Goal: Transaction & Acquisition: Purchase product/service

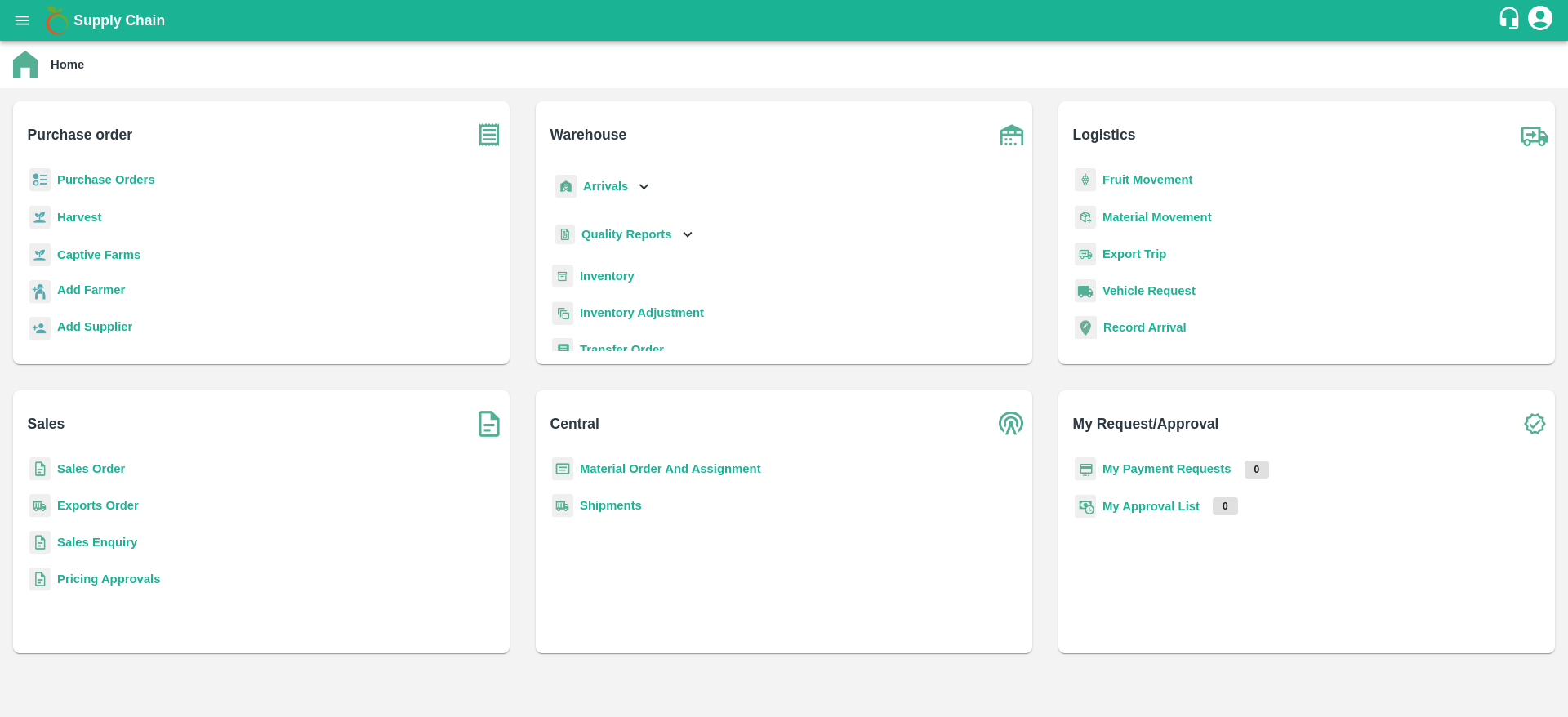
click at [105, 176] on b "Purchase Orders" at bounding box center [106, 179] width 98 height 13
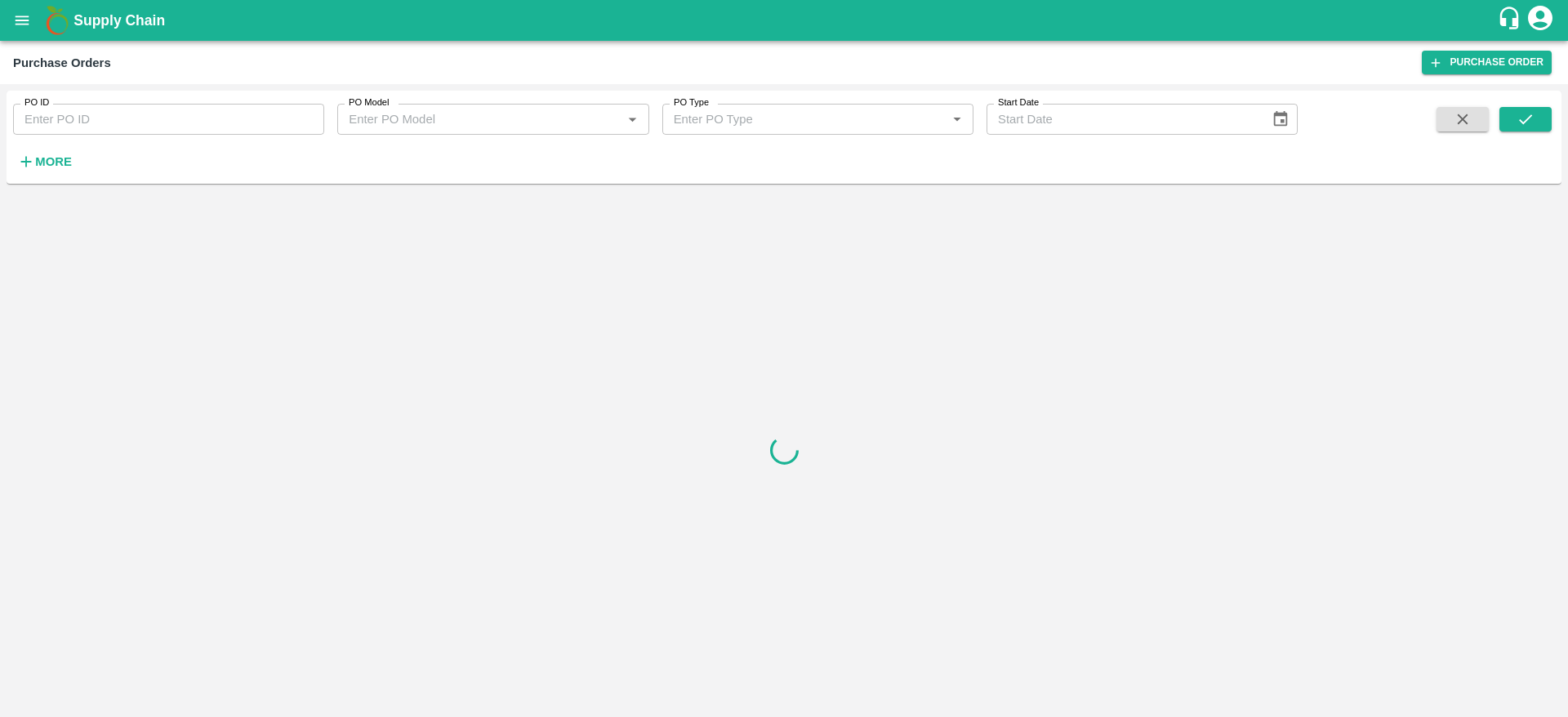
click at [104, 125] on input "PO ID" at bounding box center [168, 119] width 312 height 31
paste input "176611"
click at [1530, 122] on icon "submit" at bounding box center [1525, 119] width 18 height 18
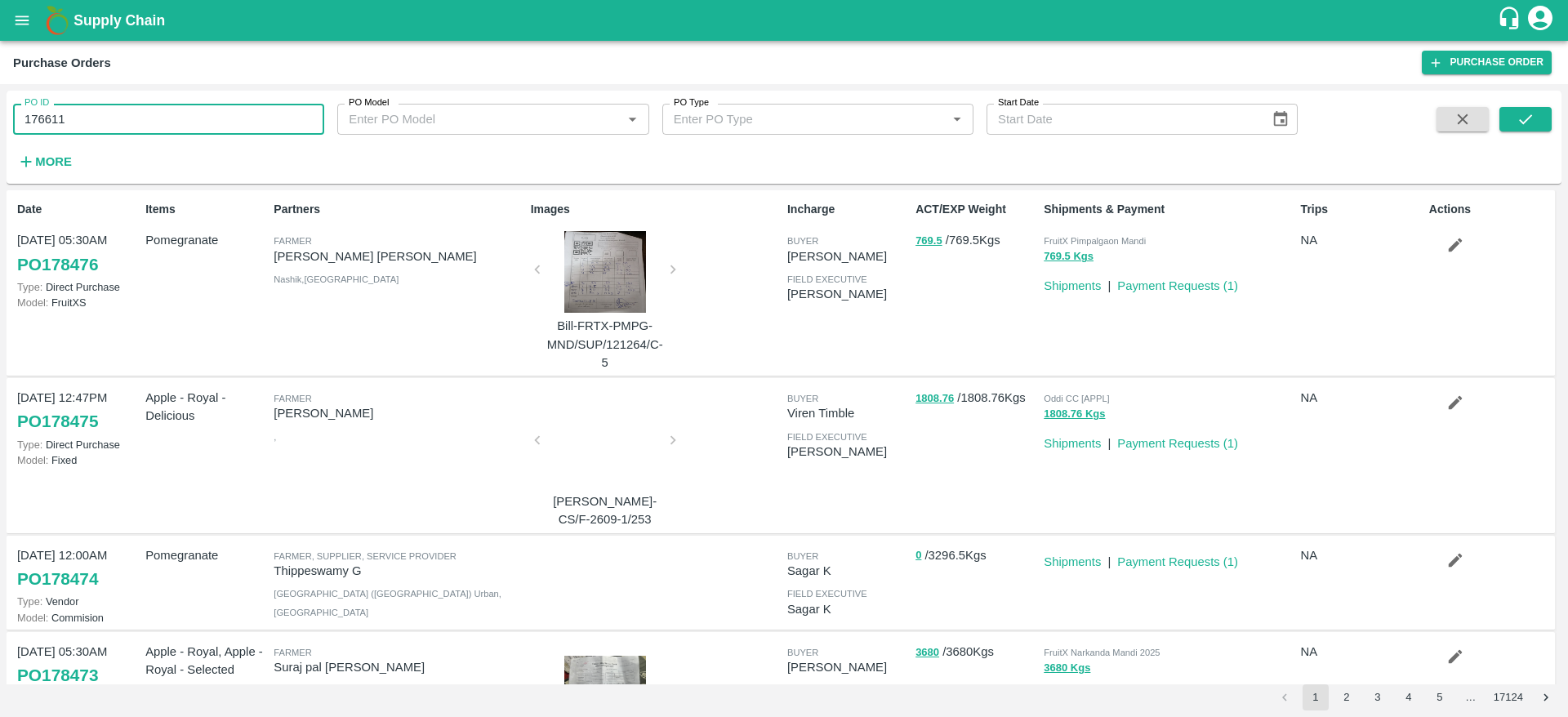
drag, startPoint x: 76, startPoint y: 114, endPoint x: 0, endPoint y: 122, distance: 76.4
click at [0, 122] on div "PO ID 176611 PO ID PO Model PO Model   * PO Type PO Type   * Start Date Start D…" at bounding box center [784, 401] width 1568 height 633
type input "176611"
click at [1543, 124] on button "submit" at bounding box center [1525, 119] width 52 height 25
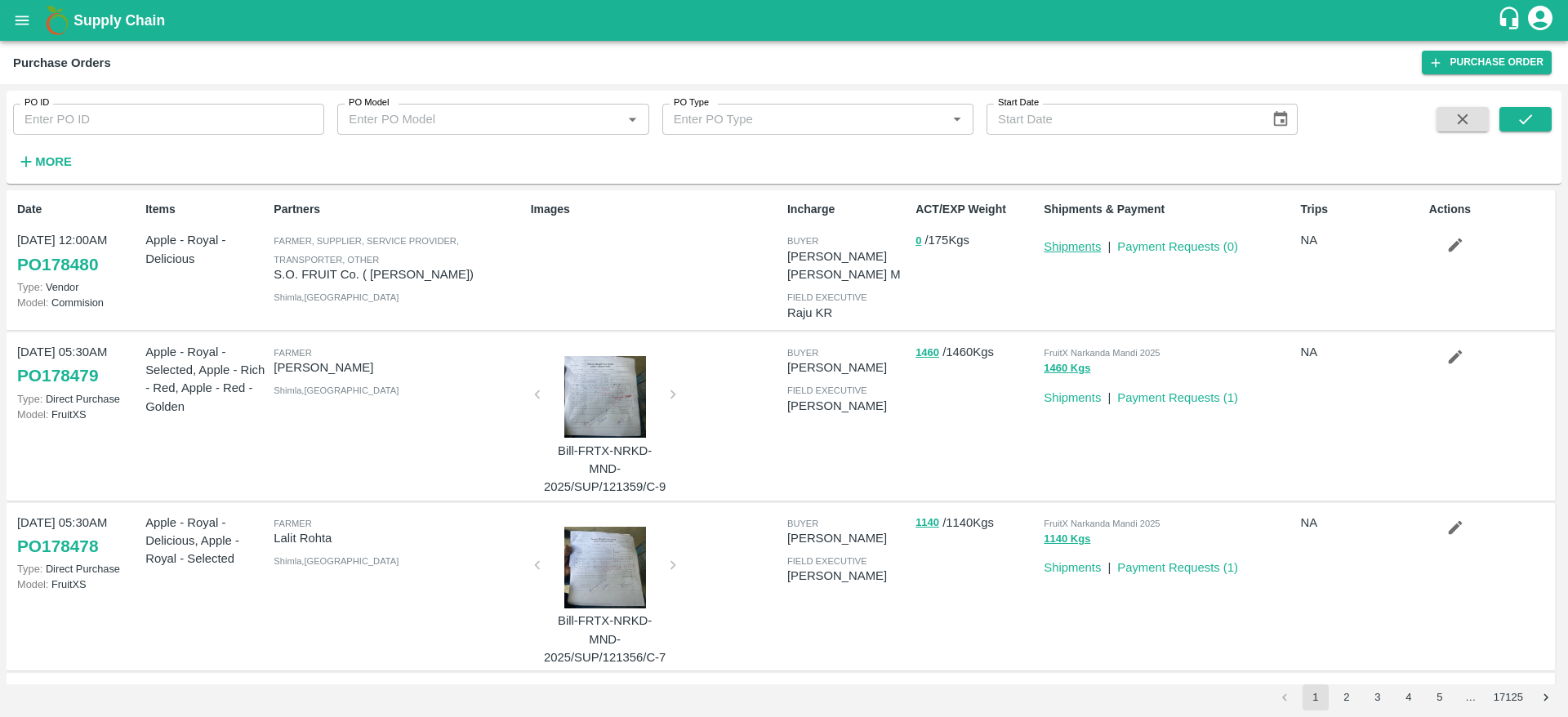
click at [1082, 240] on link "Shipments" at bounding box center [1072, 246] width 57 height 13
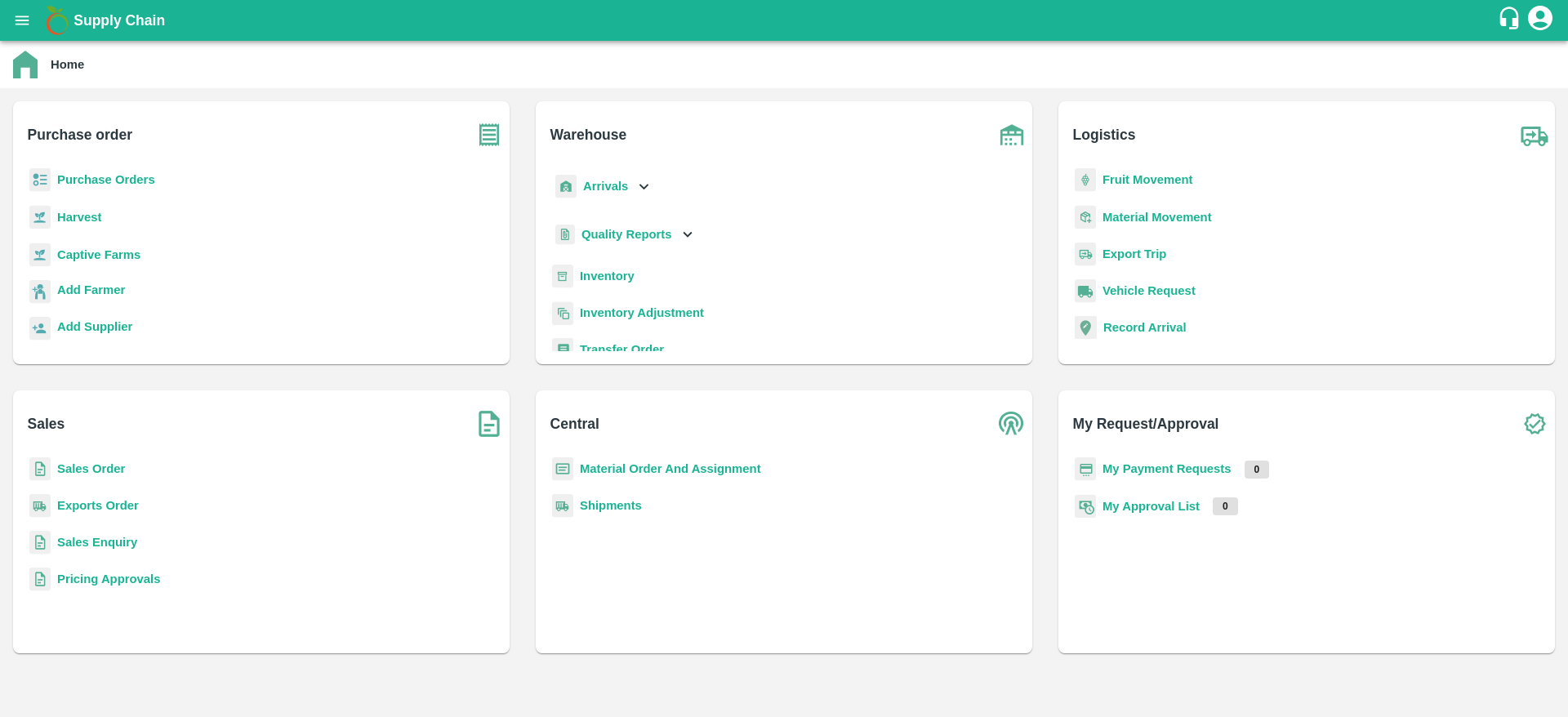
click at [113, 177] on b "Purchase Orders" at bounding box center [106, 179] width 98 height 13
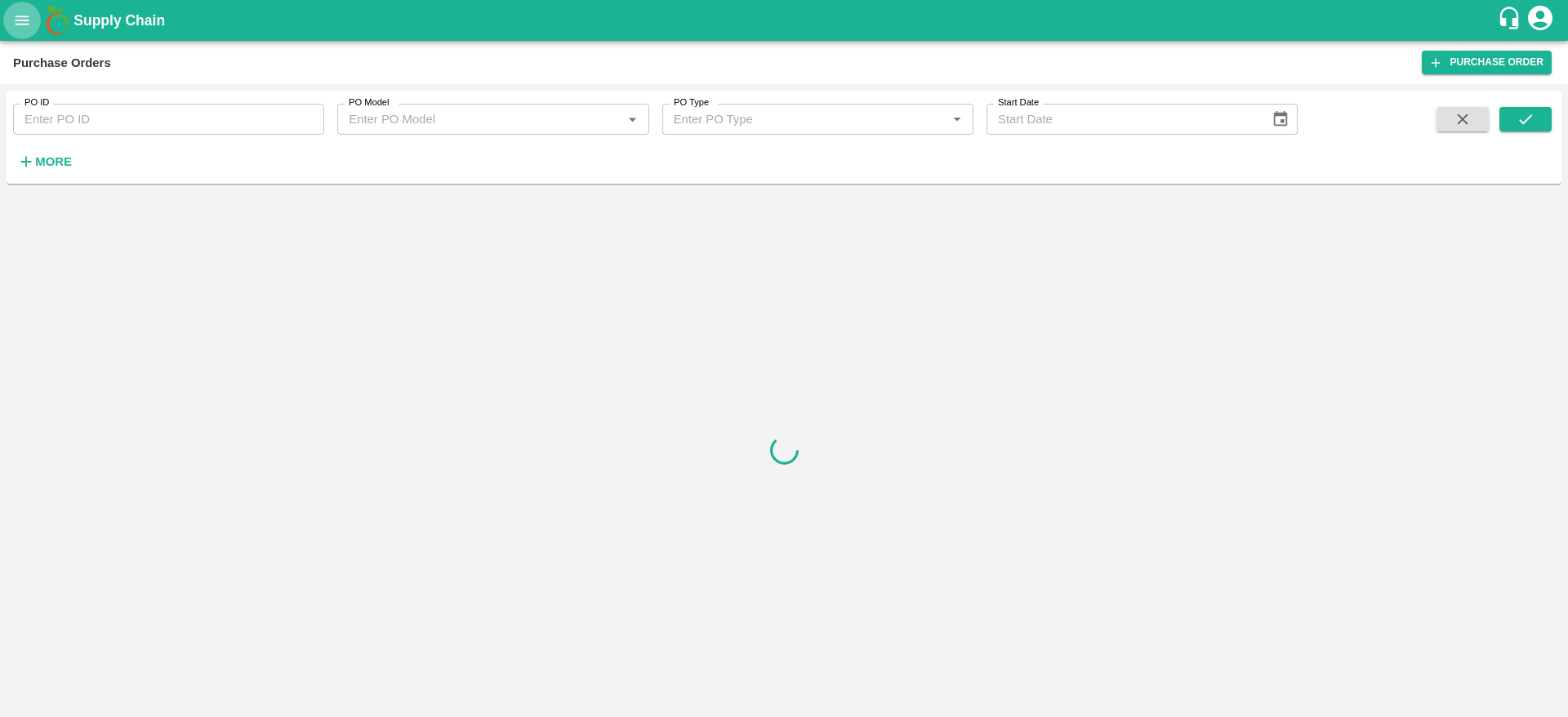
click at [26, 31] on button "open drawer" at bounding box center [22, 21] width 38 height 38
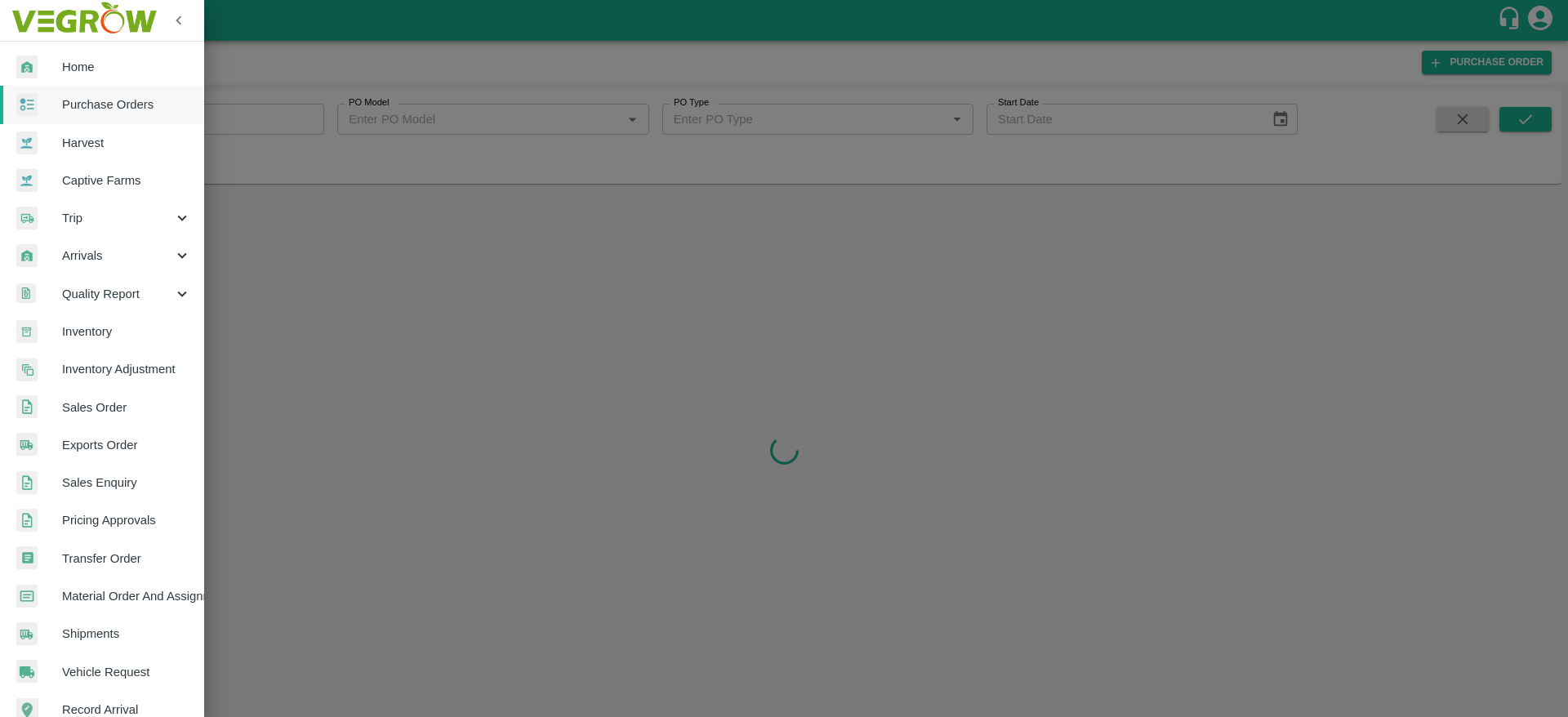
scroll to position [214, 0]
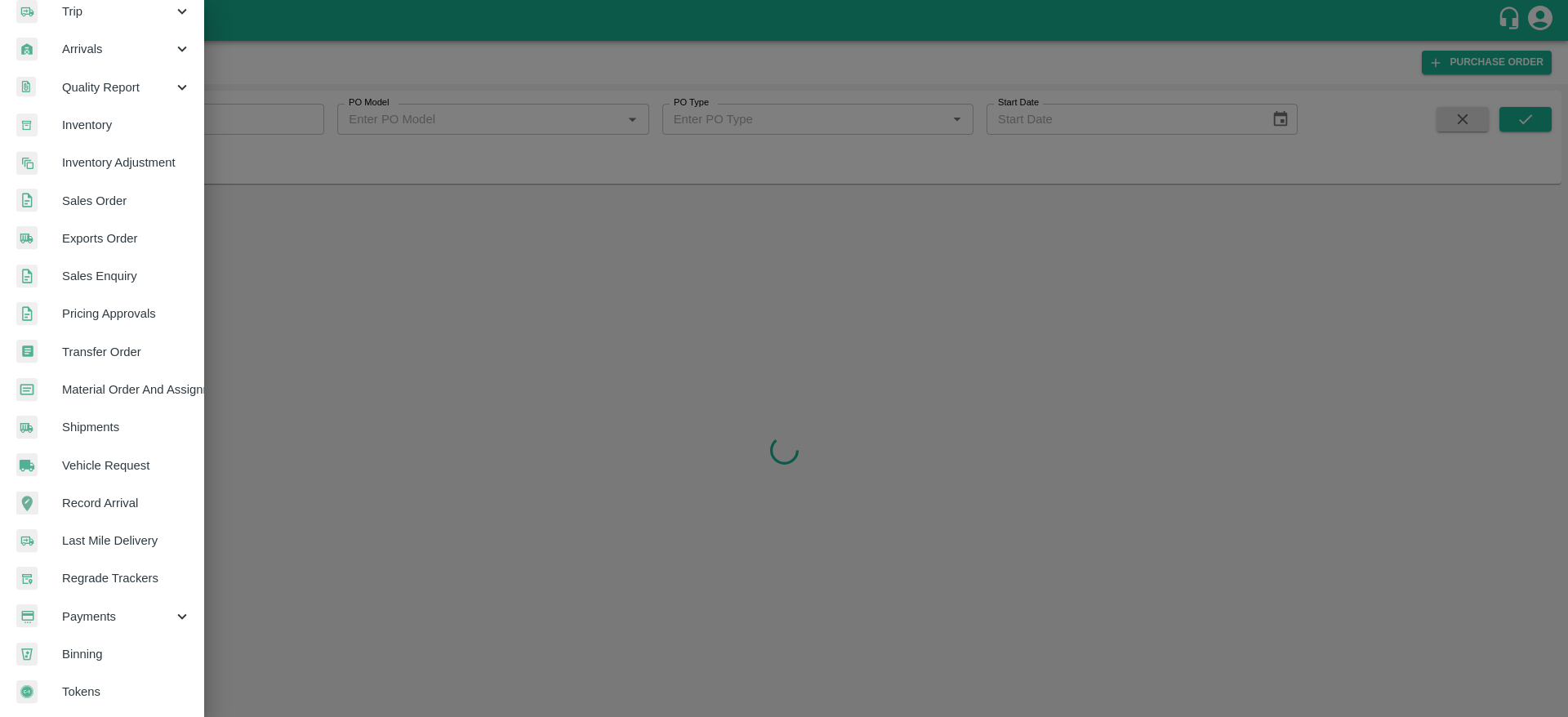
click at [130, 371] on link "Material Order And Assignment" at bounding box center [102, 390] width 204 height 38
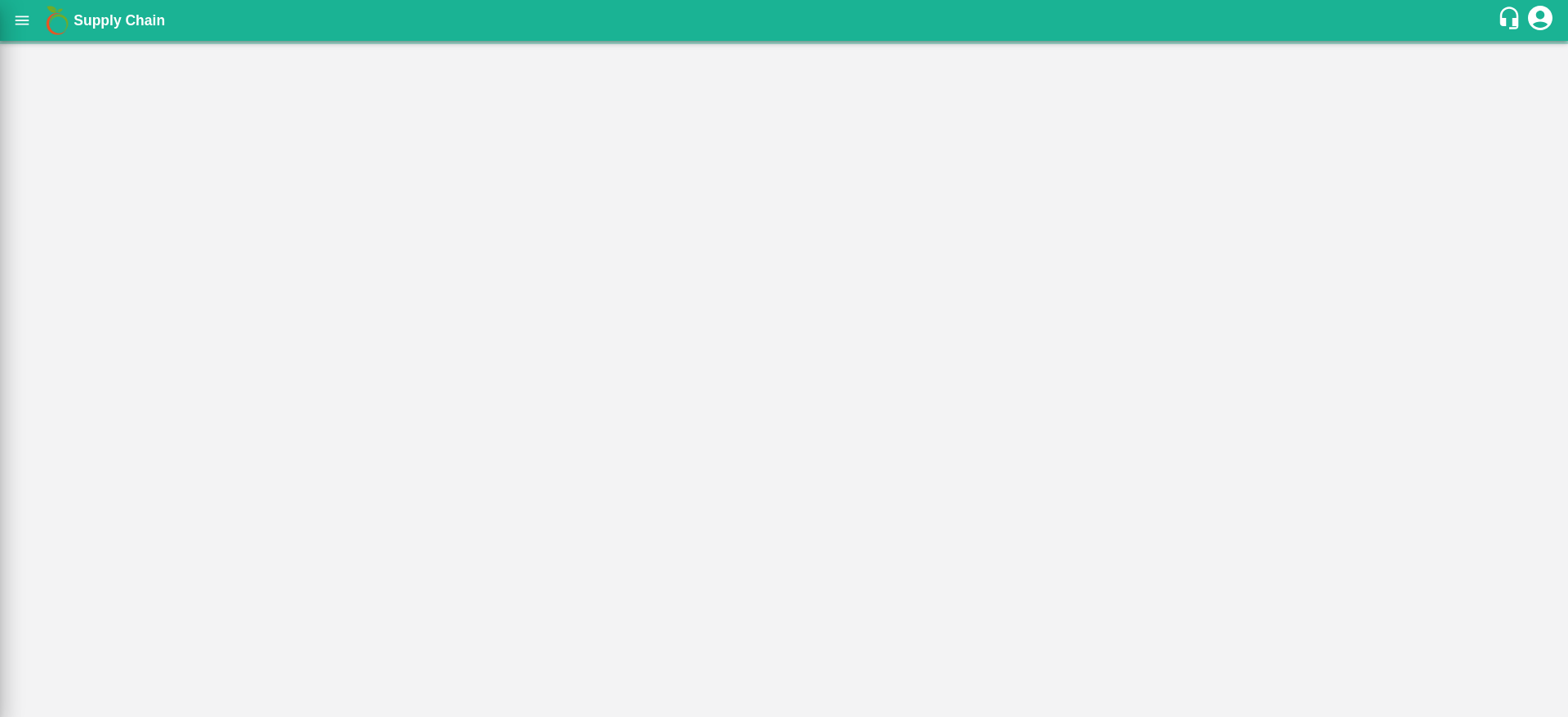
scroll to position [207, 0]
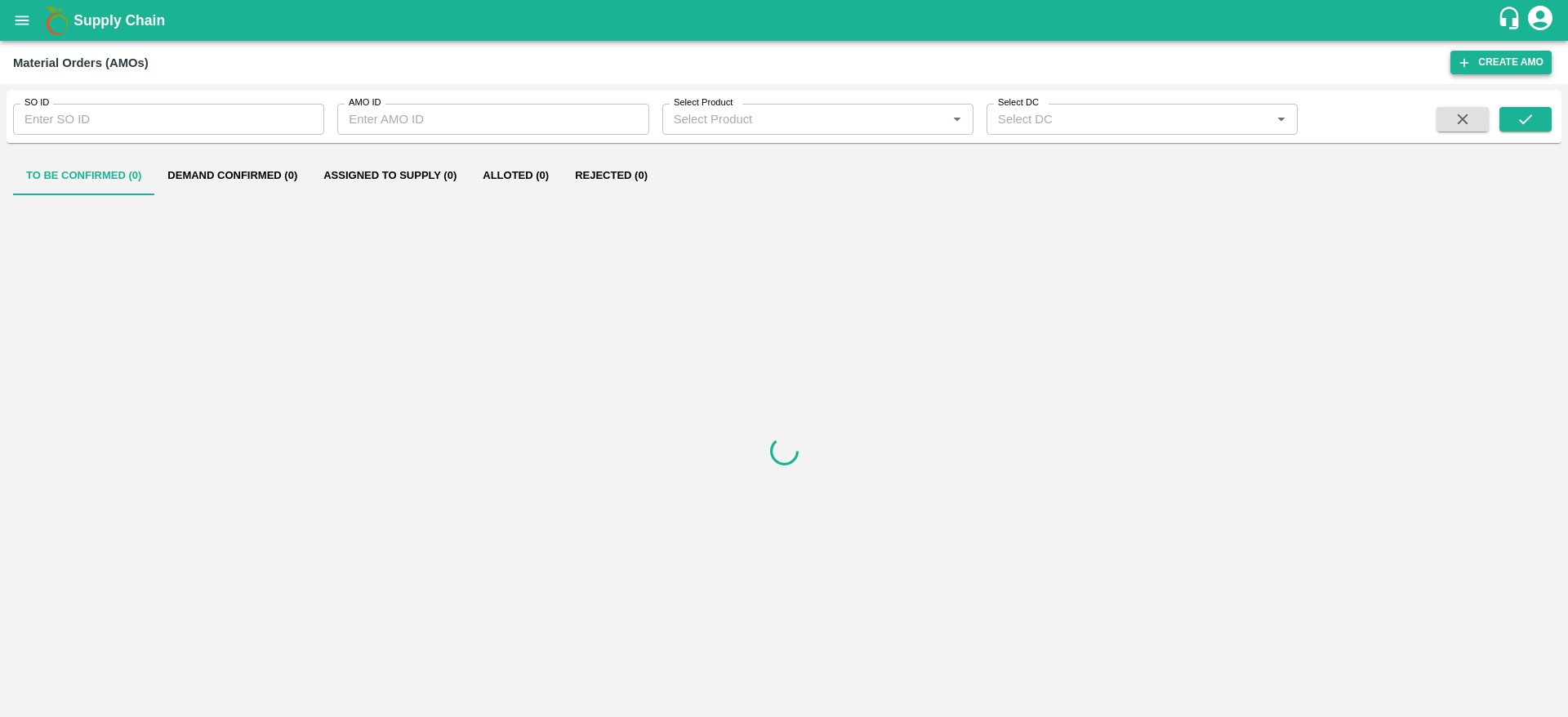
click at [1493, 63] on button "Create AMO" at bounding box center [1502, 62] width 101 height 24
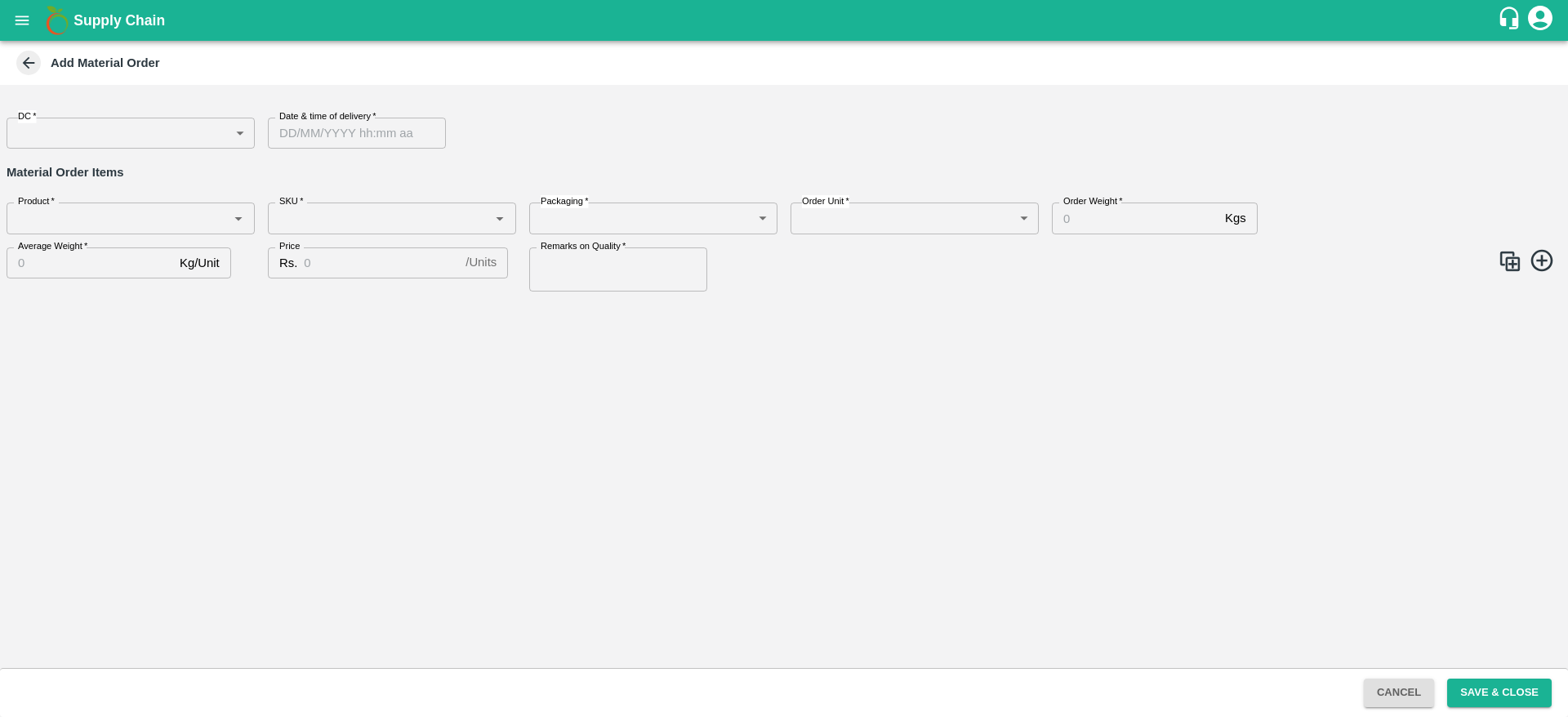
click at [28, 132] on body "Supply Chain Add Material Order DC   * ​ DC Date & time of delivery   * Date & …" at bounding box center [784, 358] width 1568 height 717
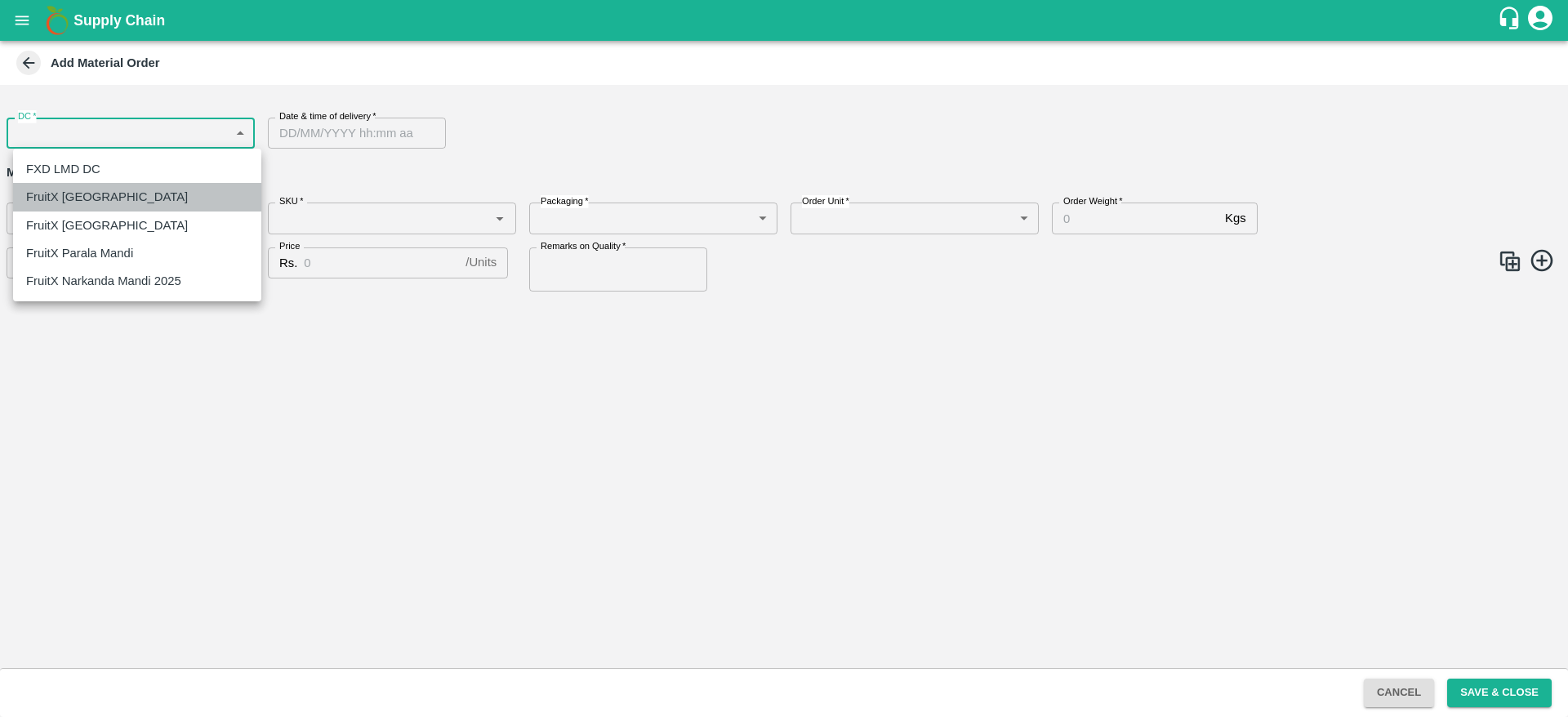
click at [108, 192] on p "FruitX [GEOGRAPHIC_DATA]" at bounding box center [106, 197] width 161 height 18
type input "147"
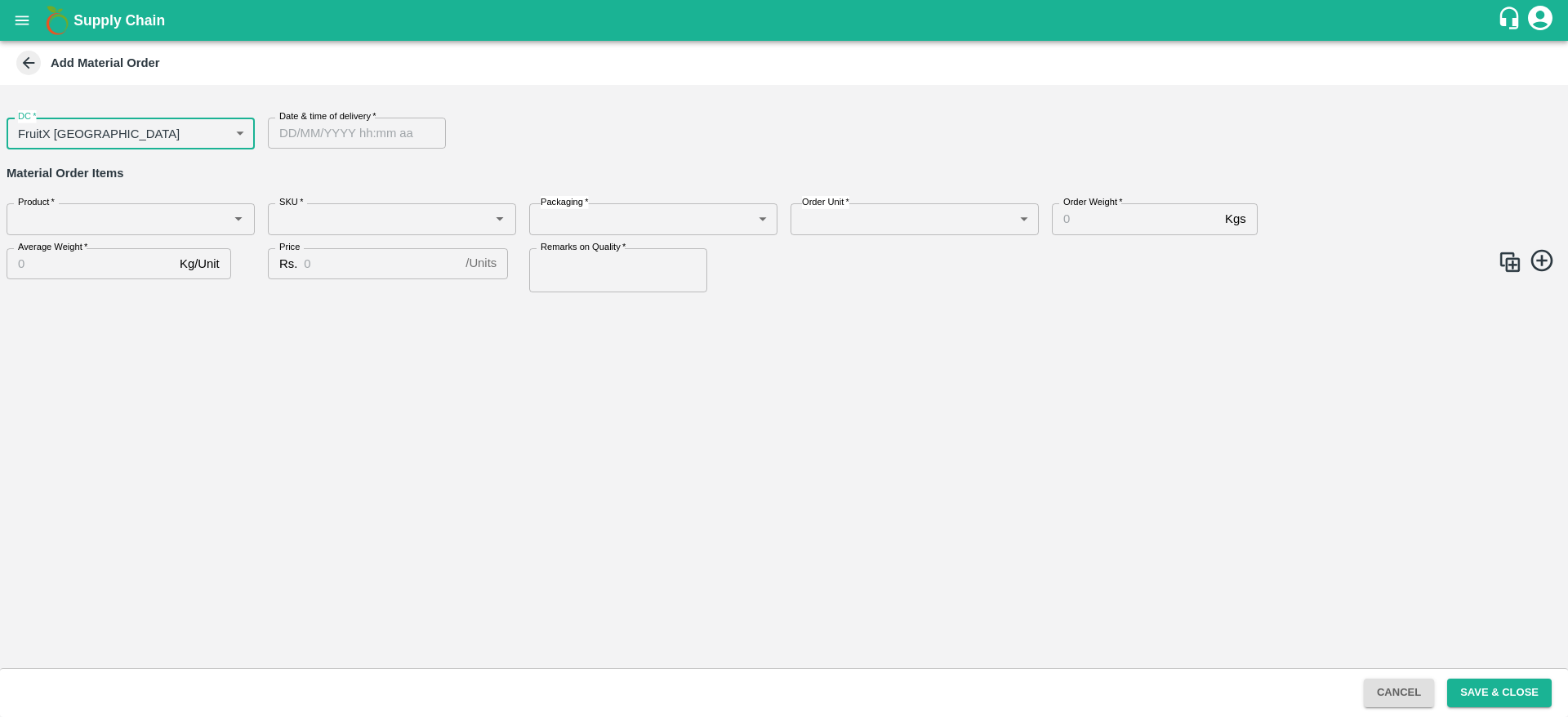
type input "DD/MM/YYYY hh:mm aa"
click at [343, 129] on input "DD/MM/YYYY hh:mm aa" at bounding box center [351, 133] width 166 height 31
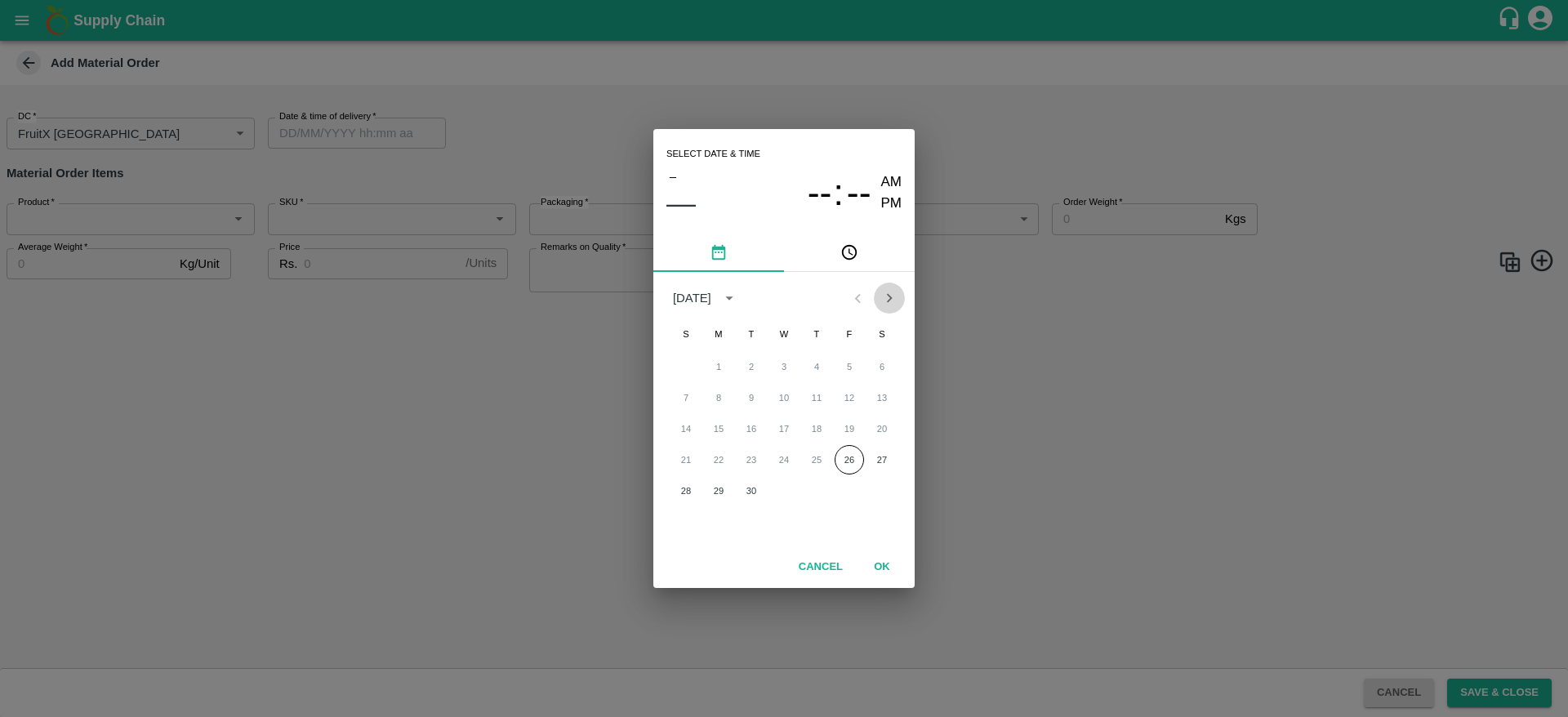
click at [885, 291] on icon "Next month" at bounding box center [889, 298] width 18 height 18
click at [808, 363] on button "2" at bounding box center [817, 367] width 30 height 30
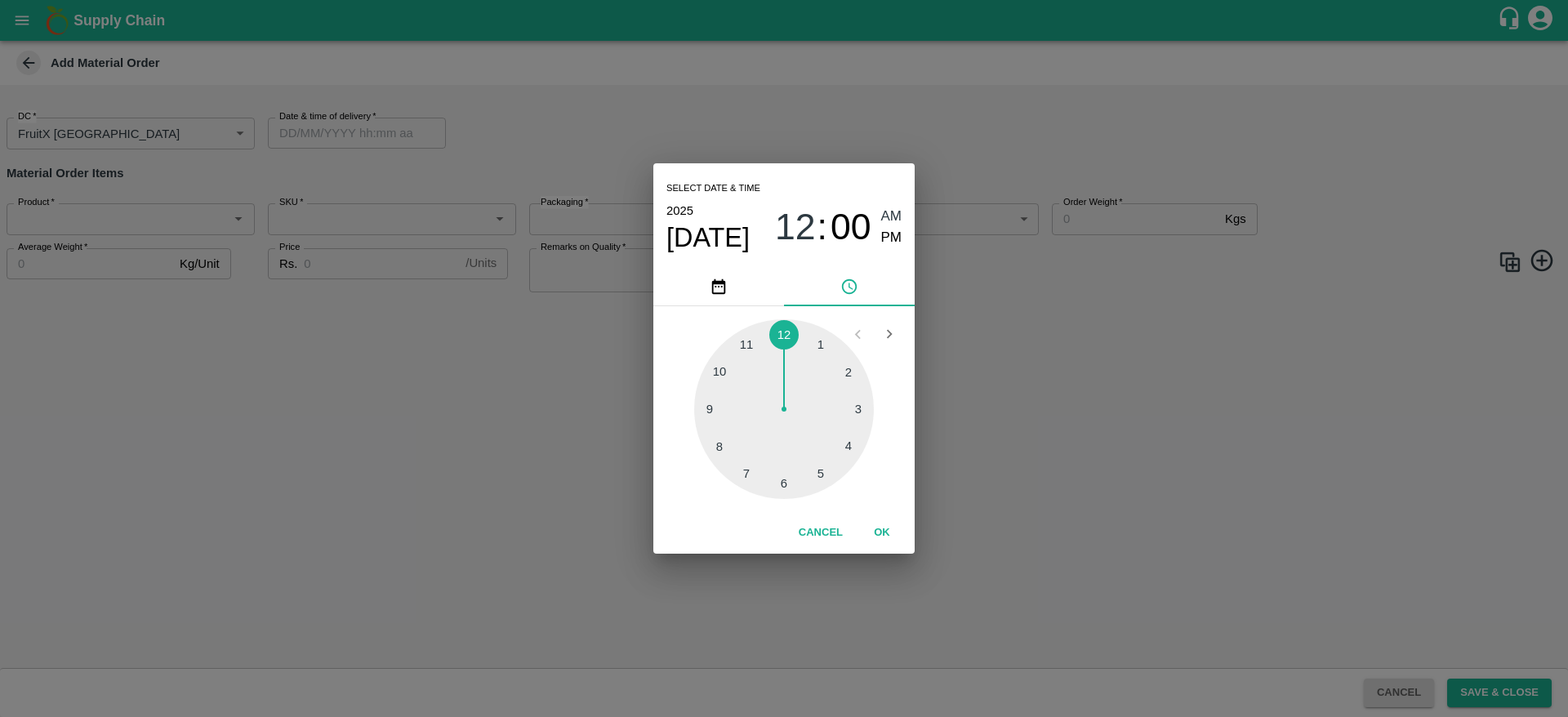
type input "02/10/2025 12:00 AM"
click at [887, 528] on button "OK" at bounding box center [881, 532] width 52 height 29
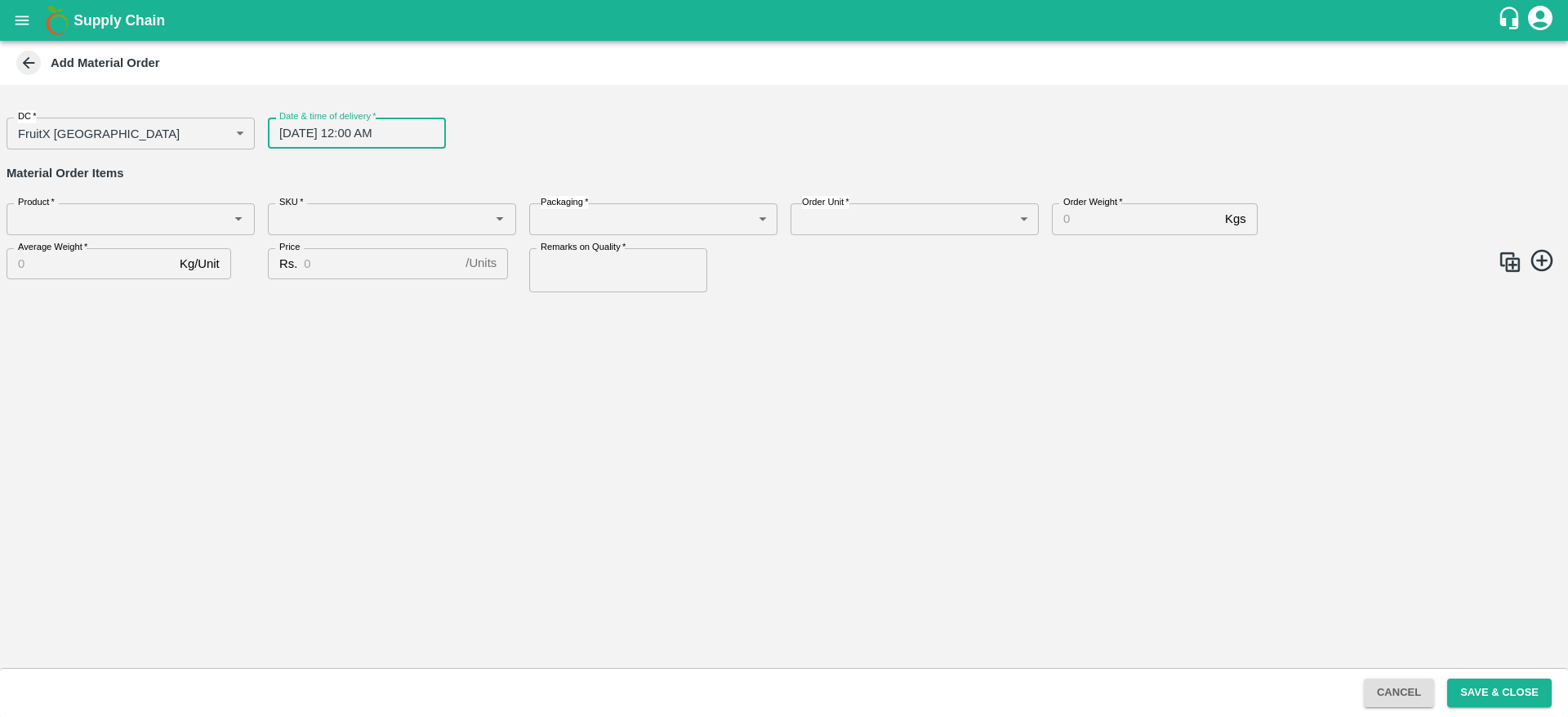
click at [147, 220] on input "Product   *" at bounding box center [118, 219] width 212 height 21
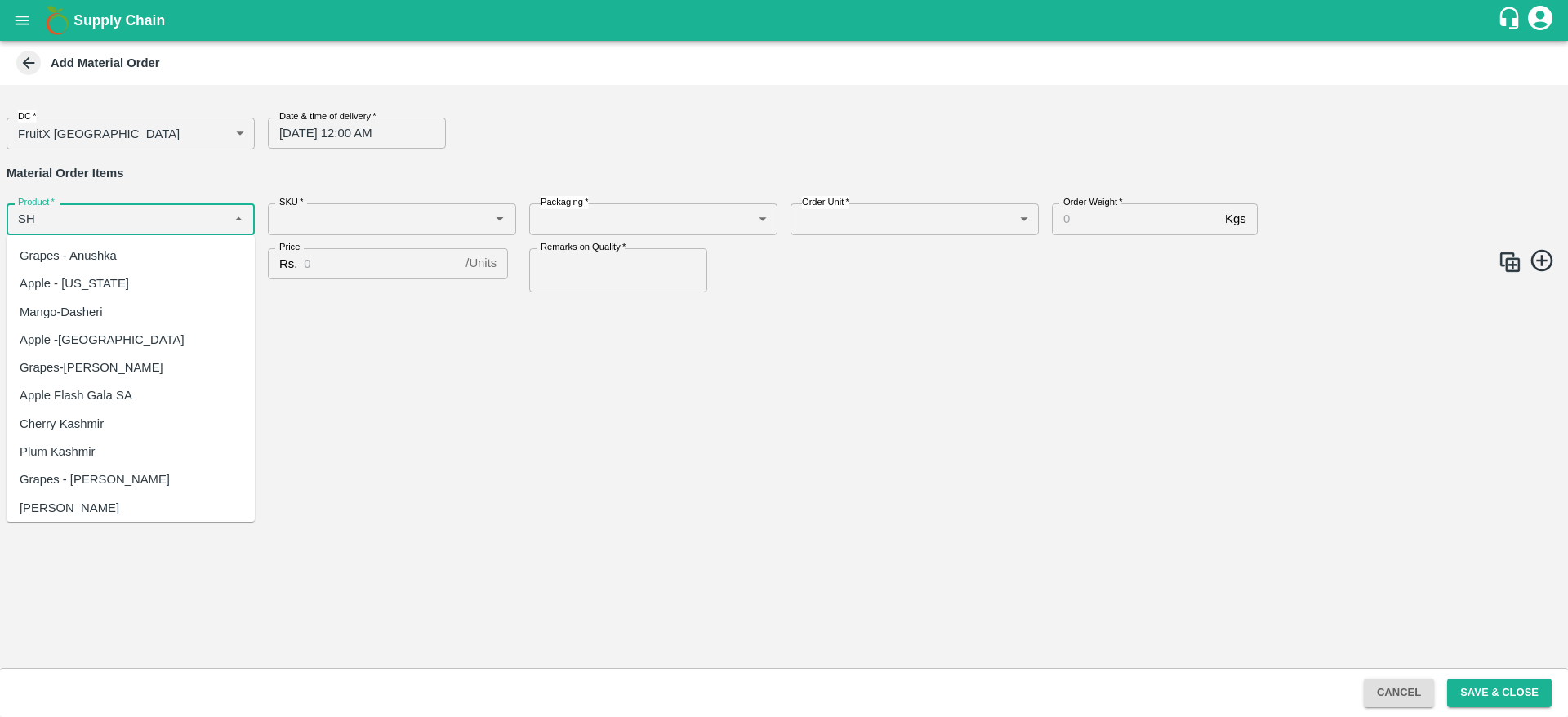
type input "S"
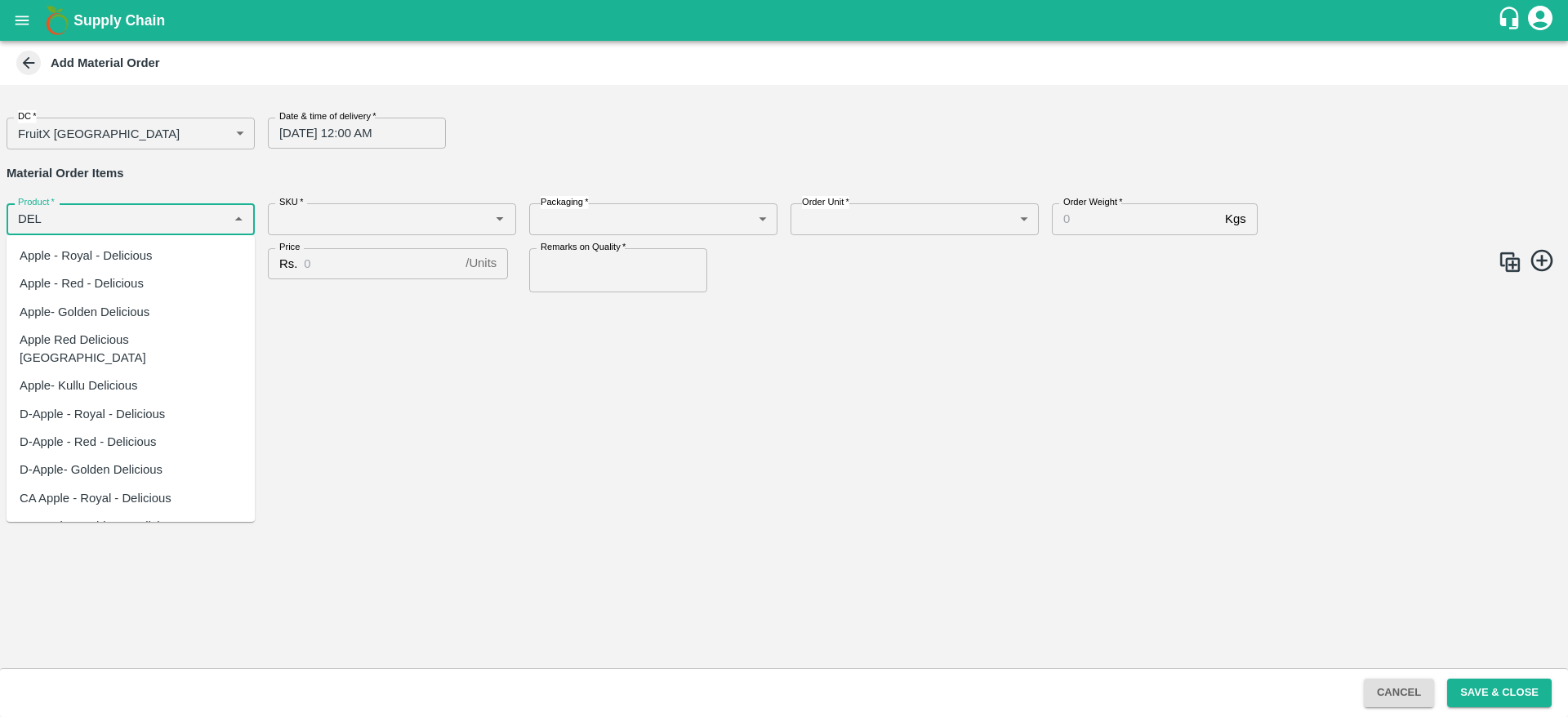
click at [129, 252] on div "Apple - Royal - Delicious" at bounding box center [86, 255] width 134 height 18
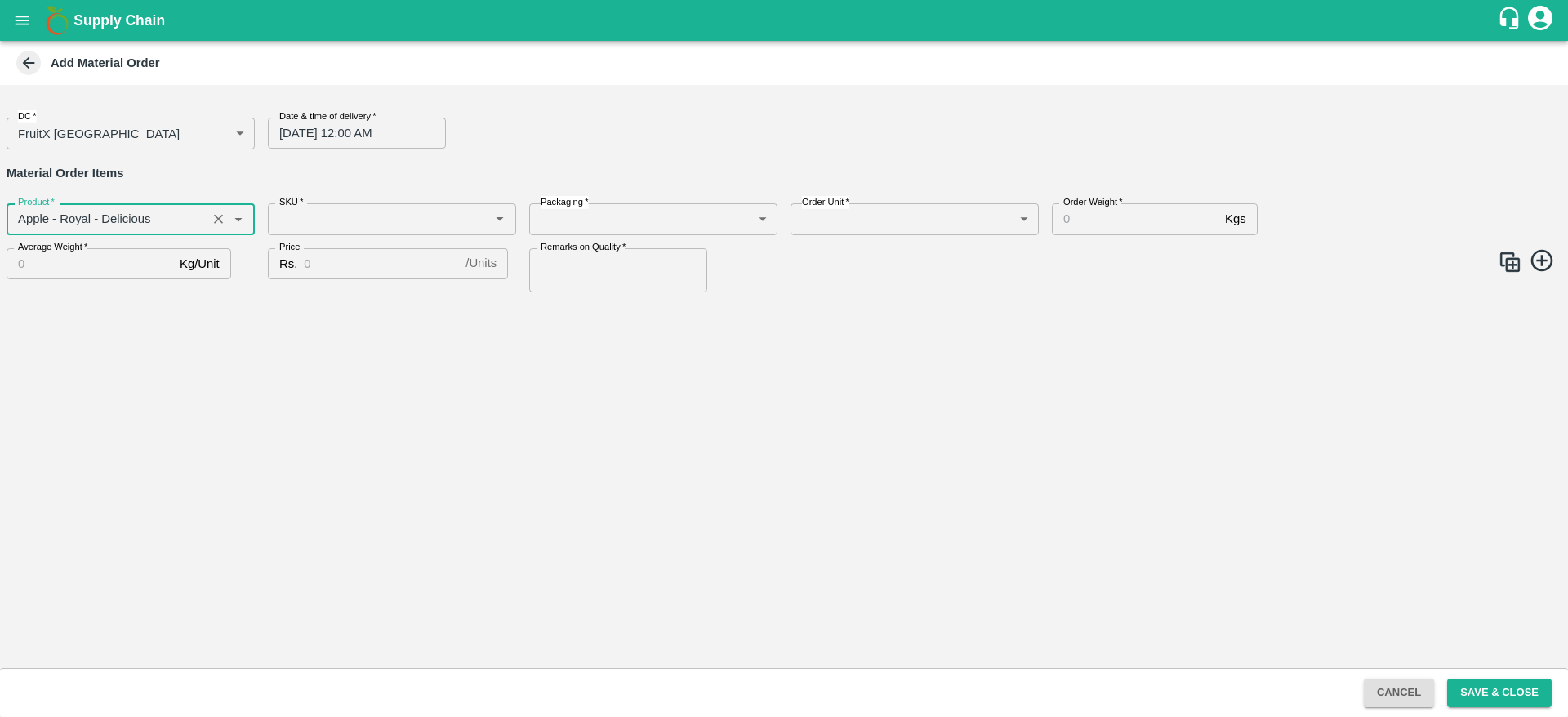
type input "Apple - Royal - Delicious"
click at [324, 229] on input "SKU   *" at bounding box center [379, 219] width 212 height 21
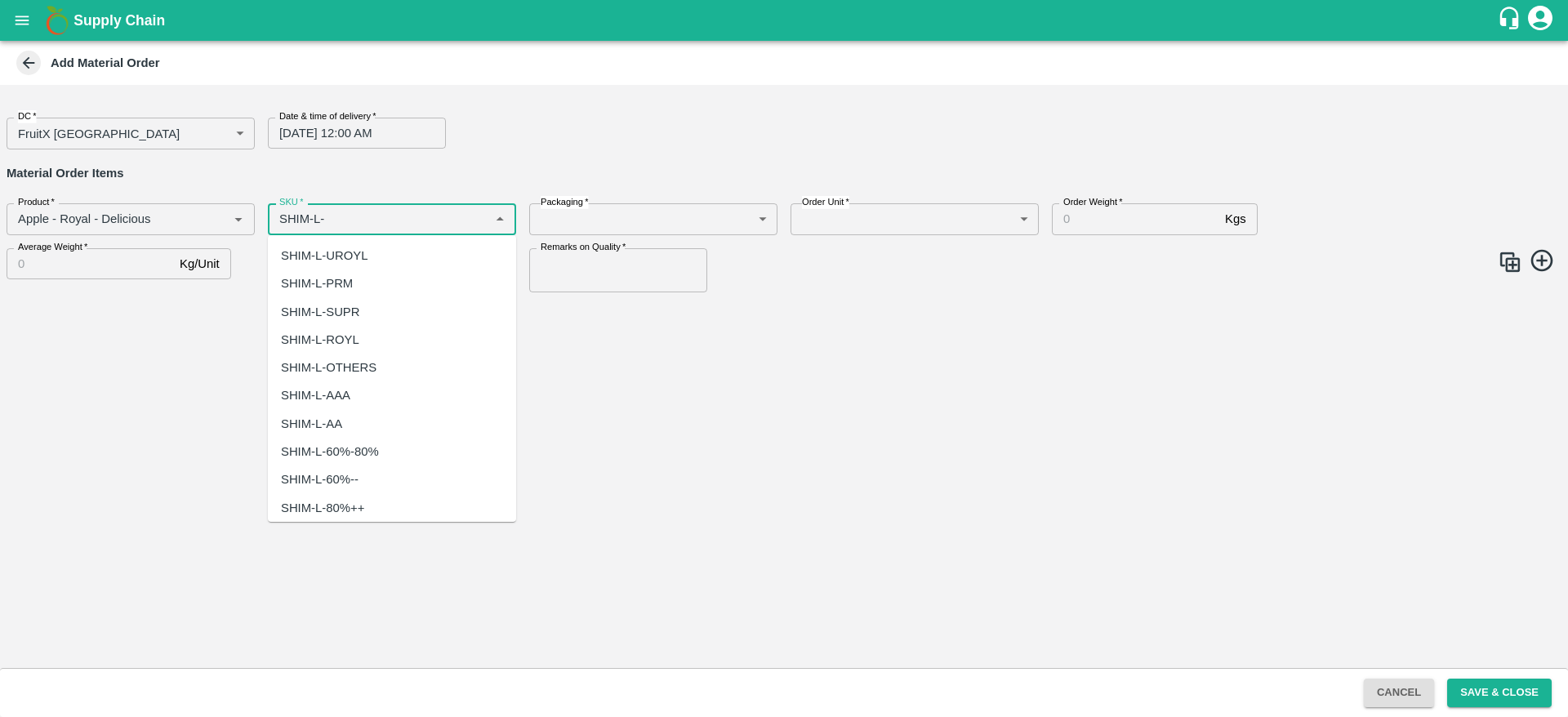
click at [356, 339] on div "SHIM-L-ROYL" at bounding box center [320, 339] width 78 height 18
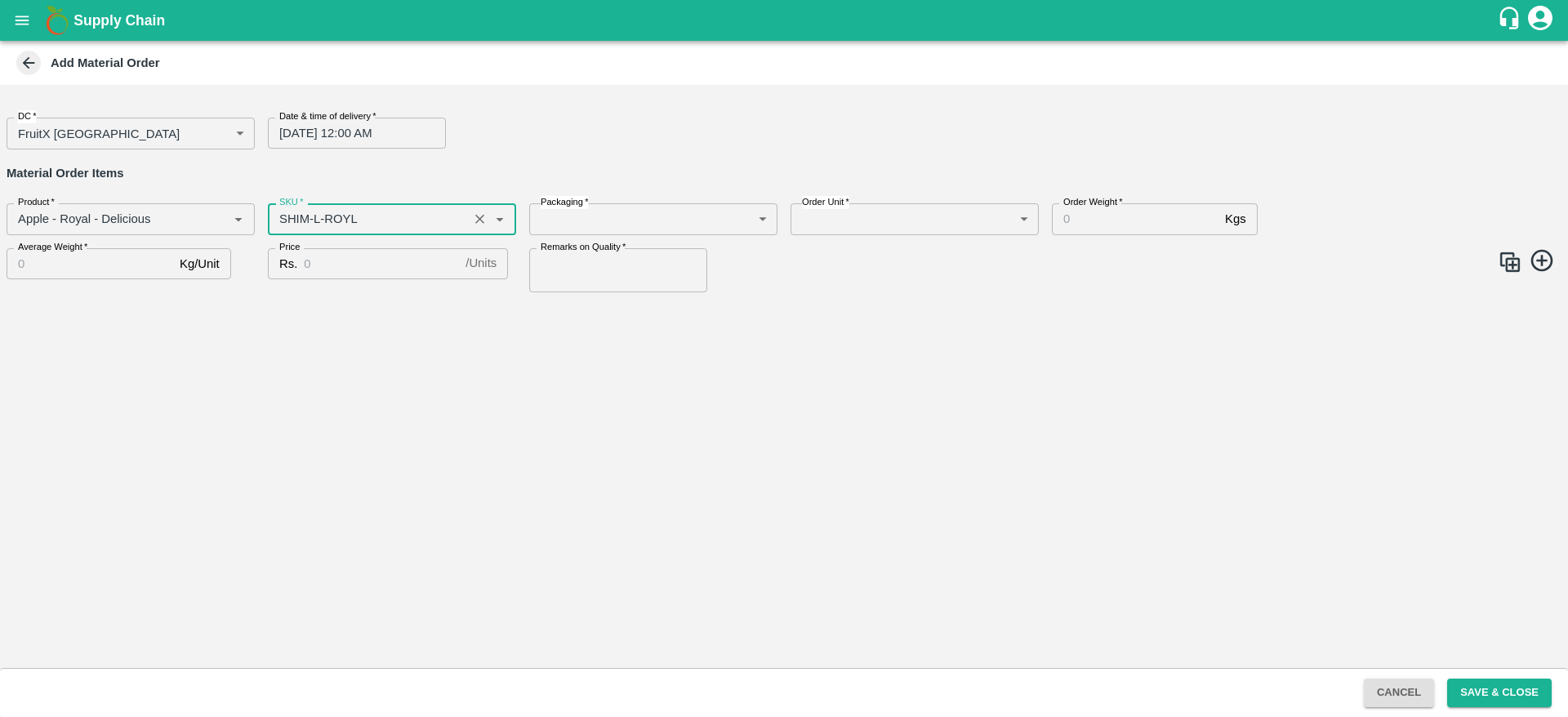
type input "SHIM-L-ROYL"
click at [629, 226] on body "Supply Chain Add Material Order DC   * FruitX Bangalore 147 DC Date & time of d…" at bounding box center [784, 358] width 1568 height 717
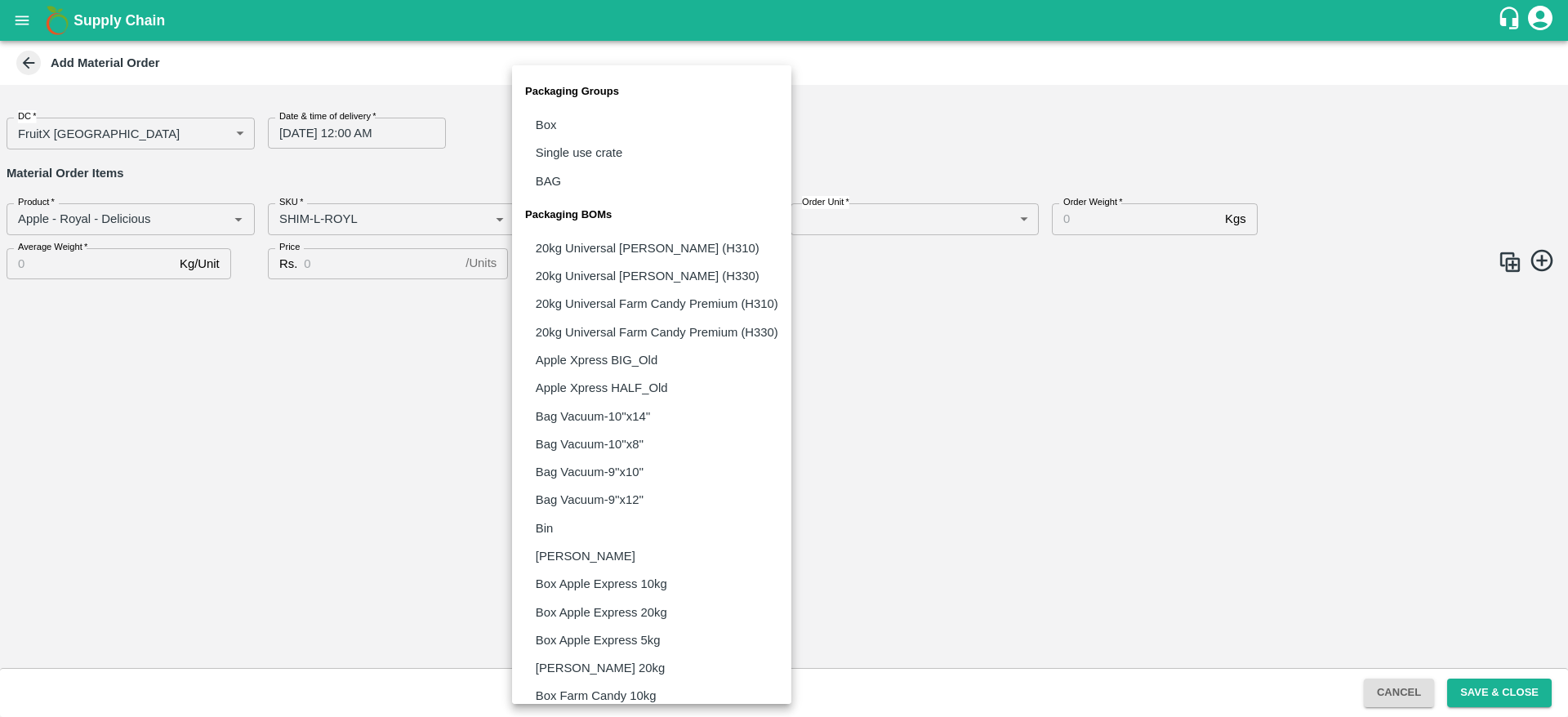
scroll to position [992, 0]
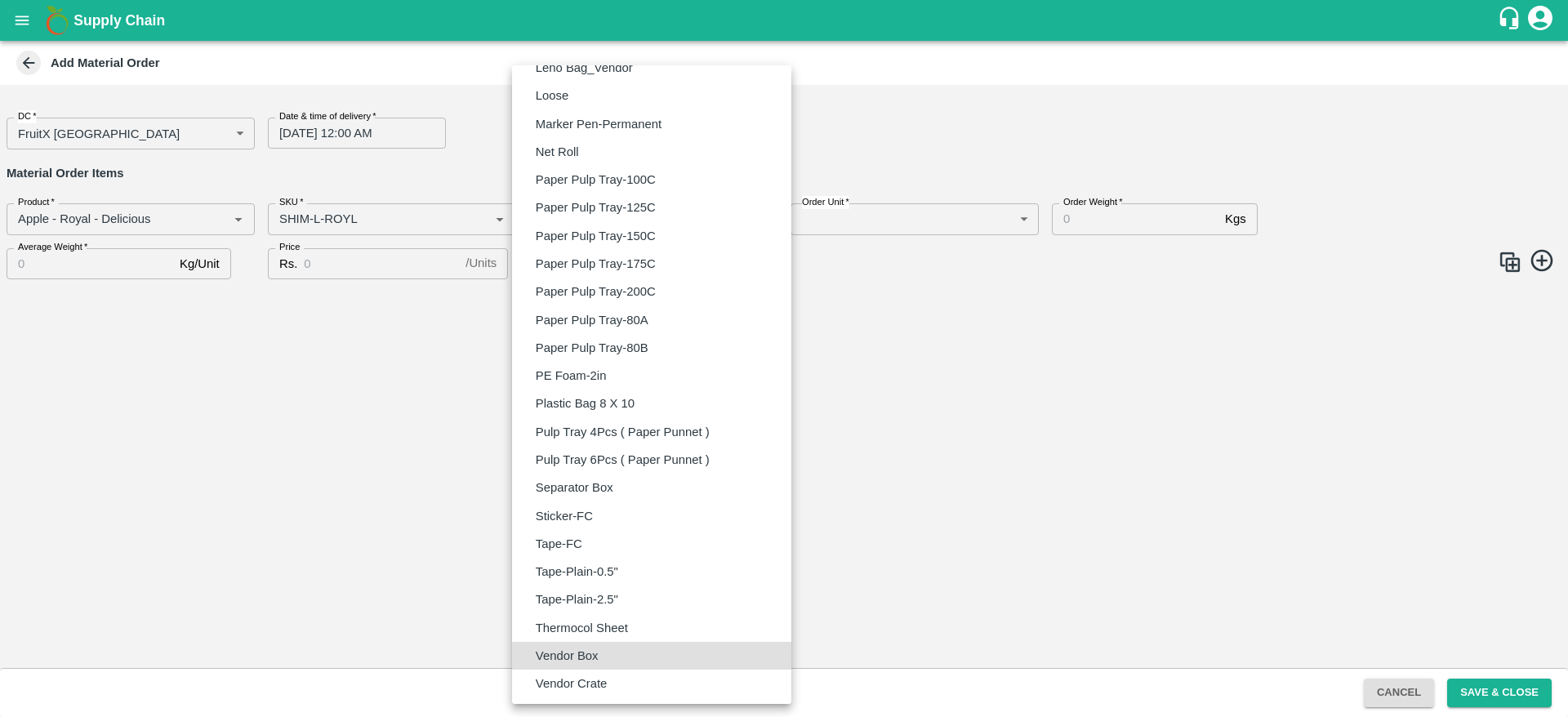
type input "BOM/276"
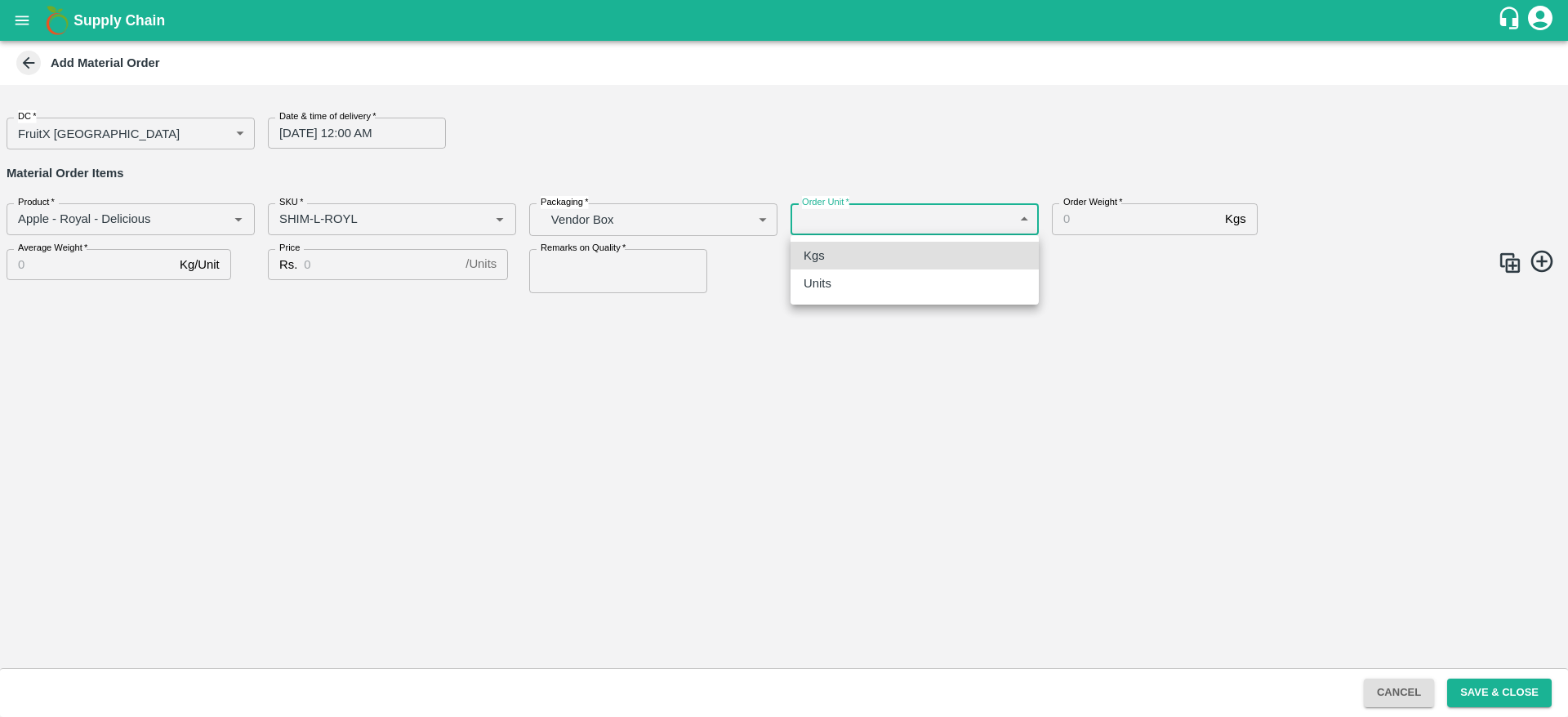
click at [940, 219] on body "Supply Chain Add Material Order DC   * FruitX Bangalore 147 DC Date & time of d…" at bounding box center [784, 358] width 1568 height 717
click at [890, 277] on div "Units" at bounding box center [915, 283] width 223 height 18
type input "2"
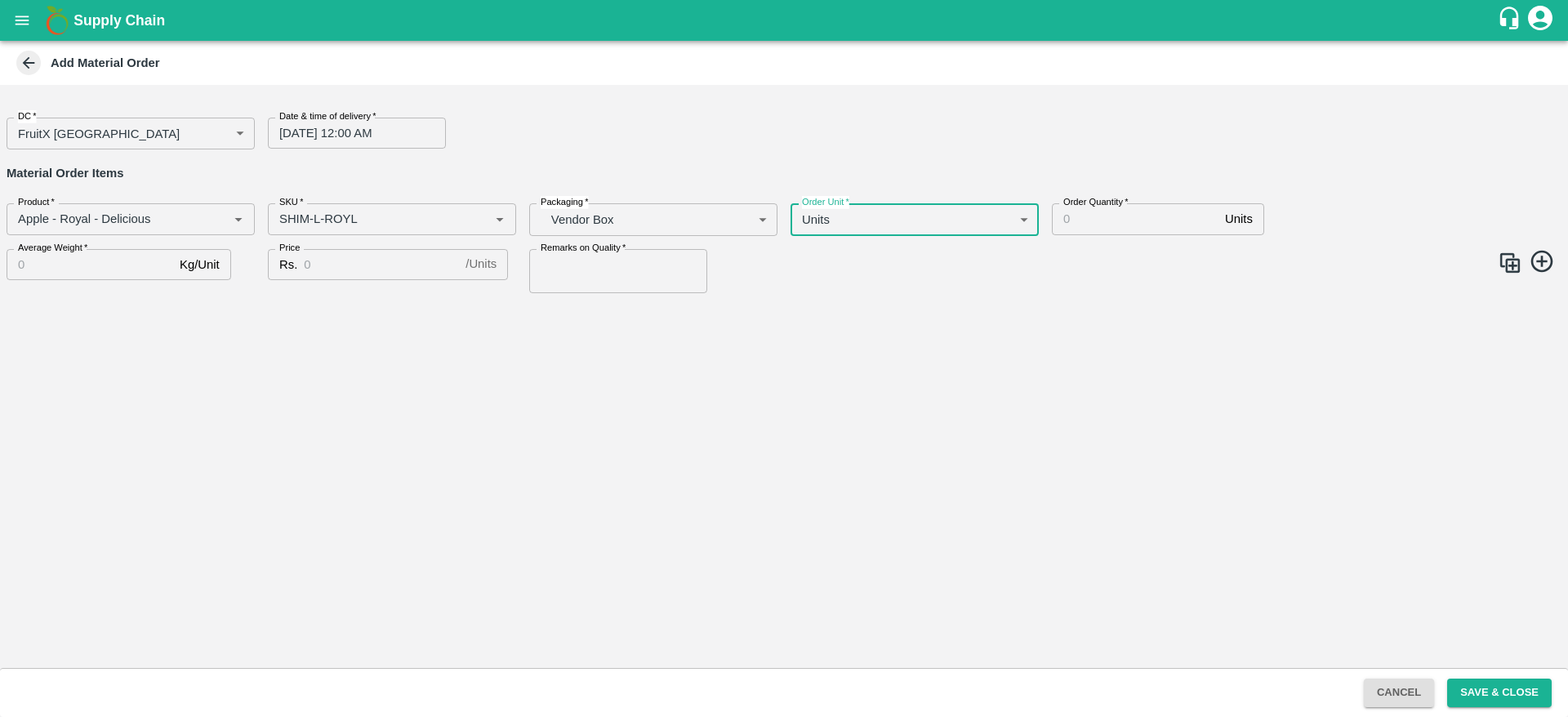
click at [1122, 214] on input "Order Quantity   *" at bounding box center [1136, 219] width 166 height 31
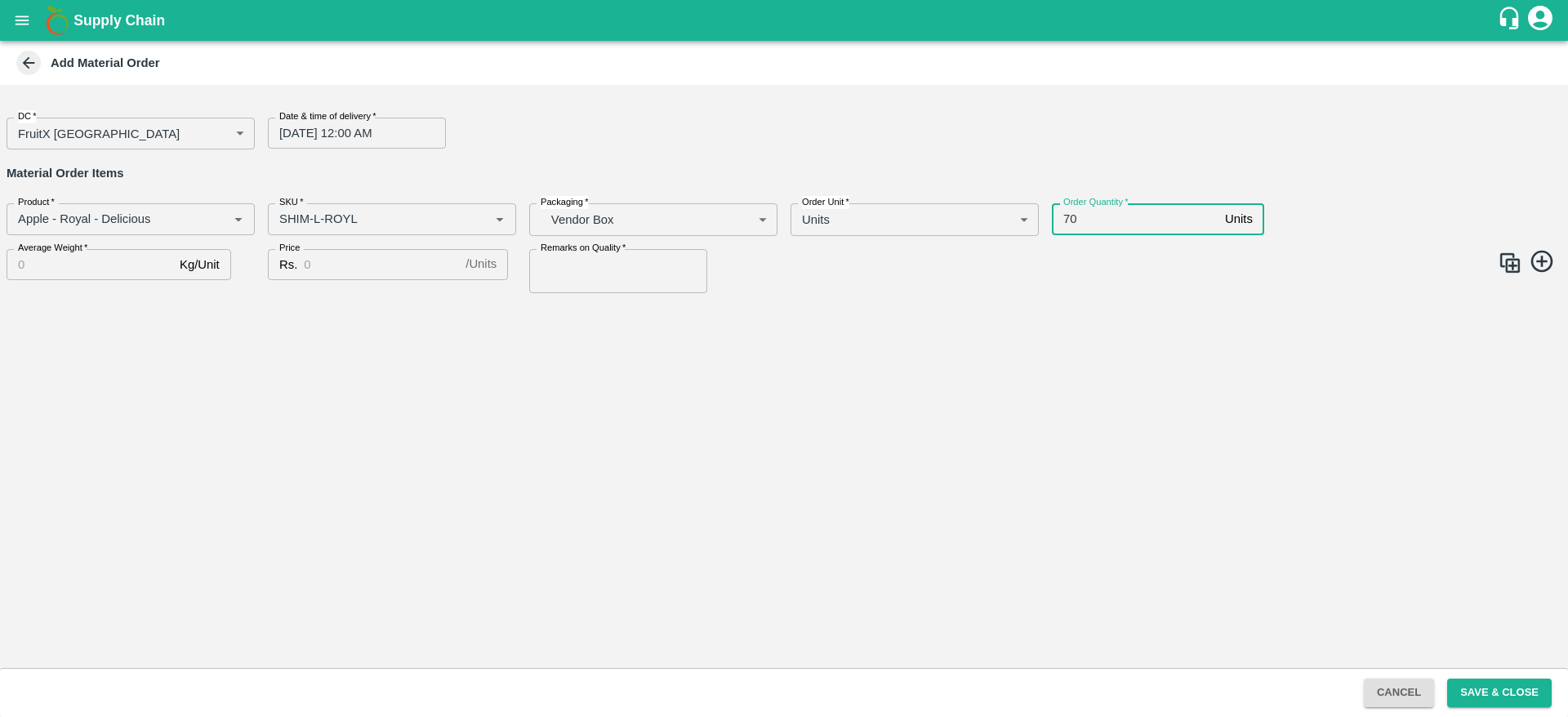
type input "70"
click at [68, 255] on input "Average Weight   *" at bounding box center [90, 264] width 166 height 31
type input "25"
click at [364, 275] on input "Price" at bounding box center [381, 264] width 155 height 31
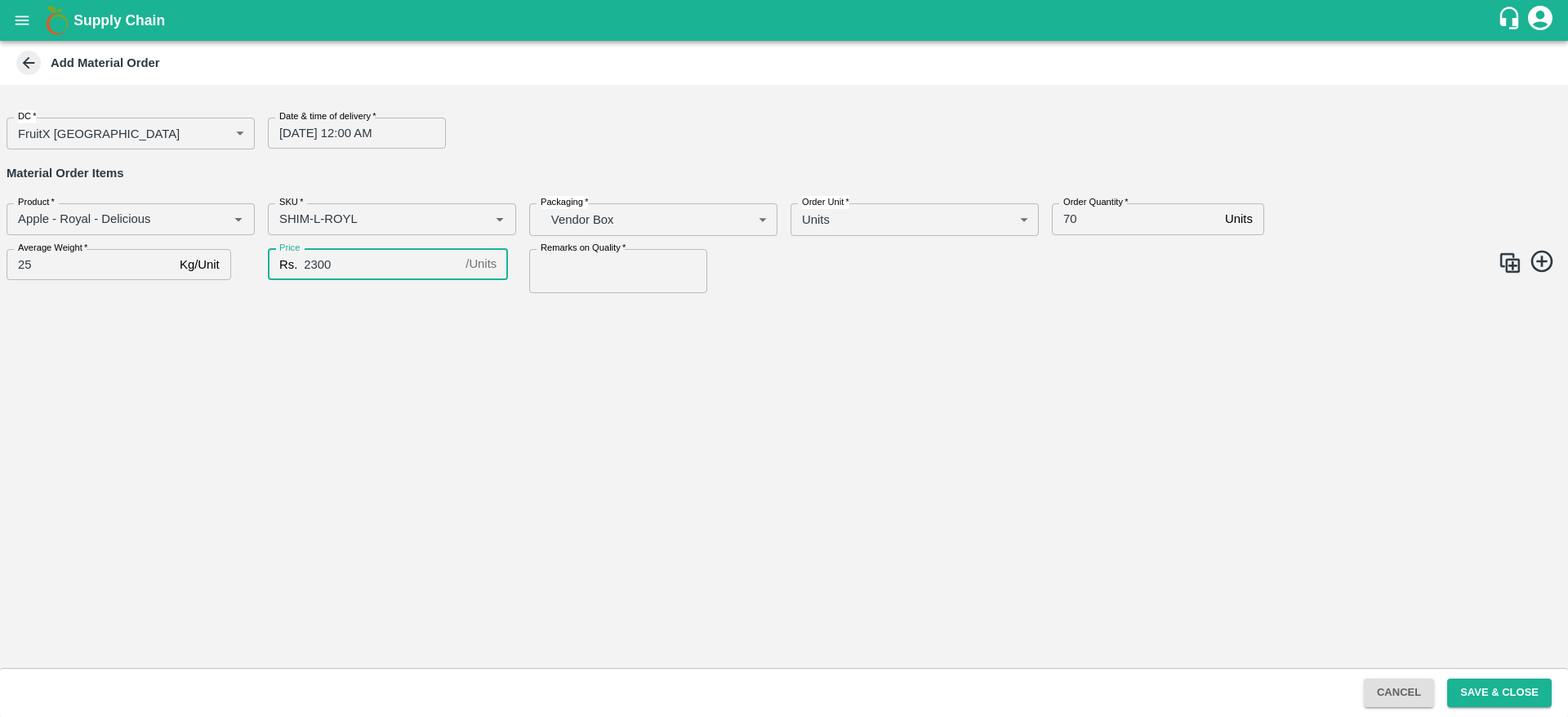
type input "2300"
click at [629, 269] on input "Remarks on Quality   *" at bounding box center [618, 271] width 178 height 45
type input "GOOD QUALITY"
click at [1509, 265] on img at bounding box center [1510, 263] width 25 height 25
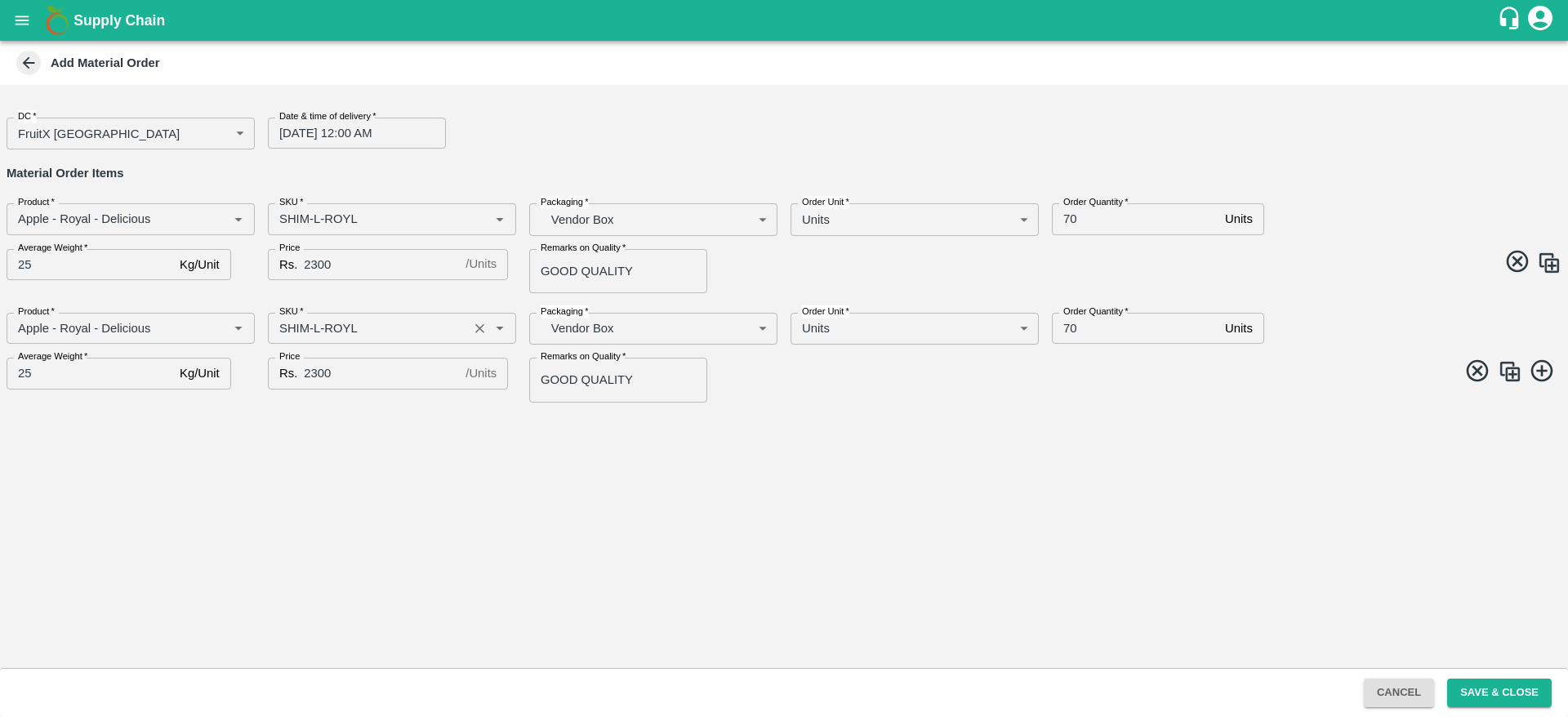
click at [316, 321] on input "SKU   *" at bounding box center [368, 327] width 190 height 21
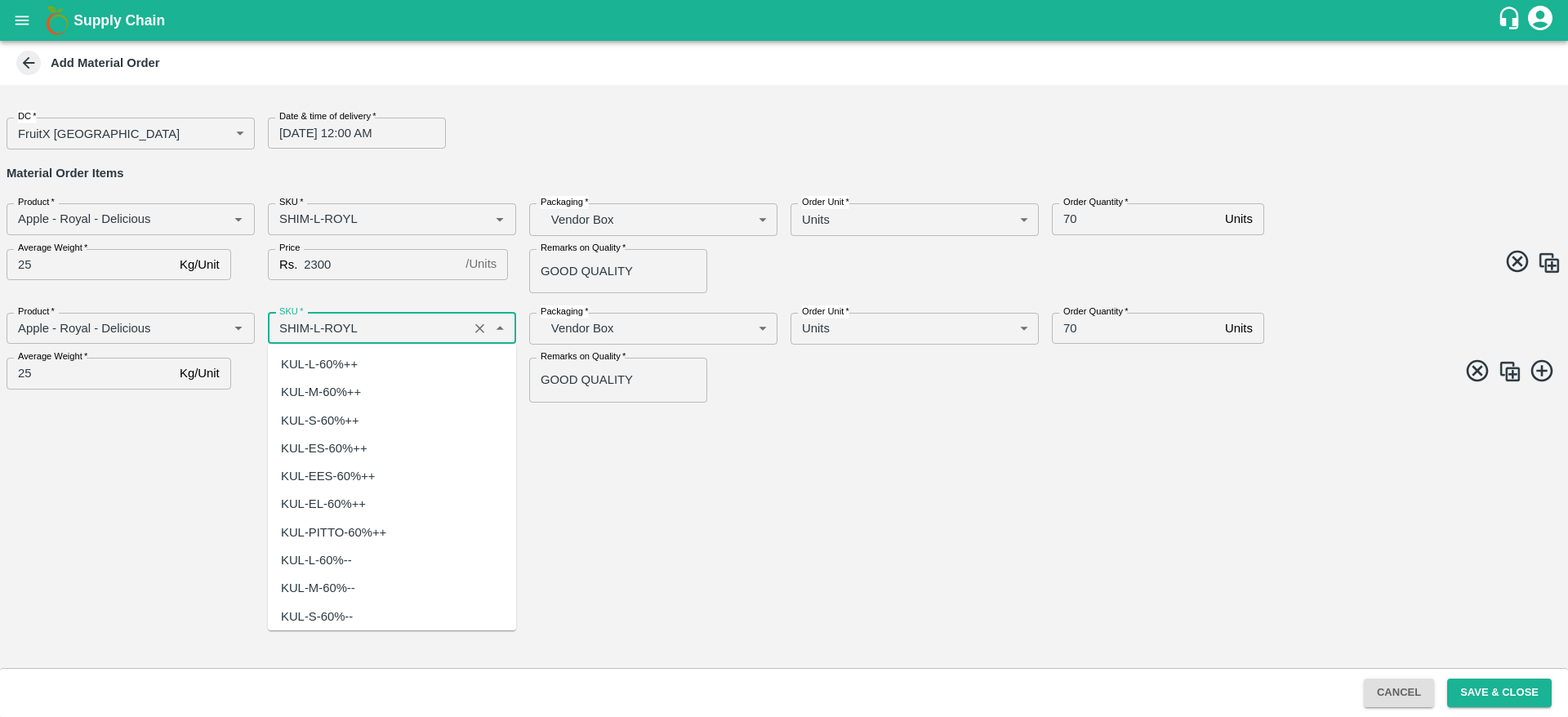
scroll to position [4311, 0]
click at [316, 321] on input "SKU   *" at bounding box center [368, 327] width 190 height 21
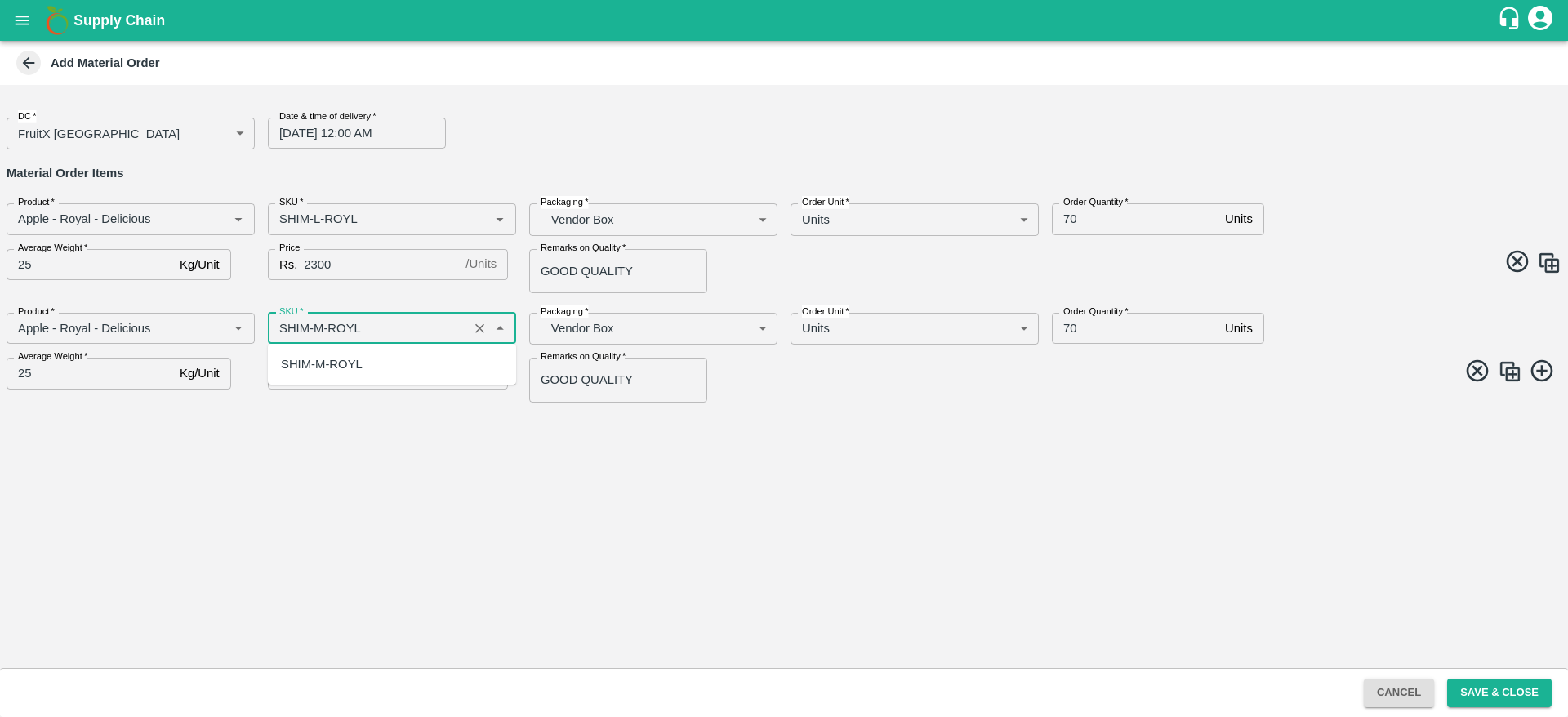
click at [361, 369] on div "SHIM-M-ROYL" at bounding box center [322, 364] width 82 height 18
type input "SHIM-M-ROYL"
click at [1511, 372] on img at bounding box center [1510, 371] width 25 height 25
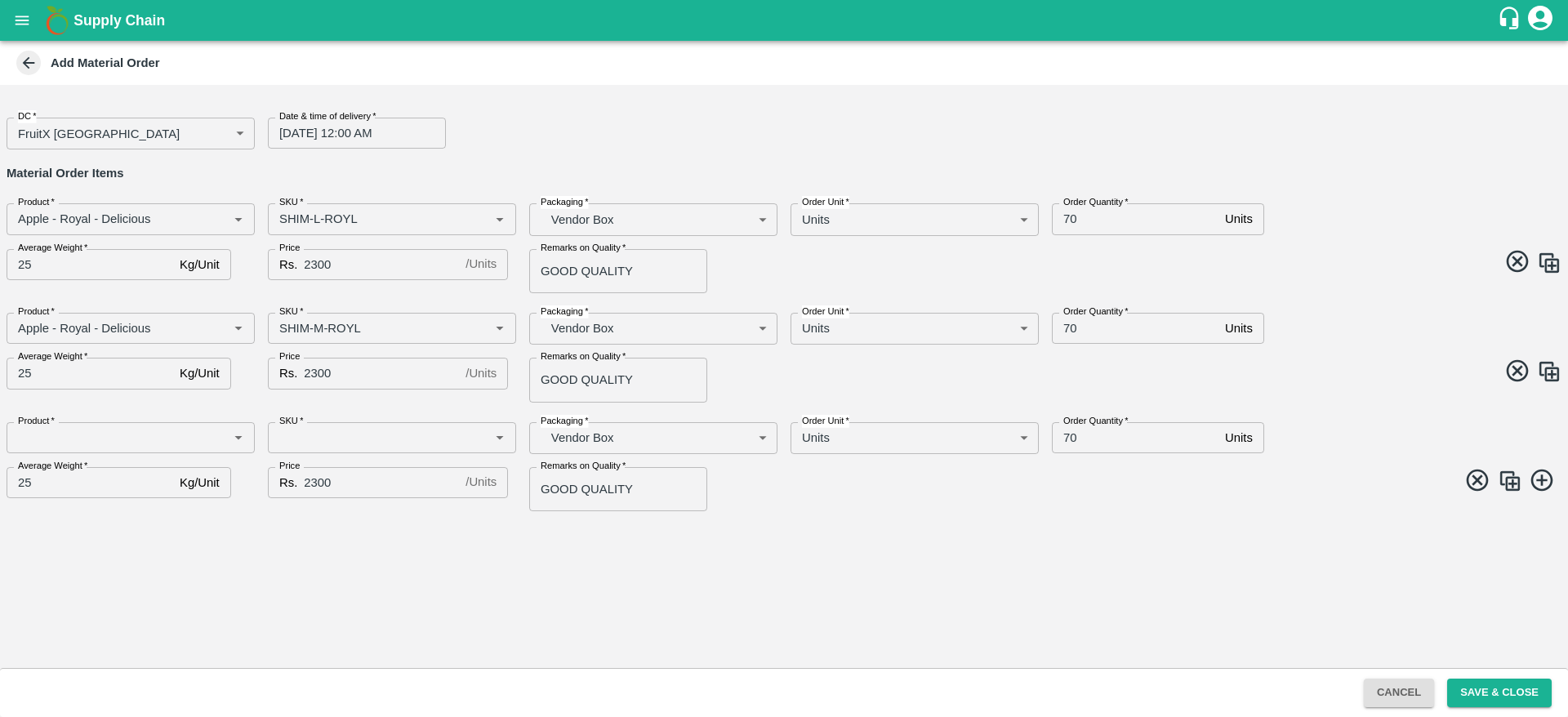
type input "Apple - Royal - Delicious"
click at [318, 438] on input "SKU   *" at bounding box center [368, 437] width 190 height 21
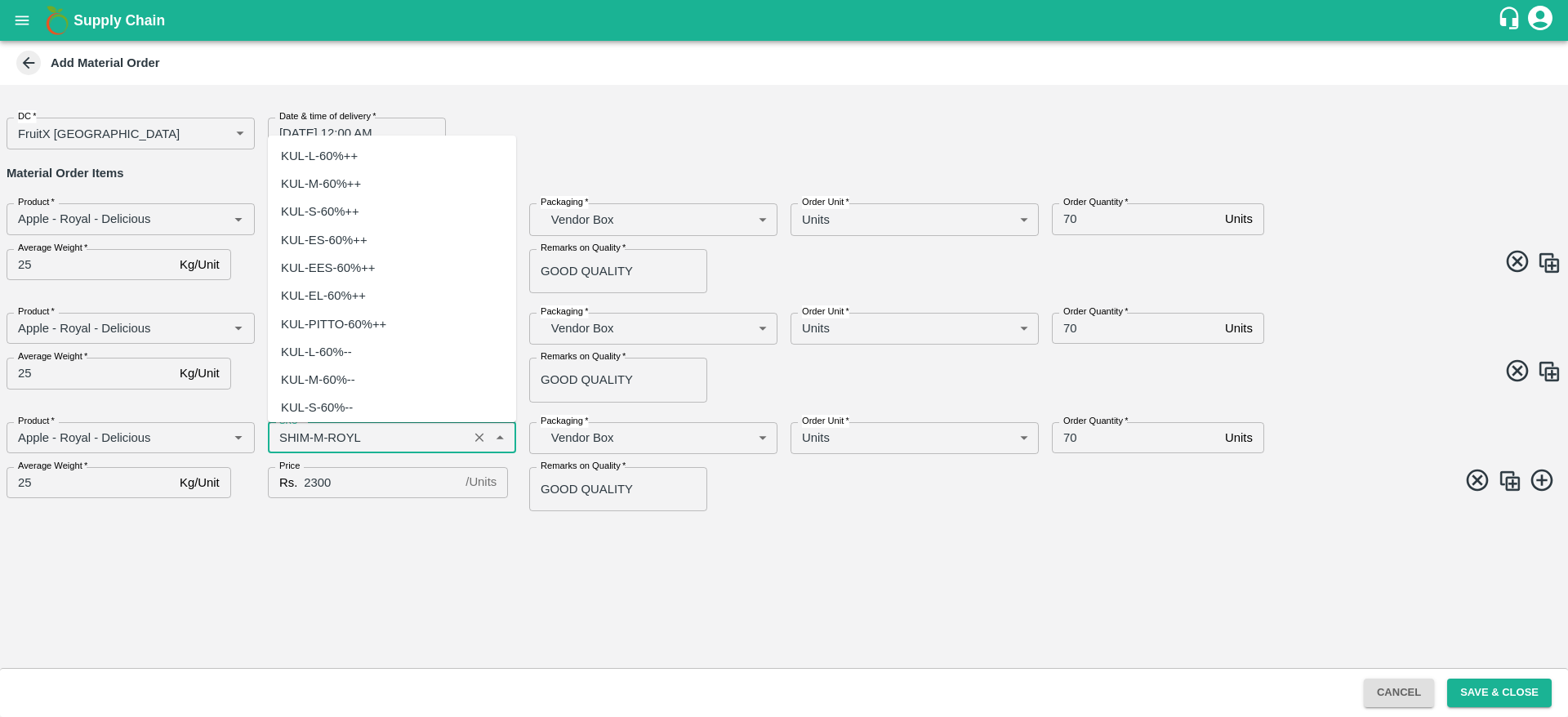
scroll to position [4562, 0]
click at [318, 438] on input "SKU   *" at bounding box center [368, 437] width 190 height 21
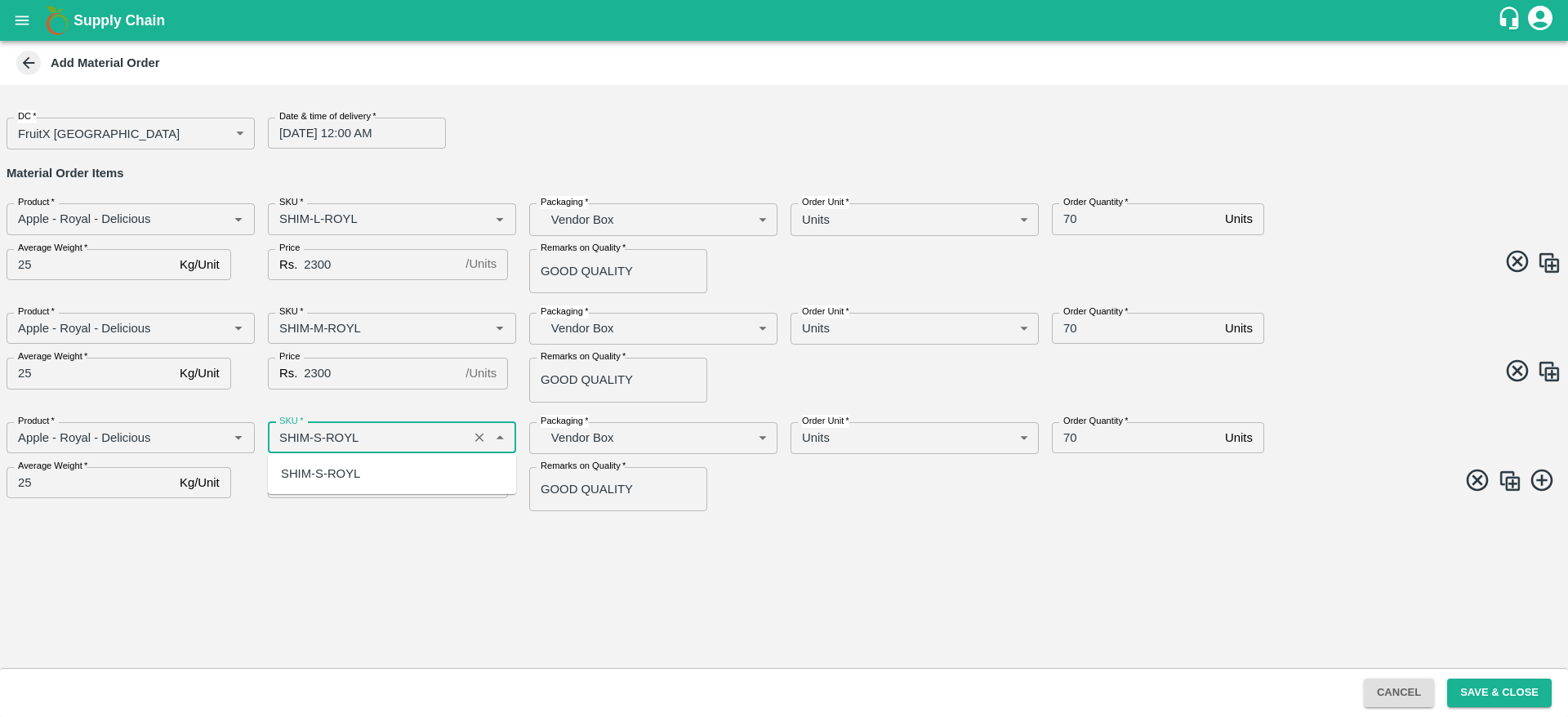
click at [320, 477] on div "SHIM-S-ROYL" at bounding box center [321, 474] width 79 height 18
type input "SHIM-S-ROYL"
click at [1515, 472] on img at bounding box center [1510, 481] width 25 height 25
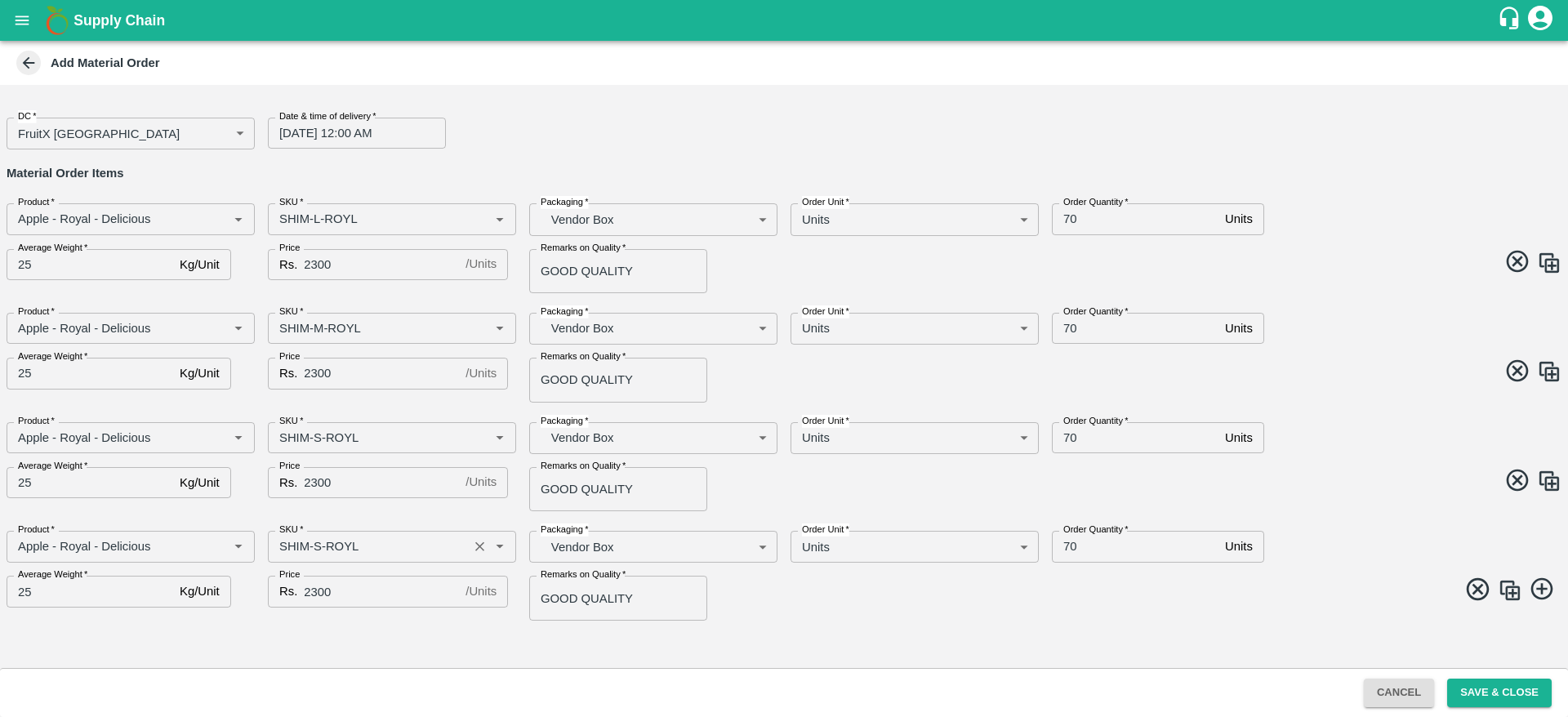
click at [316, 541] on input "SKU   *" at bounding box center [368, 546] width 190 height 21
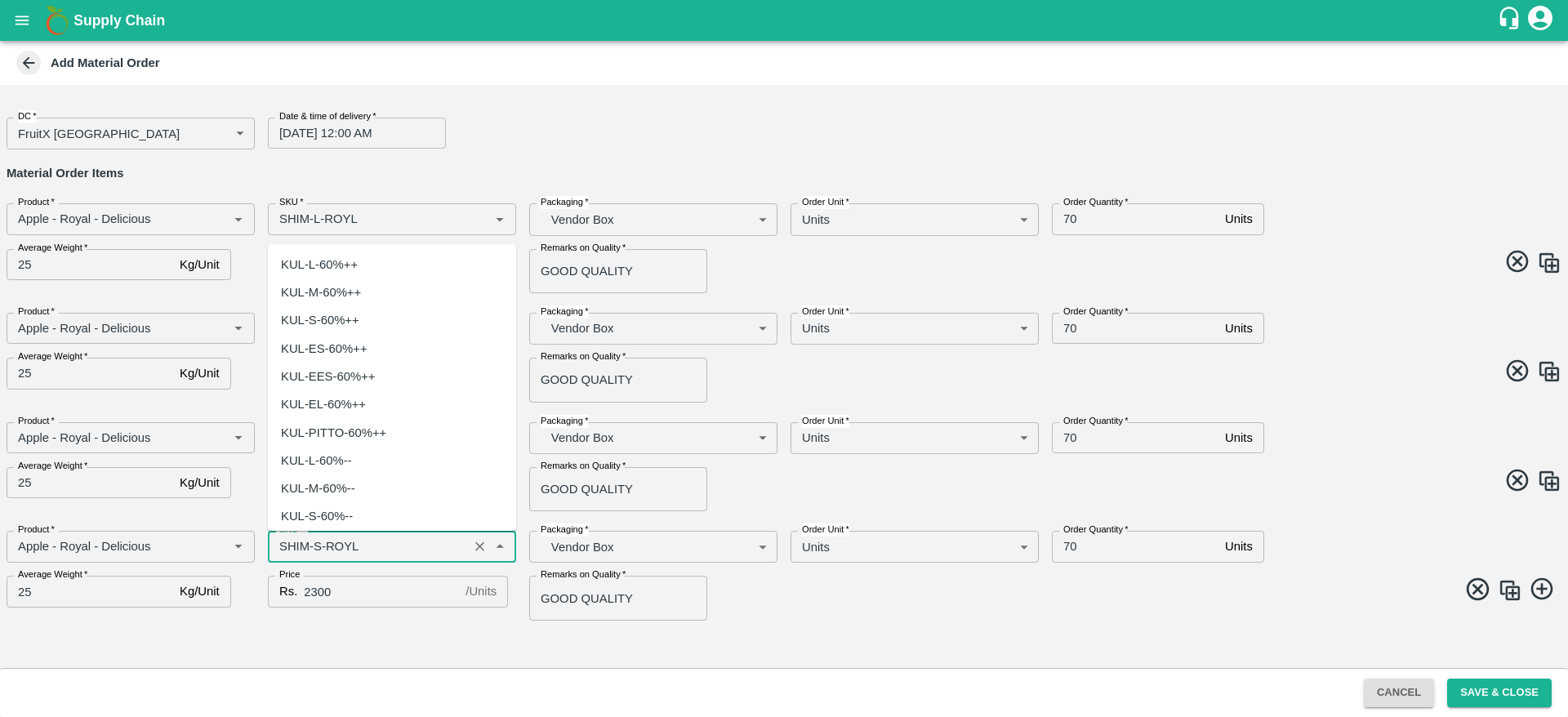
scroll to position [4815, 0]
click at [312, 537] on input "SKU   *" at bounding box center [368, 546] width 190 height 21
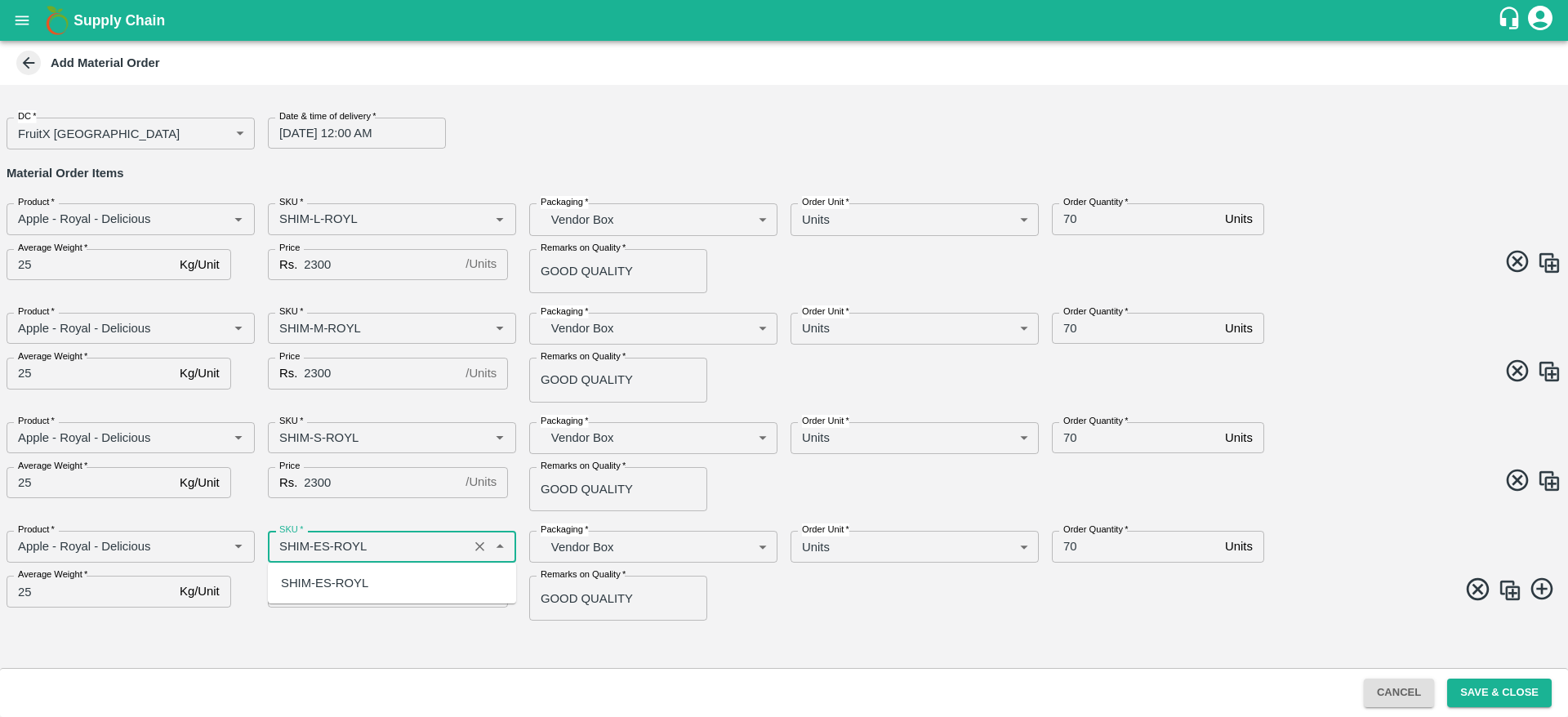
scroll to position [0, 0]
click at [348, 586] on div "SHIM-ES-ROYL" at bounding box center [324, 583] width 87 height 18
type input "SHIM-ES-ROYL"
click at [1503, 592] on img at bounding box center [1510, 590] width 25 height 25
click at [1492, 592] on icon at bounding box center [1478, 588] width 27 height 27
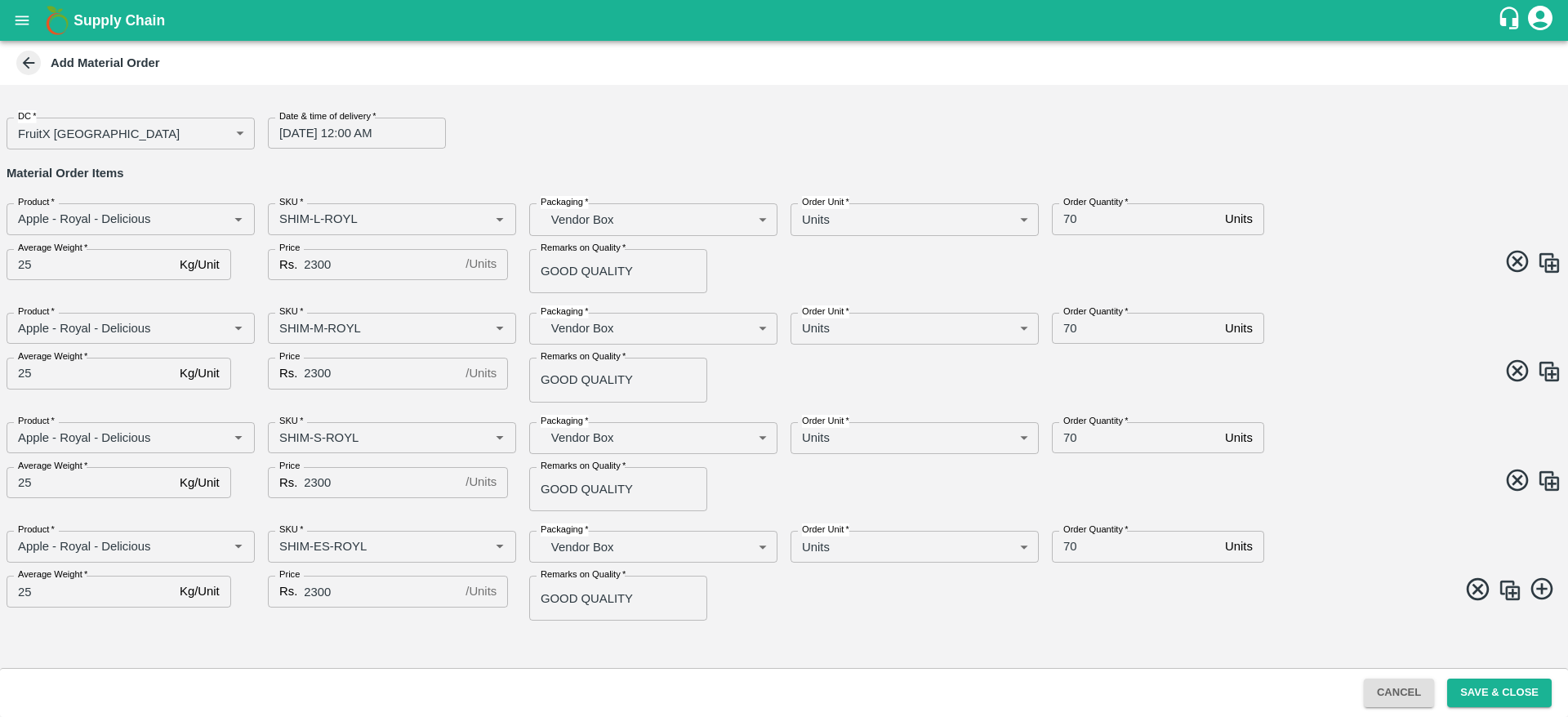
click at [1510, 594] on img at bounding box center [1510, 590] width 25 height 25
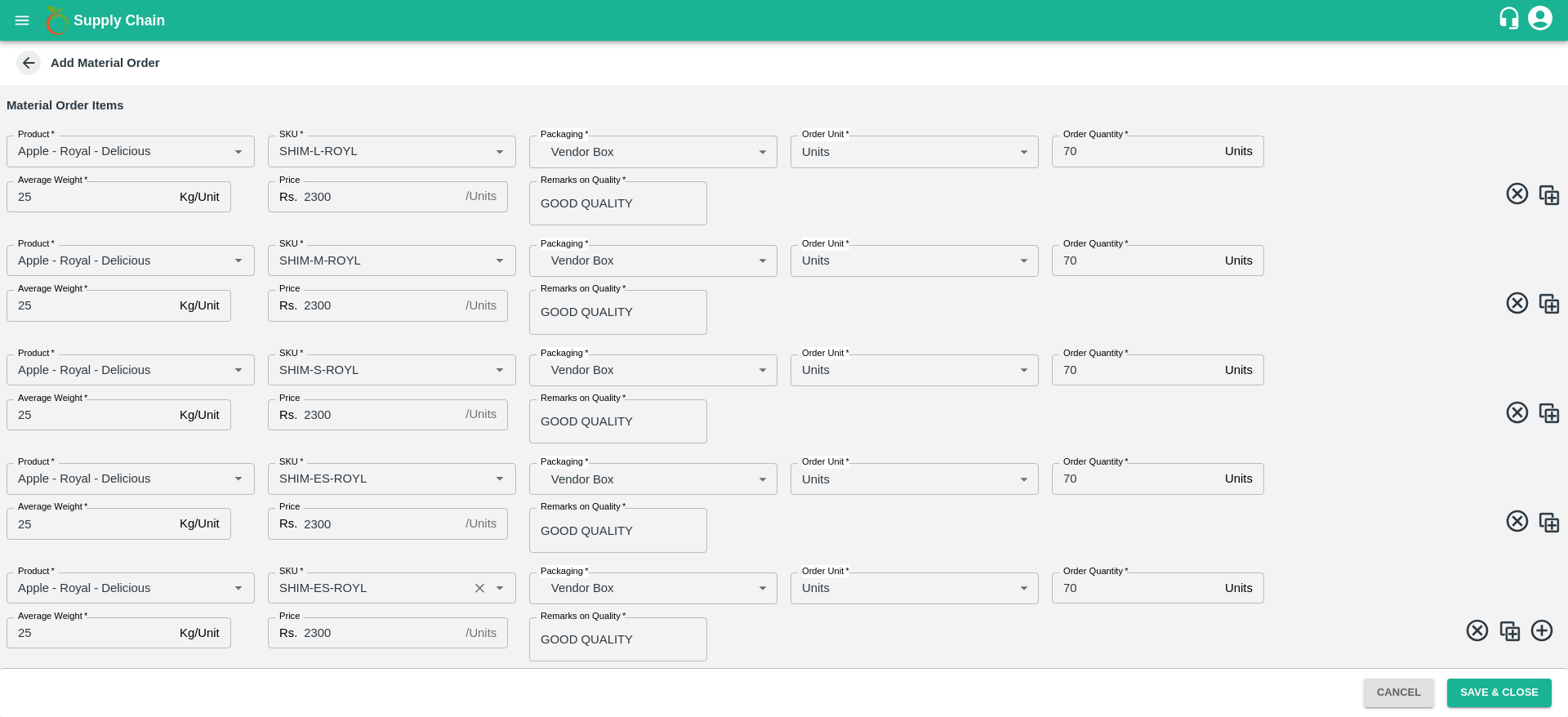
click at [314, 595] on input "SKU   *" at bounding box center [368, 587] width 190 height 21
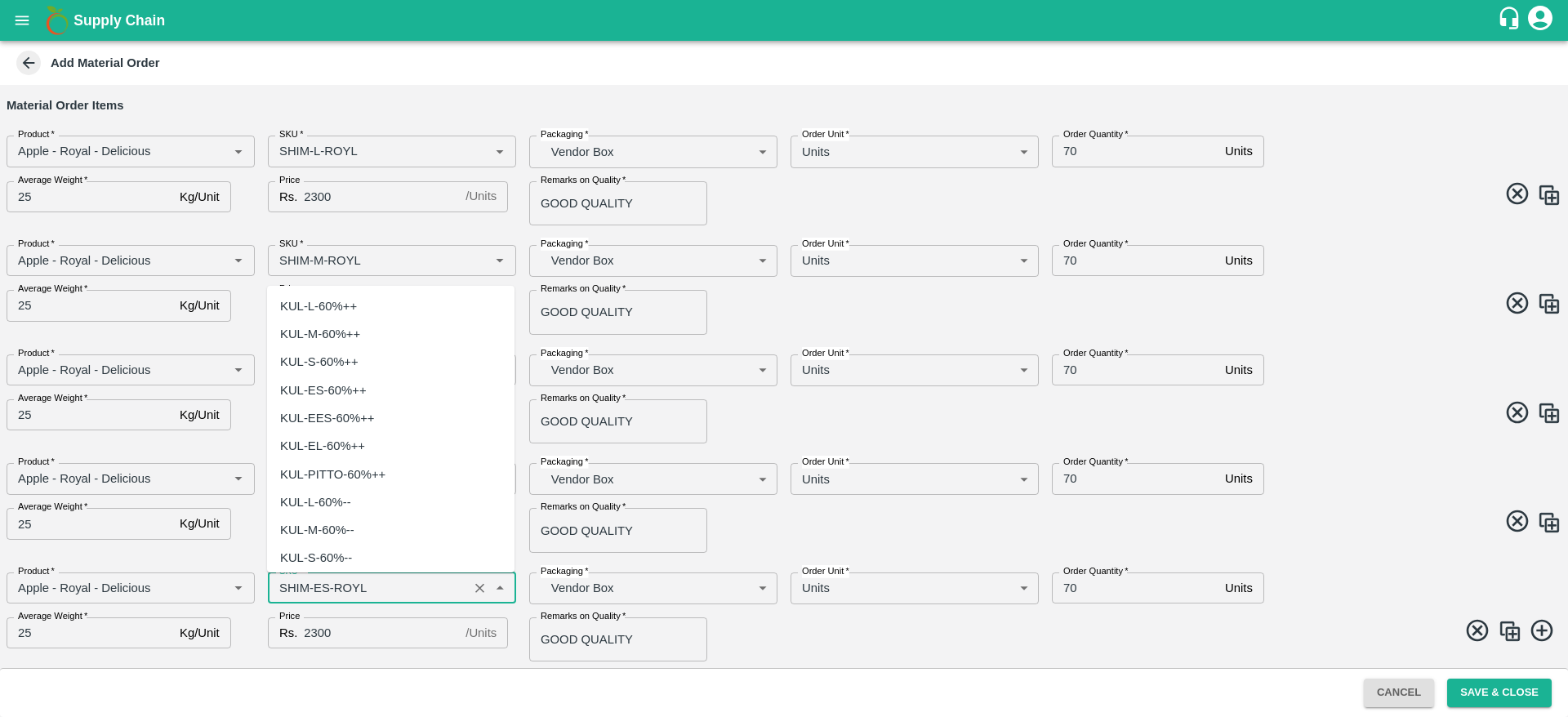
scroll to position [5066, 0]
click at [317, 587] on input "SKU   *" at bounding box center [368, 587] width 190 height 21
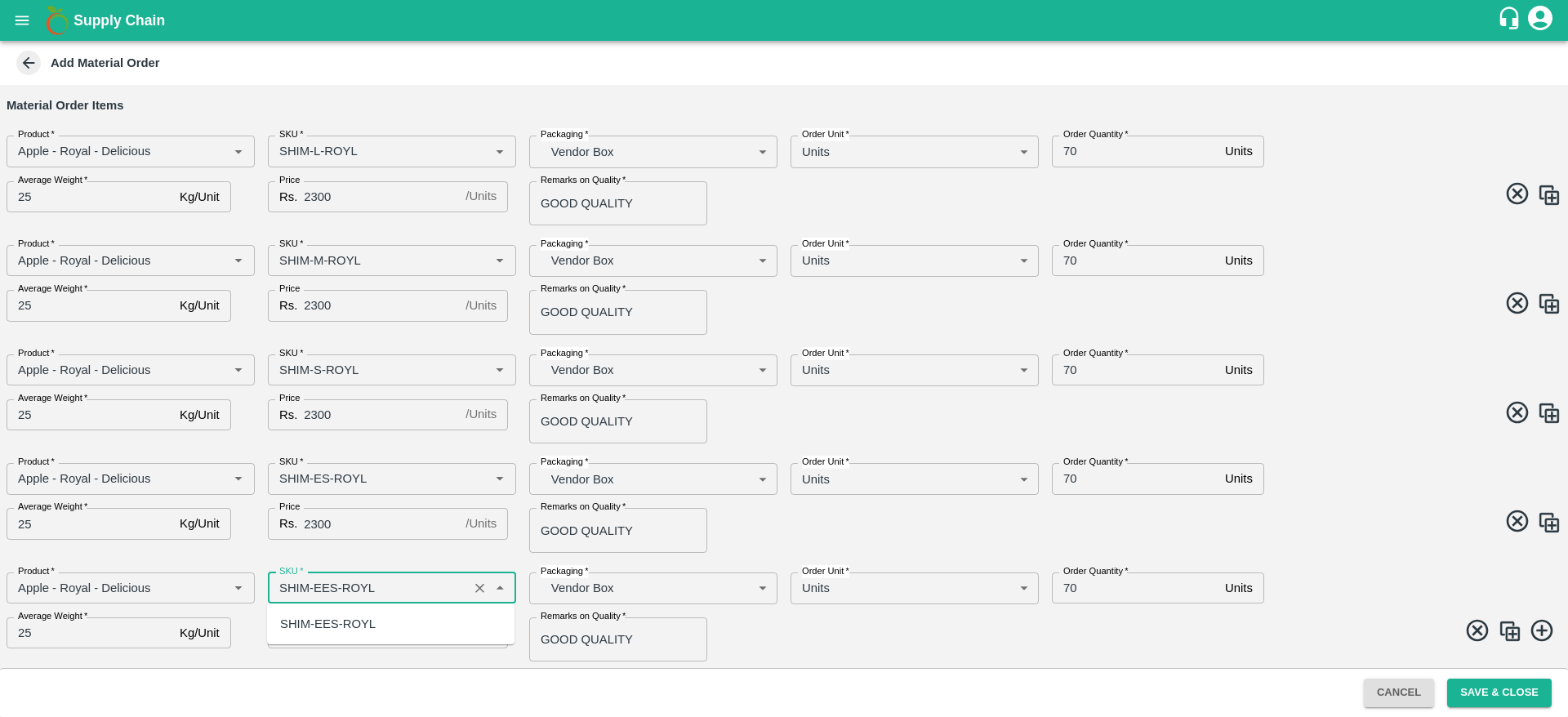
scroll to position [0, 0]
click at [430, 630] on div "SHIM-EES-ROYL" at bounding box center [391, 624] width 247 height 28
type input "SHIM-EES-ROYL"
click at [1504, 631] on img at bounding box center [1510, 631] width 25 height 25
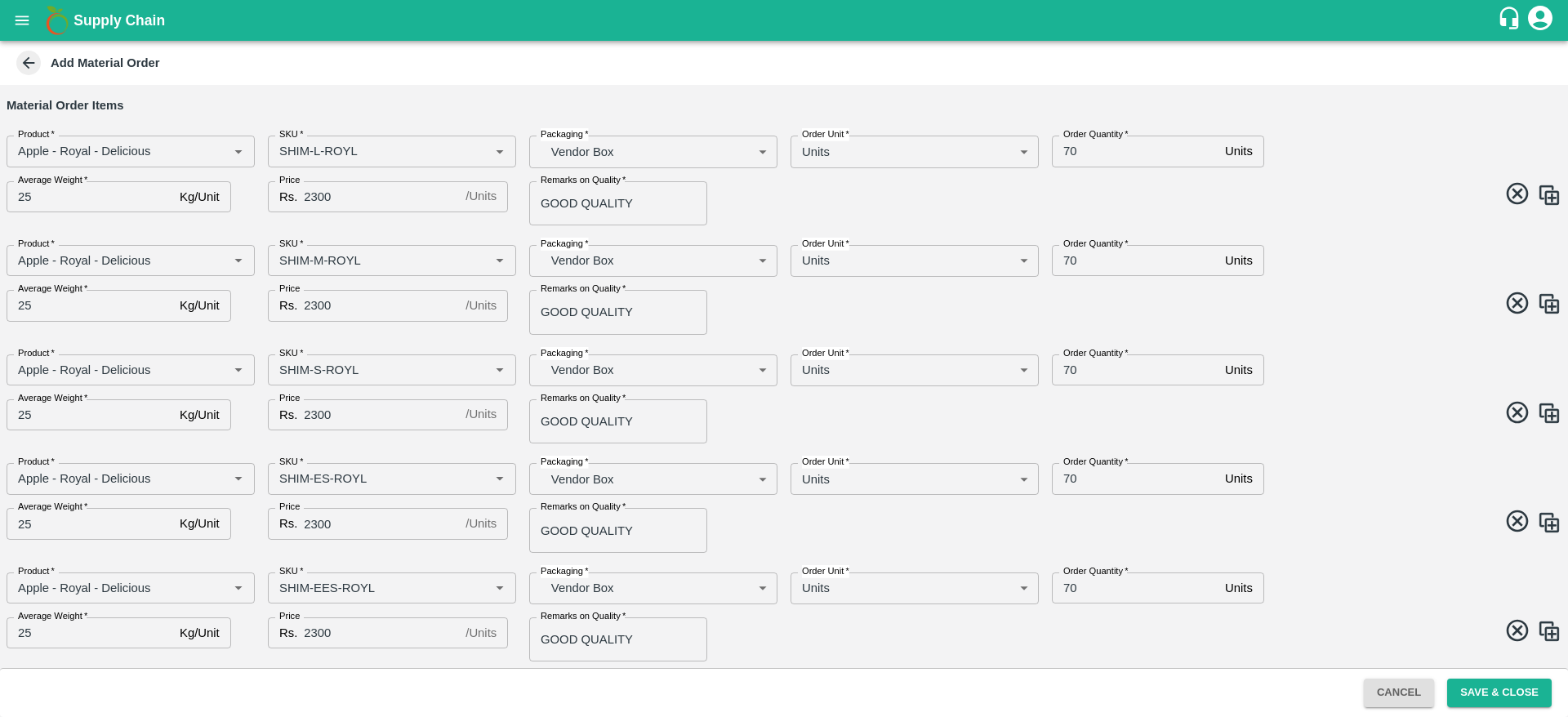
scroll to position [177, 0]
click at [329, 589] on input "SKU   *" at bounding box center [368, 586] width 190 height 21
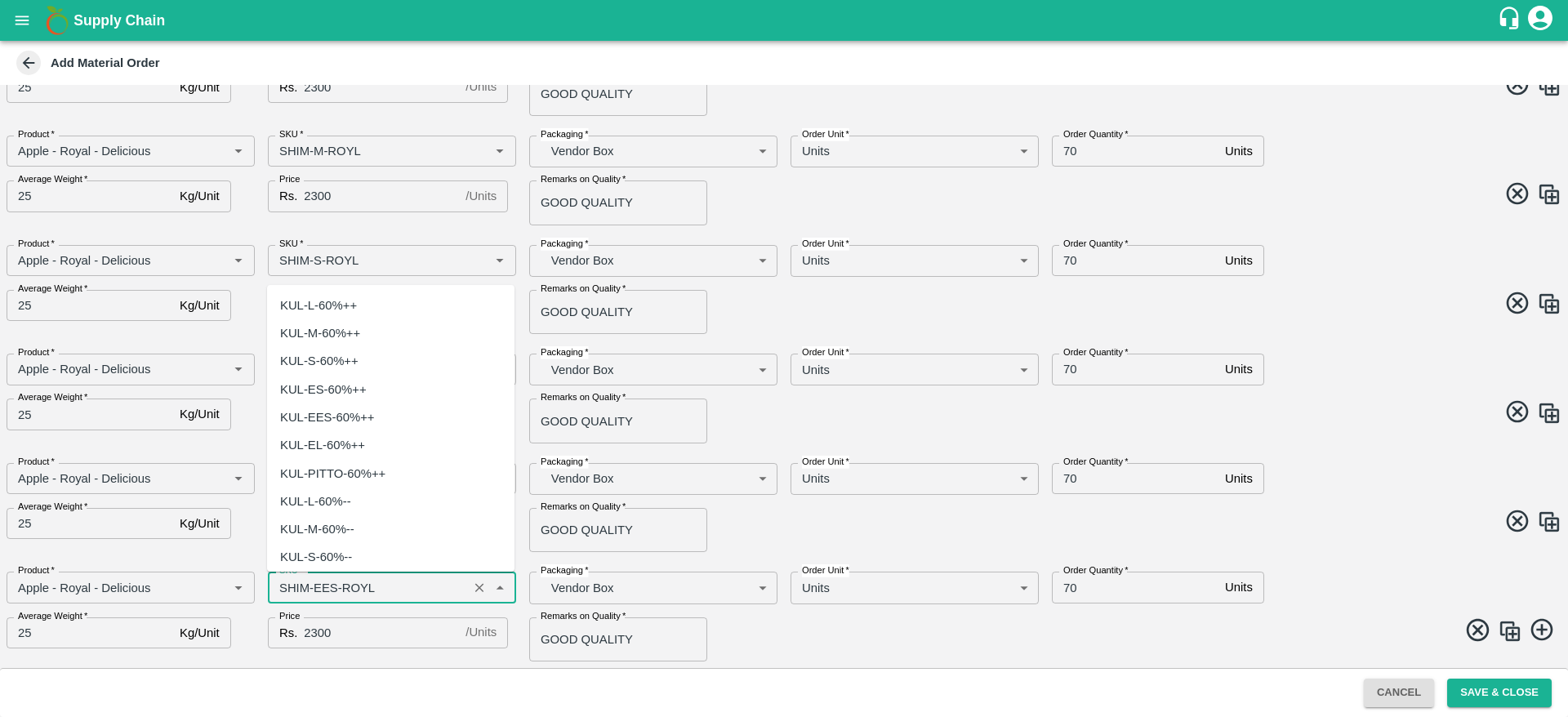
scroll to position [5319, 0]
click at [329, 579] on input "SKU   *" at bounding box center [368, 586] width 190 height 21
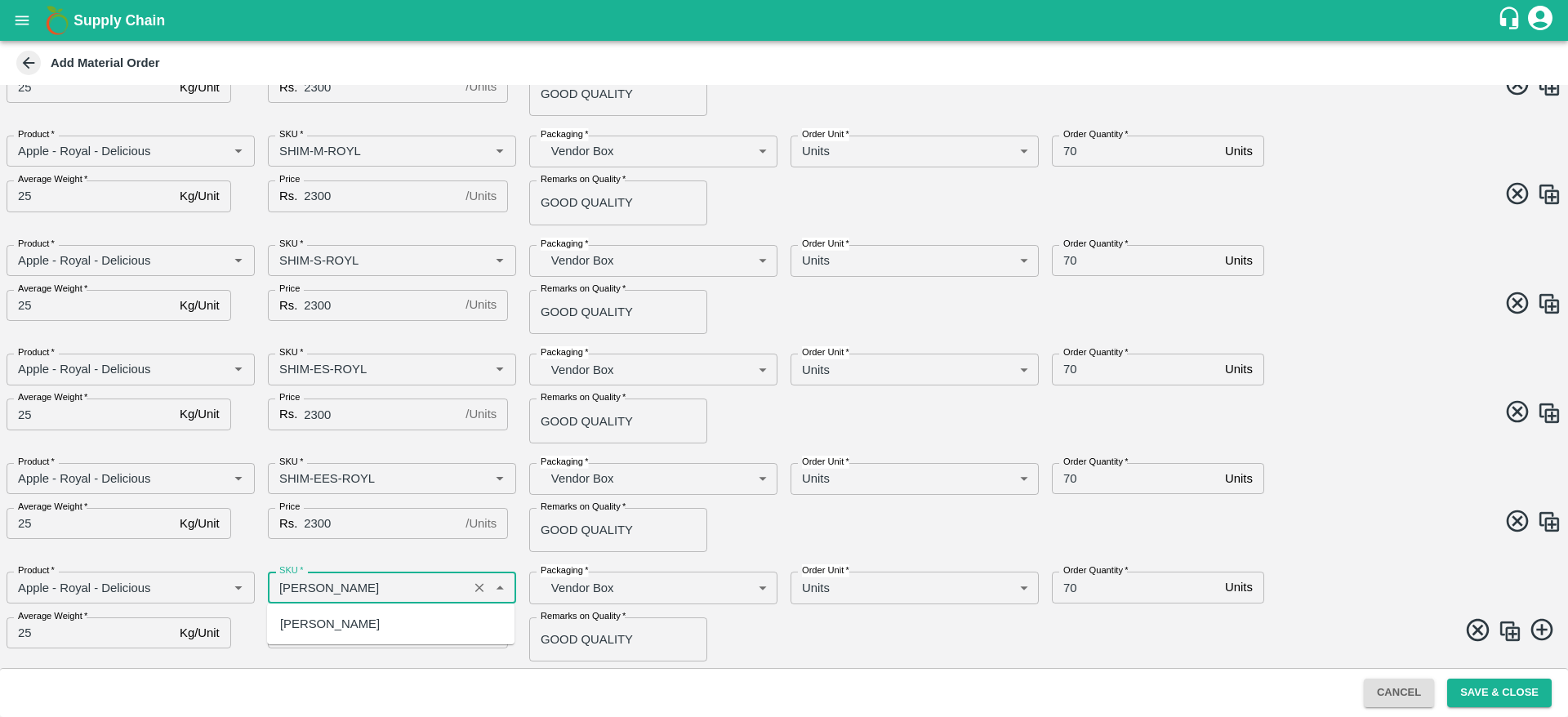
click at [376, 632] on div "[PERSON_NAME]" at bounding box center [329, 624] width 100 height 18
type input "[PERSON_NAME]"
click at [1517, 632] on img at bounding box center [1510, 631] width 25 height 25
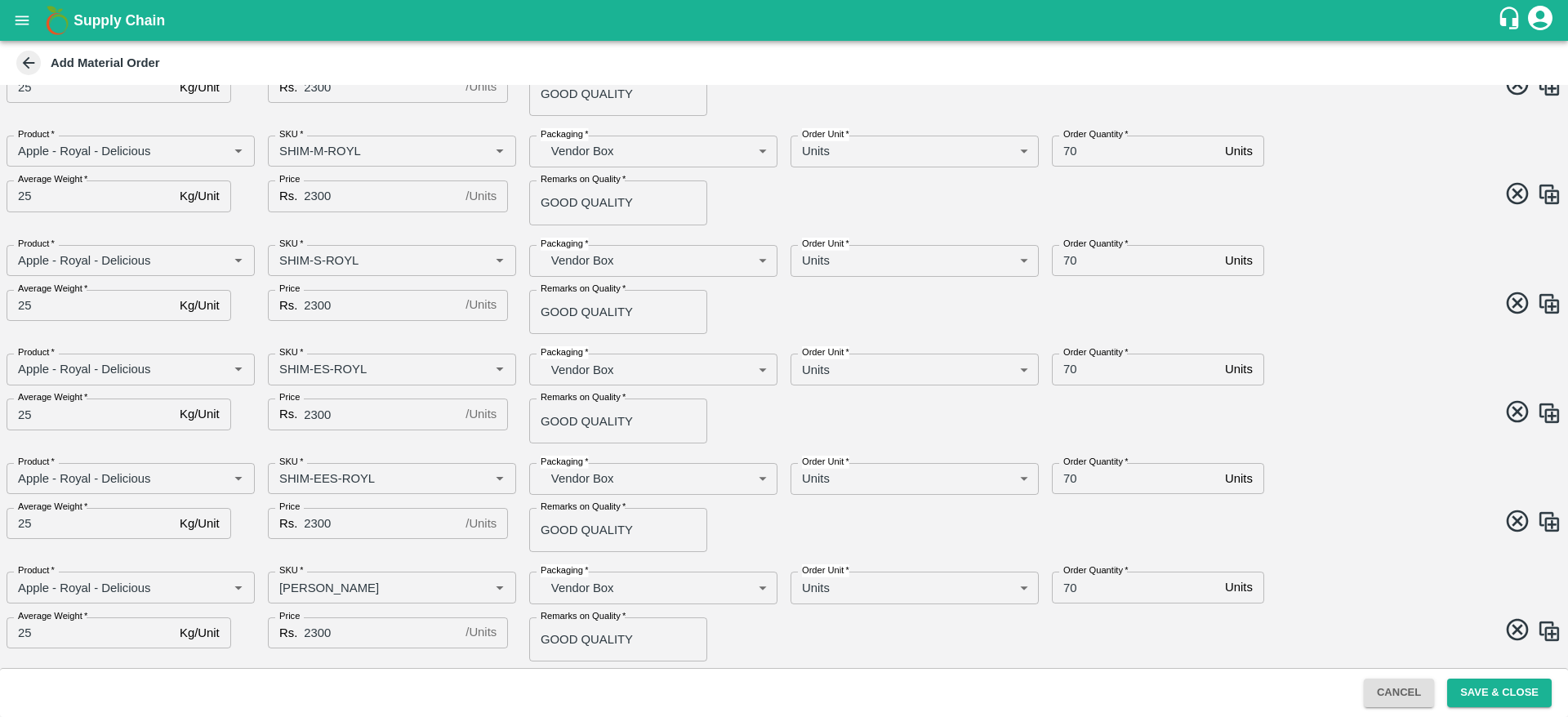
scroll to position [287, 0]
click at [344, 583] on input "SKU   *" at bounding box center [368, 586] width 190 height 21
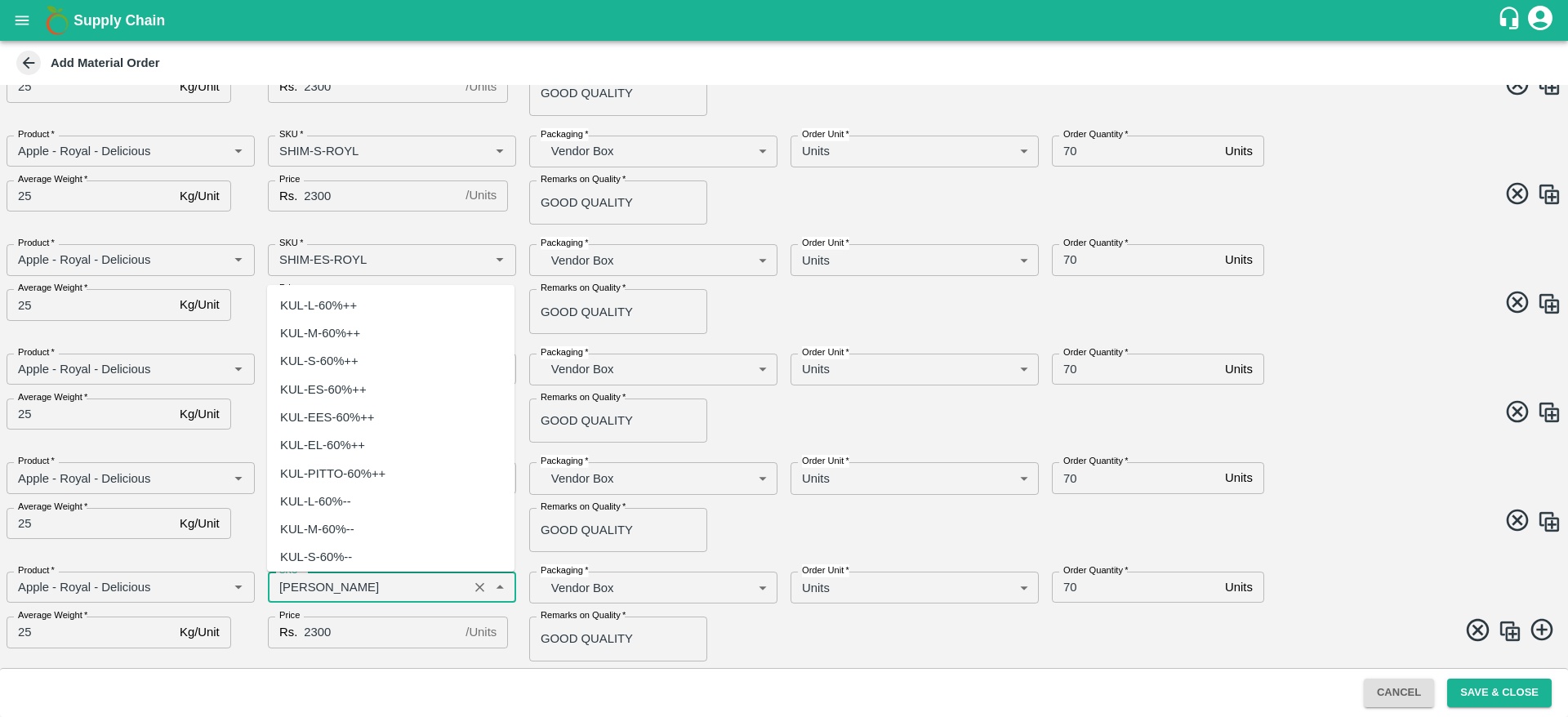
scroll to position [5571, 0]
click at [348, 583] on input "SKU   *" at bounding box center [368, 586] width 190 height 21
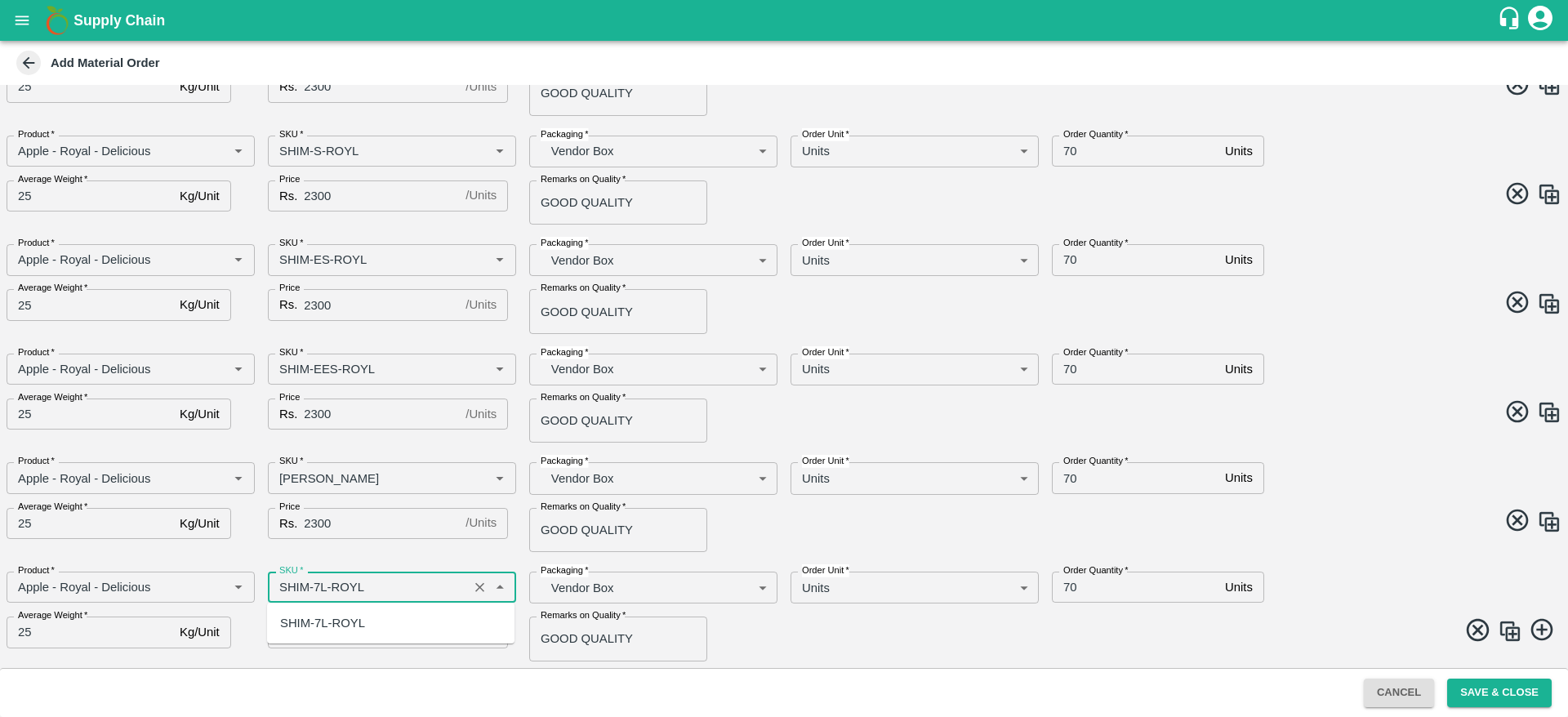
click at [367, 614] on div "SHIM-7L-ROYL" at bounding box center [391, 623] width 247 height 28
type input "SHIM-7L-ROYL"
click at [953, 623] on span at bounding box center [1169, 632] width 784 height 32
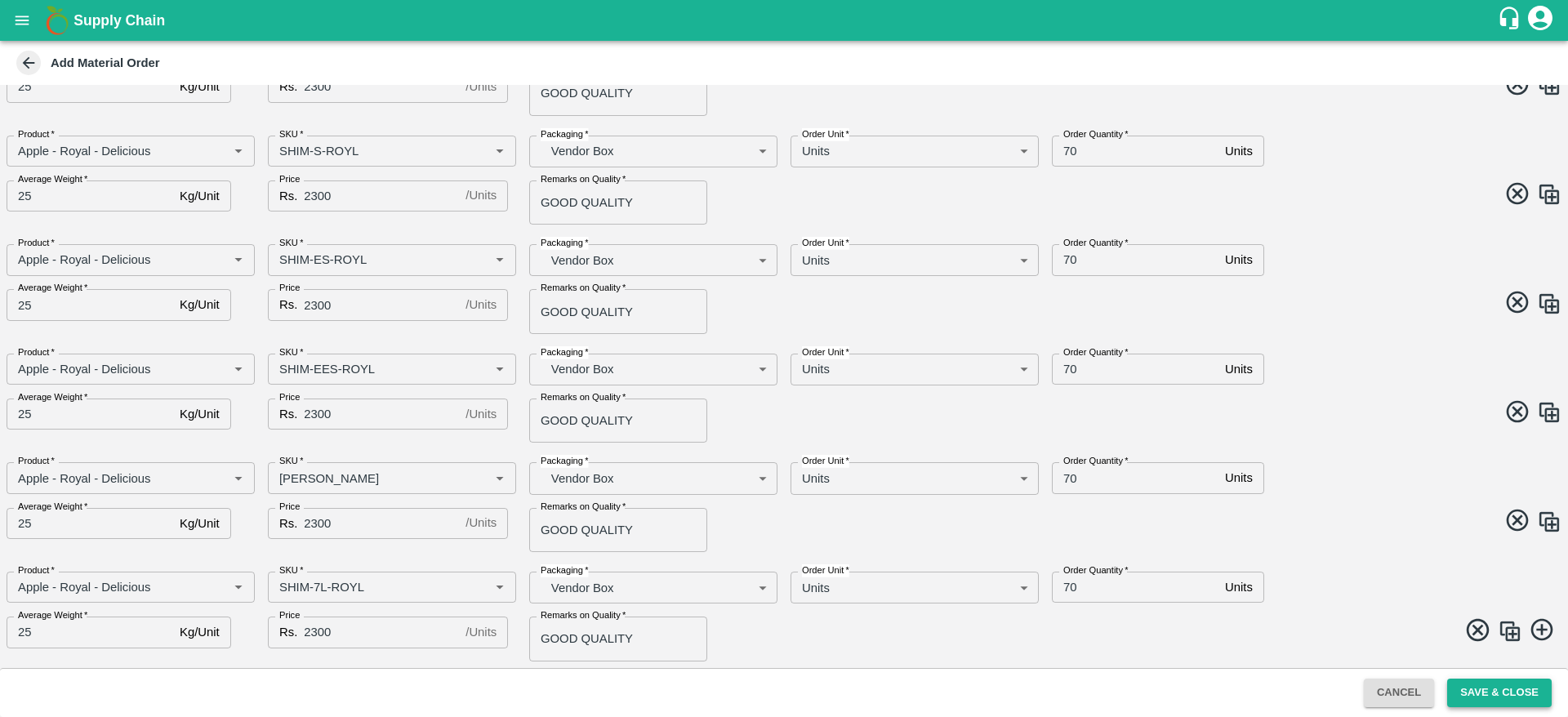
click at [1493, 678] on button "Save & Close" at bounding box center [1500, 692] width 105 height 29
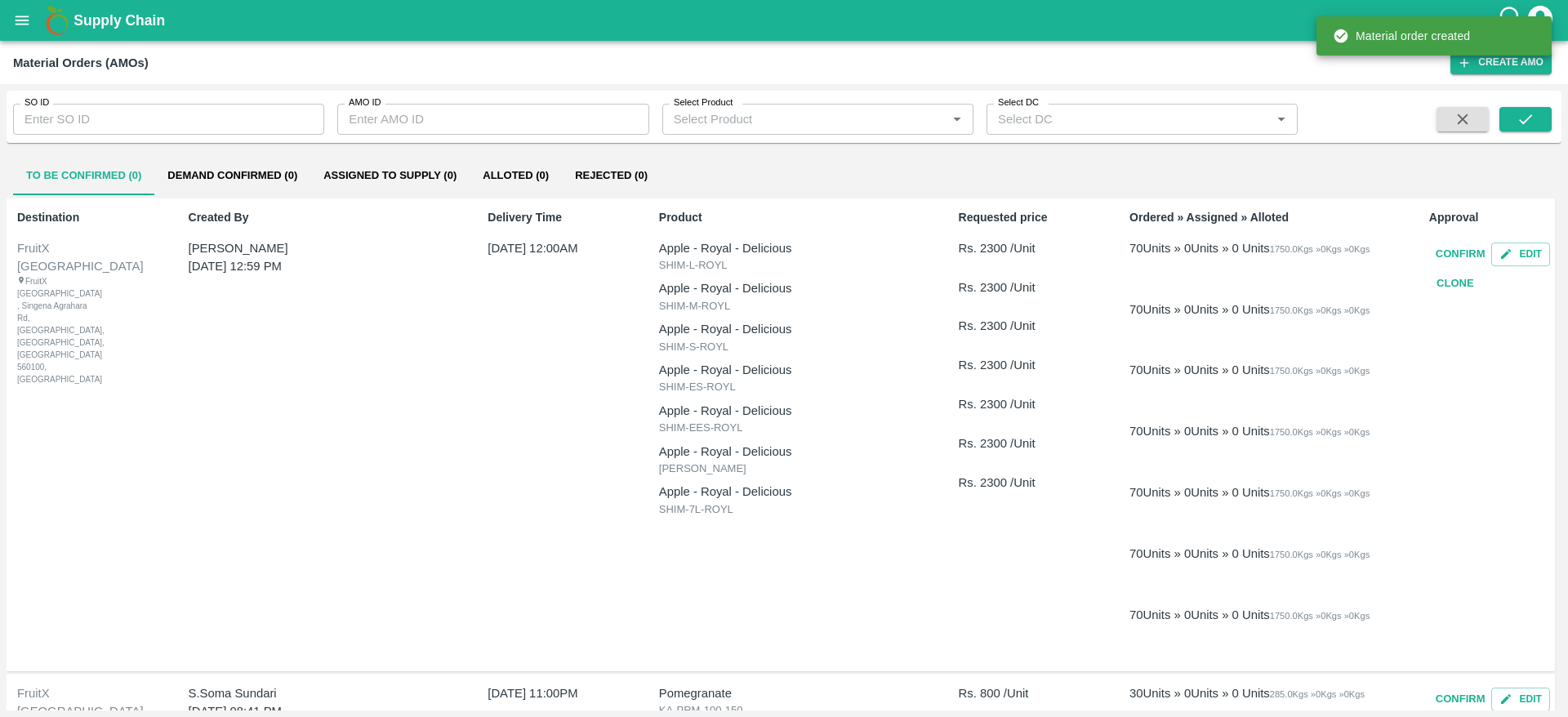
click at [1451, 257] on button "Confirm" at bounding box center [1461, 254] width 63 height 29
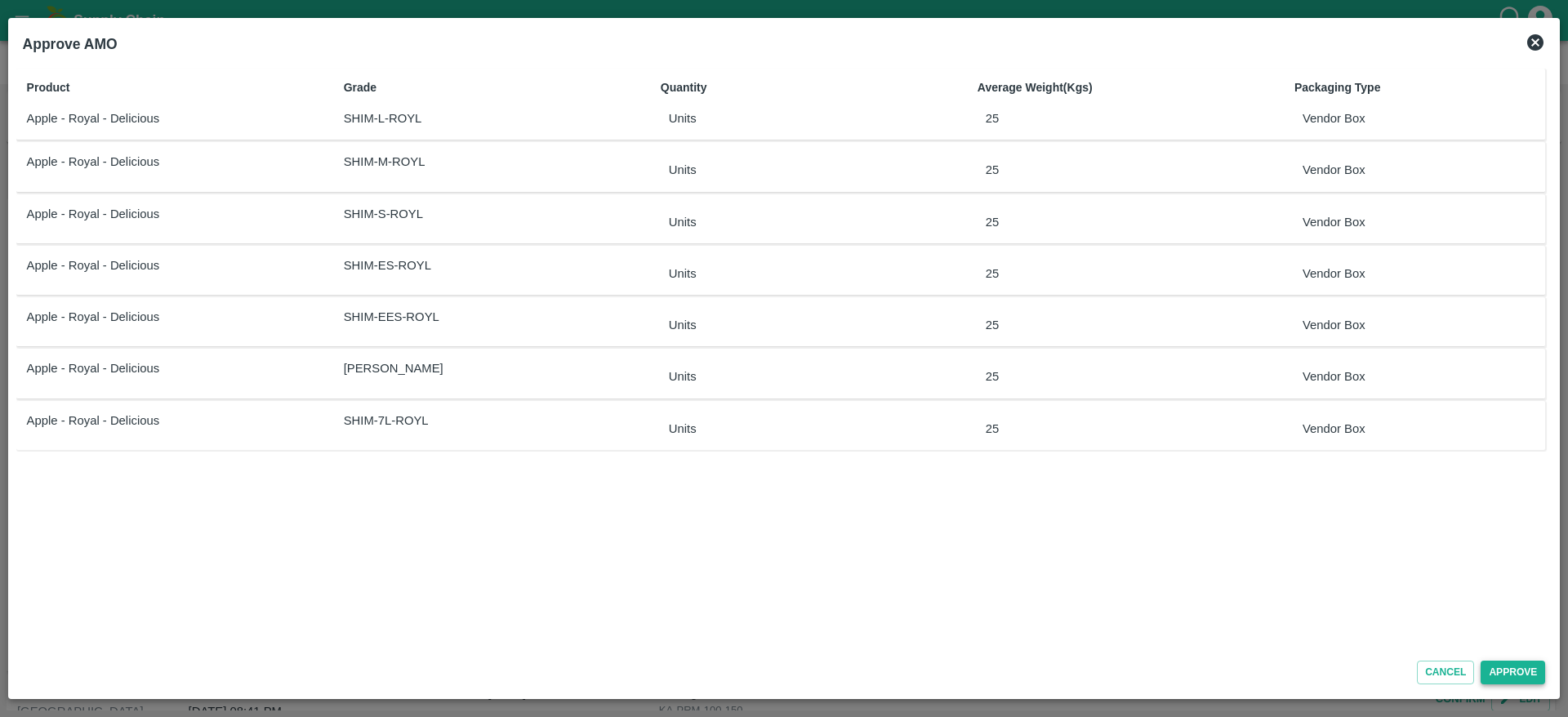
click at [1523, 671] on button "Approve" at bounding box center [1513, 672] width 64 height 24
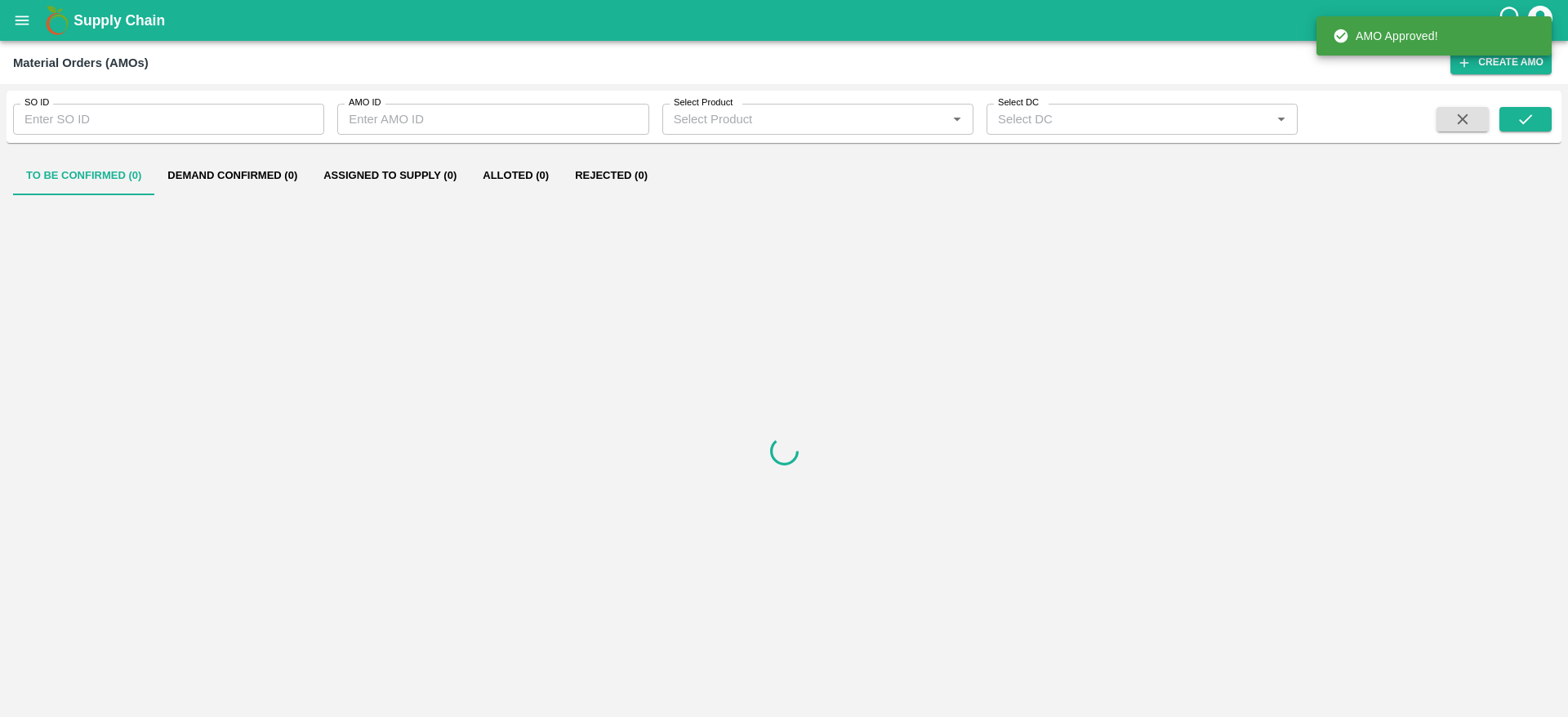
click at [231, 180] on button "Demand Confirmed (0)" at bounding box center [232, 176] width 156 height 40
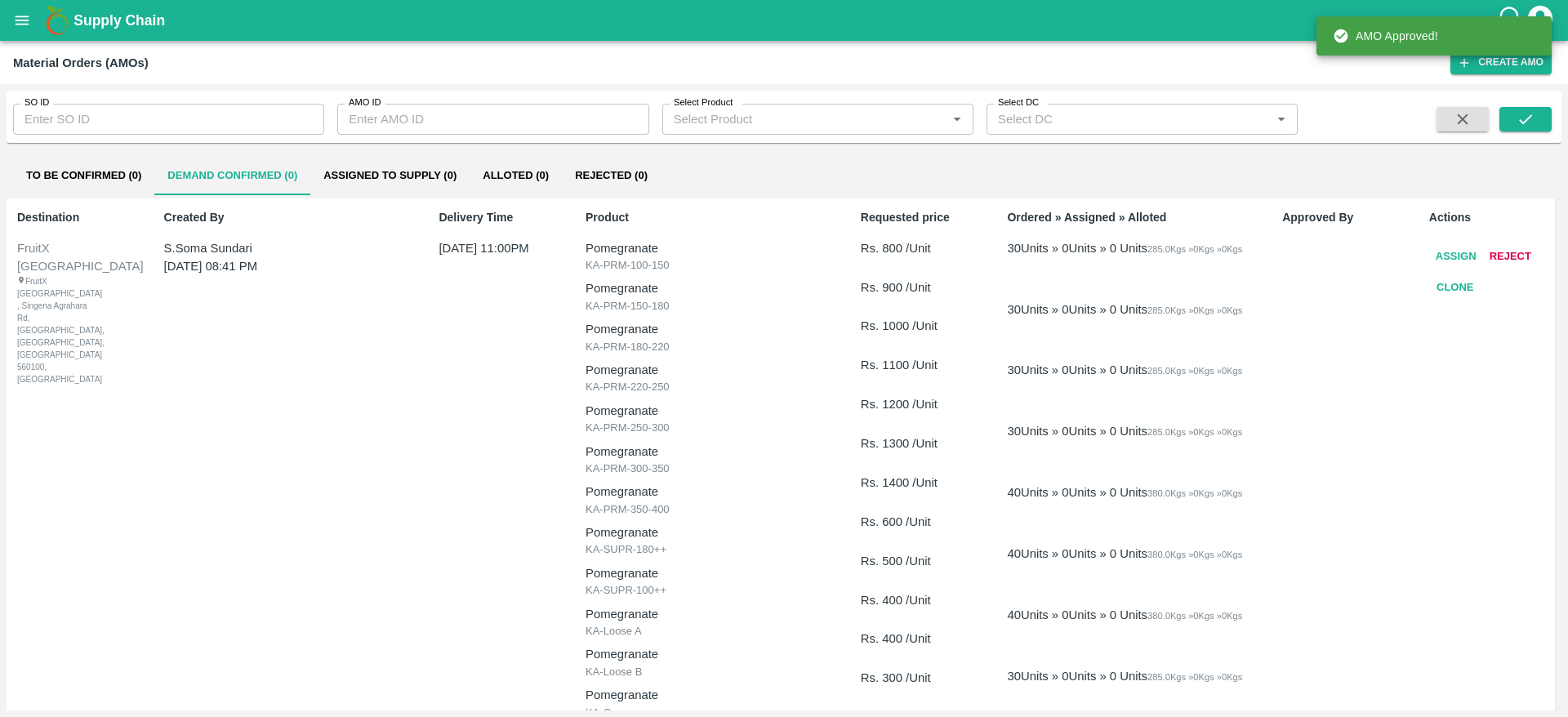
click at [1455, 259] on button "Assign" at bounding box center [1456, 256] width 53 height 29
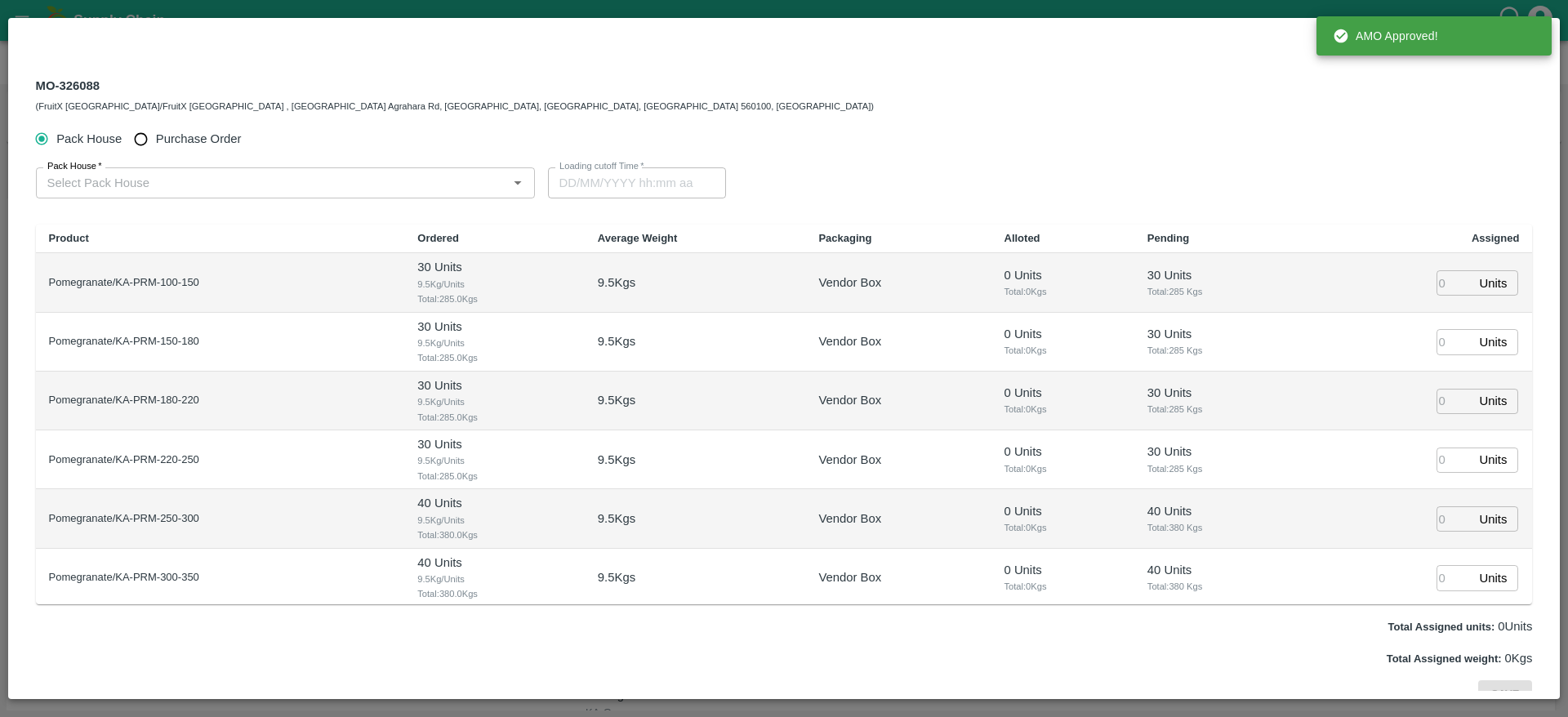
type input "16/09/2025 11:00 PM"
click at [211, 138] on span "Purchase Order" at bounding box center [199, 138] width 86 height 18
click at [156, 138] on input "Purchase Order" at bounding box center [140, 139] width 31 height 31
radio input "true"
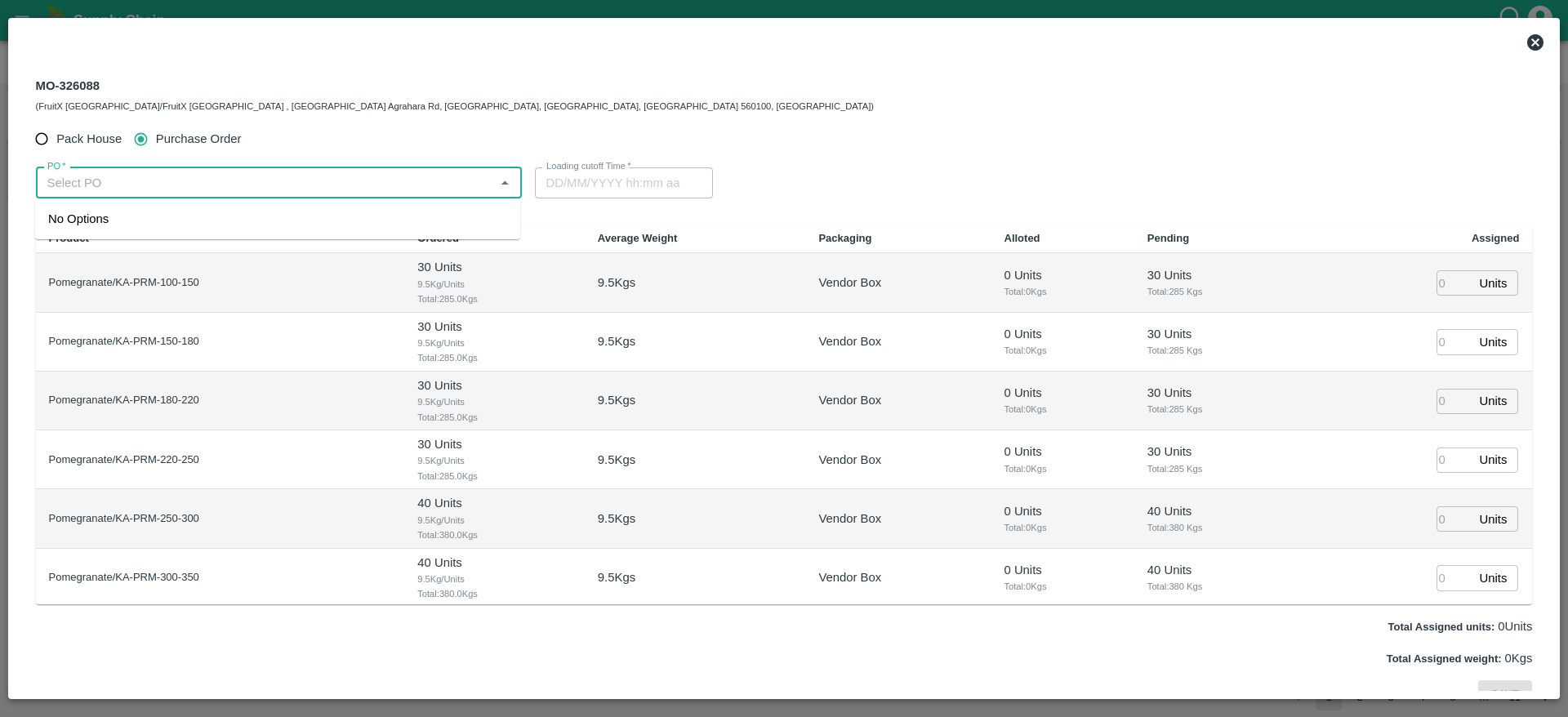
click at [218, 174] on input "PO   *" at bounding box center [265, 182] width 449 height 21
paste input "176611"
click at [207, 217] on div "PO-176611(S.O. FRUIT Co. ( Sardevan Singh)-7807720600)" at bounding box center [219, 219] width 341 height 18
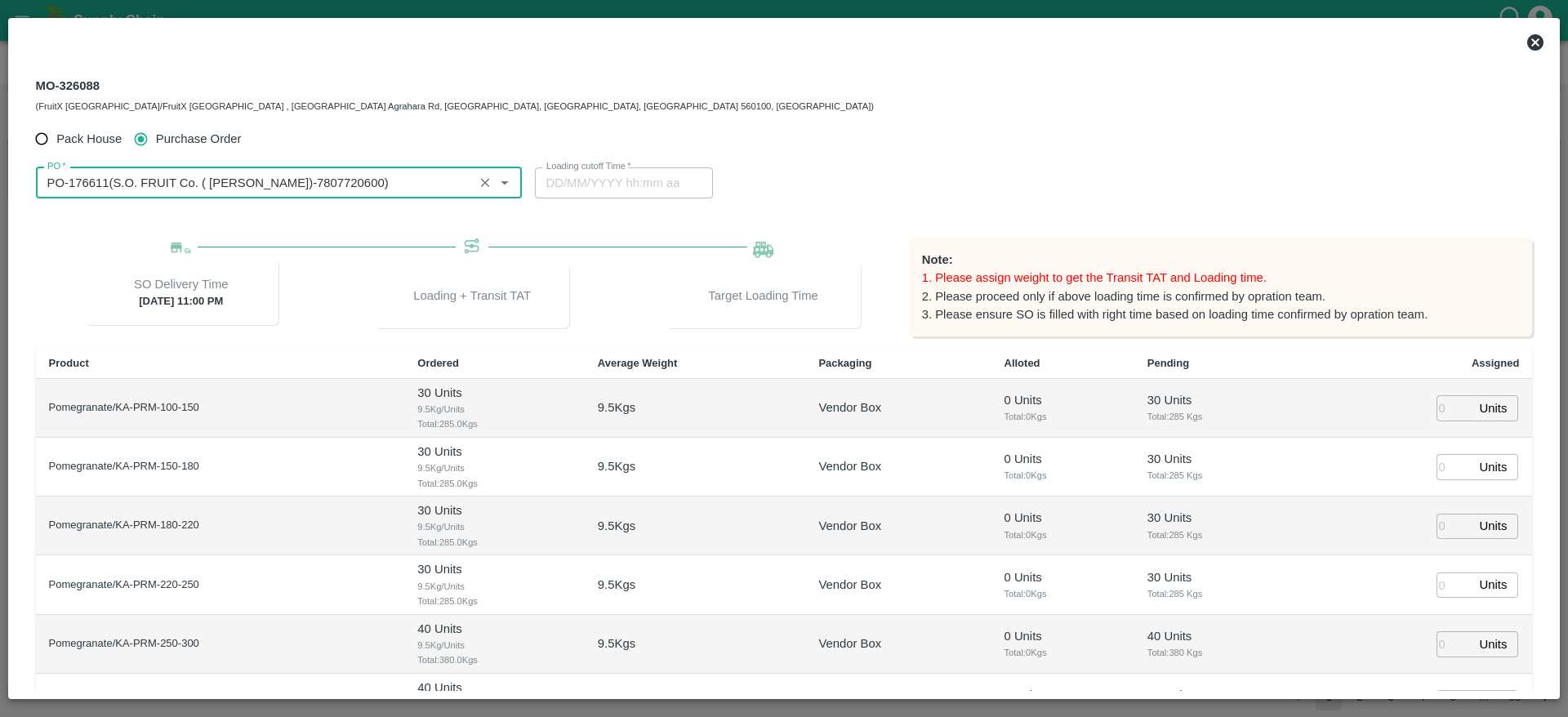
scroll to position [2, 0]
type input "PO-176611(S.O. FRUIT Co. ( Sardevan Singh)-7807720600)"
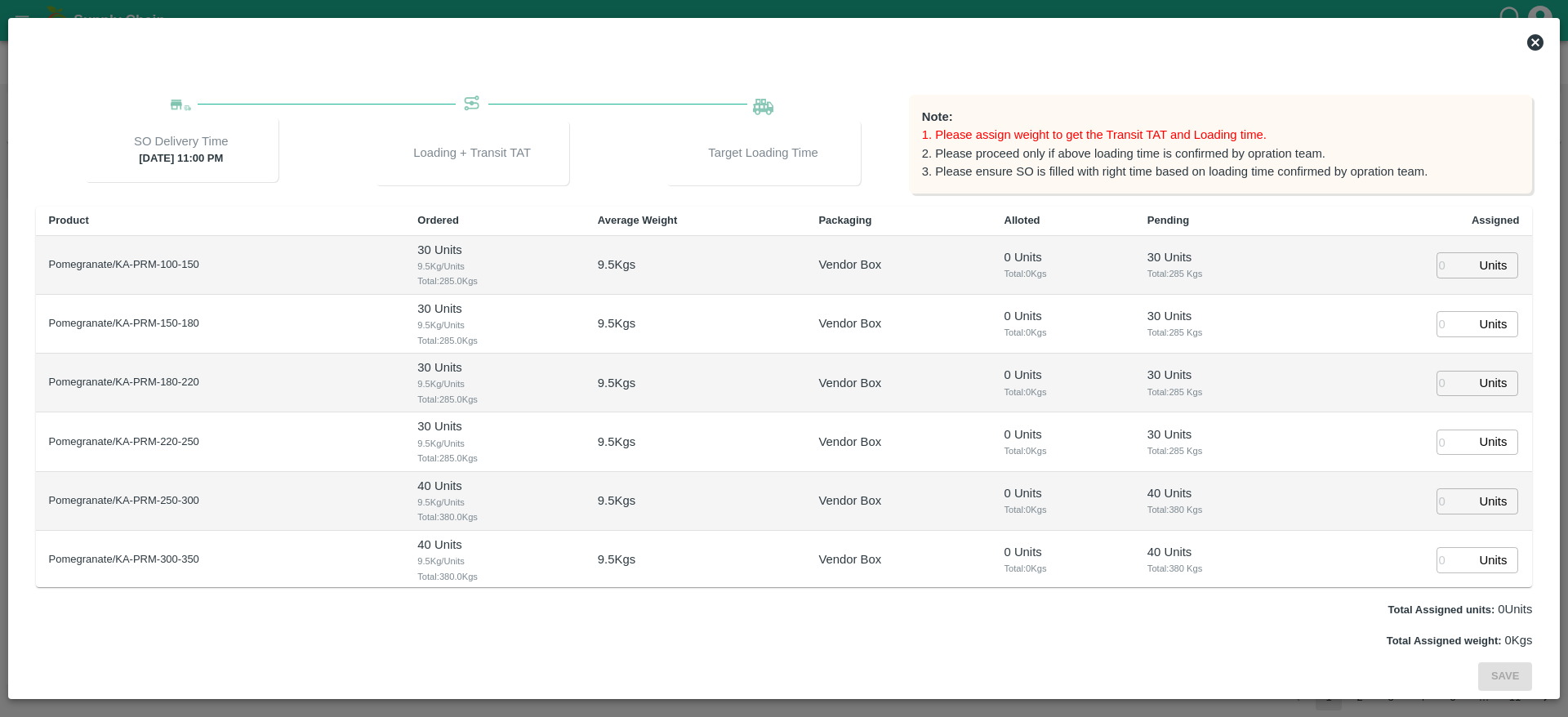
scroll to position [0, 0]
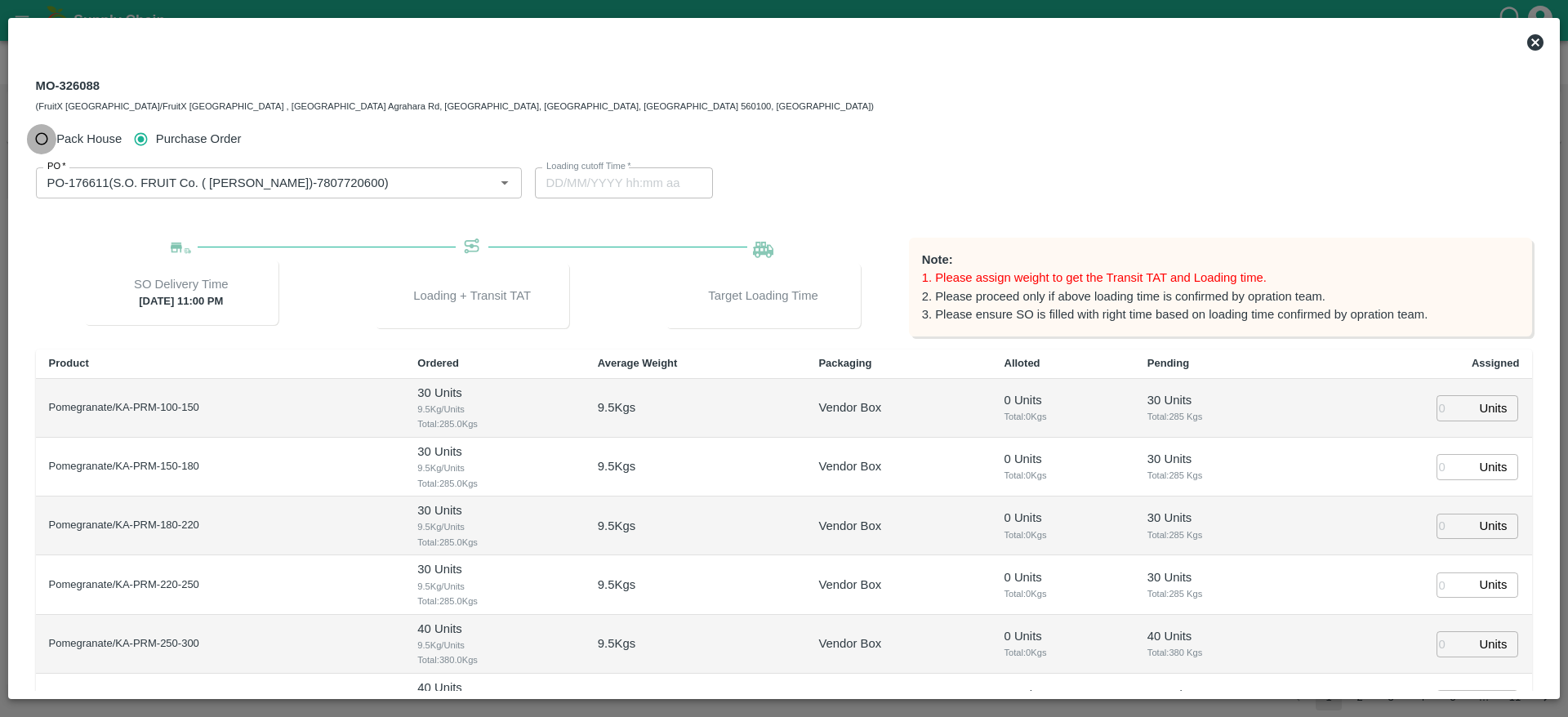
click at [36, 142] on input "Pack House" at bounding box center [42, 139] width 31 height 31
radio input "true"
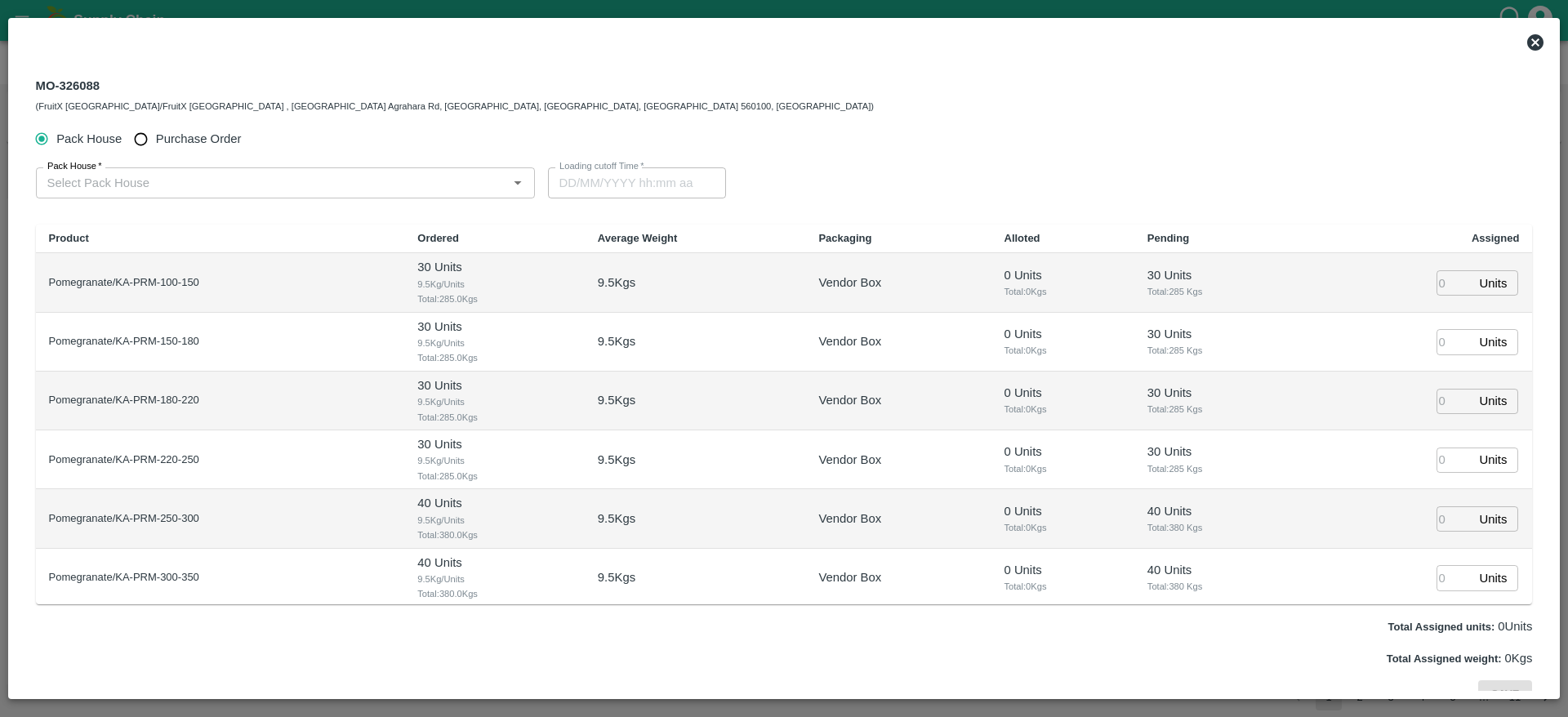
click at [144, 138] on input "Purchase Order" at bounding box center [140, 139] width 31 height 31
radio input "true"
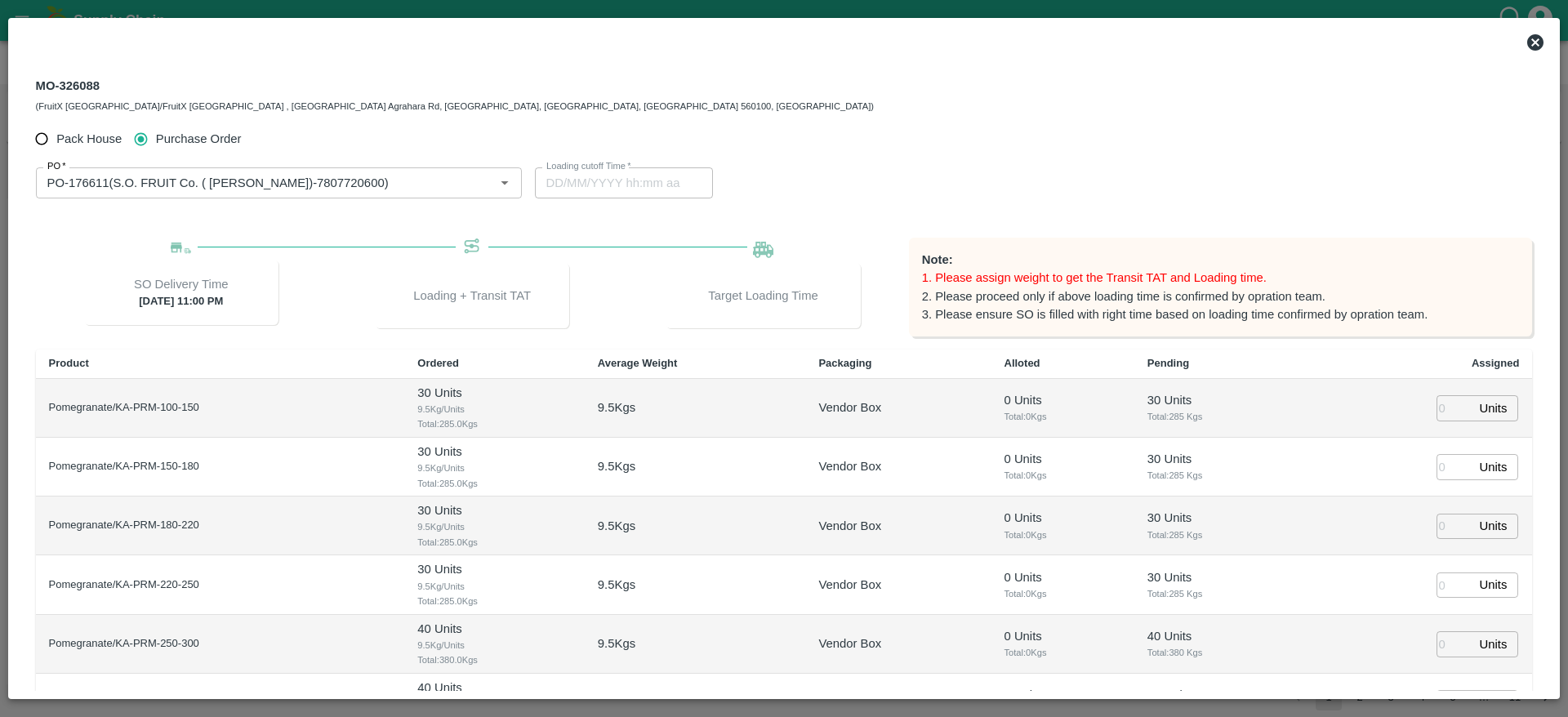
click at [1469, 406] on div "Units ​" at bounding box center [1477, 408] width 82 height 26
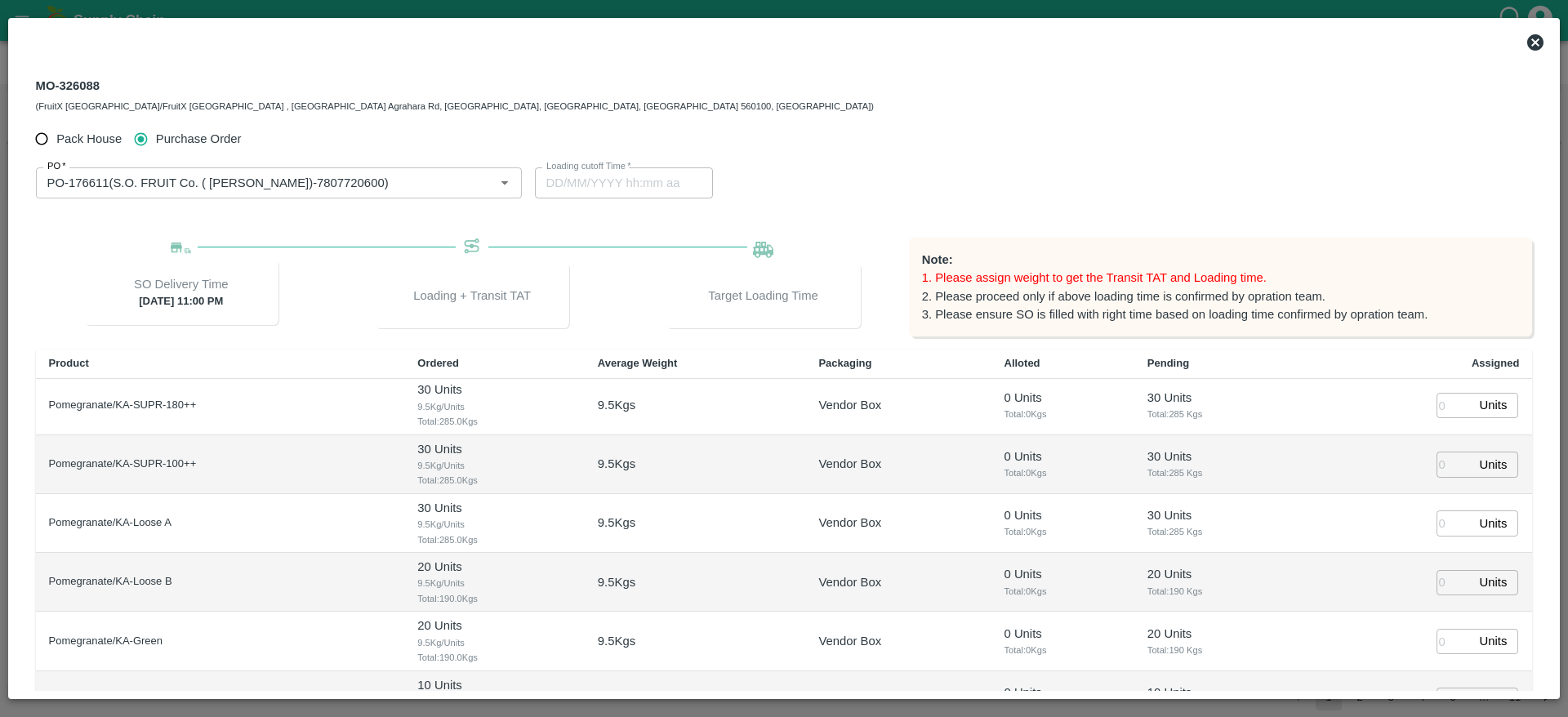
scroll to position [143, 0]
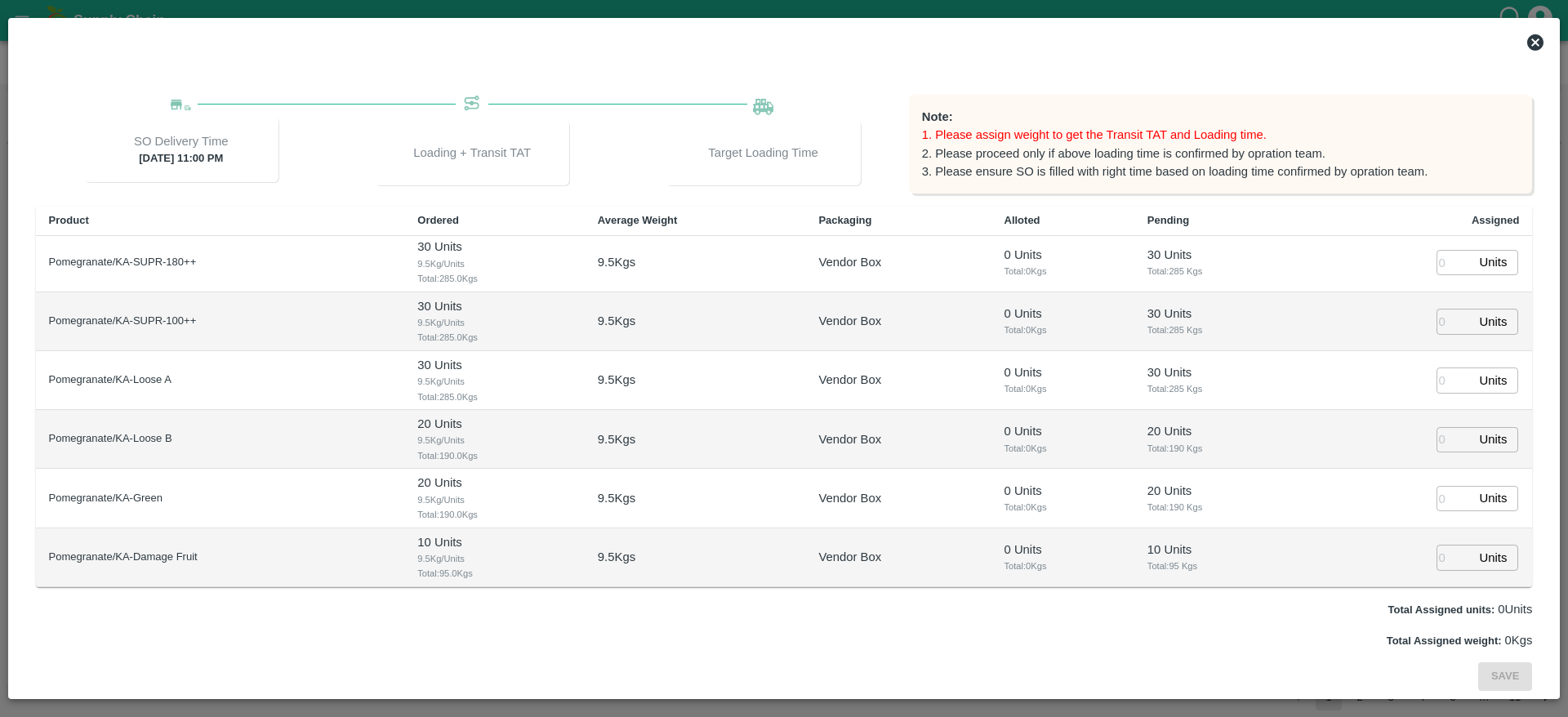
click at [1473, 568] on div "Units ​" at bounding box center [1477, 558] width 82 height 26
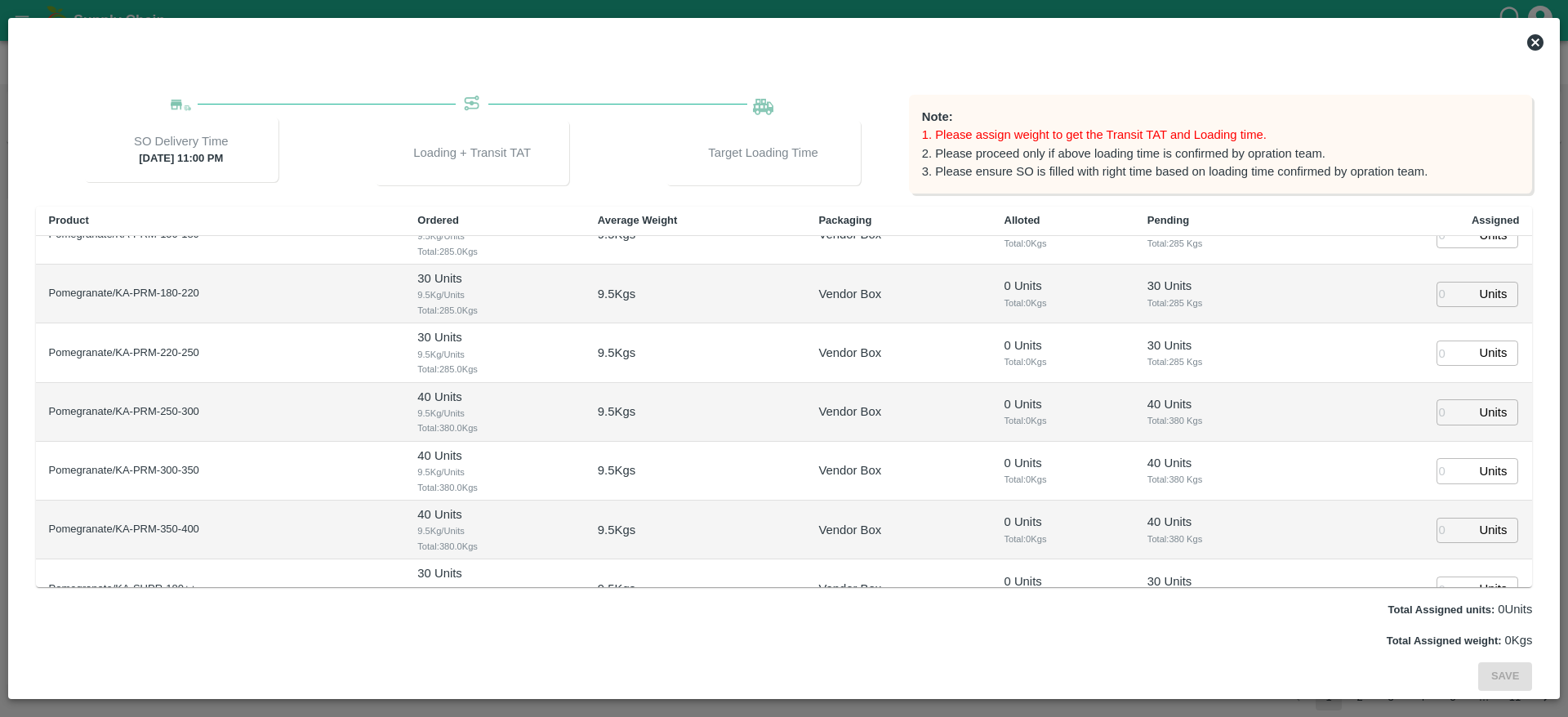
scroll to position [0, 0]
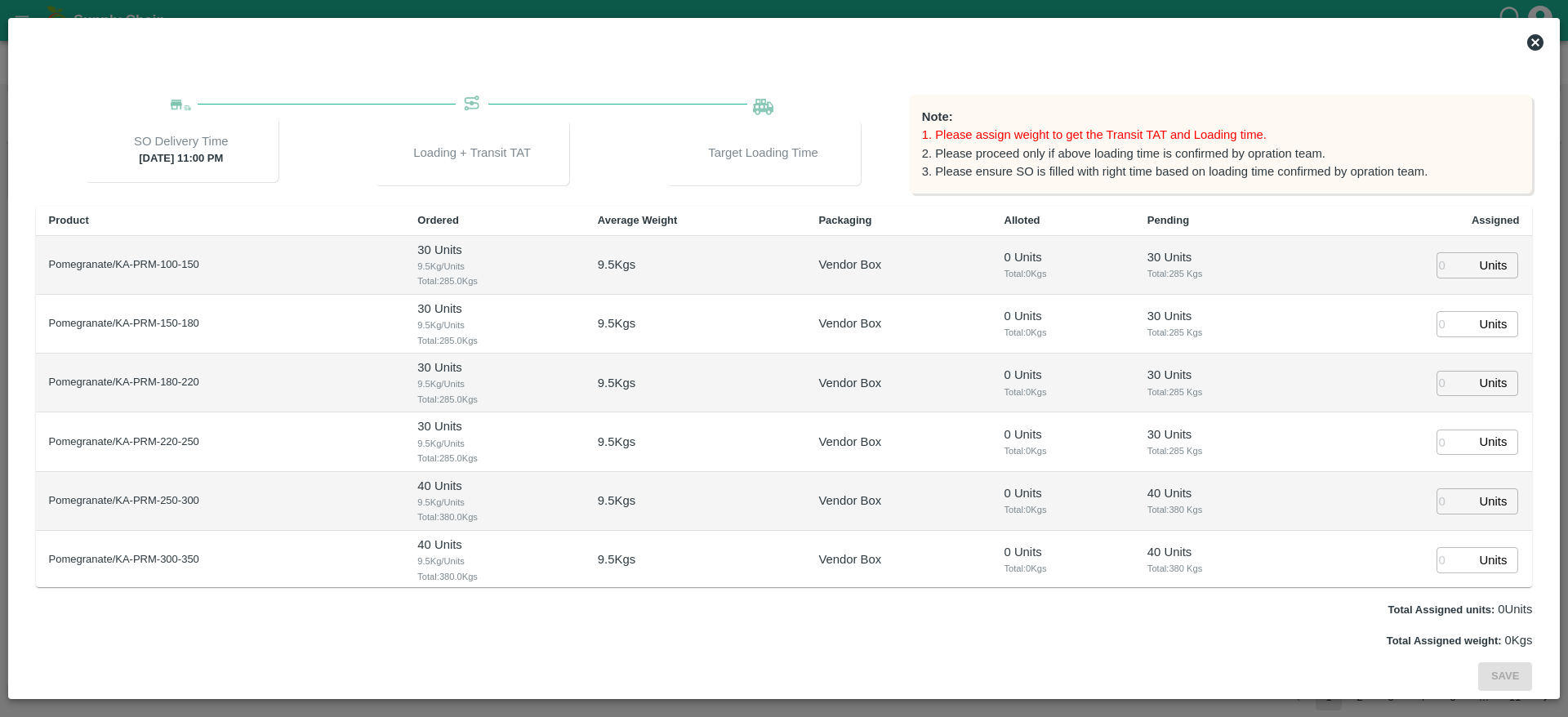
click at [1535, 42] on icon at bounding box center [1535, 43] width 20 height 20
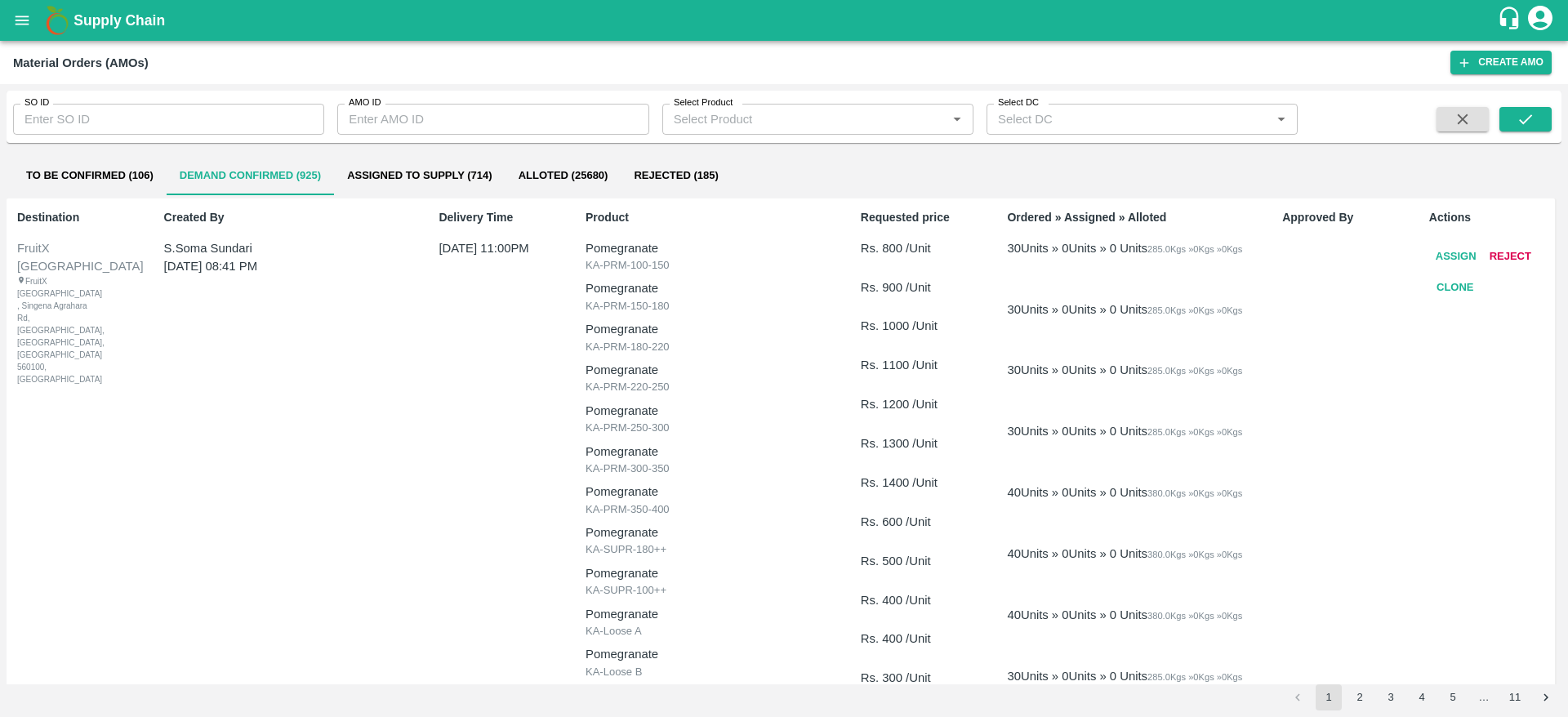
click at [68, 170] on button "To Be Confirmed (106)" at bounding box center [89, 176] width 153 height 40
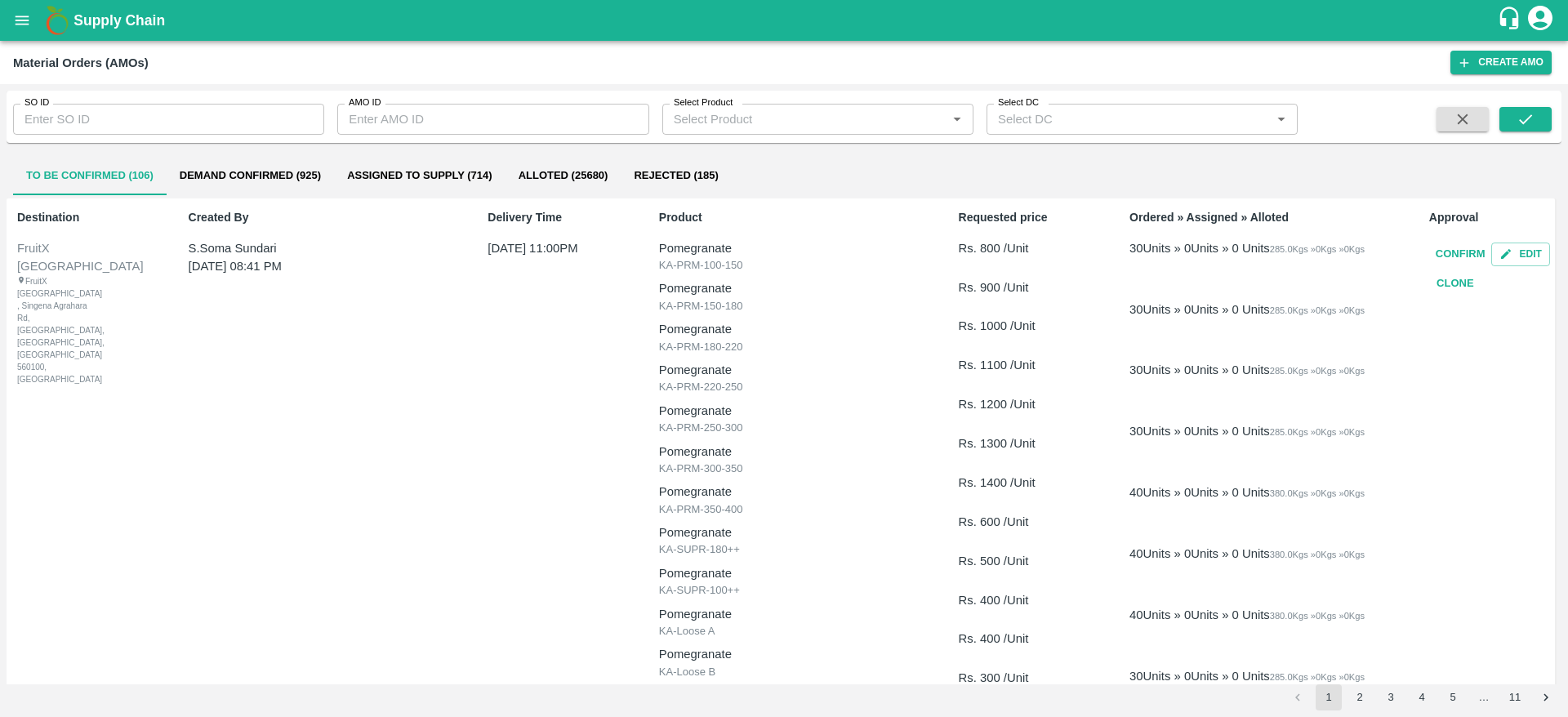
click at [276, 174] on button "Demand Confirmed (925)" at bounding box center [249, 176] width 167 height 40
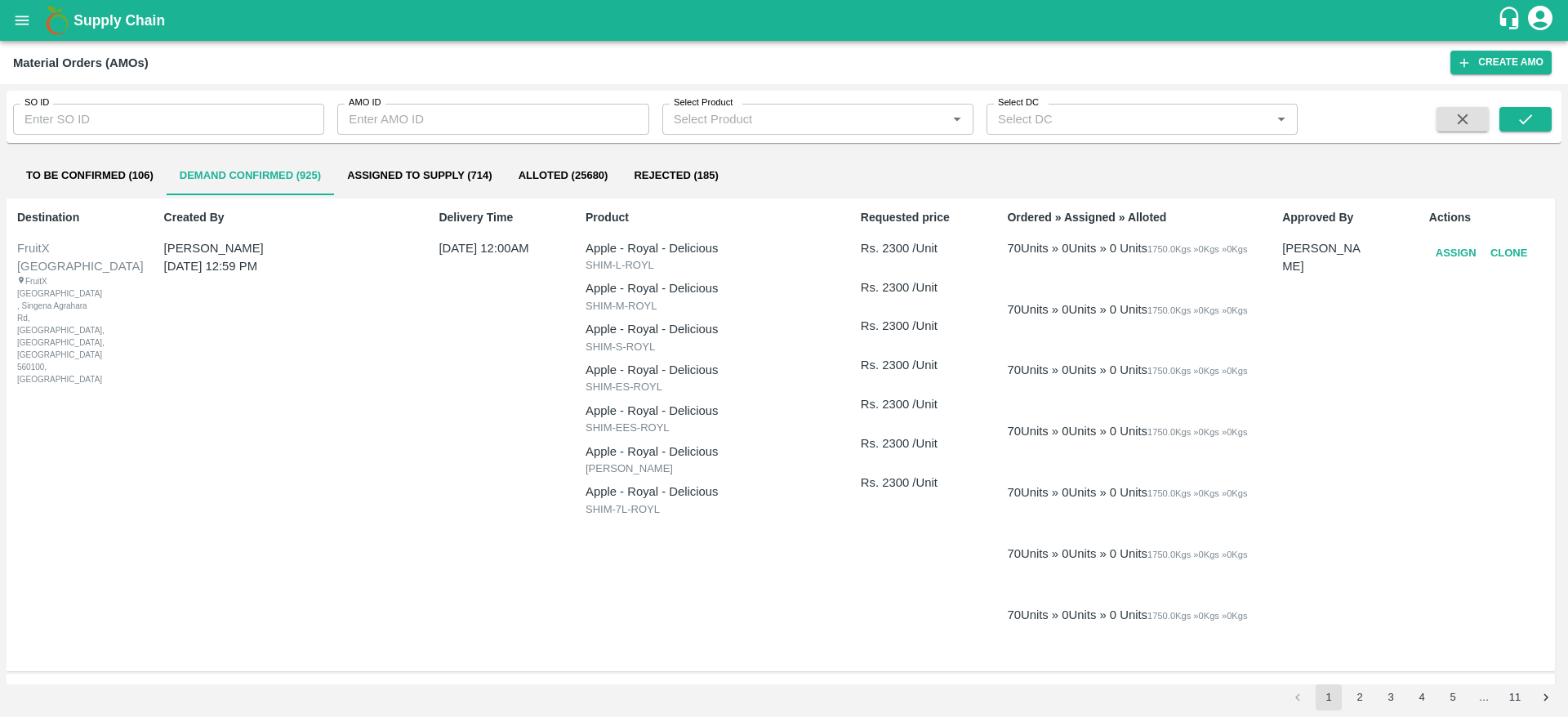
click at [1457, 241] on button "Assign" at bounding box center [1456, 253] width 53 height 29
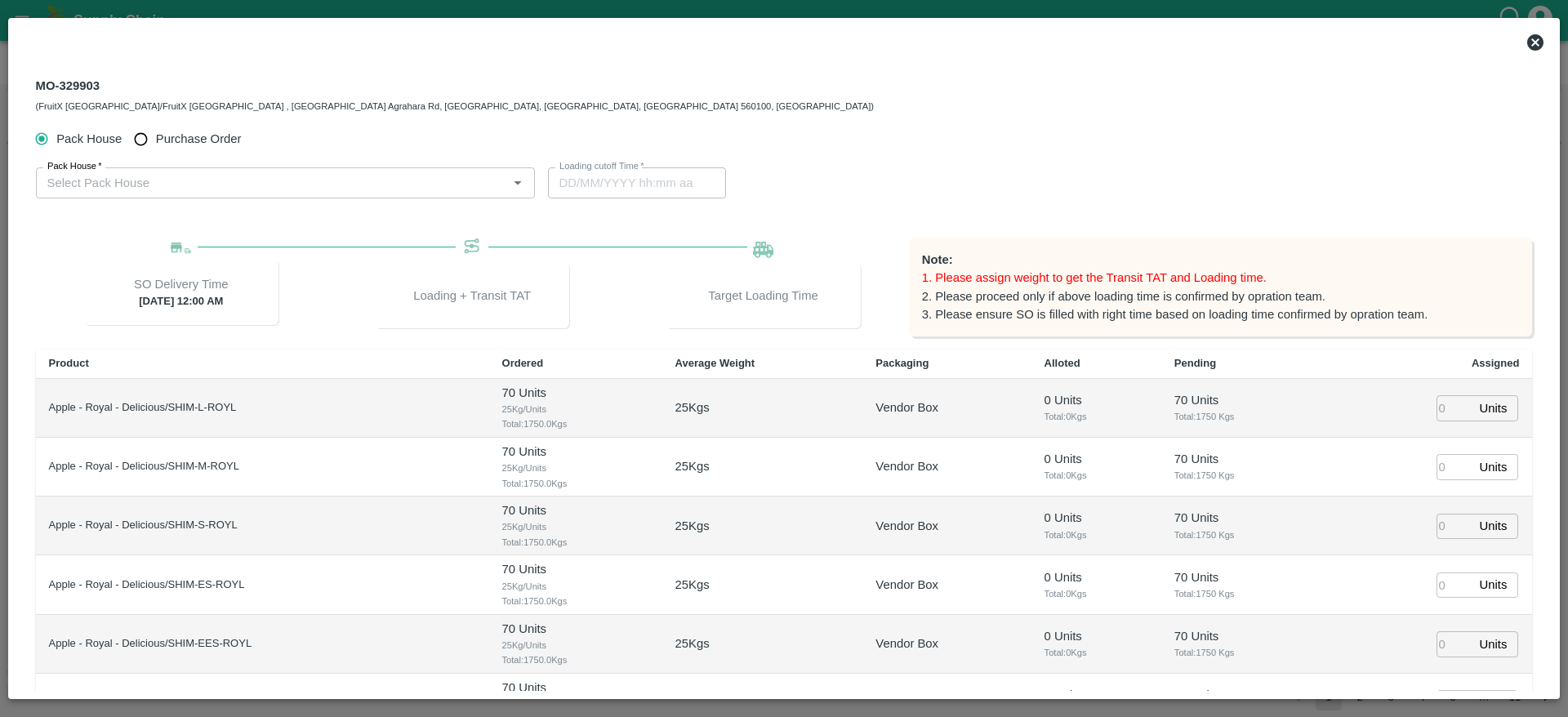
click at [187, 134] on span "Purchase Order" at bounding box center [199, 138] width 86 height 18
click at [156, 134] on input "Purchase Order" at bounding box center [140, 139] width 31 height 31
radio input "true"
click at [199, 175] on input "PO   *" at bounding box center [265, 182] width 449 height 21
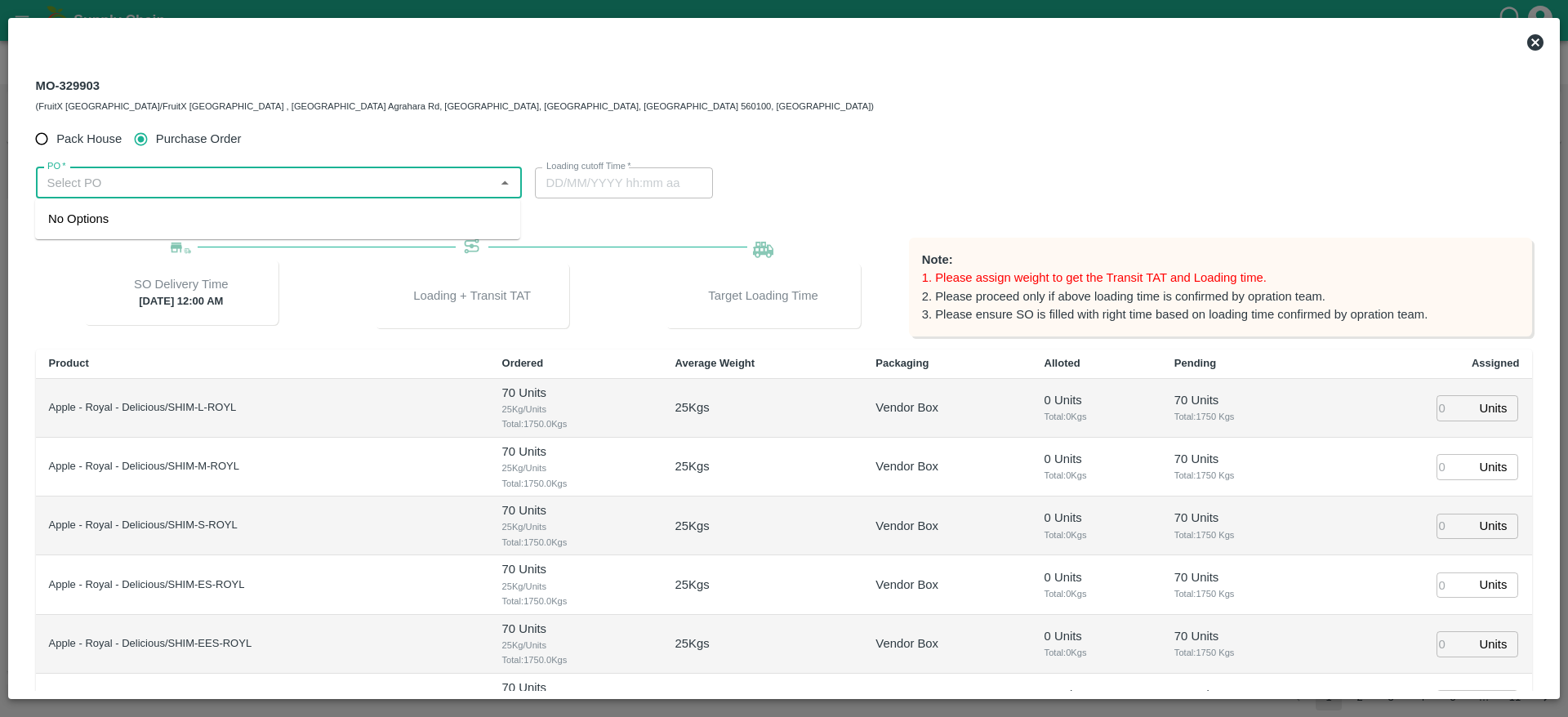
paste input "176611"
click at [204, 211] on div "PO-176611(S.O. FRUIT Co. ( Sardevan Singh)-7807720600)" at bounding box center [219, 219] width 341 height 18
type input "PO-176611(S.O. FRUIT Co. ( Sardevan Singh)-7807720600)"
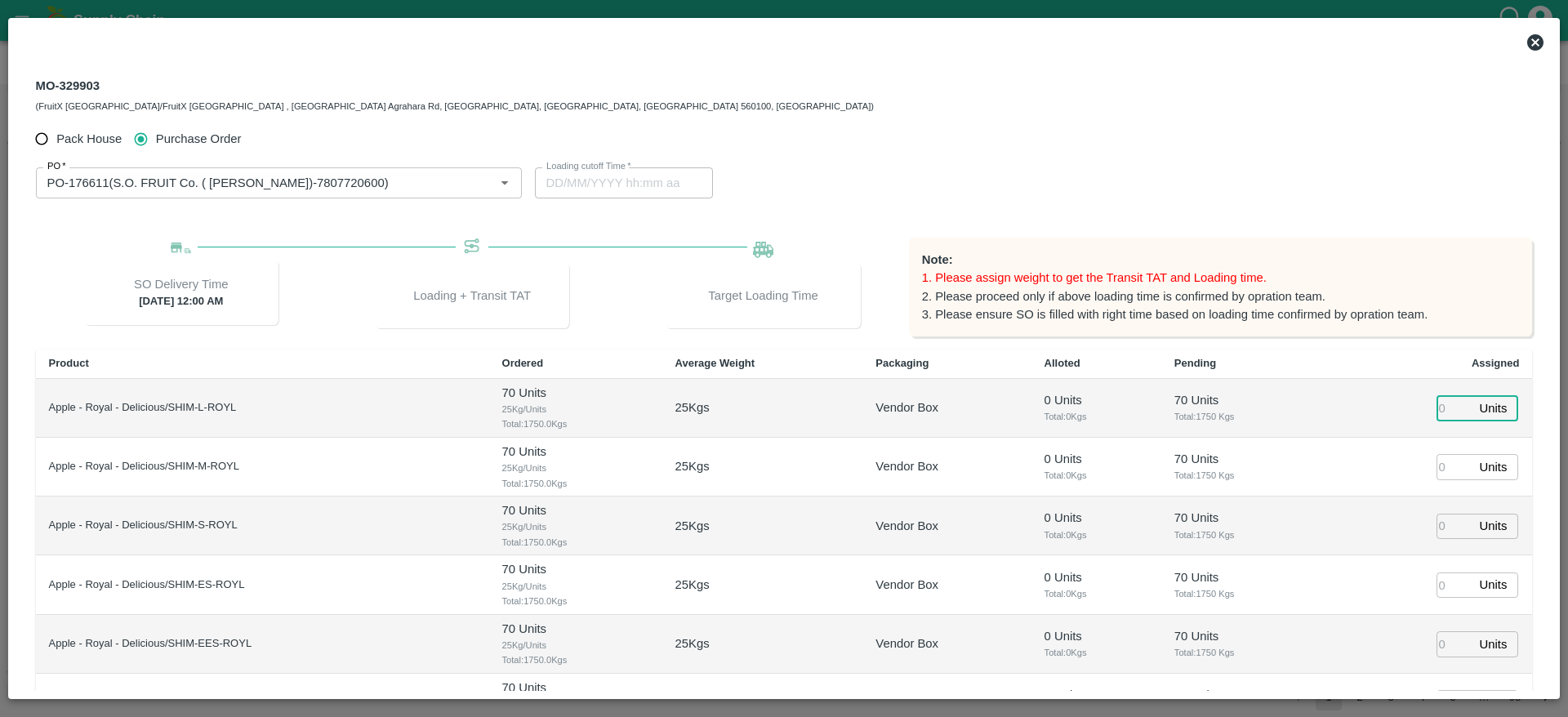
click at [1445, 403] on input "number" at bounding box center [1454, 408] width 36 height 26
type input "4"
type input "28/09/2025 05:48 AM"
type input "40"
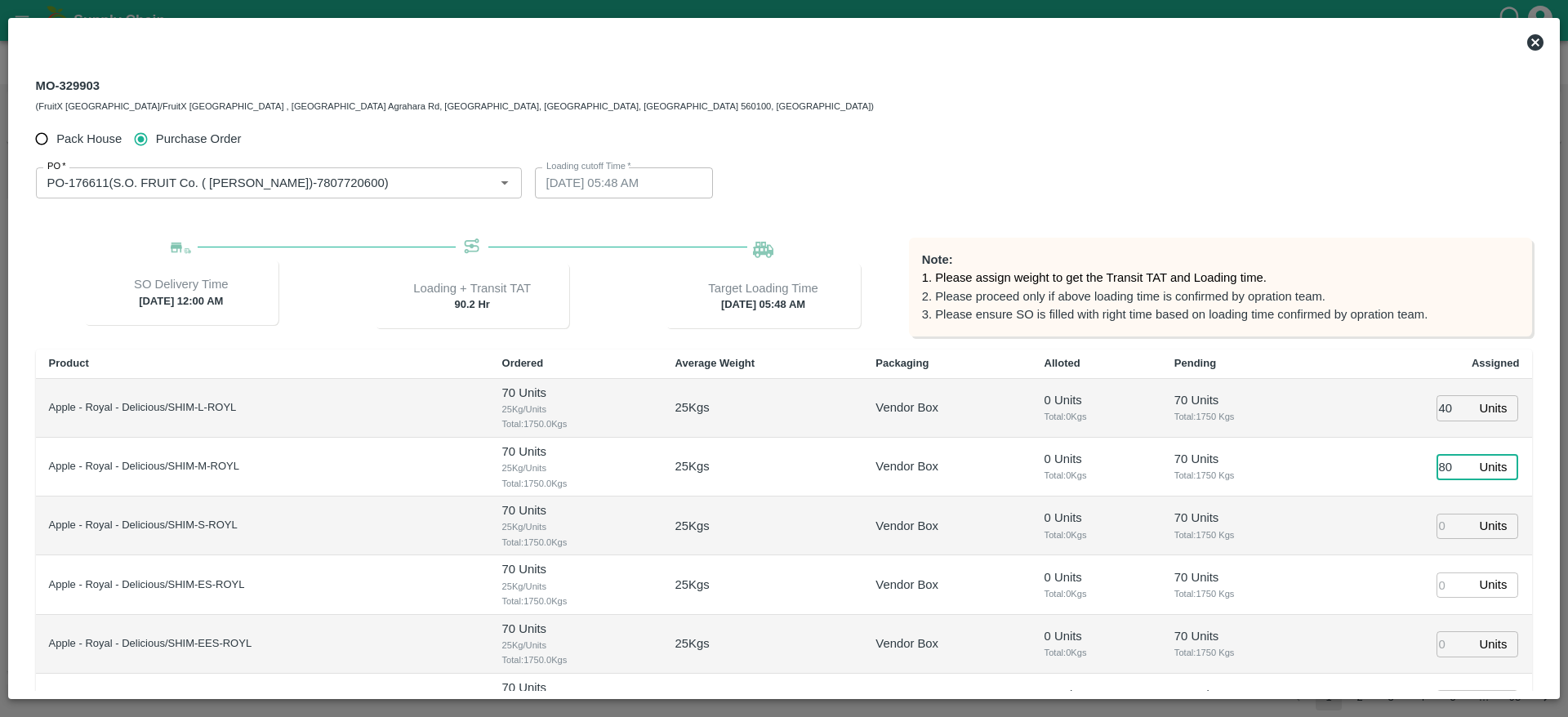
type input "80"
type input "98"
type input "7"
type input "28/09/2025 03:48 AM"
type input "70"
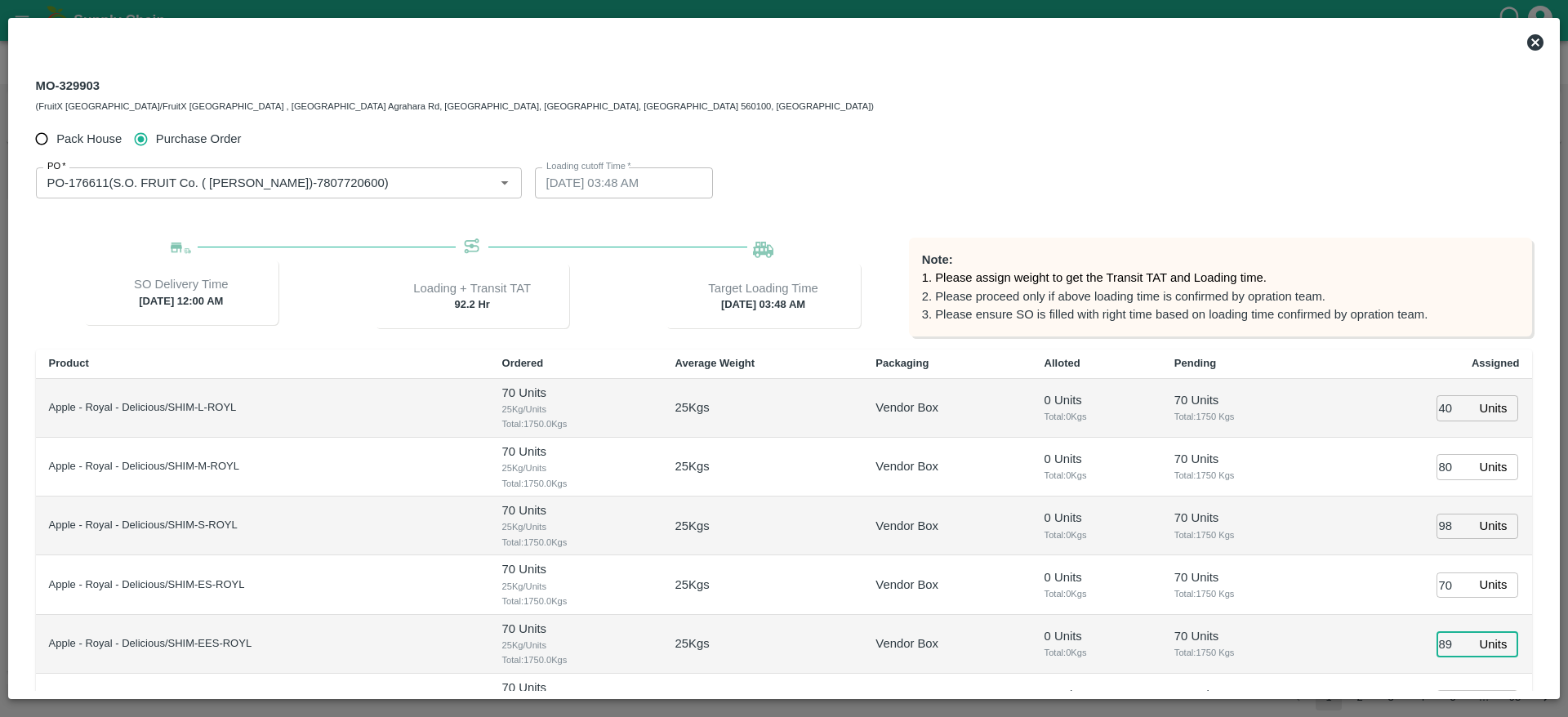
type input "89"
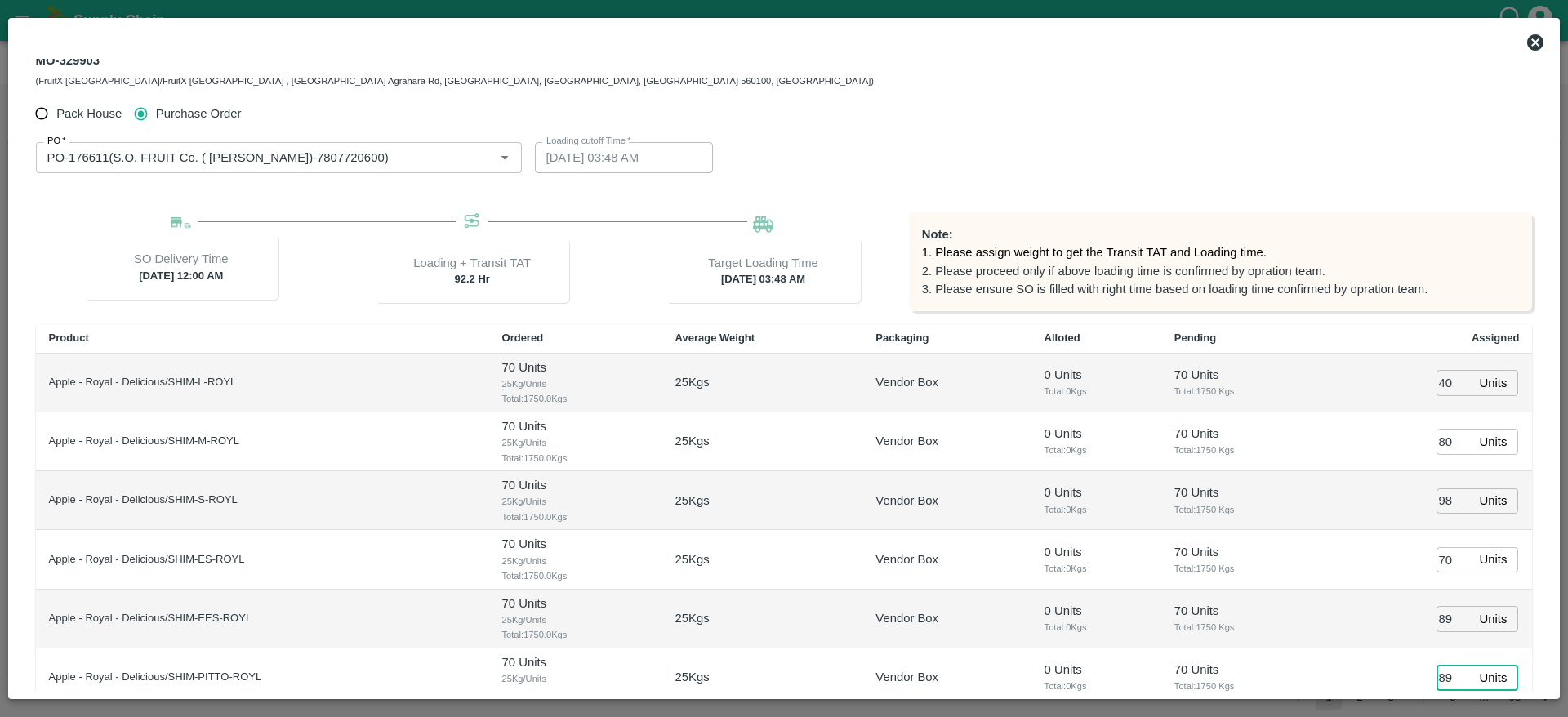
type input "89"
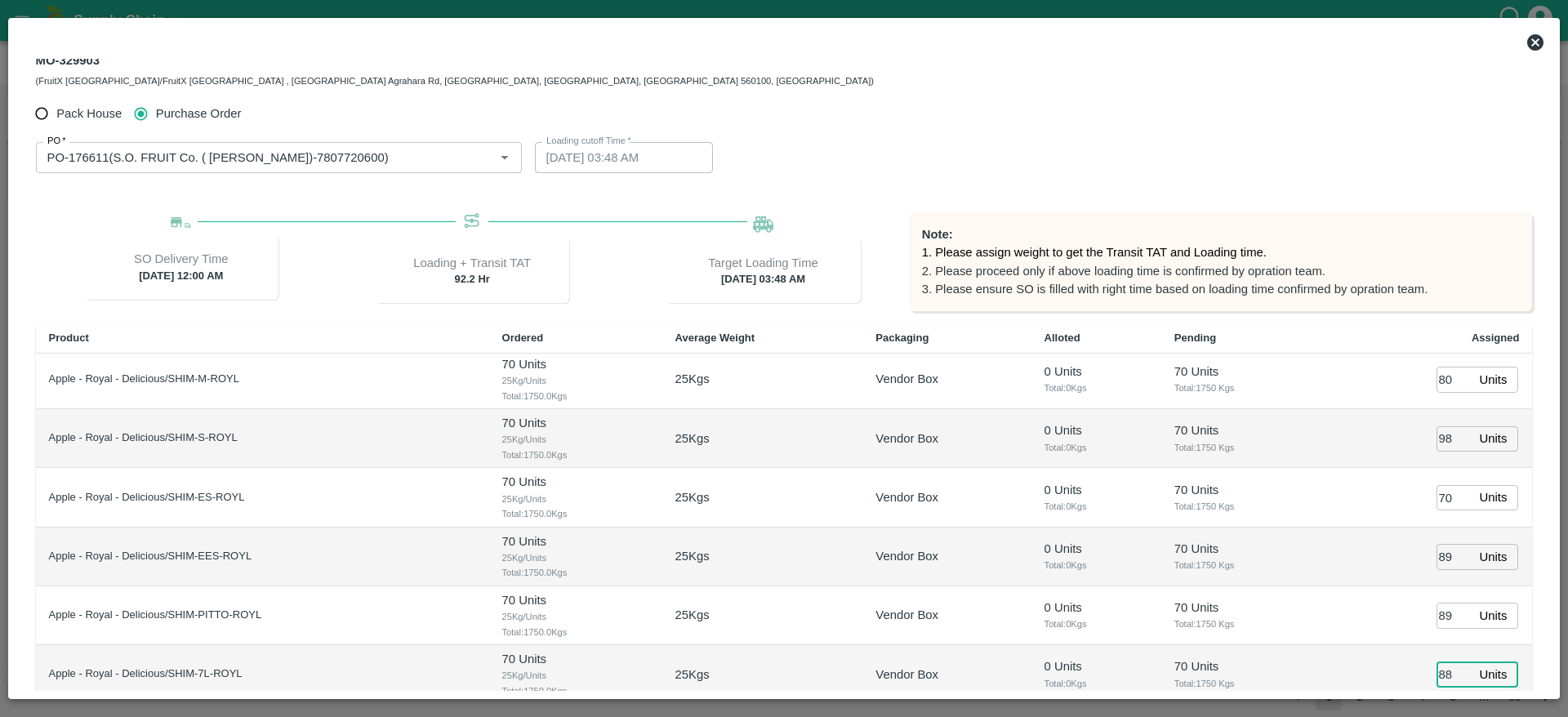
type input "88"
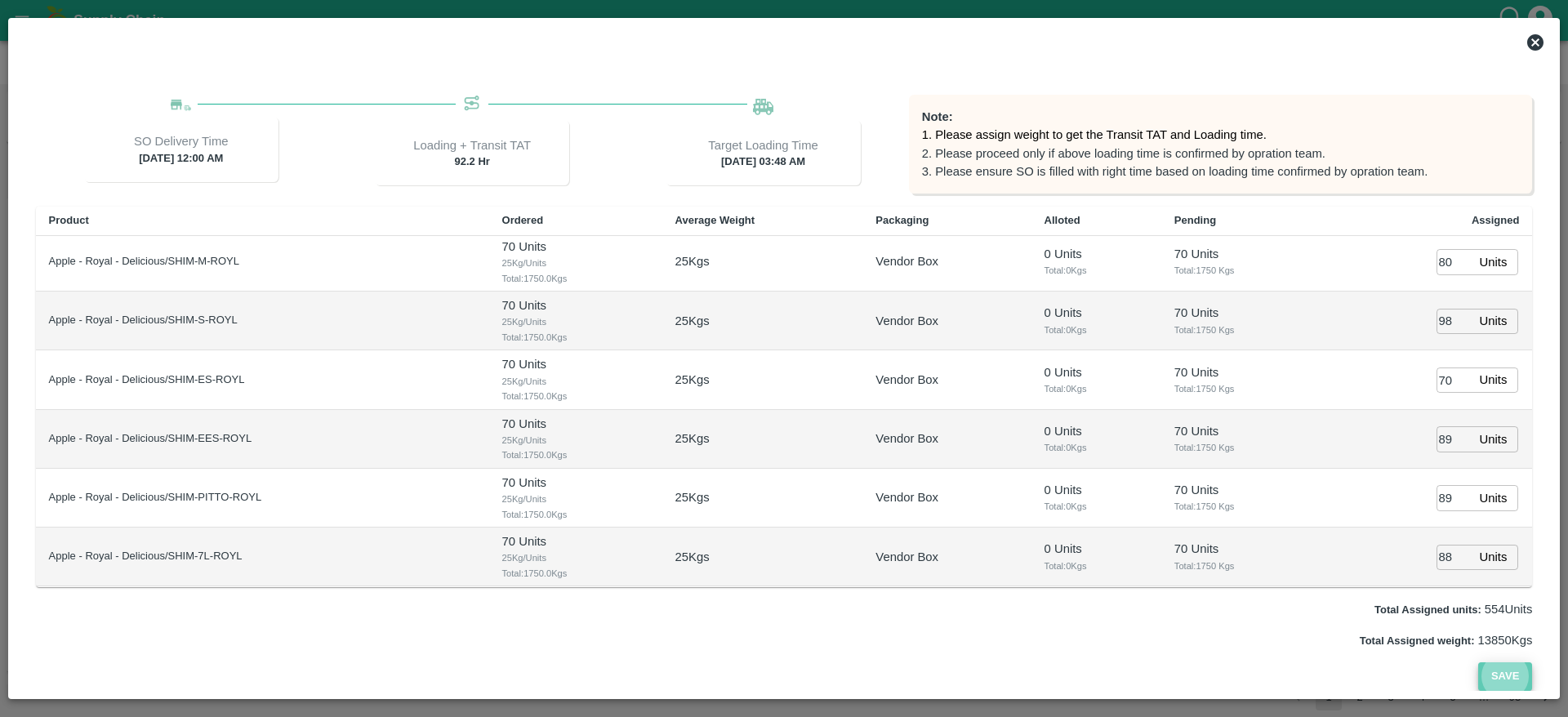
click at [1494, 666] on button "Save" at bounding box center [1506, 676] width 53 height 29
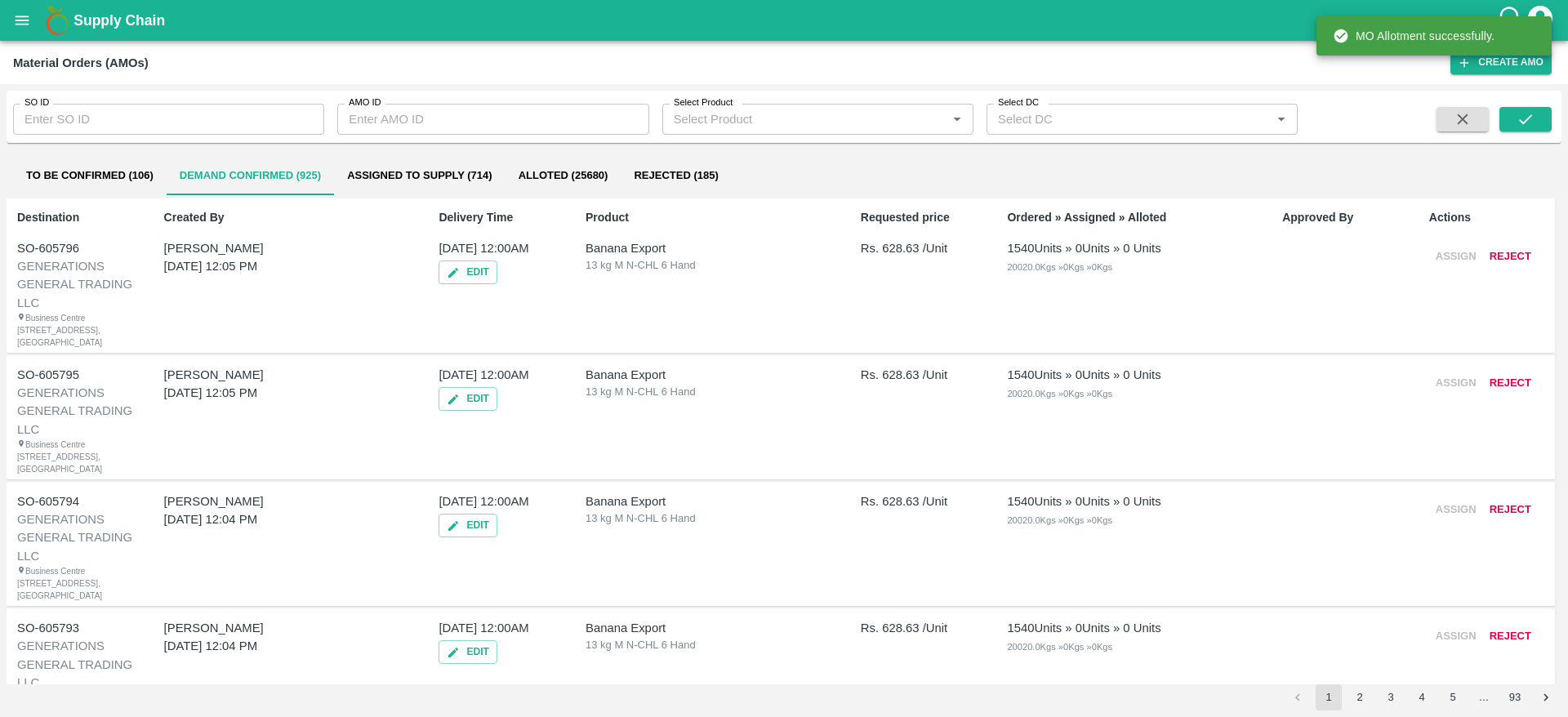
click at [370, 169] on button "Assigned to Supply (714)" at bounding box center [419, 176] width 171 height 40
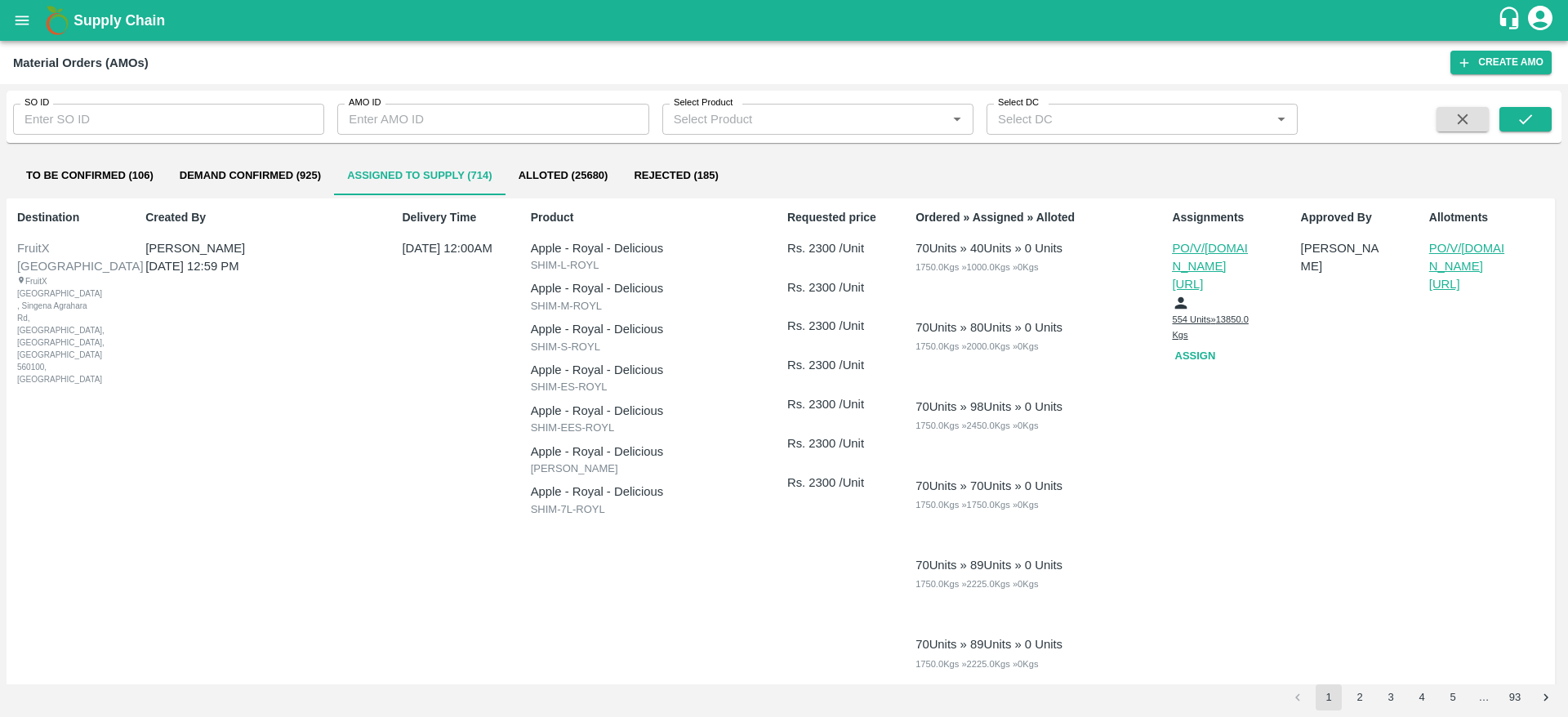
click at [21, 20] on icon "open drawer" at bounding box center [23, 20] width 14 height 9
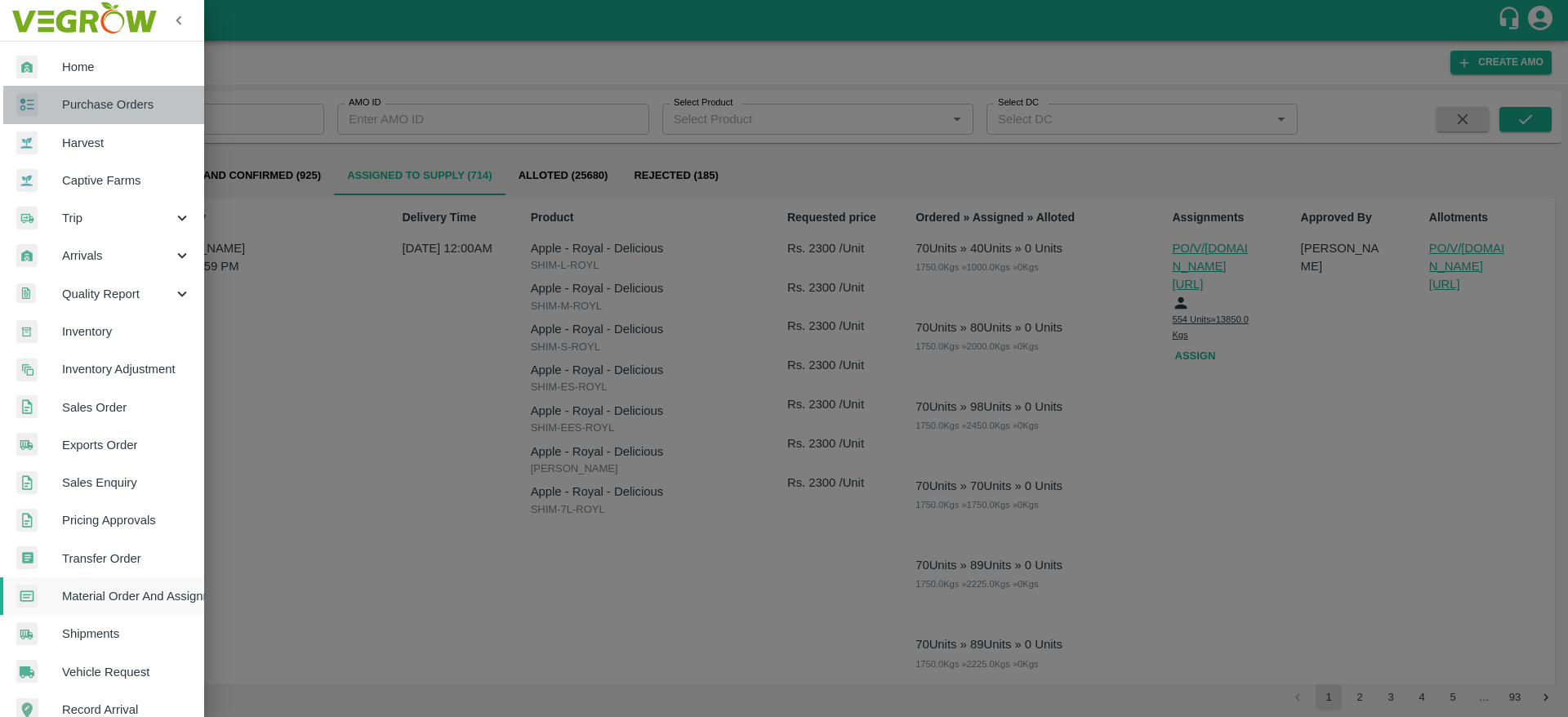
click at [108, 106] on span "Purchase Orders" at bounding box center [127, 105] width 129 height 18
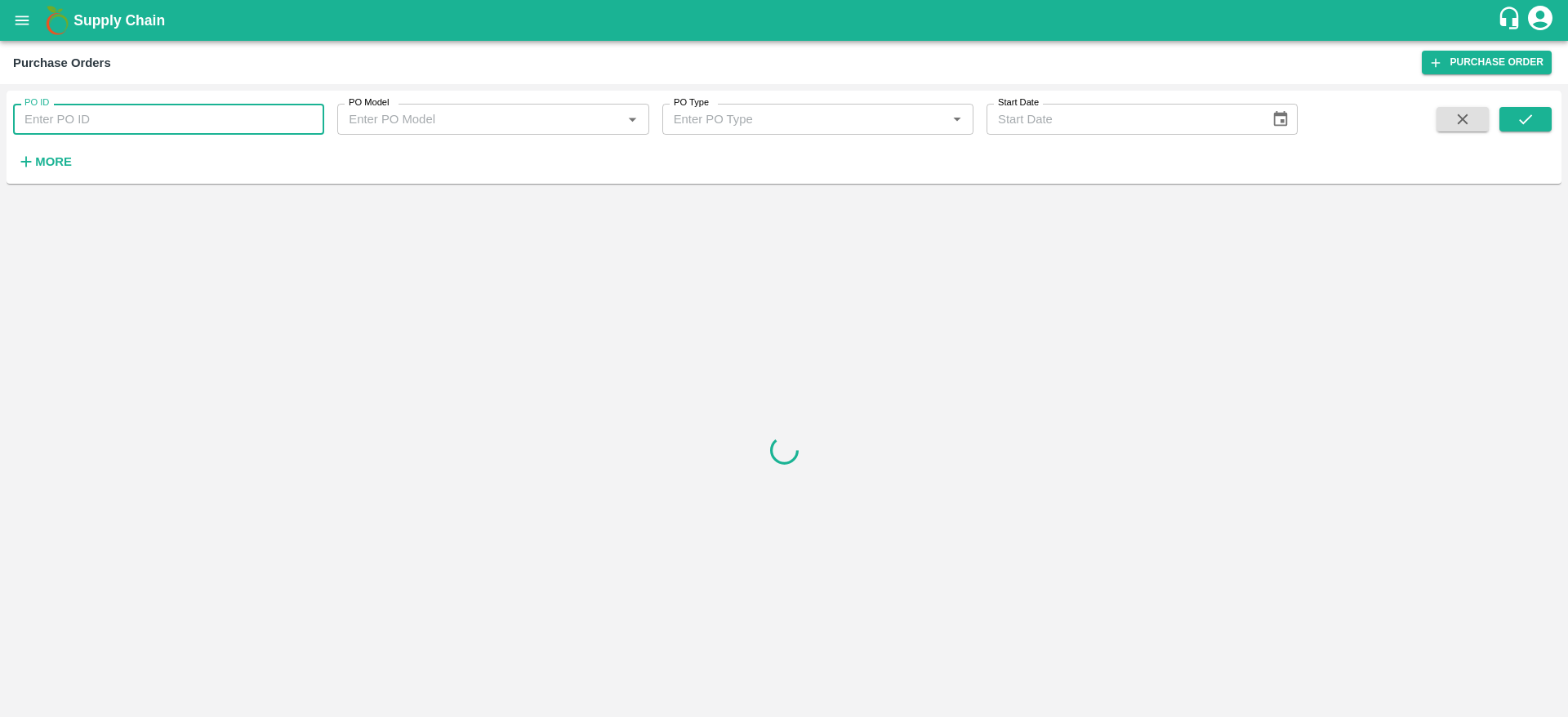
click at [116, 124] on input "PO ID" at bounding box center [168, 119] width 312 height 31
paste input "176611"
type input "176611"
click at [1520, 123] on icon "submit" at bounding box center [1525, 119] width 18 height 18
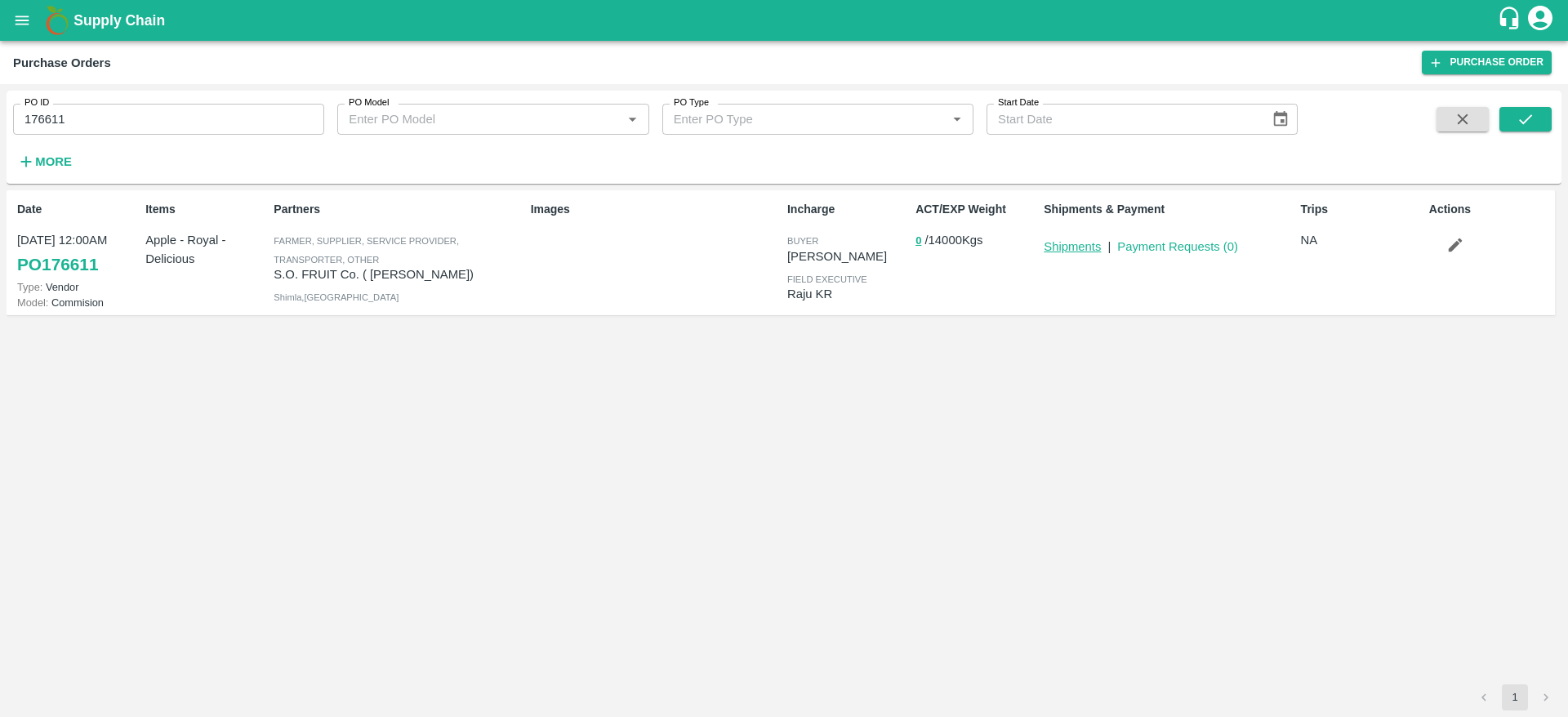
click at [1059, 245] on link "Shipments" at bounding box center [1072, 246] width 57 height 13
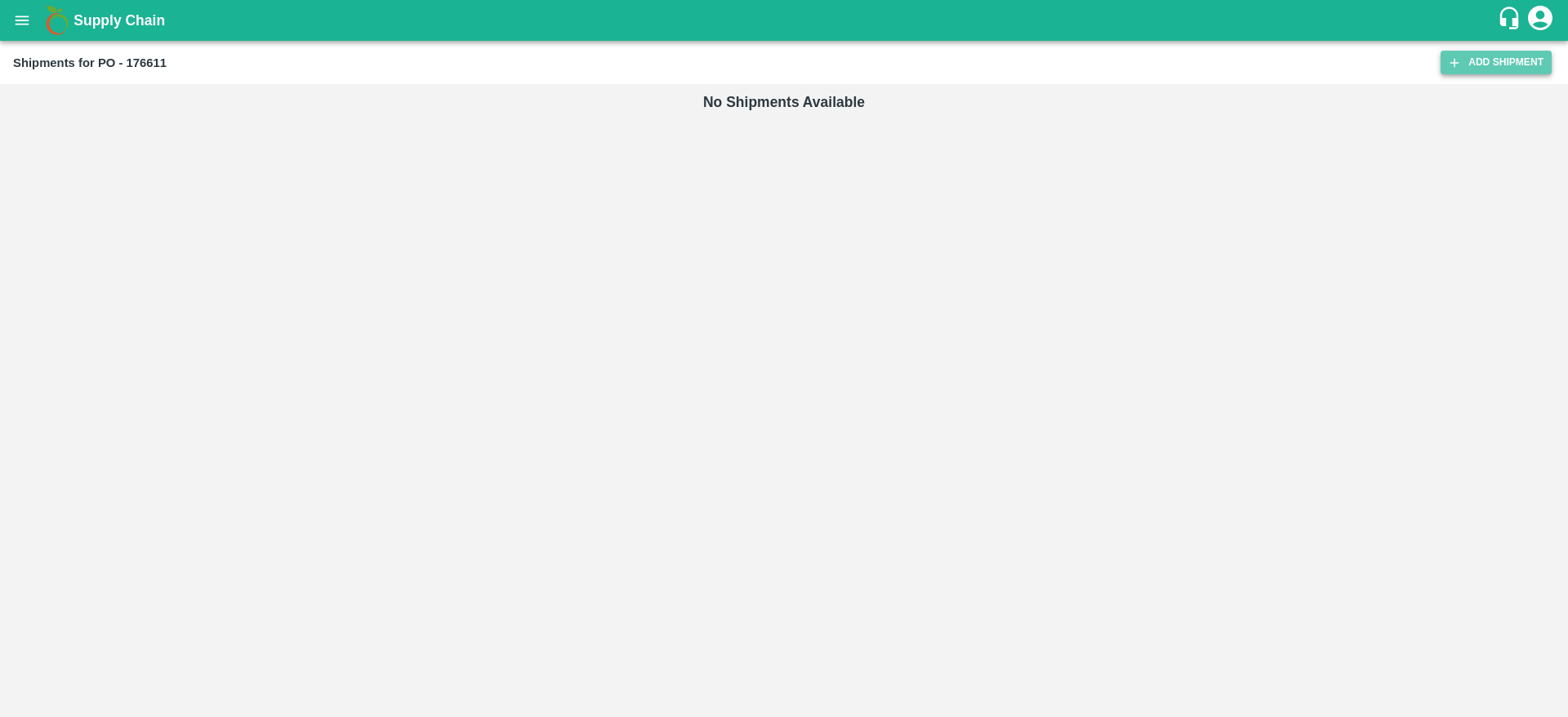
click at [1474, 68] on link "Add Shipment" at bounding box center [1497, 62] width 111 height 24
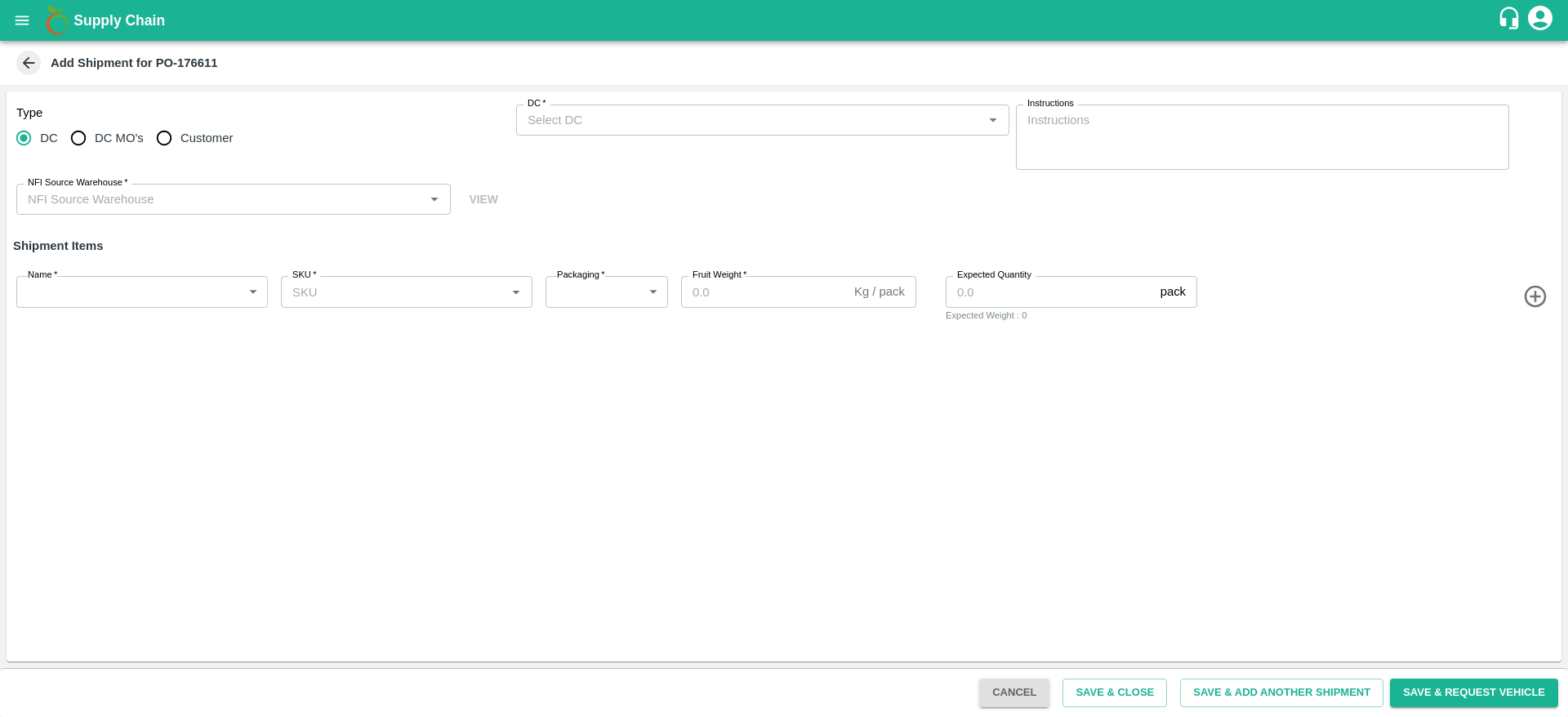
click at [104, 132] on span "DC MO's" at bounding box center [120, 137] width 49 height 18
click at [95, 132] on input "DC MO's" at bounding box center [78, 137] width 33 height 33
radio input "true"
click at [738, 121] on input "DC (Material Orders)   *" at bounding box center [750, 120] width 457 height 21
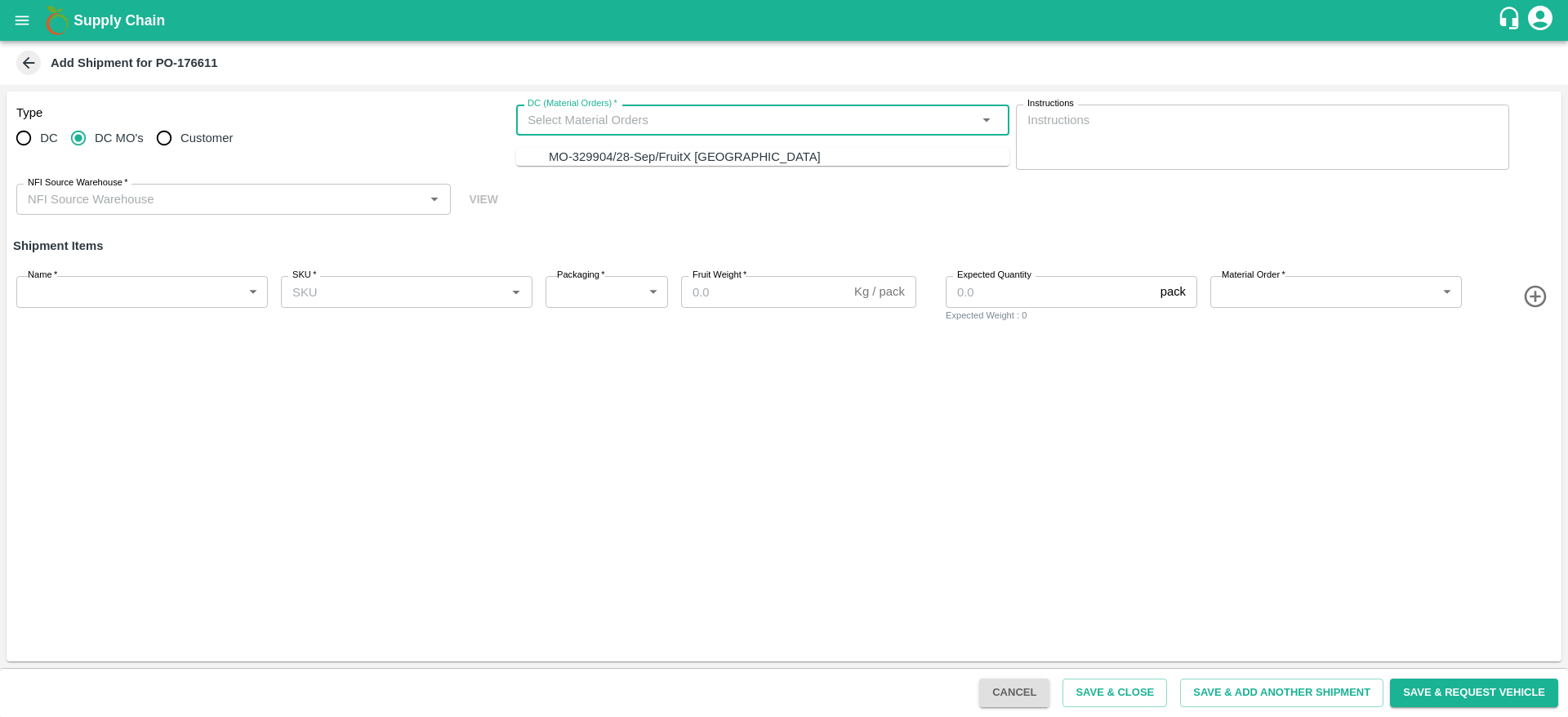
click at [635, 157] on div "MO-329904/28-Sep/FruitX Bangalore" at bounding box center [685, 156] width 272 height 18
type input "MO-329904/28-Sep/FruitX Bangalore"
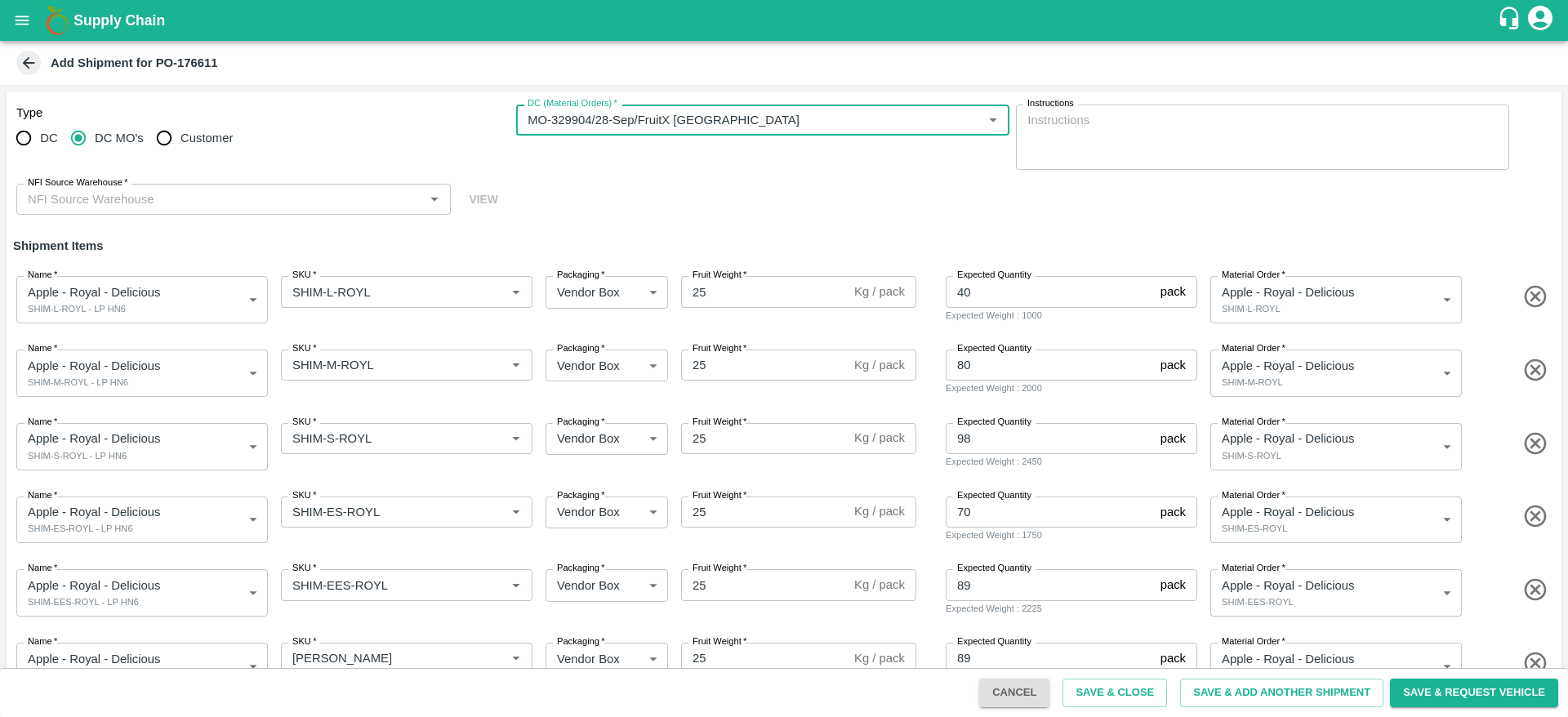
scroll to position [115, 0]
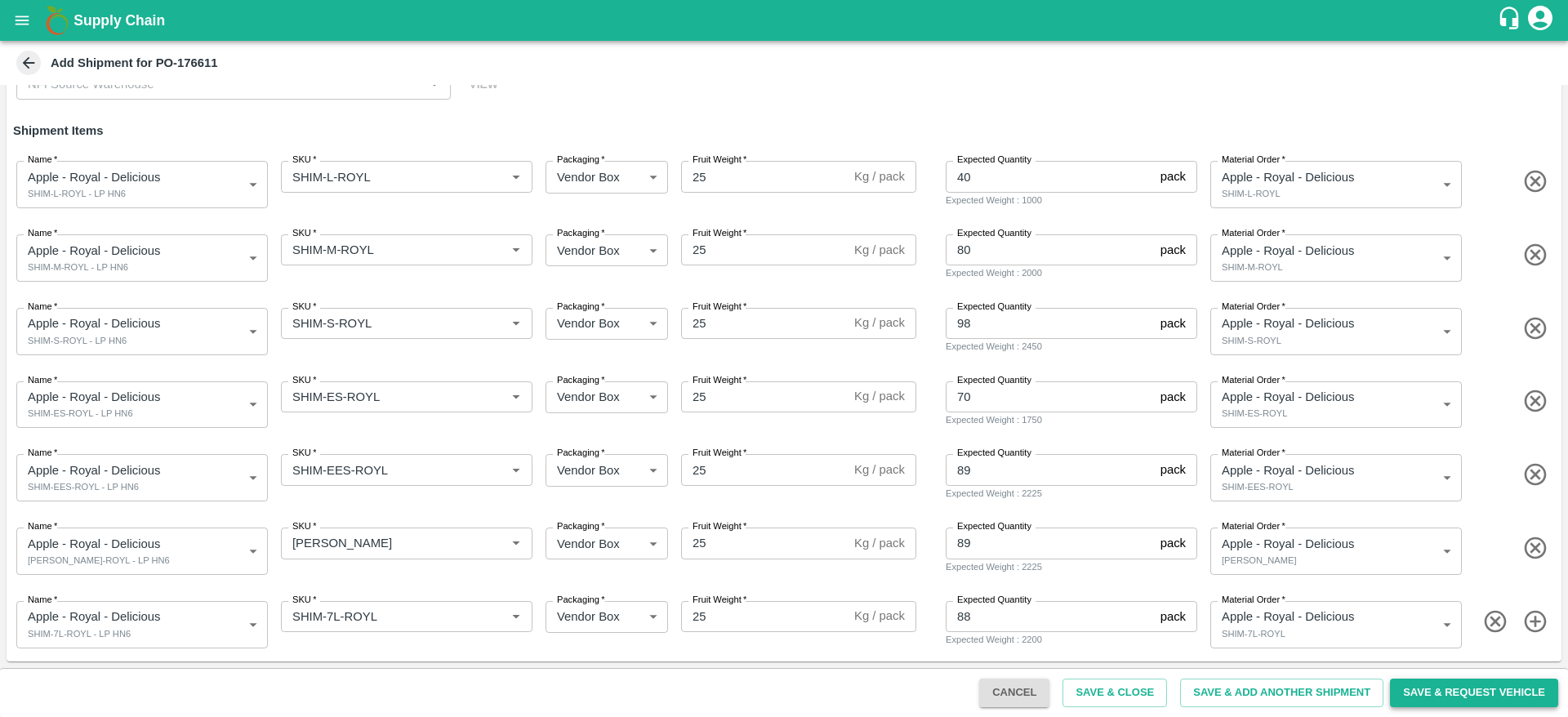
click at [1406, 691] on button "Save & Request Vehicle" at bounding box center [1474, 692] width 168 height 29
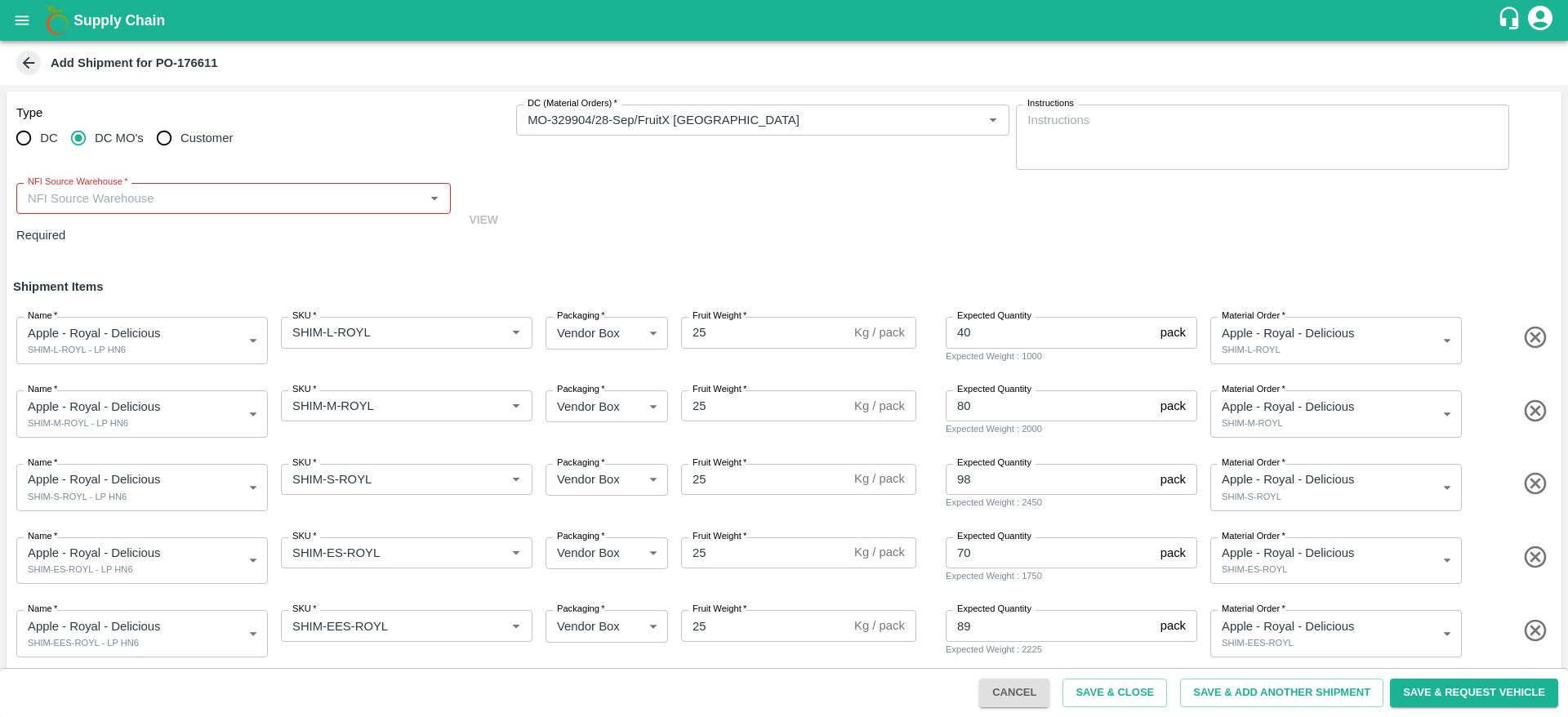
scroll to position [4, 0]
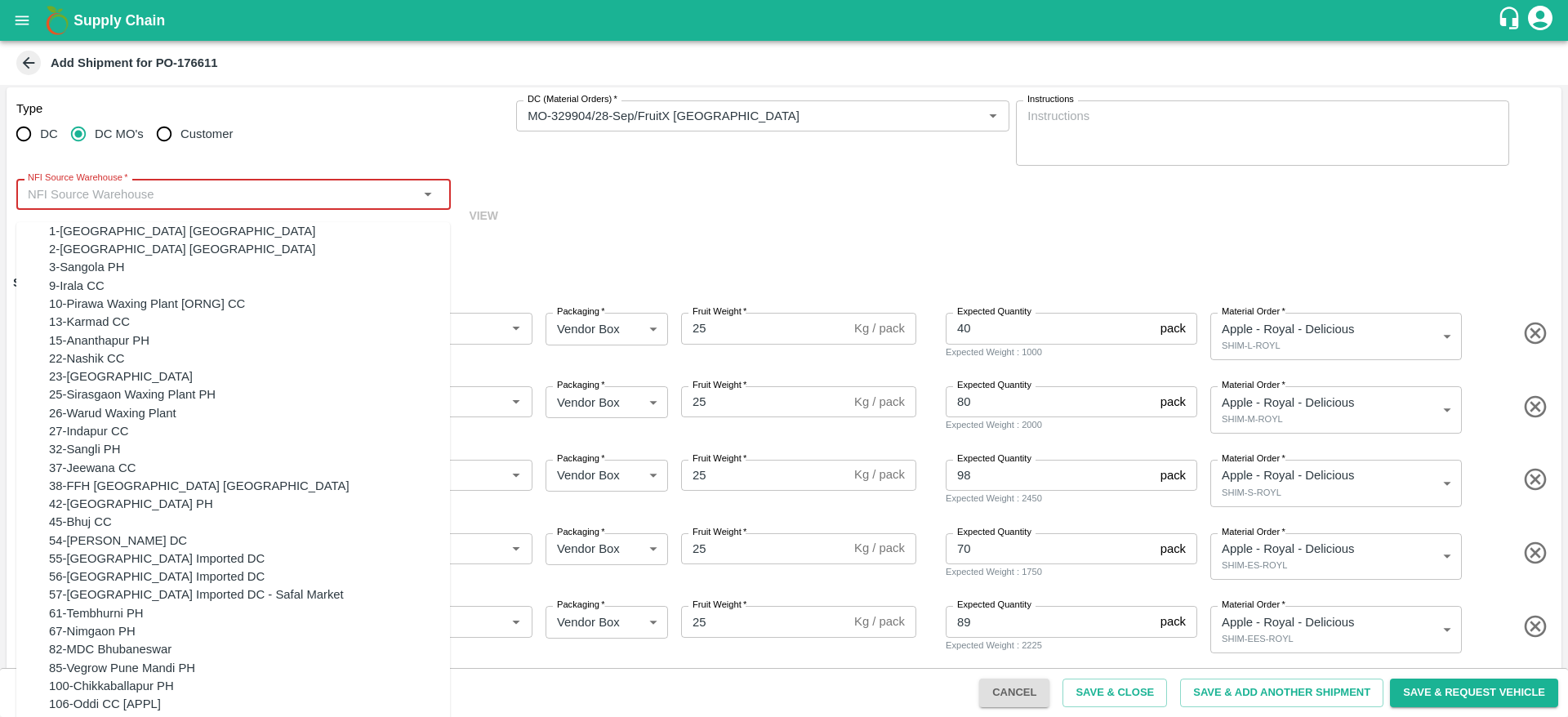
click at [214, 186] on input "NFI Source Warehouse   *" at bounding box center [220, 194] width 398 height 21
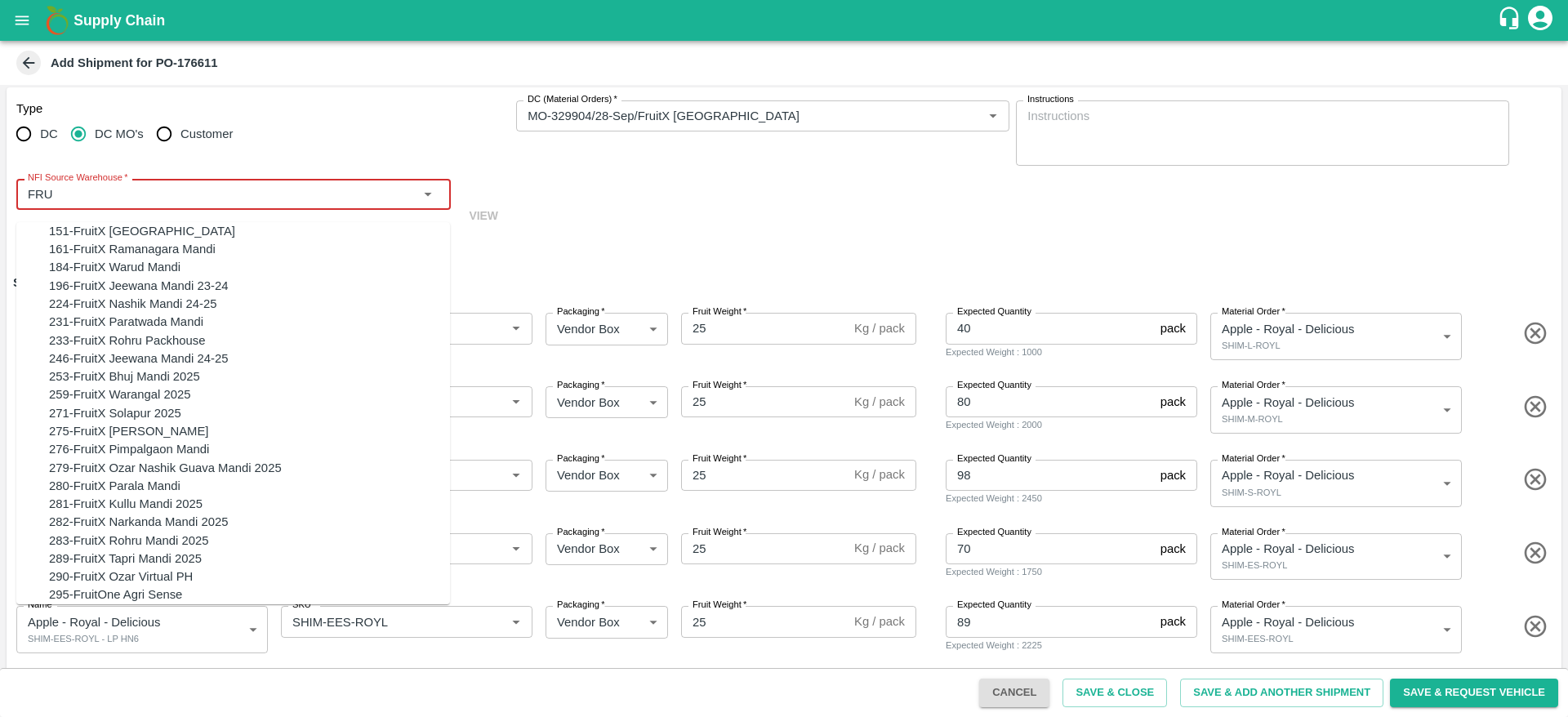
click at [72, 239] on div "151-FruitX Delhi" at bounding box center [249, 231] width 401 height 18
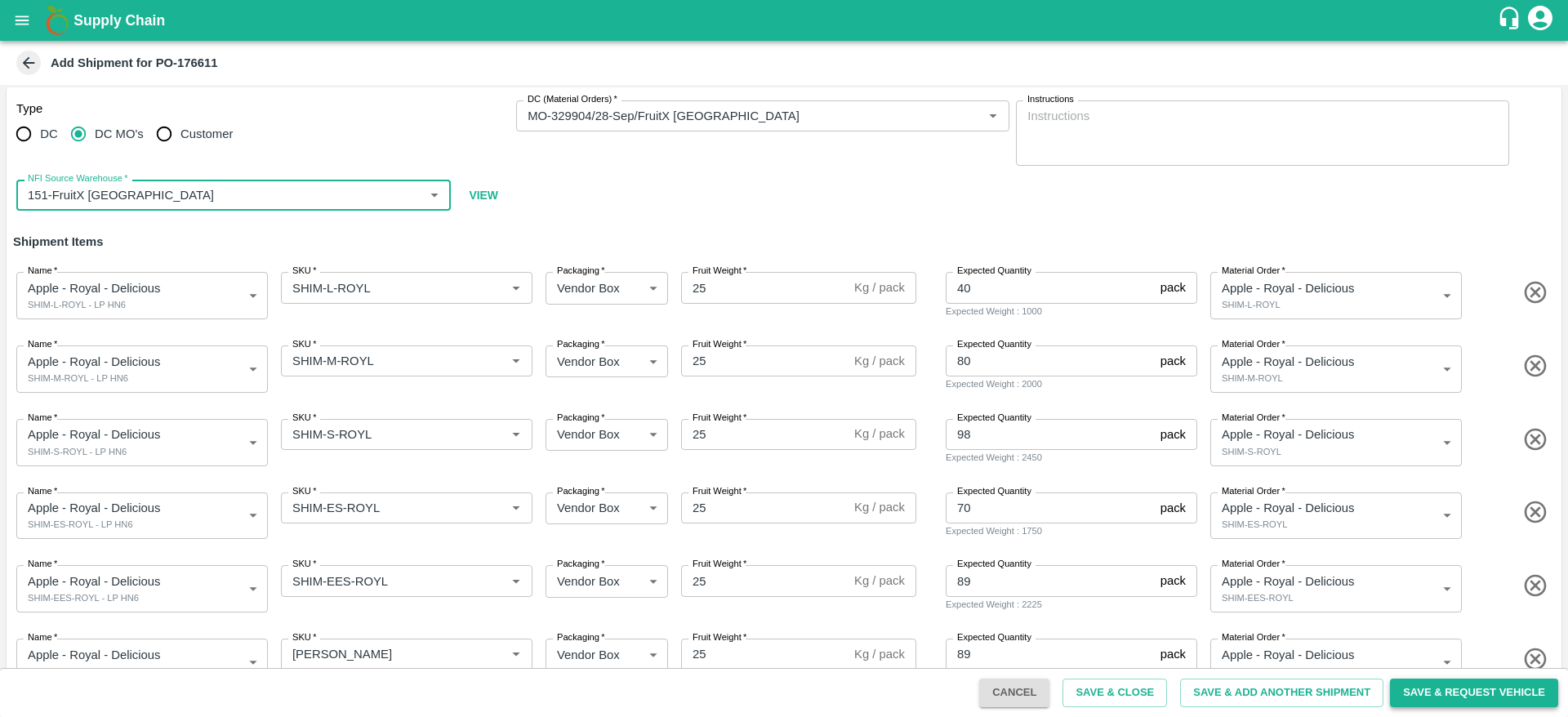
type input "151-FruitX Delhi"
click at [1510, 686] on button "Save & Request Vehicle" at bounding box center [1474, 692] width 168 height 29
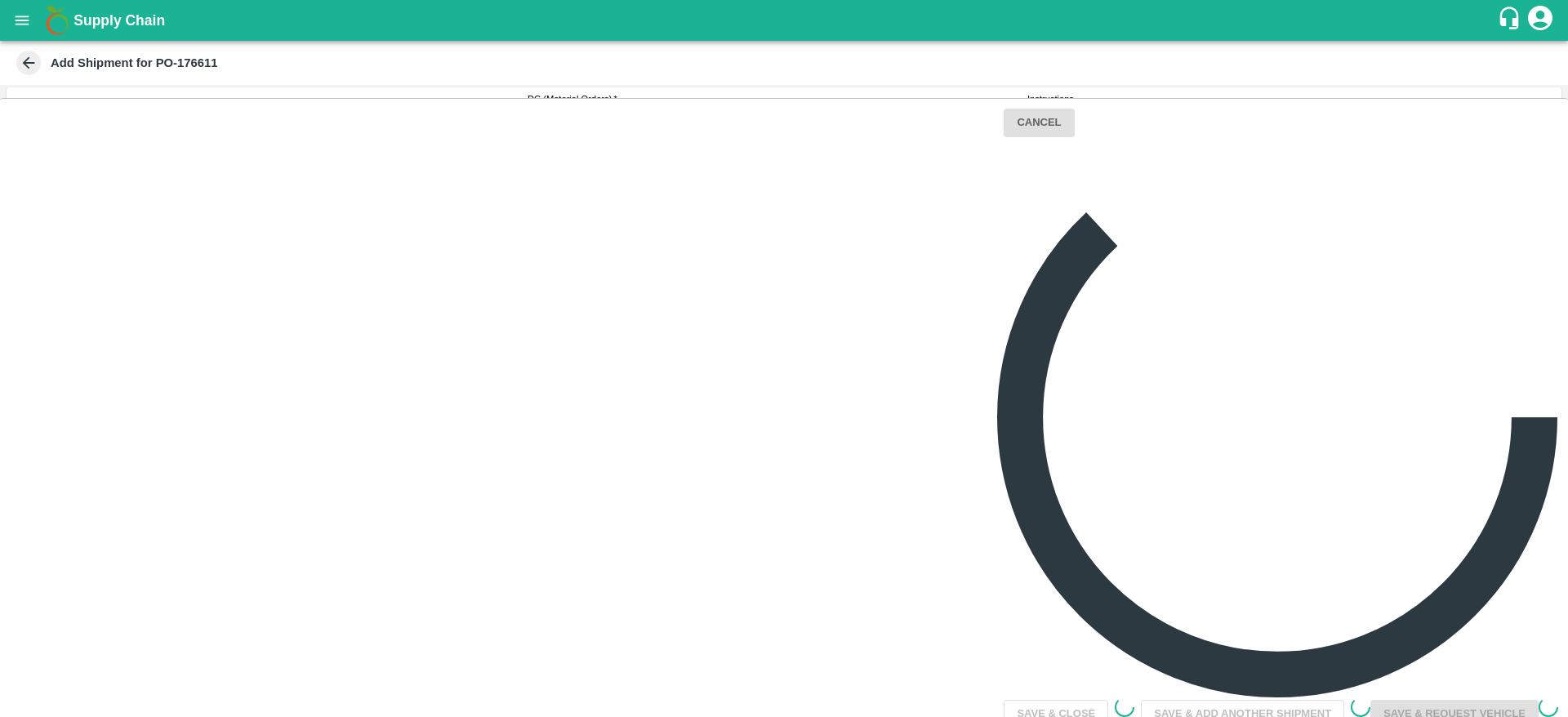
scroll to position [115, 0]
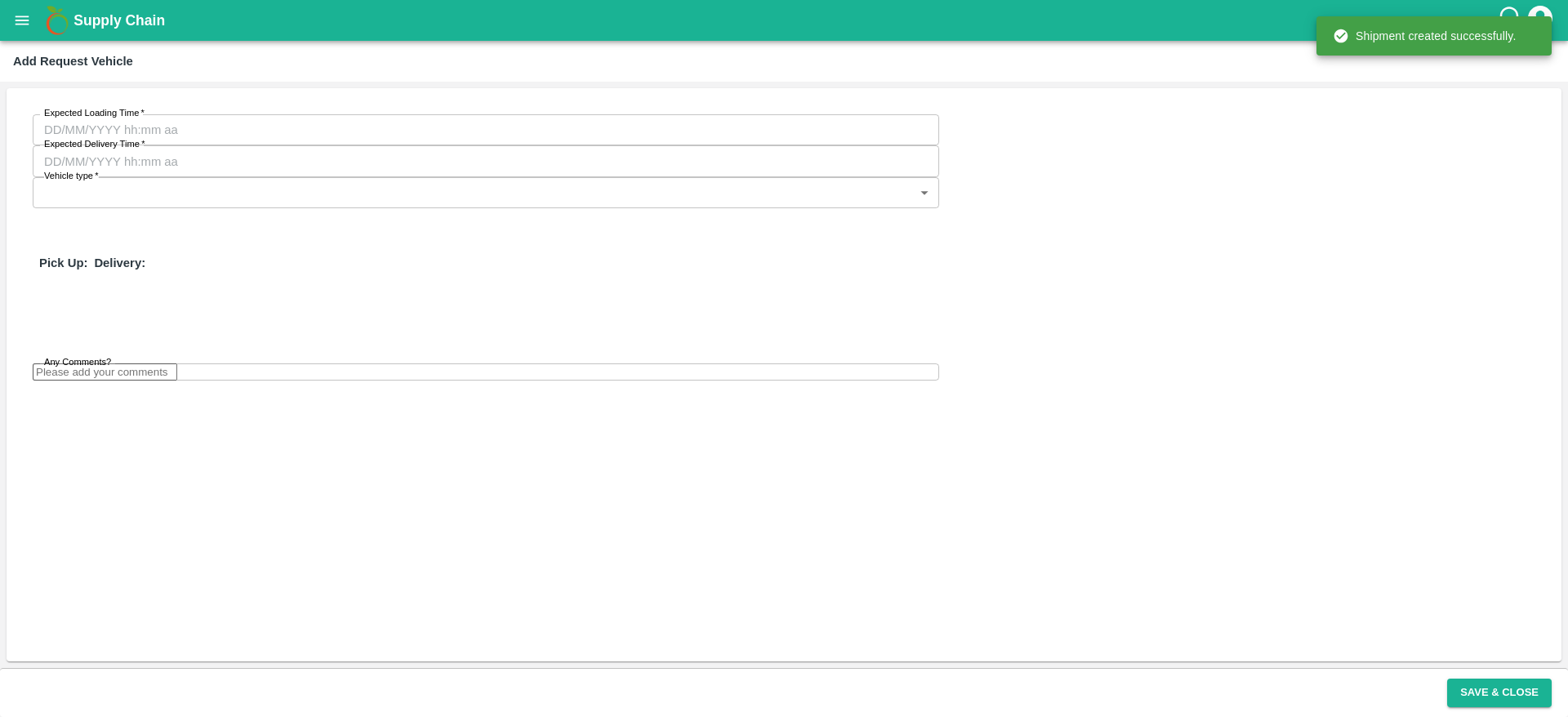
type input "28/09/2025 03:48 AM"
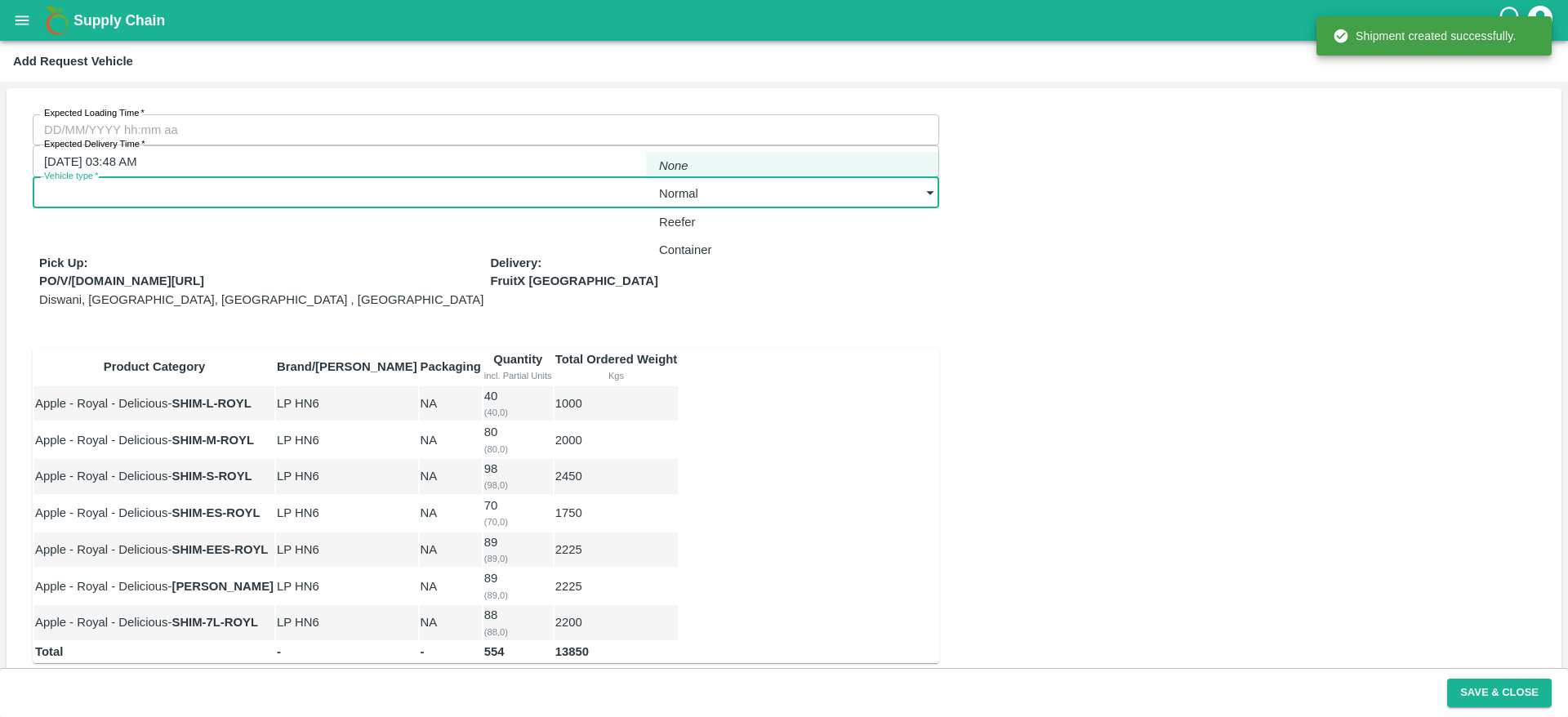
click at [788, 130] on body "Supply Chain Add Request Vehicle Expected Loading Time   * Expected Loading Tim…" at bounding box center [784, 358] width 1568 height 717
click at [706, 193] on div "Normal" at bounding box center [683, 194] width 47 height 18
type input "1"
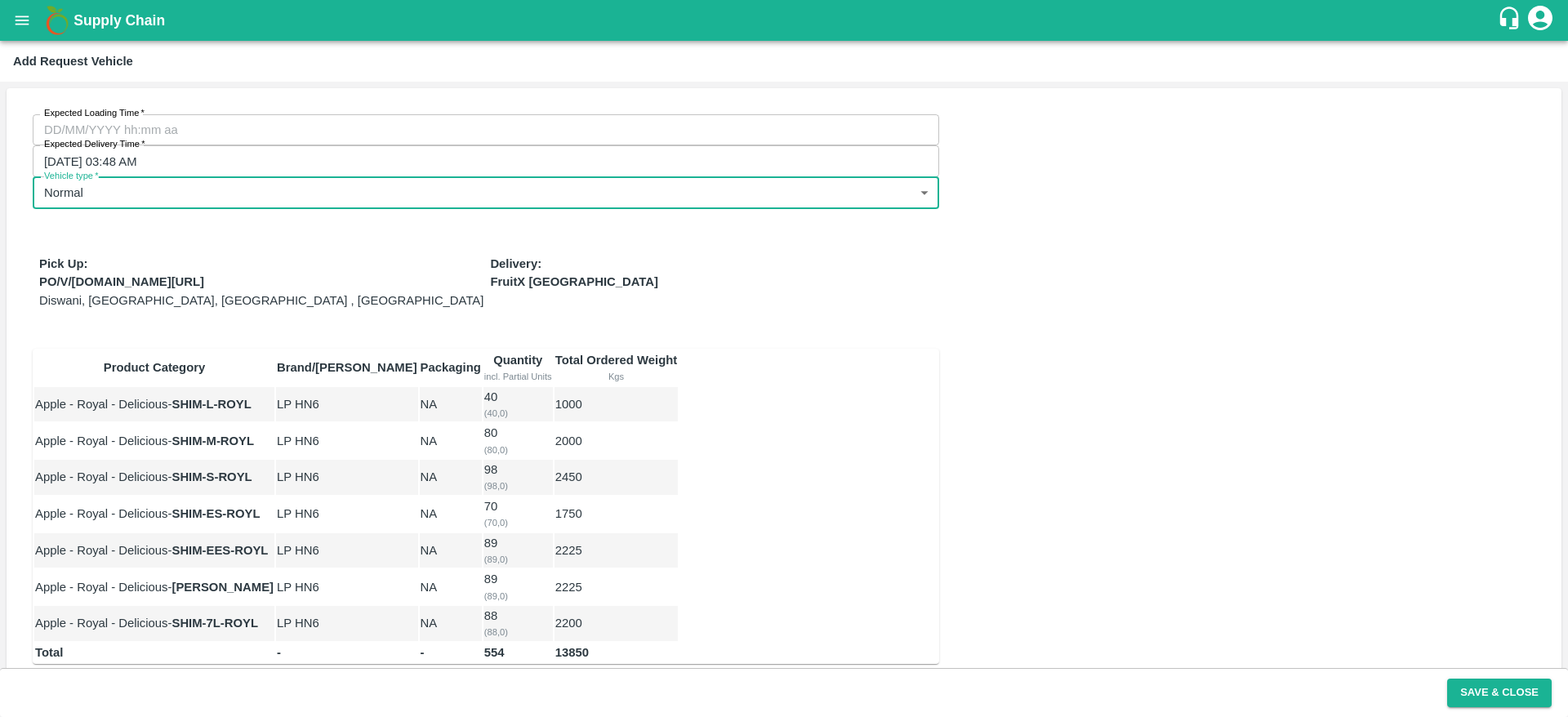
type input "DD/MM/YYYY hh:mm aa"
click at [166, 122] on input "DD/MM/YYYY hh:mm aa" at bounding box center [480, 130] width 895 height 31
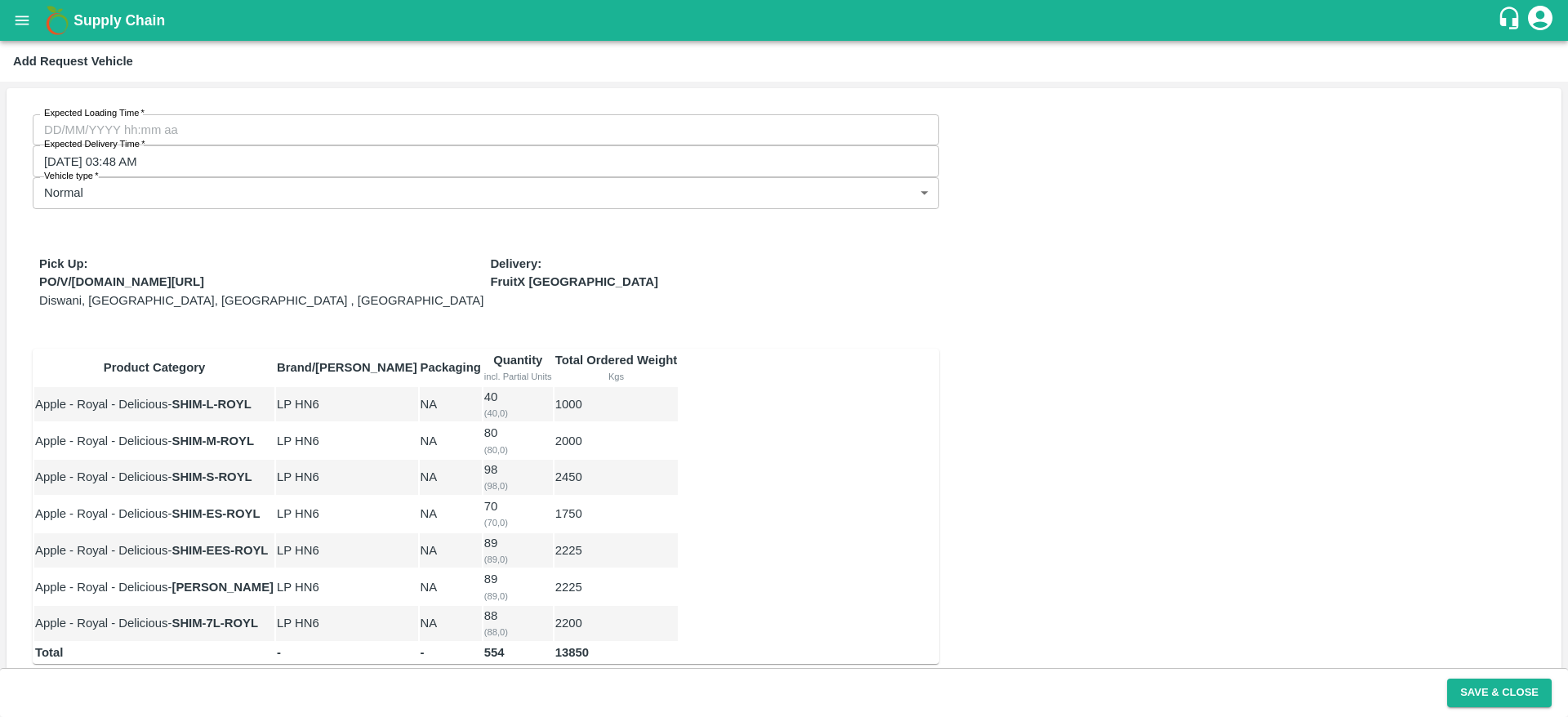
type input "26/09/2025 12:00 AM"
click at [1516, 691] on button "Save & Close" at bounding box center [1500, 692] width 105 height 29
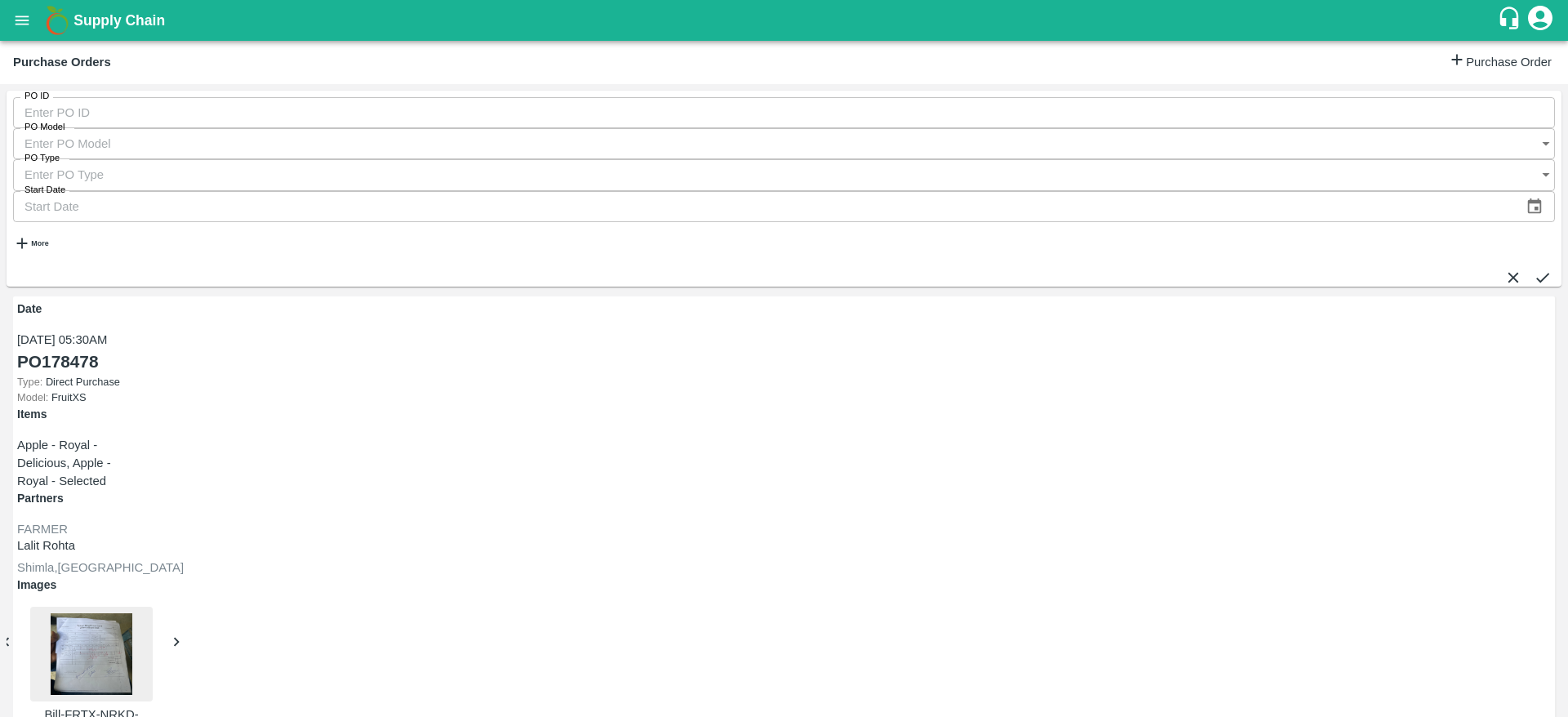
click at [39, 121] on input "PO ID" at bounding box center [784, 112] width 1542 height 31
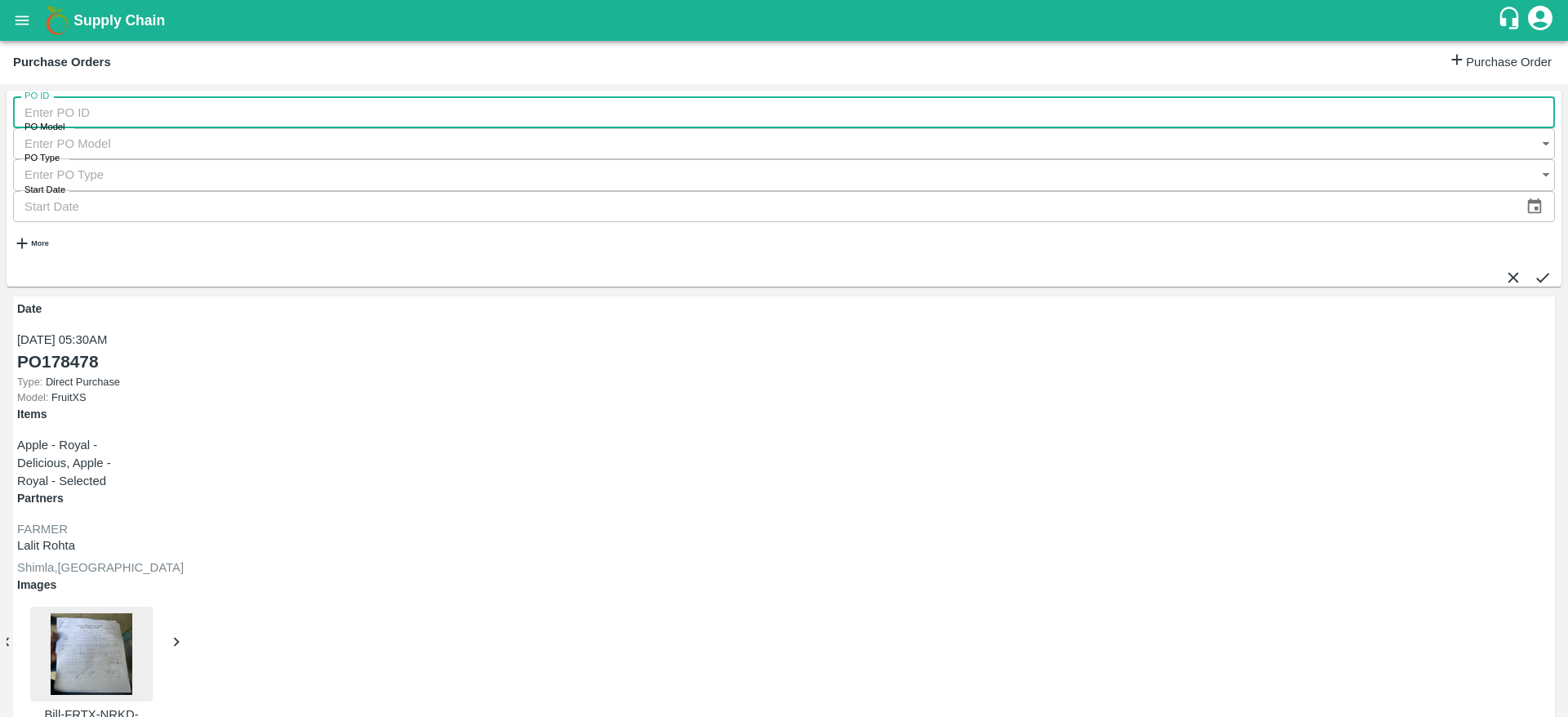
paste input "176611"
type input "176611"
click at [1534, 269] on icon "submit" at bounding box center [1543, 278] width 18 height 18
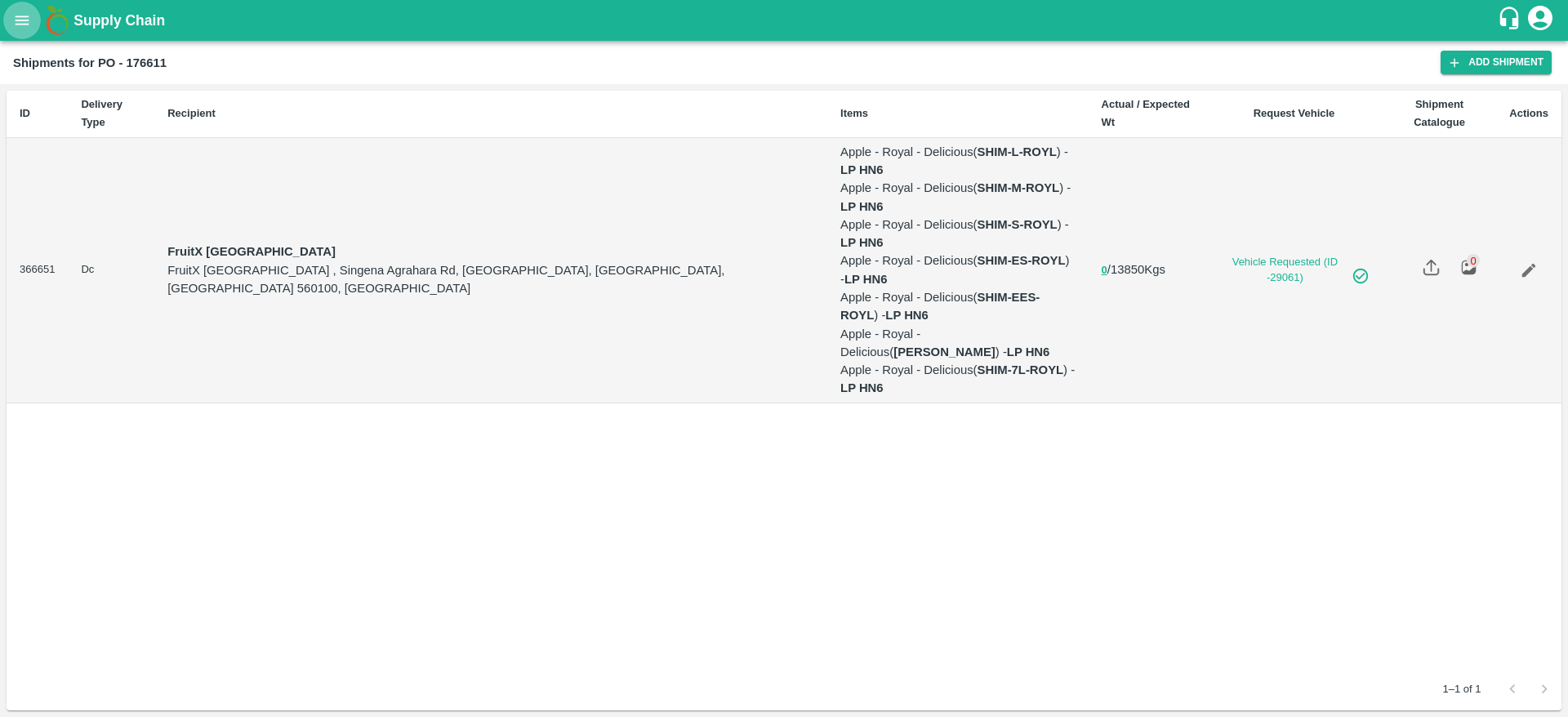
click at [20, 23] on icon "open drawer" at bounding box center [22, 21] width 18 height 18
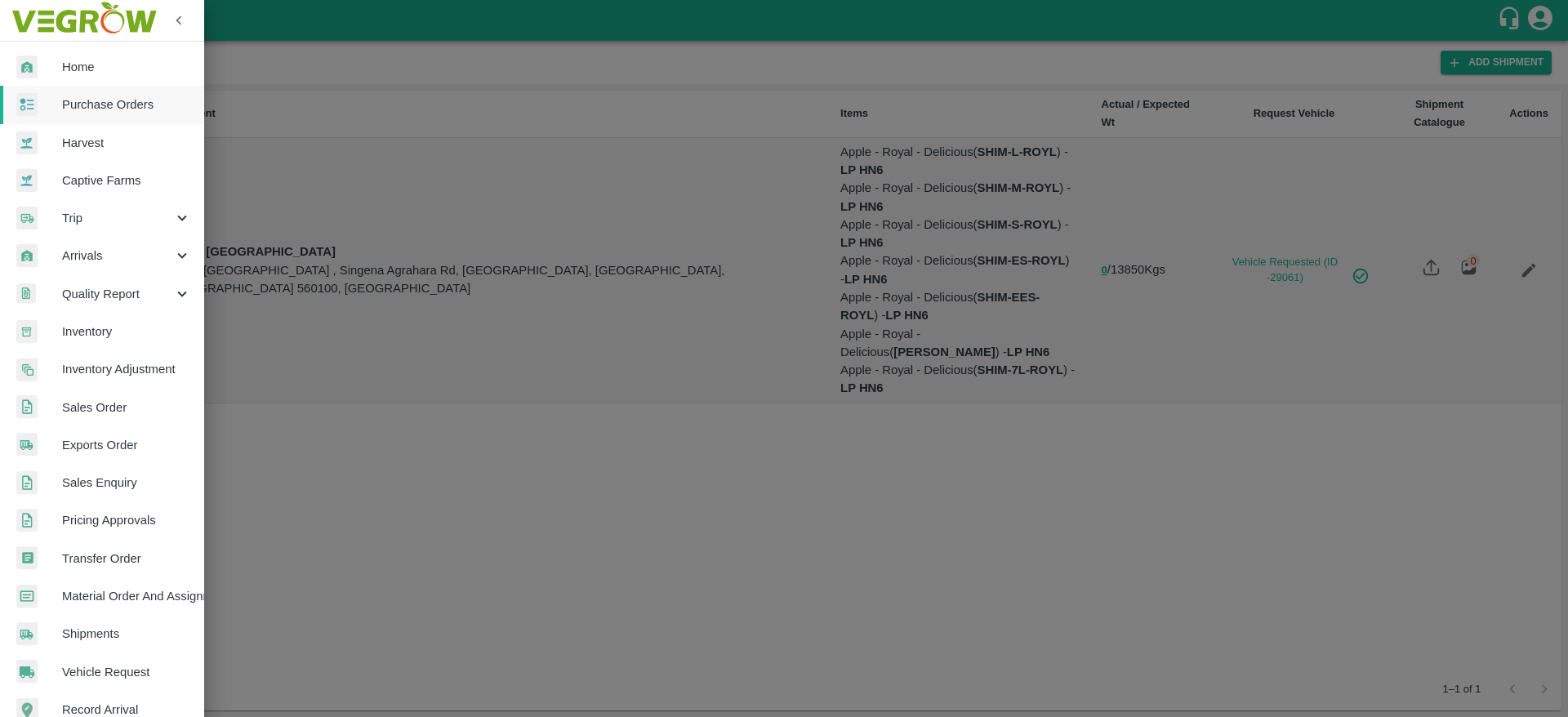
click at [102, 105] on span "Purchase Orders" at bounding box center [127, 105] width 129 height 18
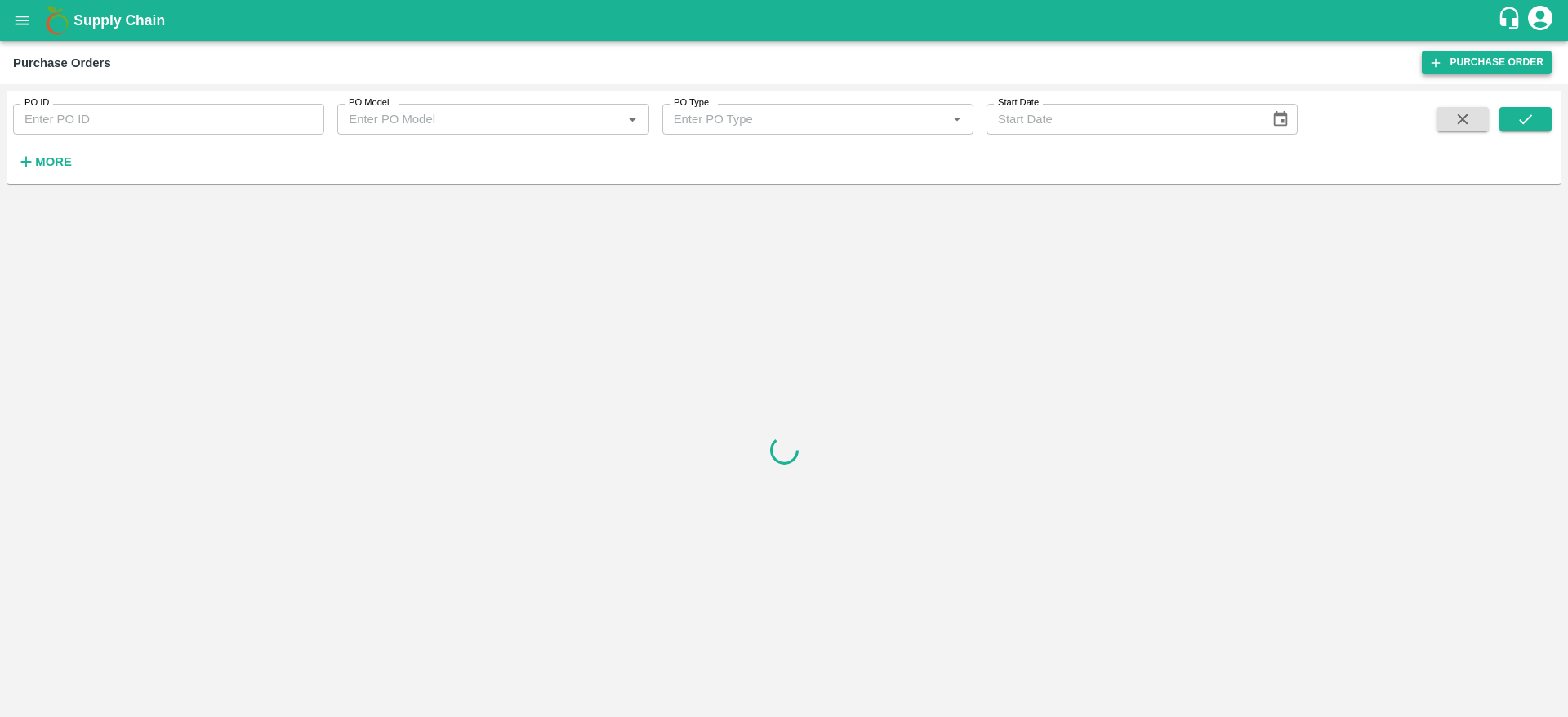
click at [1493, 64] on link "Purchase Order" at bounding box center [1487, 62] width 130 height 24
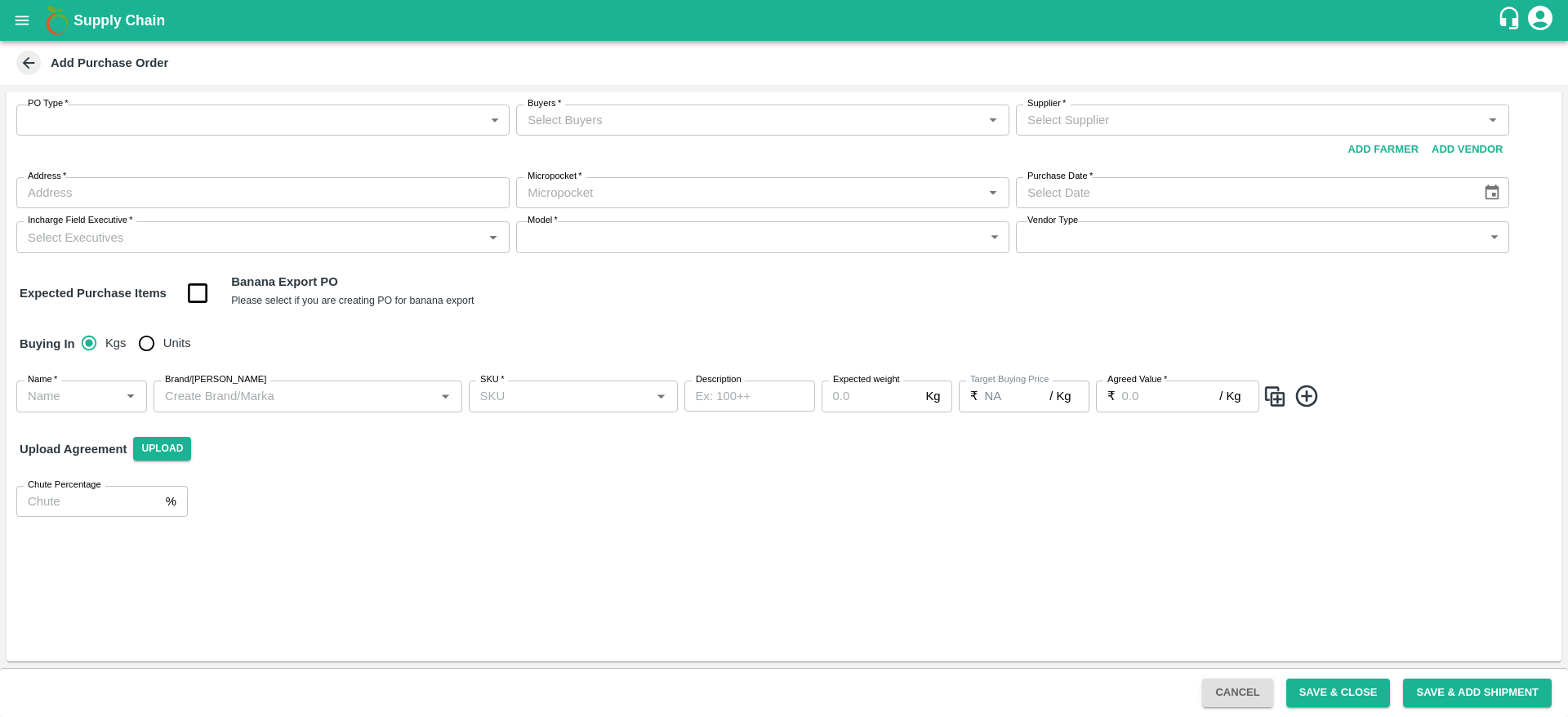
click at [111, 122] on body "Supply Chain Add Purchase Order PO Type   * ​ PO Type Buyers   * Buyers   * Sup…" at bounding box center [784, 358] width 1568 height 717
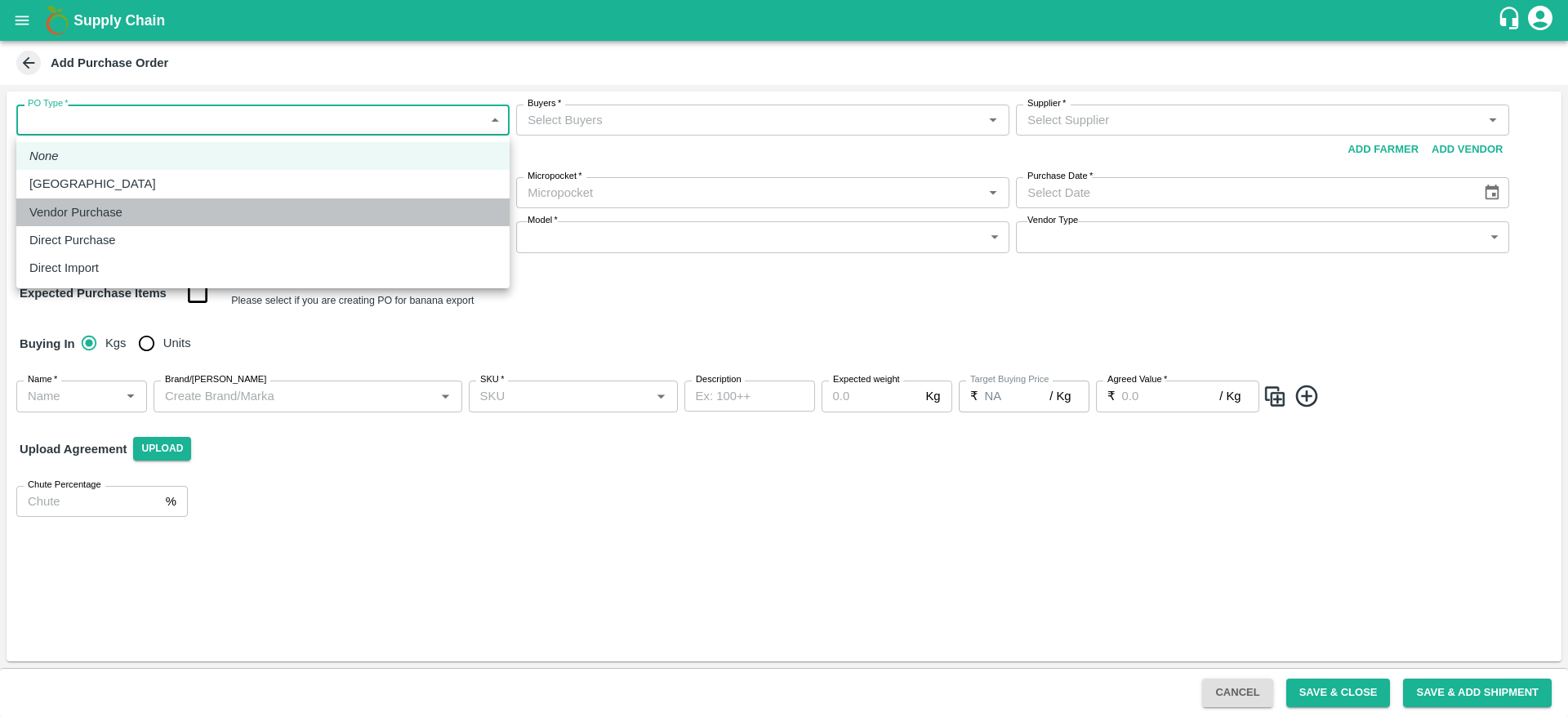
click at [96, 215] on p "Vendor Purchase" at bounding box center [76, 213] width 93 height 18
type input "2"
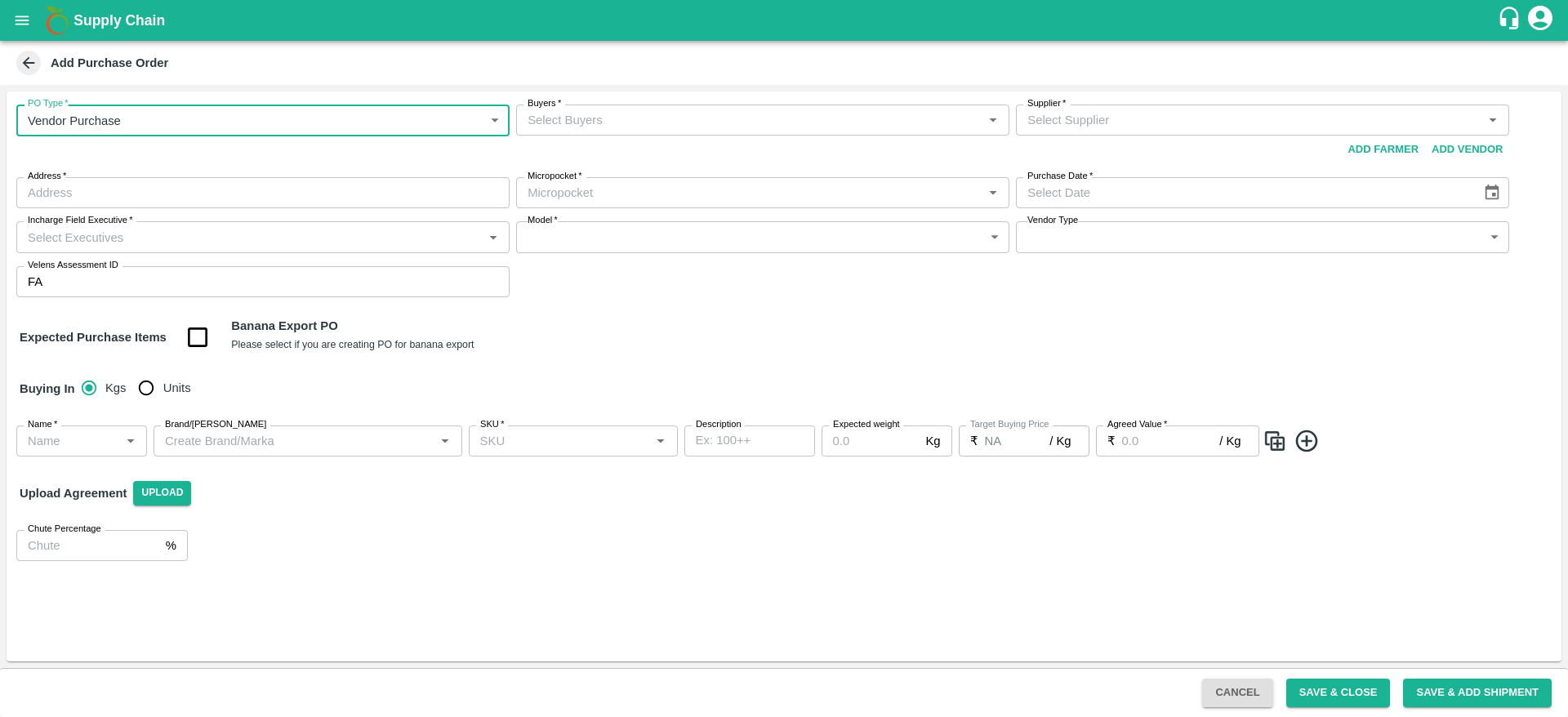
click at [709, 123] on input "Buyers   *" at bounding box center [750, 120] width 457 height 21
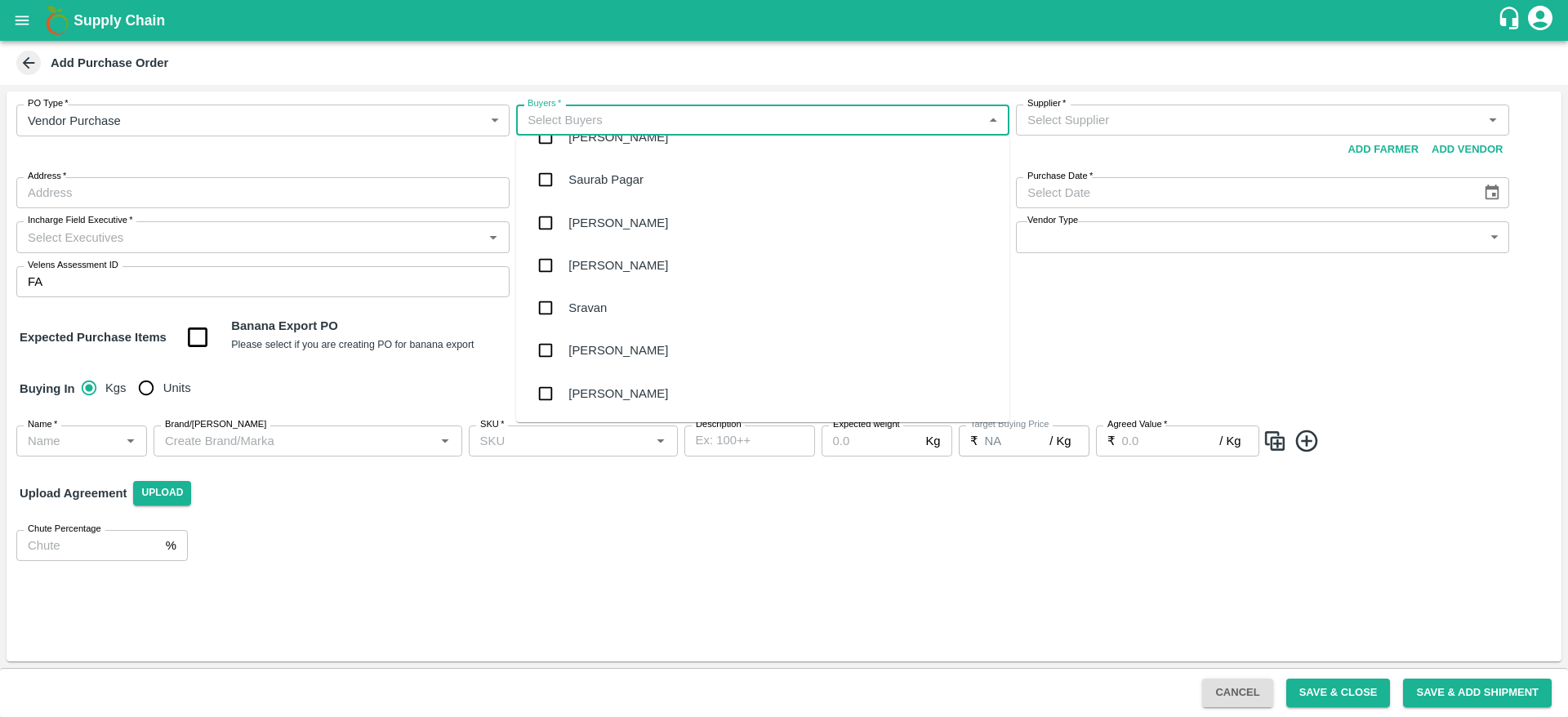
scroll to position [621, 0]
type input "A"
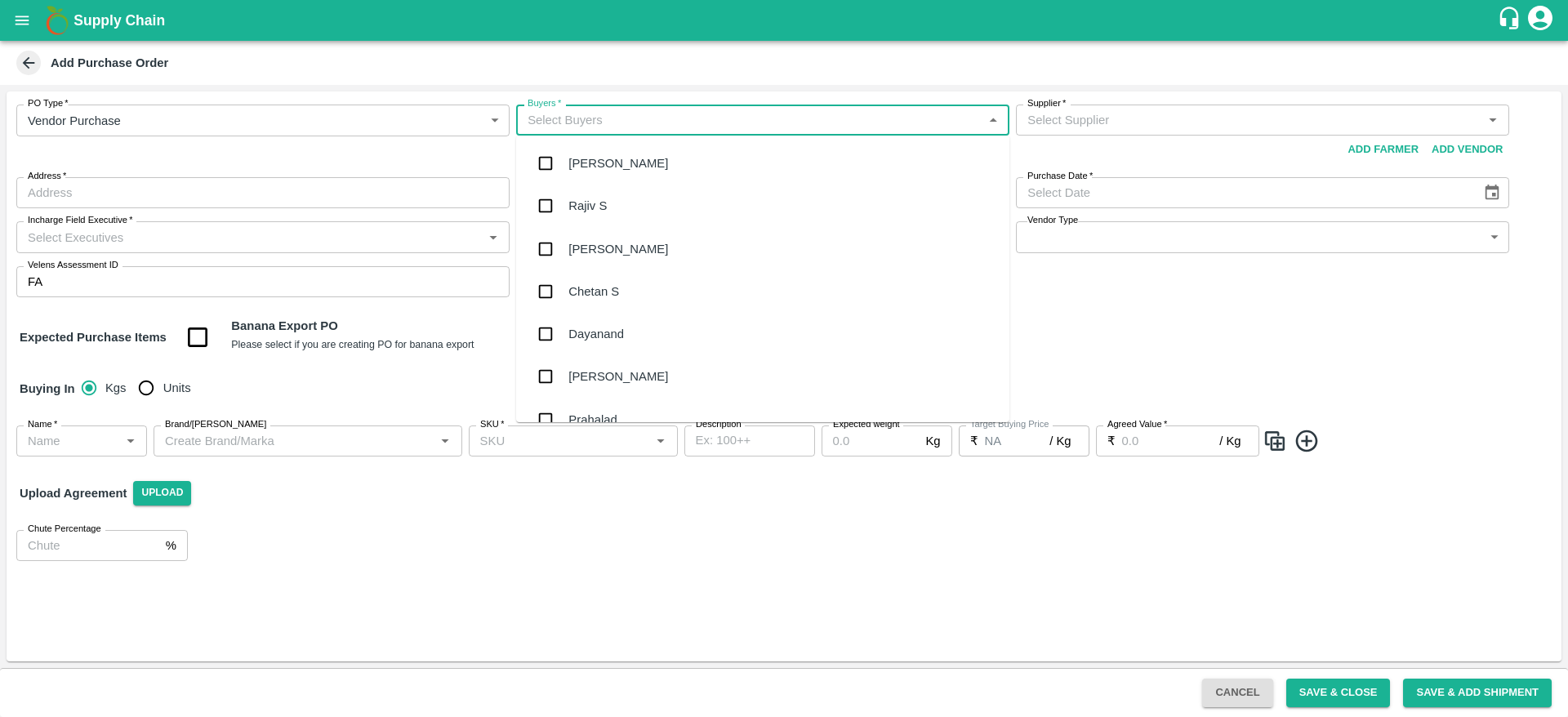
scroll to position [1, 0]
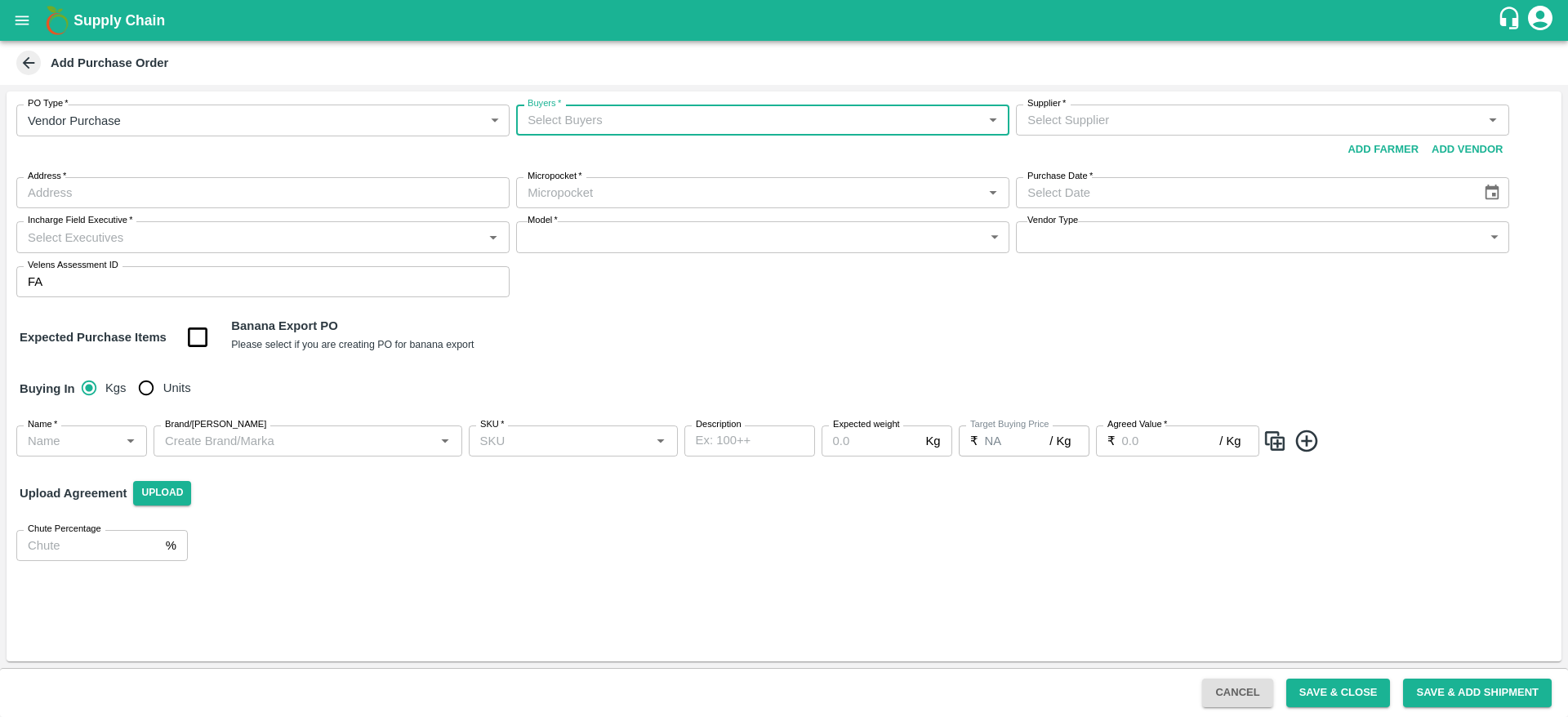
click at [625, 119] on input "Buyers   *" at bounding box center [750, 120] width 457 height 21
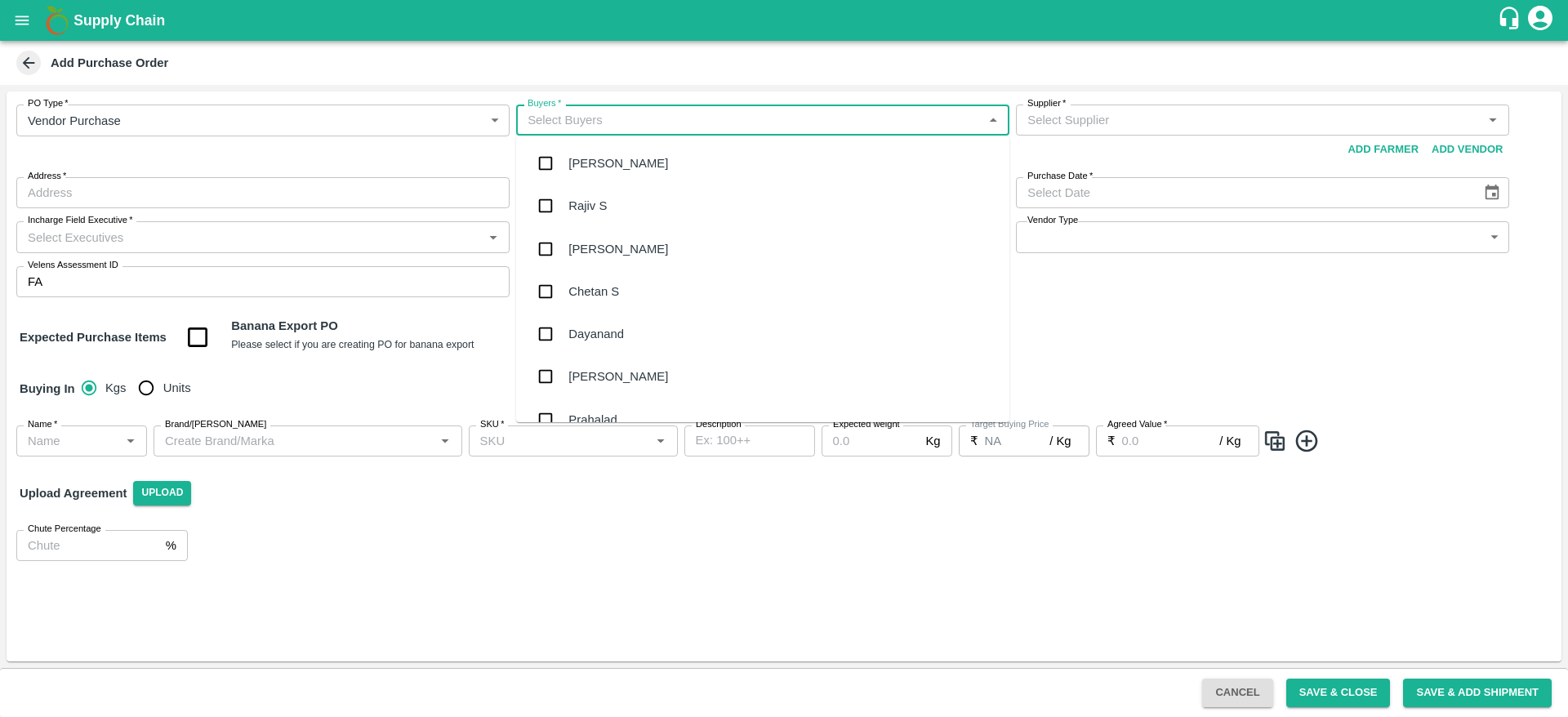
click at [625, 119] on input "Buyers   *" at bounding box center [750, 120] width 457 height 21
type input "ANIL"
click at [609, 171] on div "[PERSON_NAME]" at bounding box center [618, 163] width 100 height 18
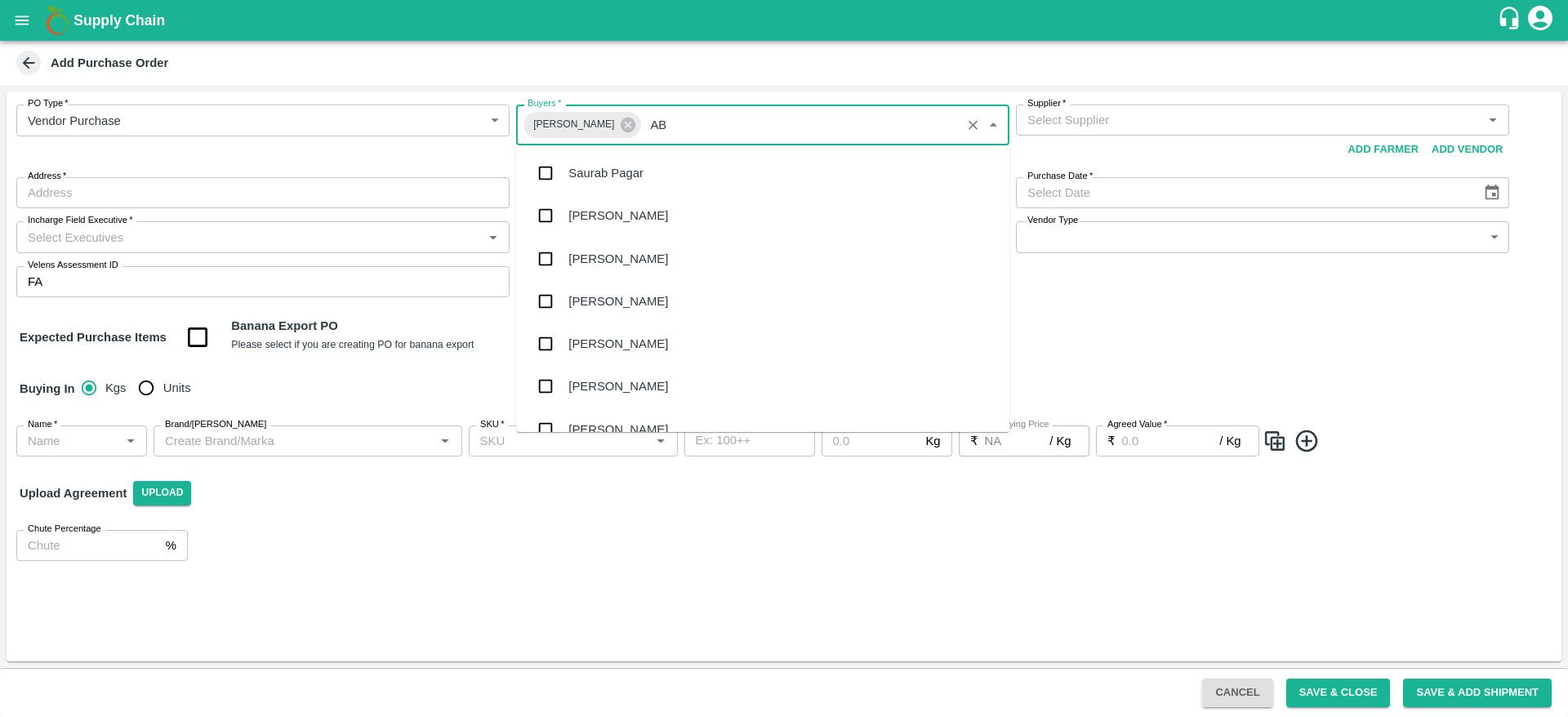
scroll to position [0, 0]
type input "ABU"
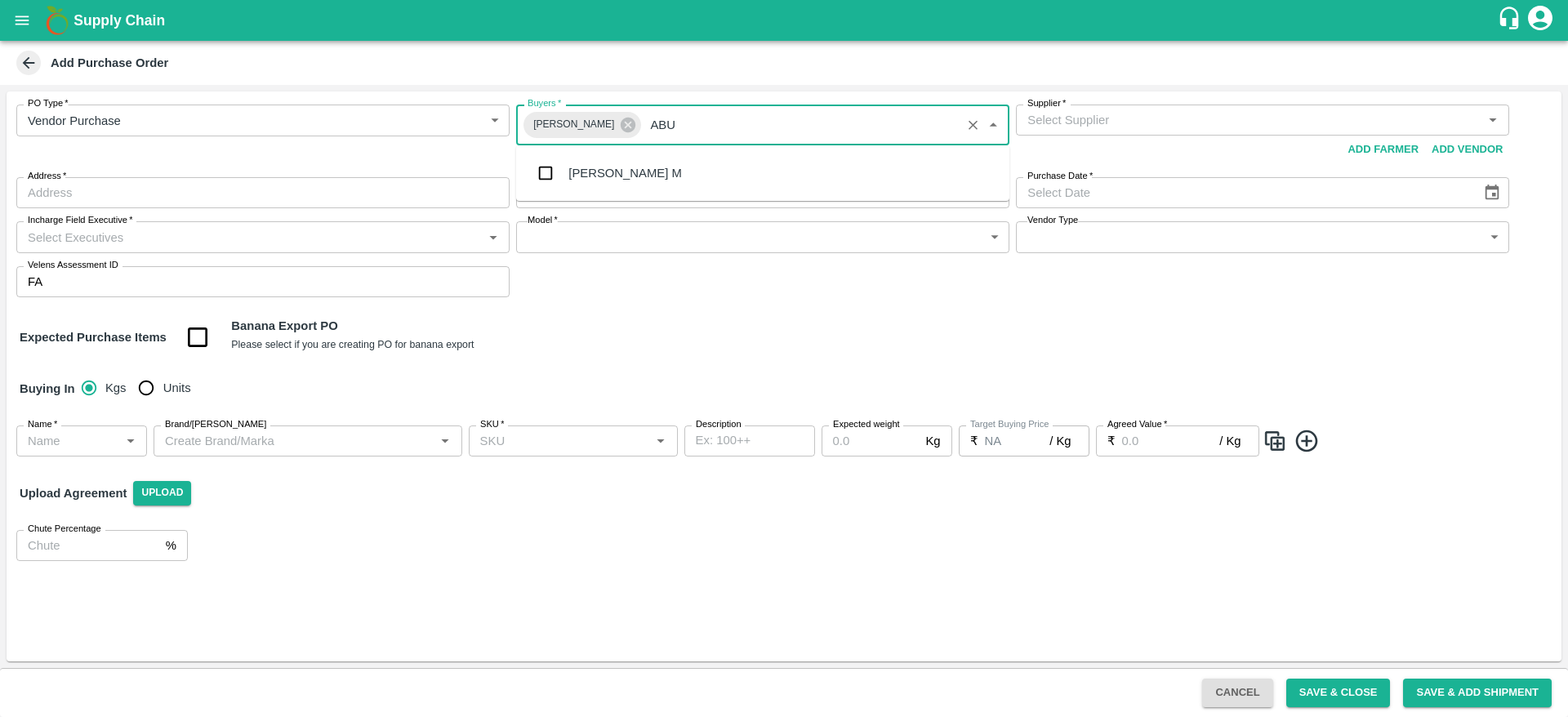
click at [611, 173] on div "[PERSON_NAME] M" at bounding box center [625, 173] width 114 height 18
click at [1172, 125] on input "Supplier   *" at bounding box center [1249, 120] width 457 height 21
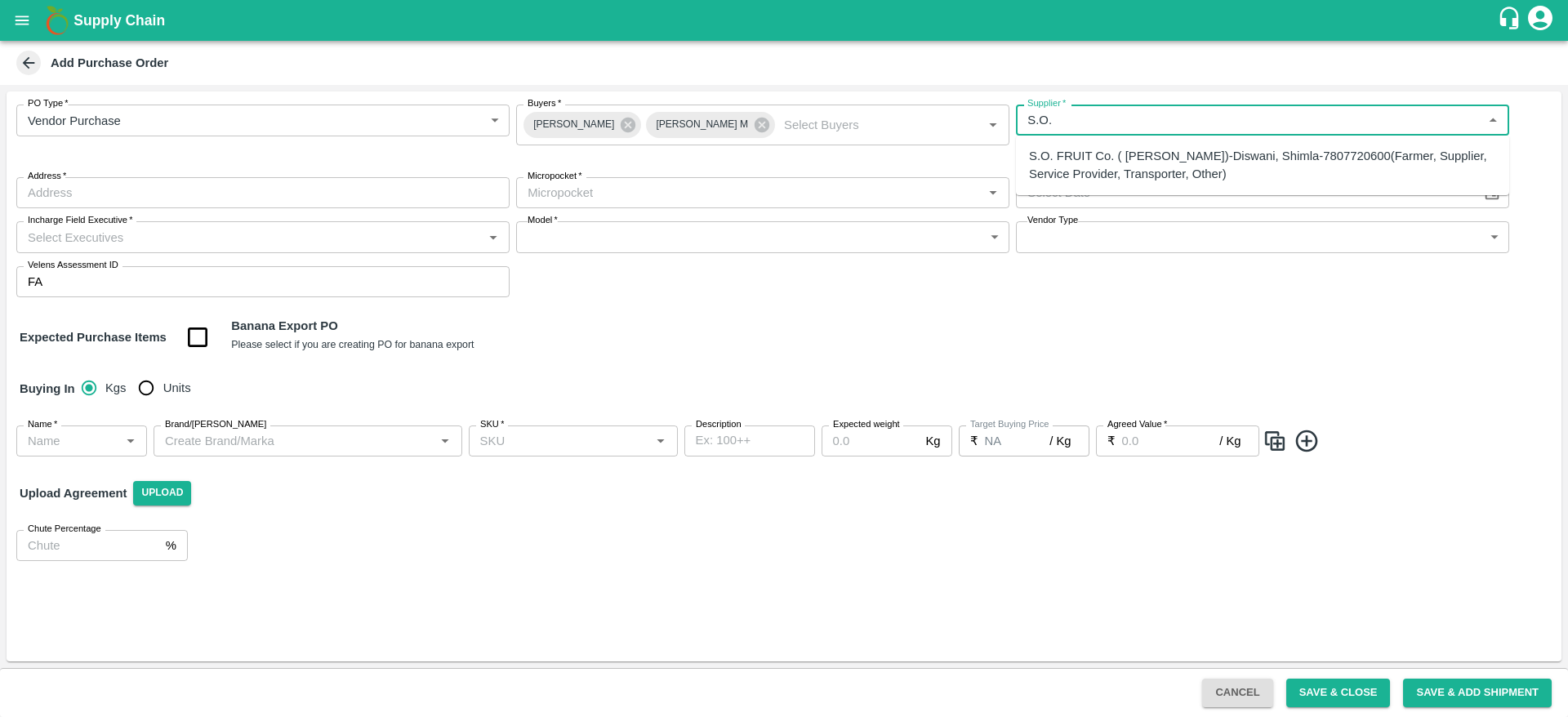
click at [1106, 158] on div "S.O. FRUIT Co. ( Sardevan Singh)-Diswani, Shimla-7807720600(Farmer, Supplier, S…" at bounding box center [1262, 165] width 467 height 37
type input "S.O. FRUIT Co. ( Sardevan Singh)-Diswani, Shimla-7807720600(Farmer, Supplier, S…"
type input "Diswani, [GEOGRAPHIC_DATA], [GEOGRAPHIC_DATA] , [GEOGRAPHIC_DATA]"
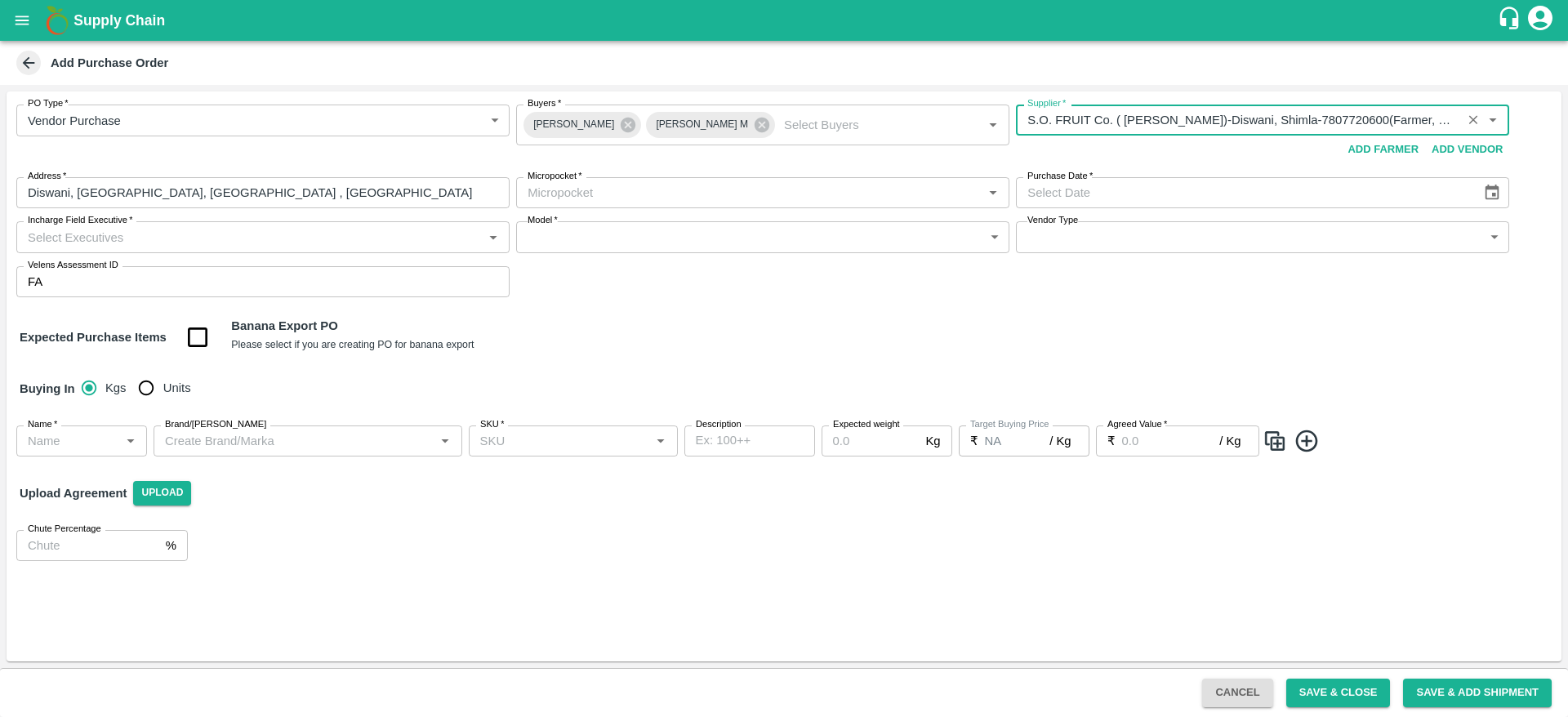
type input "S.O. FRUIT Co. ( Sardevan Singh)-Diswani, Shimla-7807720600(Farmer, Supplier, S…"
click at [729, 189] on input "Micropocket   *" at bounding box center [750, 192] width 457 height 21
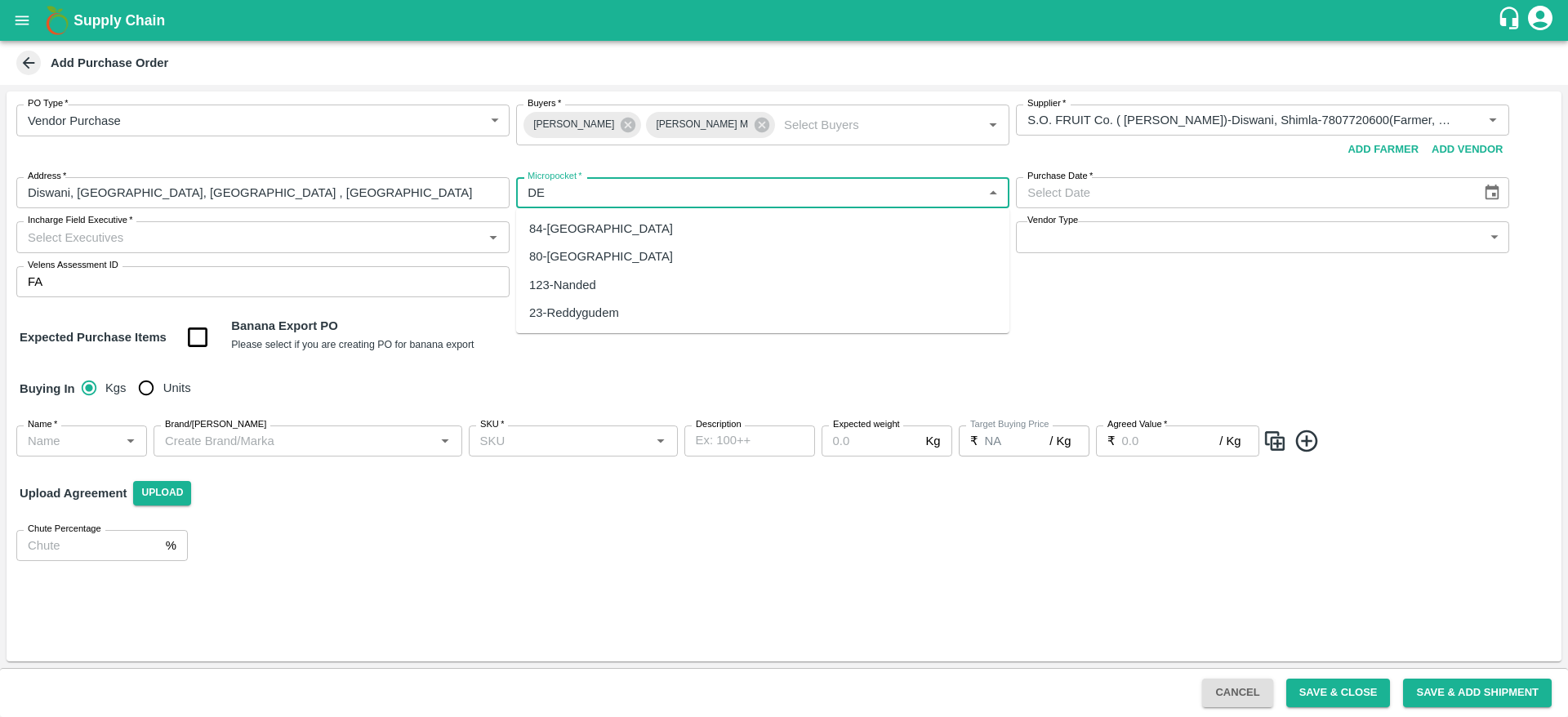
click at [565, 227] on div "84-Delhi" at bounding box center [600, 228] width 143 height 18
type input "84-Delhi"
click at [1493, 190] on icon "Choose date" at bounding box center [1493, 193] width 18 height 18
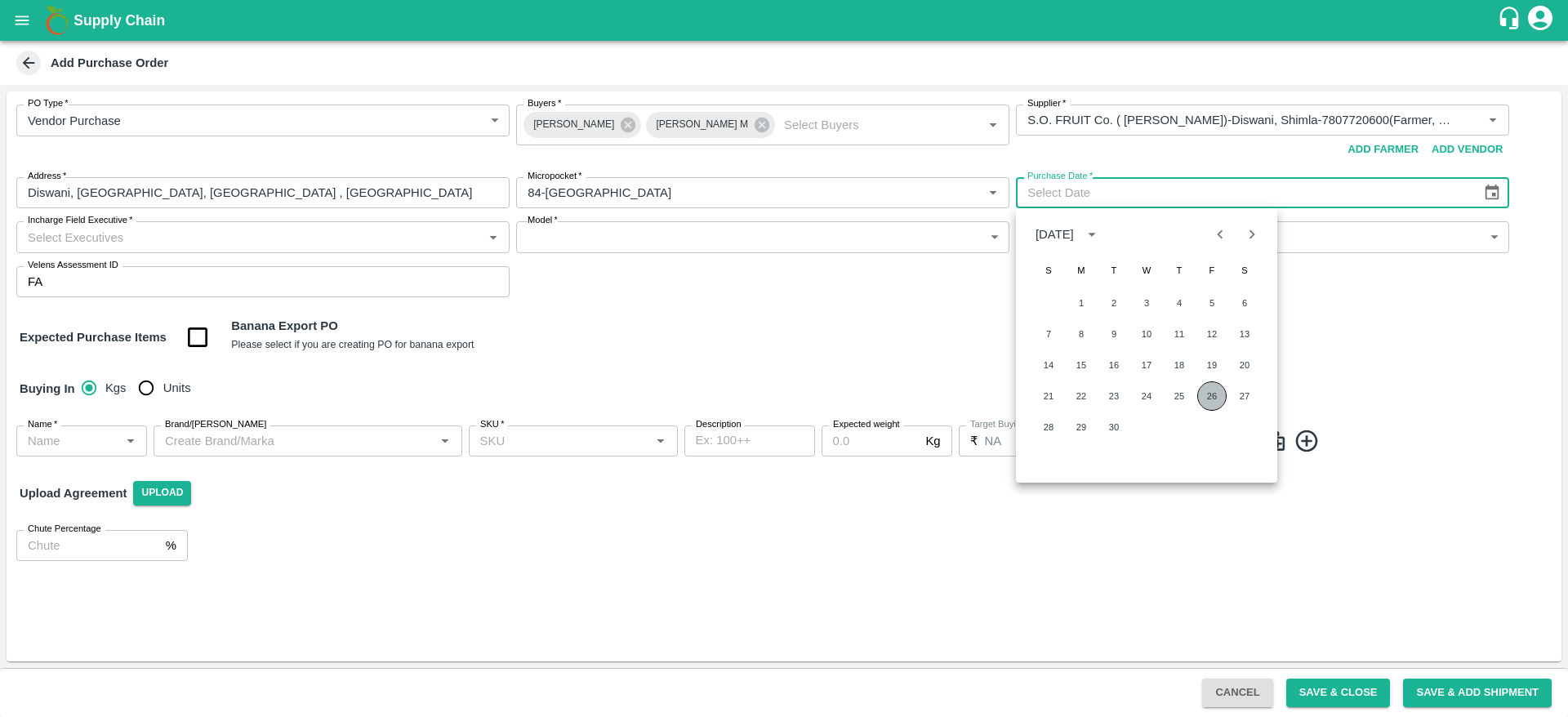
click at [1204, 389] on button "26" at bounding box center [1213, 397] width 30 height 30
type input "26/09/2025"
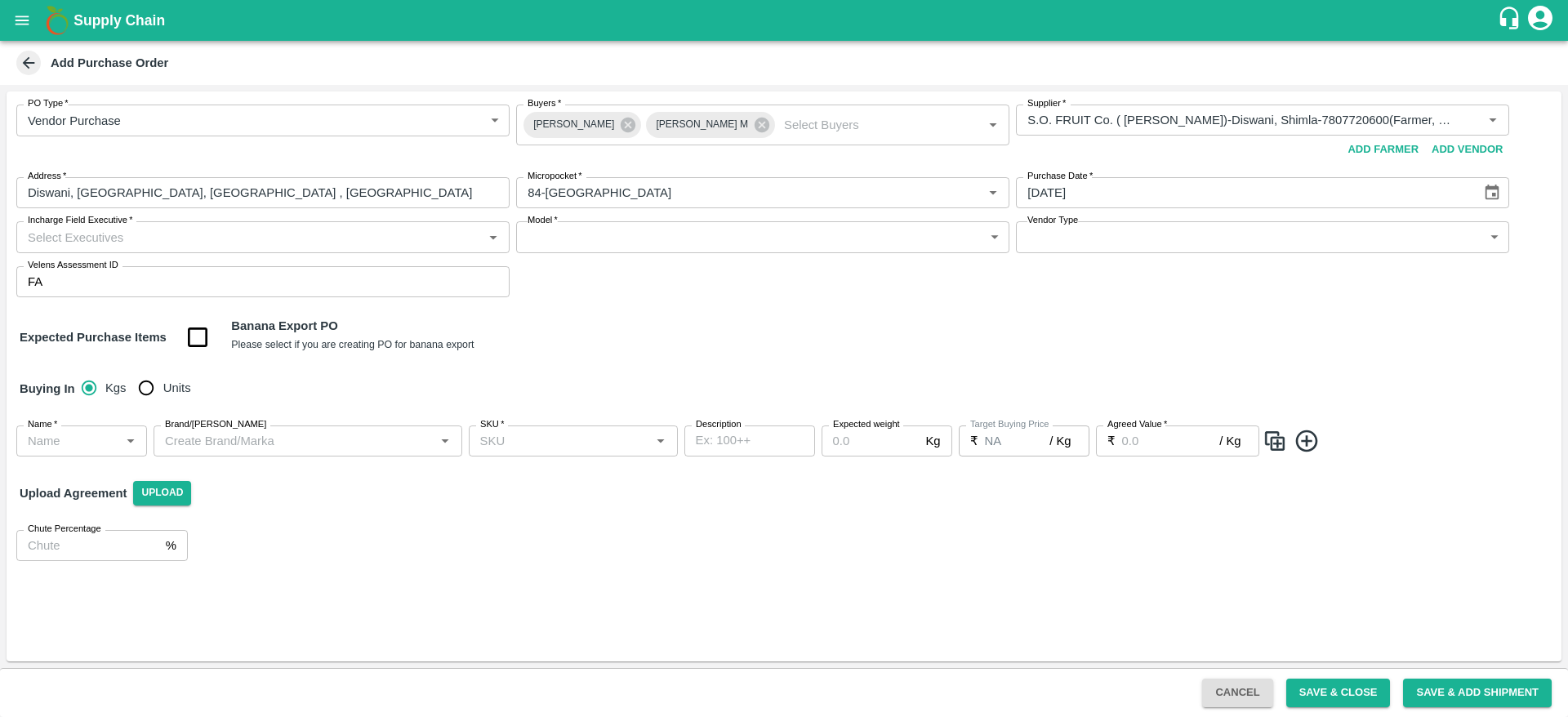
click at [67, 440] on input "Name   *" at bounding box center [67, 440] width 94 height 21
type input "S"
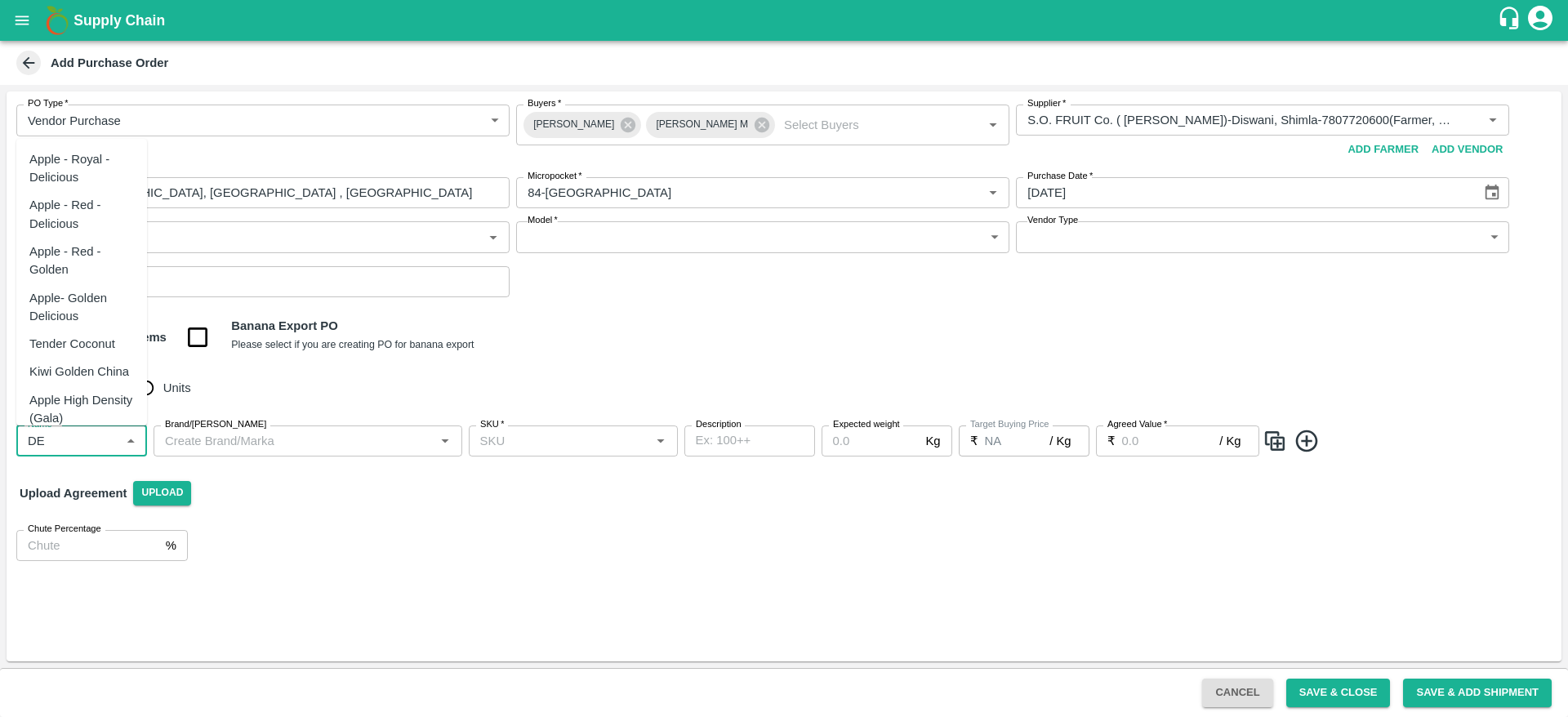
scroll to position [12, 0]
drag, startPoint x: 67, startPoint y: 440, endPoint x: 82, endPoint y: 157, distance: 283.4
click at [82, 157] on body "Supply Chain Add Purchase Order PO Type   * Vendor Purchase 2 PO Type Buyers   …" at bounding box center [784, 358] width 1568 height 717
click at [82, 157] on div "Apple - Royal - Delicious" at bounding box center [82, 156] width 105 height 37
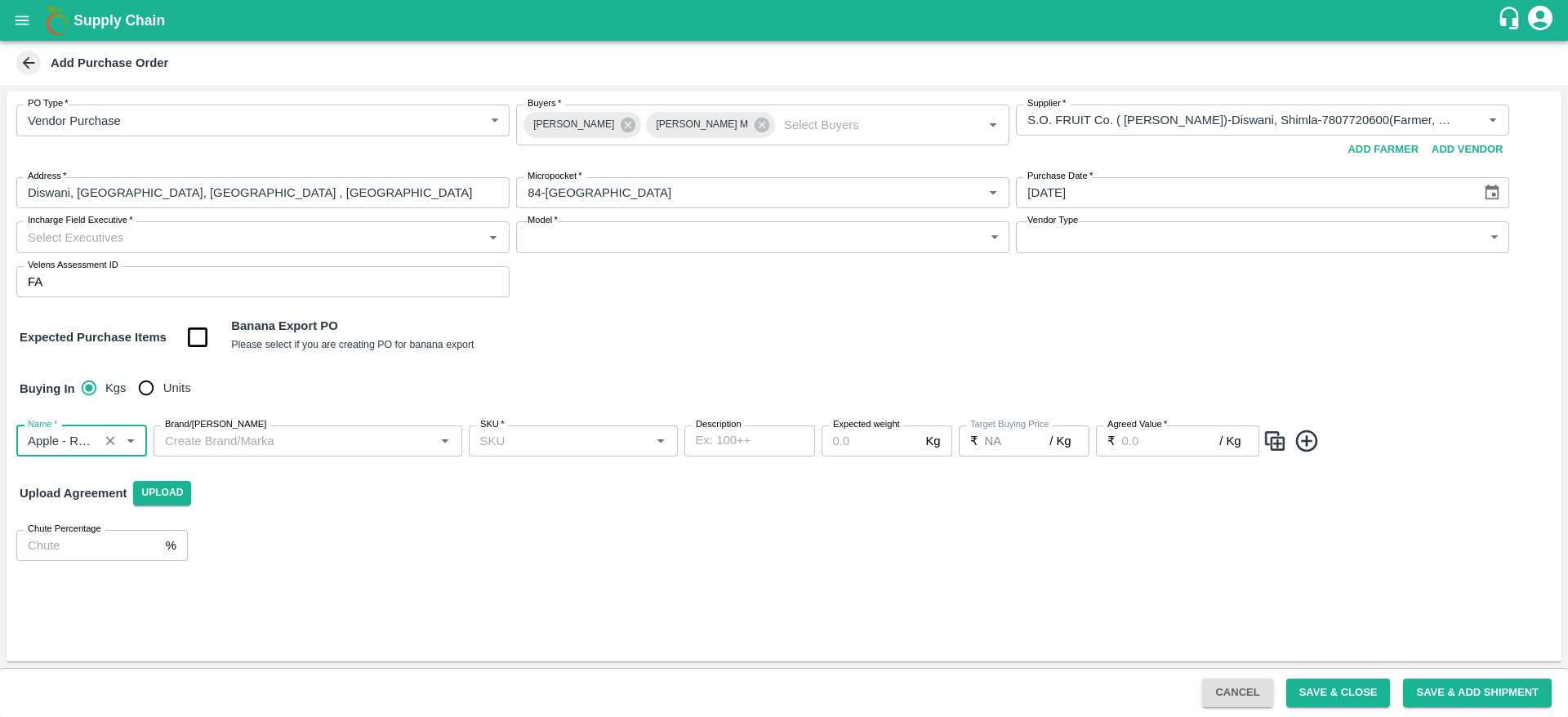
click at [291, 452] on div "Brand/Marka" at bounding box center [308, 440] width 309 height 31
type input "Apple - Royal - Delicious"
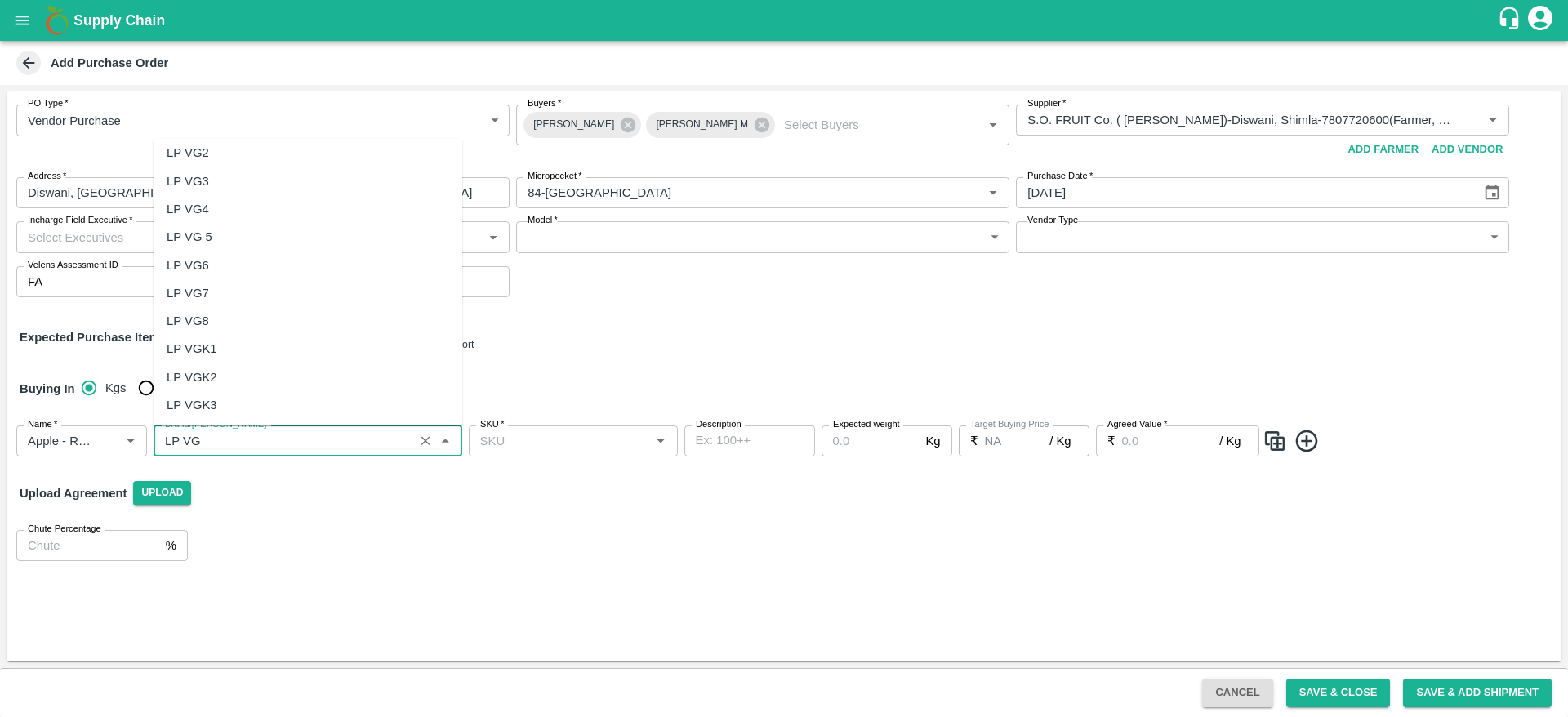
scroll to position [0, 0]
click at [209, 335] on div "LP VG6" at bounding box center [187, 327] width 43 height 18
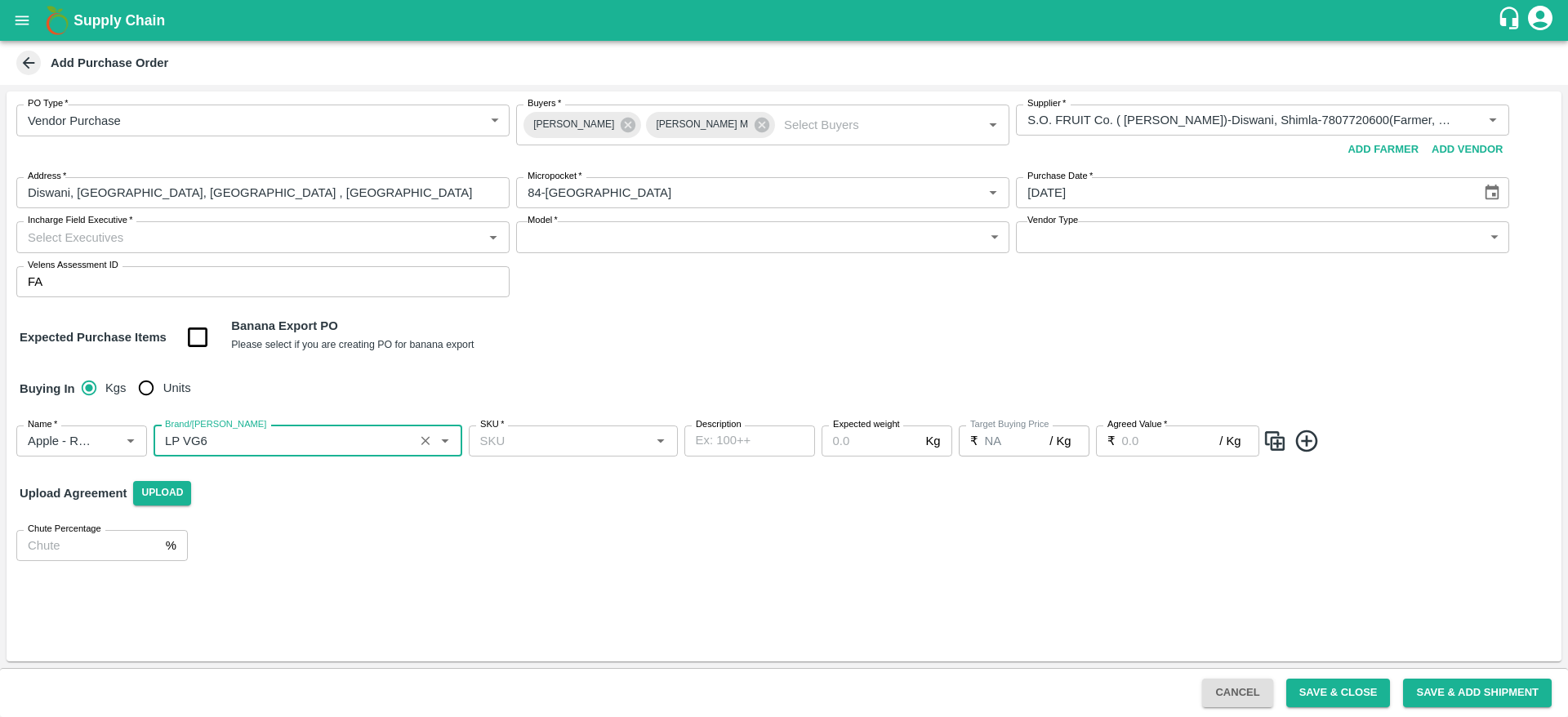
type input "LP VG6"
click at [564, 446] on input "SKU   *" at bounding box center [560, 440] width 172 height 21
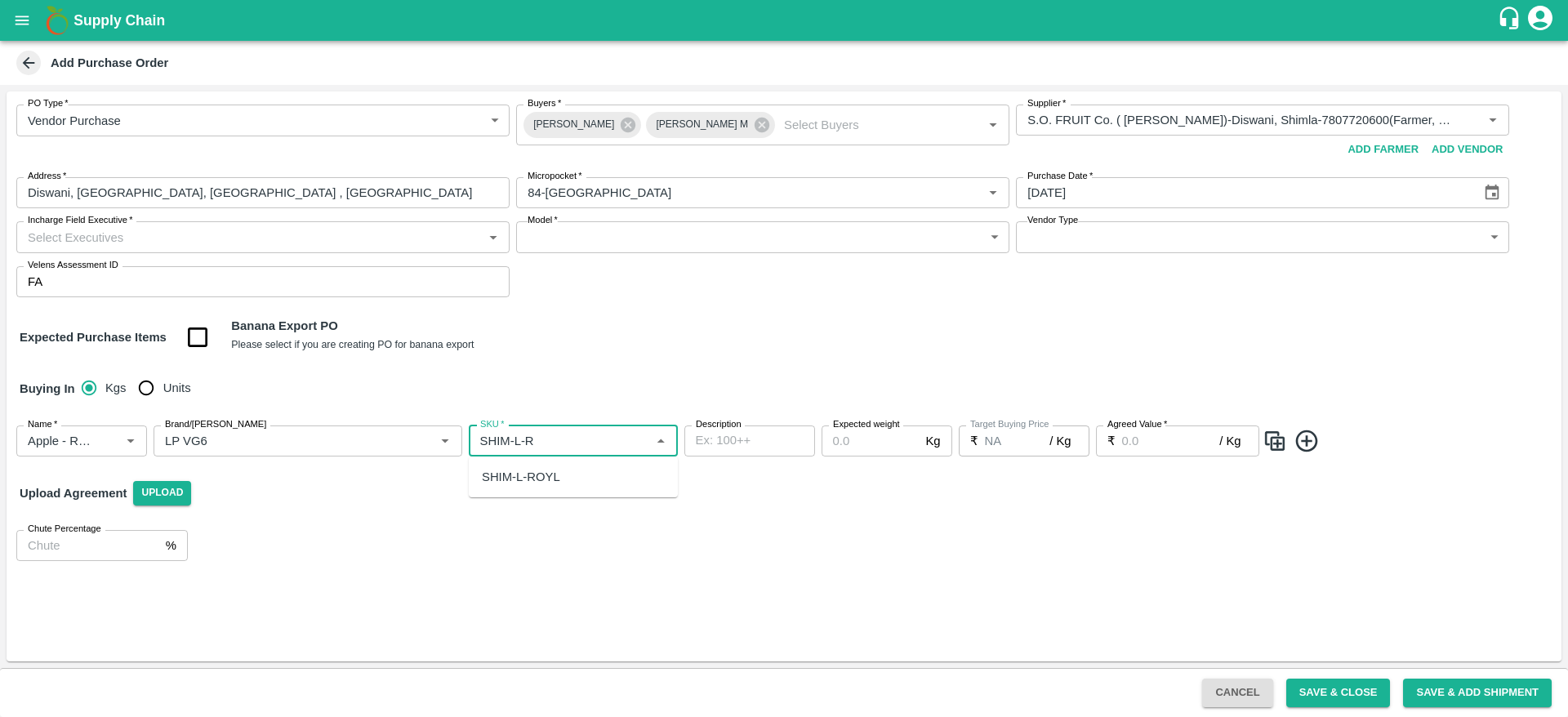
click at [574, 487] on div "SHIM-L-ROYL" at bounding box center [573, 477] width 209 height 28
type input "SHIM-L-ROYL"
click at [831, 450] on input "Expected weight" at bounding box center [871, 440] width 98 height 31
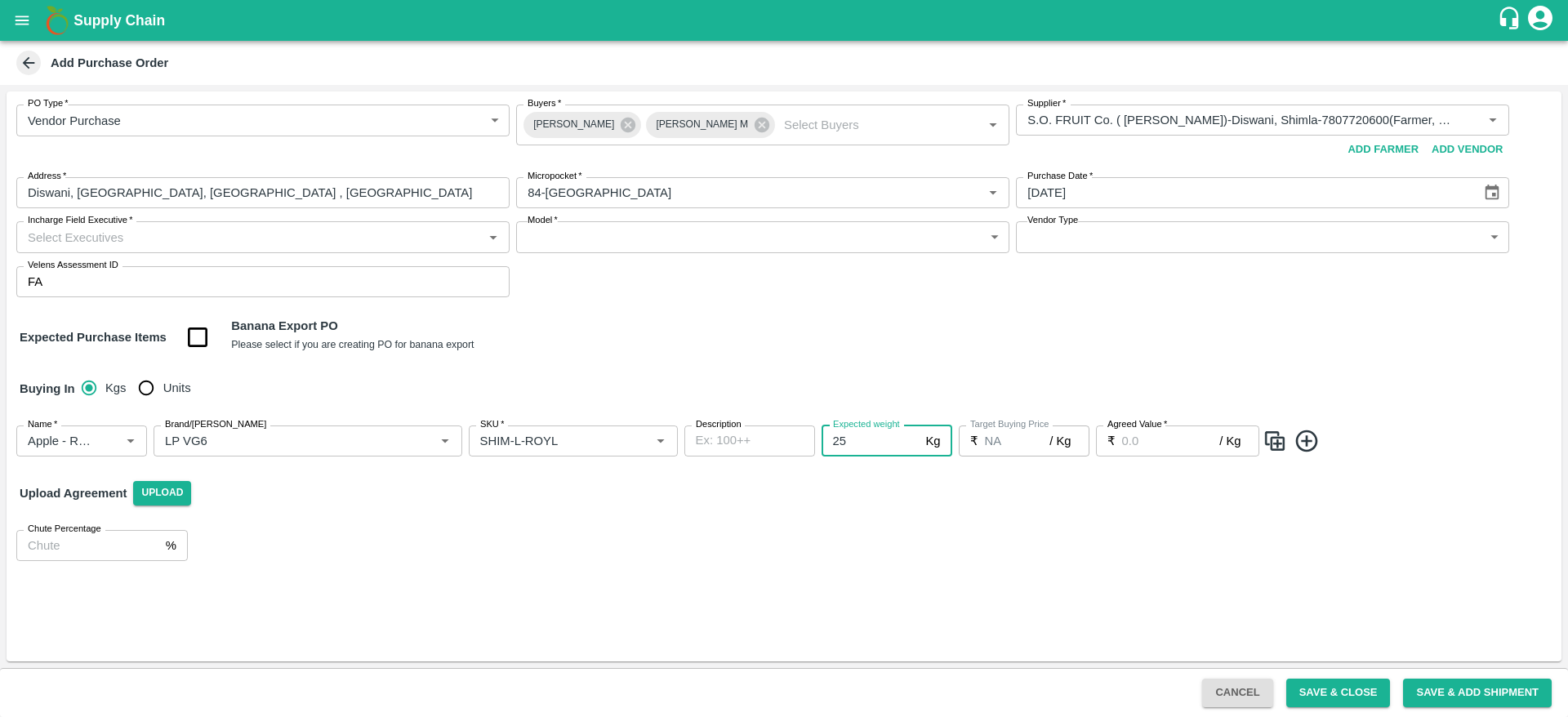
type input "25"
click at [1159, 444] on input "Agreed Value   *" at bounding box center [1171, 440] width 98 height 31
type input "2200"
click at [1287, 452] on img at bounding box center [1275, 441] width 25 height 27
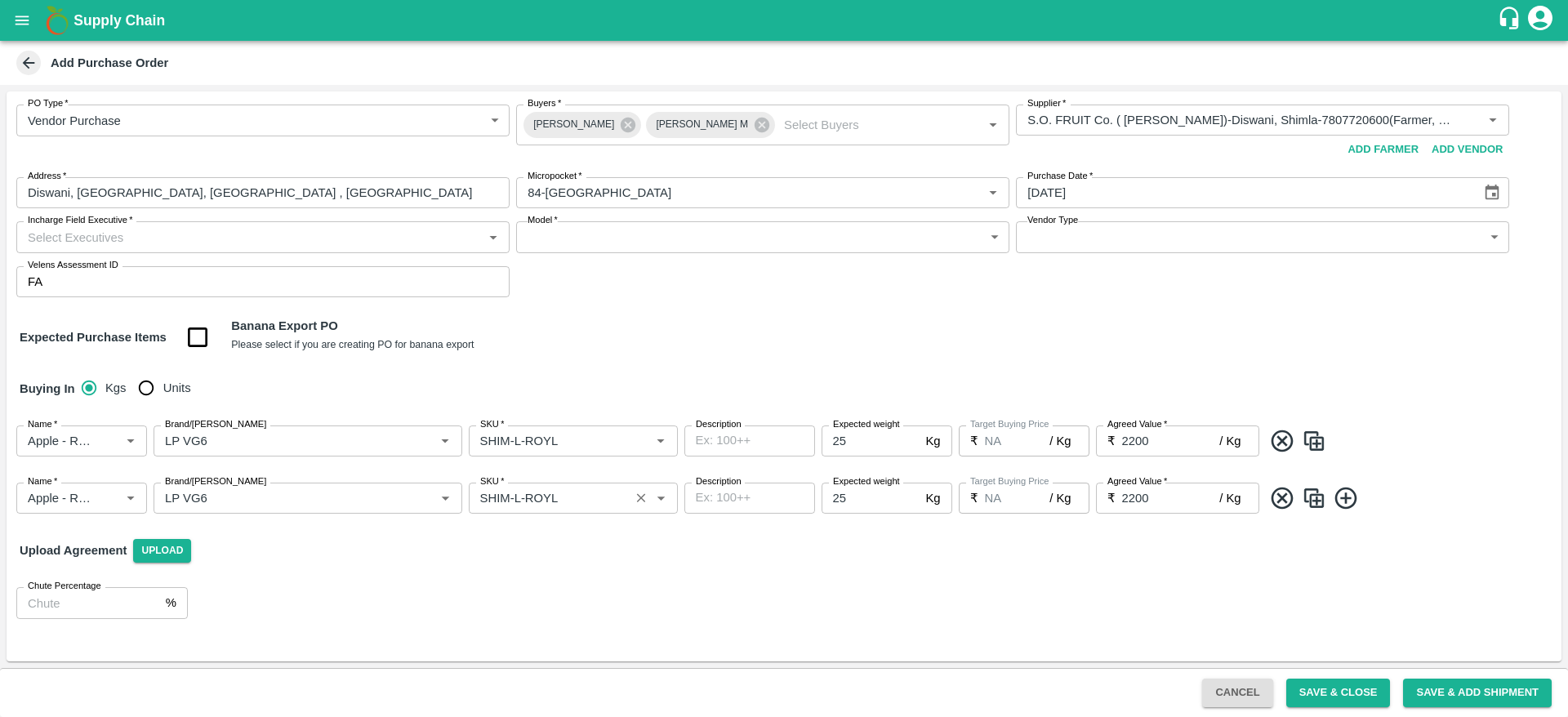
click at [523, 493] on input "SKU   *" at bounding box center [549, 497] width 151 height 21
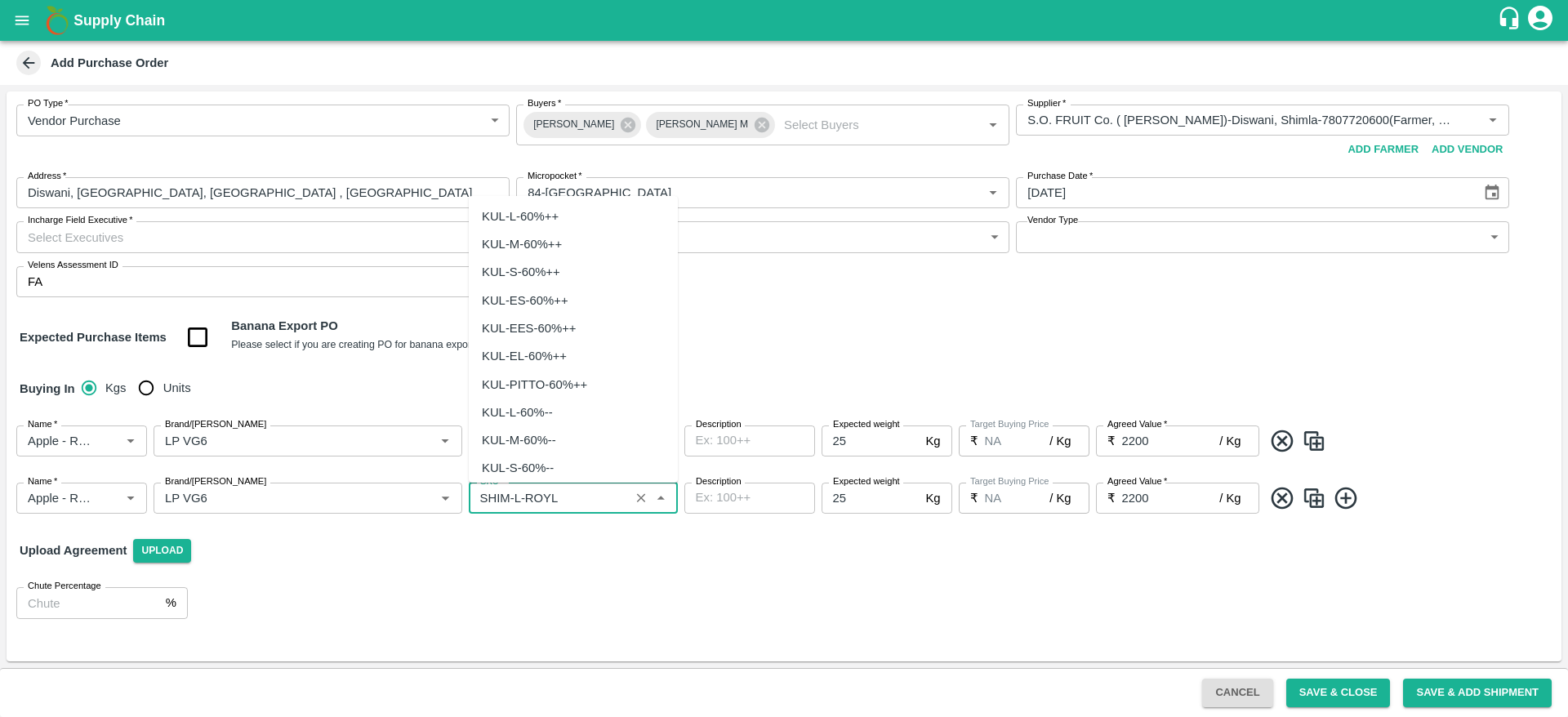
scroll to position [4311, 0]
click at [518, 493] on input "SKU   *" at bounding box center [549, 497] width 151 height 21
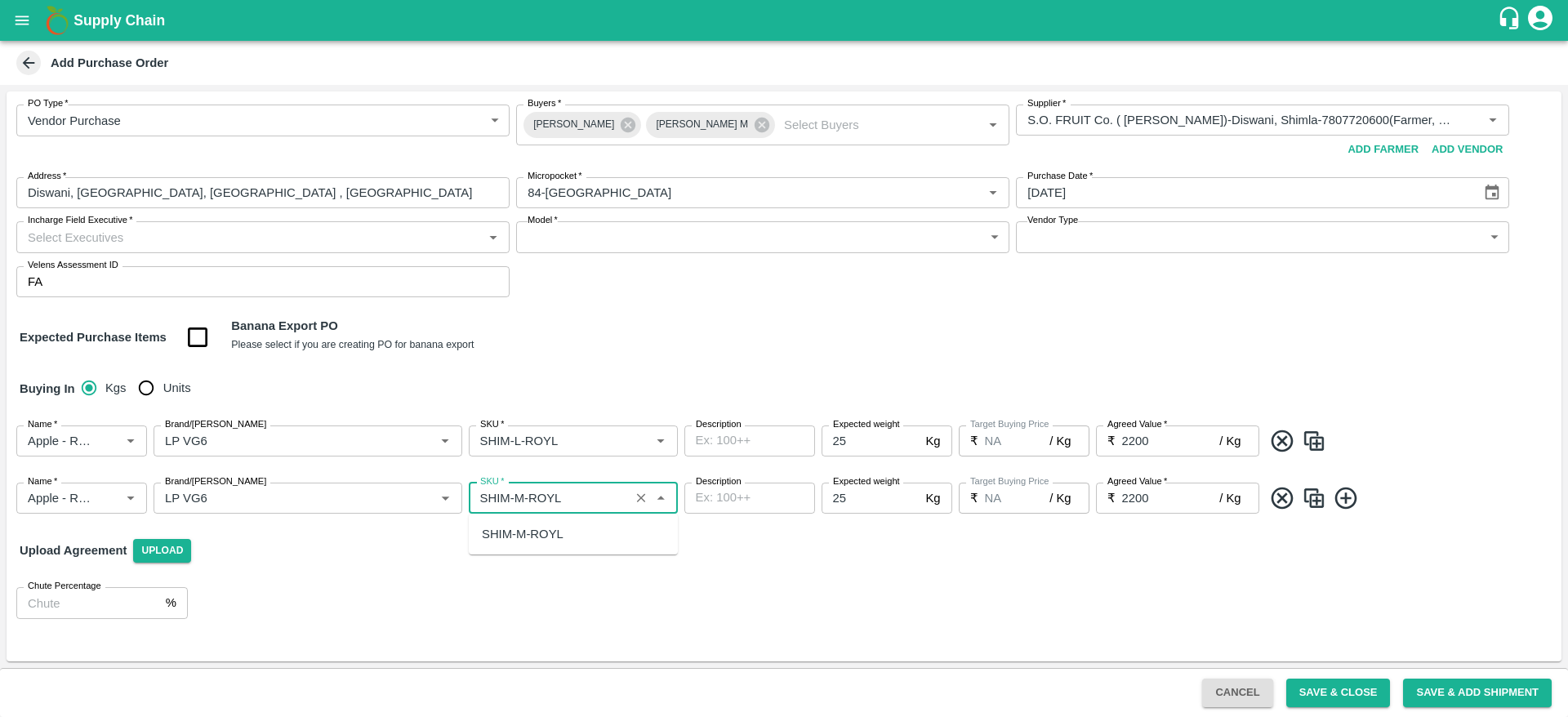
click at [565, 527] on div "SHIM-M-ROYL" at bounding box center [573, 534] width 209 height 28
type input "SHIM-M-ROYL"
click at [1313, 508] on img at bounding box center [1314, 497] width 25 height 27
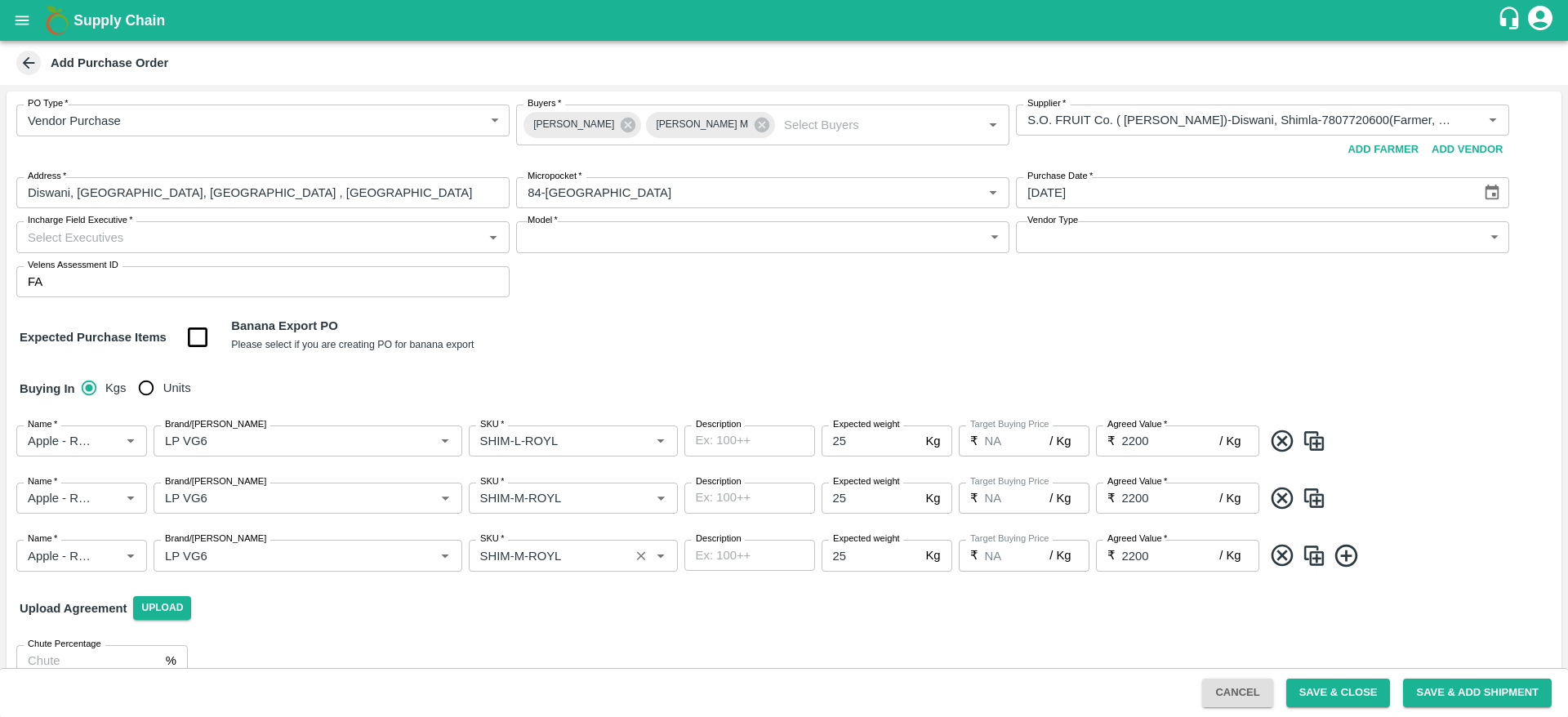
click at [524, 556] on input "SKU   *" at bounding box center [549, 555] width 151 height 21
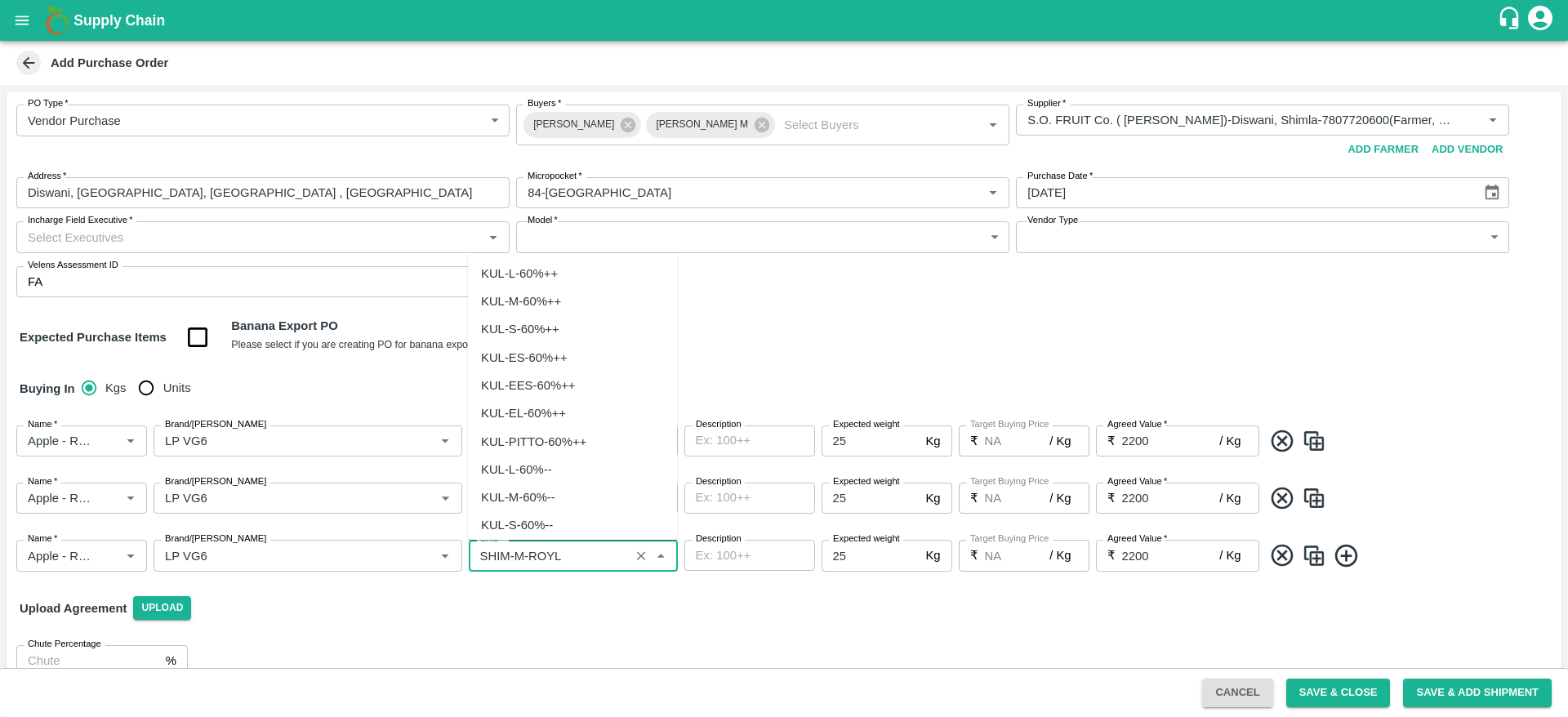
click at [524, 556] on input "SKU   *" at bounding box center [549, 555] width 151 height 21
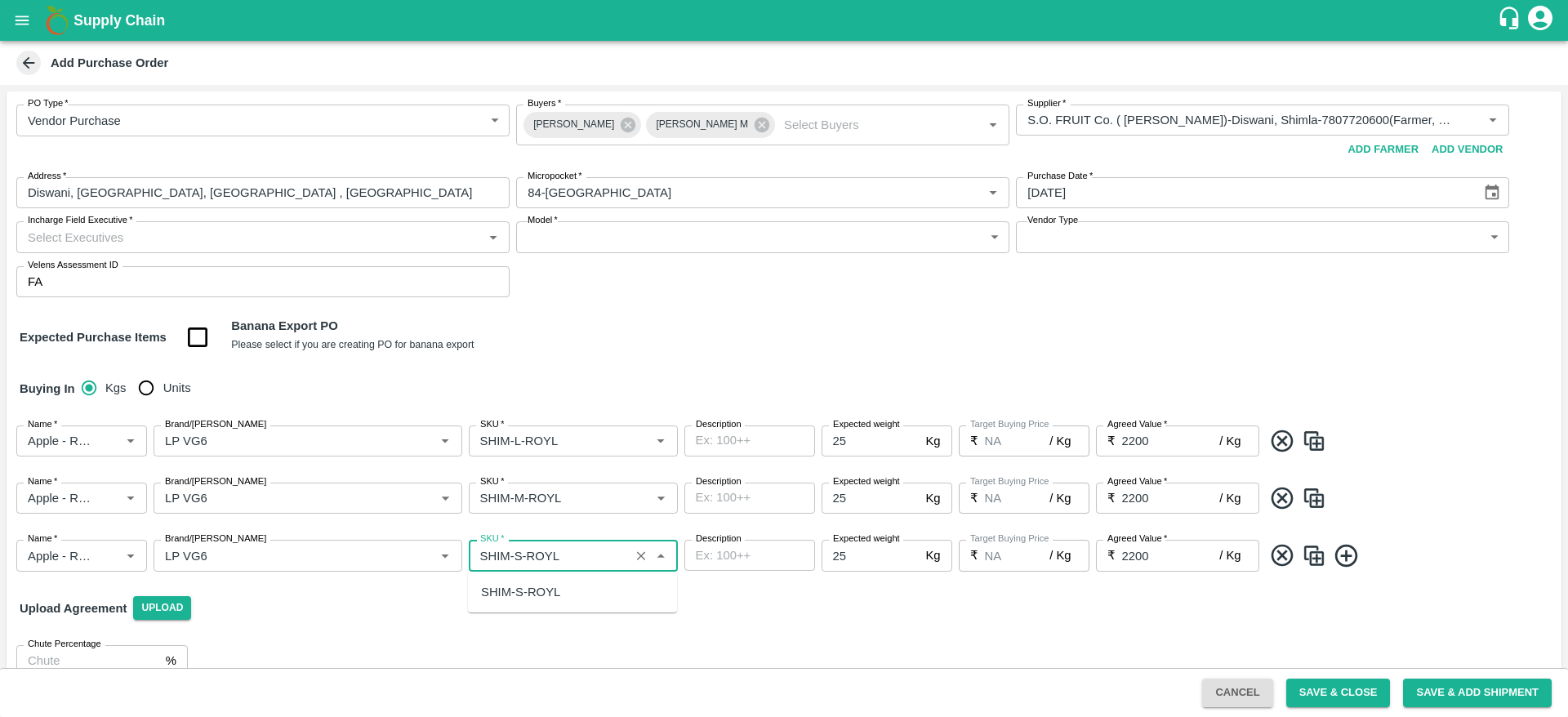
click at [562, 597] on div "SHIM-S-ROYL" at bounding box center [572, 592] width 209 height 28
type input "SHIM-S-ROYL"
click at [1315, 564] on img at bounding box center [1314, 555] width 25 height 27
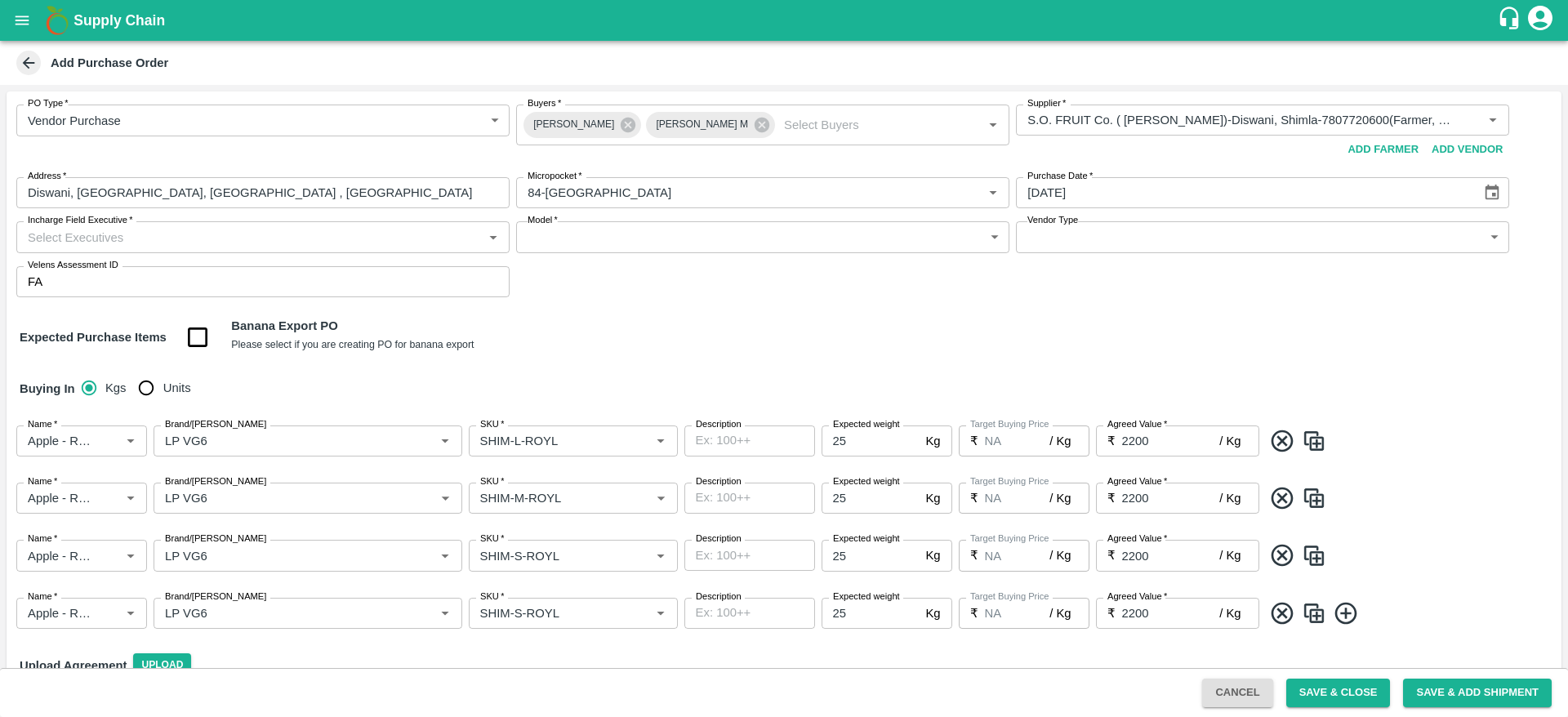
scroll to position [85, 0]
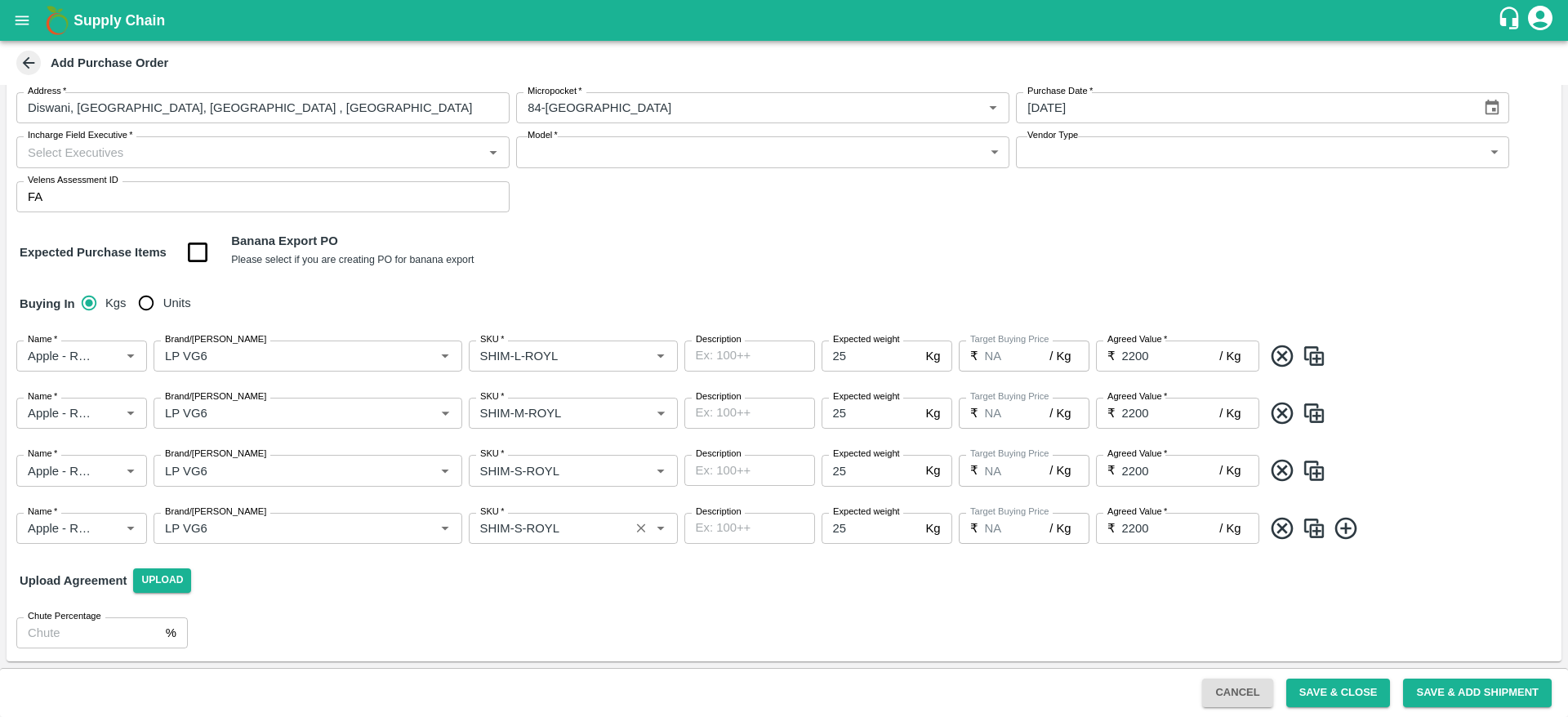
click at [518, 529] on input "SKU   *" at bounding box center [549, 528] width 151 height 21
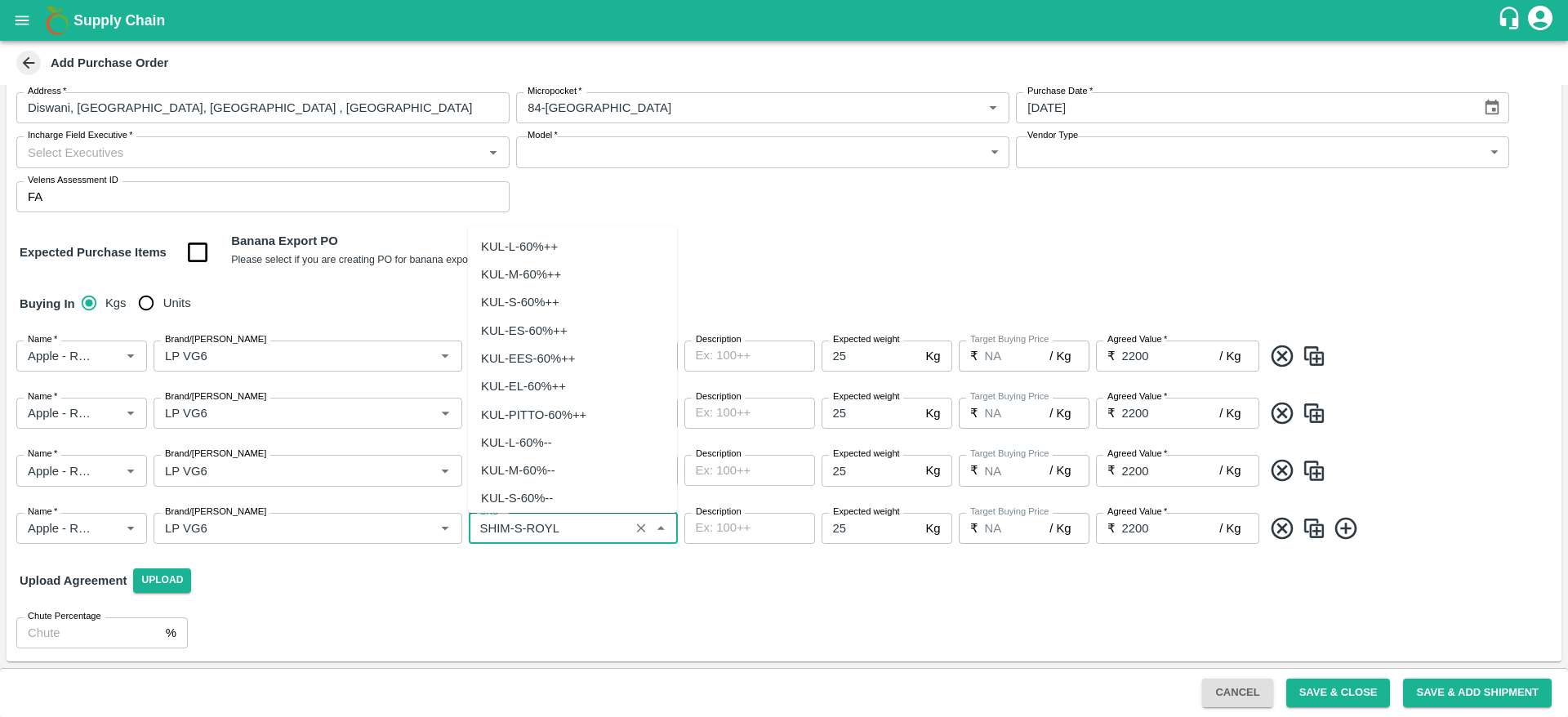
click at [518, 529] on input "SKU   *" at bounding box center [549, 528] width 151 height 21
click at [514, 526] on input "SKU   *" at bounding box center [549, 528] width 151 height 21
click at [560, 573] on div "SHIM-ES-ROYL" at bounding box center [524, 565] width 87 height 18
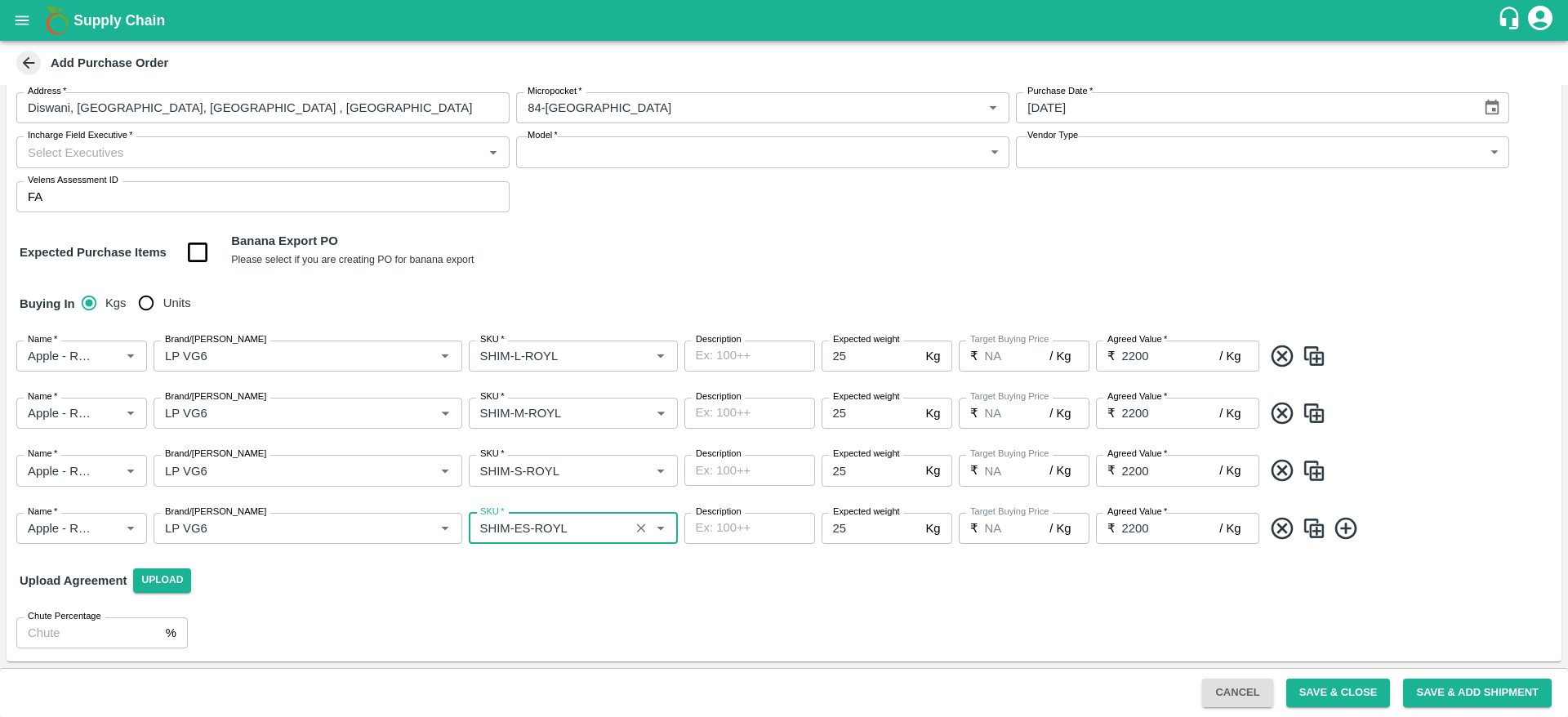
type input "SHIM-ES-ROYL"
click at [1308, 532] on img at bounding box center [1314, 528] width 25 height 27
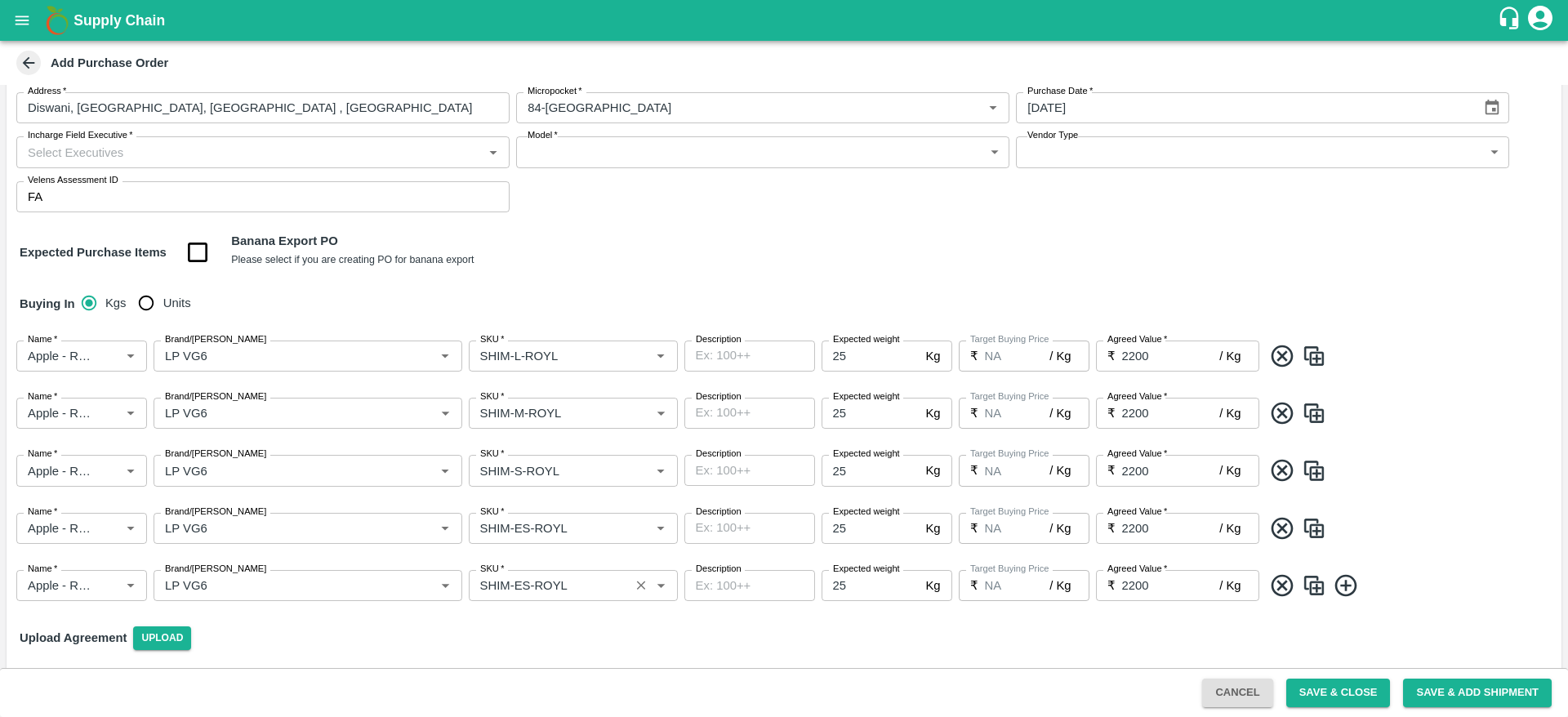
scroll to position [143, 0]
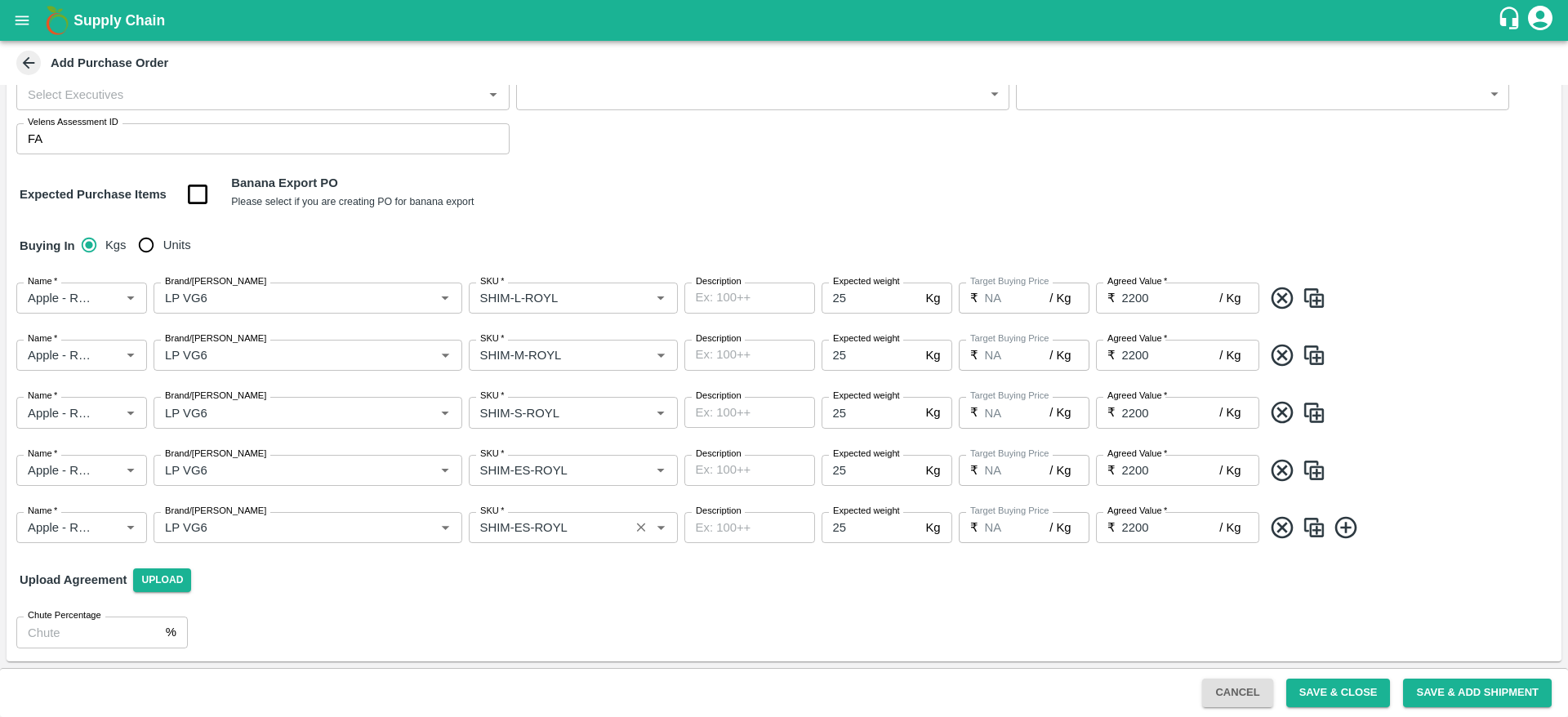
click at [521, 527] on input "SKU   *" at bounding box center [549, 527] width 151 height 21
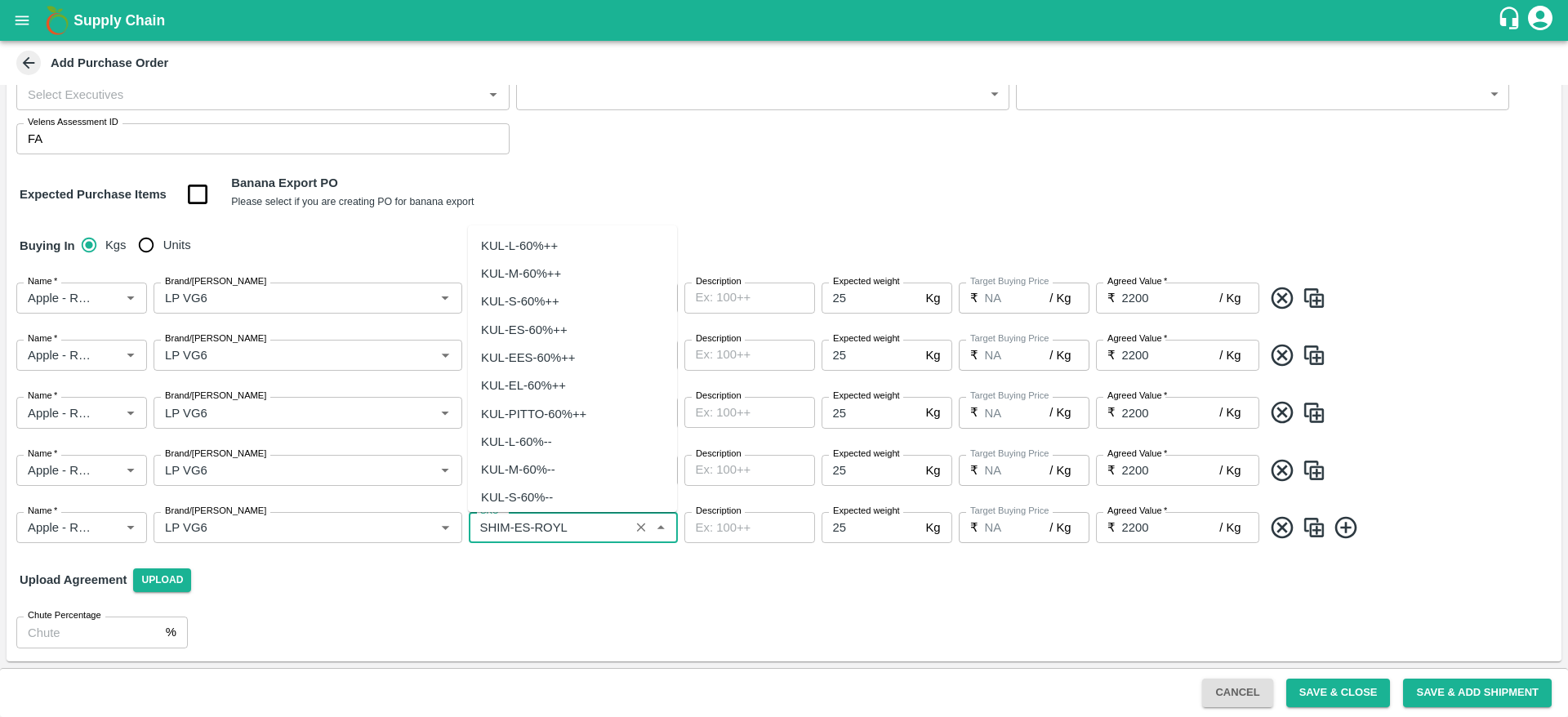
click at [521, 527] on input "SKU   *" at bounding box center [549, 527] width 151 height 21
click at [553, 564] on div "SHIM-EES-ROYL" at bounding box center [528, 564] width 96 height 18
type input "SHIM-EES-ROYL"
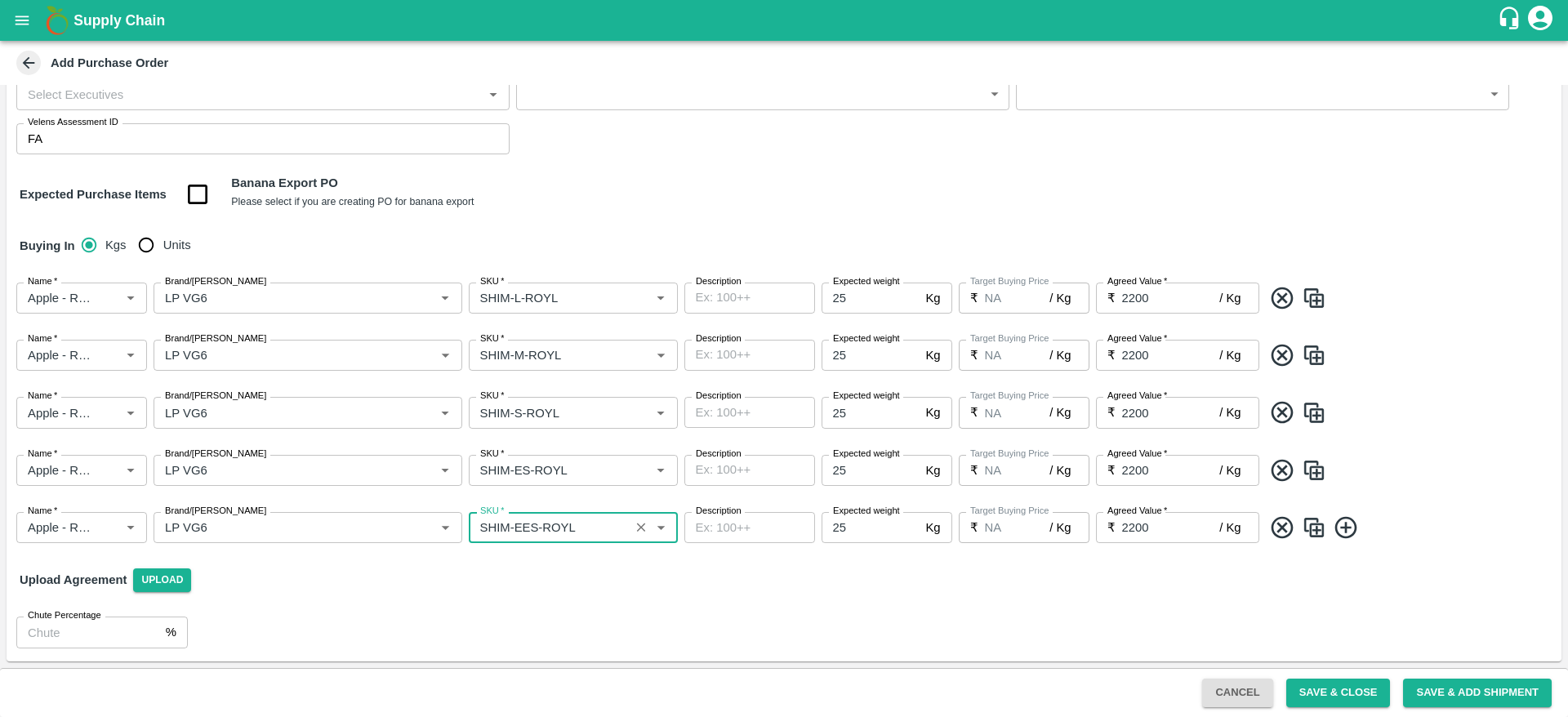
click at [1321, 534] on img at bounding box center [1314, 527] width 25 height 27
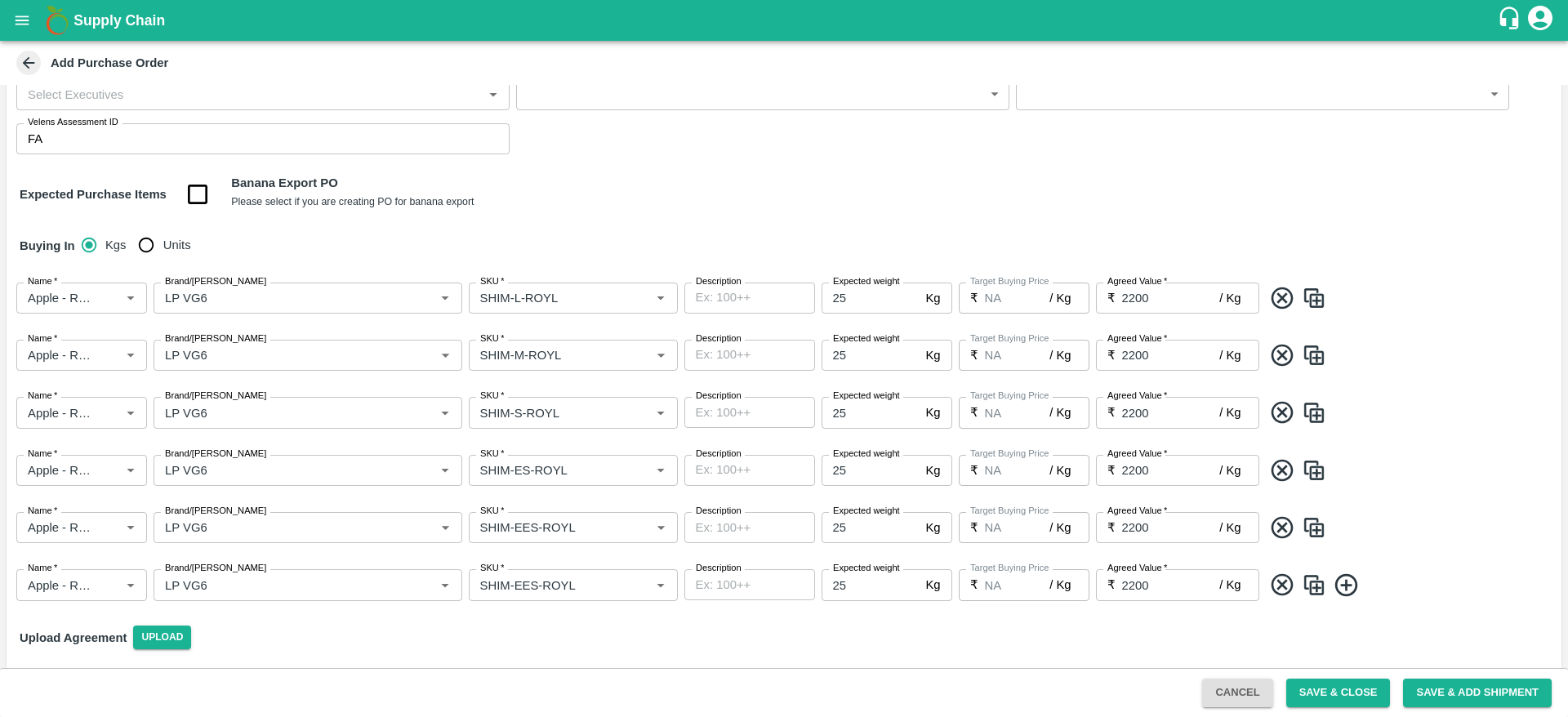
scroll to position [200, 0]
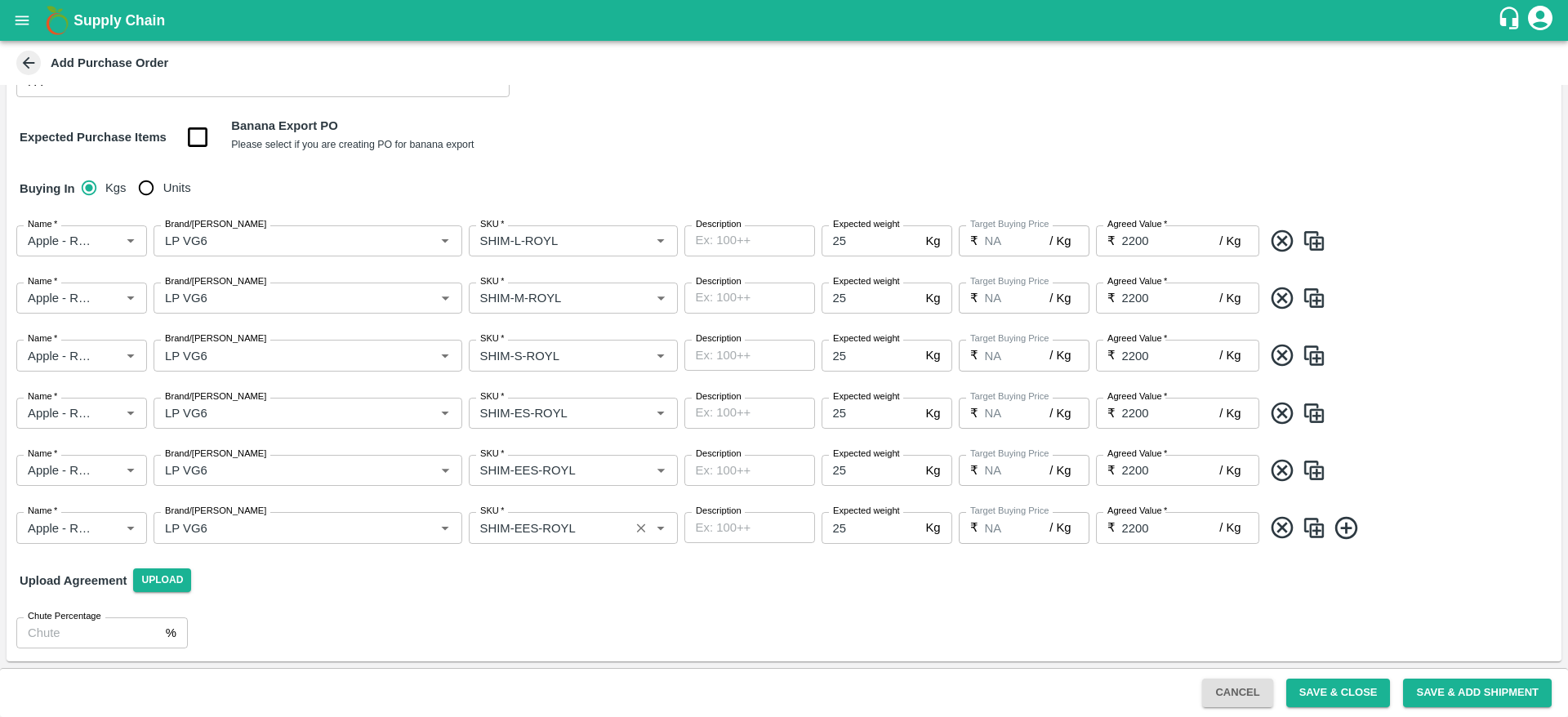
click at [526, 521] on input "SKU   *" at bounding box center [549, 527] width 151 height 21
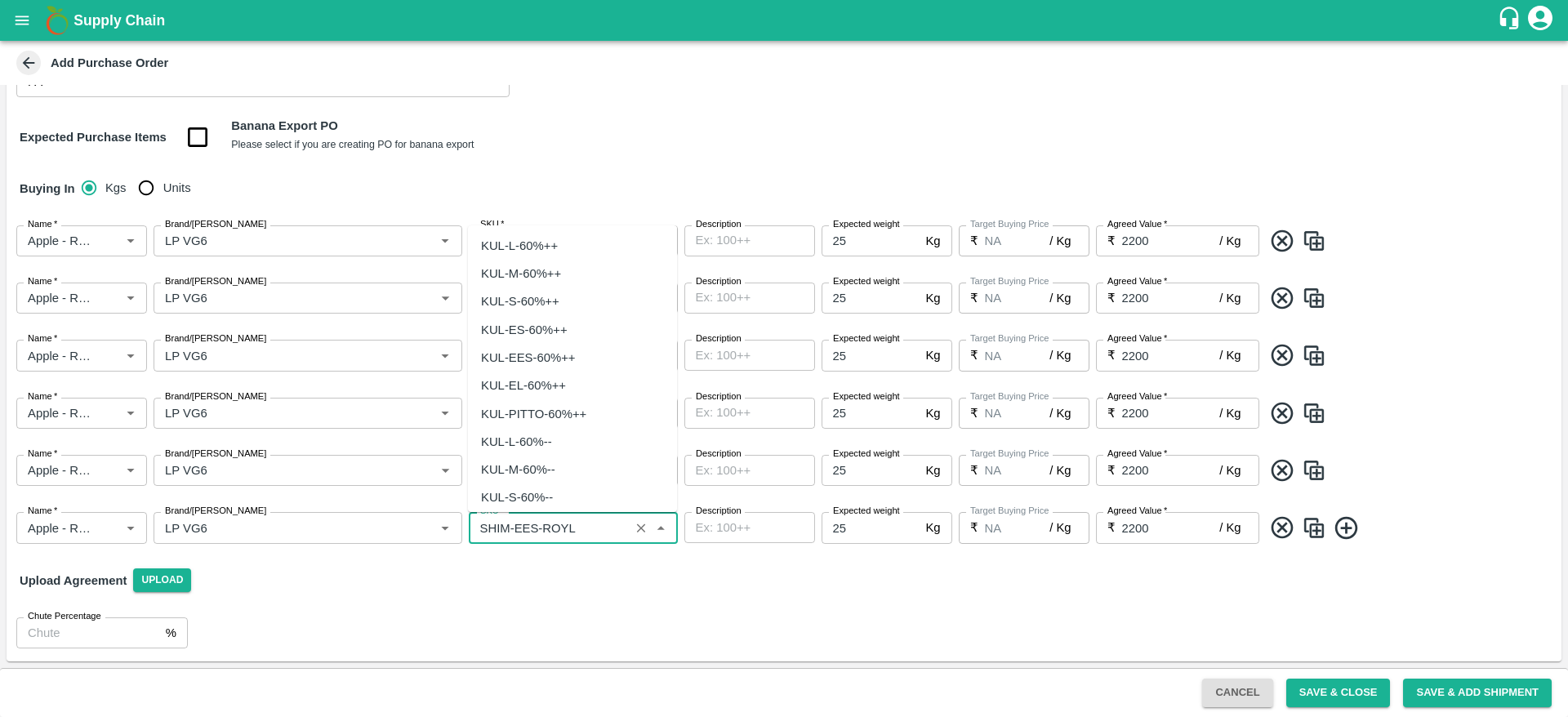
click at [536, 521] on input "SKU   *" at bounding box center [549, 527] width 151 height 21
click at [518, 557] on div "SHIM-PITTO-ROYL" at bounding box center [530, 565] width 100 height 18
type input "[PERSON_NAME]"
click at [1312, 539] on img at bounding box center [1314, 527] width 25 height 27
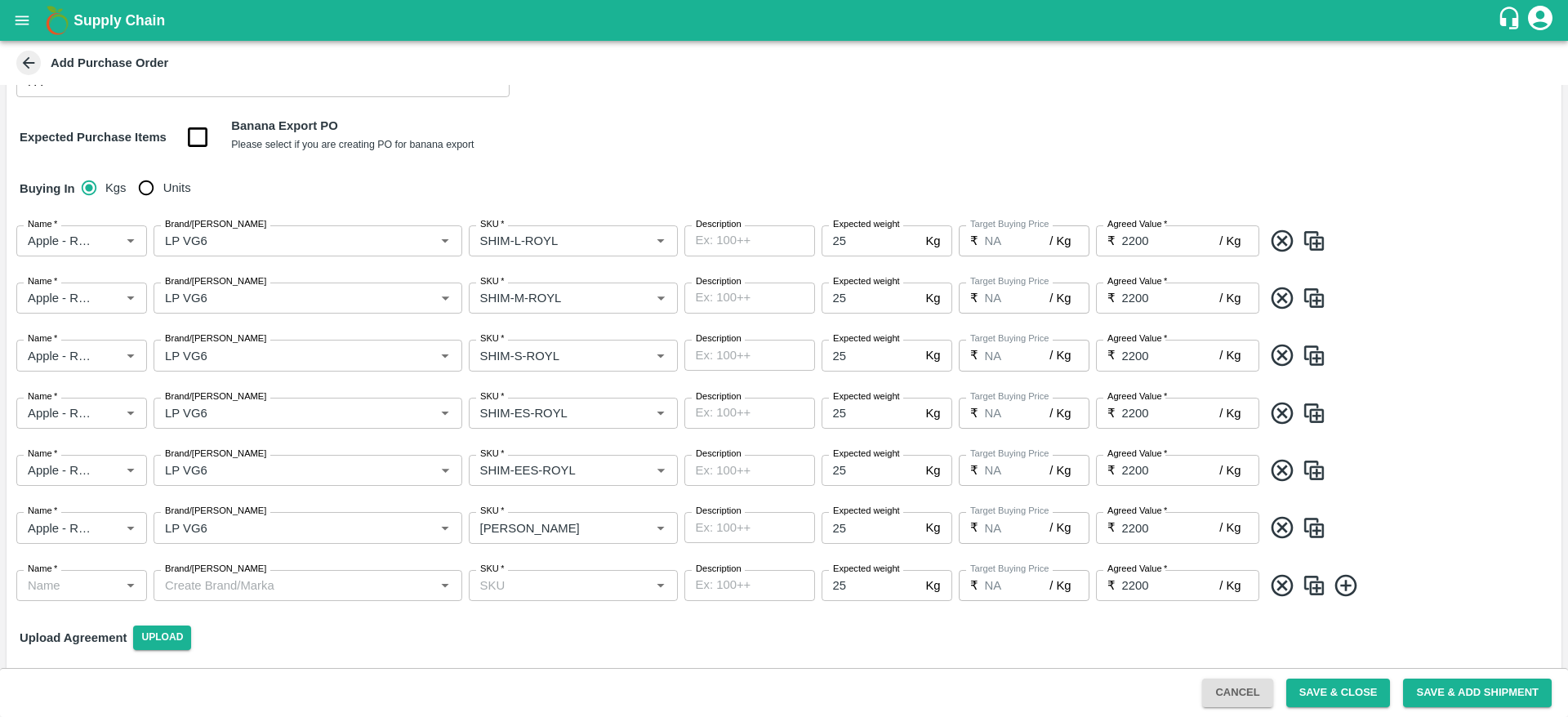
type input "Apple - Royal - Delicious"
type input "LP VG6"
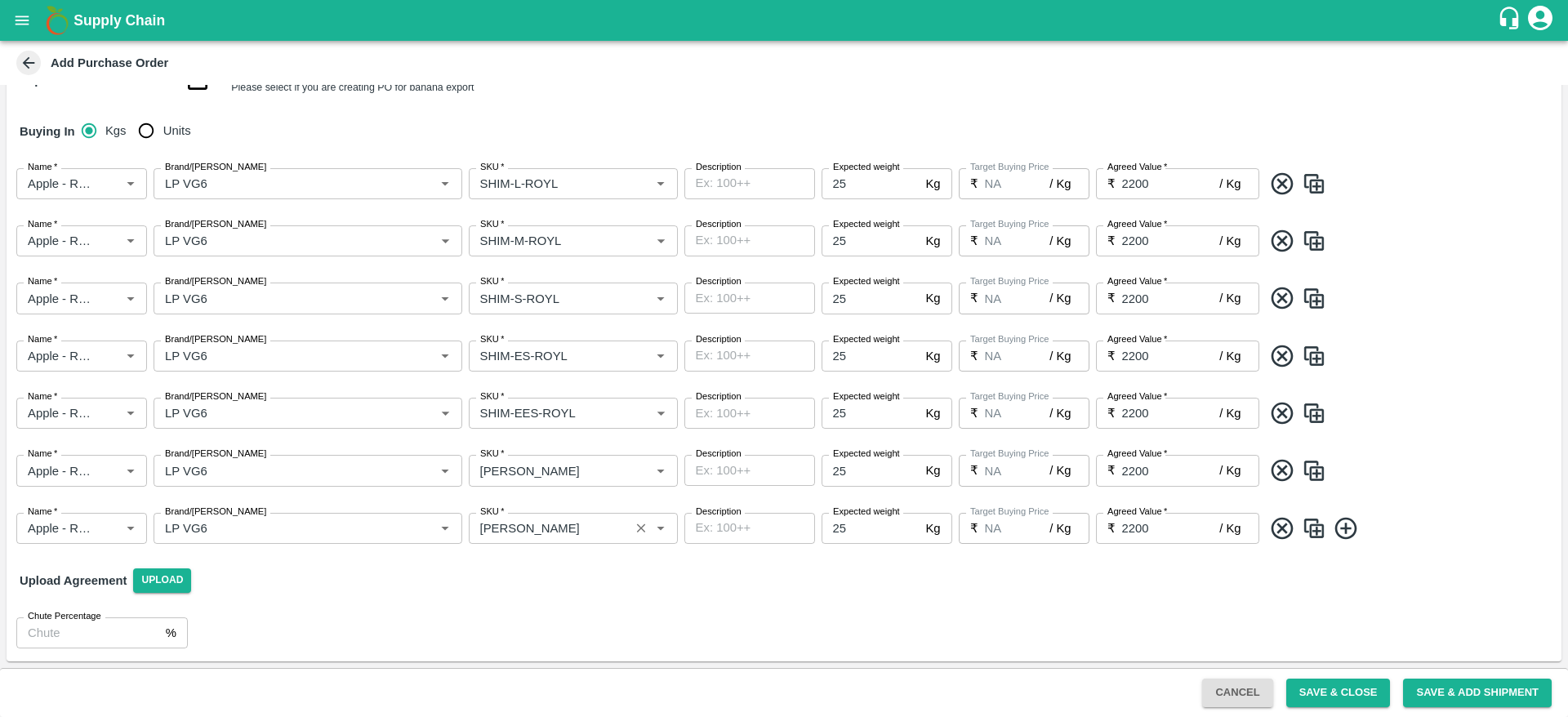
scroll to position [256, 0]
click at [538, 520] on input "SKU   *" at bounding box center [549, 528] width 151 height 21
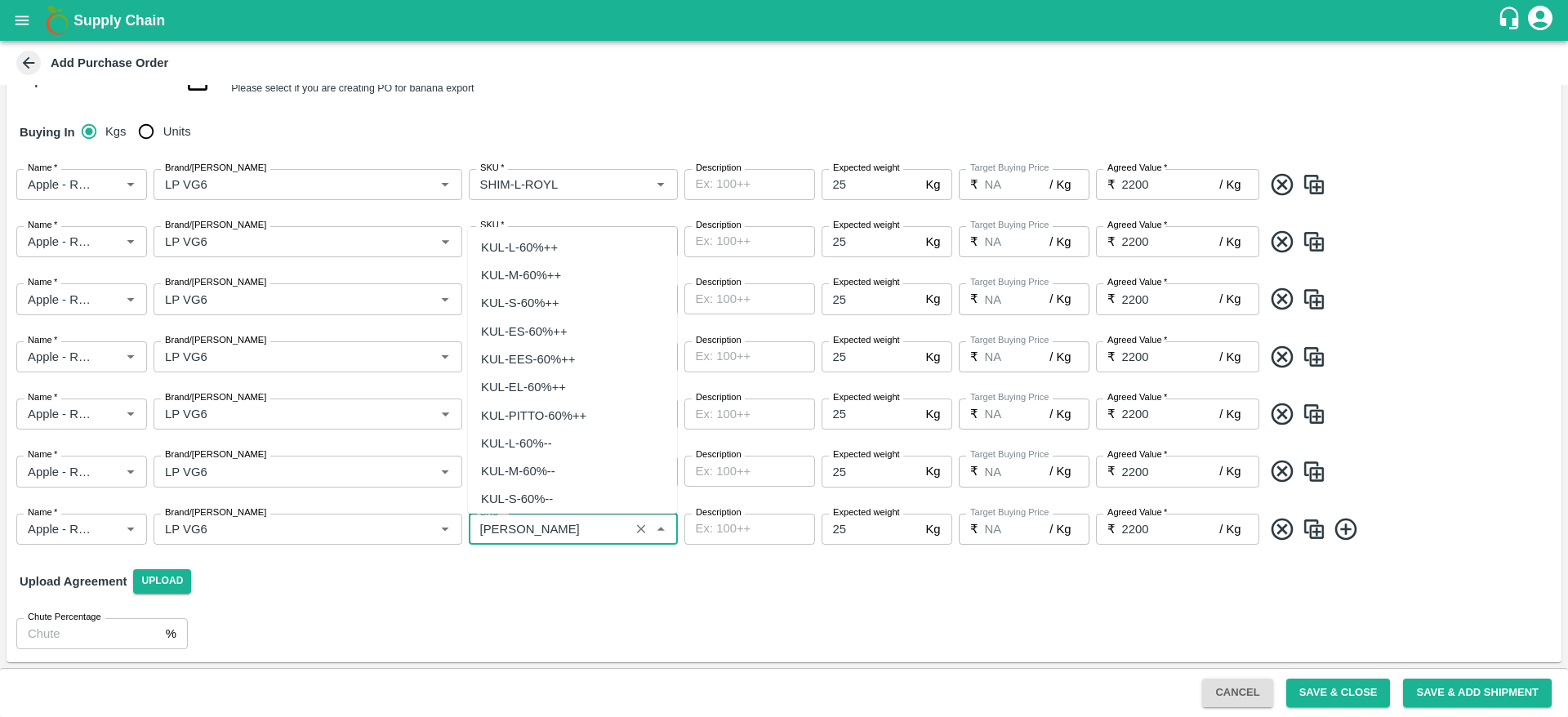
scroll to position [5571, 0]
click at [543, 524] on input "SKU   *" at bounding box center [549, 528] width 151 height 21
click at [570, 572] on div "SHIM-7L-ROYL" at bounding box center [572, 565] width 209 height 28
type input "SHIM-7L-ROYL"
click at [1343, 695] on button "Save & Close" at bounding box center [1339, 692] width 105 height 29
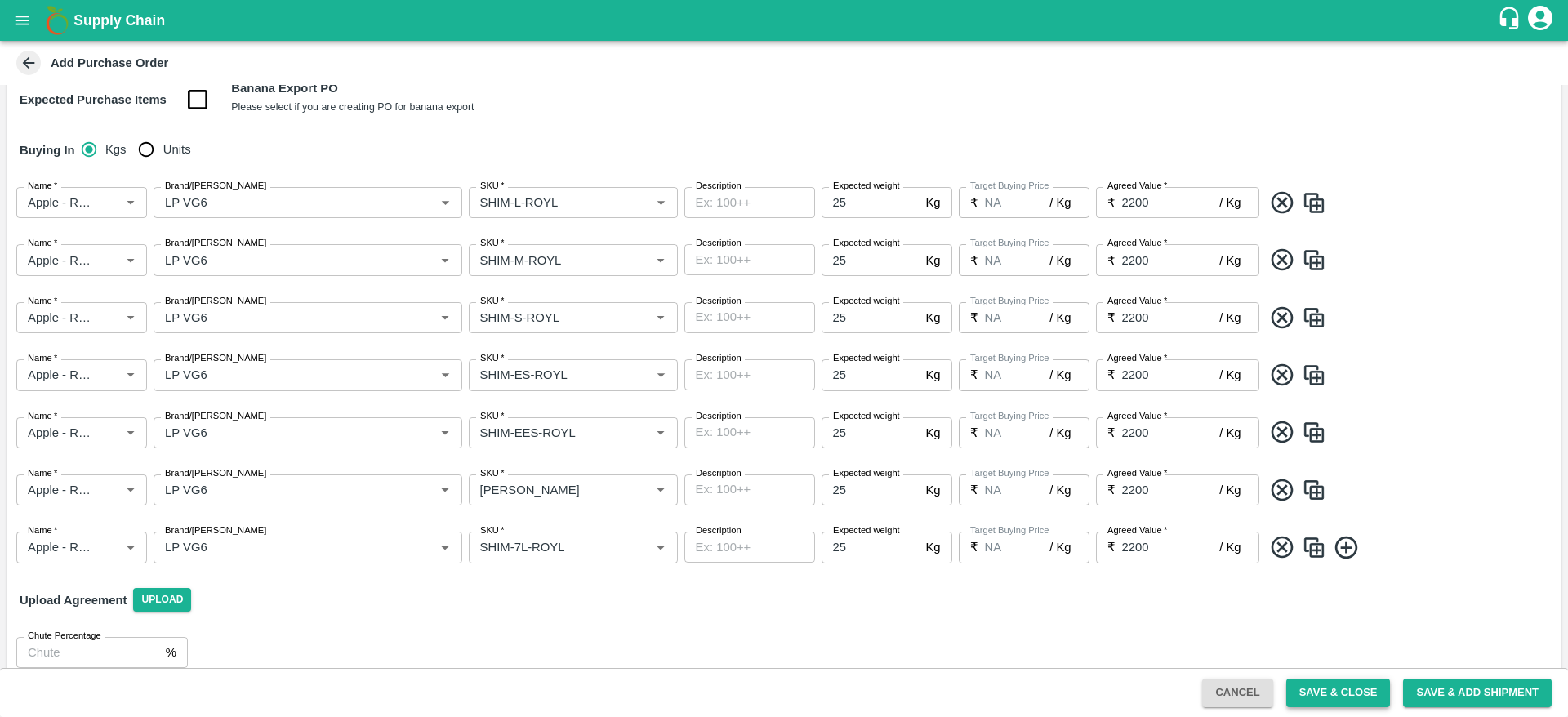
scroll to position [275, 0]
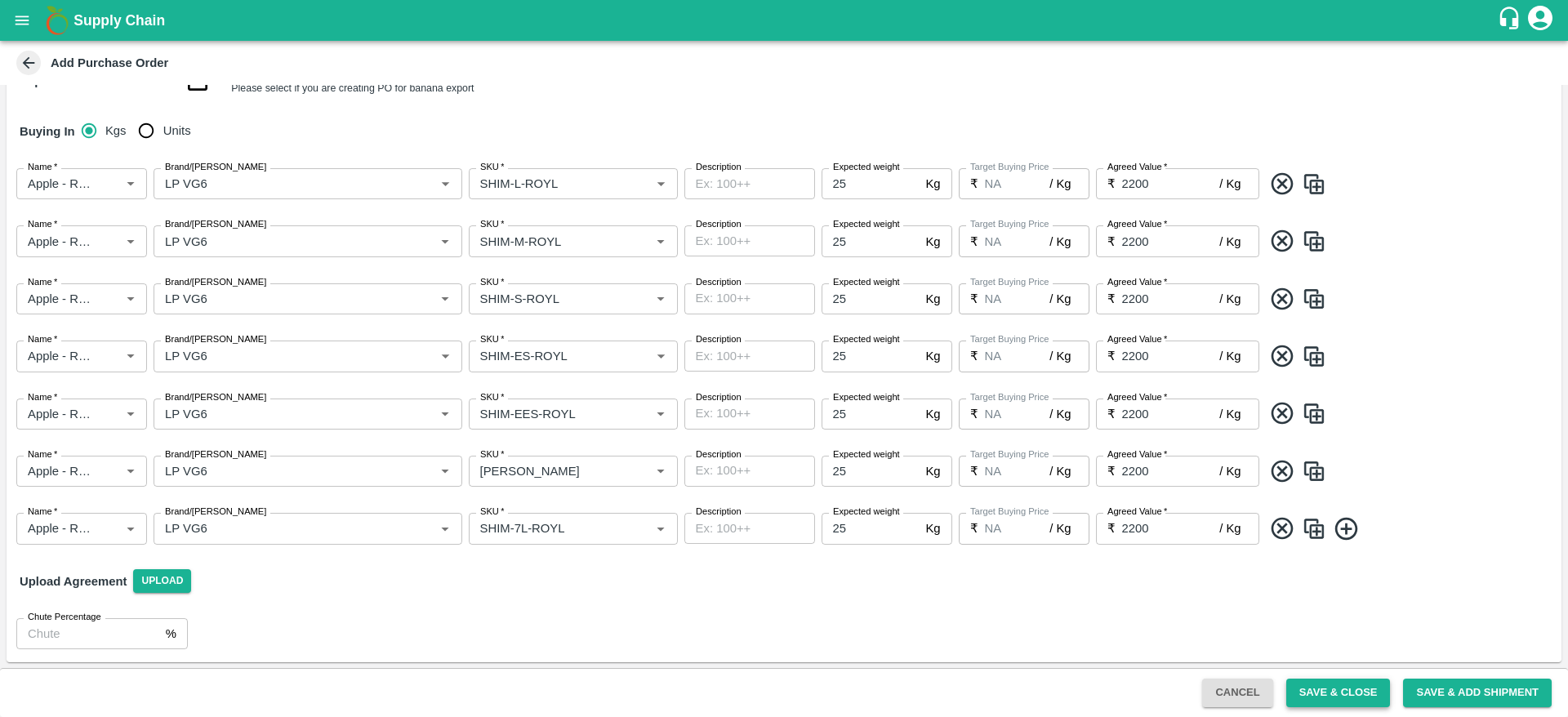
click at [1351, 686] on button "Save & Close" at bounding box center [1339, 692] width 105 height 29
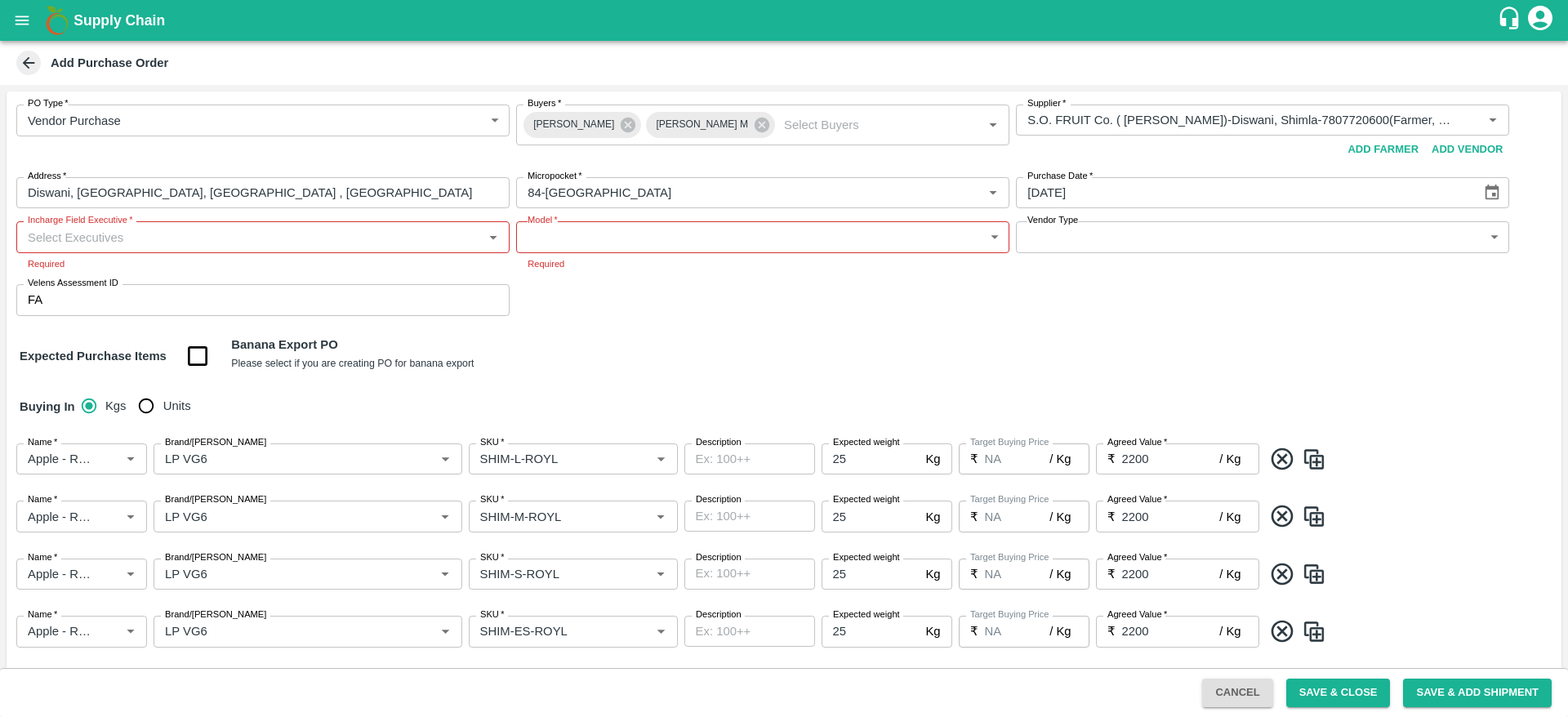
click at [200, 237] on input "Incharge Field Executive   *" at bounding box center [249, 236] width 457 height 21
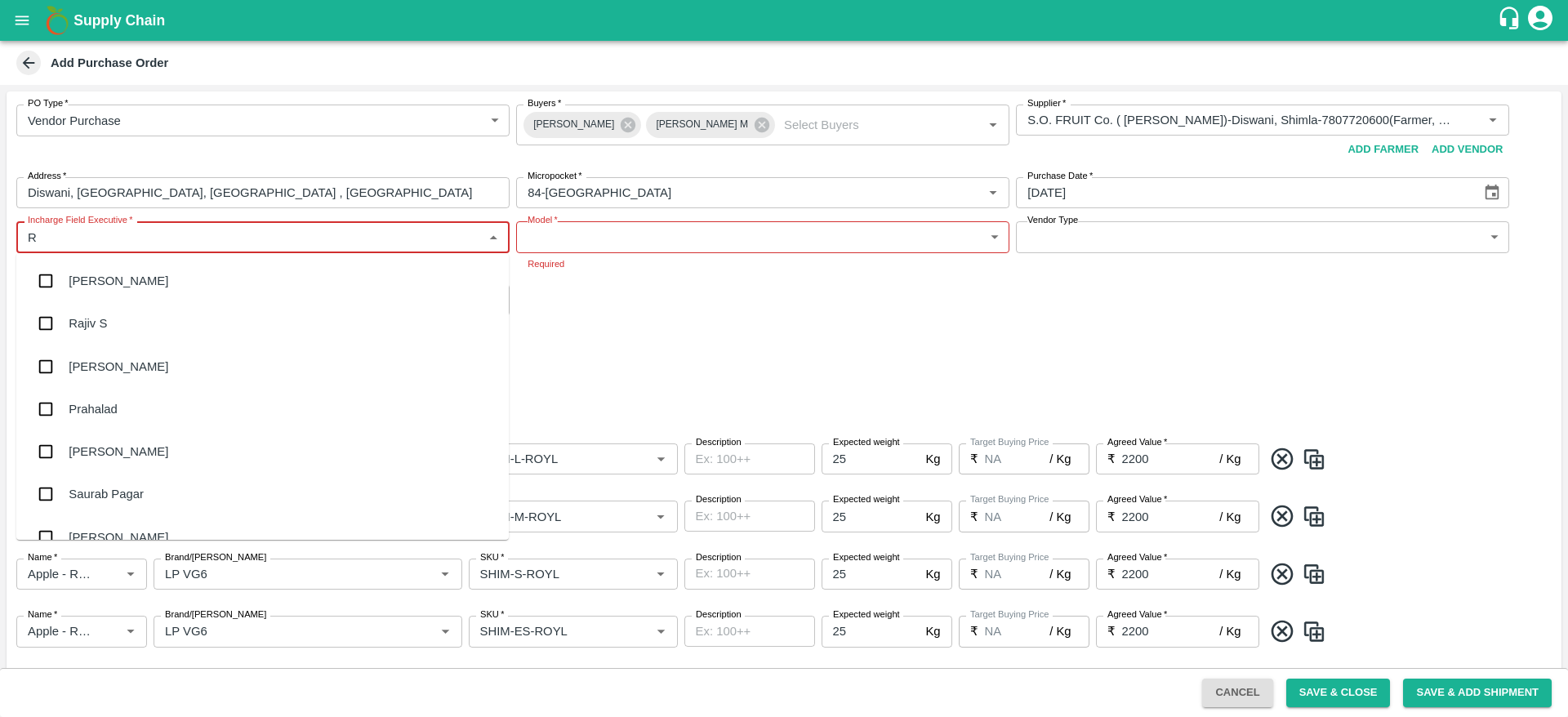
type input "RA"
type input "JU"
type input "R"
type input "AJU"
type input "ra"
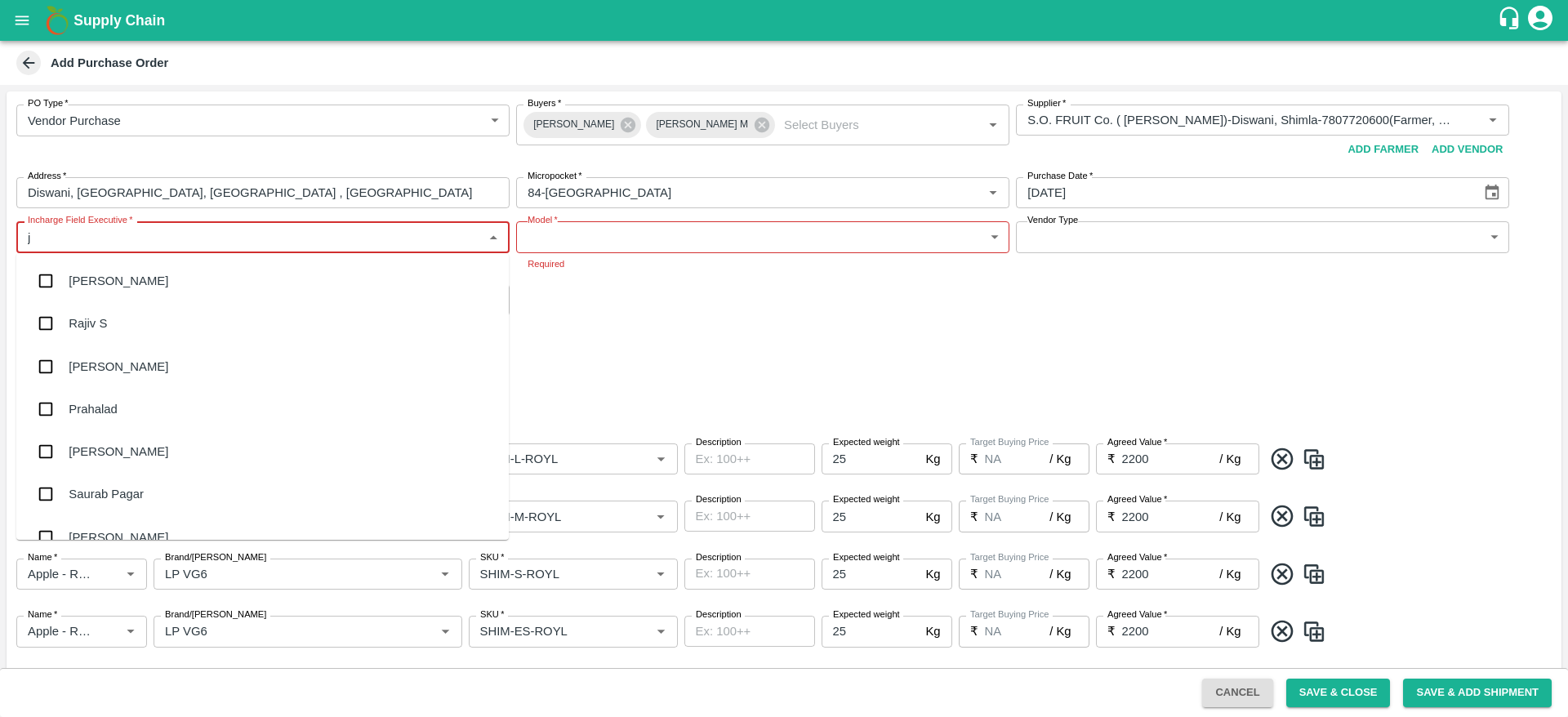
type input "ju"
click at [571, 246] on body "Supply Chain Add Purchase Order PO Type   * Vendor Purchase 2 PO Type Buyers   …" at bounding box center [784, 358] width 1568 height 717
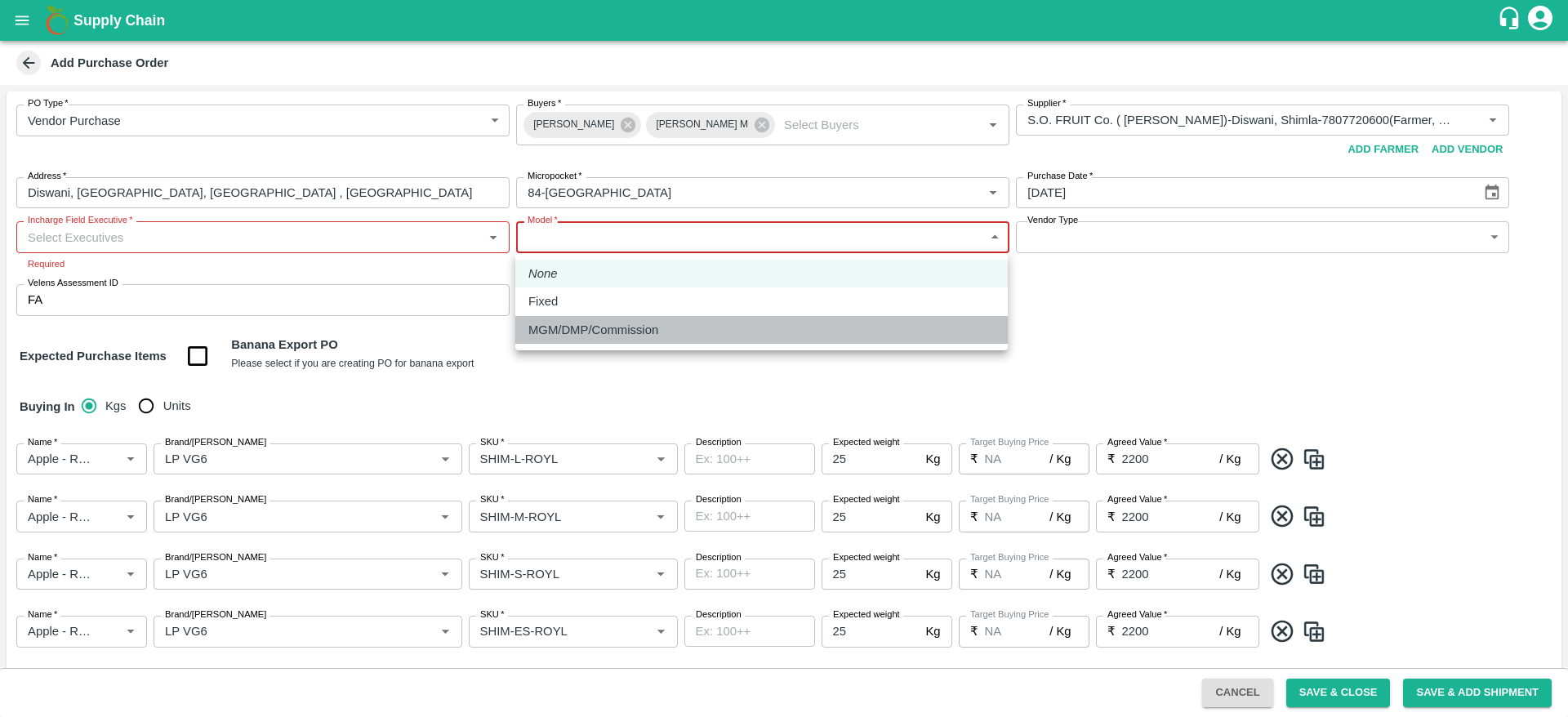
click at [606, 330] on p "MGM/DMP/Commission" at bounding box center [593, 330] width 130 height 18
type input "Commision"
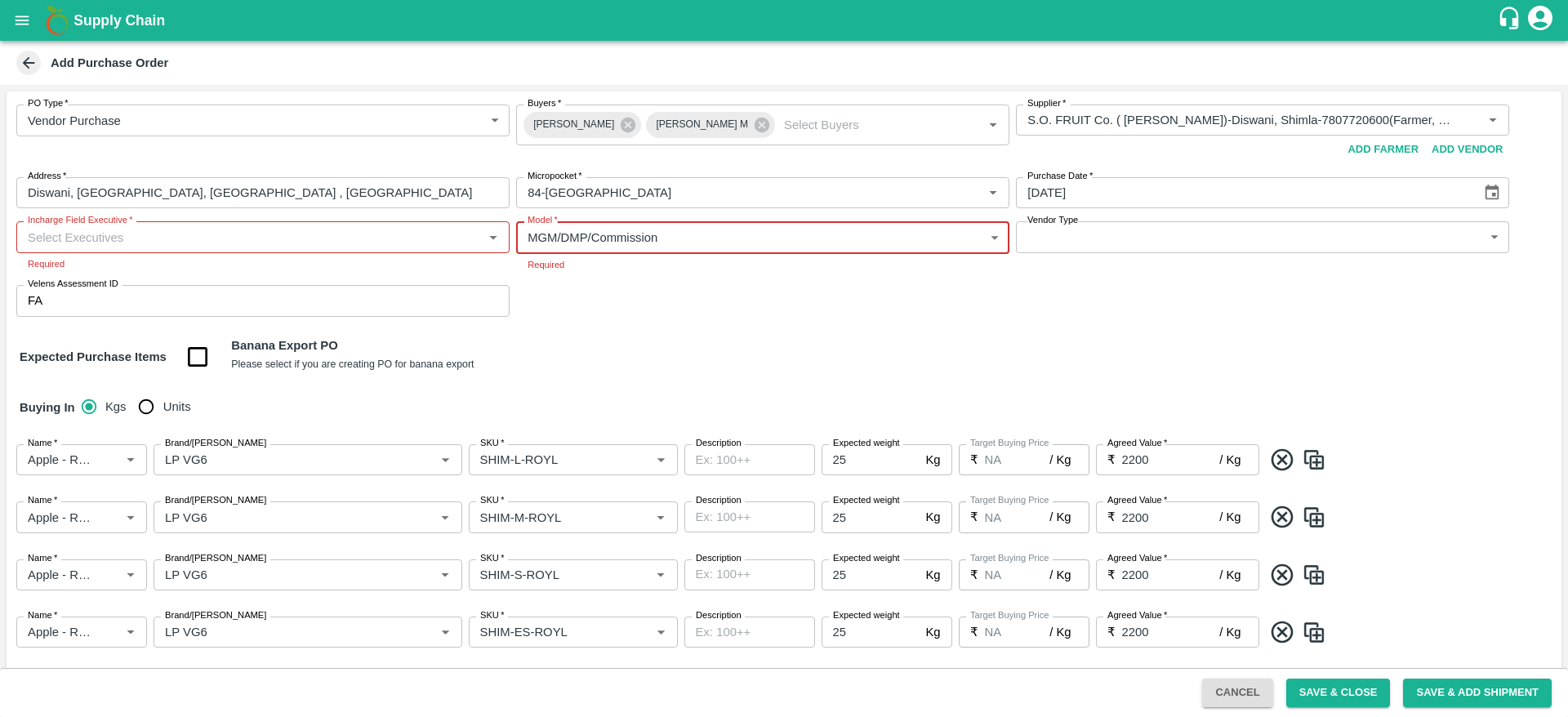
click at [286, 231] on input "Incharge Field Executive   *" at bounding box center [249, 236] width 457 height 21
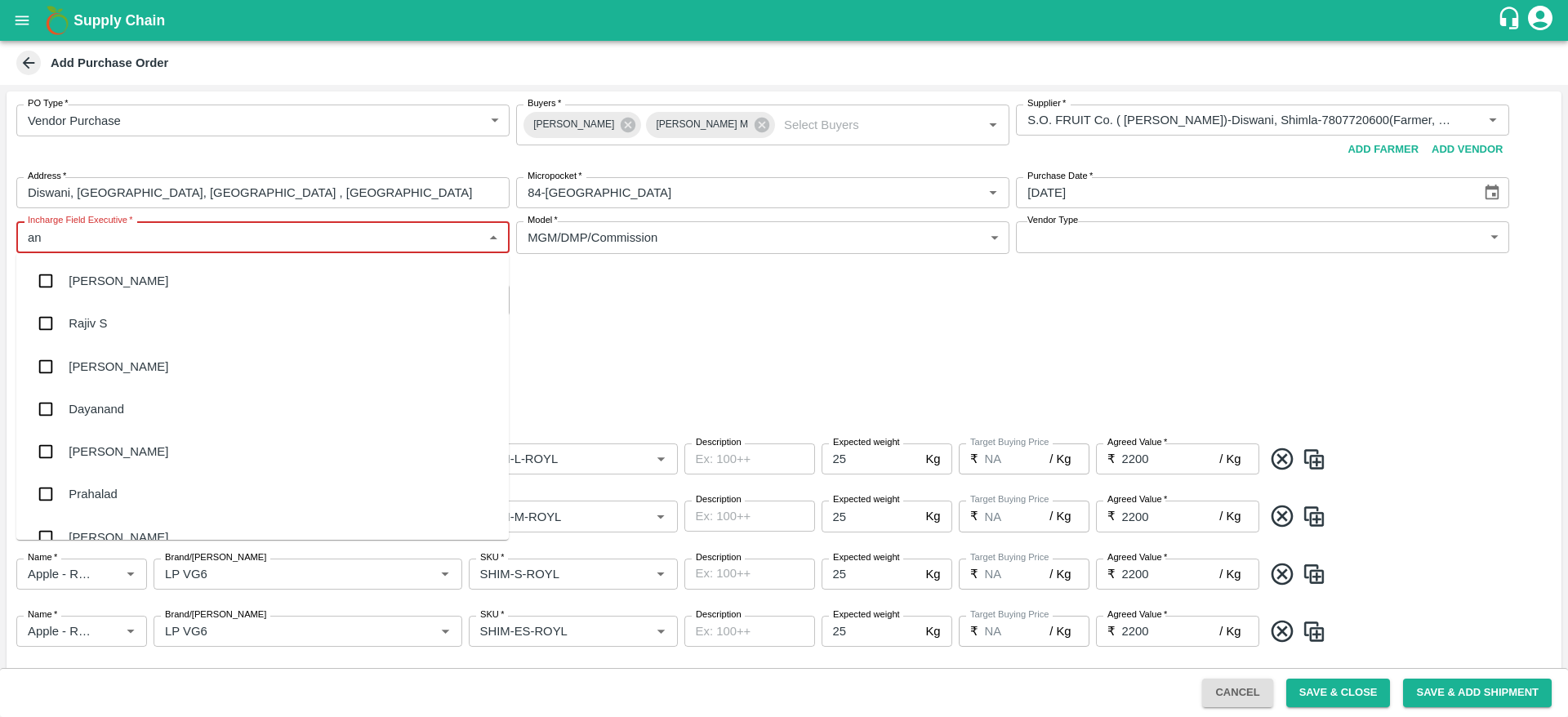
type input "ani"
type input "l"
click at [76, 232] on input "Incharge Field Executive   *" at bounding box center [249, 236] width 457 height 21
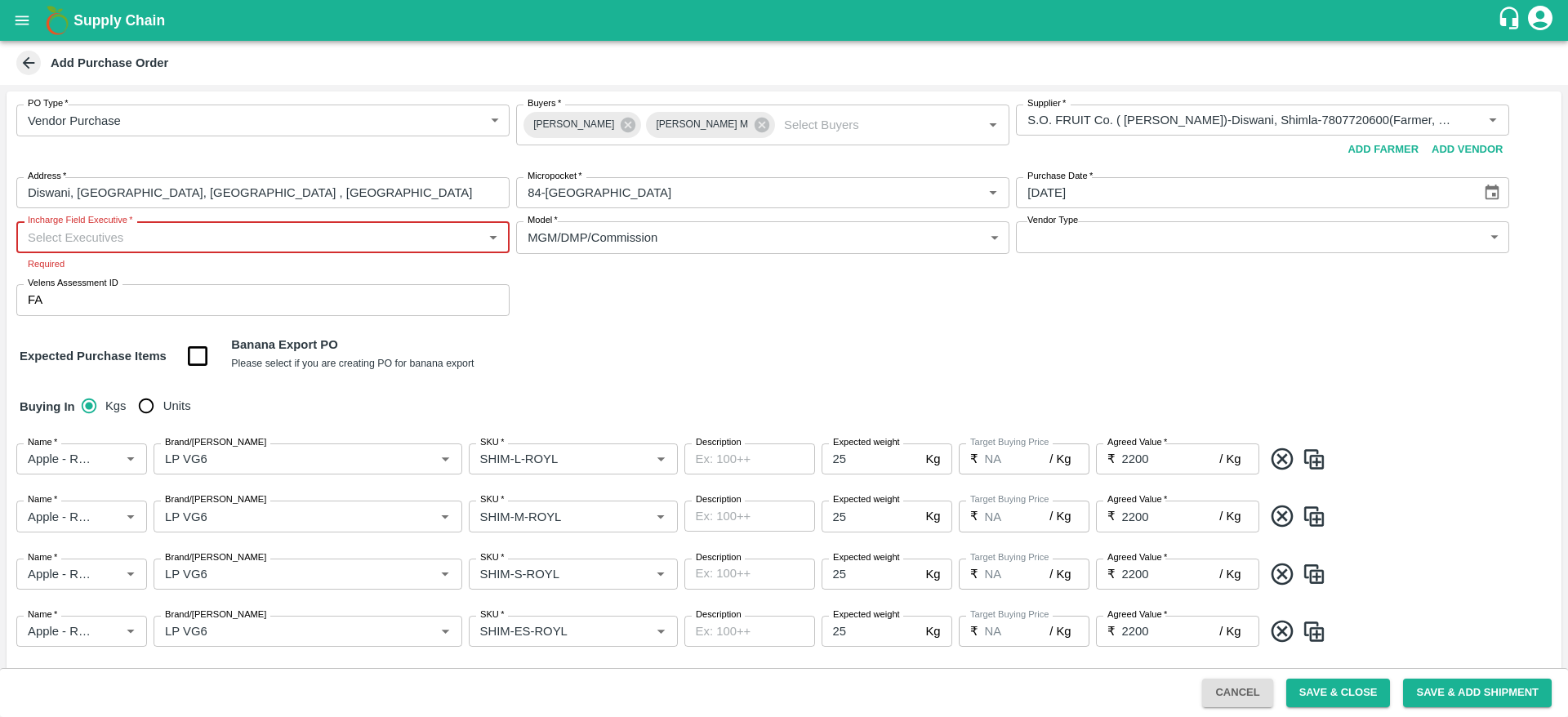
type input "r"
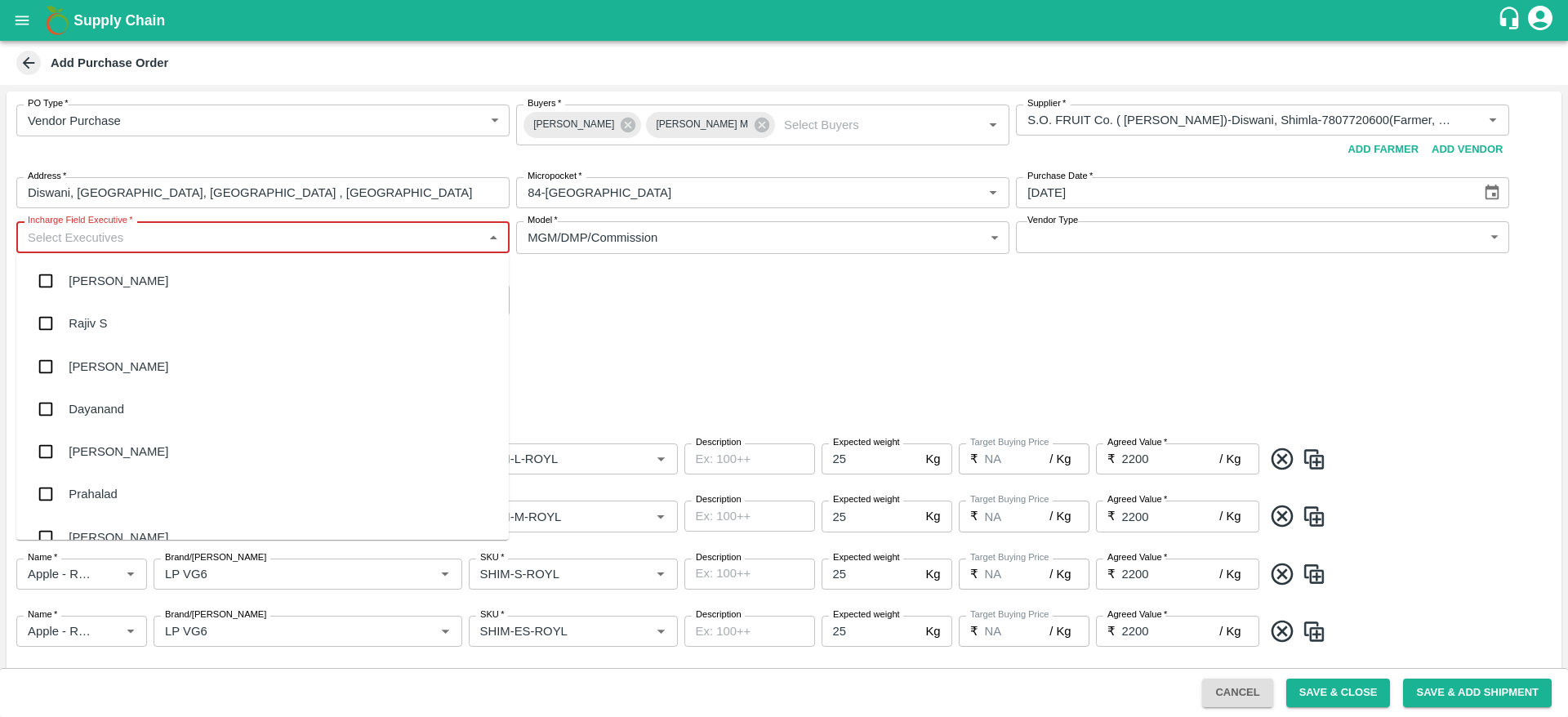
type input "a"
click at [615, 288] on div "PO Type   * Vendor Purchase 2 PO Type Buyers   * Anil Kumar Abu Irshad M Buyers…" at bounding box center [784, 210] width 1555 height 237
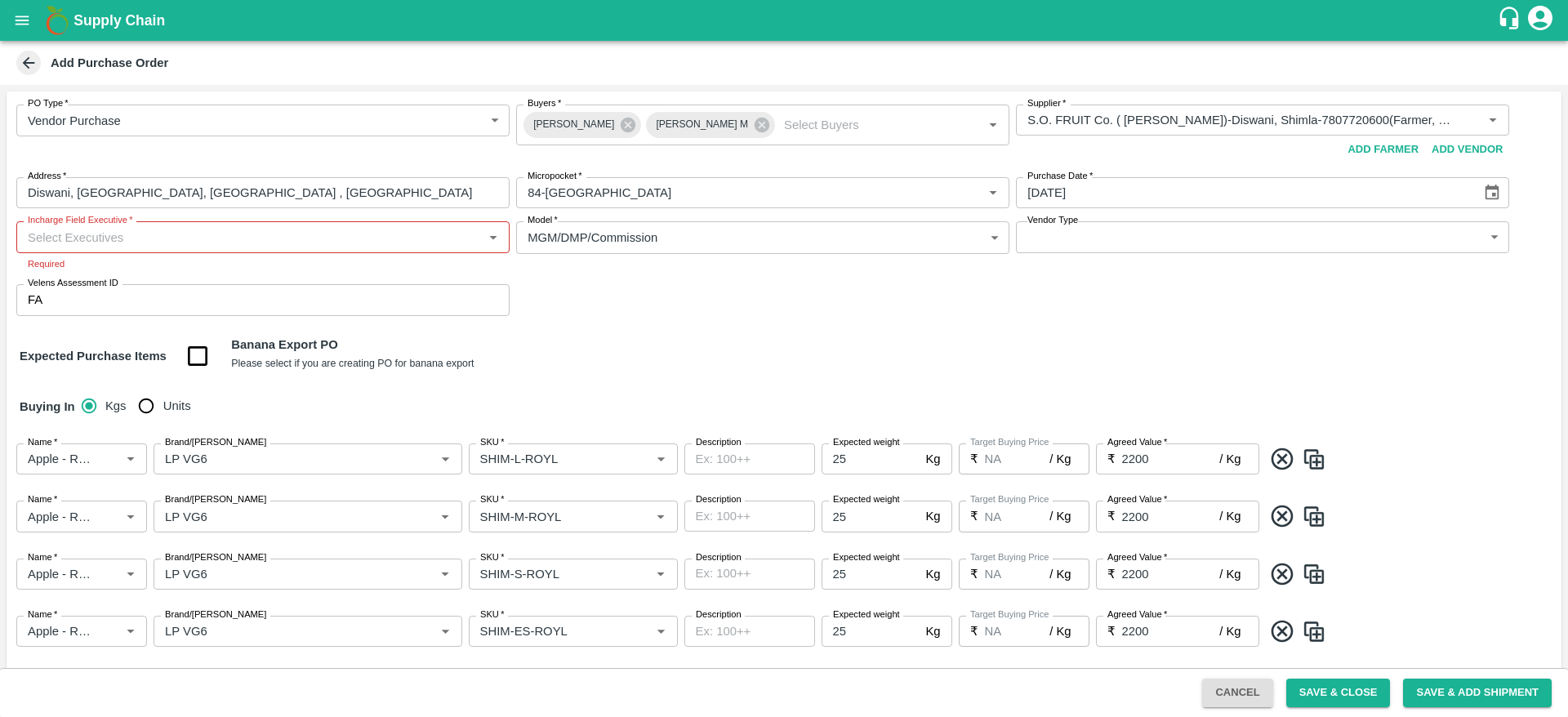
click at [543, 289] on div "PO Type   * Vendor Purchase 2 PO Type Buyers   * Anil Kumar Abu Irshad M Buyers…" at bounding box center [784, 210] width 1555 height 237
click at [310, 235] on input "Incharge Field Executive   *" at bounding box center [249, 236] width 457 height 21
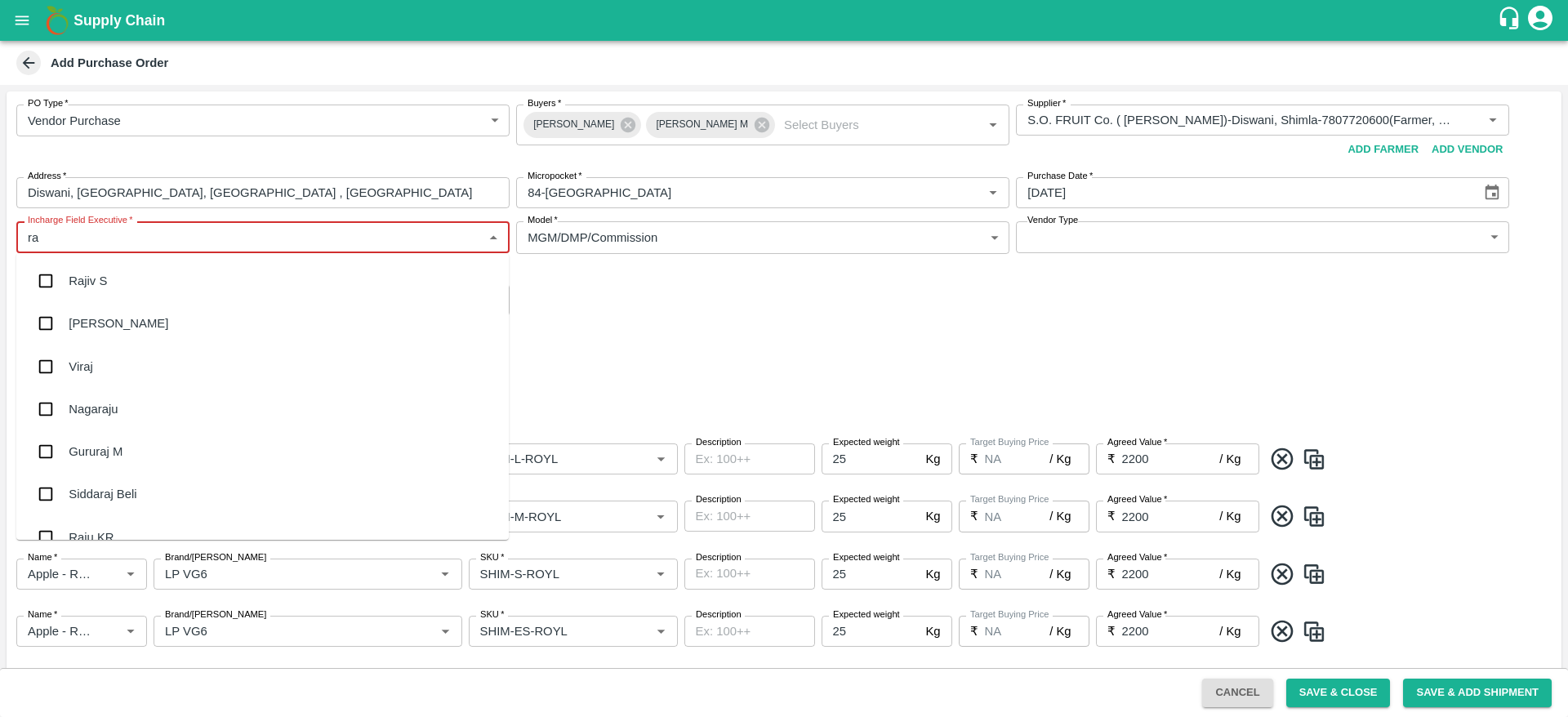
type input "raj"
type input "u l"
click at [90, 317] on div "Rajiv S" at bounding box center [87, 323] width 39 height 18
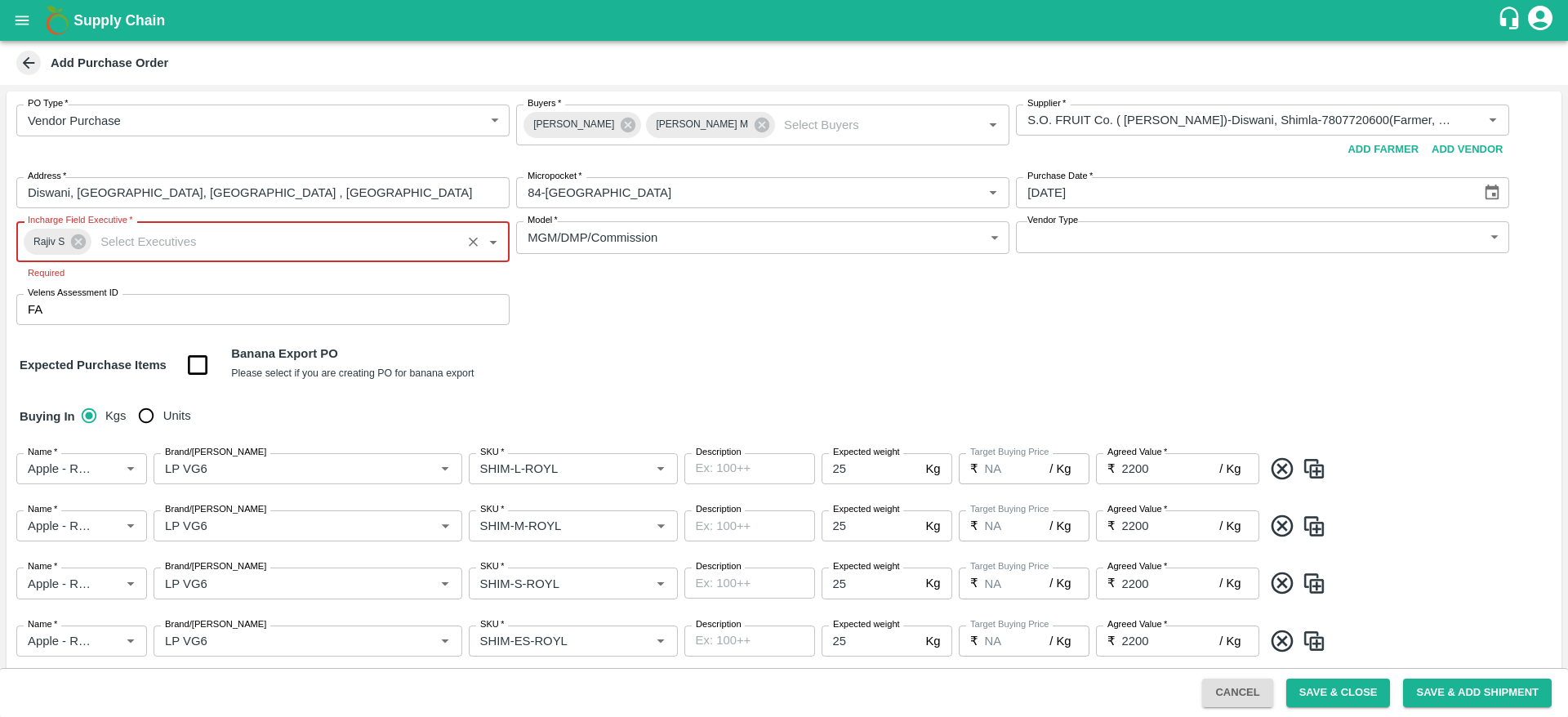
click at [645, 321] on div "PO Type   * Vendor Purchase 2 PO Type Buyers   * Anil Kumar Abu Irshad M Buyers…" at bounding box center [784, 518] width 1555 height 855
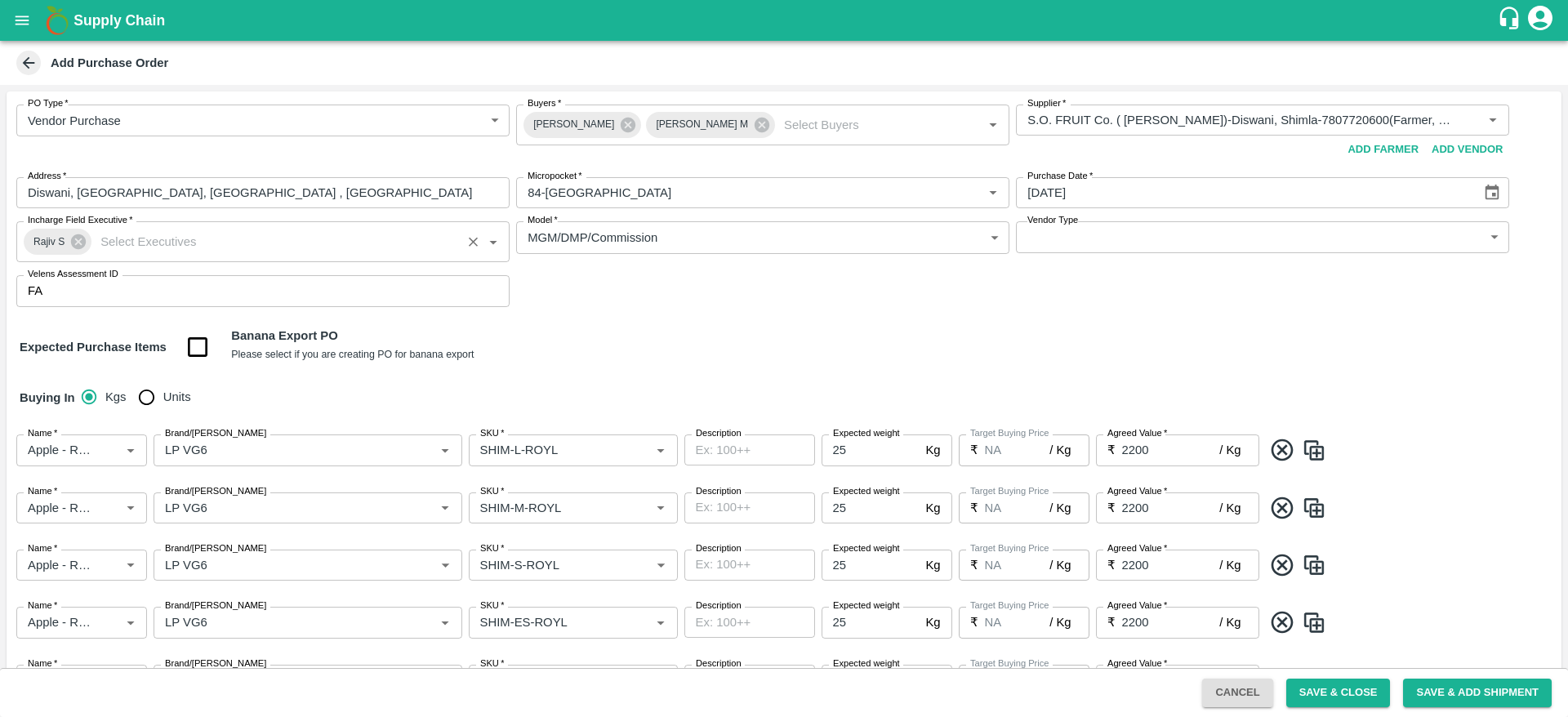
click at [157, 243] on input "Incharge Field Executive   *" at bounding box center [275, 241] width 363 height 21
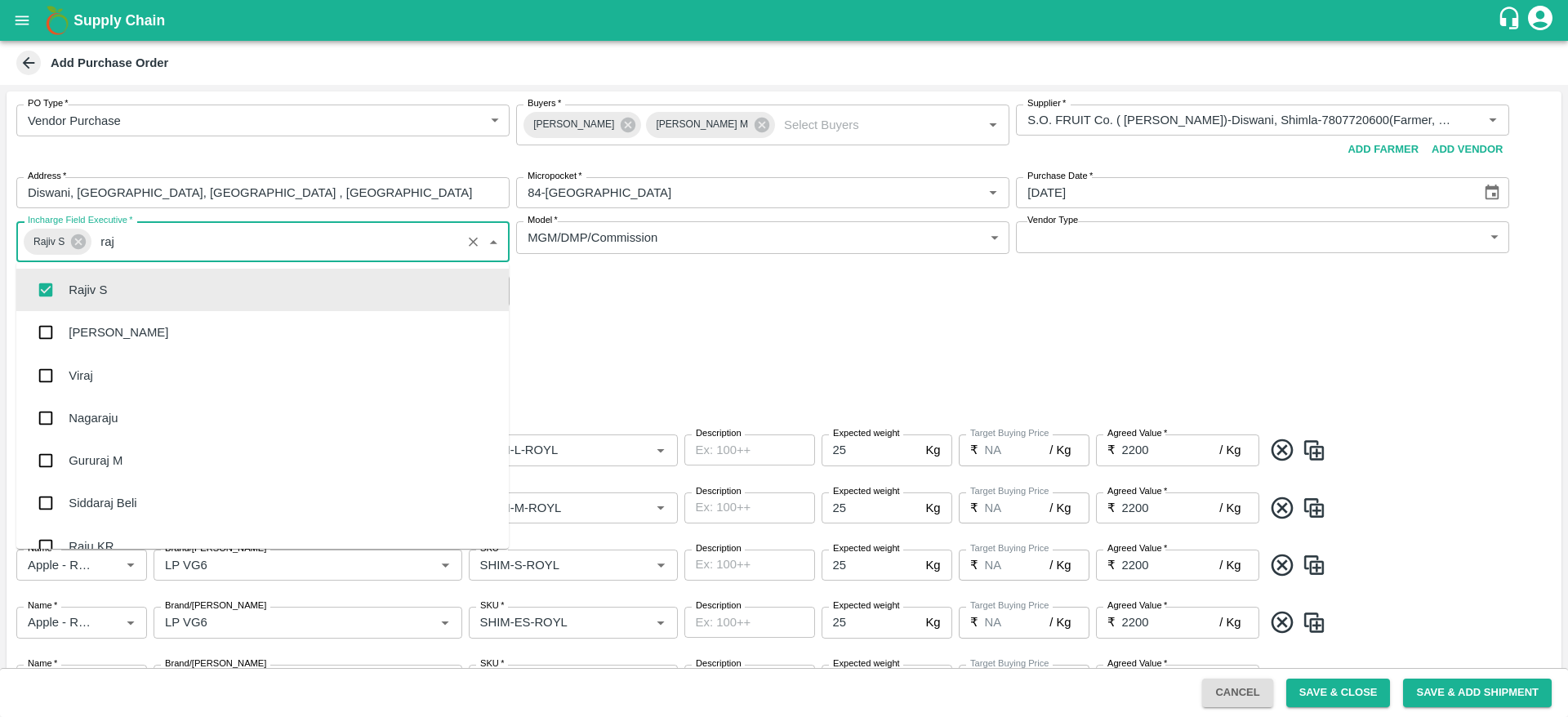
type input "raju"
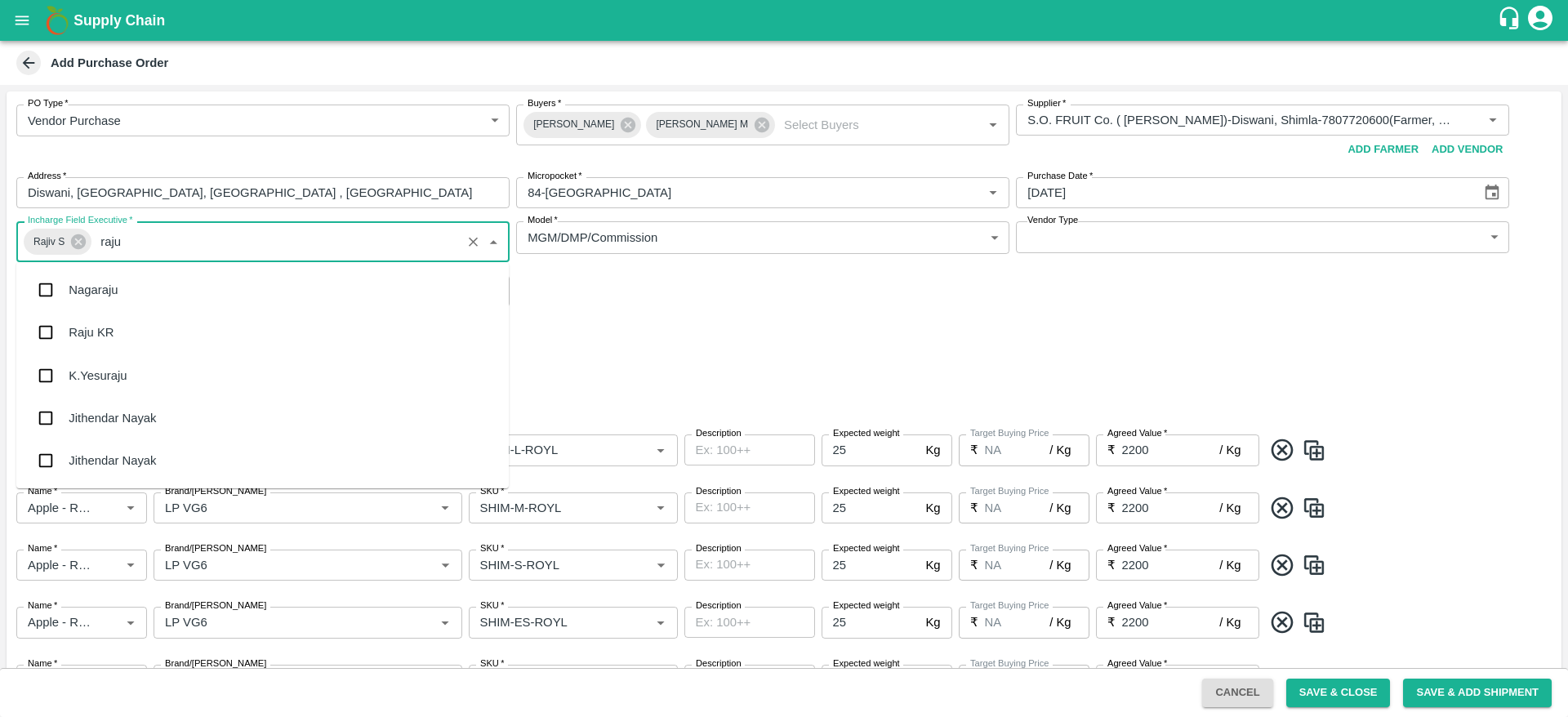
click at [118, 332] on div "Raju KR" at bounding box center [263, 332] width 493 height 43
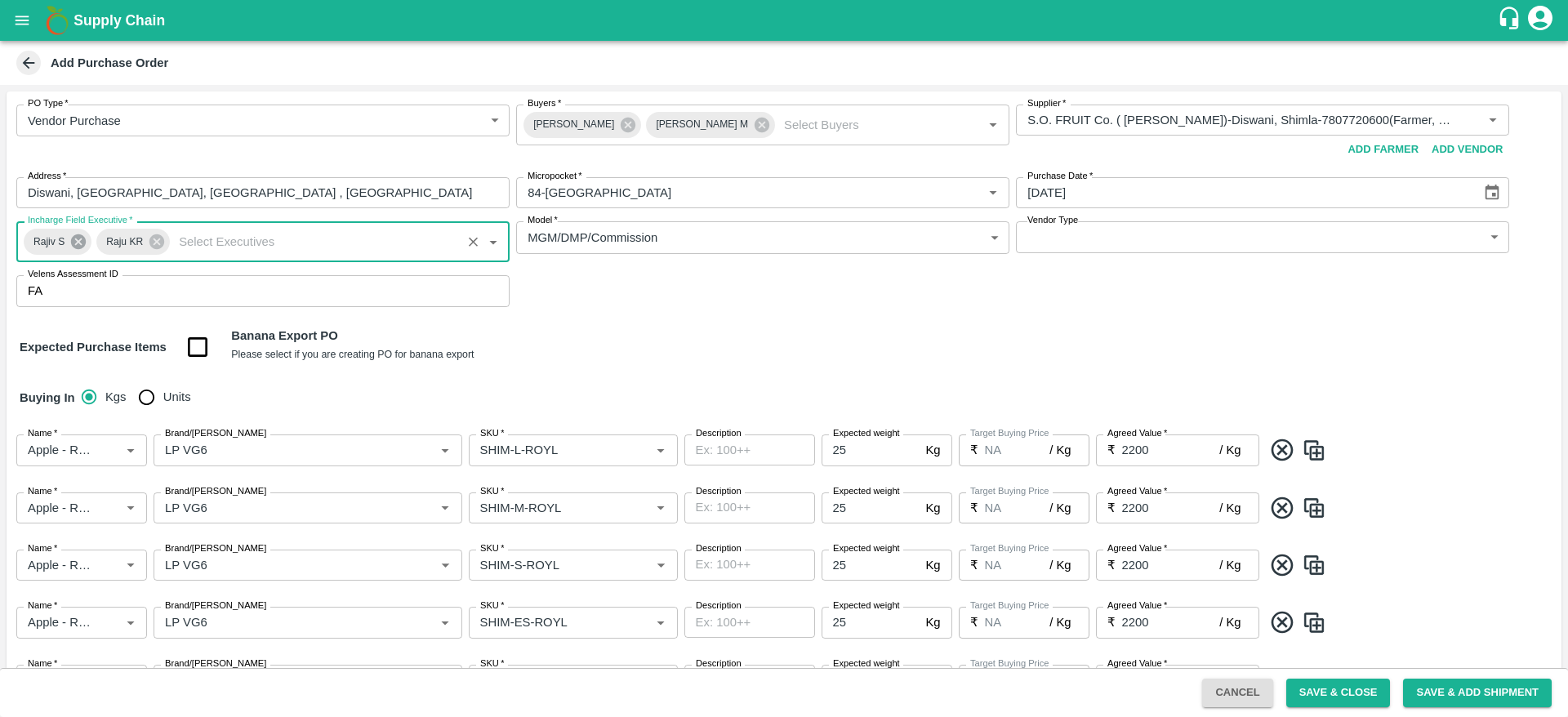
click at [77, 240] on icon at bounding box center [78, 241] width 18 height 18
click at [724, 333] on div "Expected Purchase Items Banana Export PO Please select if you are creating PO f…" at bounding box center [784, 347] width 1529 height 42
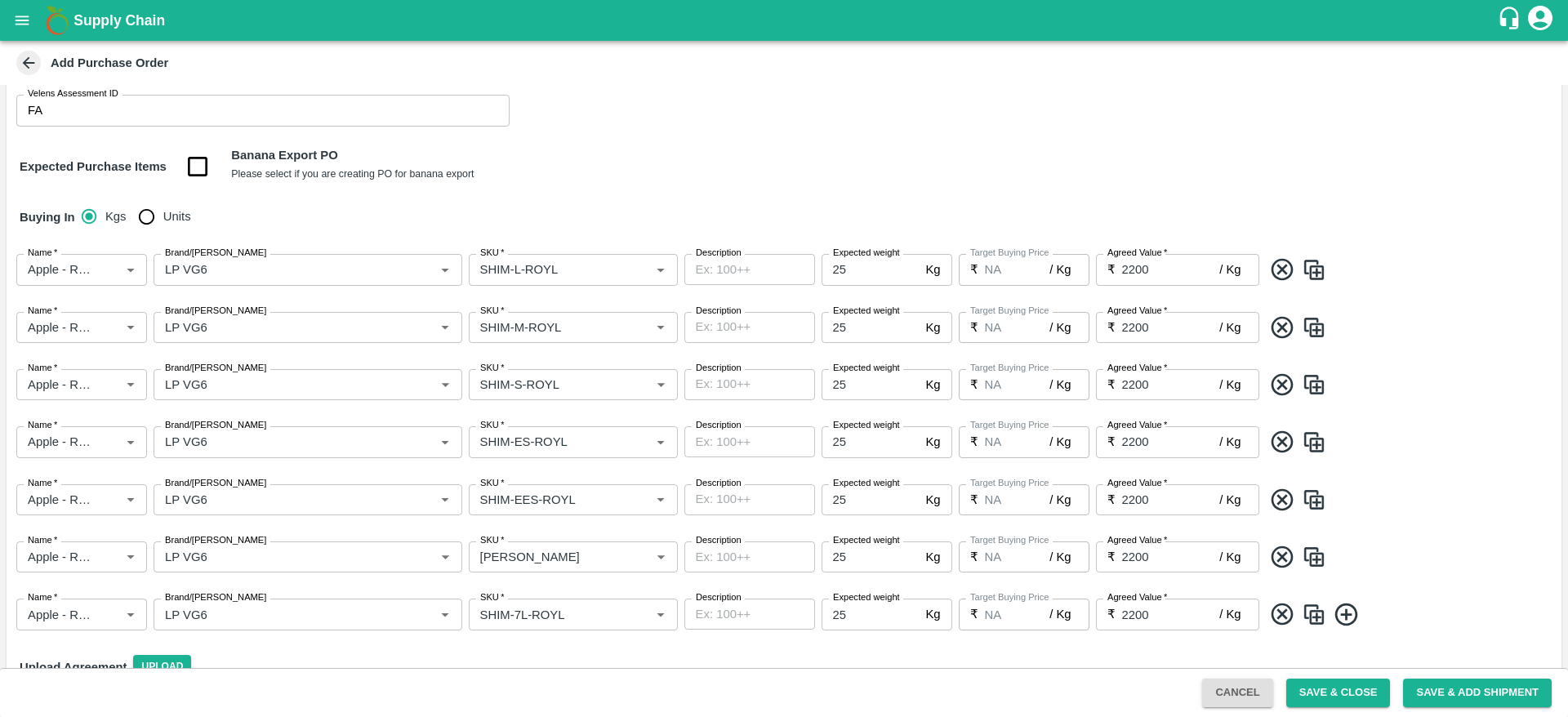
scroll to position [245, 0]
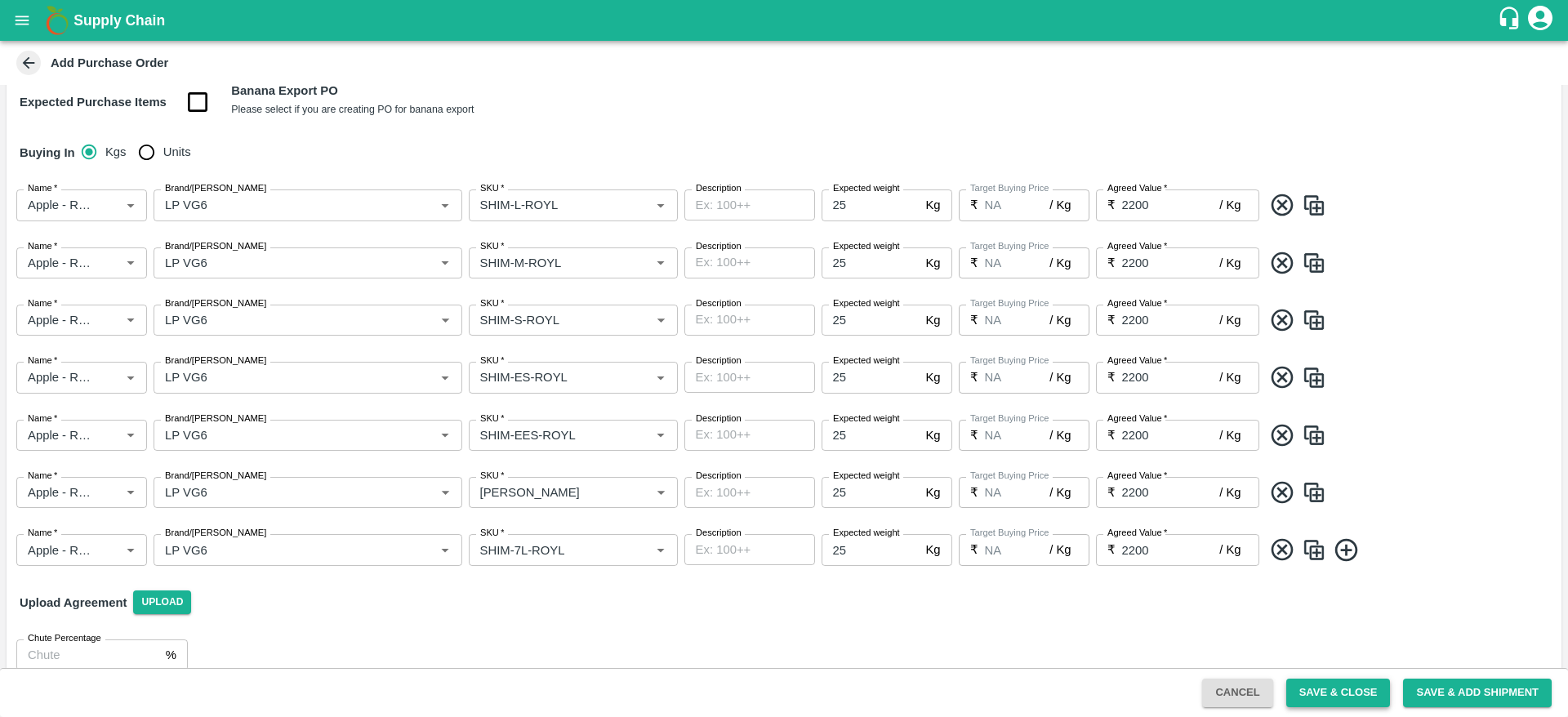
click at [1322, 692] on button "Save & Close" at bounding box center [1339, 692] width 105 height 29
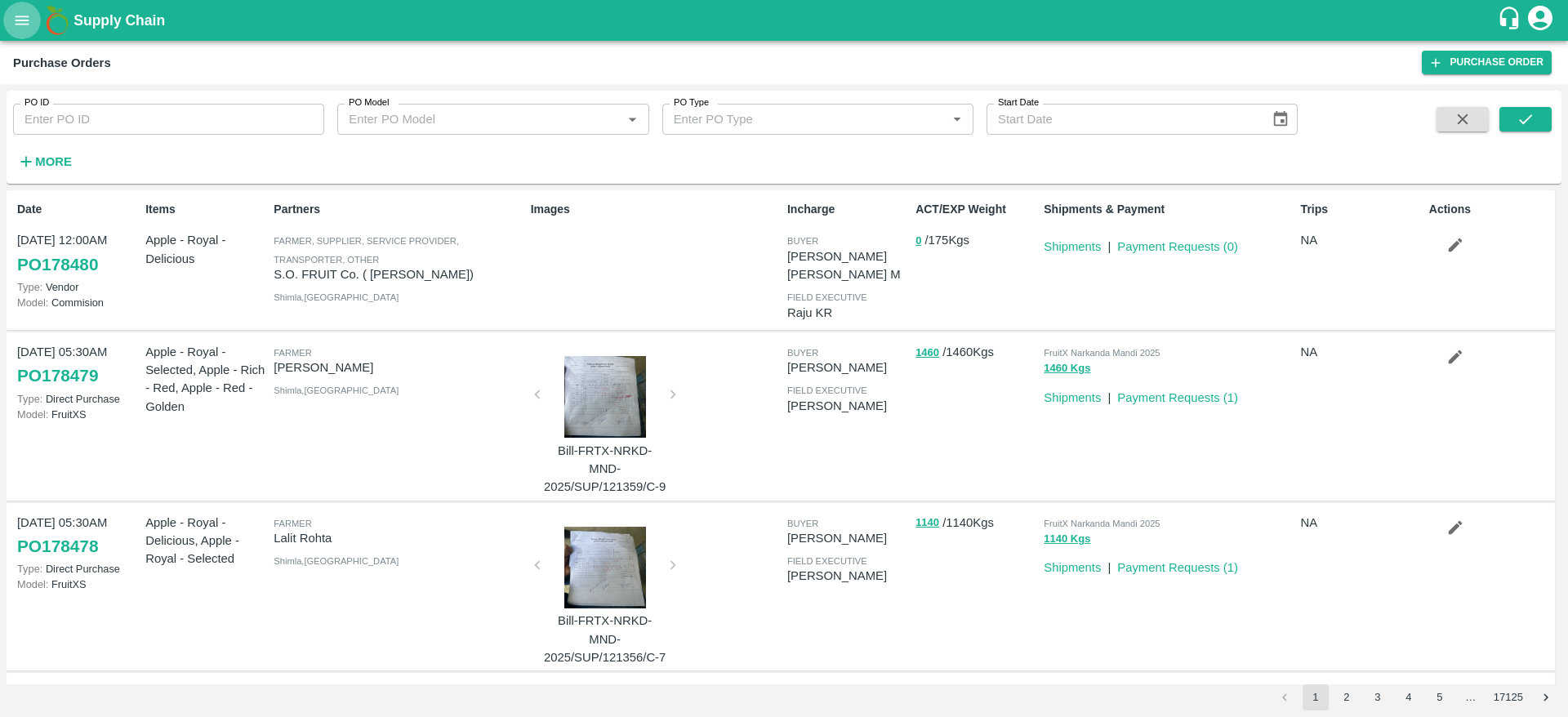
click at [29, 22] on icon "open drawer" at bounding box center [22, 21] width 18 height 18
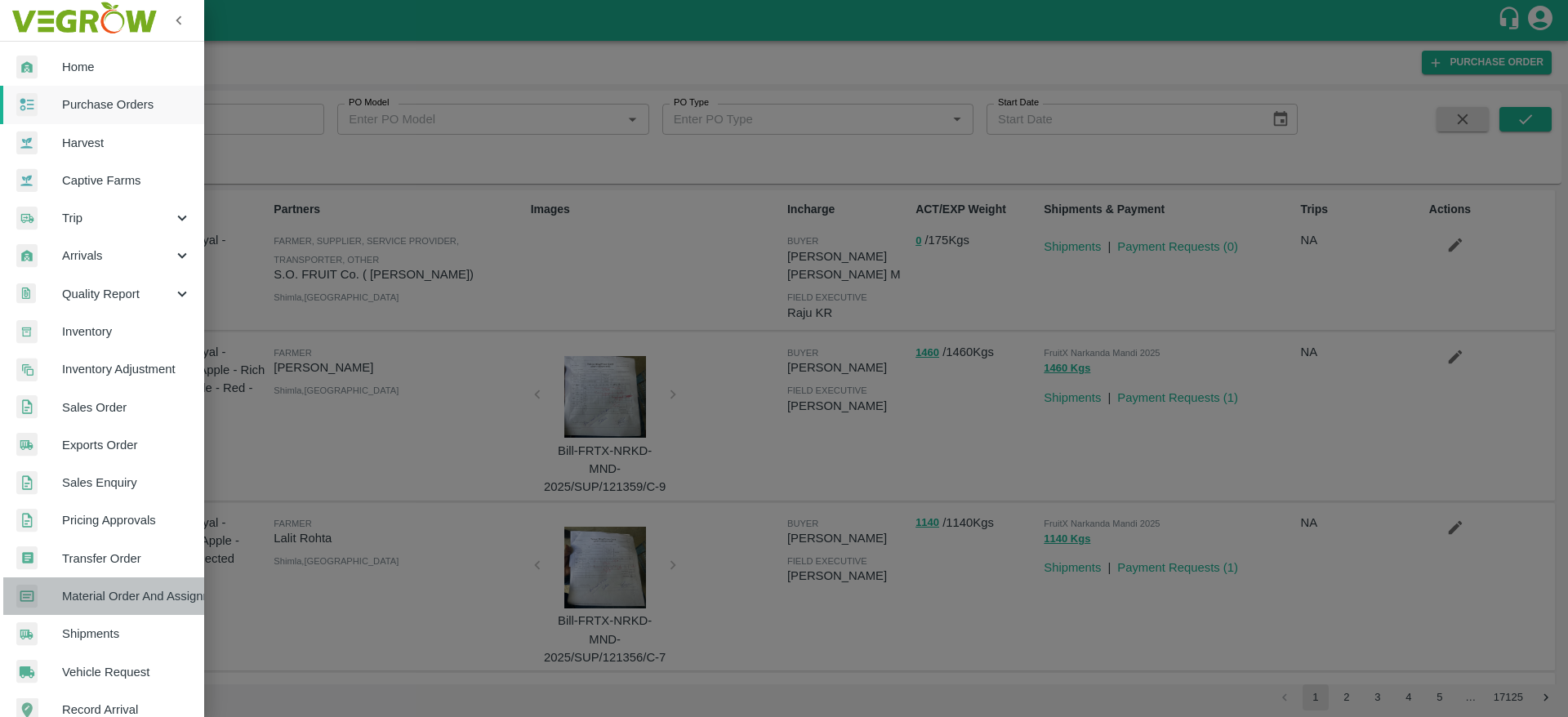
click at [138, 592] on span "Material Order And Assignment" at bounding box center [127, 596] width 129 height 18
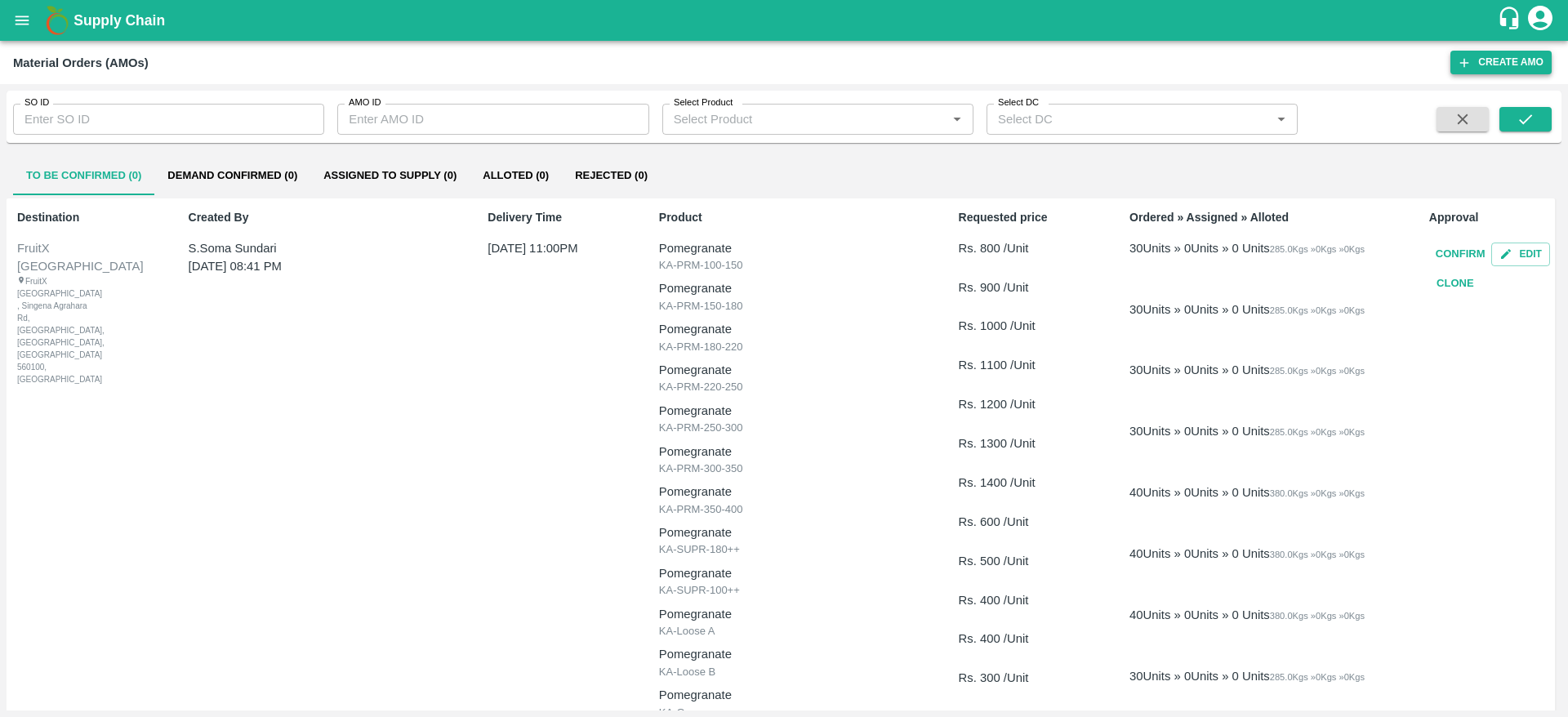
click at [1501, 56] on button "Create AMO" at bounding box center [1502, 62] width 101 height 24
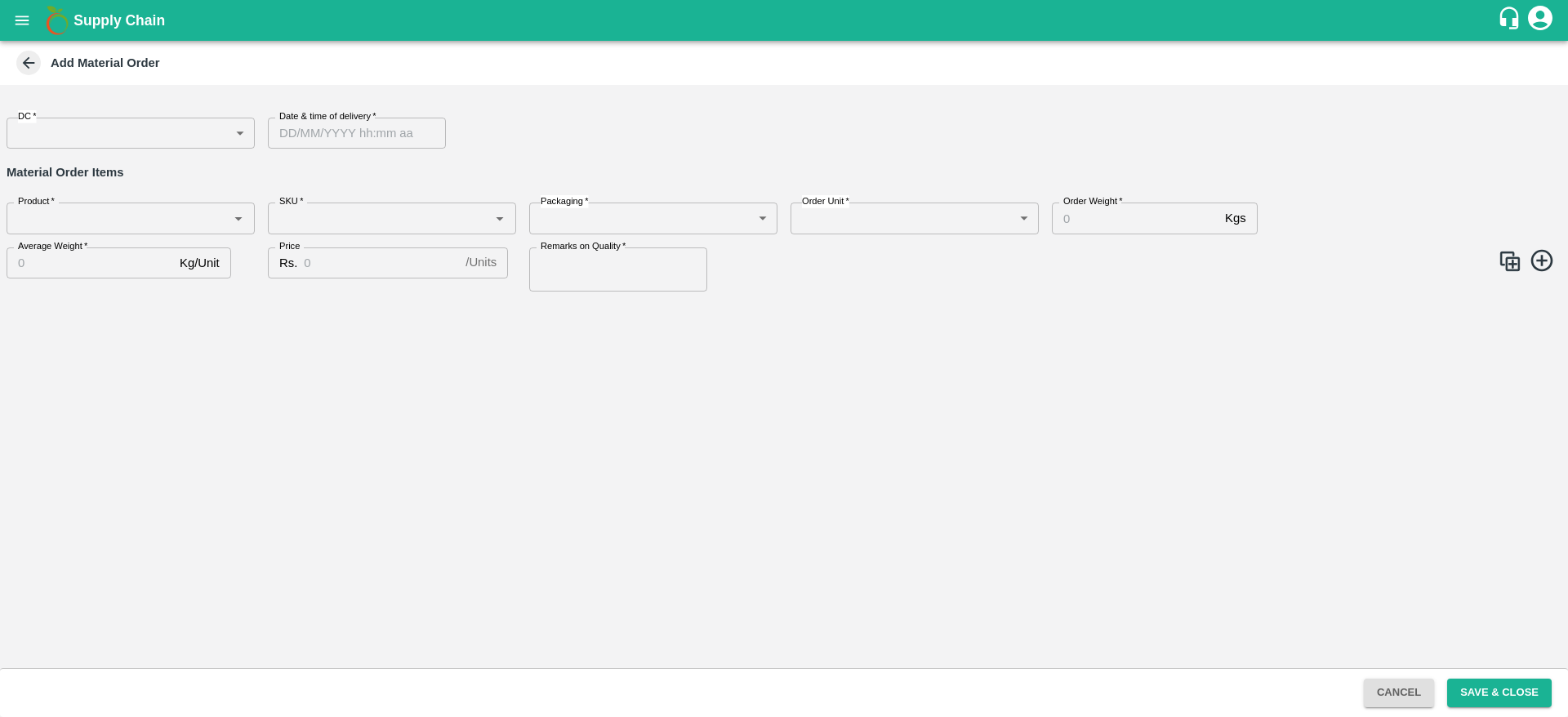
click at [41, 127] on body "Supply Chain Add Material Order DC   * ​ DC Date & time of delivery   * Date & …" at bounding box center [784, 358] width 1568 height 717
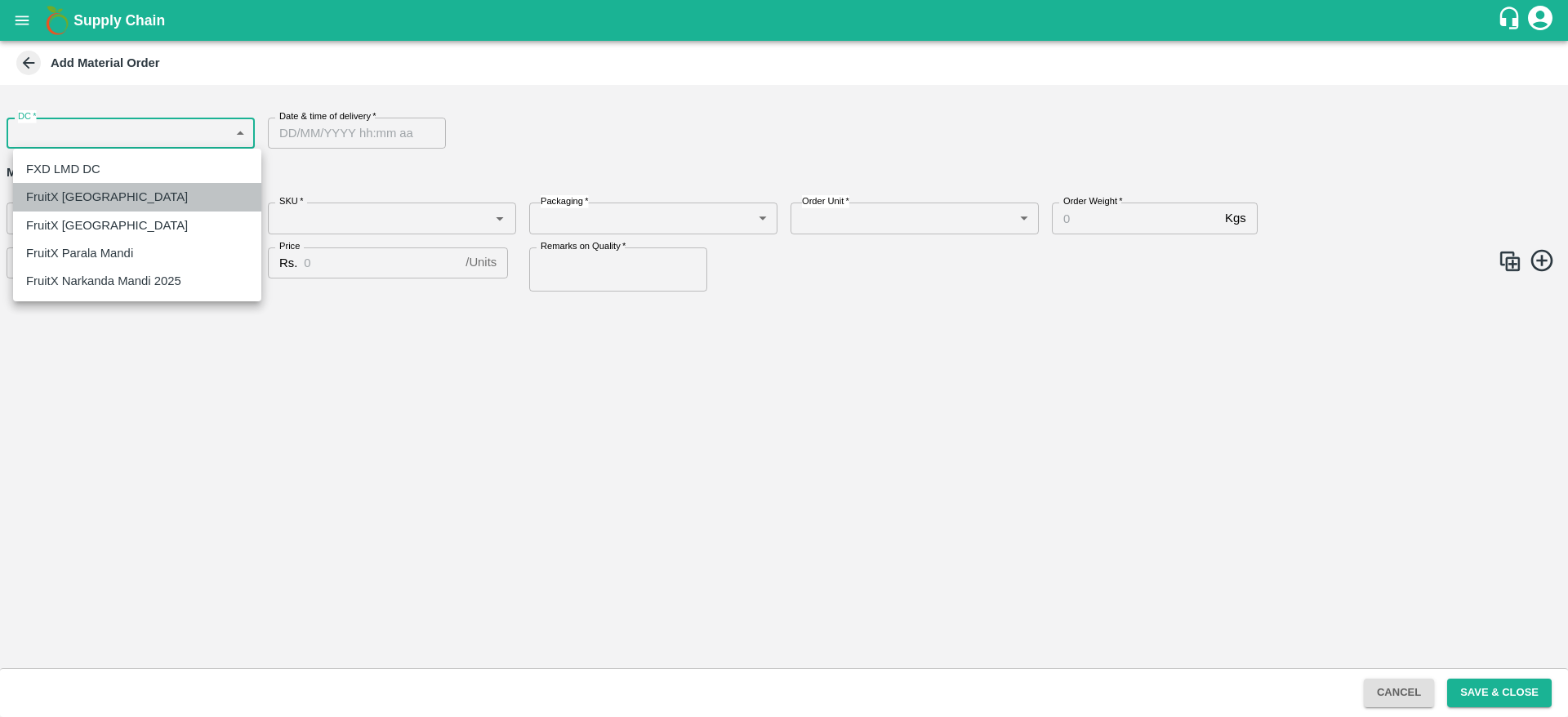
click at [117, 185] on li "FruitX [GEOGRAPHIC_DATA]" at bounding box center [137, 197] width 248 height 28
type input "147"
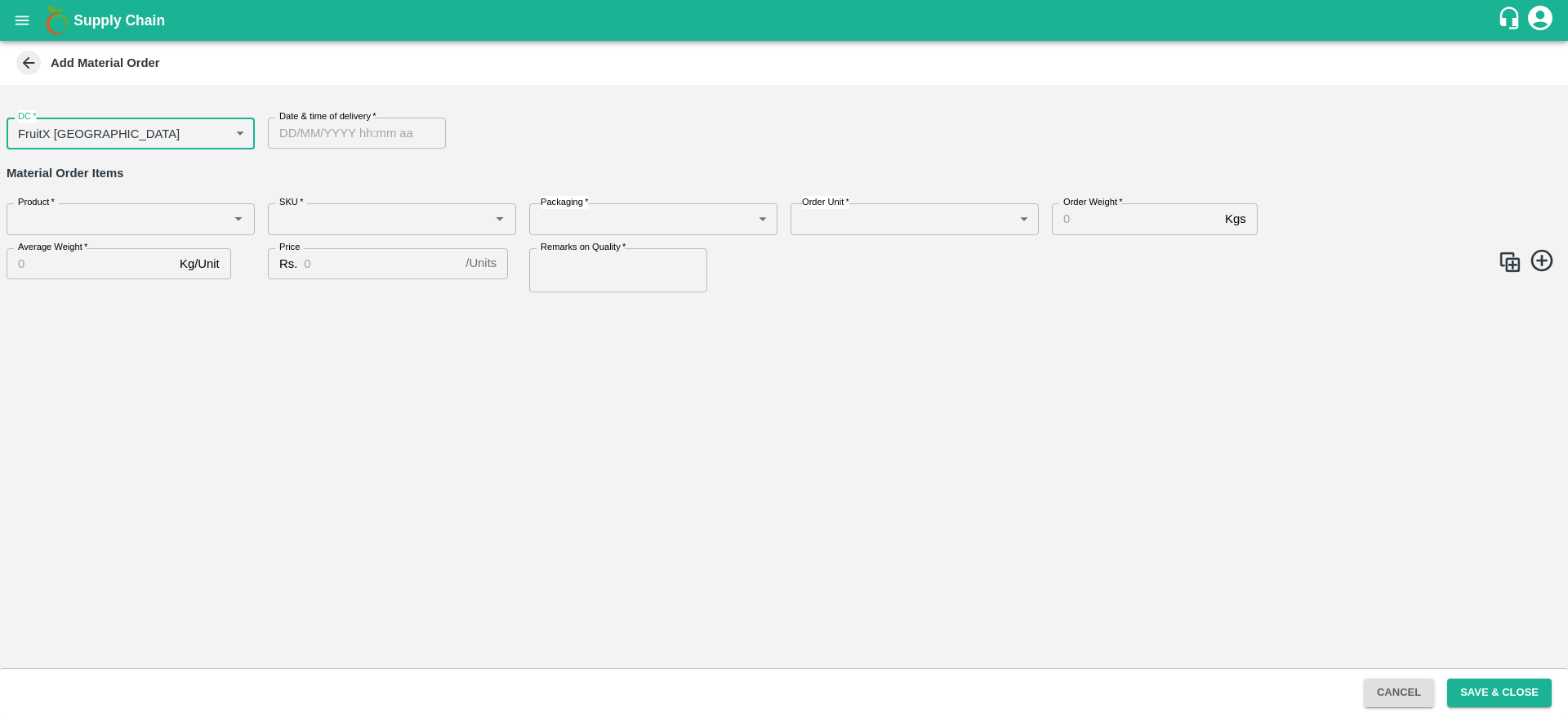
click at [359, 133] on input "Date & time of delivery   *" at bounding box center [351, 133] width 166 height 31
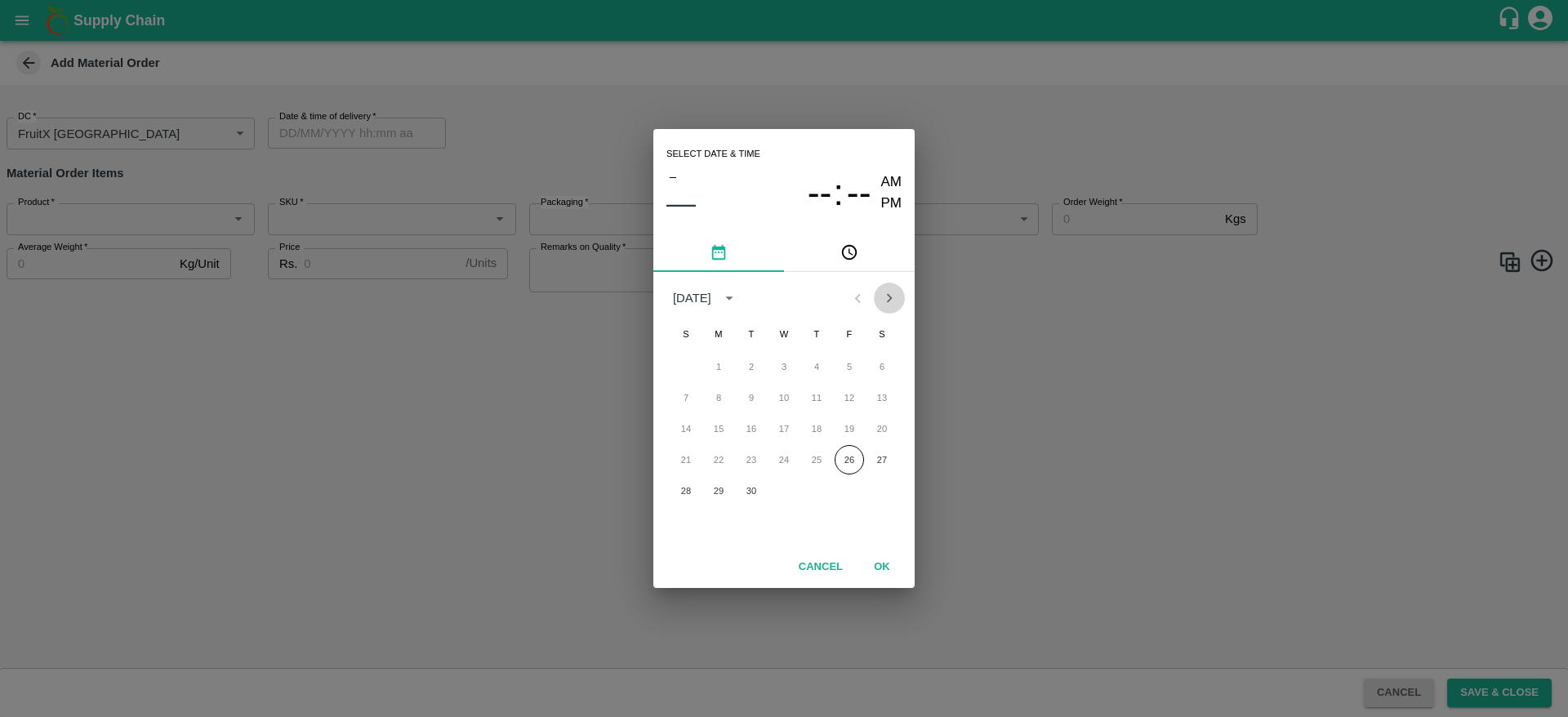
click at [893, 284] on button "Next month" at bounding box center [889, 298] width 31 height 31
click at [793, 373] on button "1" at bounding box center [784, 367] width 30 height 30
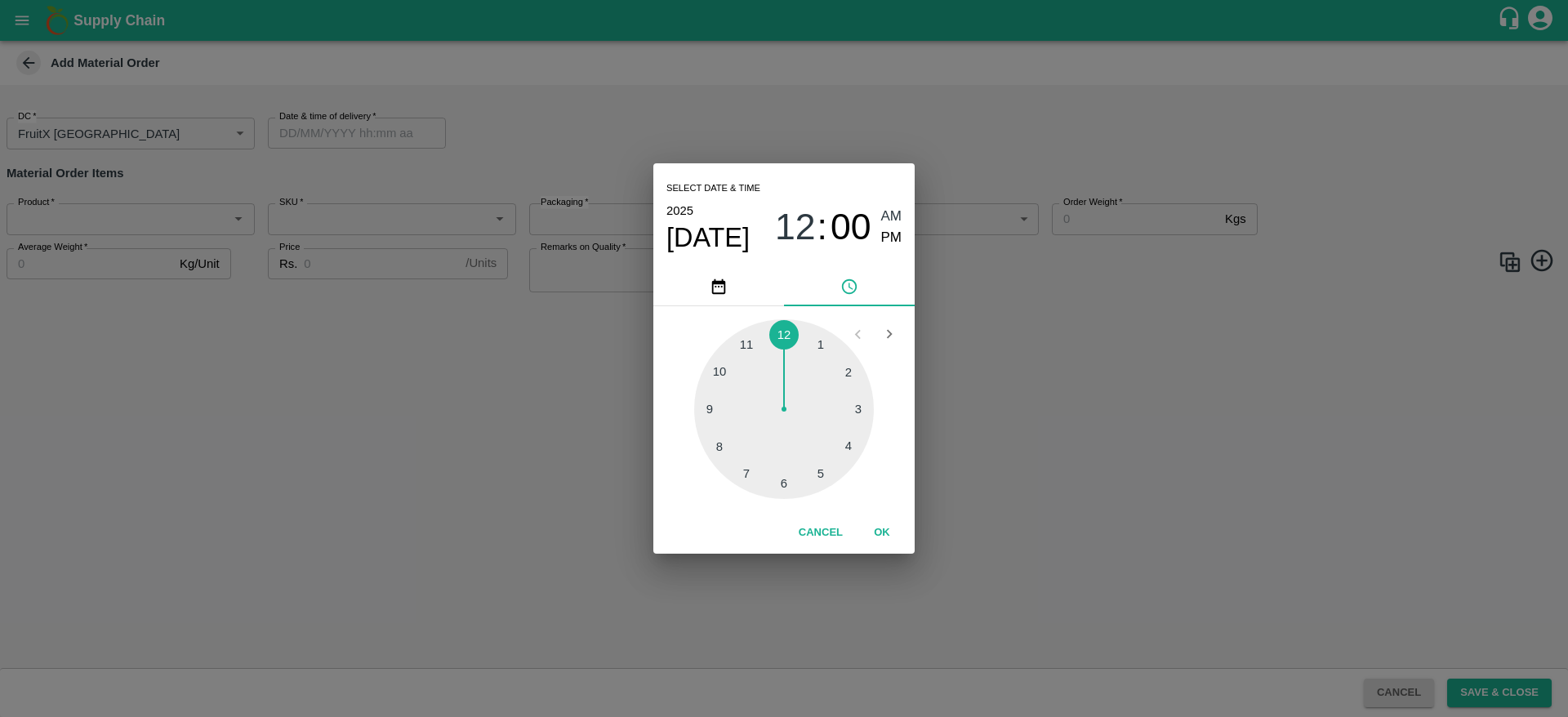
type input "[DATE] 12:00 AM"
click at [890, 527] on button "OK" at bounding box center [881, 532] width 52 height 29
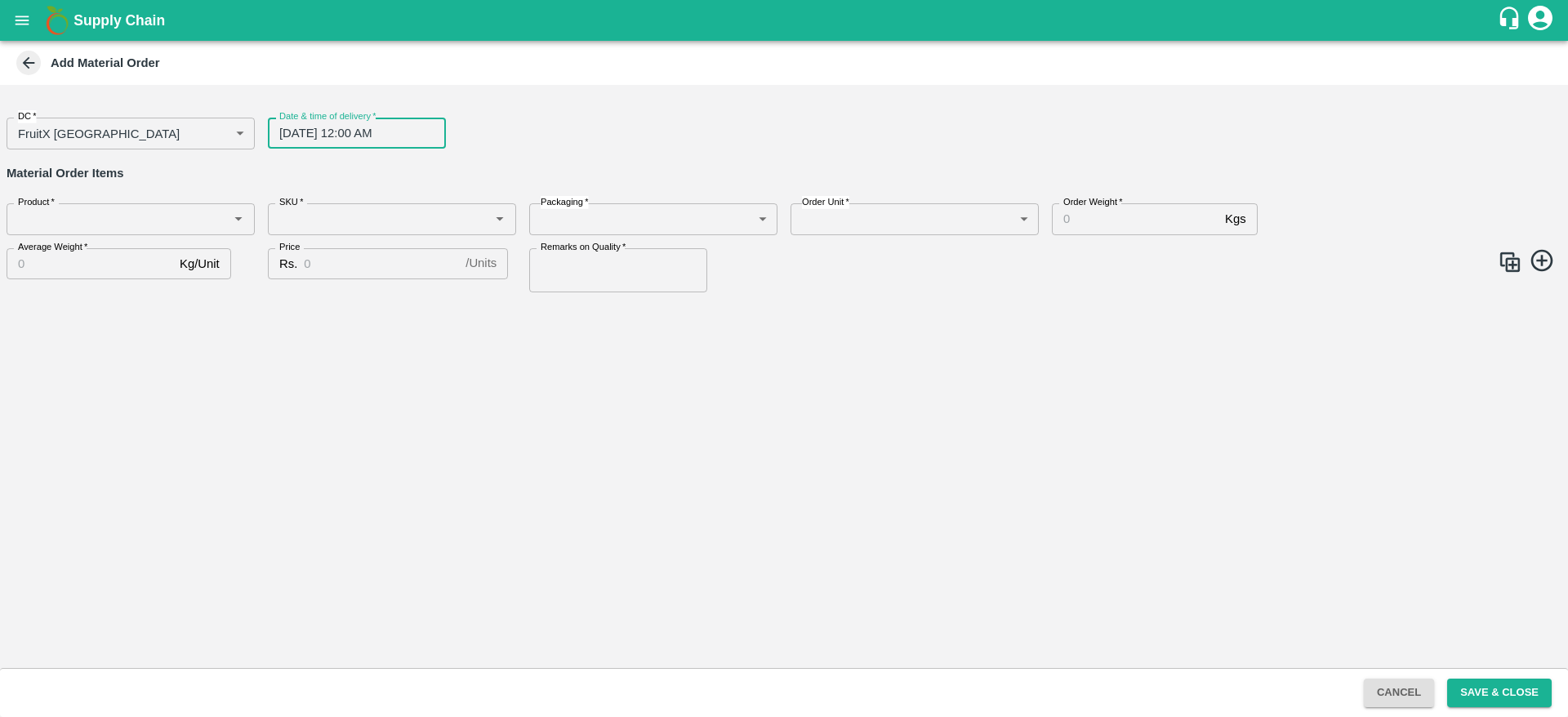
click at [92, 221] on input "Product   *" at bounding box center [118, 219] width 212 height 21
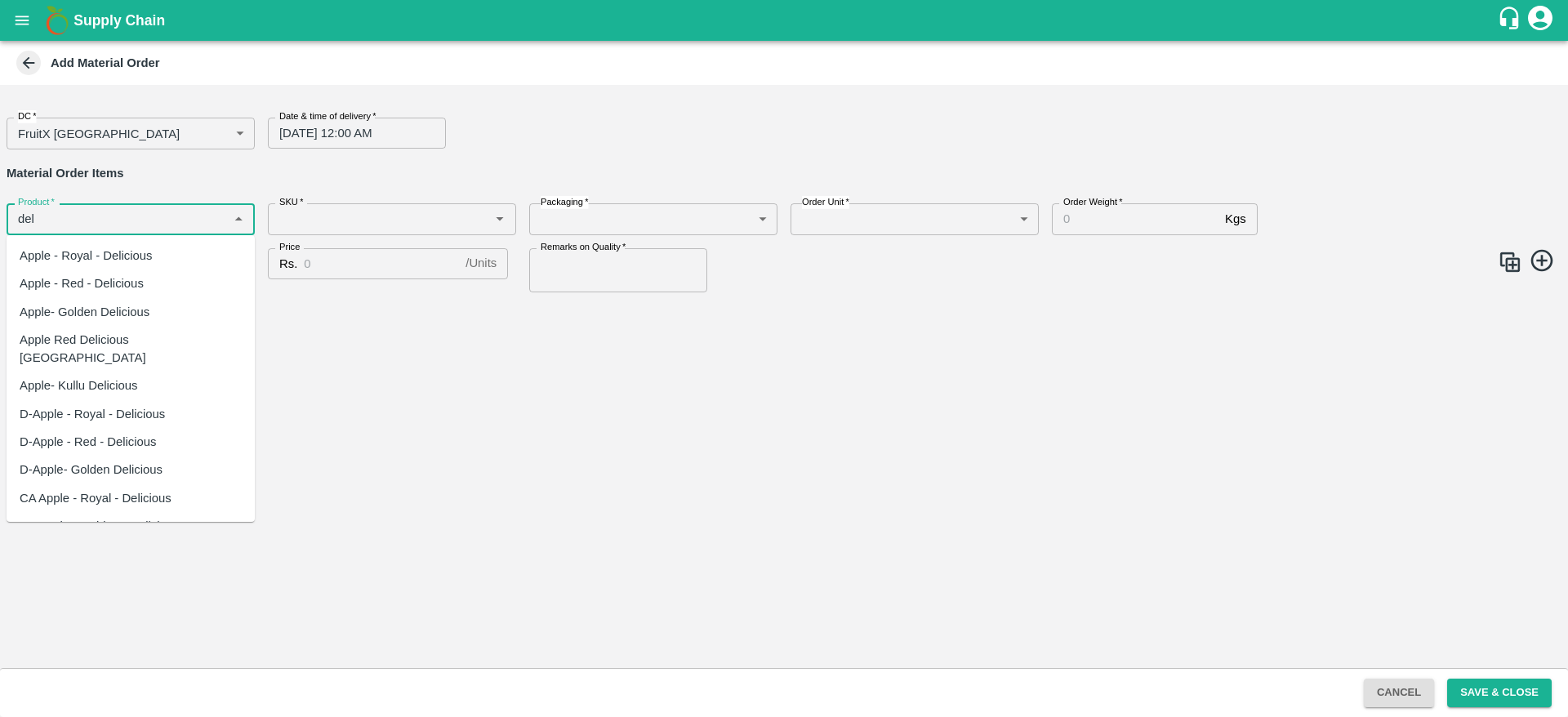
click at [107, 260] on div "Apple - Royal - Delicious" at bounding box center [86, 255] width 134 height 18
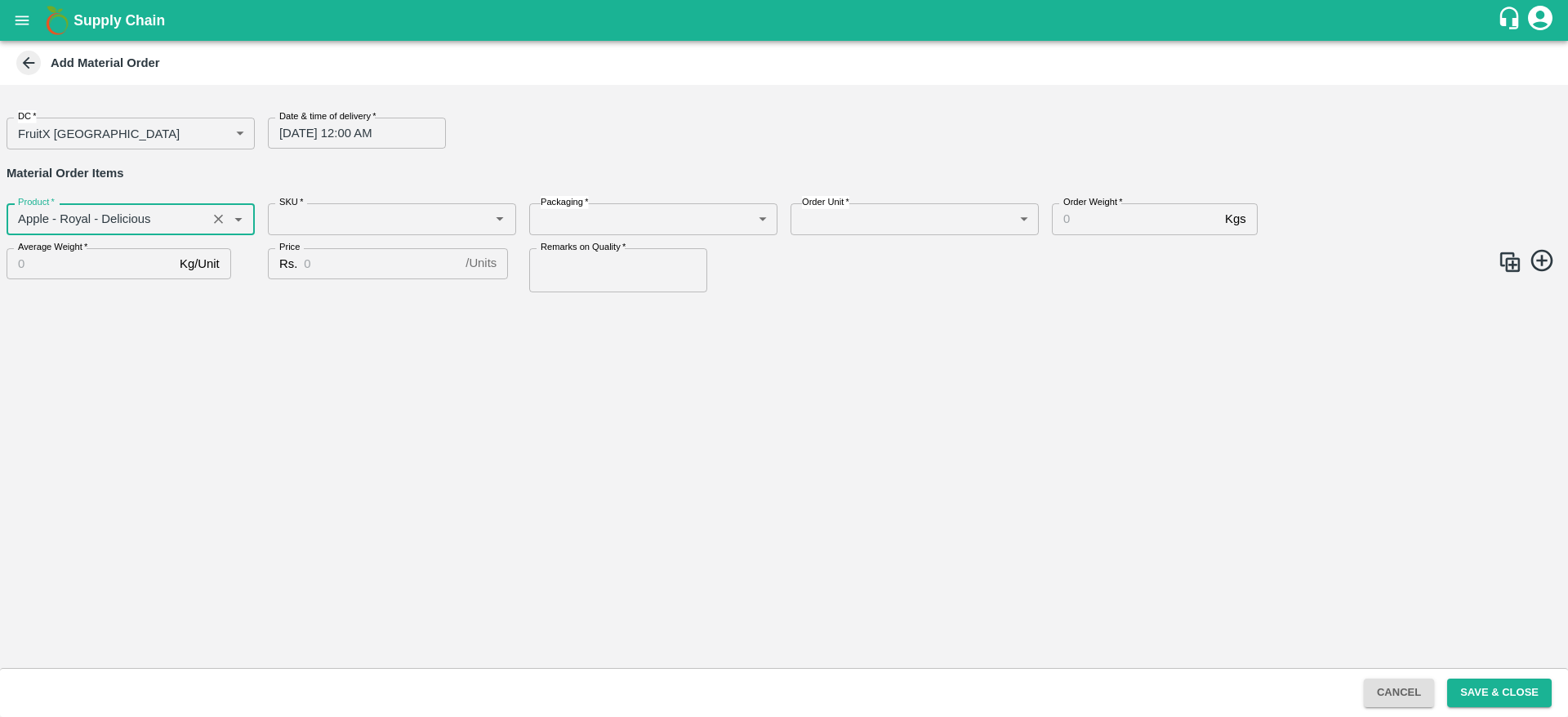
type input "Apple - Royal - Delicious"
click at [336, 224] on input "SKU   *" at bounding box center [379, 219] width 212 height 21
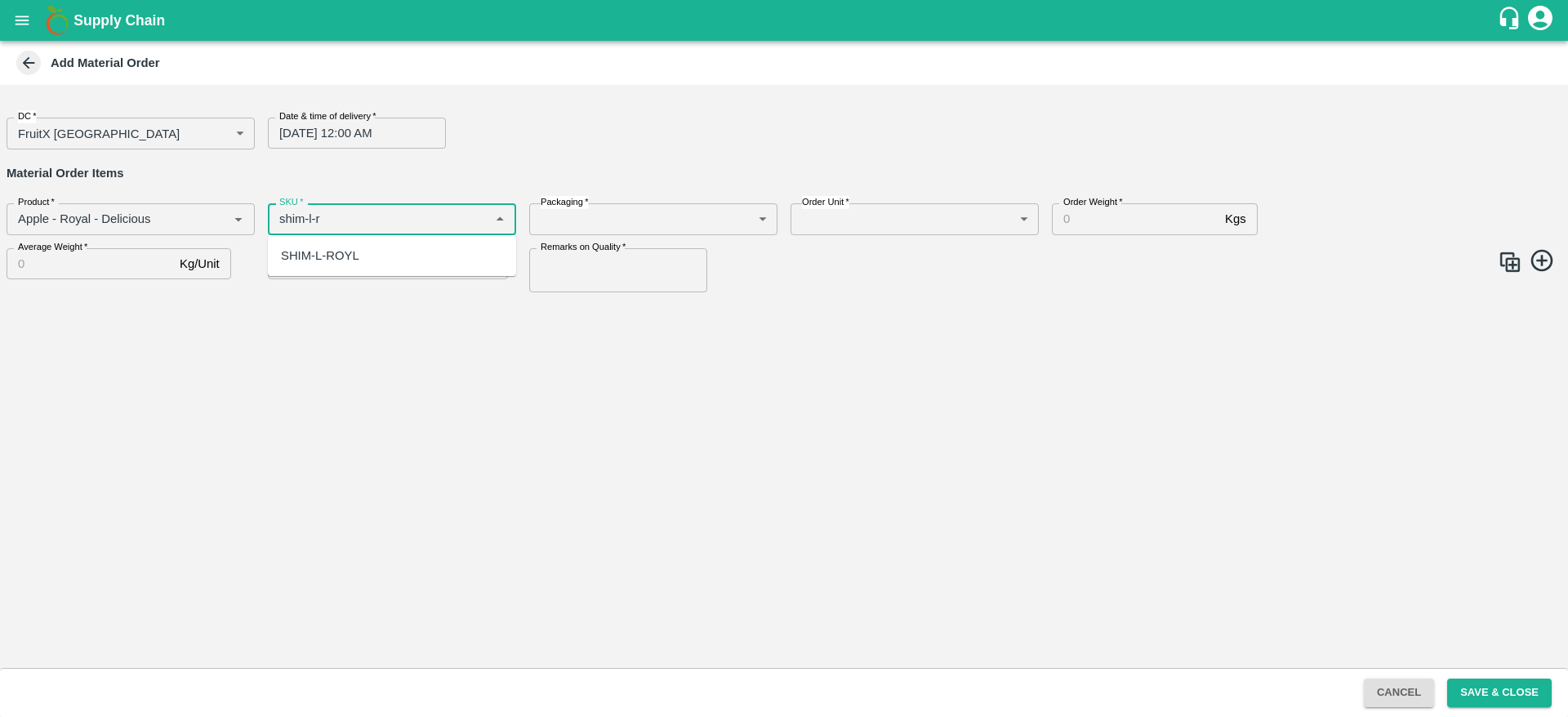
click at [339, 264] on div "SHIM-L-ROYL" at bounding box center [320, 255] width 78 height 18
type input "SHIM-L-ROYL"
click at [672, 212] on body "Supply Chain Add Material Order DC   * FruitX Bangalore 147 DC Date & time of d…" at bounding box center [784, 358] width 1568 height 717
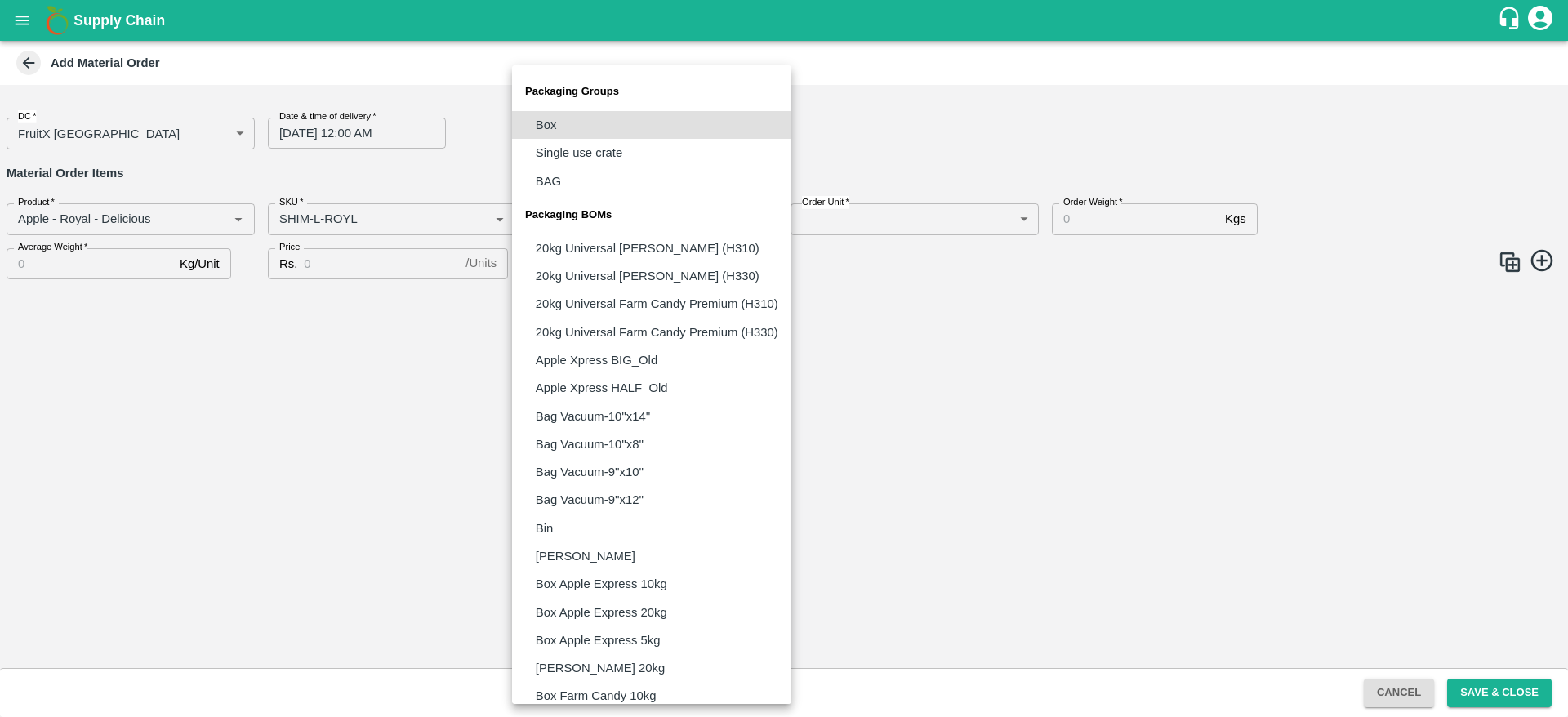
scroll to position [992, 0]
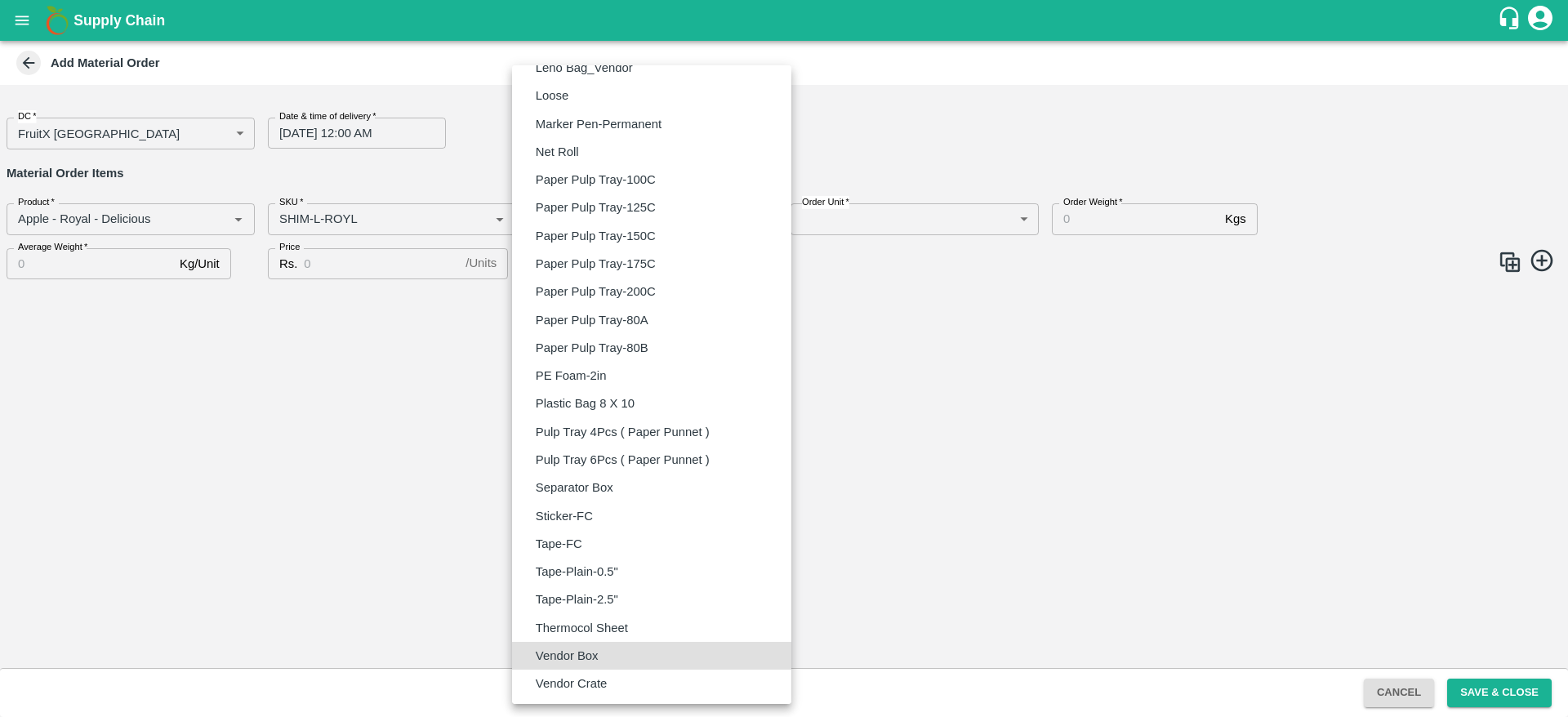
click at [602, 667] on li "Vendor Box" at bounding box center [652, 656] width 279 height 28
type input "BOM/276"
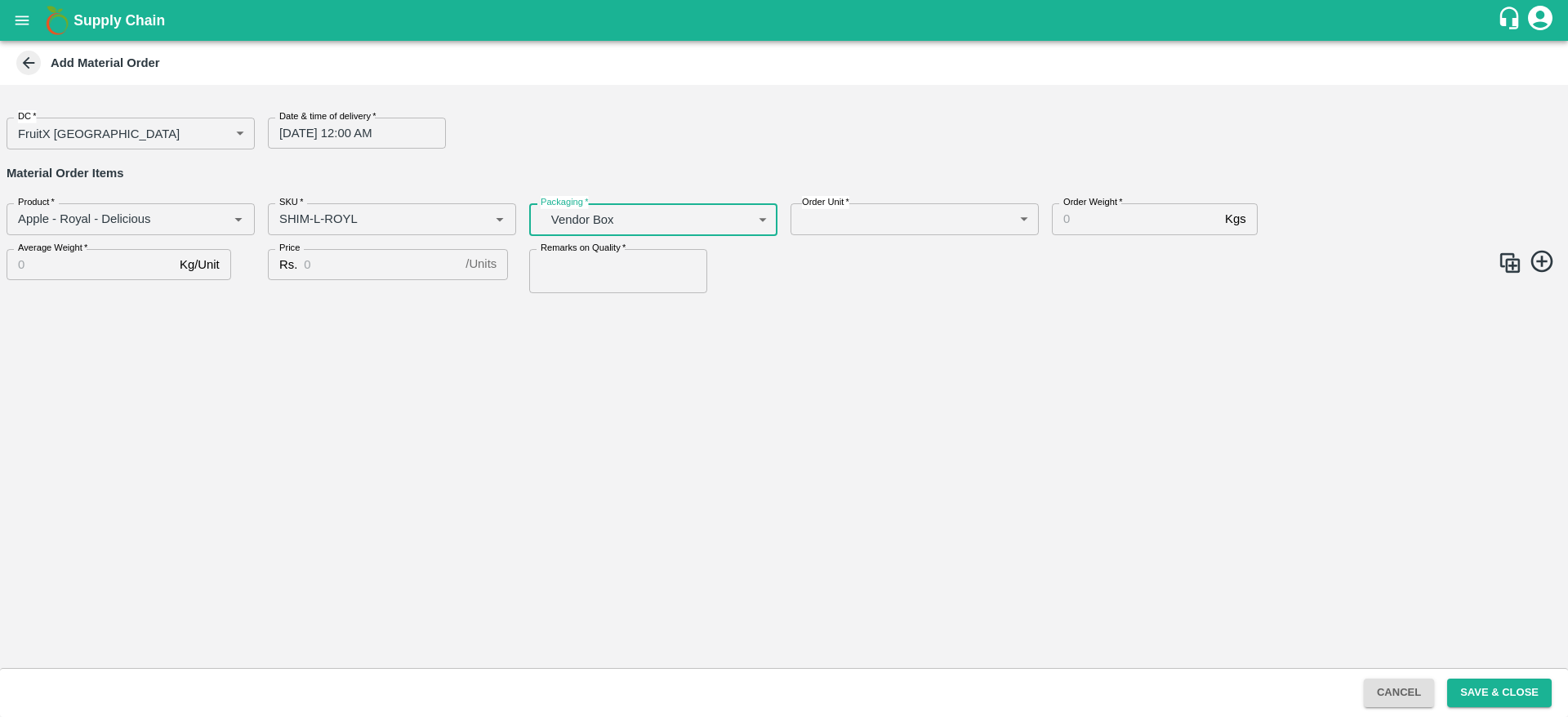
click at [839, 493] on div "DC   * FruitX Bangalore 147 DC Date & time of delivery   * 01/10/2025 12:00 AM …" at bounding box center [784, 377] width 1568 height 583
click at [850, 214] on body "Supply Chain Add Material Order DC   * FruitX Bangalore 147 DC Date & time of d…" at bounding box center [784, 358] width 1568 height 717
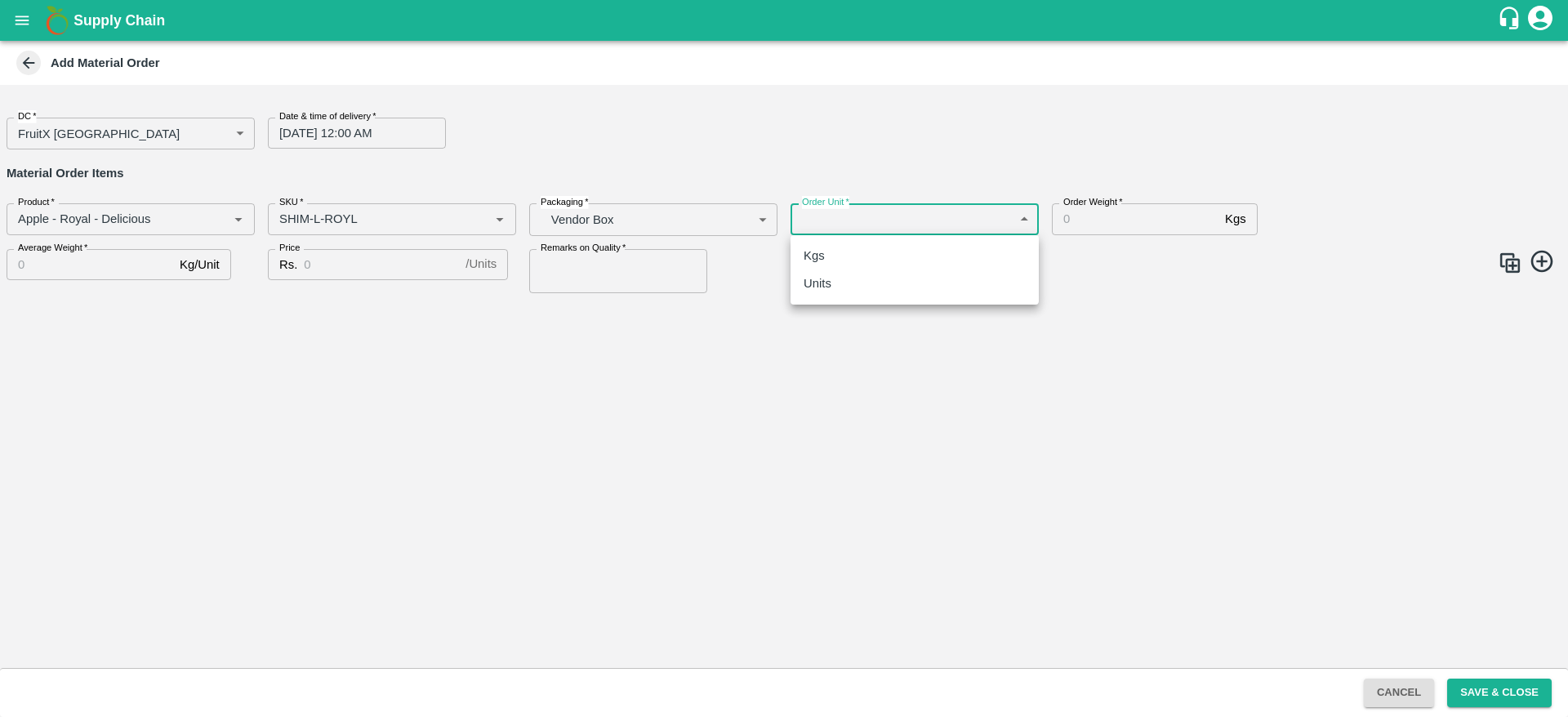
click at [848, 274] on div "Units" at bounding box center [915, 283] width 223 height 18
type input "2"
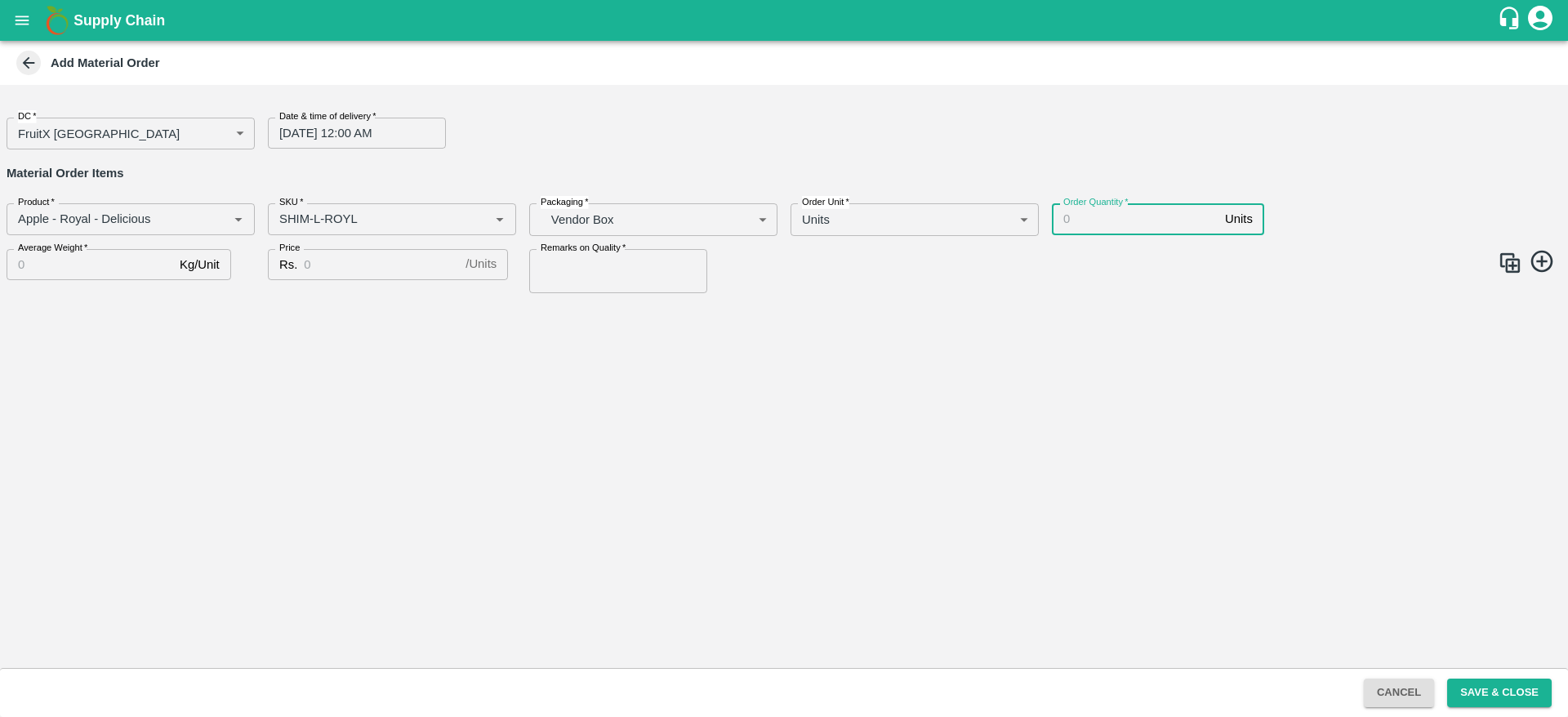
click at [1145, 222] on input "Order Quantity   *" at bounding box center [1136, 219] width 166 height 31
type input "90"
click at [68, 267] on input "Average Weight   *" at bounding box center [90, 264] width 166 height 31
type input "3"
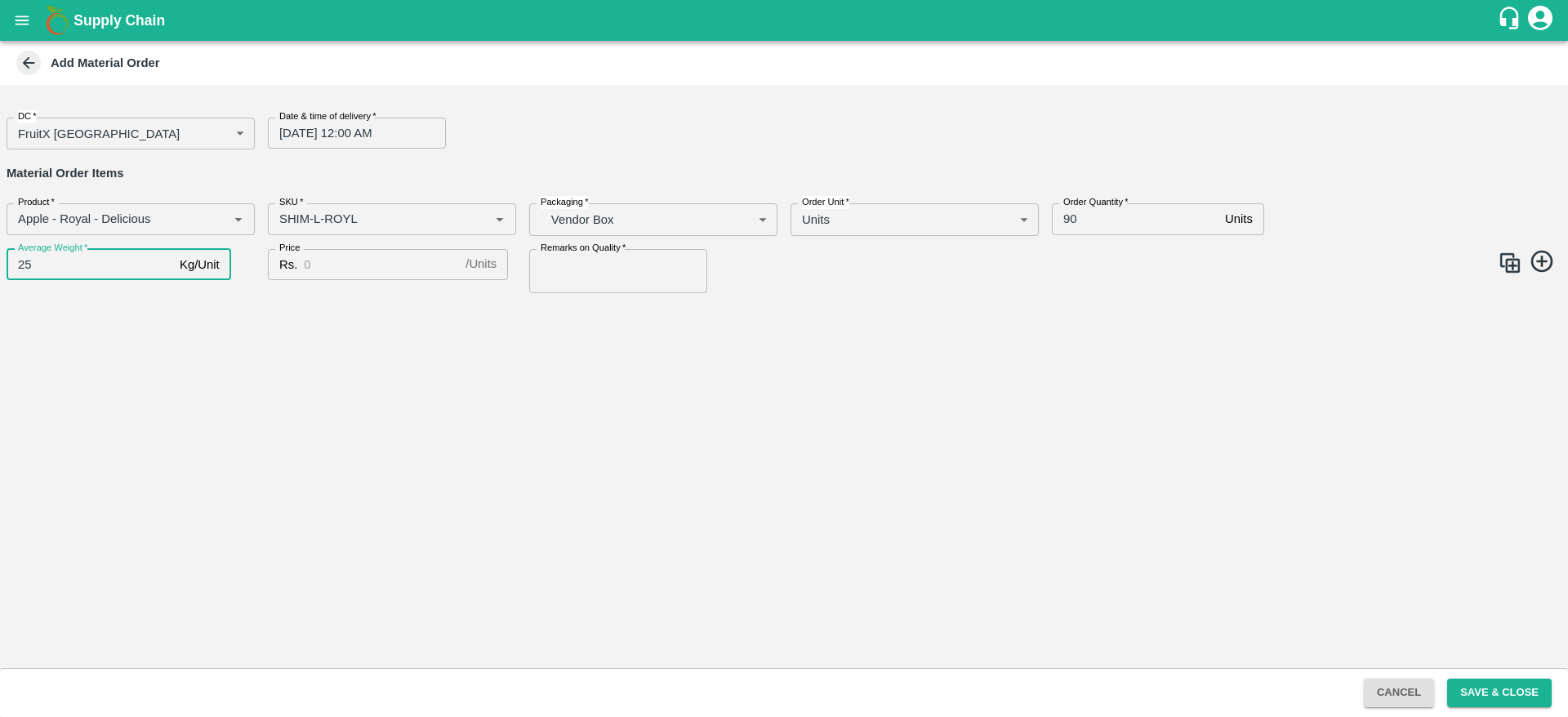
type input "25"
click at [364, 263] on input "Price" at bounding box center [381, 264] width 155 height 31
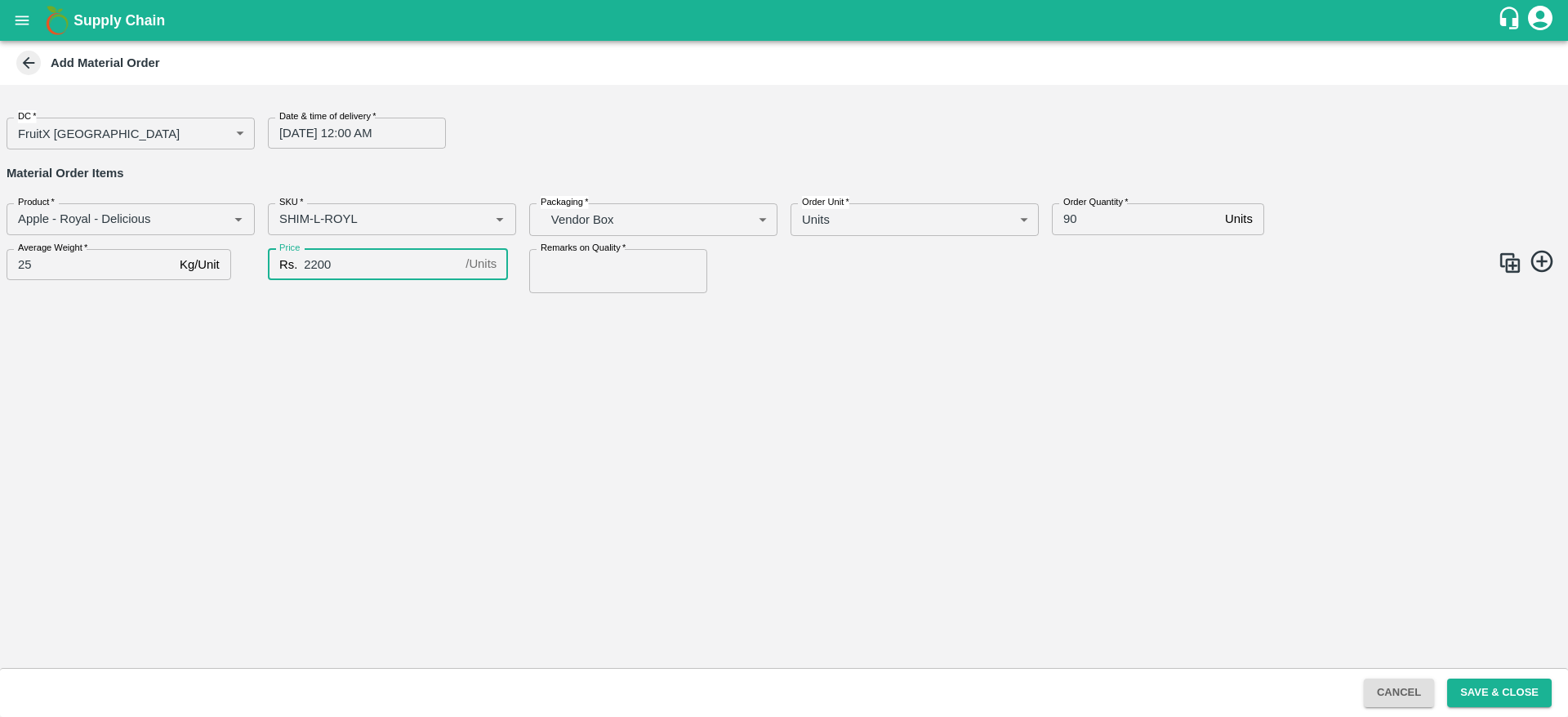
type input "2200"
click at [573, 277] on input "Remarks on Quality   *" at bounding box center [618, 271] width 178 height 45
type input "GOOD QUALITY"
click at [1518, 265] on img at bounding box center [1510, 263] width 25 height 25
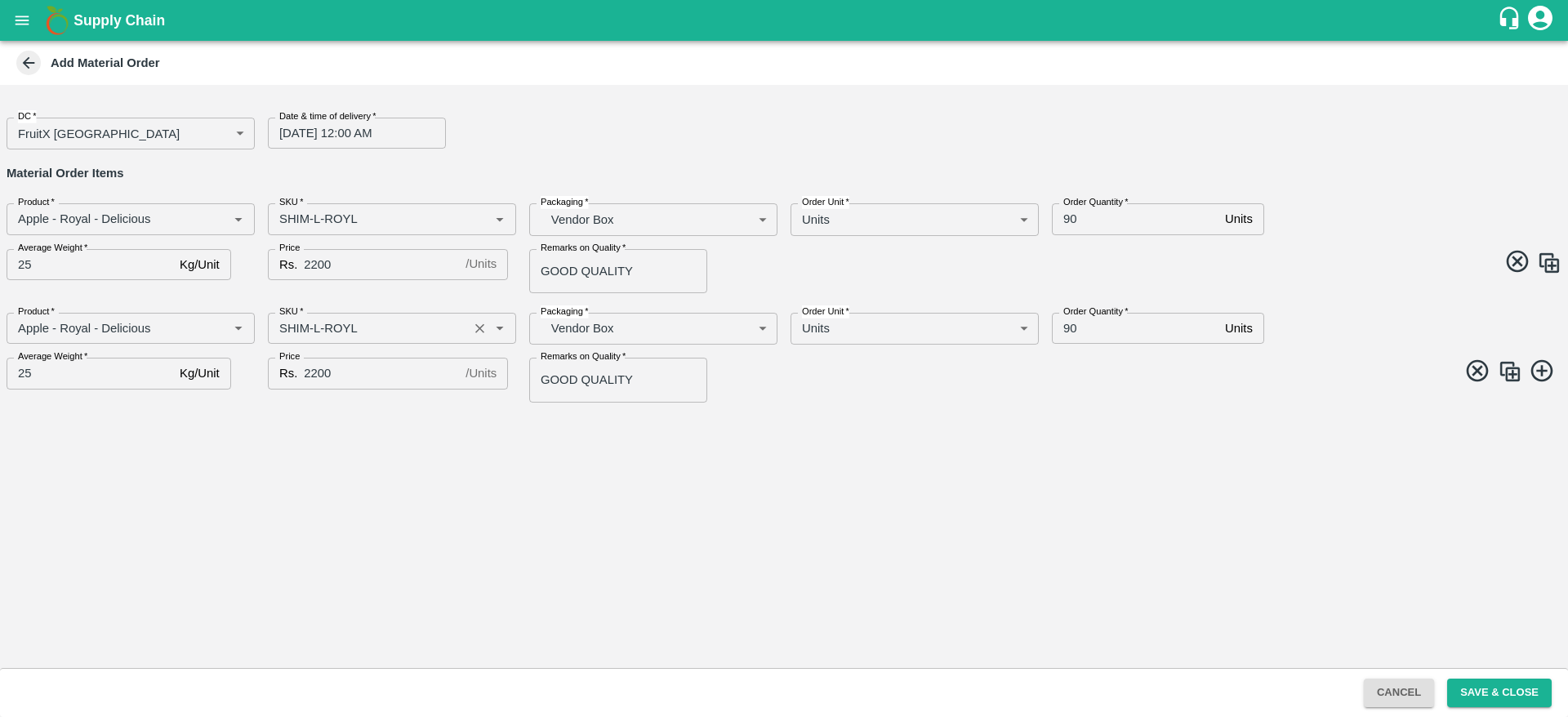
click at [318, 324] on input "SKU   *" at bounding box center [368, 327] width 190 height 21
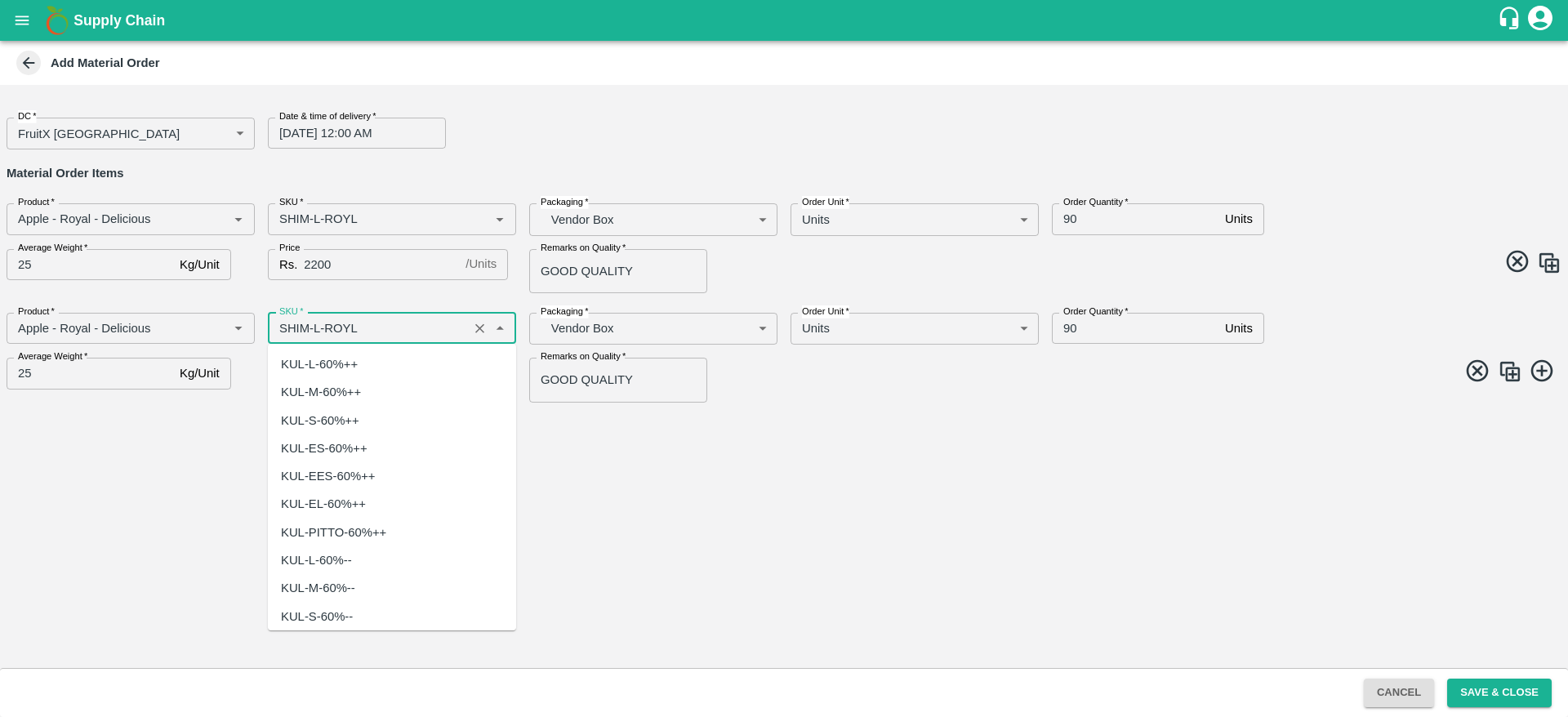
scroll to position [4311, 0]
click at [318, 324] on input "SKU   *" at bounding box center [368, 327] width 190 height 21
click at [323, 338] on input "SKU   *" at bounding box center [368, 327] width 190 height 21
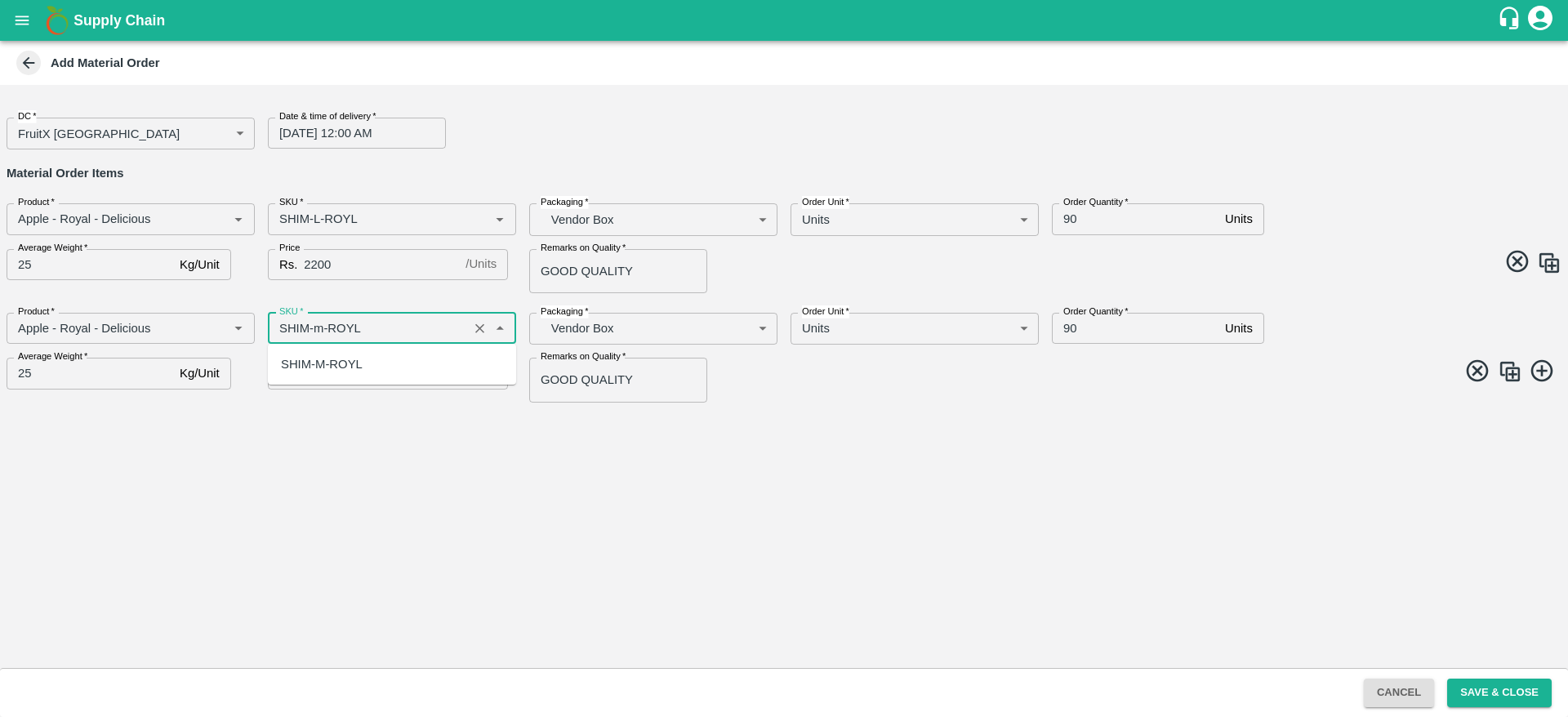
click at [330, 366] on div "SHIM-M-ROYL" at bounding box center [322, 364] width 82 height 18
type input "SHIM-M-ROYL"
click at [1511, 370] on img at bounding box center [1510, 371] width 25 height 25
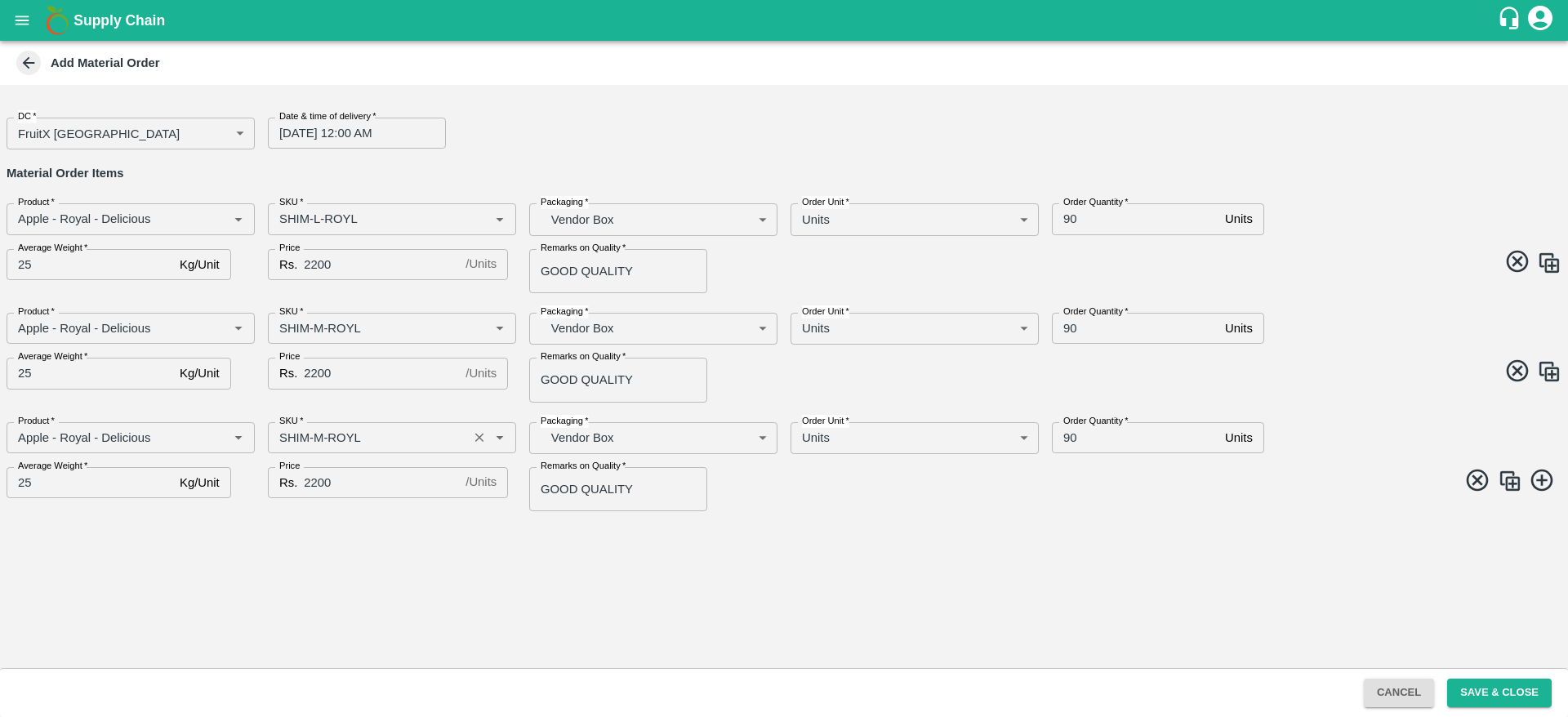
click at [321, 431] on input "SKU   *" at bounding box center [368, 437] width 190 height 21
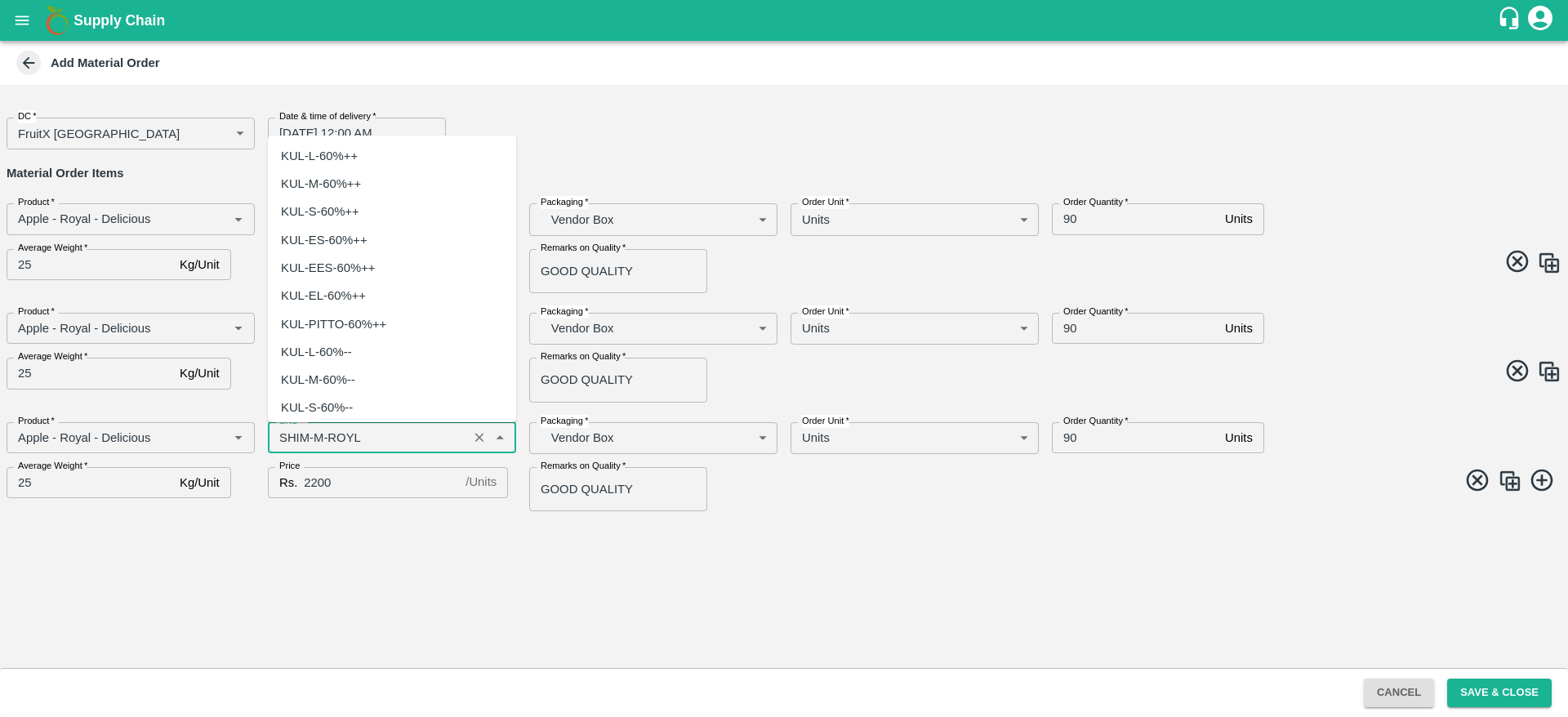
scroll to position [4562, 0]
click at [324, 433] on input "SKU   *" at bounding box center [368, 437] width 190 height 21
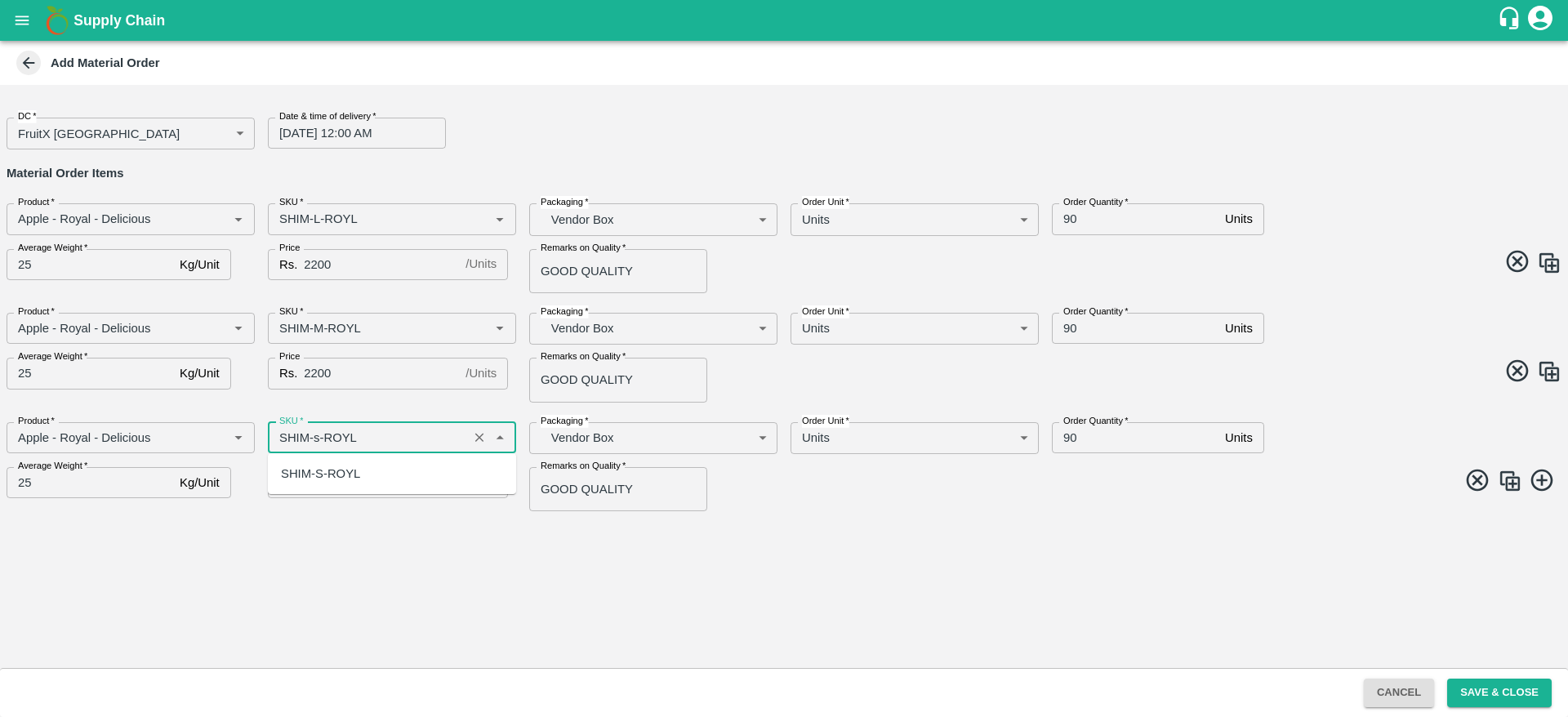
click at [346, 468] on div "SHIM-S-ROYL" at bounding box center [321, 474] width 79 height 18
type input "SHIM-S-ROYL"
click at [1517, 476] on img at bounding box center [1510, 481] width 25 height 25
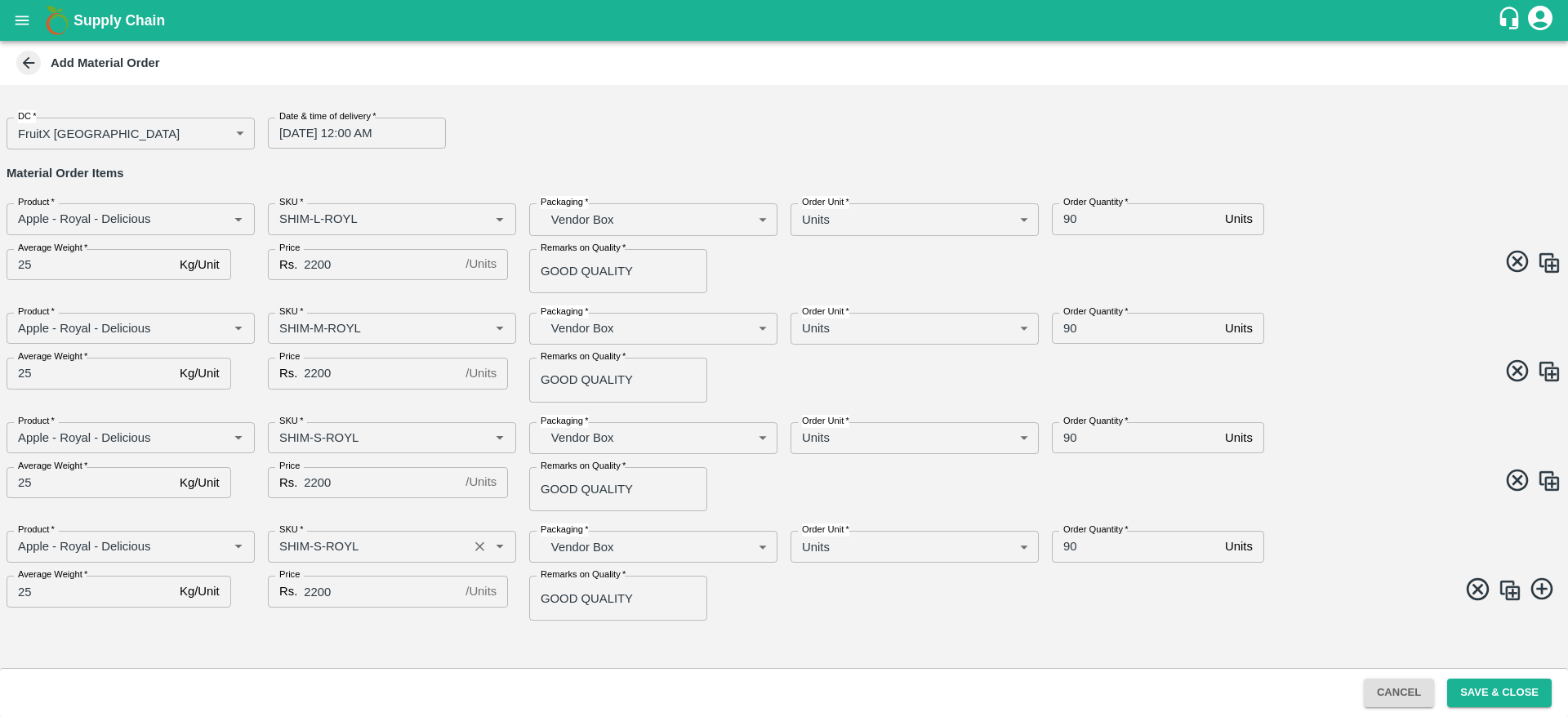
click at [319, 534] on div "SKU   *" at bounding box center [392, 546] width 248 height 31
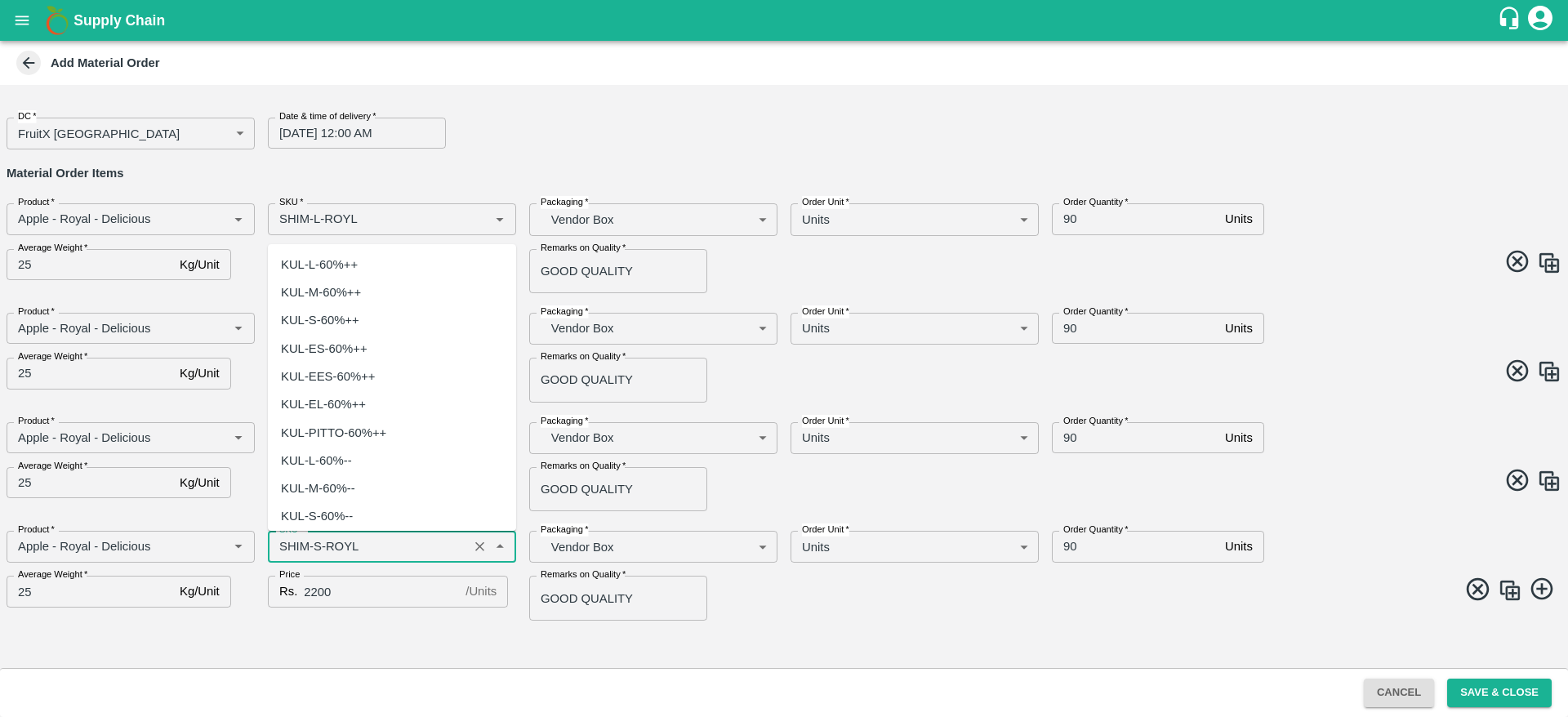
scroll to position [4815, 0]
click at [308, 554] on input "SKU   *" at bounding box center [368, 546] width 190 height 21
click at [317, 543] on input "SKU   *" at bounding box center [368, 546] width 190 height 21
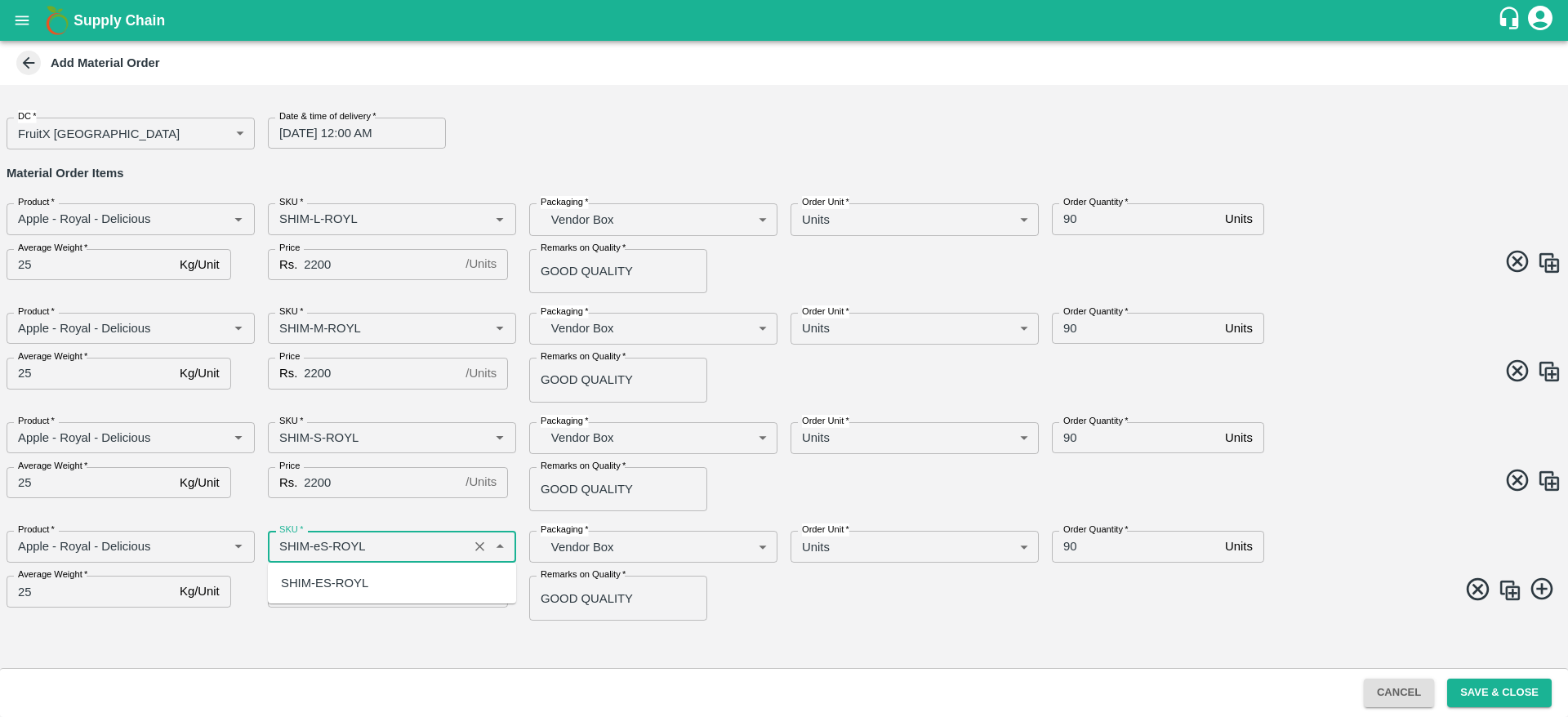
click at [352, 581] on div "SHIM-ES-ROYL" at bounding box center [324, 583] width 87 height 18
type input "SHIM-ES-ROYL"
click at [1512, 587] on img at bounding box center [1510, 590] width 25 height 25
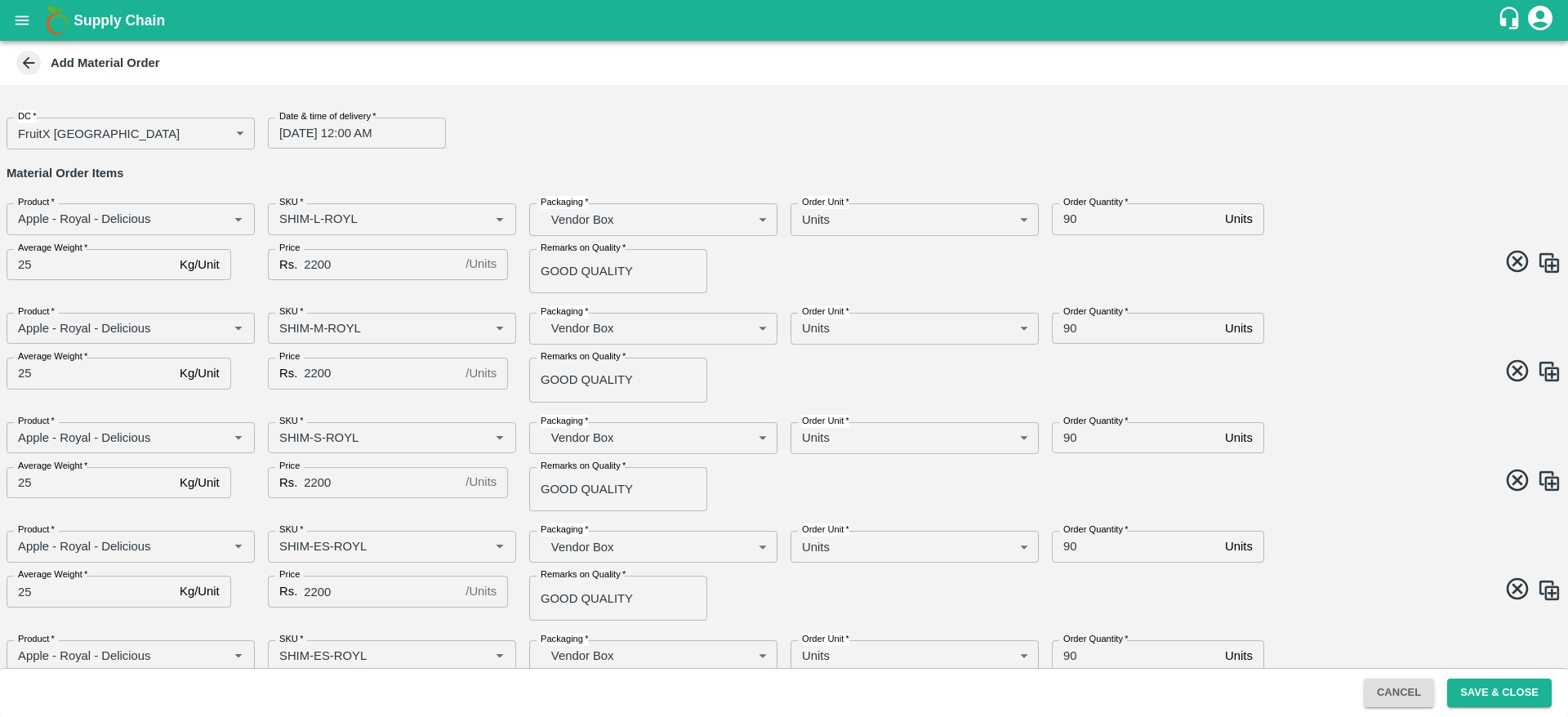
scroll to position [68, 0]
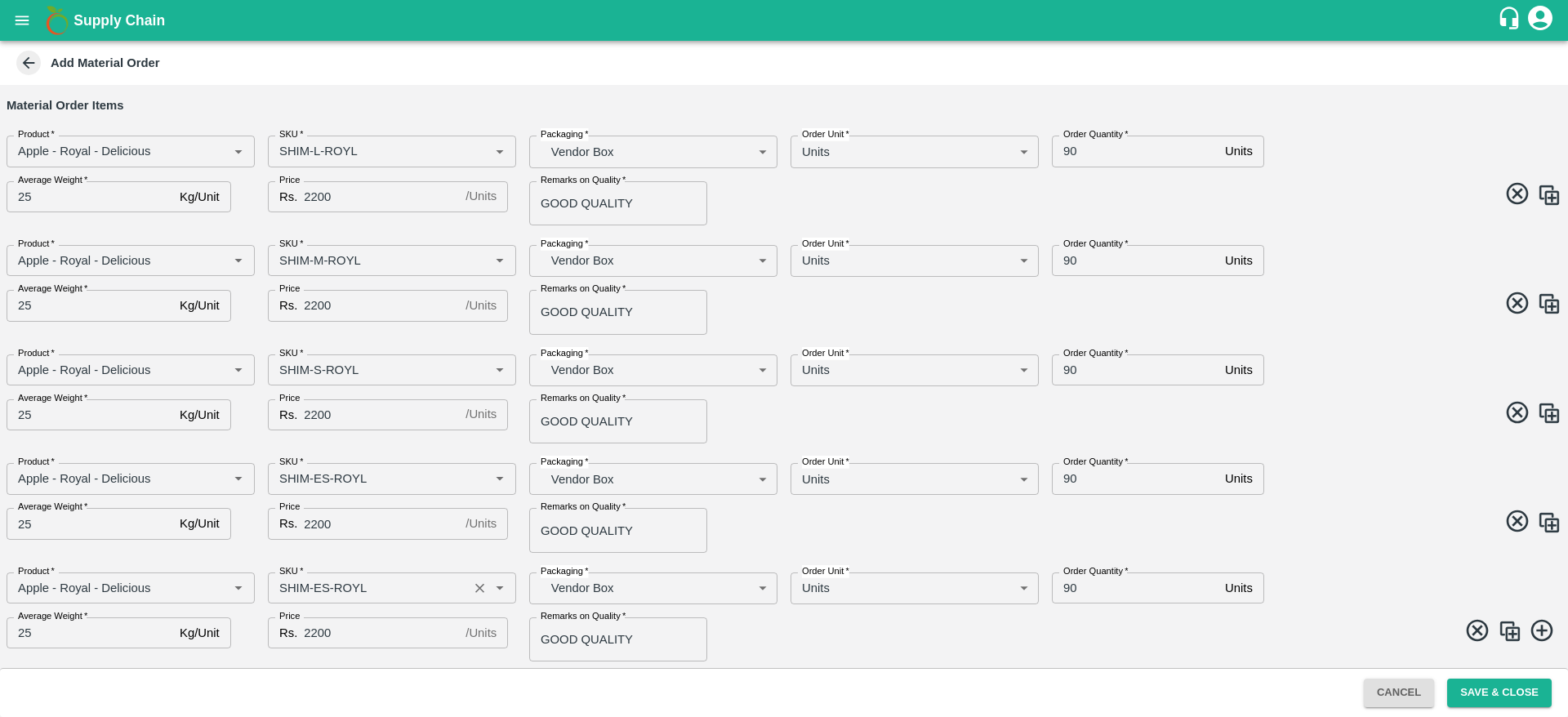
click at [318, 591] on input "SKU   *" at bounding box center [368, 587] width 190 height 21
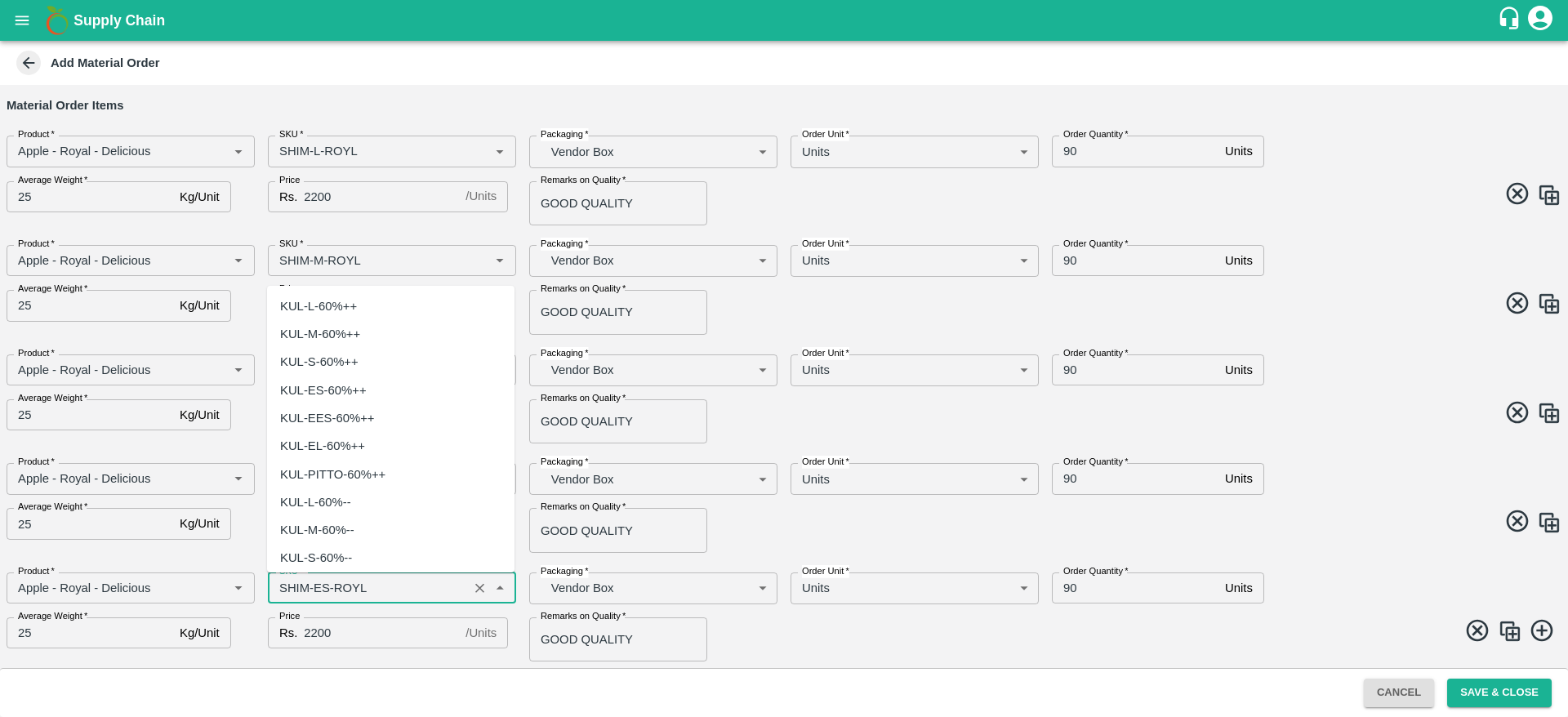
scroll to position [5066, 0]
click at [320, 581] on input "SKU   *" at bounding box center [368, 587] width 190 height 21
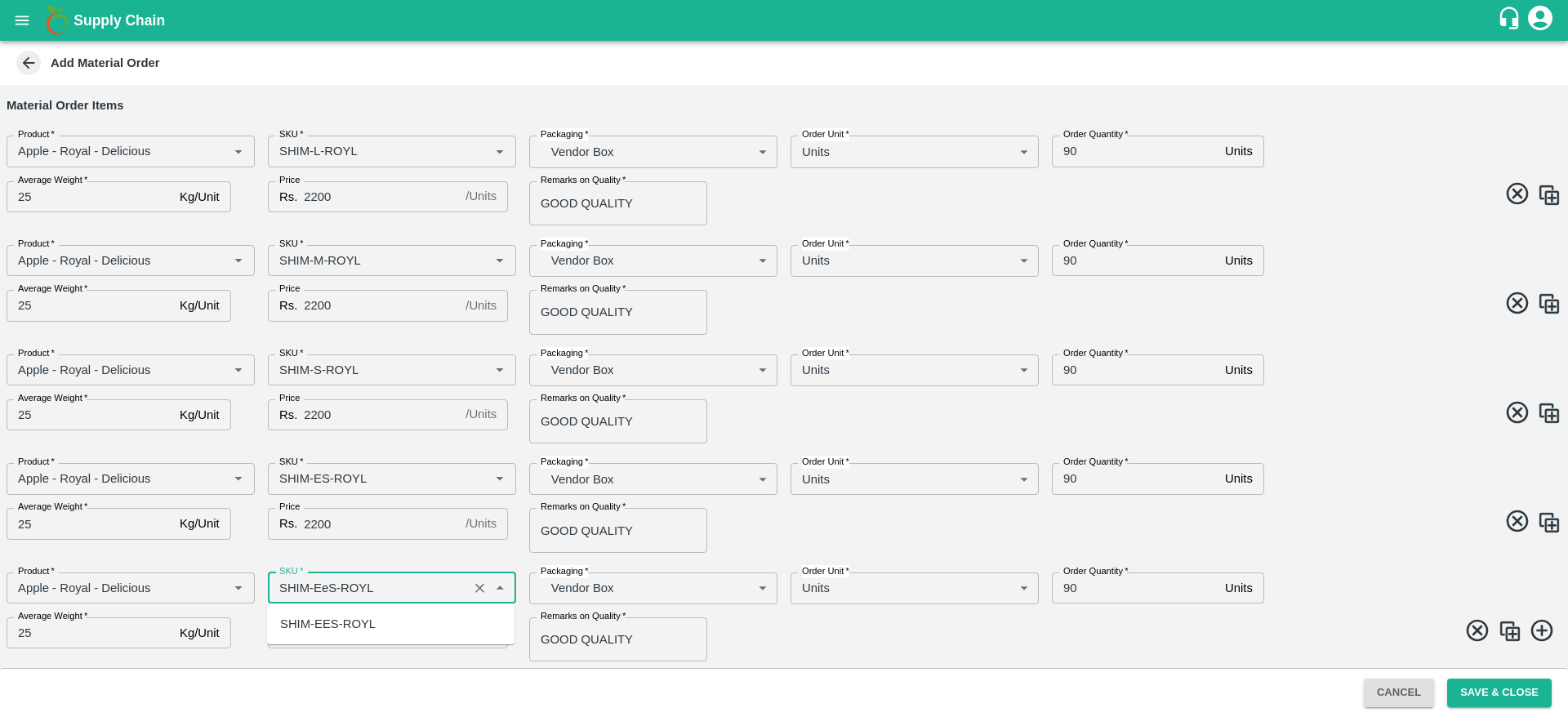
scroll to position [0, 0]
click at [344, 619] on div "SHIM-EES-ROYL" at bounding box center [327, 624] width 96 height 18
type input "SHIM-EES-ROYL"
click at [1150, 650] on div "Product   * Product   * SKU   * SKU   * Packaging   * Vendor Box BOM/276 Packag…" at bounding box center [777, 611] width 1568 height 103
click at [1506, 636] on img at bounding box center [1510, 631] width 25 height 25
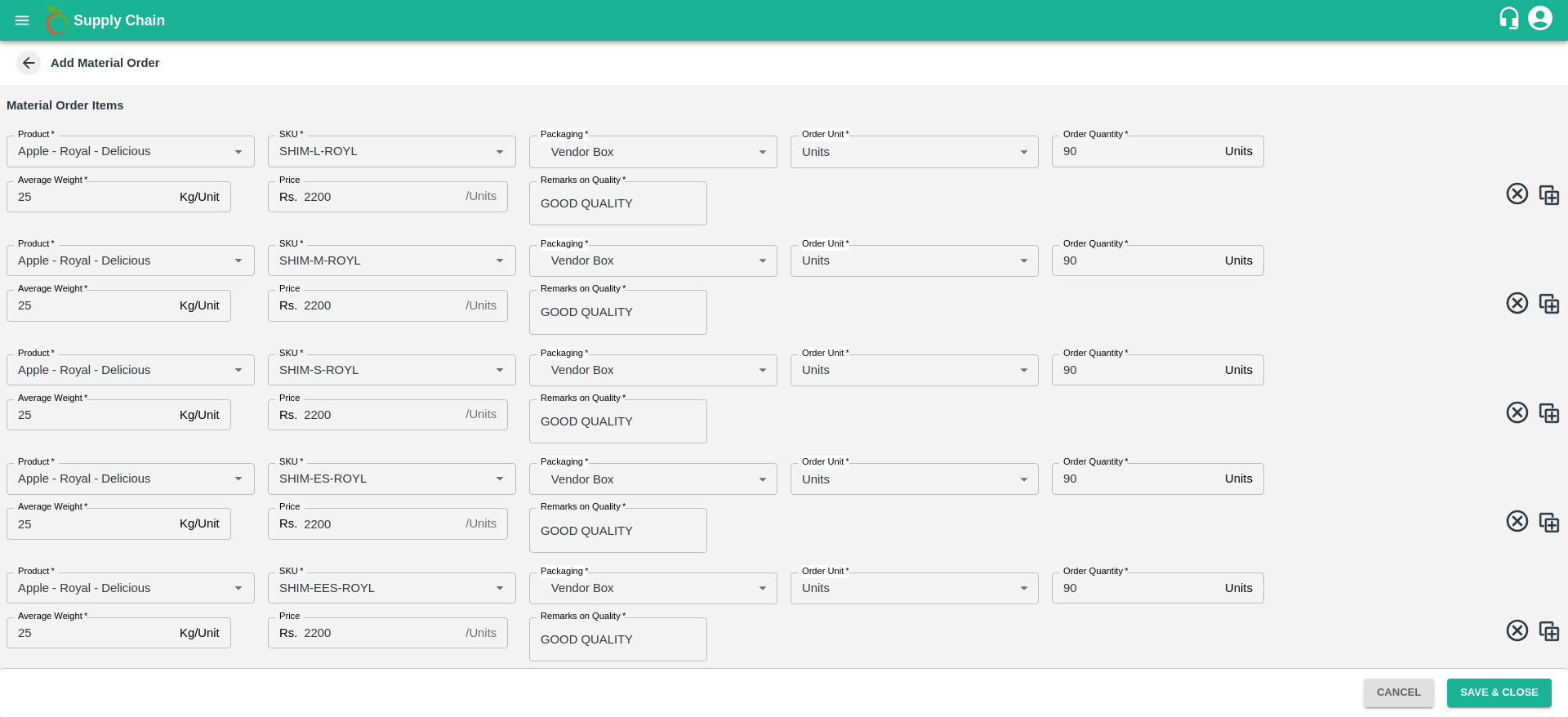
scroll to position [177, 0]
click at [323, 592] on input "SKU   *" at bounding box center [368, 586] width 190 height 21
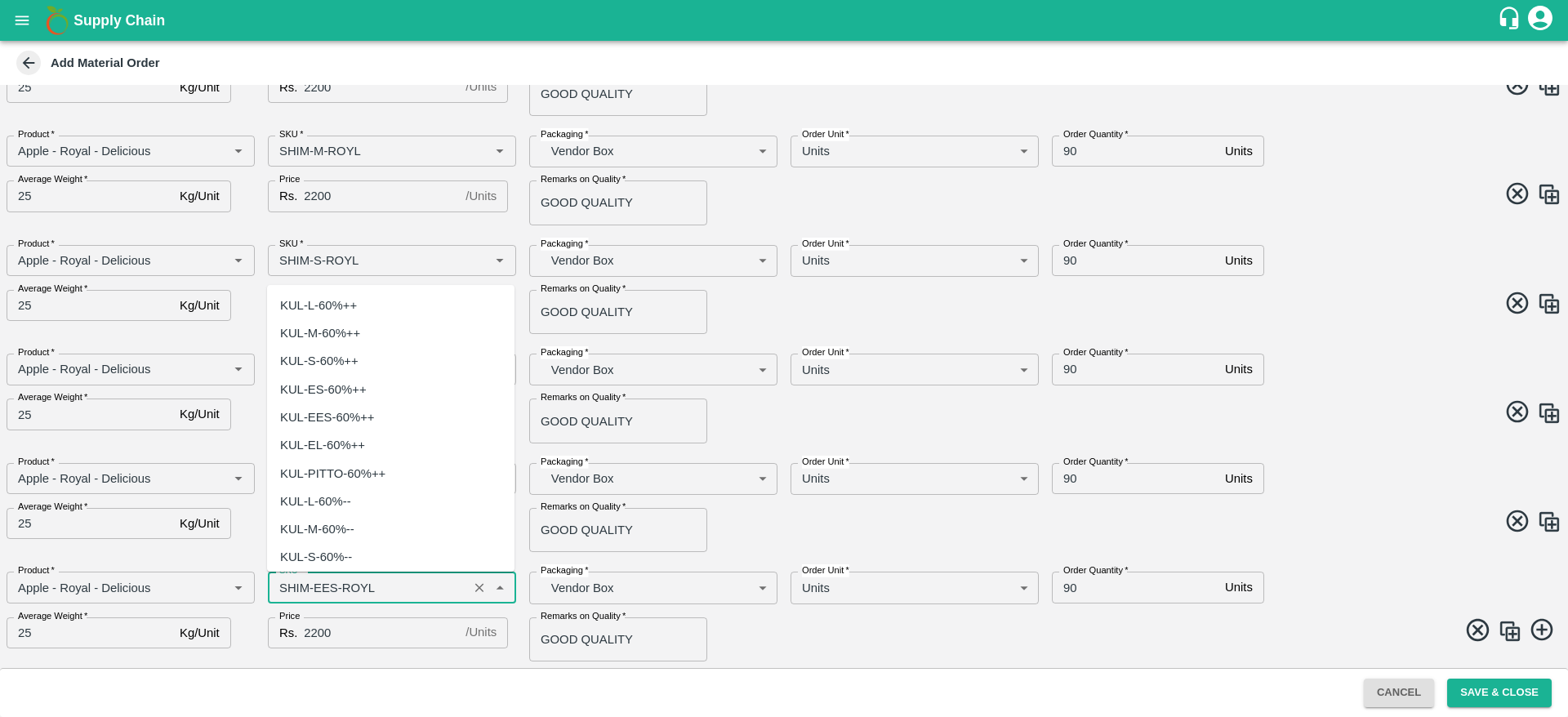
scroll to position [5319, 0]
click at [335, 586] on input "SKU   *" at bounding box center [368, 586] width 190 height 21
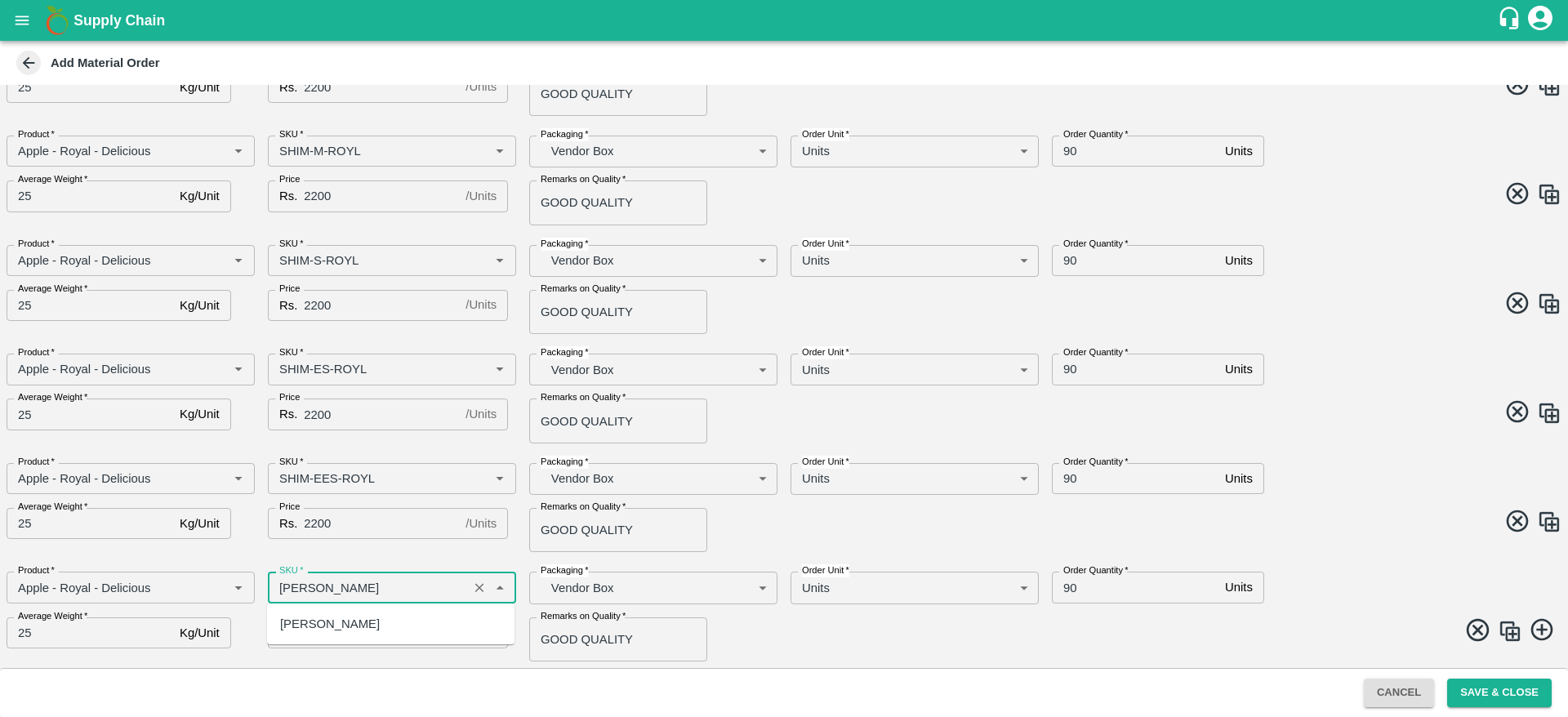
click at [324, 630] on div "[PERSON_NAME]" at bounding box center [329, 624] width 100 height 18
type input "[PERSON_NAME]"
click at [1521, 637] on span at bounding box center [1169, 632] width 784 height 32
click at [1504, 633] on img at bounding box center [1510, 631] width 25 height 25
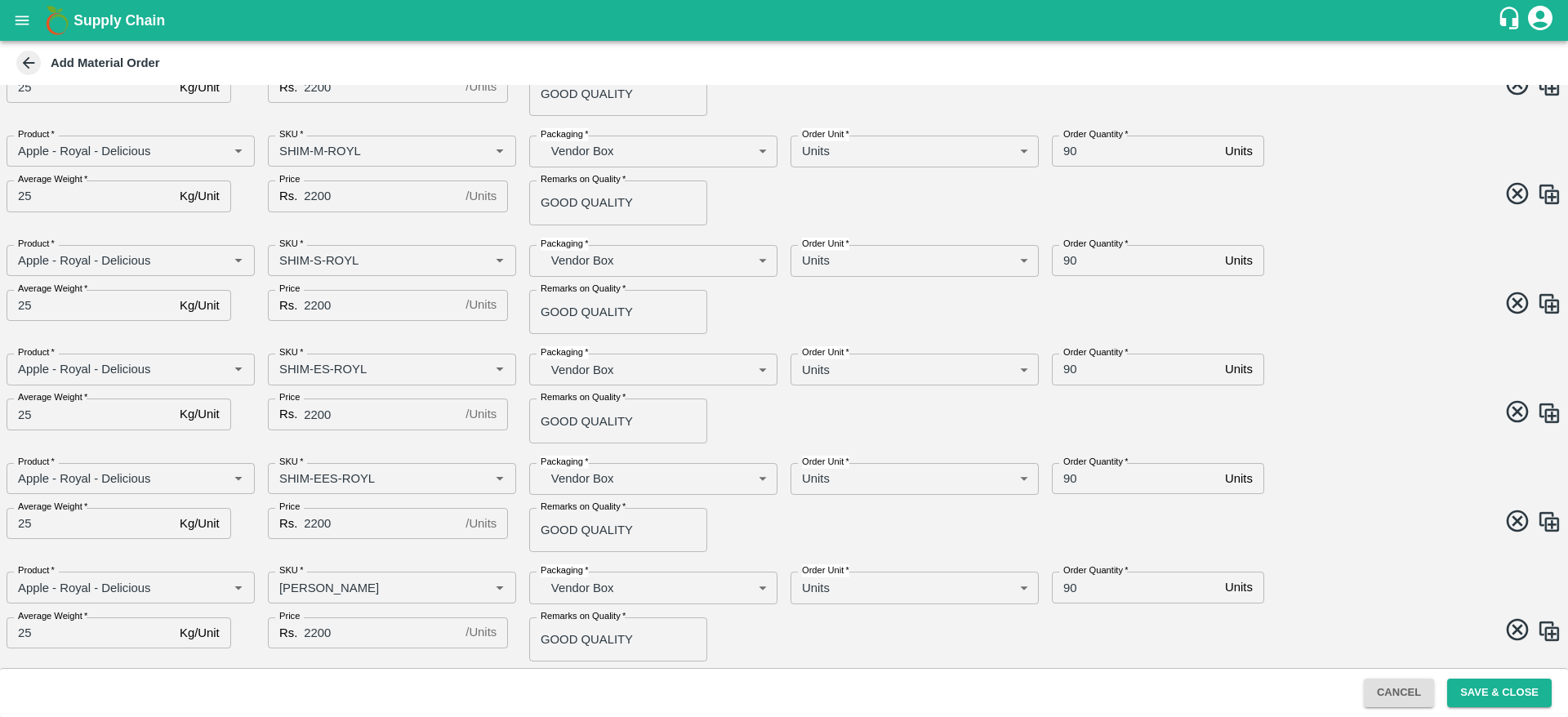
scroll to position [287, 0]
click at [341, 591] on input "SKU   *" at bounding box center [368, 586] width 190 height 21
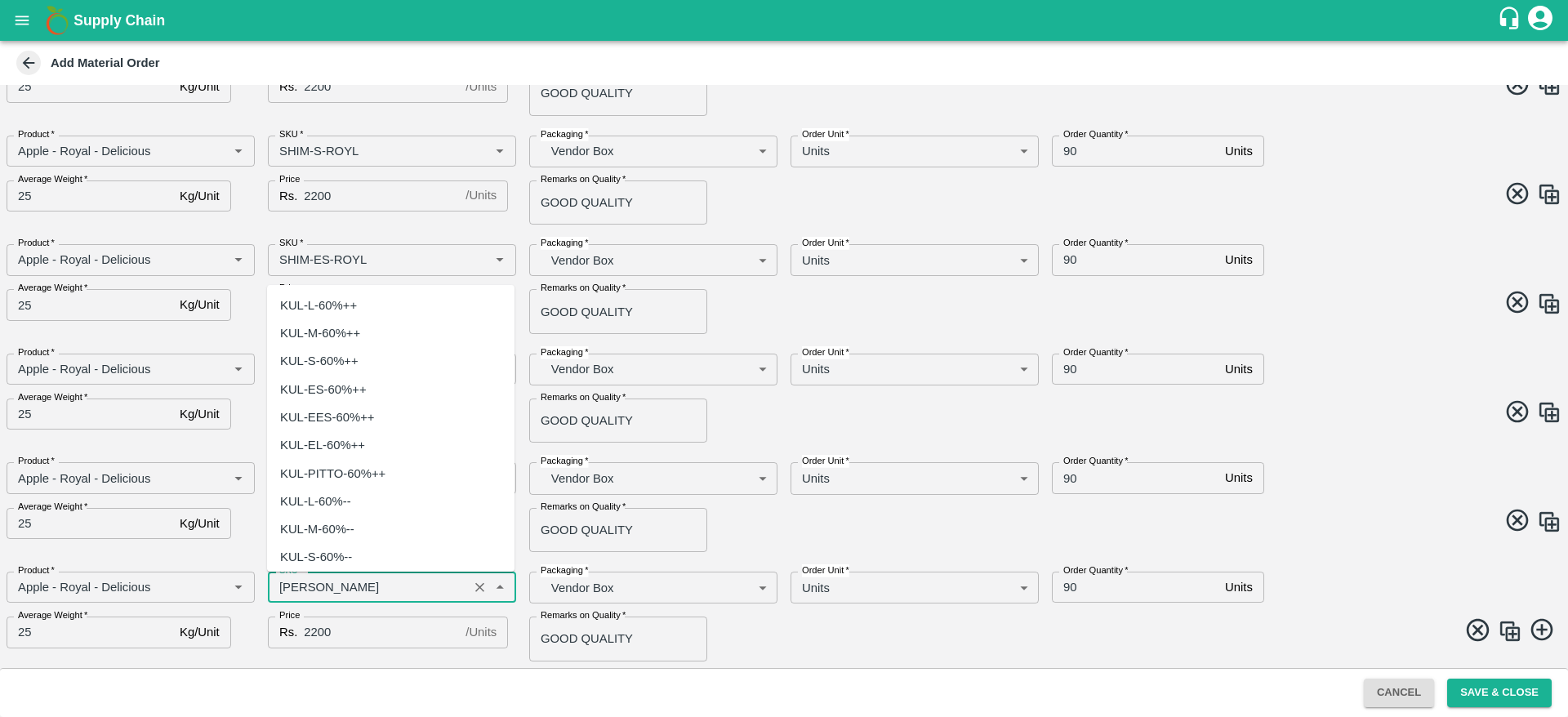
scroll to position [5571, 0]
click at [344, 583] on input "SKU   *" at bounding box center [368, 586] width 190 height 21
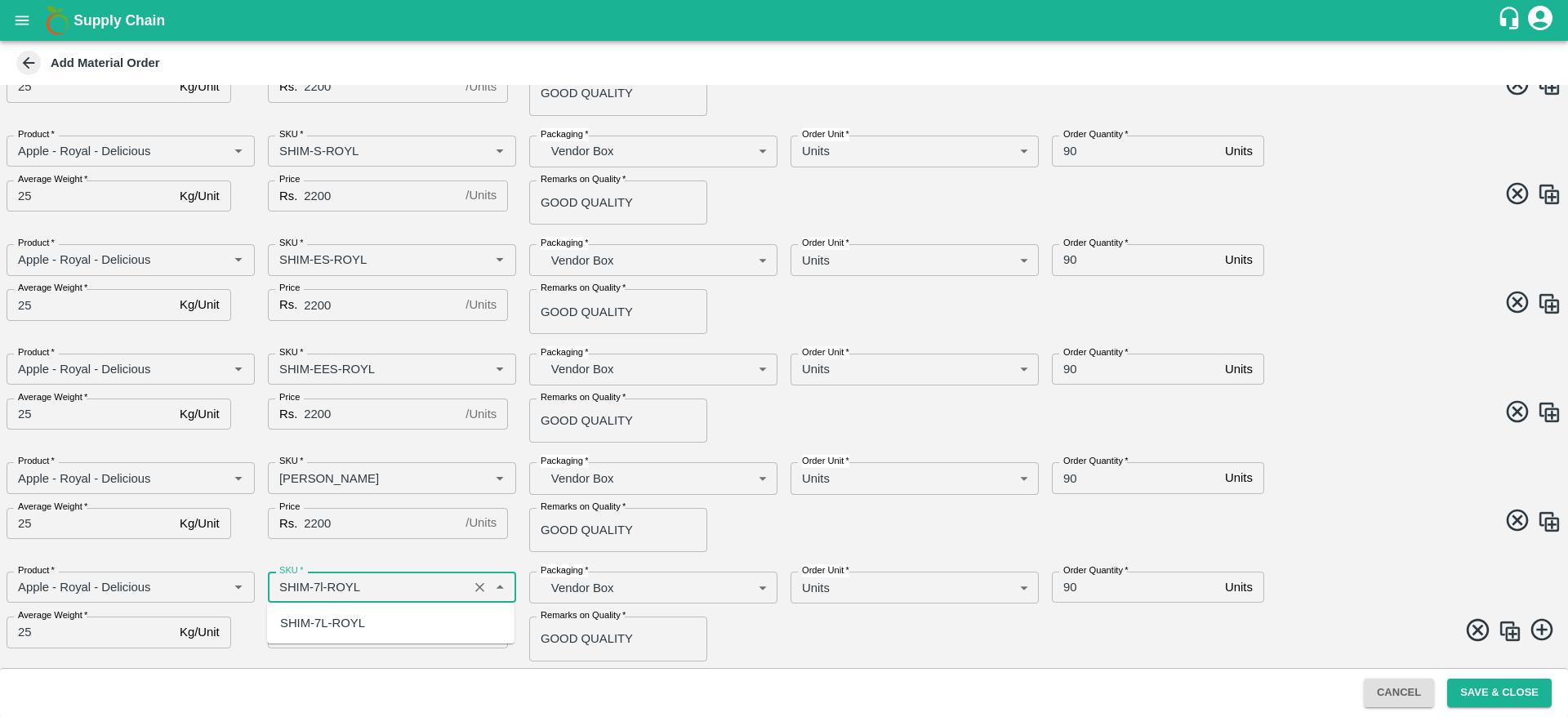
click at [339, 625] on div "SHIM-7L-ROYL" at bounding box center [323, 623] width 85 height 18
type input "SHIM-7L-ROYL"
click at [846, 623] on span at bounding box center [1169, 632] width 784 height 32
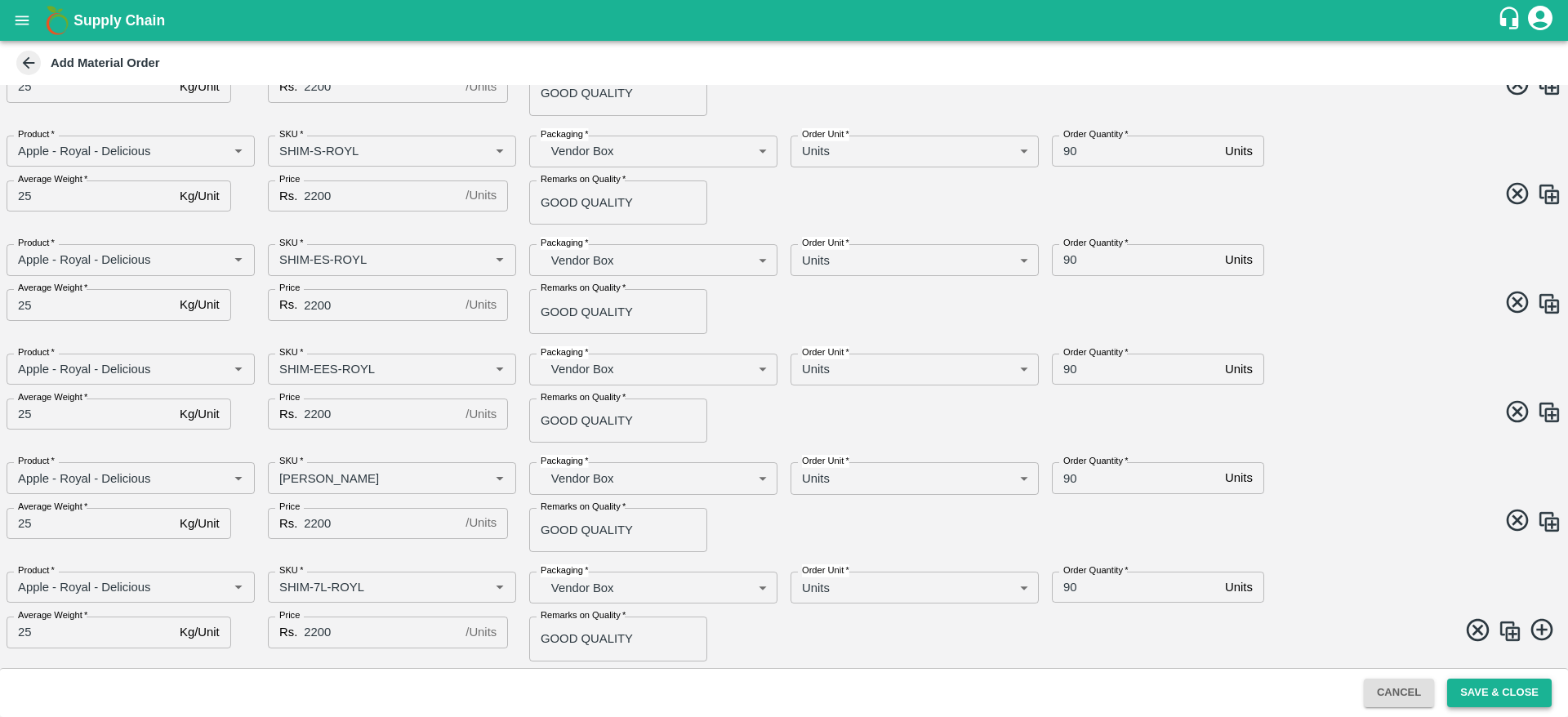
click at [1489, 696] on button "Save & Close" at bounding box center [1500, 692] width 105 height 29
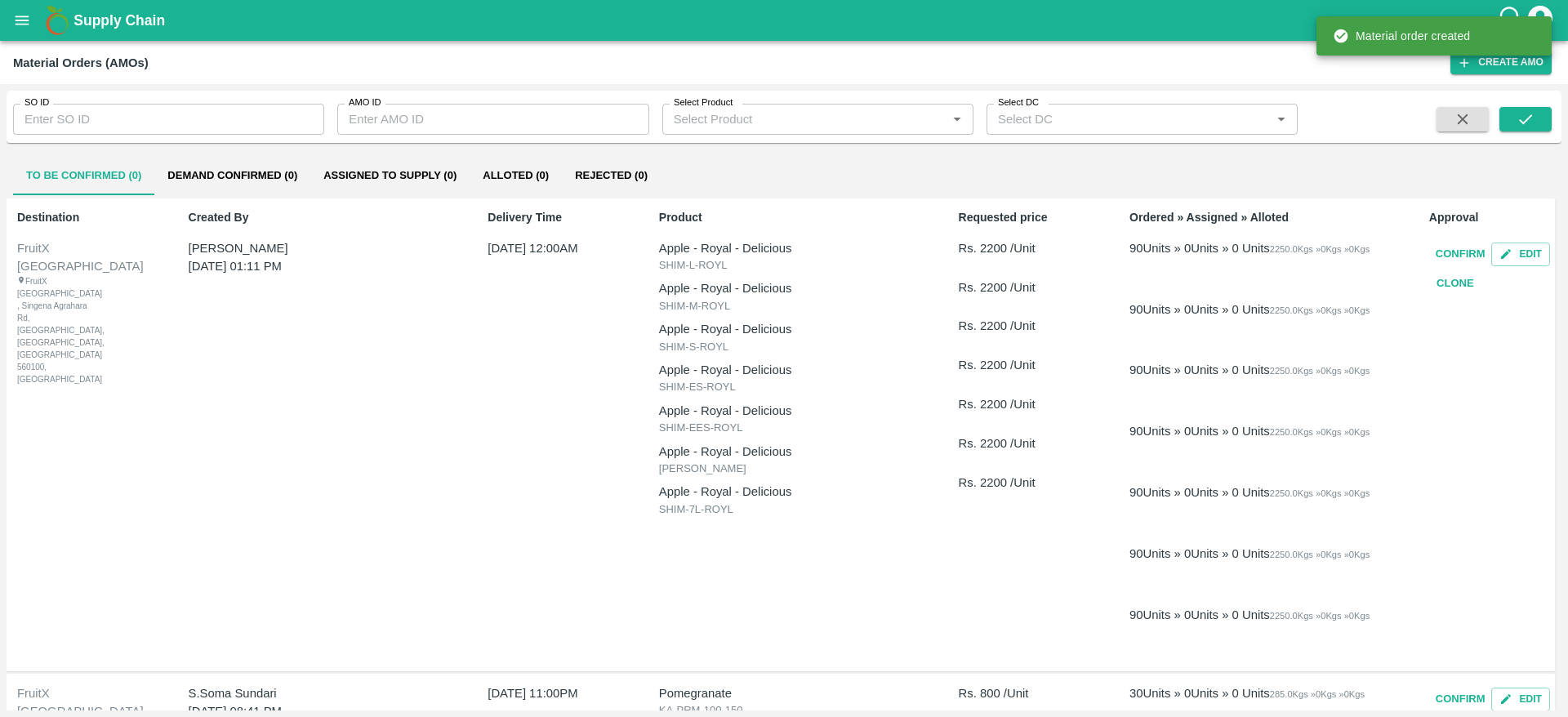
click at [1445, 251] on button "Confirm" at bounding box center [1461, 254] width 63 height 29
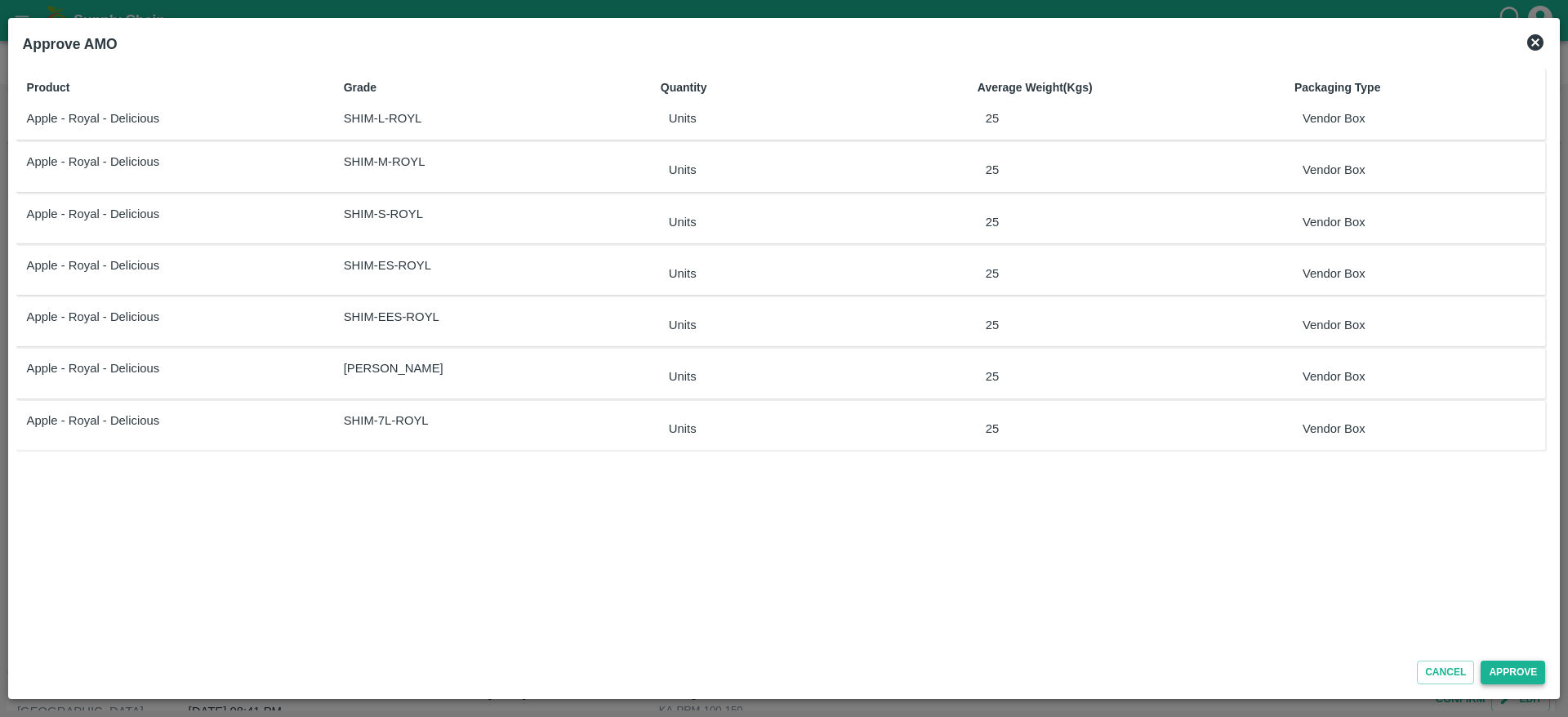
click at [1503, 675] on button "Approve" at bounding box center [1513, 672] width 64 height 24
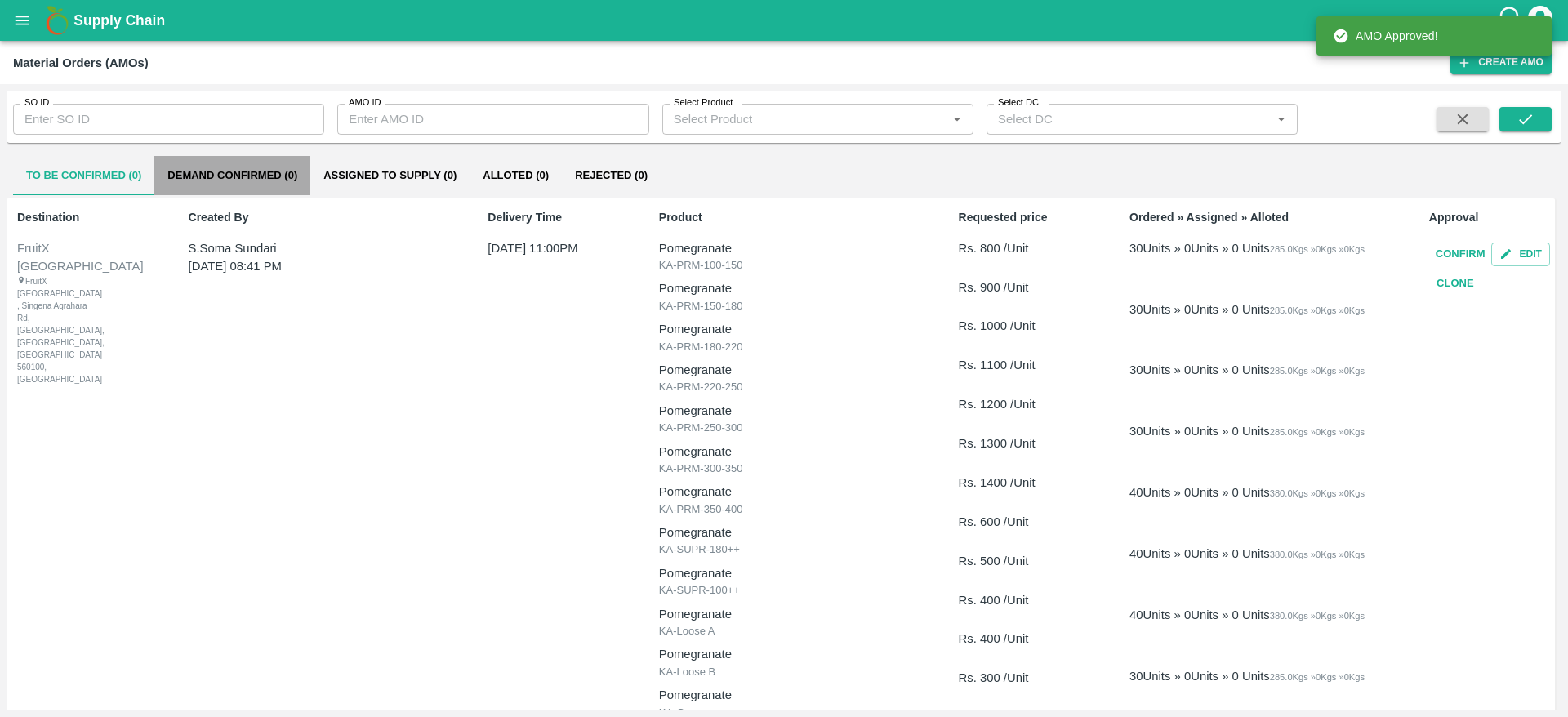
click at [208, 171] on button "Demand Confirmed (0)" at bounding box center [232, 176] width 156 height 40
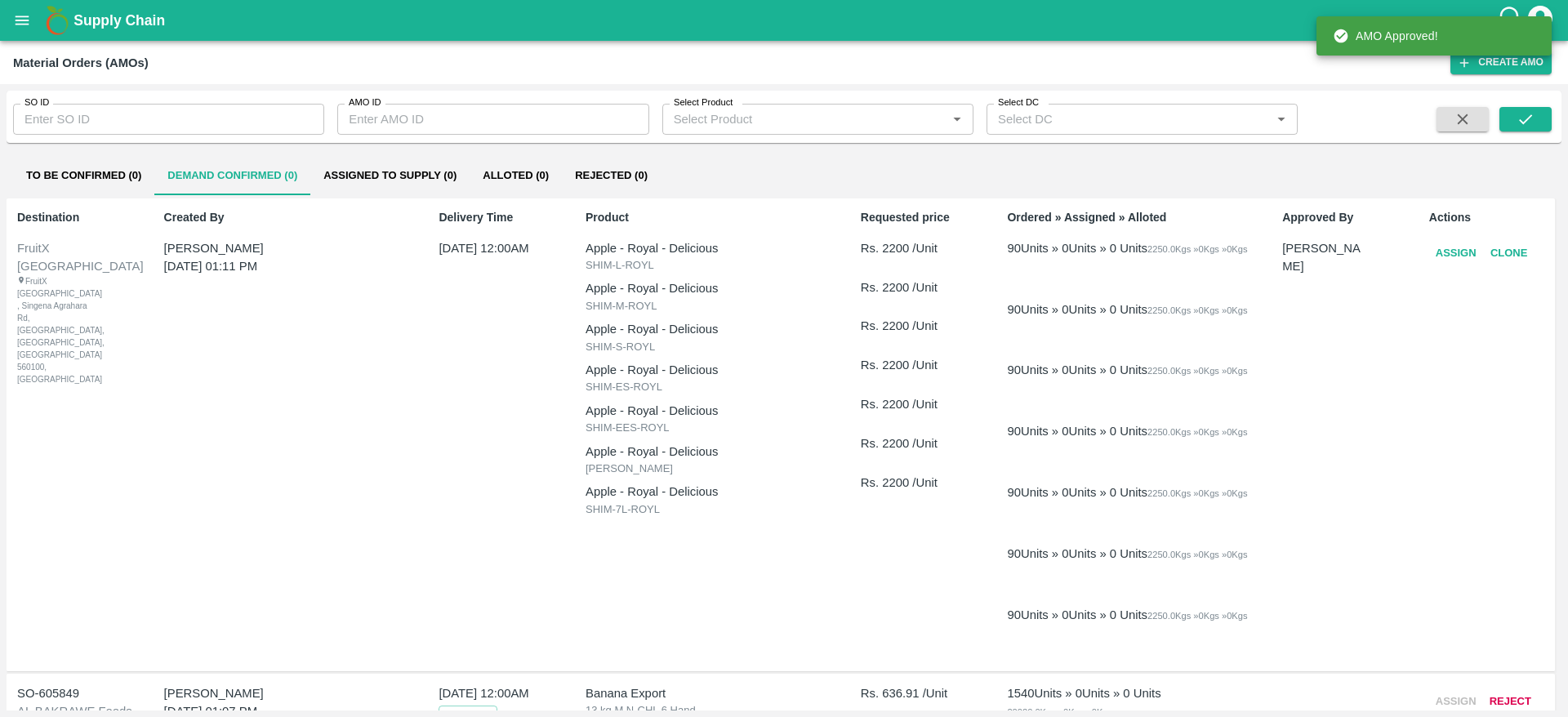
click at [1453, 255] on button "Assign" at bounding box center [1456, 253] width 53 height 29
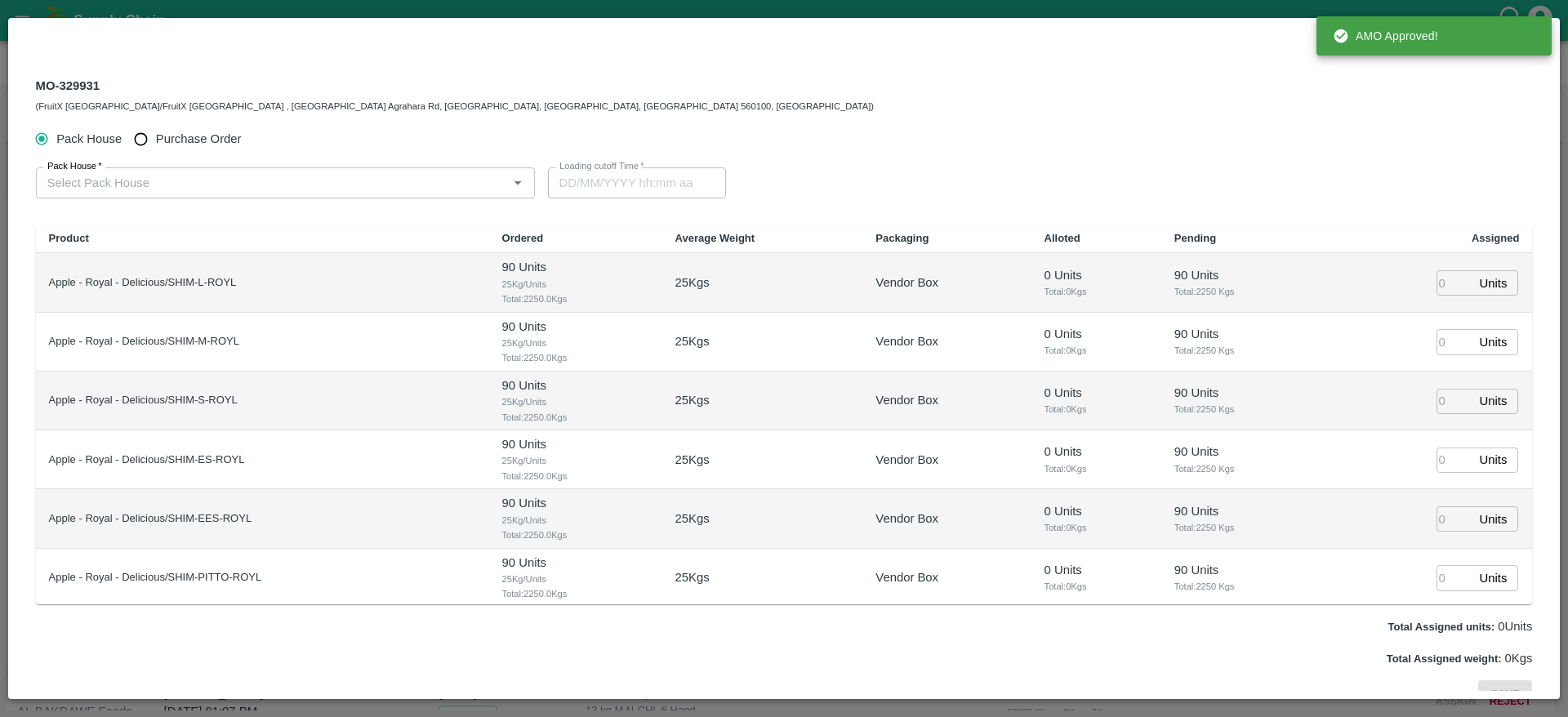
type input "01/10/2025 12:00 AM"
click at [152, 129] on input "Purchase Order" at bounding box center [140, 139] width 31 height 31
radio input "true"
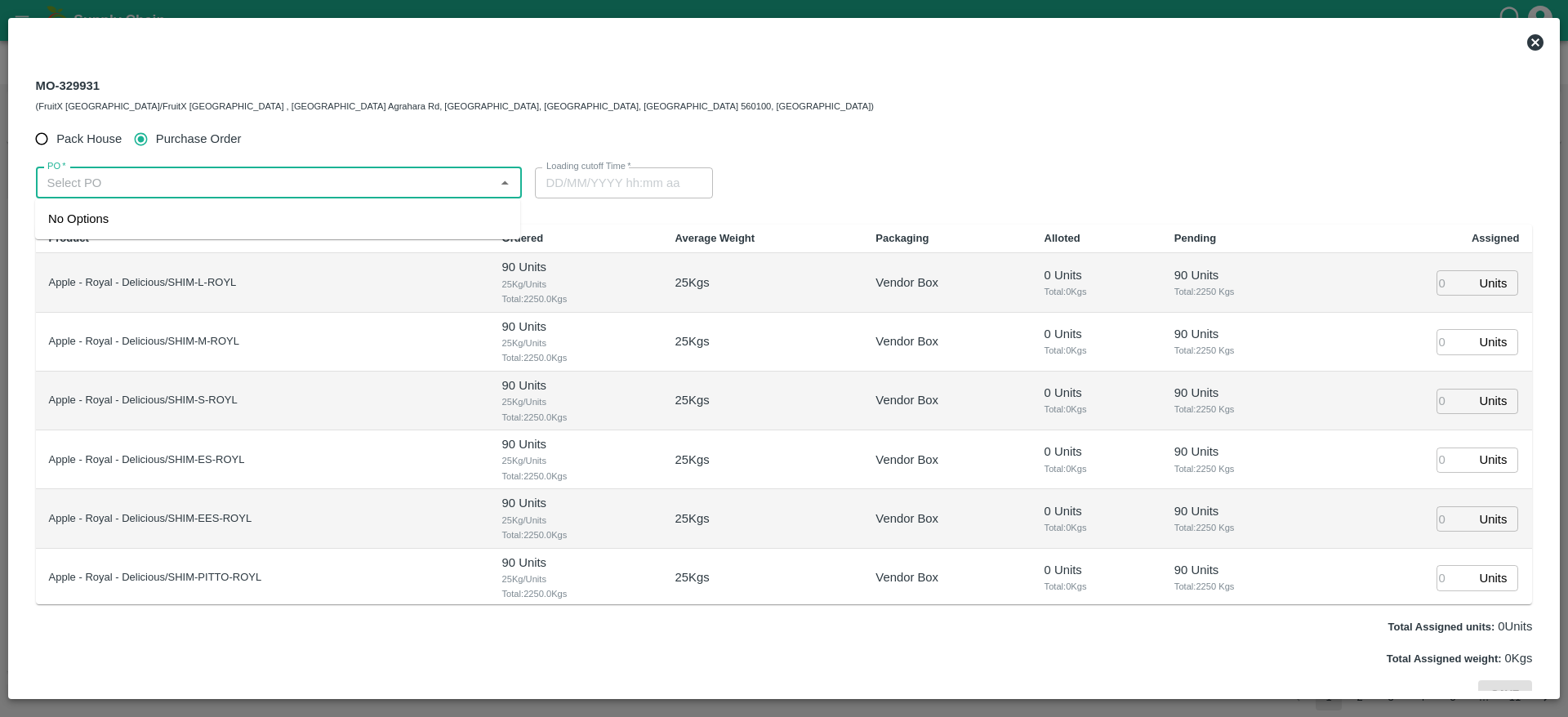
click at [161, 172] on input "PO   *" at bounding box center [265, 182] width 449 height 21
paste input "178480"
drag, startPoint x: 161, startPoint y: 172, endPoint x: 188, endPoint y: 220, distance: 55.1
click at [188, 220] on body "Supply Chain Material Orders (AMOs) Create AMO SO ID SO ID AMO ID AMO ID Select…" at bounding box center [784, 358] width 1568 height 717
click at [402, 212] on div "PO-178480(S.O. FRUIT Co. ( Sardevan Singh)-7807720600)" at bounding box center [278, 219] width 485 height 28
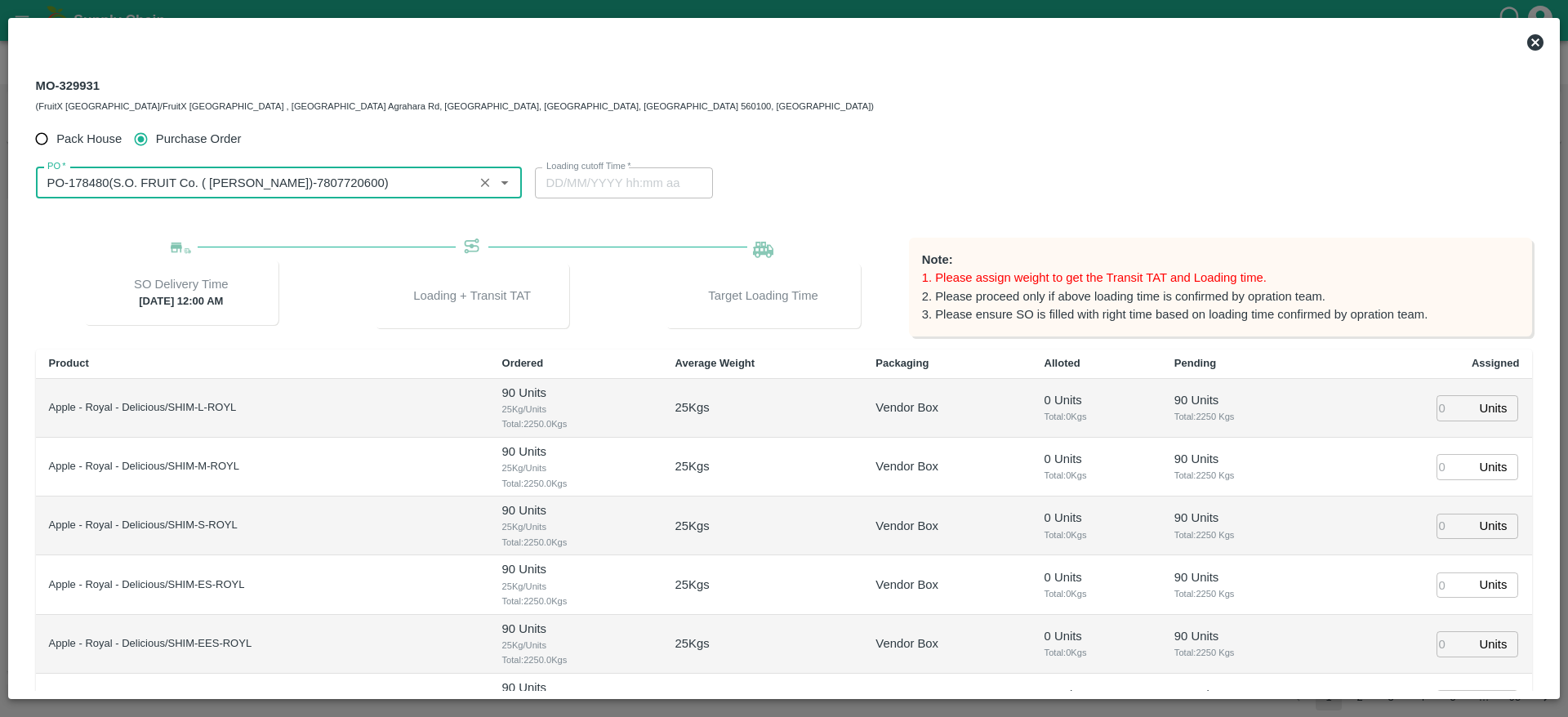
type input "PO-178480(S.O. FRUIT Co. ( Sardevan Singh)-7807720600)"
click at [1450, 406] on input "number" at bounding box center [1454, 408] width 36 height 26
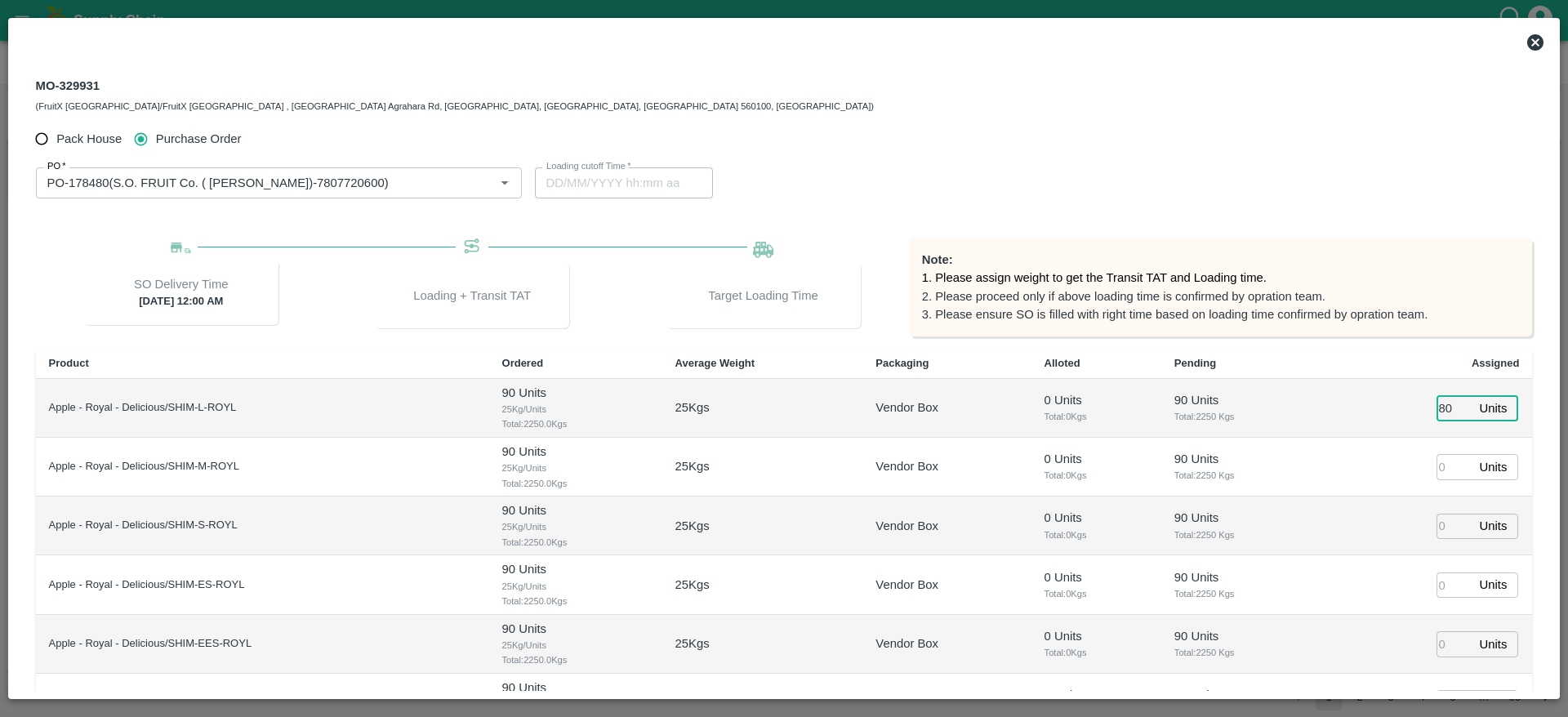
type input "80"
type input "90"
type input "80"
type input "89"
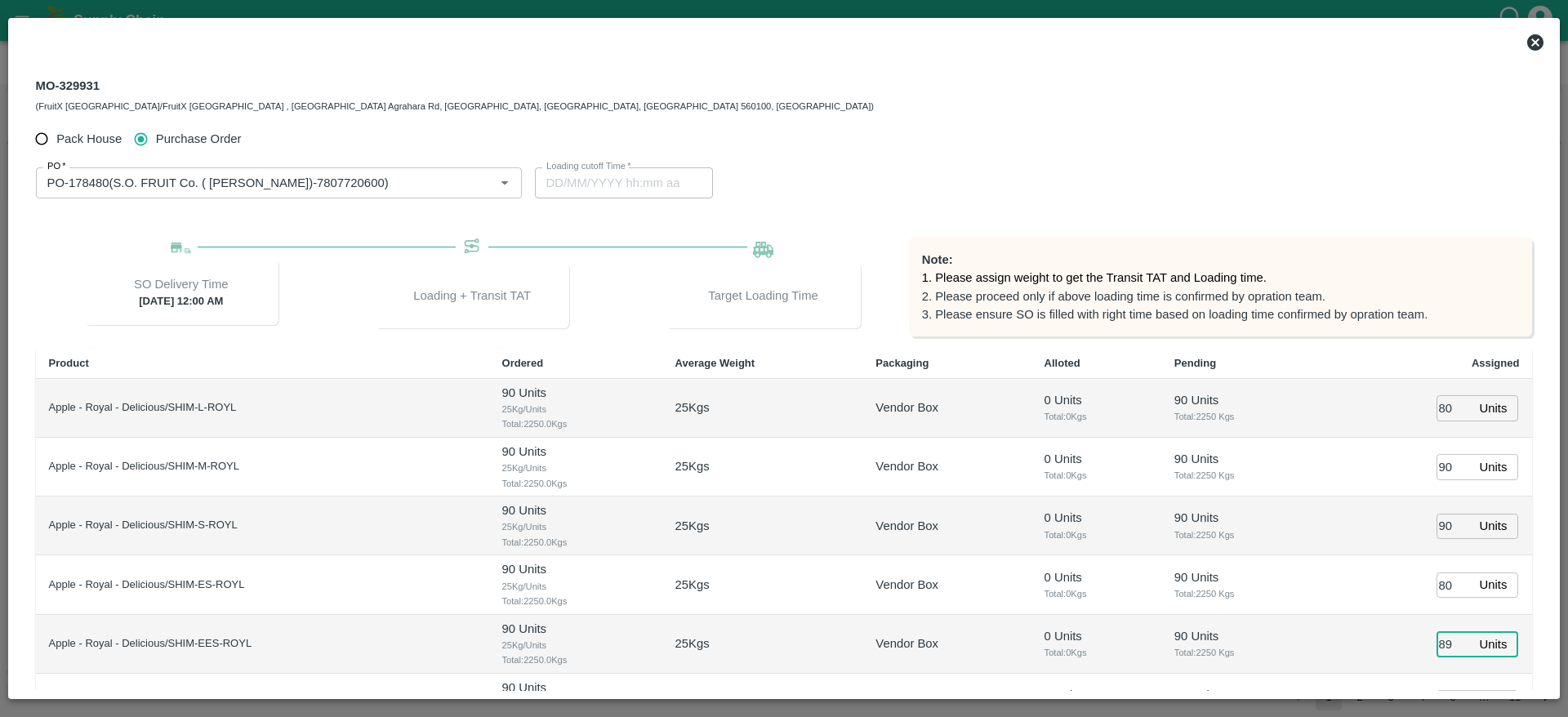
scroll to position [26, 0]
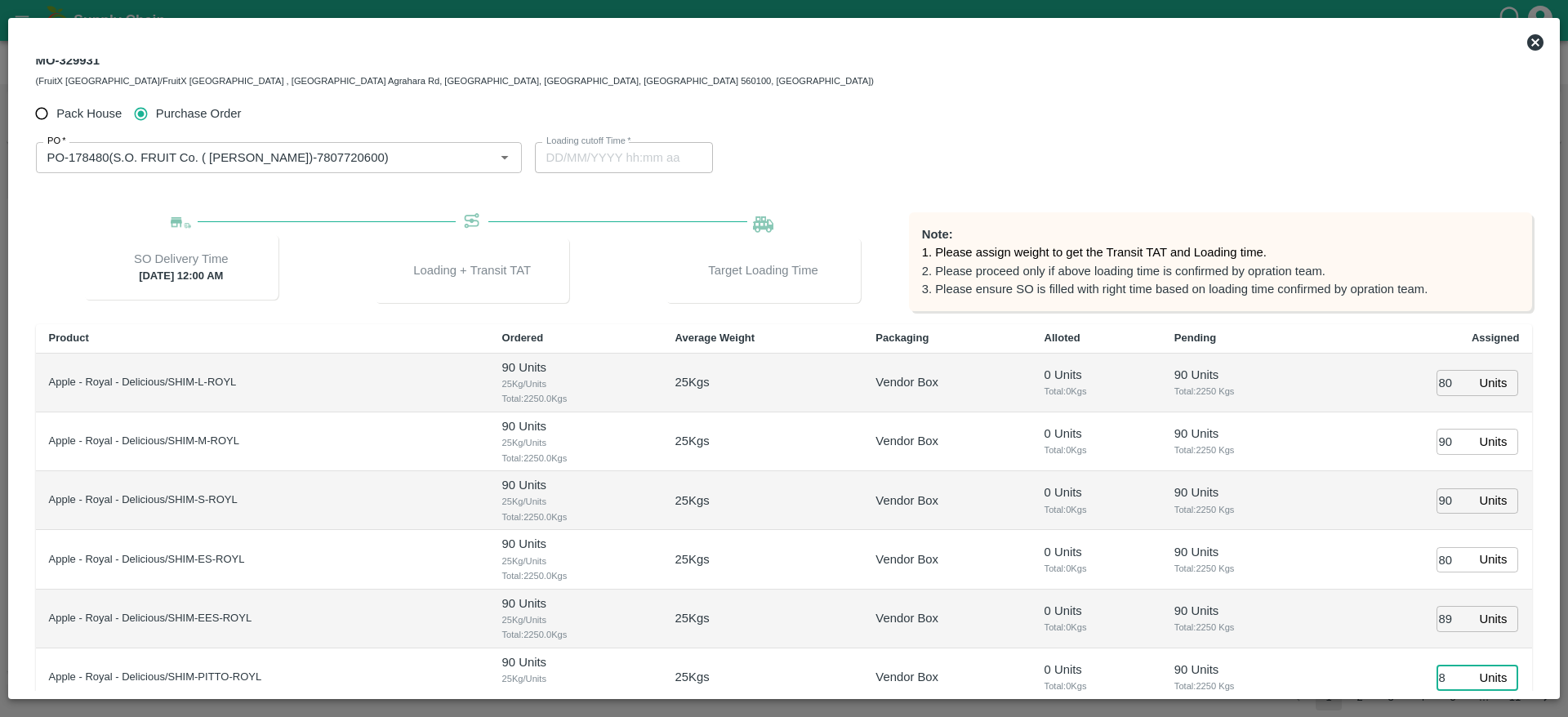
type input "80"
type input "27/09/2025 03:48 AM"
type input "80"
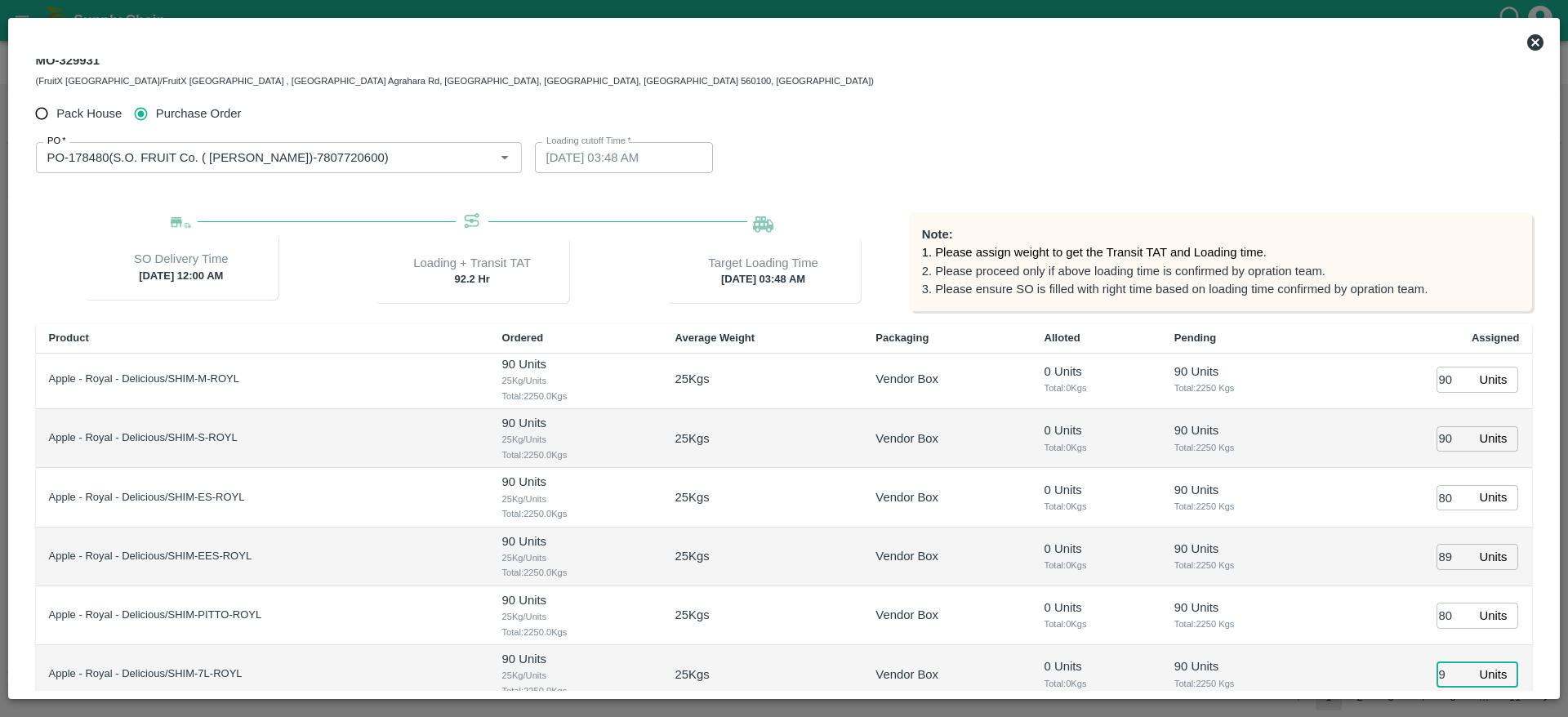
type input "9"
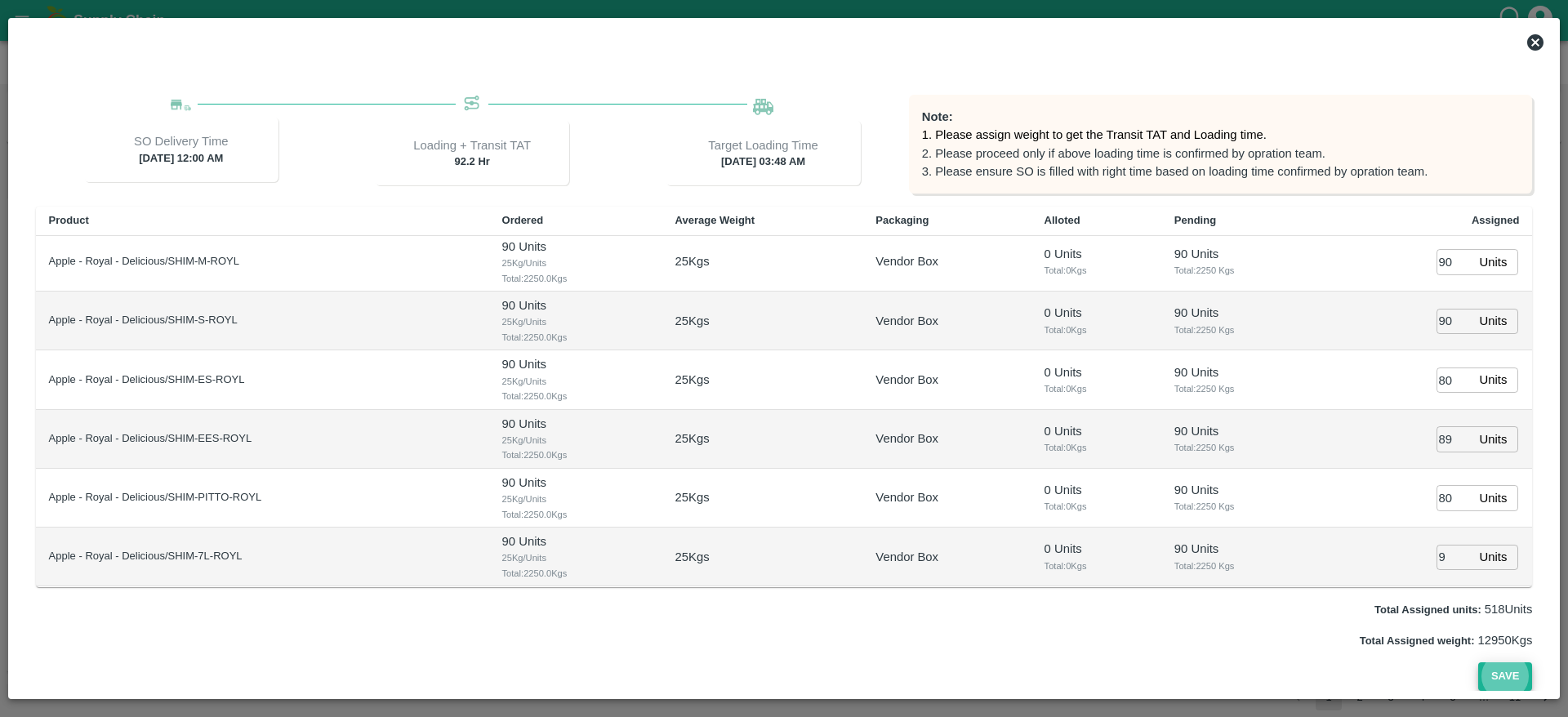
click at [1494, 668] on button "Save" at bounding box center [1506, 676] width 53 height 29
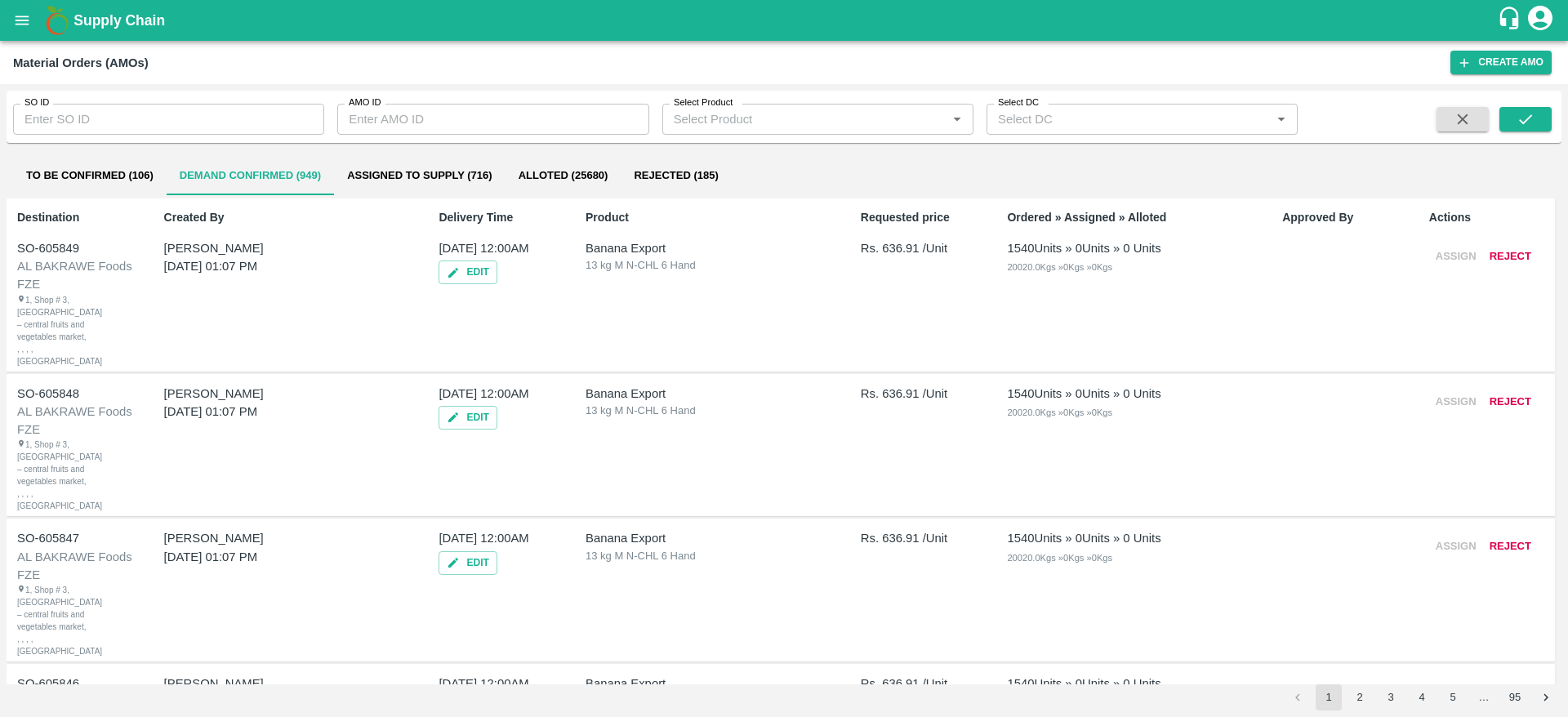
click at [10, 22] on button "open drawer" at bounding box center [22, 21] width 38 height 38
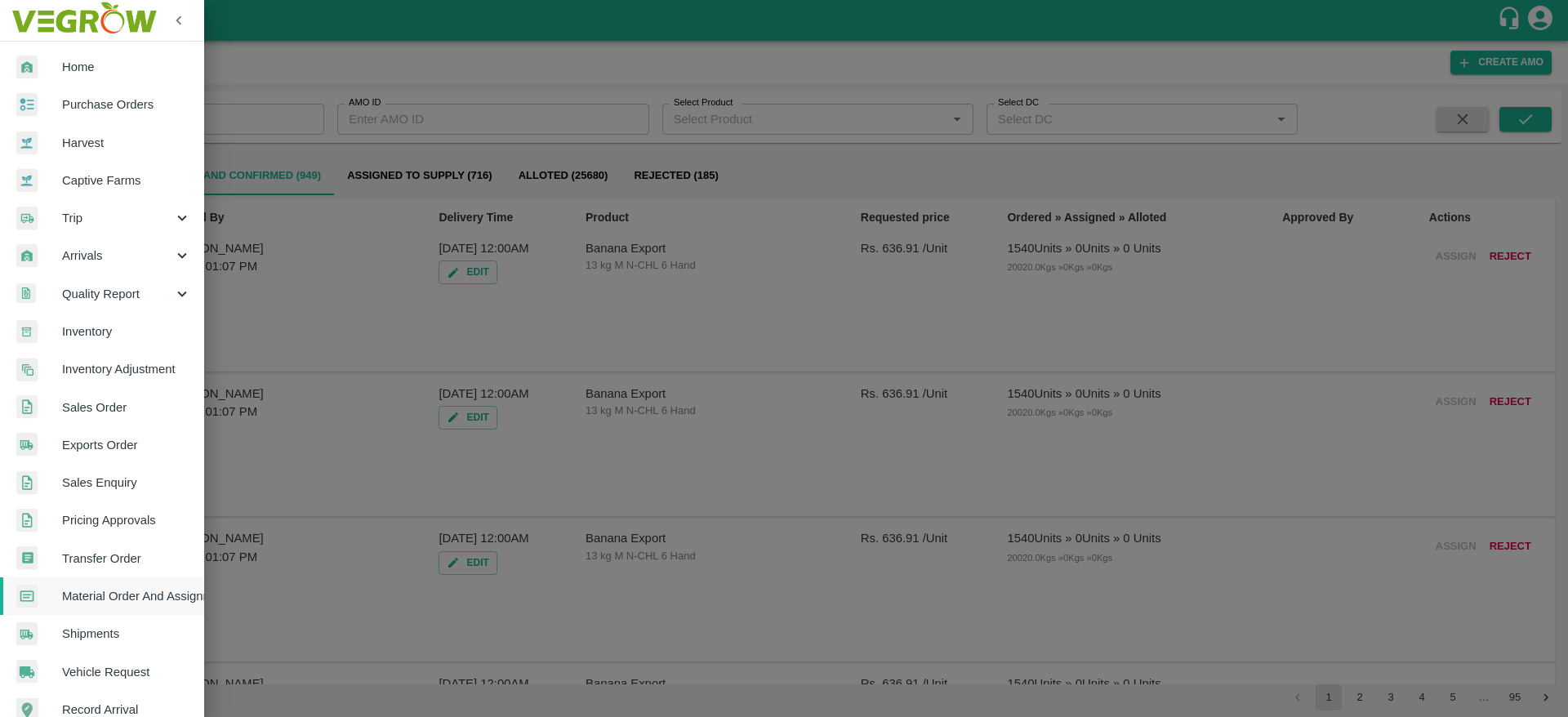
click at [132, 108] on span "Purchase Orders" at bounding box center [127, 105] width 129 height 18
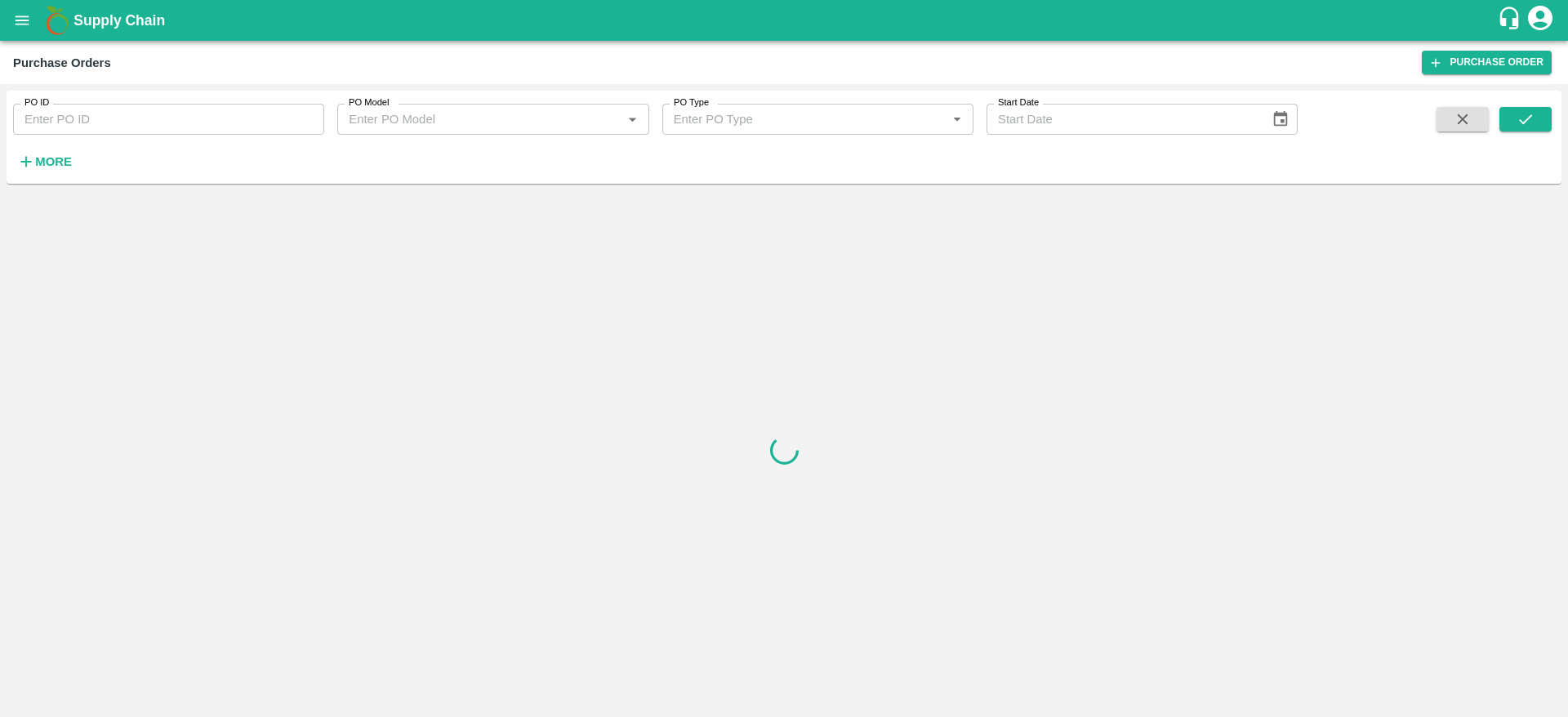
click at [107, 115] on input "PO ID" at bounding box center [168, 119] width 312 height 31
click at [58, 158] on strong "More" at bounding box center [53, 161] width 37 height 13
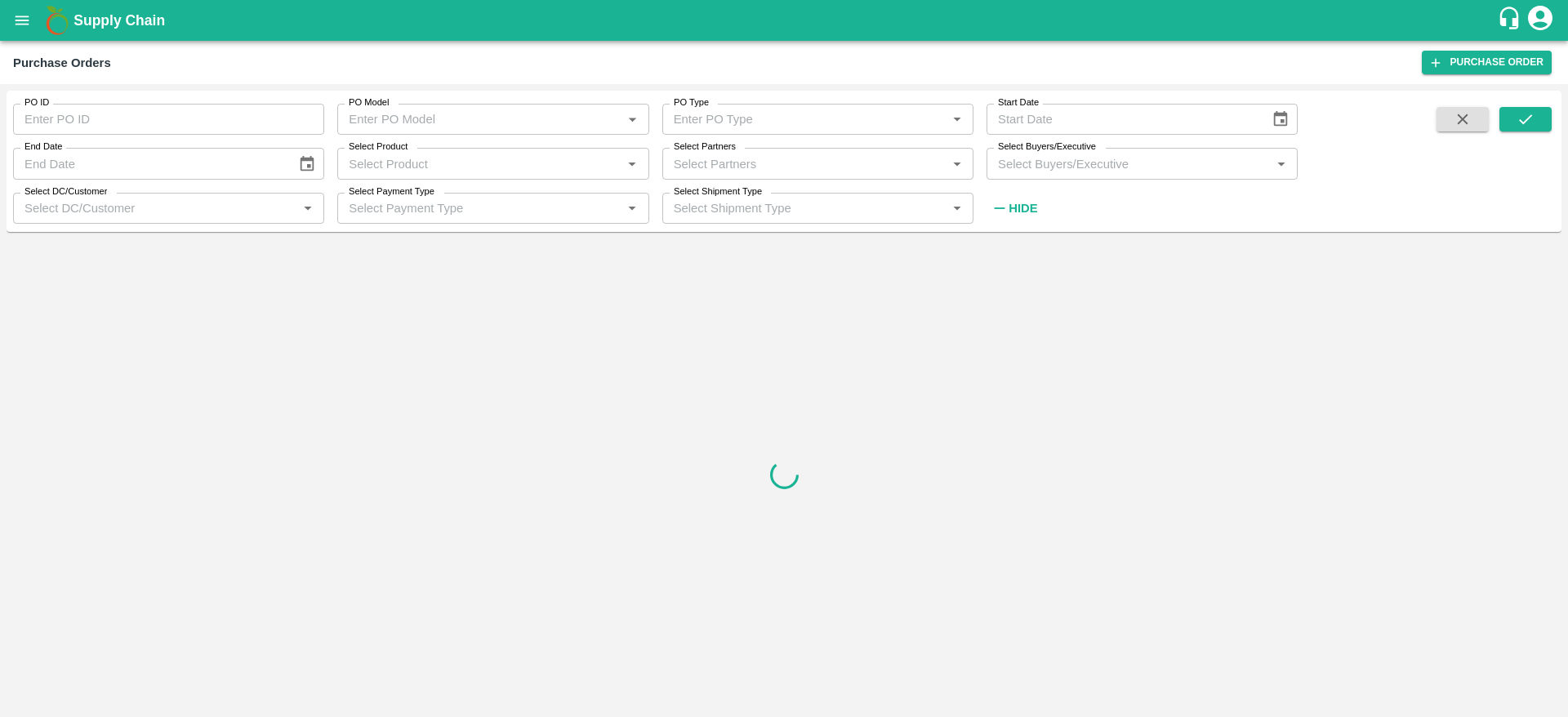
click at [462, 165] on input "Select Product" at bounding box center [479, 162] width 274 height 21
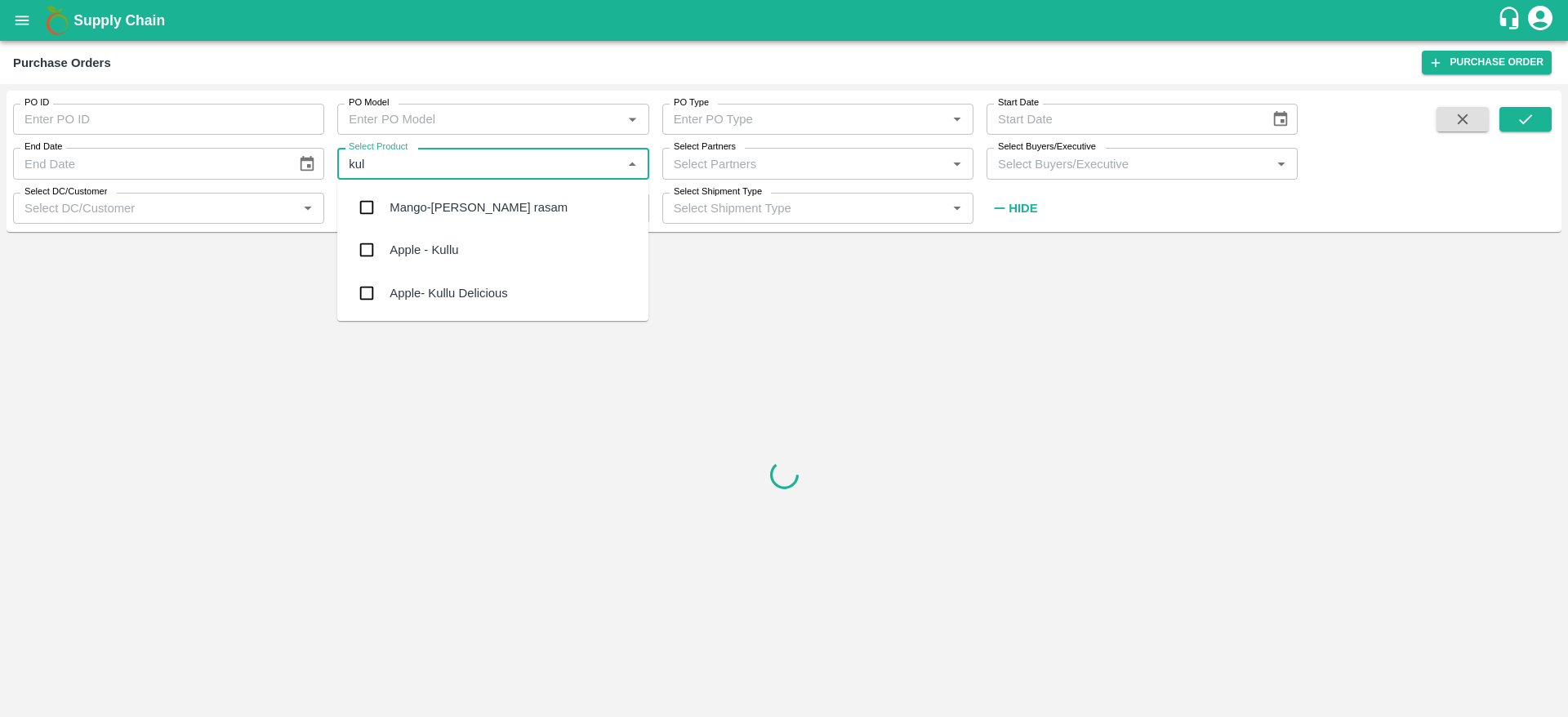
type input "kull"
click at [491, 260] on div "Apple- Kullu Delicious" at bounding box center [493, 249] width 312 height 43
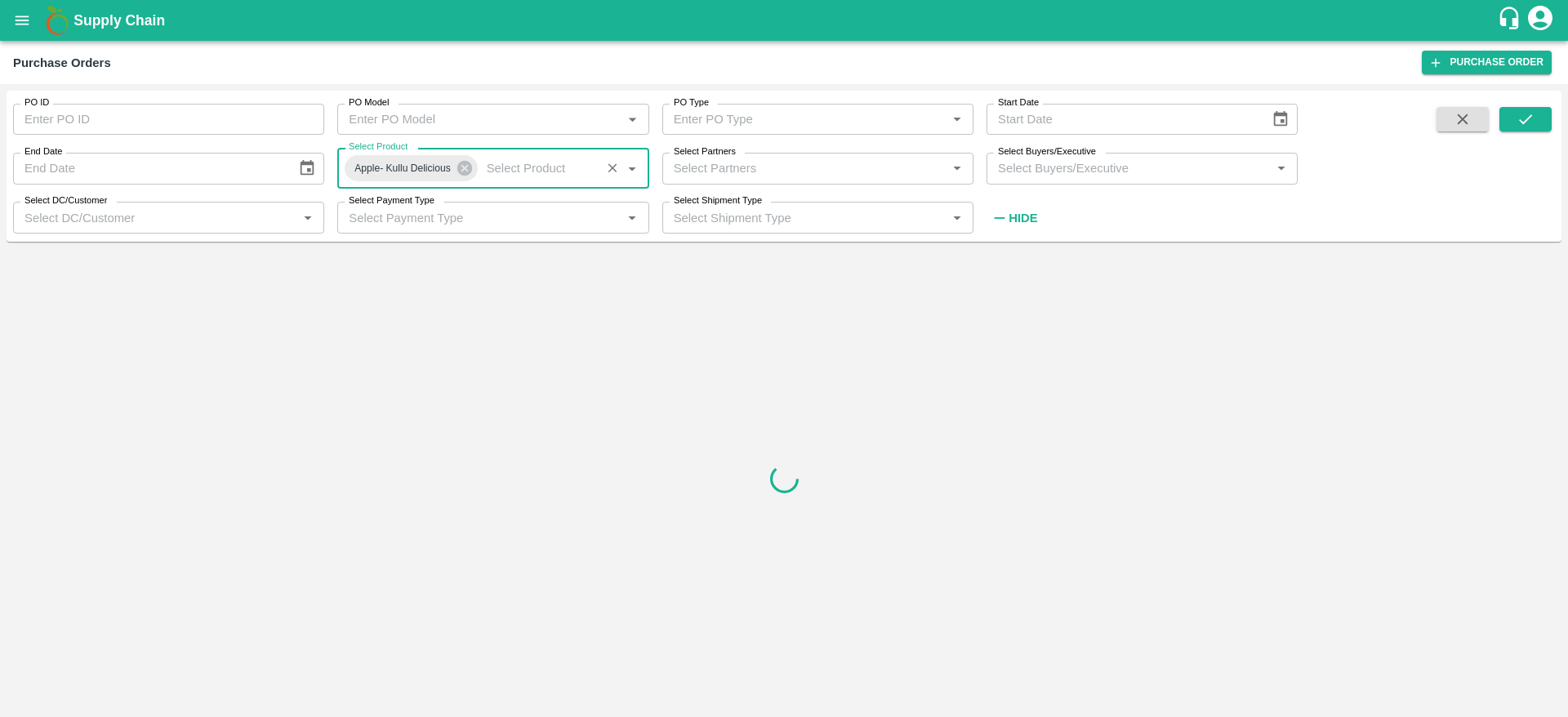
click at [1146, 176] on input "Select Buyers/Executive" at bounding box center [1128, 167] width 274 height 21
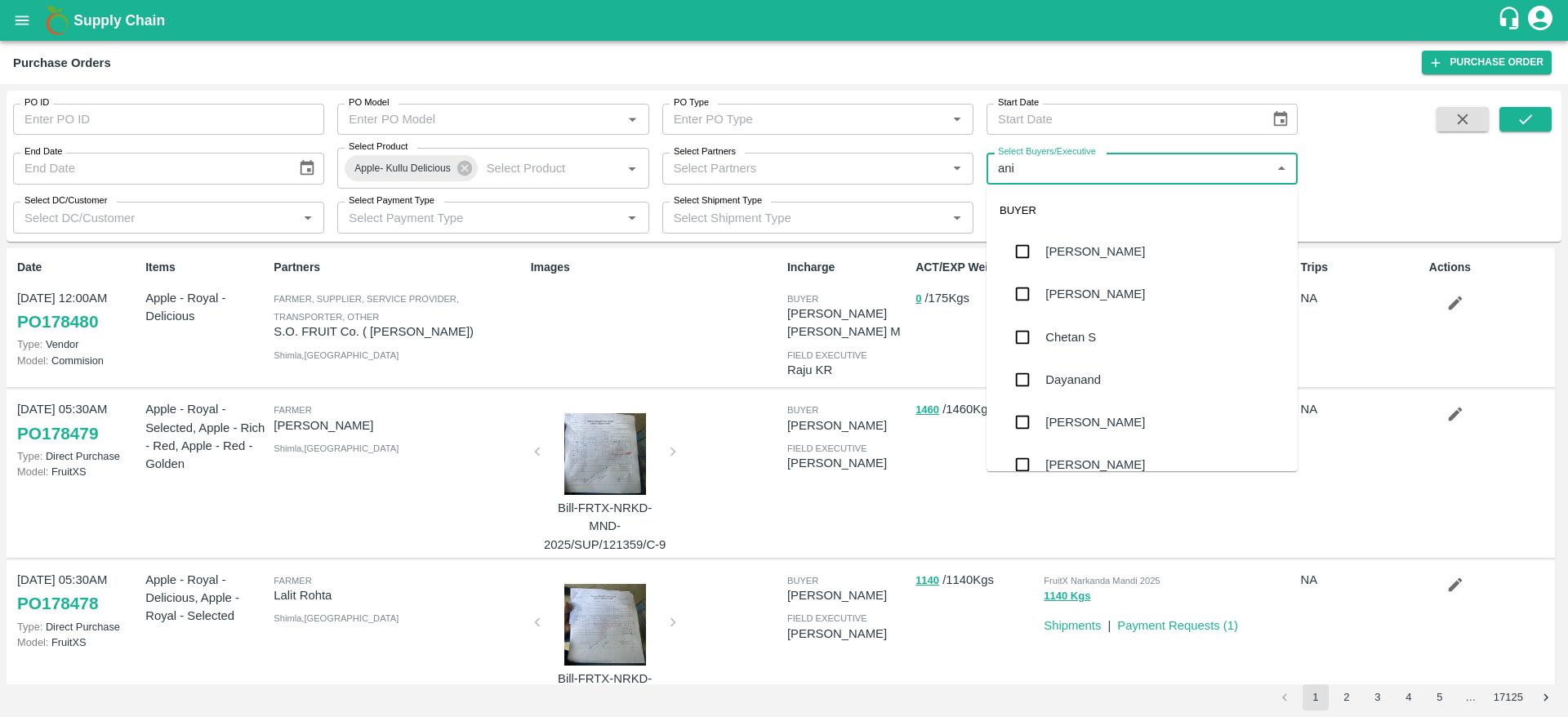
type input "anil"
click at [1102, 254] on div "[PERSON_NAME]" at bounding box center [1095, 251] width 100 height 18
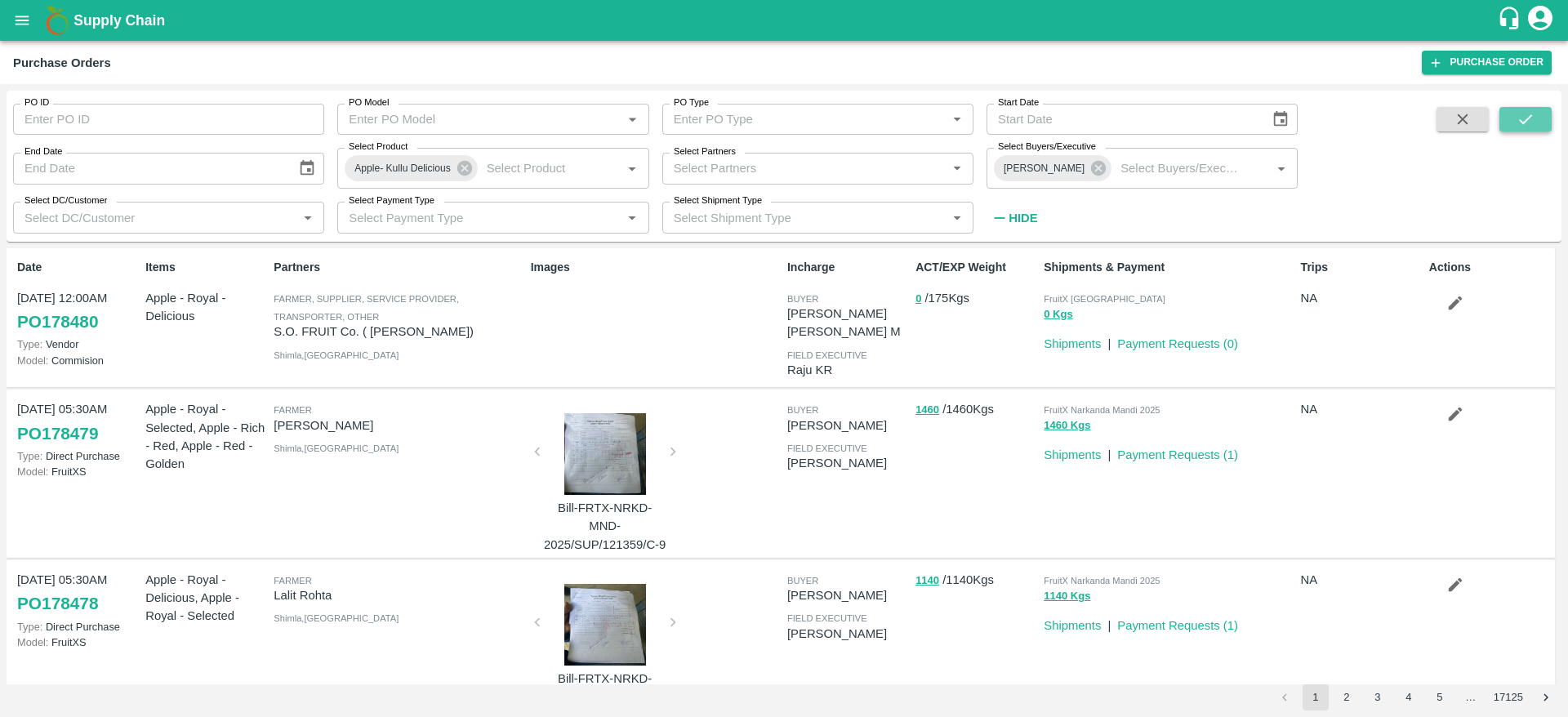
click at [1542, 124] on button "submit" at bounding box center [1525, 119] width 52 height 25
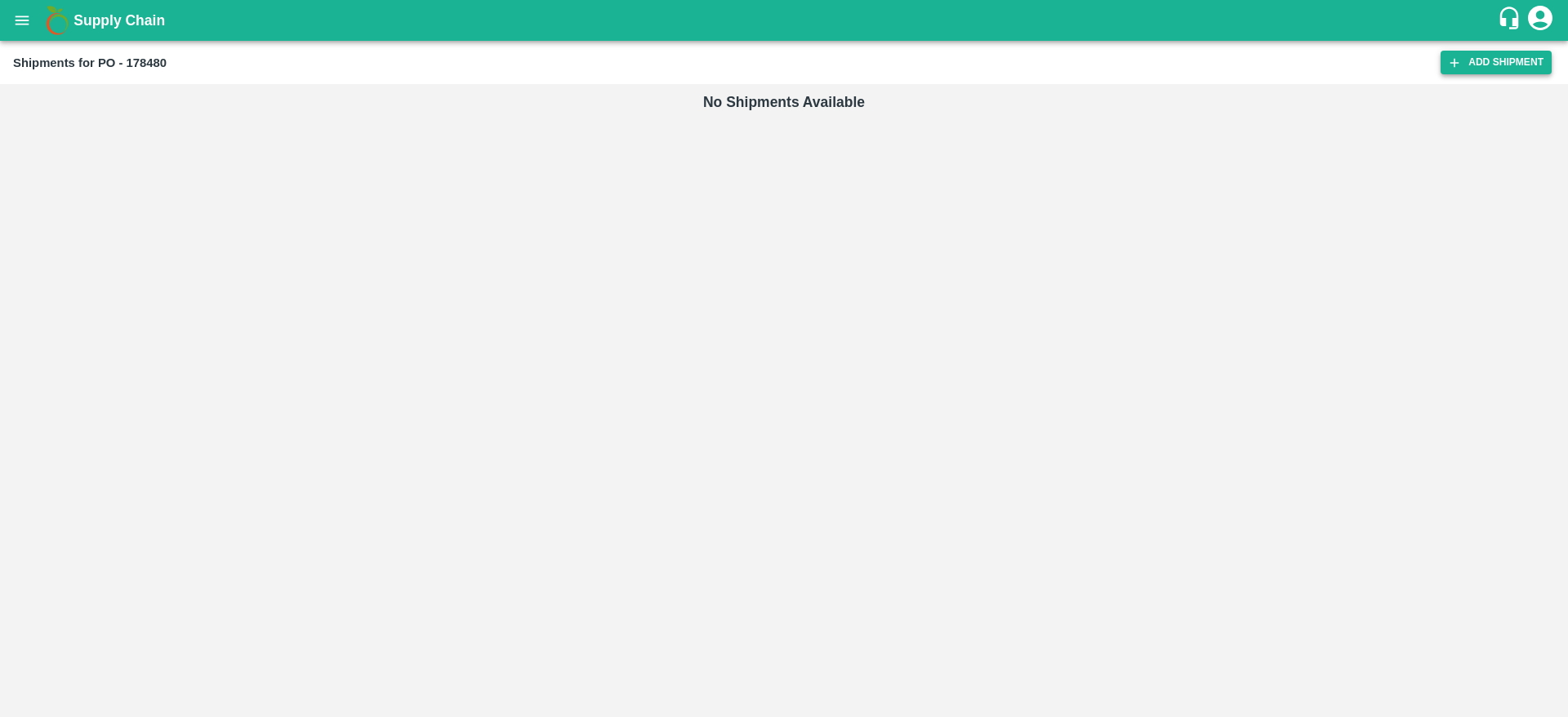
click at [1454, 51] on link "Add Shipment" at bounding box center [1497, 62] width 111 height 24
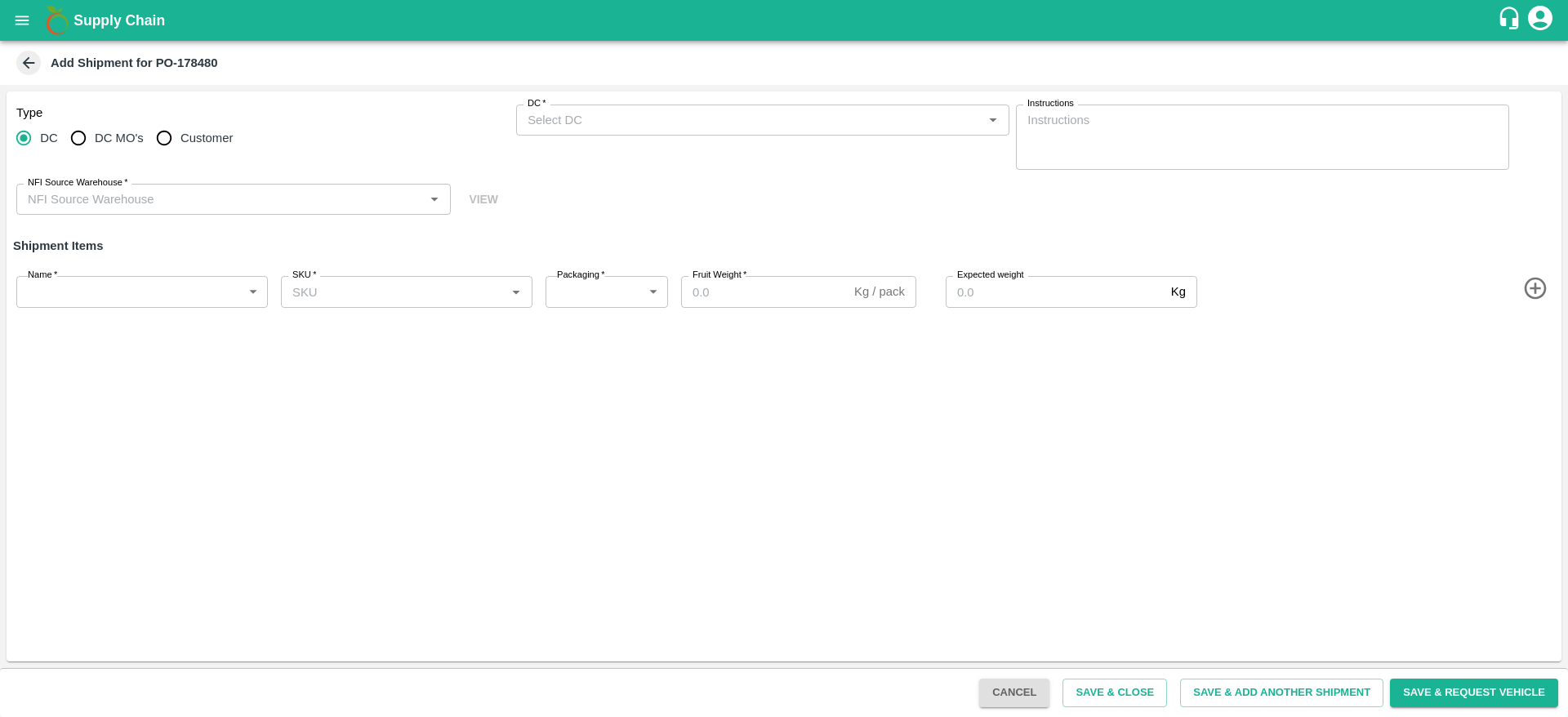
click at [130, 131] on span "DC MO's" at bounding box center [120, 137] width 49 height 18
click at [95, 131] on input "DC MO's" at bounding box center [78, 137] width 33 height 33
radio input "true"
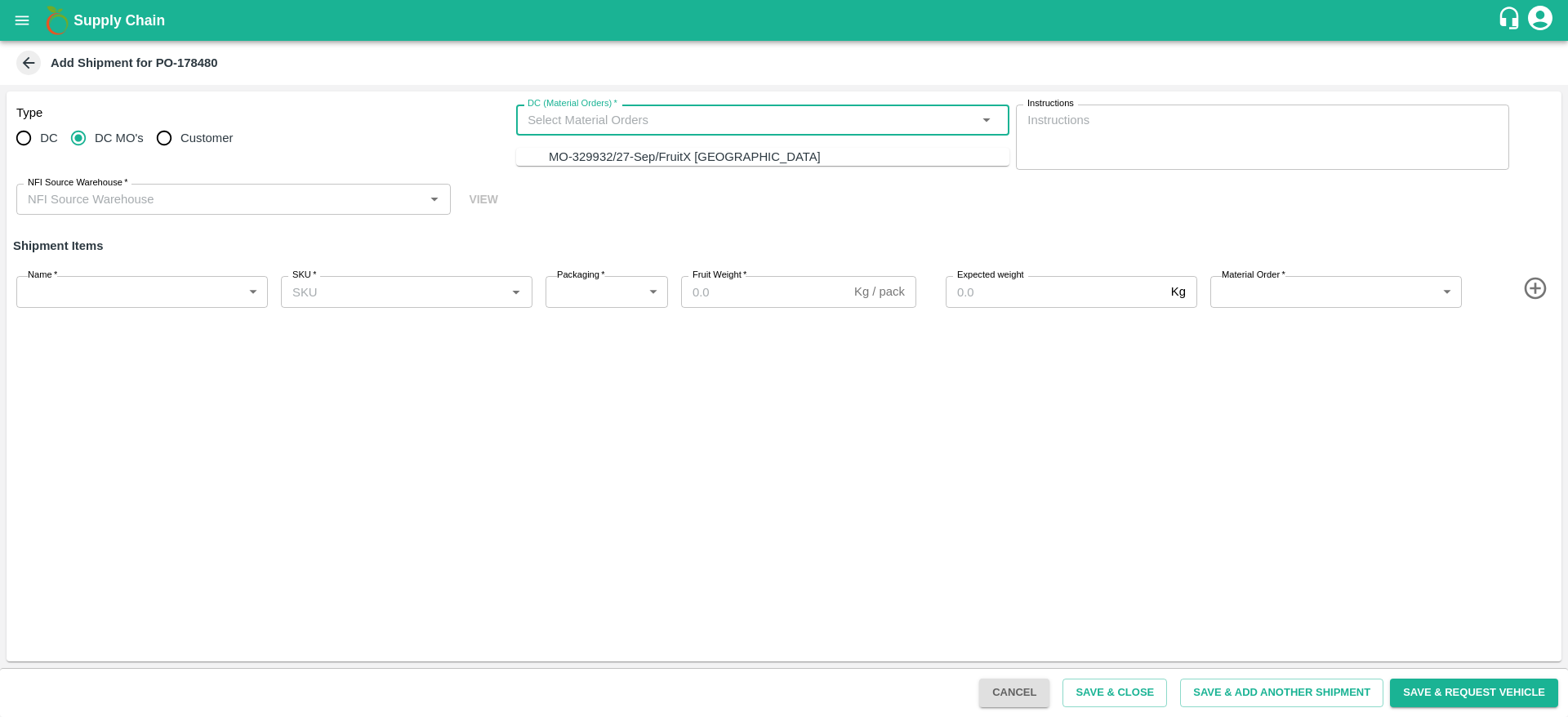
click at [591, 125] on input "DC (Material Orders)   *" at bounding box center [750, 120] width 457 height 21
click at [590, 149] on div "MO-329932/27-Sep/FruitX [GEOGRAPHIC_DATA]" at bounding box center [685, 156] width 272 height 18
type input "MO-329932/27-Sep/FruitX [GEOGRAPHIC_DATA]"
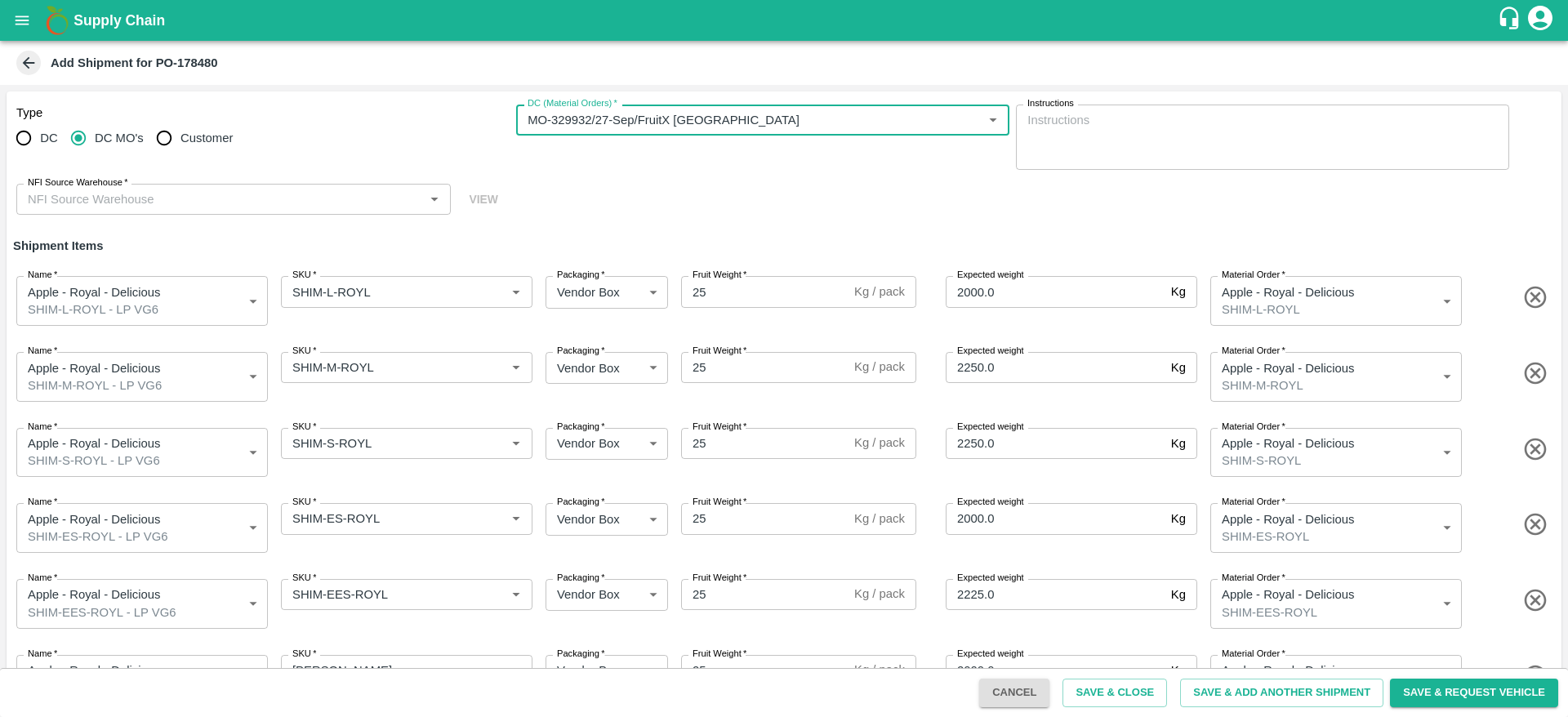
click at [161, 180] on div "Type DC DC MO's Customer DC (Material Orders)   * DC (Material Orders)   * Inst…" at bounding box center [784, 159] width 1555 height 137
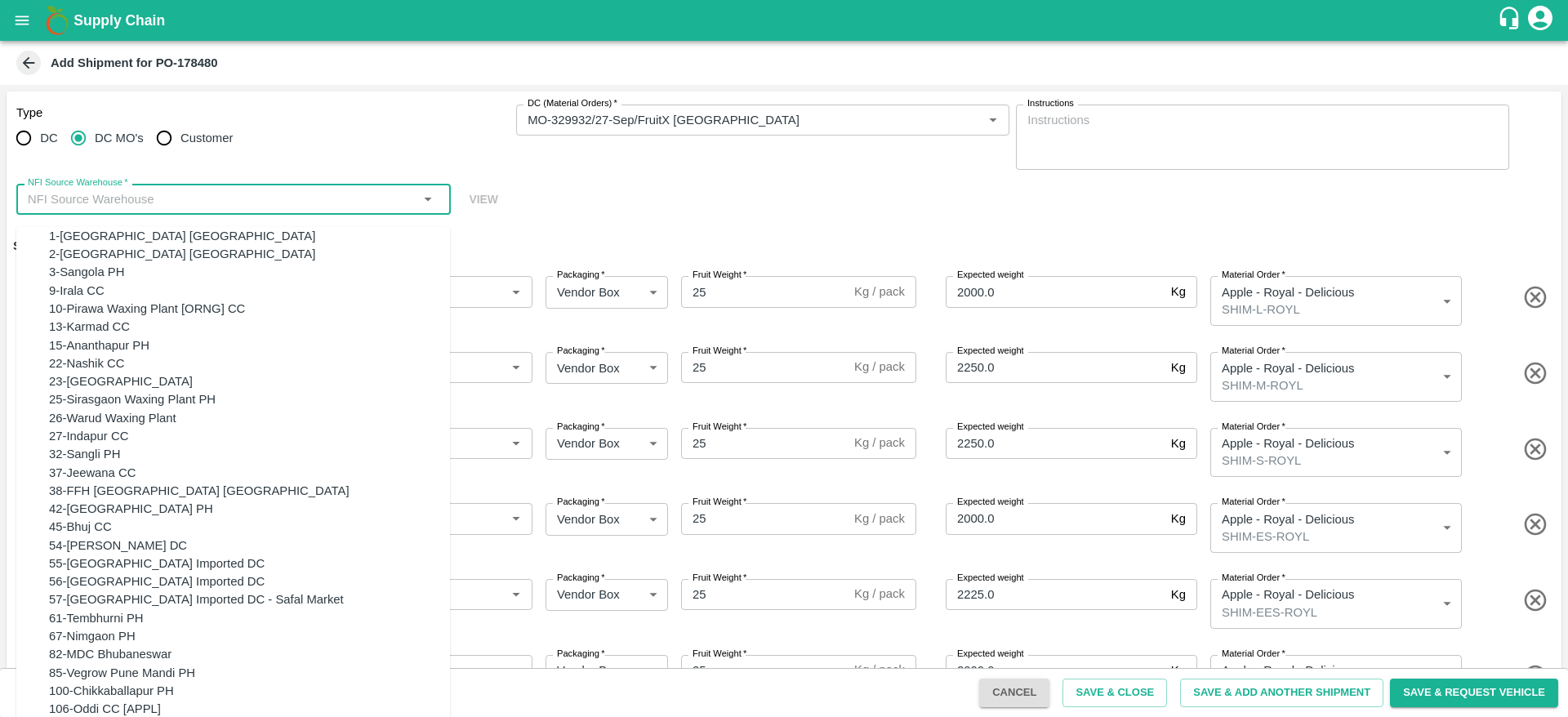
click at [171, 196] on input "NFI Source Warehouse   *" at bounding box center [220, 199] width 398 height 21
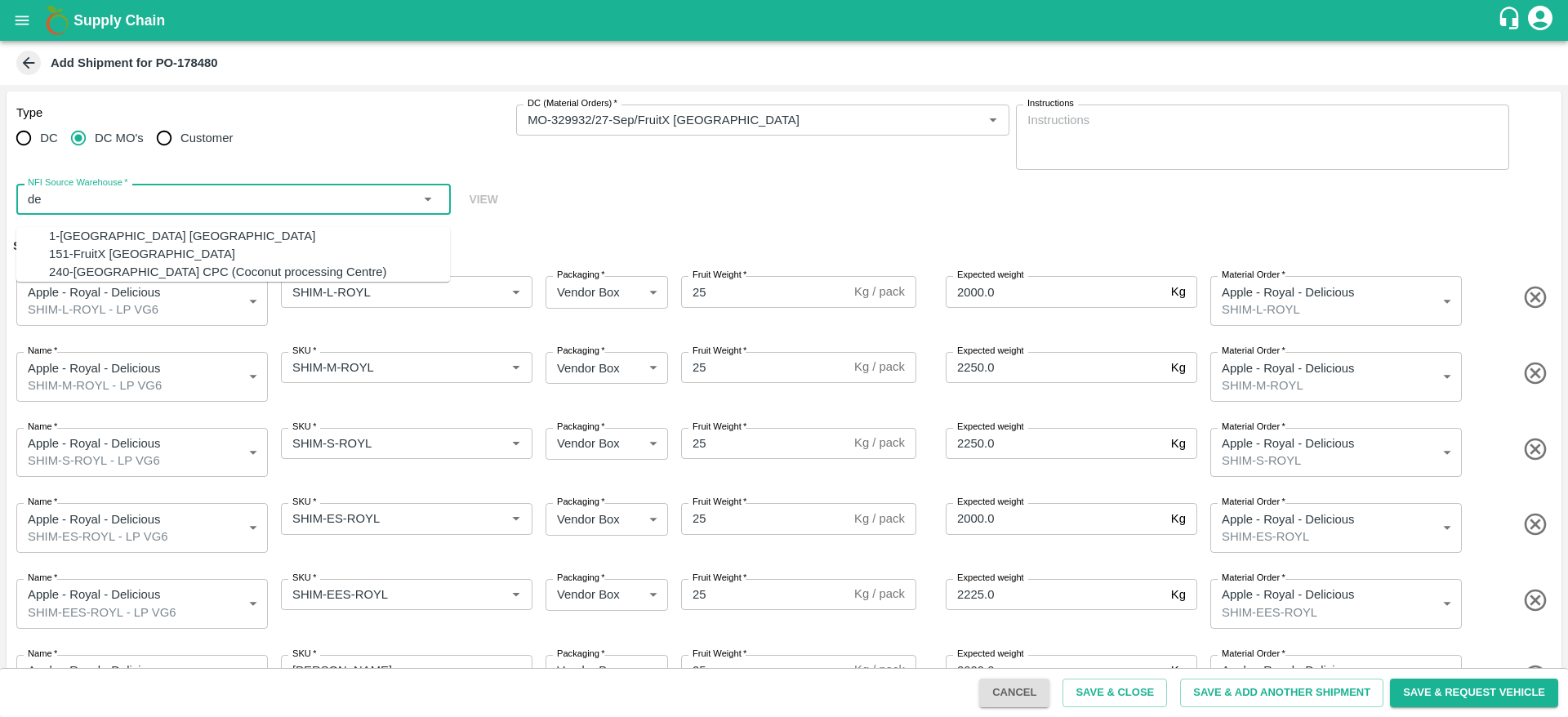
click at [138, 263] on div "151-FruitX [GEOGRAPHIC_DATA]" at bounding box center [249, 254] width 401 height 18
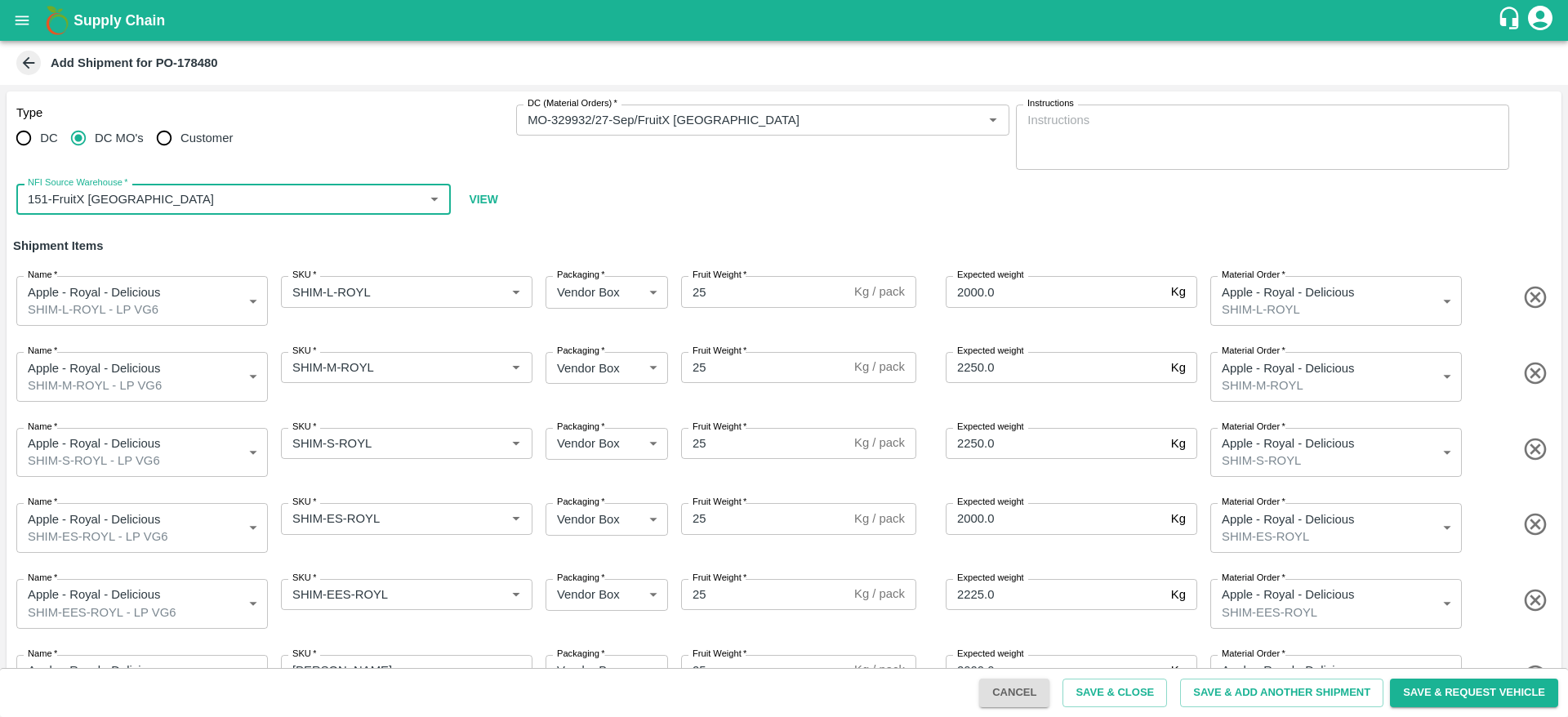
scroll to position [115, 0]
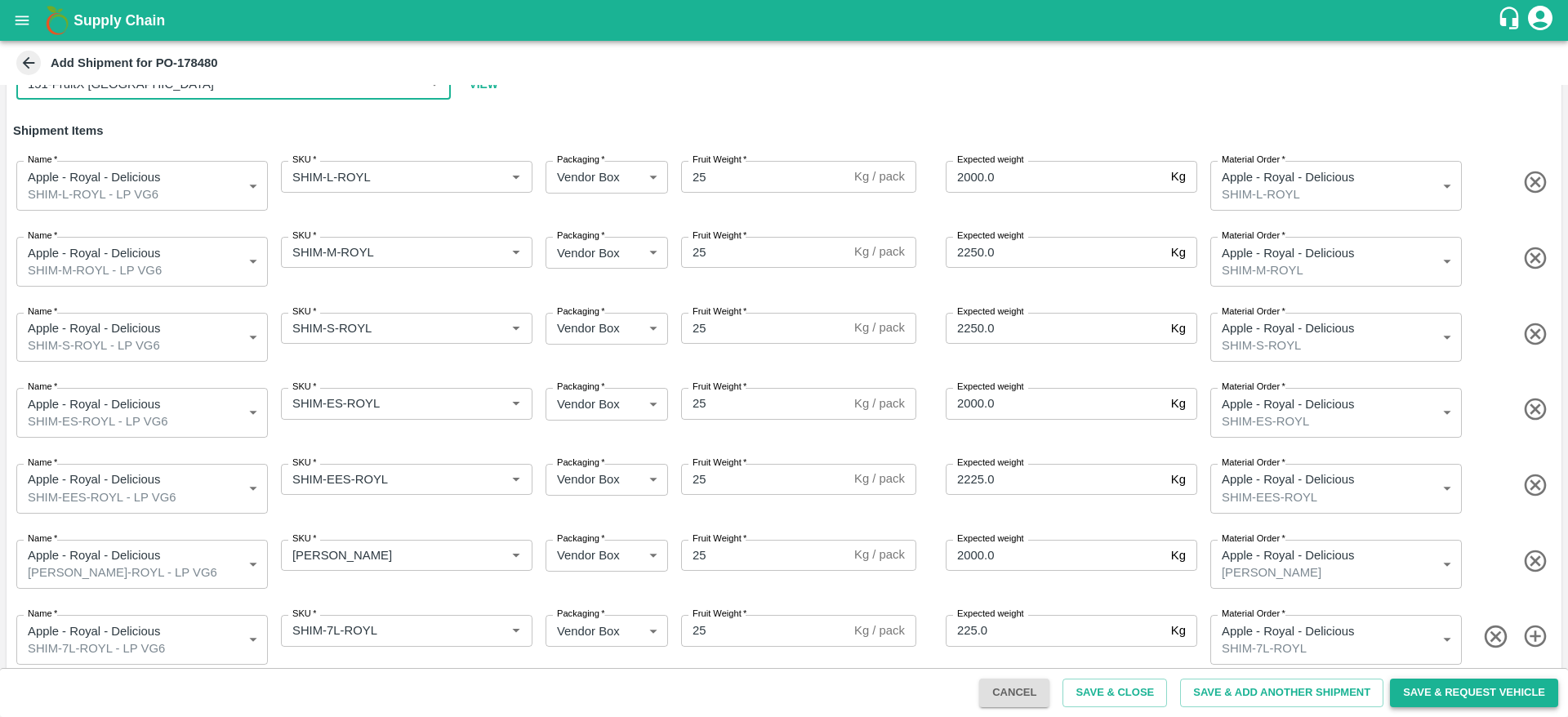
type input "151-FruitX [GEOGRAPHIC_DATA]"
click at [1445, 693] on button "Save & Request Vehicle" at bounding box center [1474, 692] width 168 height 29
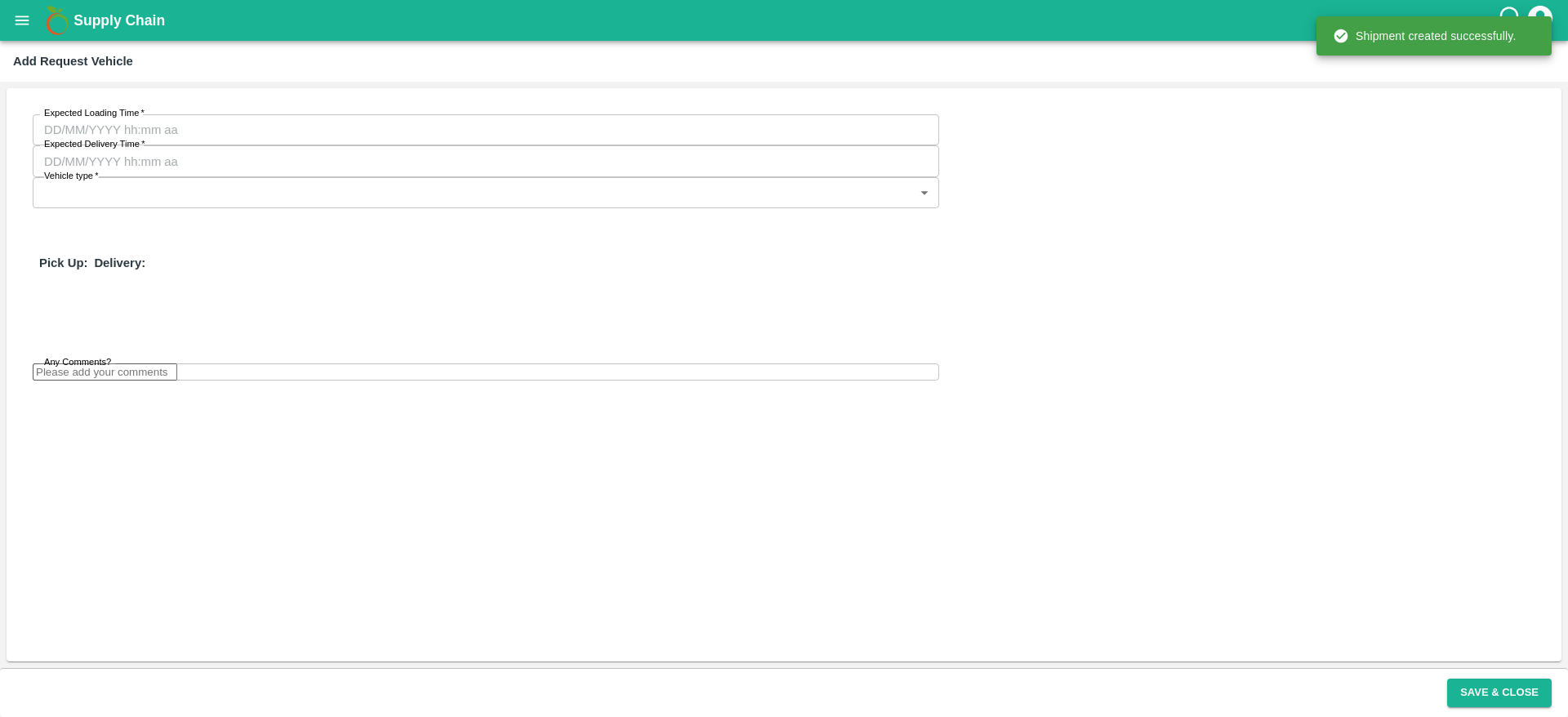
type input "[DATE] 03:48 AM"
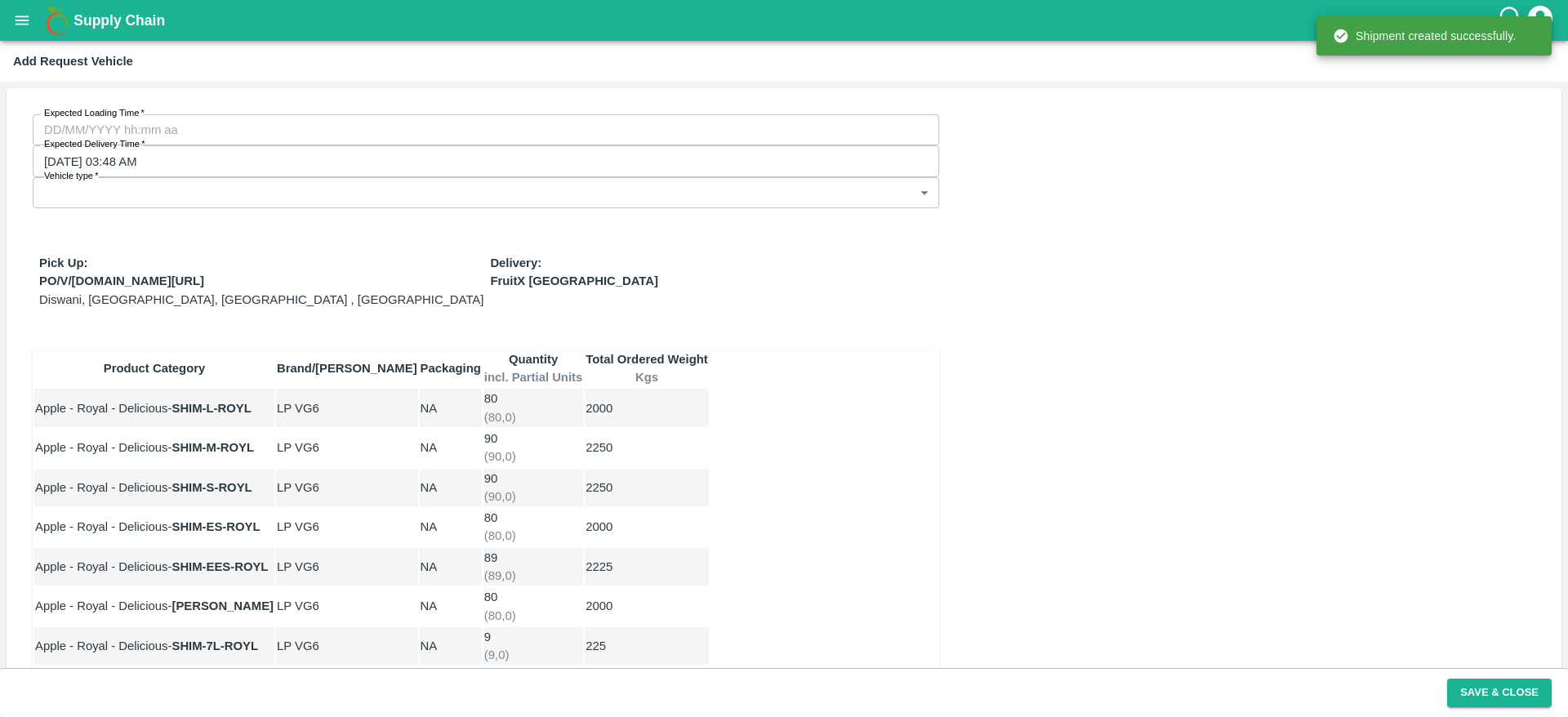
type input "DD/MM/YYYY hh:mm aa"
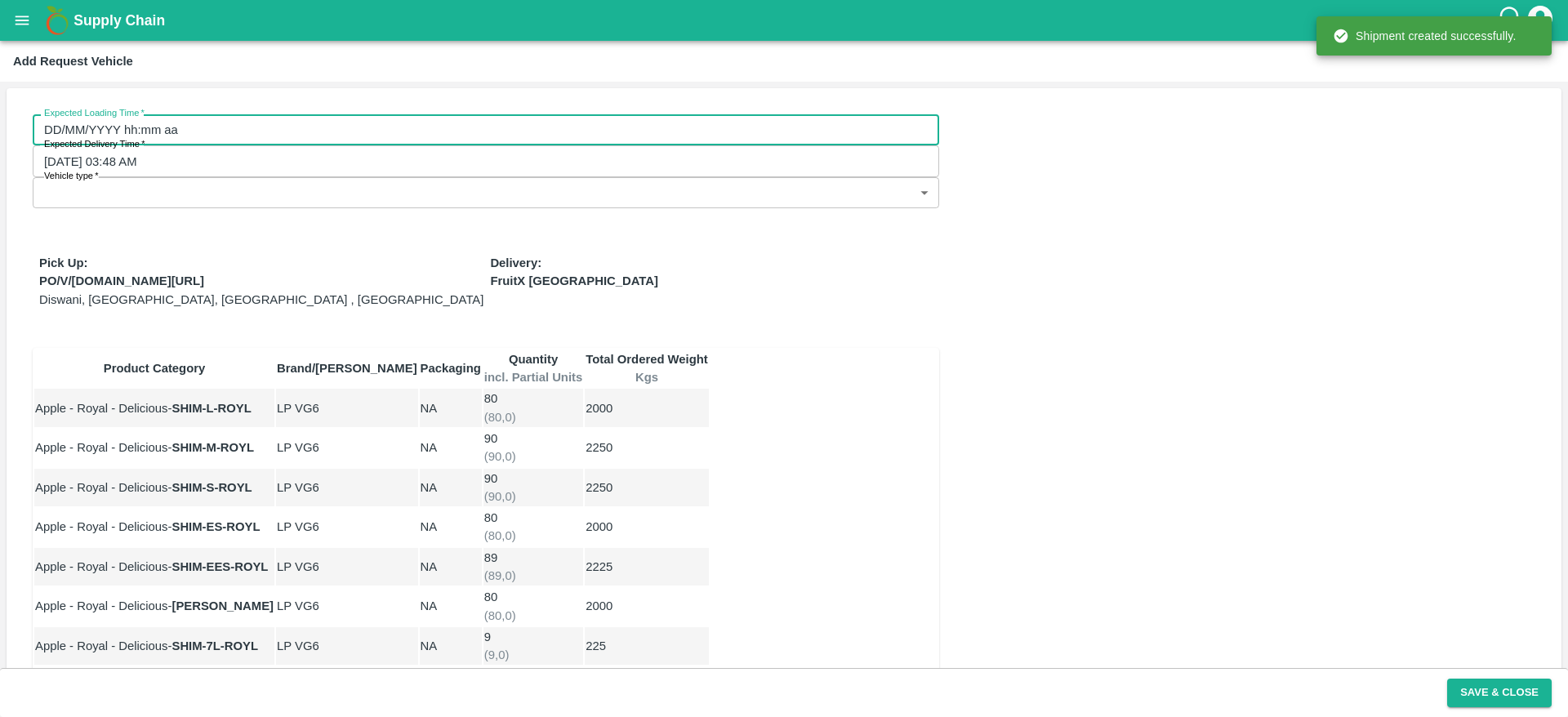
click at [279, 122] on input "DD/MM/YYYY hh:mm aa" at bounding box center [480, 130] width 895 height 31
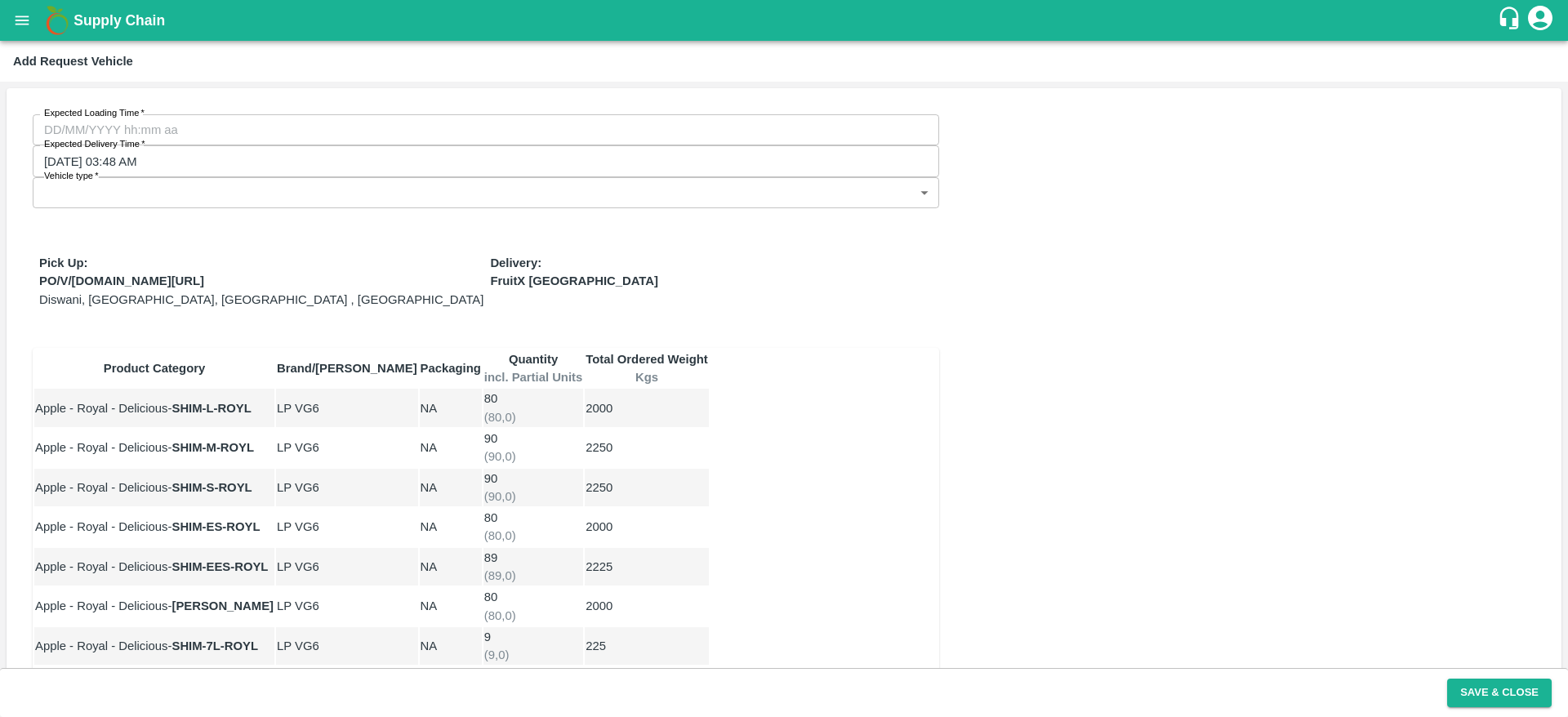
type input "[DATE] 12:00 AM"
click at [1085, 471] on div "Expected Loading Time   * [DATE] 12:00 AM Expected Loading Time Expected Delive…" at bounding box center [784, 449] width 1555 height 722
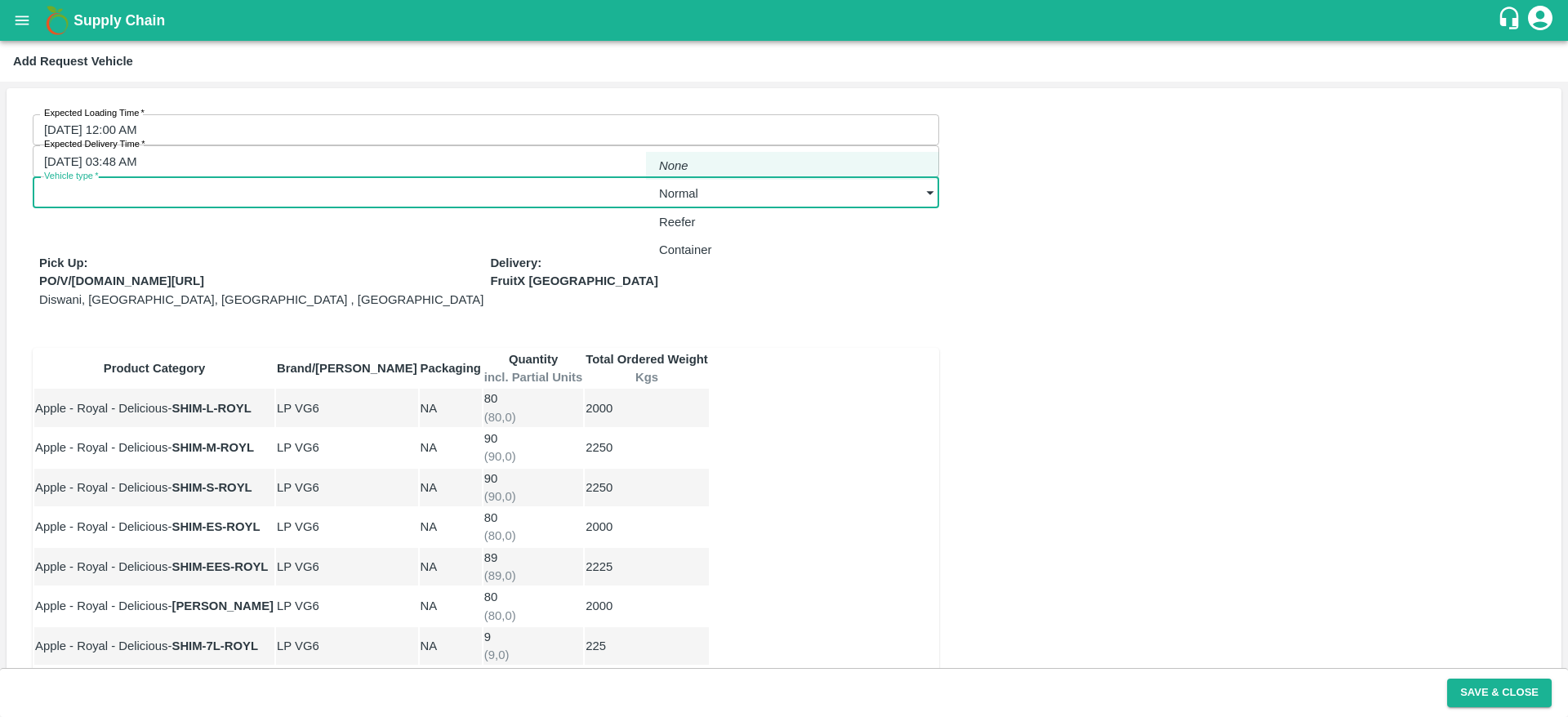
click at [798, 134] on body "Supply Chain Add Request Vehicle Expected Loading Time   * [DATE] 12:00 AM Expe…" at bounding box center [784, 358] width 1568 height 717
click at [706, 199] on div "Normal" at bounding box center [683, 194] width 47 height 18
type input "1"
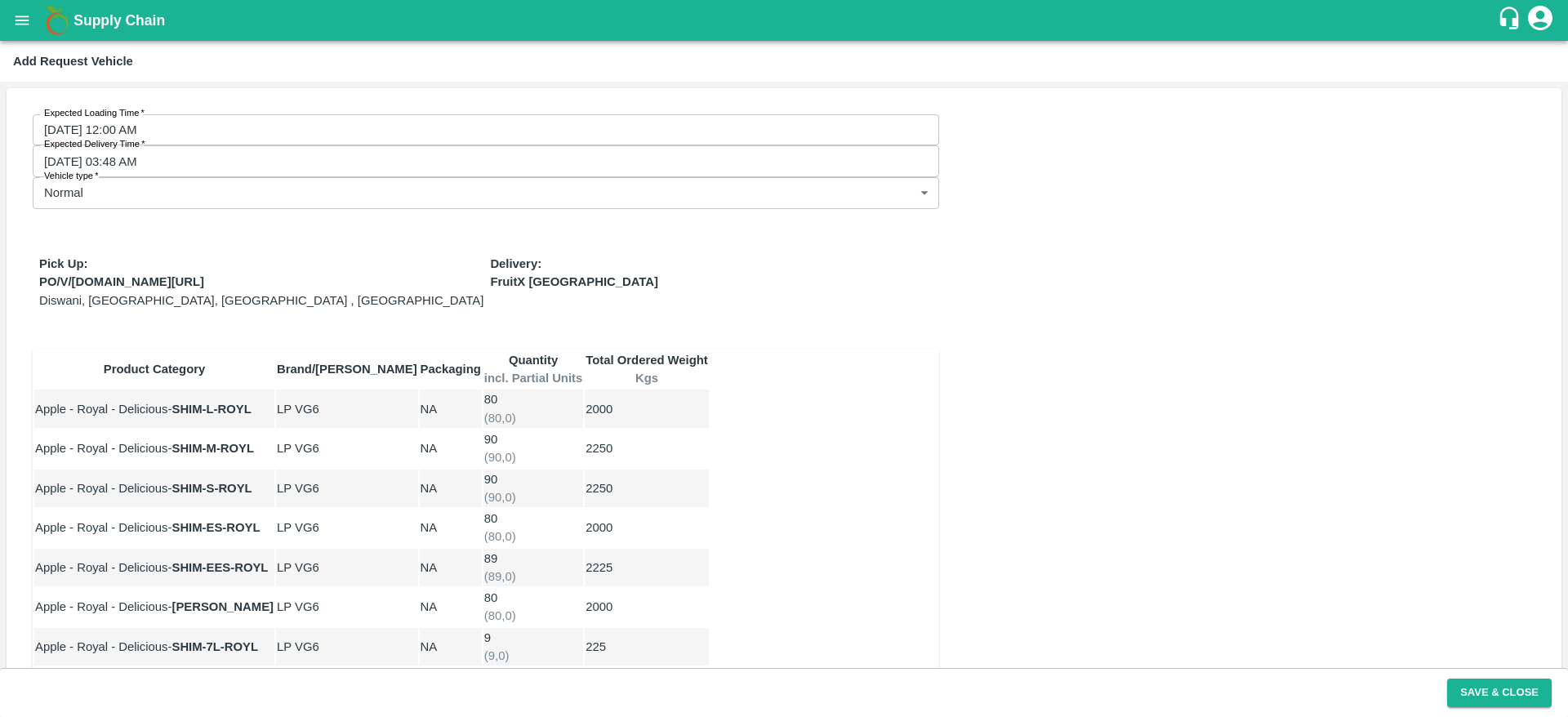
click at [1144, 307] on div "Expected Loading Time   * [DATE] 12:00 AM Expected Loading Time Expected Delive…" at bounding box center [784, 449] width 1555 height 723
click at [1477, 691] on button "Save & Close" at bounding box center [1500, 692] width 105 height 29
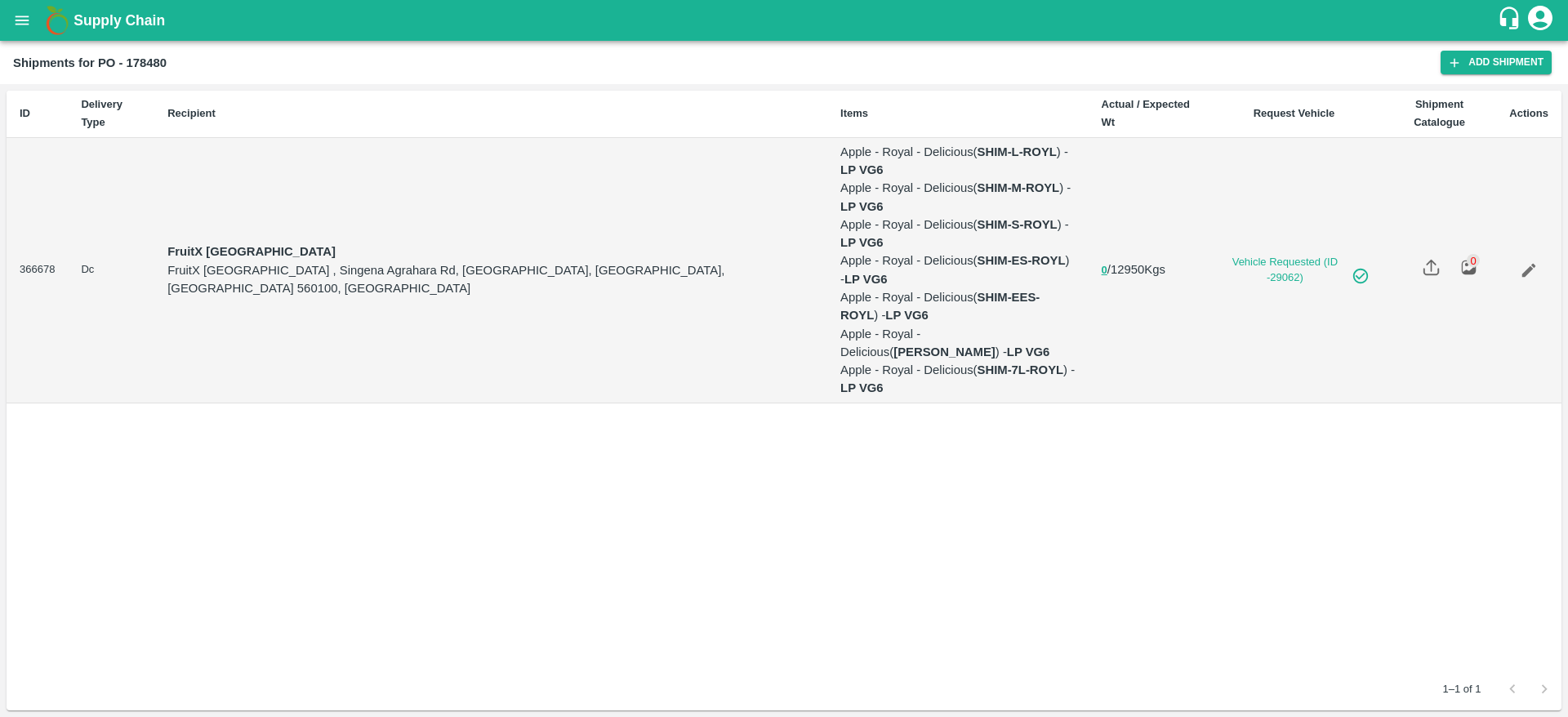
click at [27, 27] on icon "open drawer" at bounding box center [22, 21] width 18 height 18
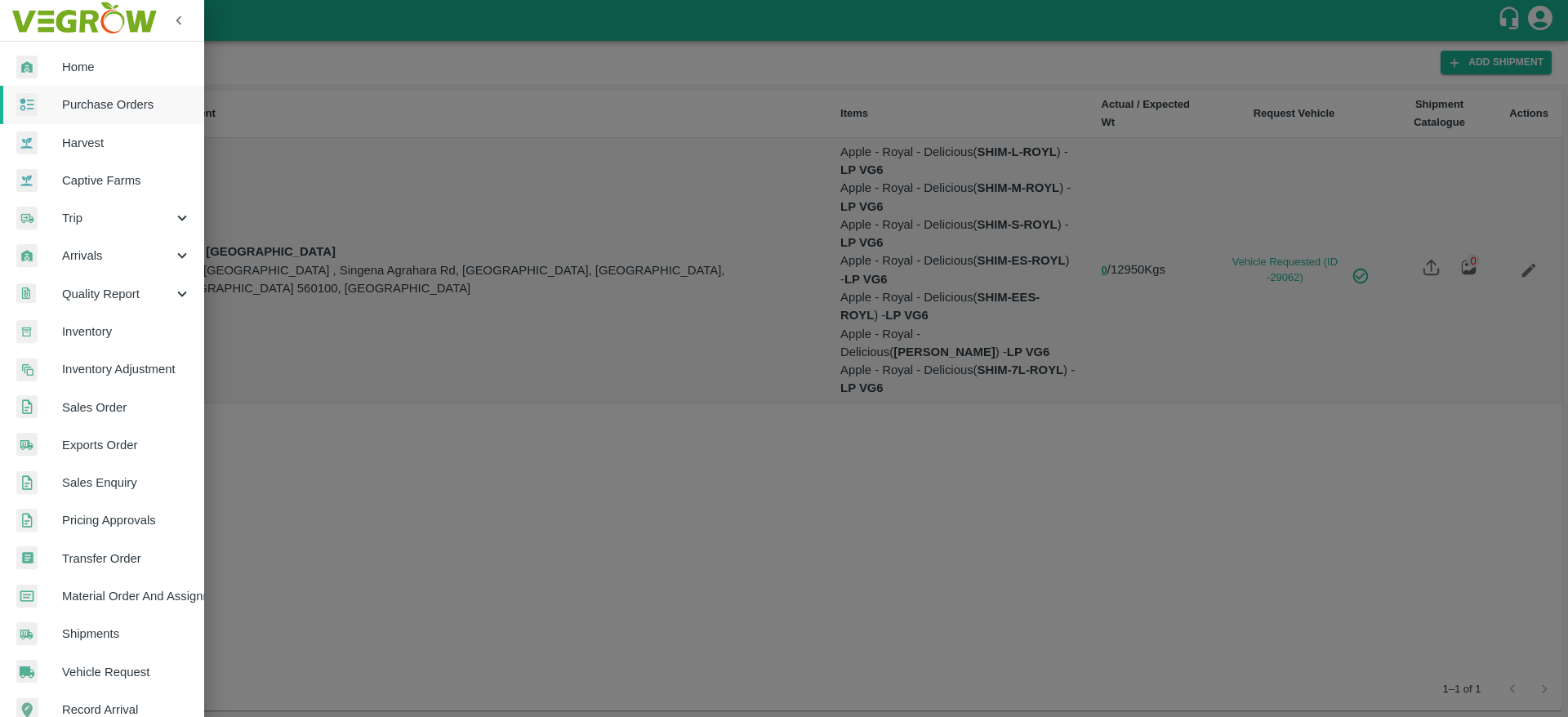
click at [87, 99] on span "Purchase Orders" at bounding box center [127, 105] width 129 height 18
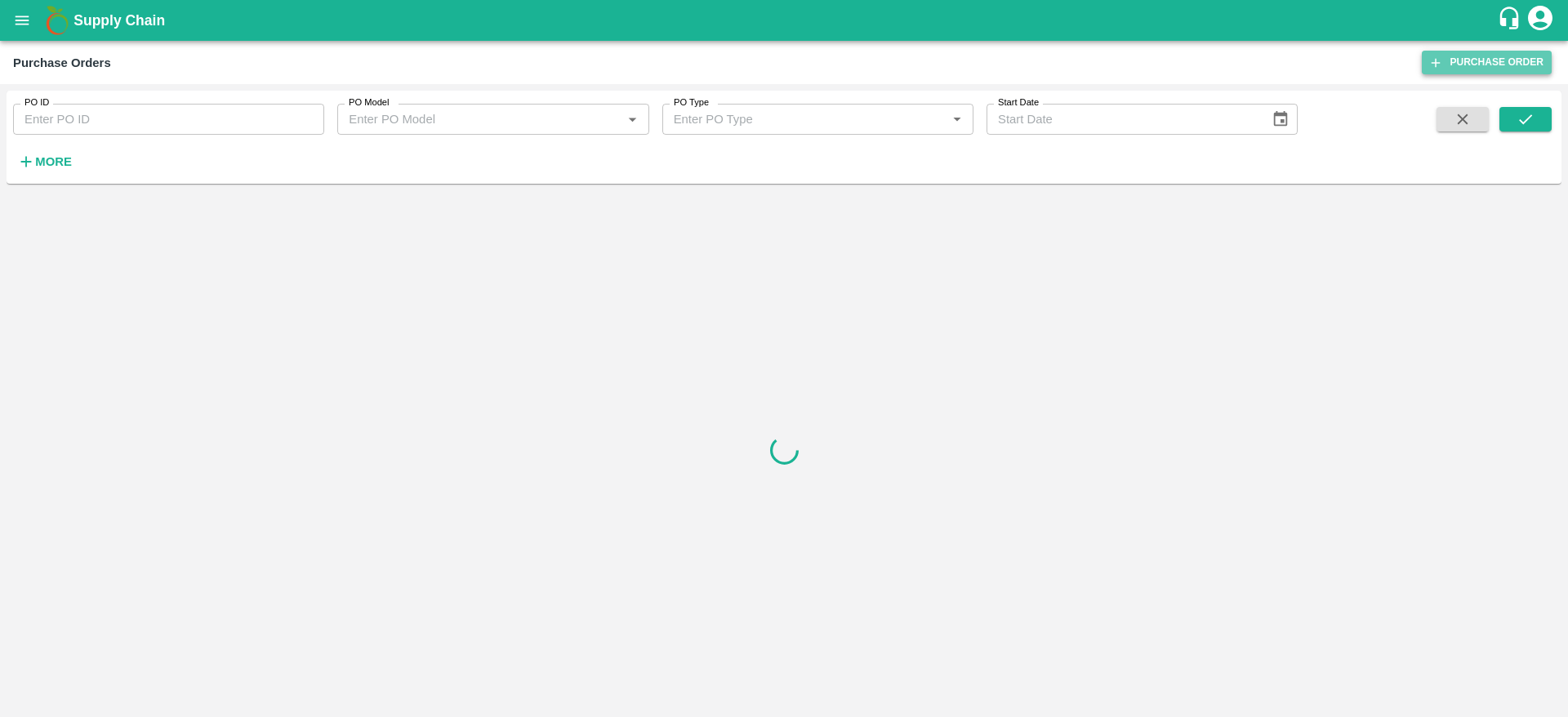
click at [1497, 51] on link "Purchase Order" at bounding box center [1487, 62] width 130 height 24
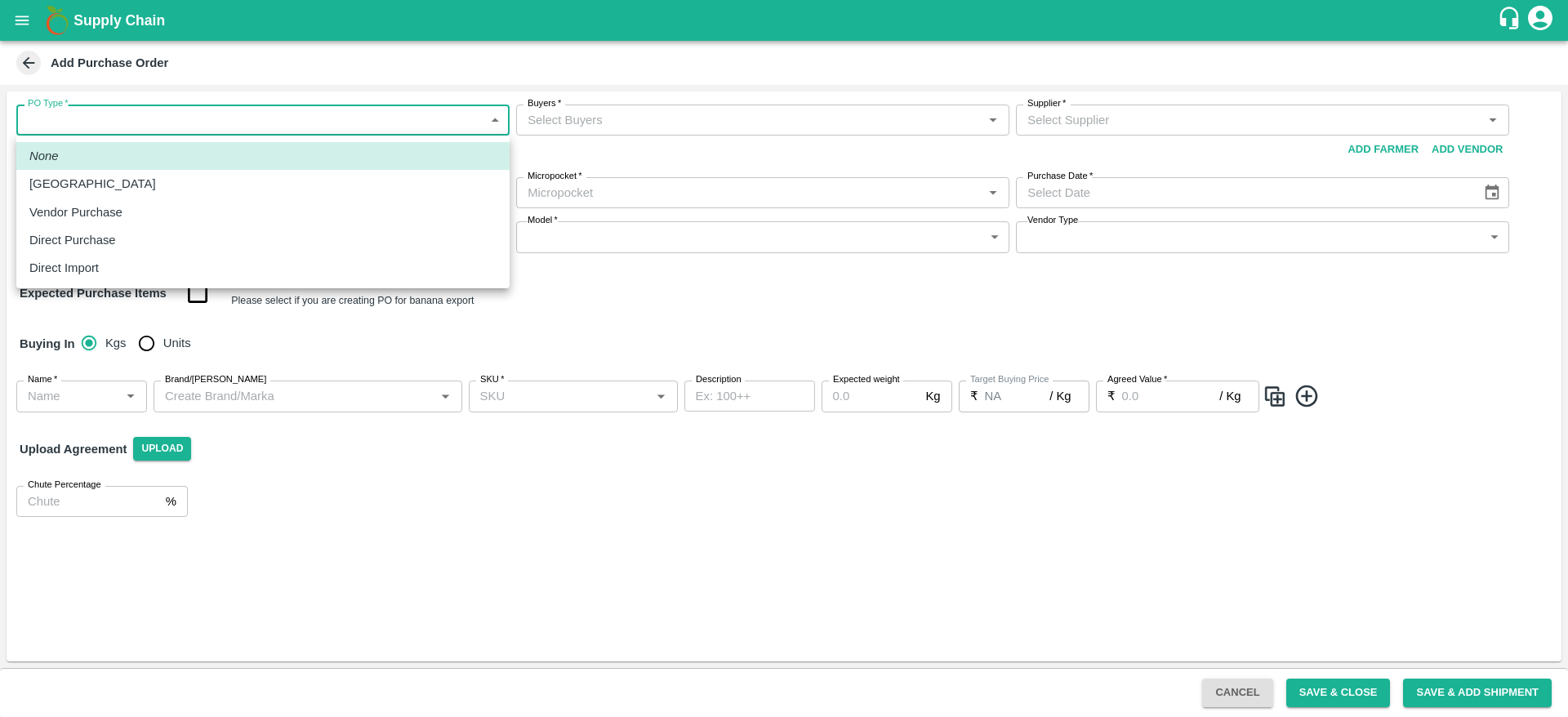
click at [227, 127] on body "Supply Chain Add Purchase Order PO Type   * ​ PO Type Buyers   * Buyers   * Sup…" at bounding box center [784, 358] width 1568 height 717
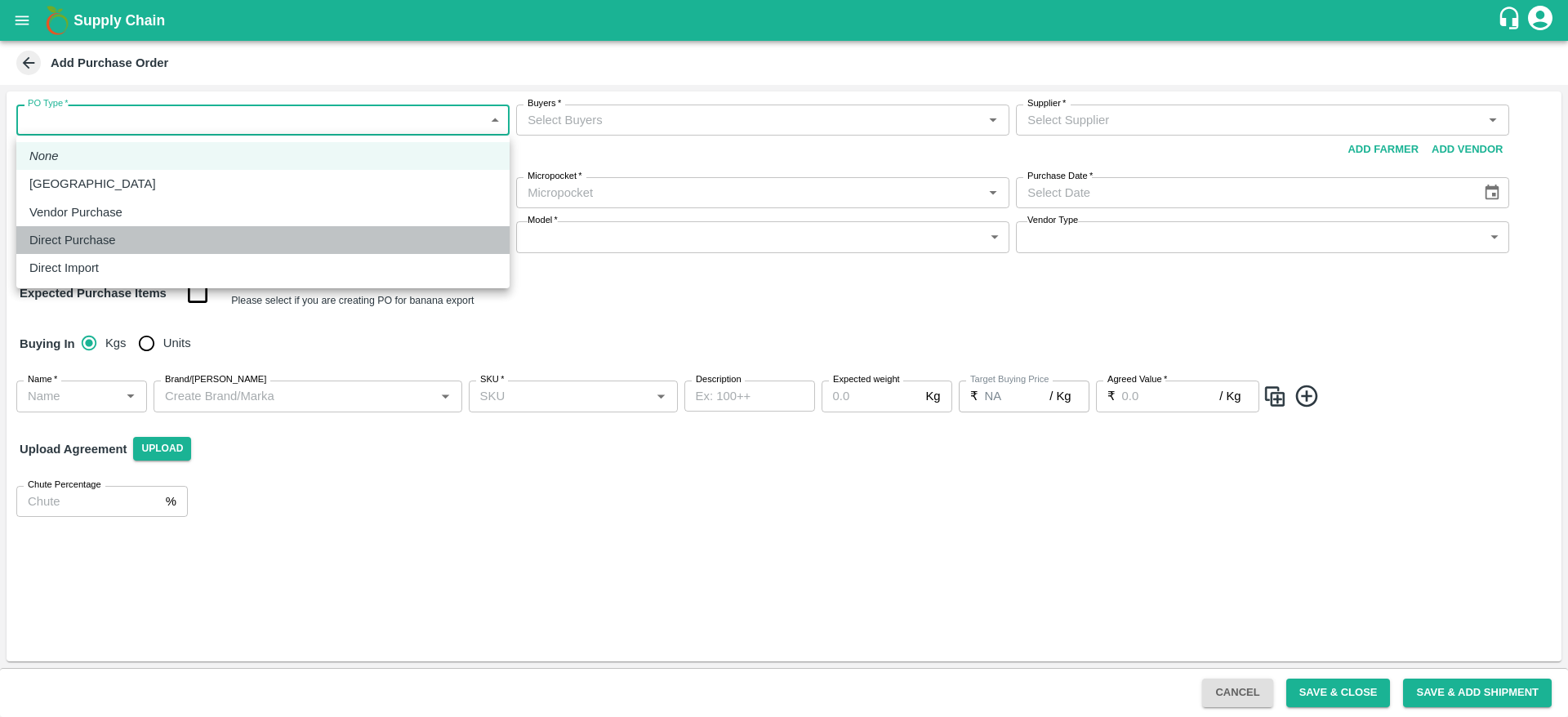
click at [144, 249] on li "Direct Purchase" at bounding box center [263, 240] width 494 height 28
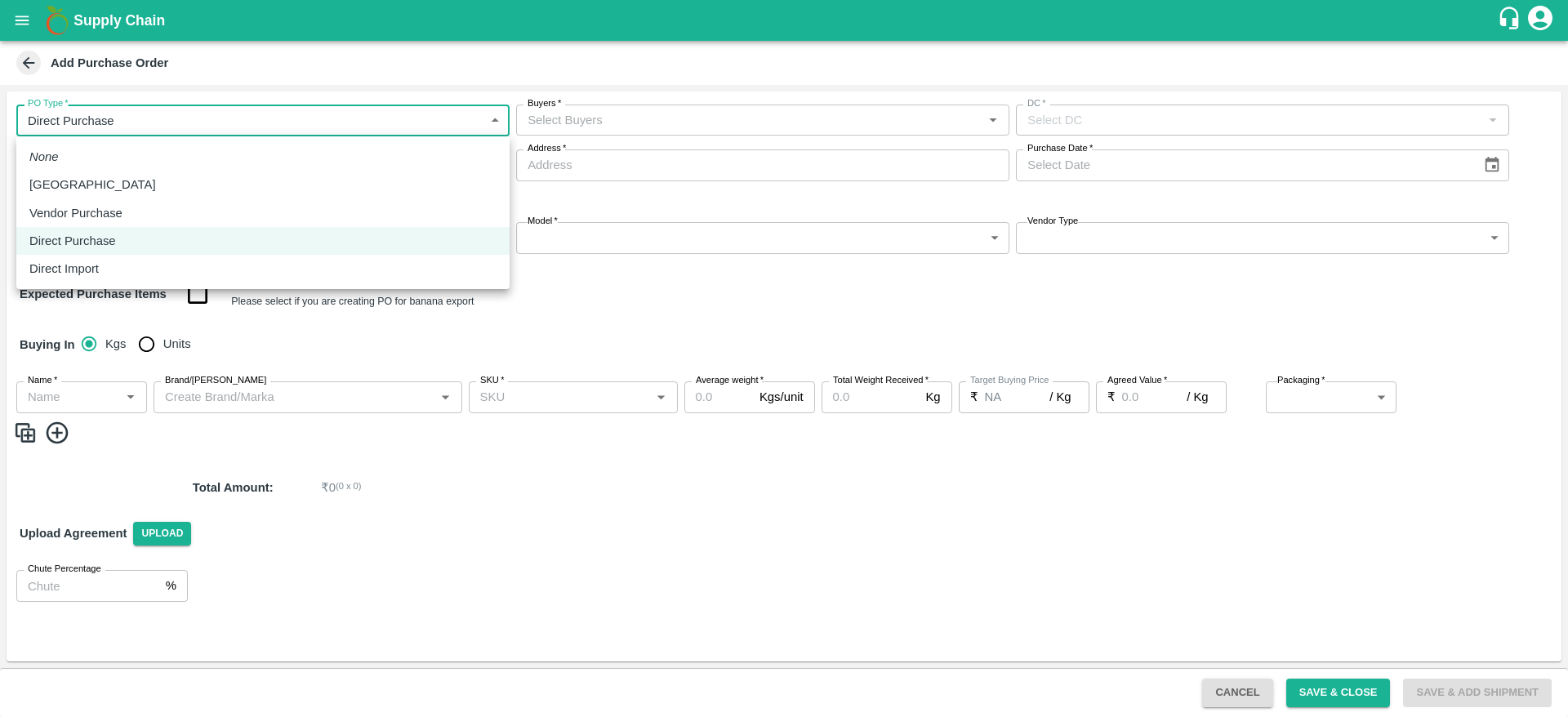
click at [123, 131] on body "Supply Chain Add Purchase Order PO Type   * Direct Purchase 3 PO Type Buyers   …" at bounding box center [784, 358] width 1568 height 717
click at [112, 218] on p "Vendor Purchase" at bounding box center [76, 213] width 93 height 18
type input "2"
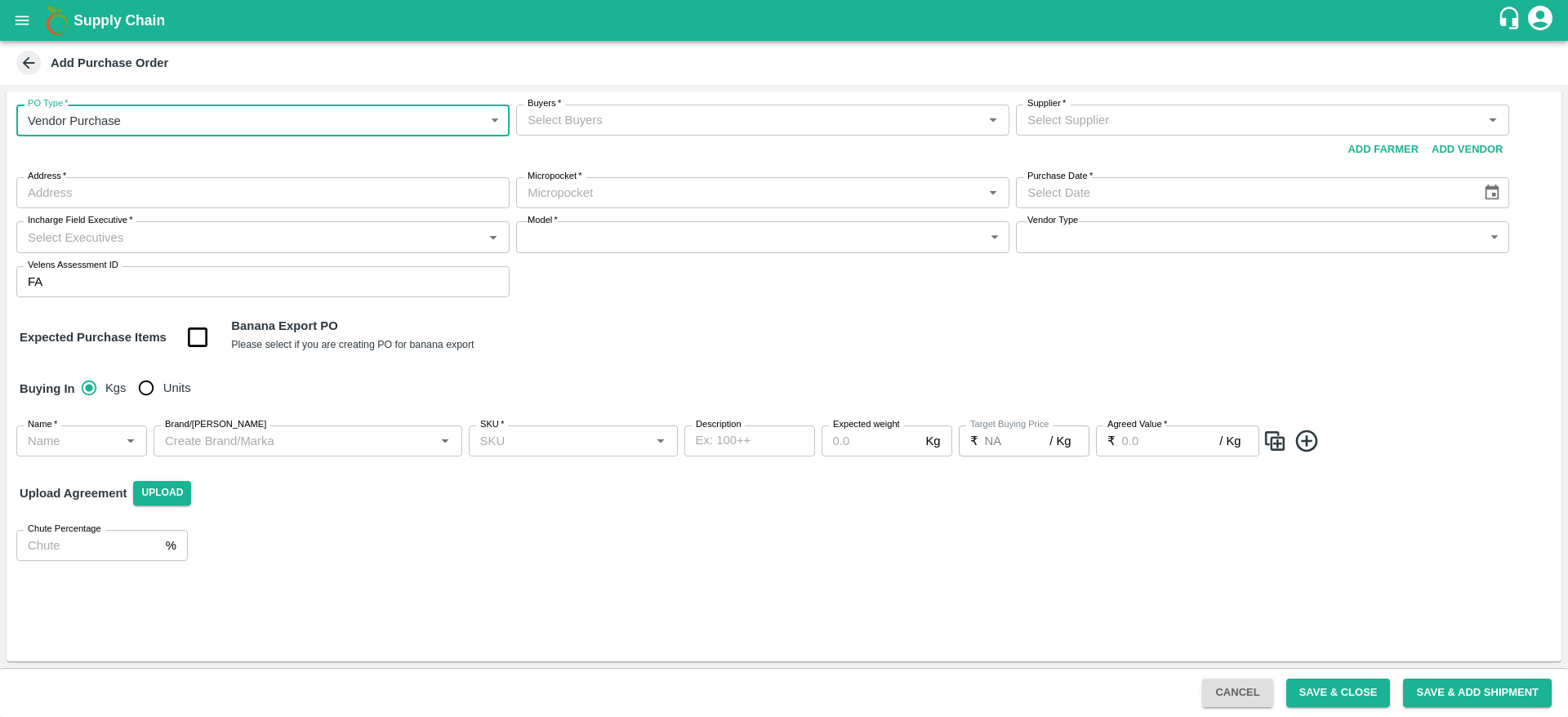
click at [695, 120] on input "Buyers   *" at bounding box center [750, 120] width 457 height 21
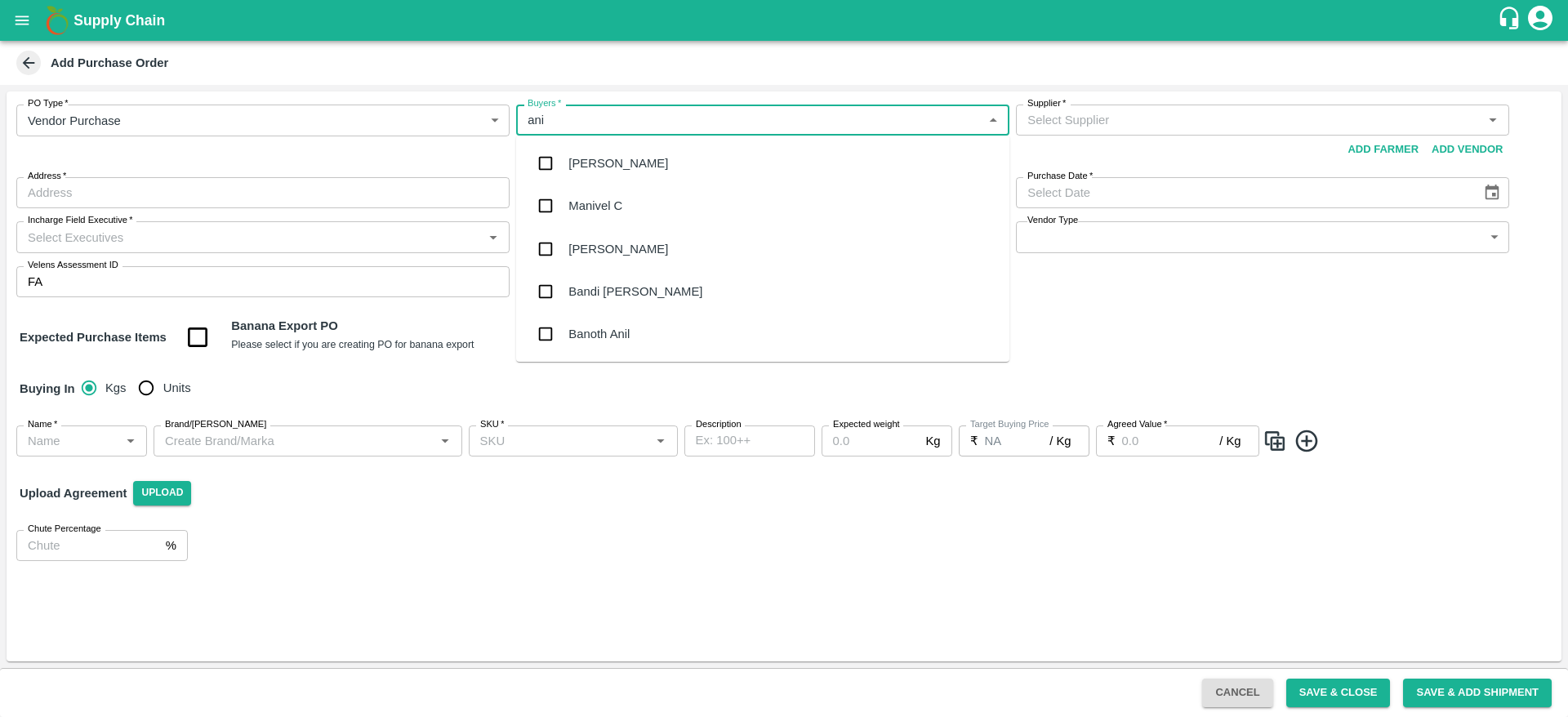
type input "anil"
click at [635, 160] on div "[PERSON_NAME]" at bounding box center [763, 163] width 494 height 43
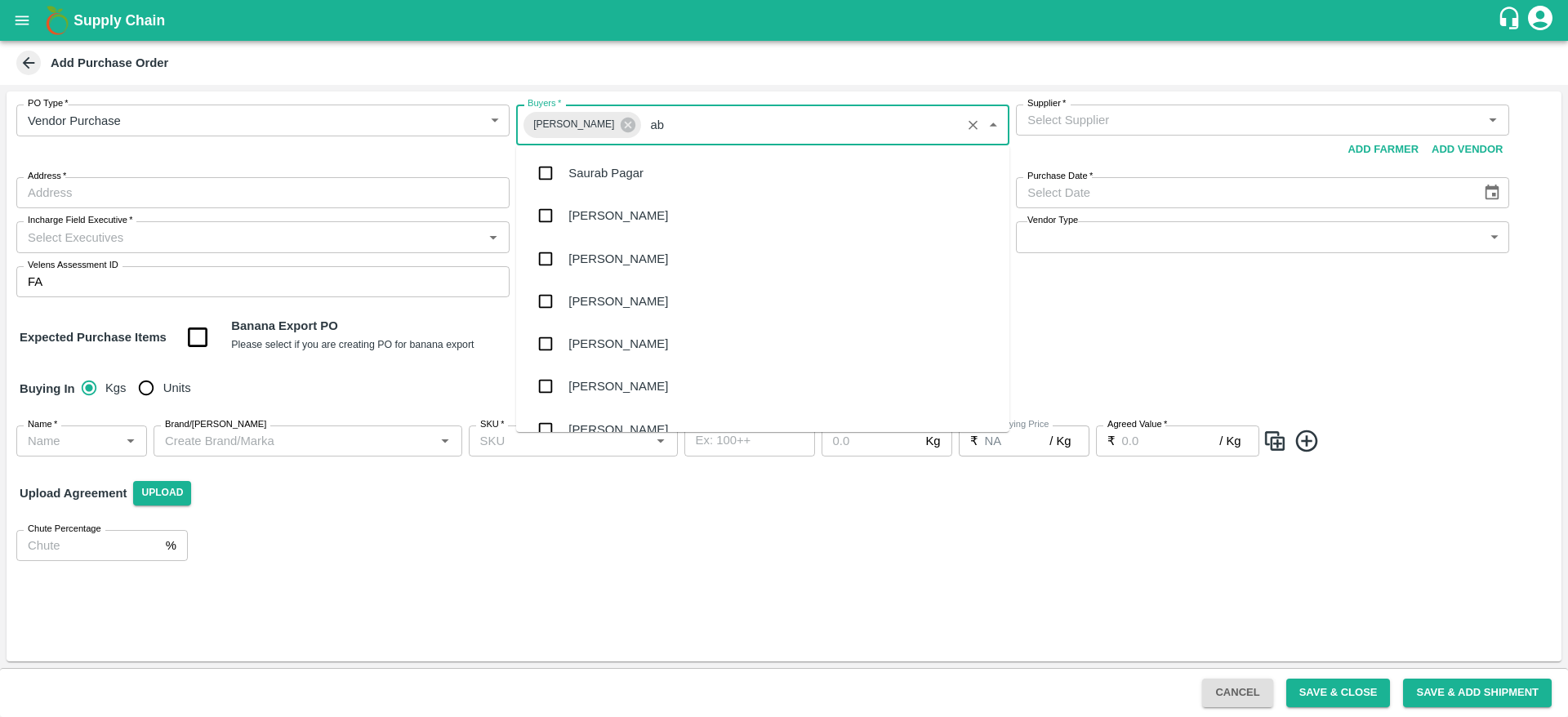
type input "abu"
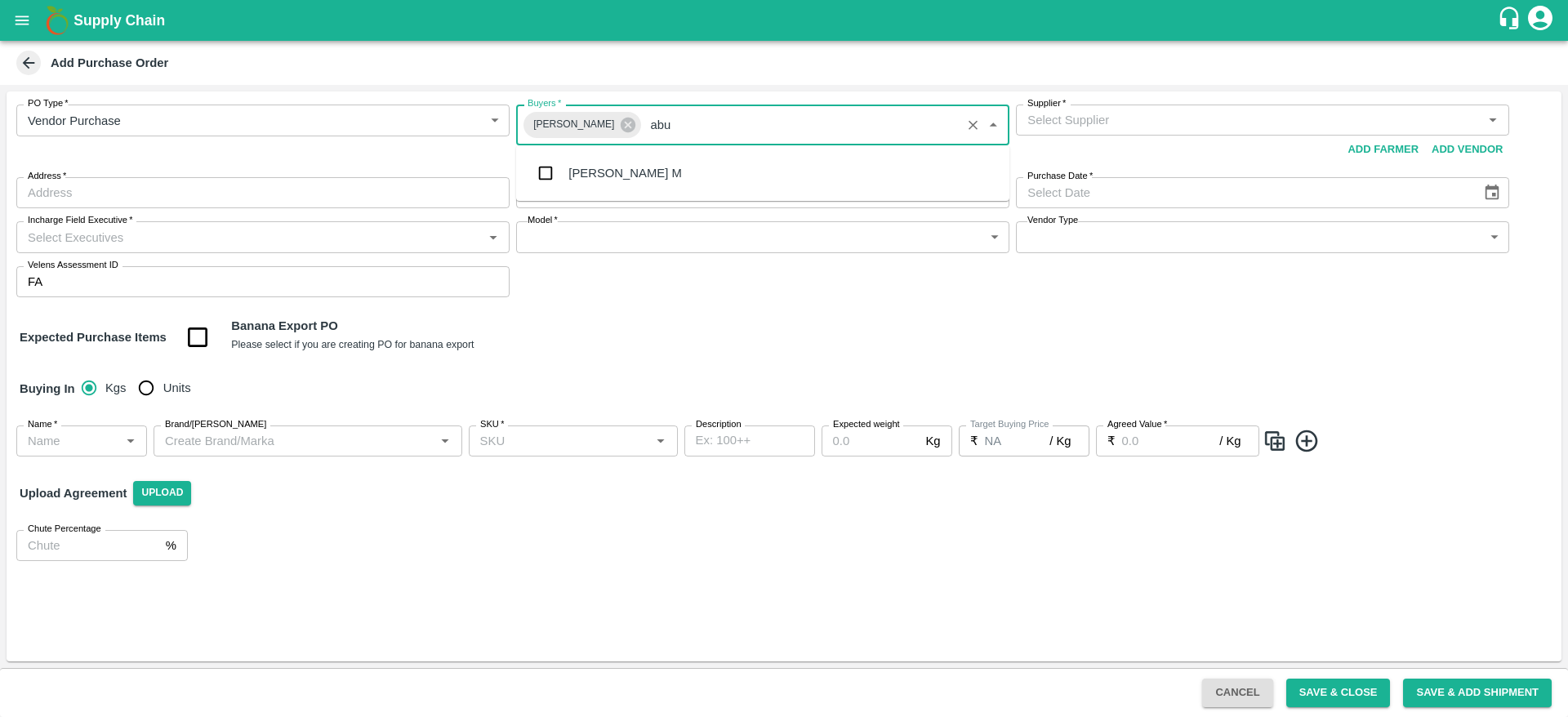
click at [648, 161] on div "[PERSON_NAME] M" at bounding box center [763, 173] width 494 height 43
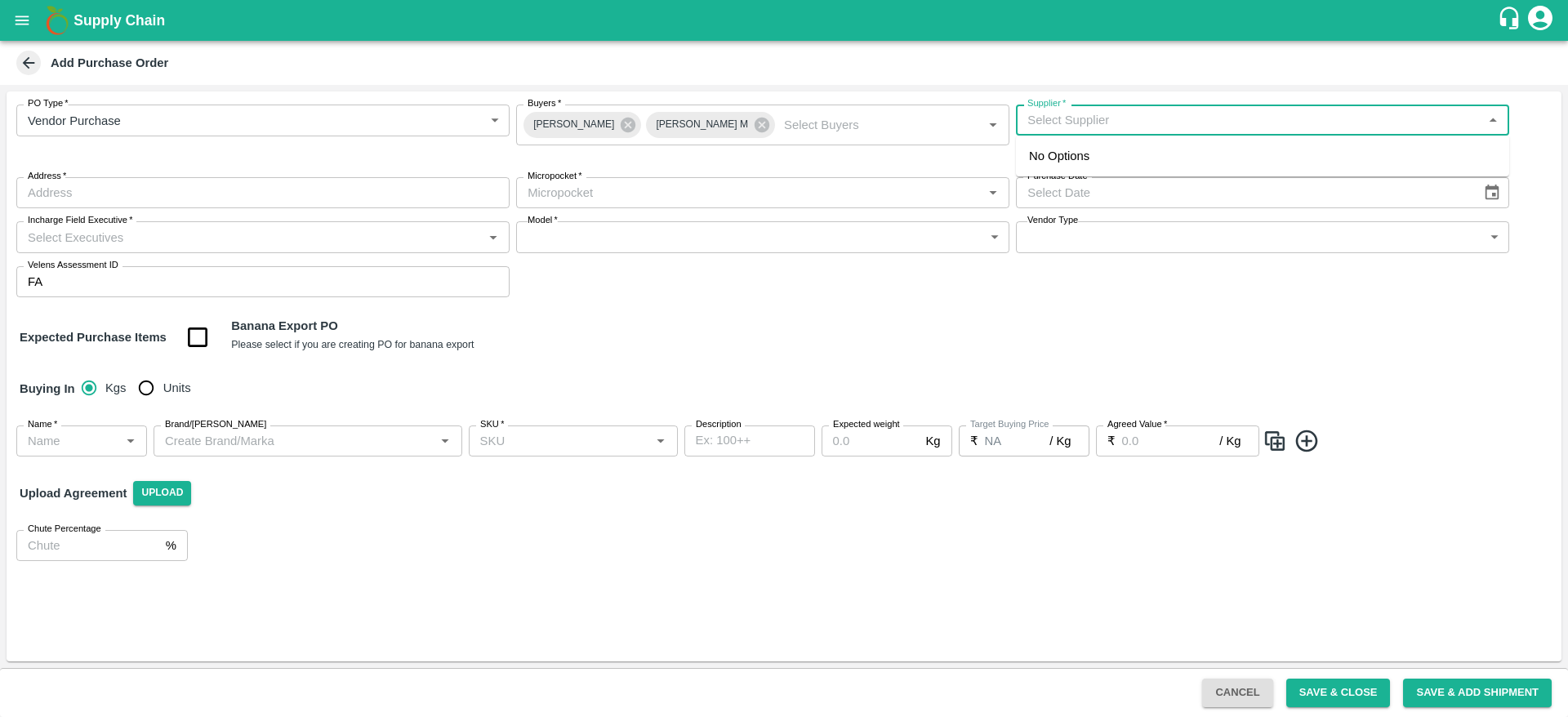
click at [1135, 125] on input "Supplier   *" at bounding box center [1249, 120] width 457 height 21
type input "ayub"
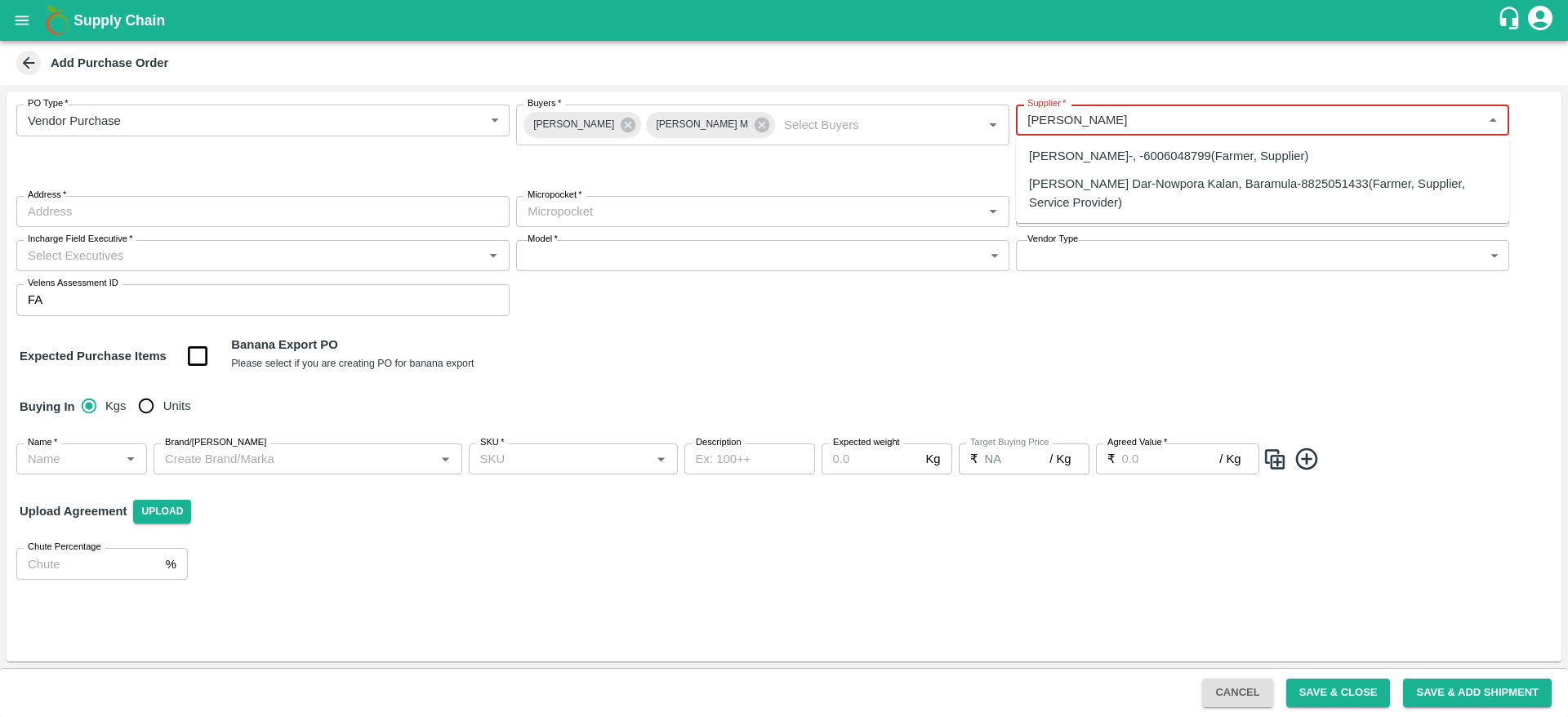
click at [1118, 176] on div "Amir Ayoub Dar-Nowpora Kalan, Baramula-8825051433(Farmer, Supplier, Service Pro…" at bounding box center [1262, 193] width 467 height 37
type input "Amir Ayoub Dar-Nowpora Kalan, Baramula-8825051433(Farmer, Supplier, Service Pro…"
type input "Nowpora Kalan, [GEOGRAPHIC_DATA], [GEOGRAPHIC_DATA], [GEOGRAPHIC_DATA]"
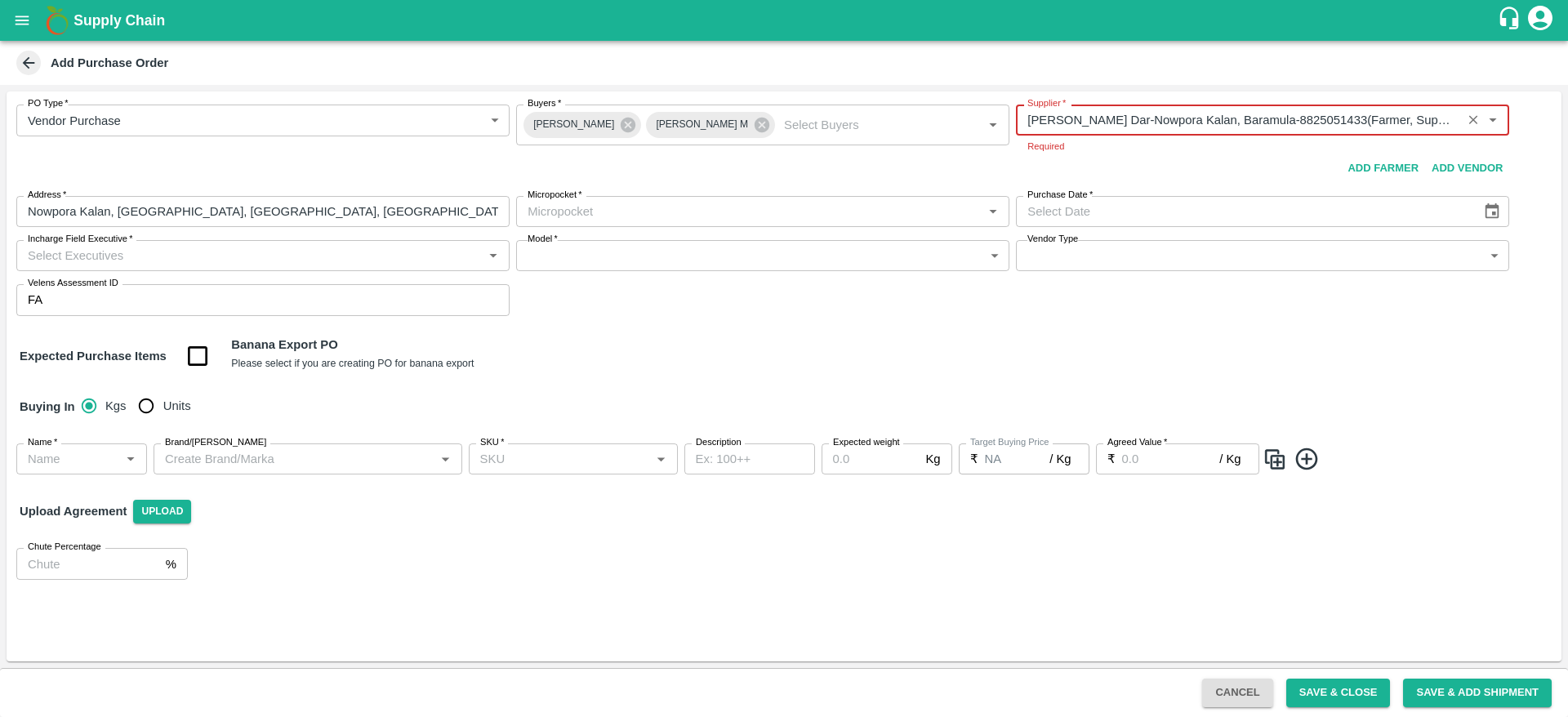
type input "Amir Ayoub Dar-Nowpora Kalan, Baramula-8825051433(Farmer, Supplier, Service Pro…"
click at [684, 211] on body "Supply Chain Add Purchase Order PO Type   * Vendor Purchase 2 PO Type Buyers   …" at bounding box center [784, 358] width 1568 height 717
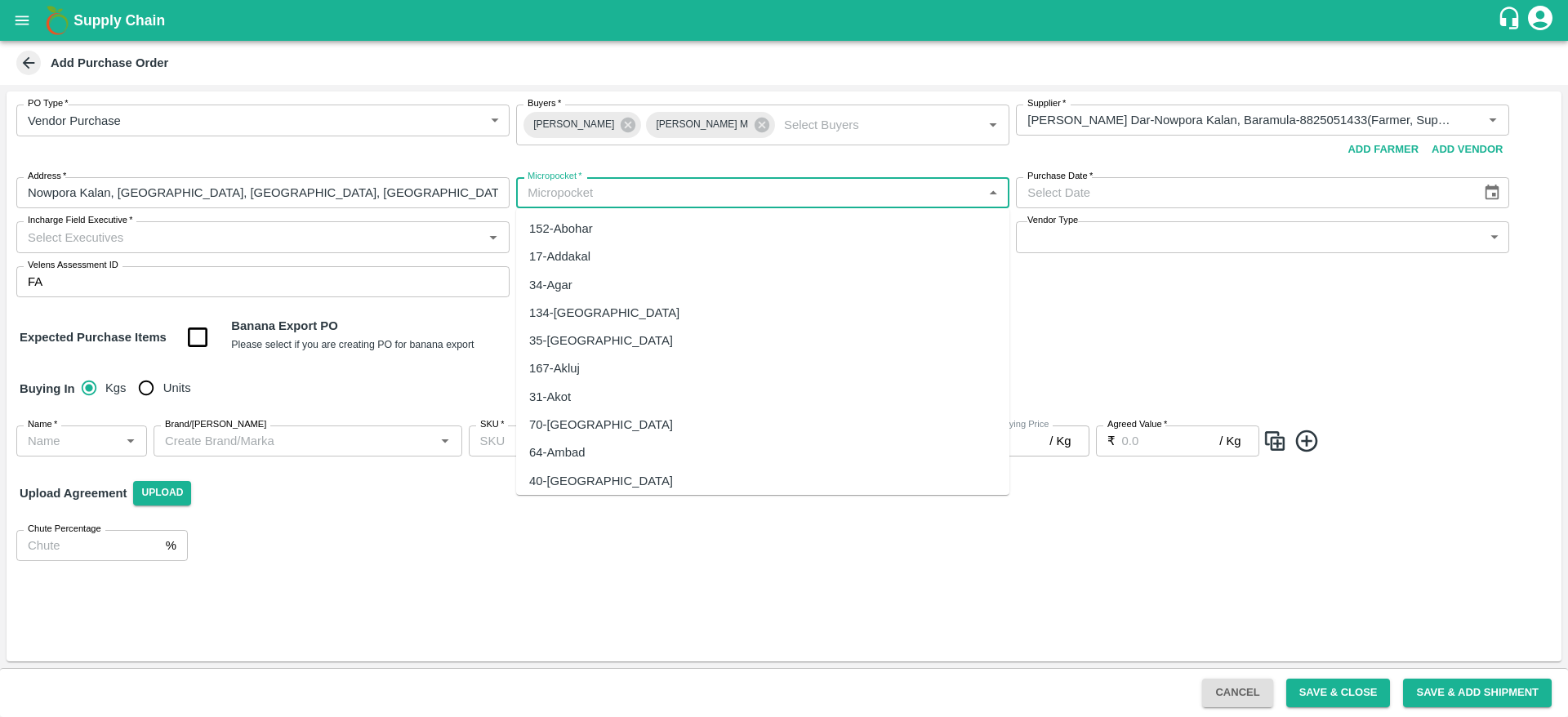
type input "f"
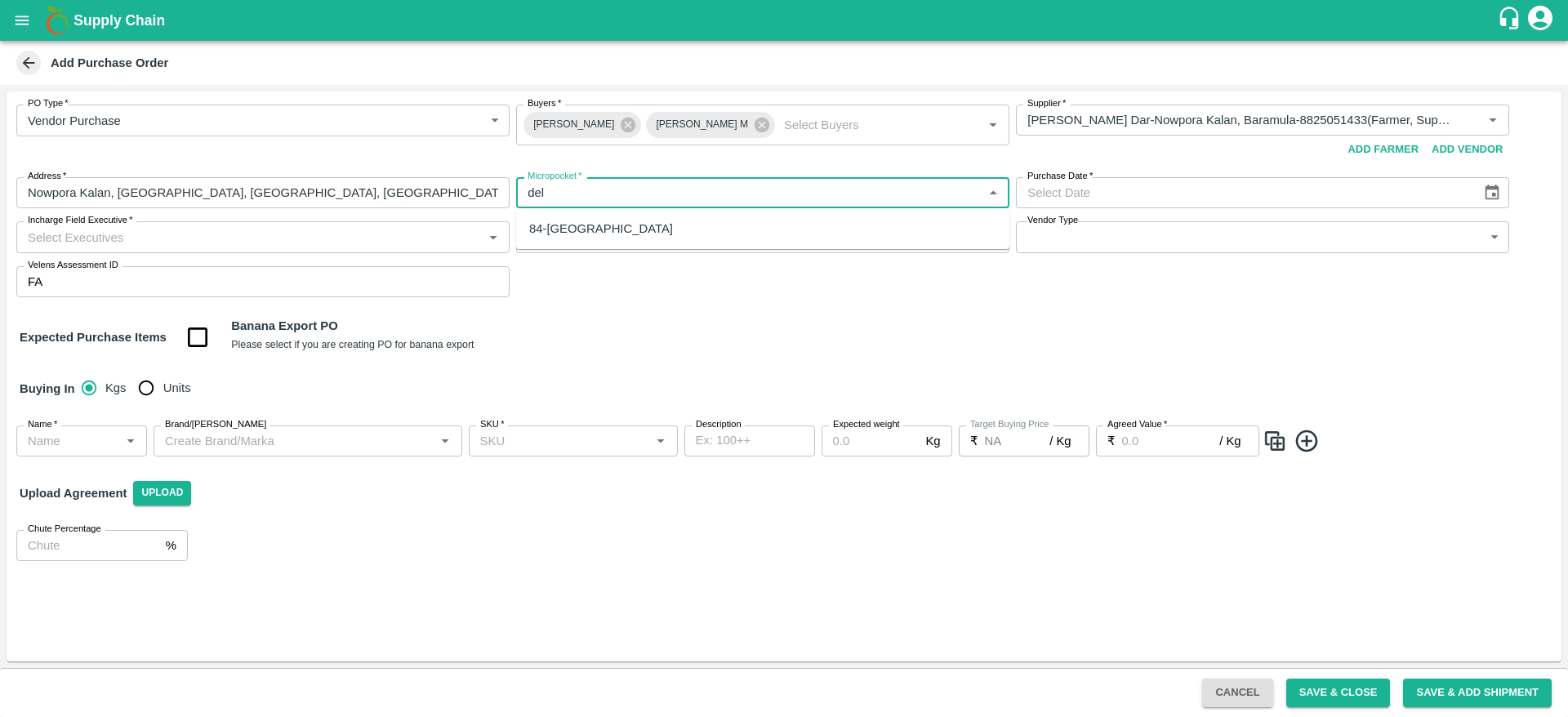
click at [605, 222] on div "84-[GEOGRAPHIC_DATA]" at bounding box center [763, 228] width 494 height 28
type input "84-[GEOGRAPHIC_DATA]"
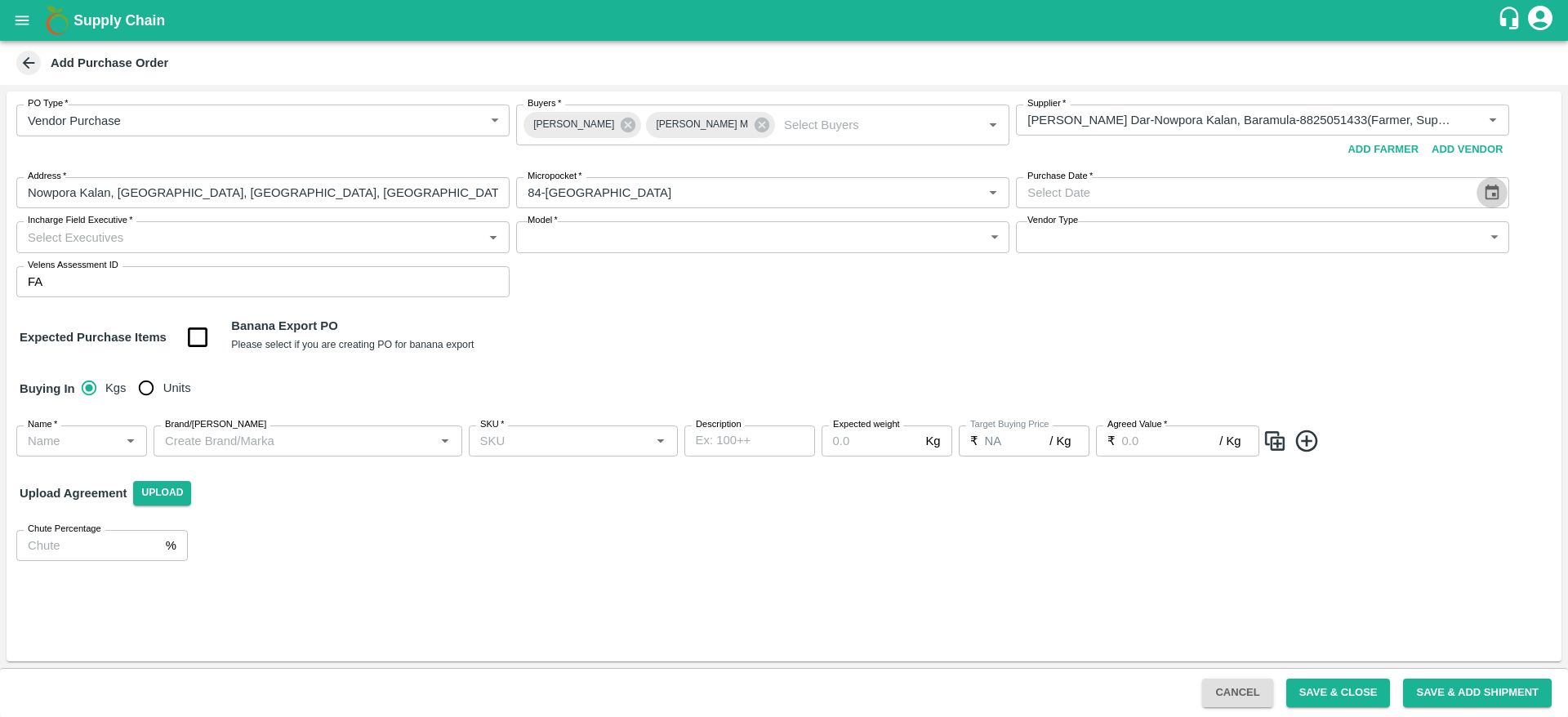
click at [1498, 195] on icon "Choose date" at bounding box center [1493, 193] width 14 height 16
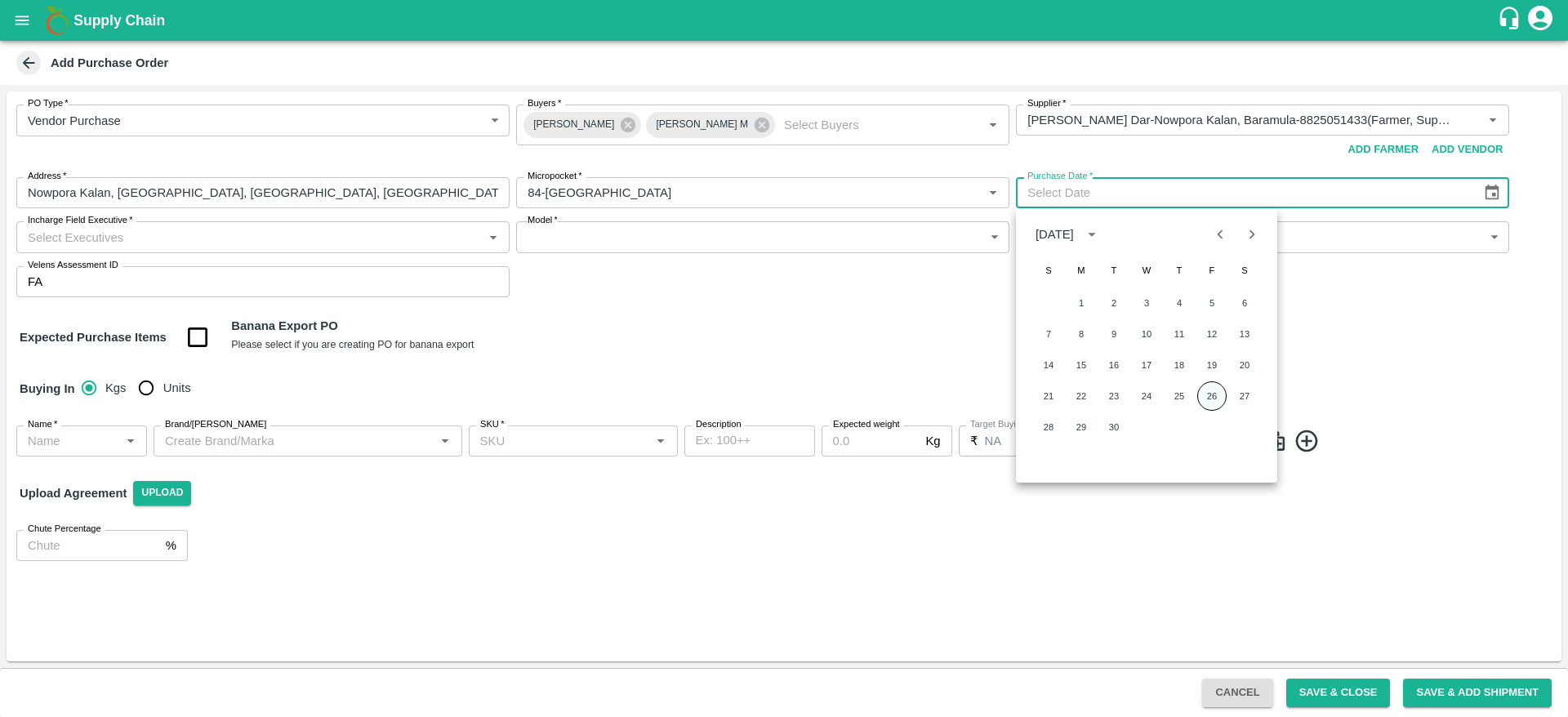
click at [1204, 403] on button "26" at bounding box center [1213, 397] width 30 height 30
type input "26/09/2025"
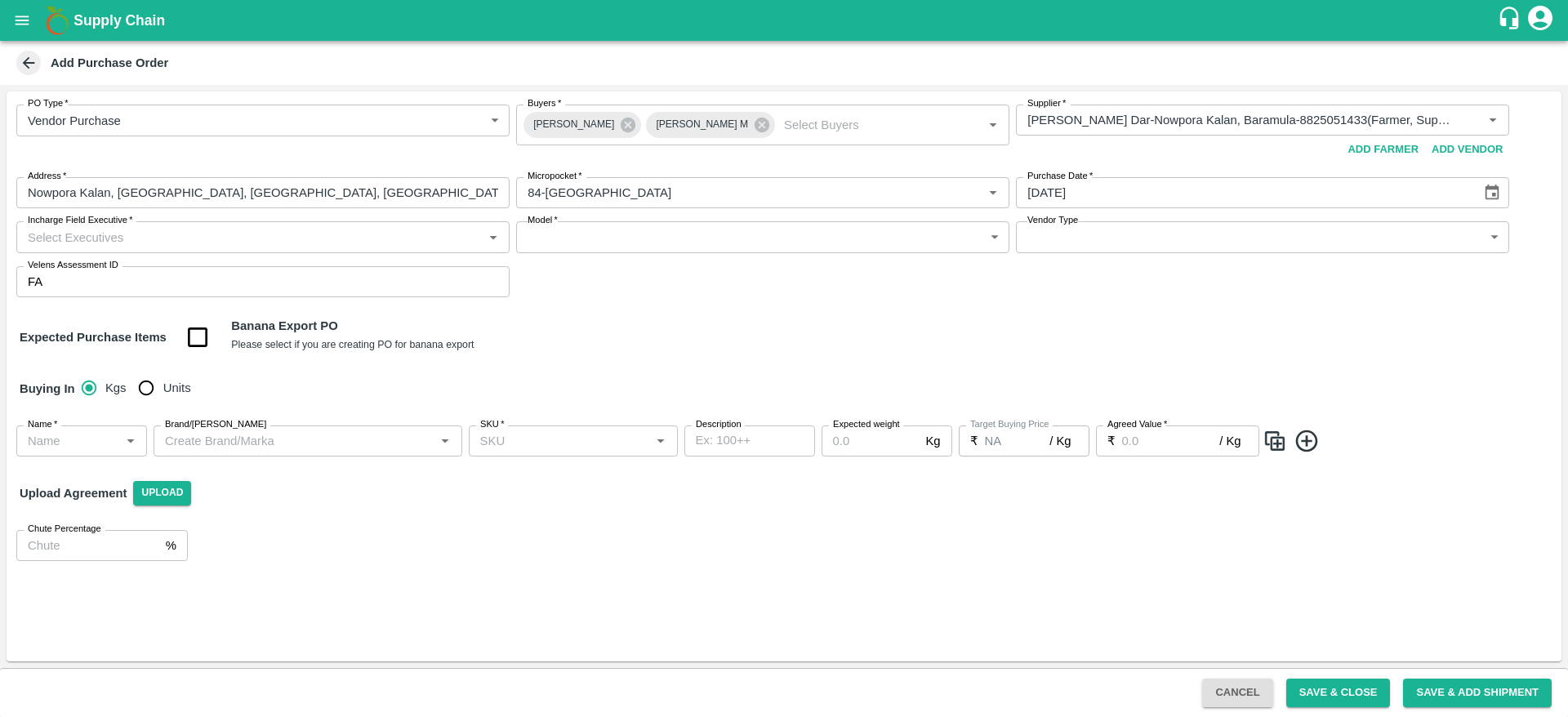
click at [289, 241] on input "Incharge Field Executive   *" at bounding box center [249, 236] width 457 height 21
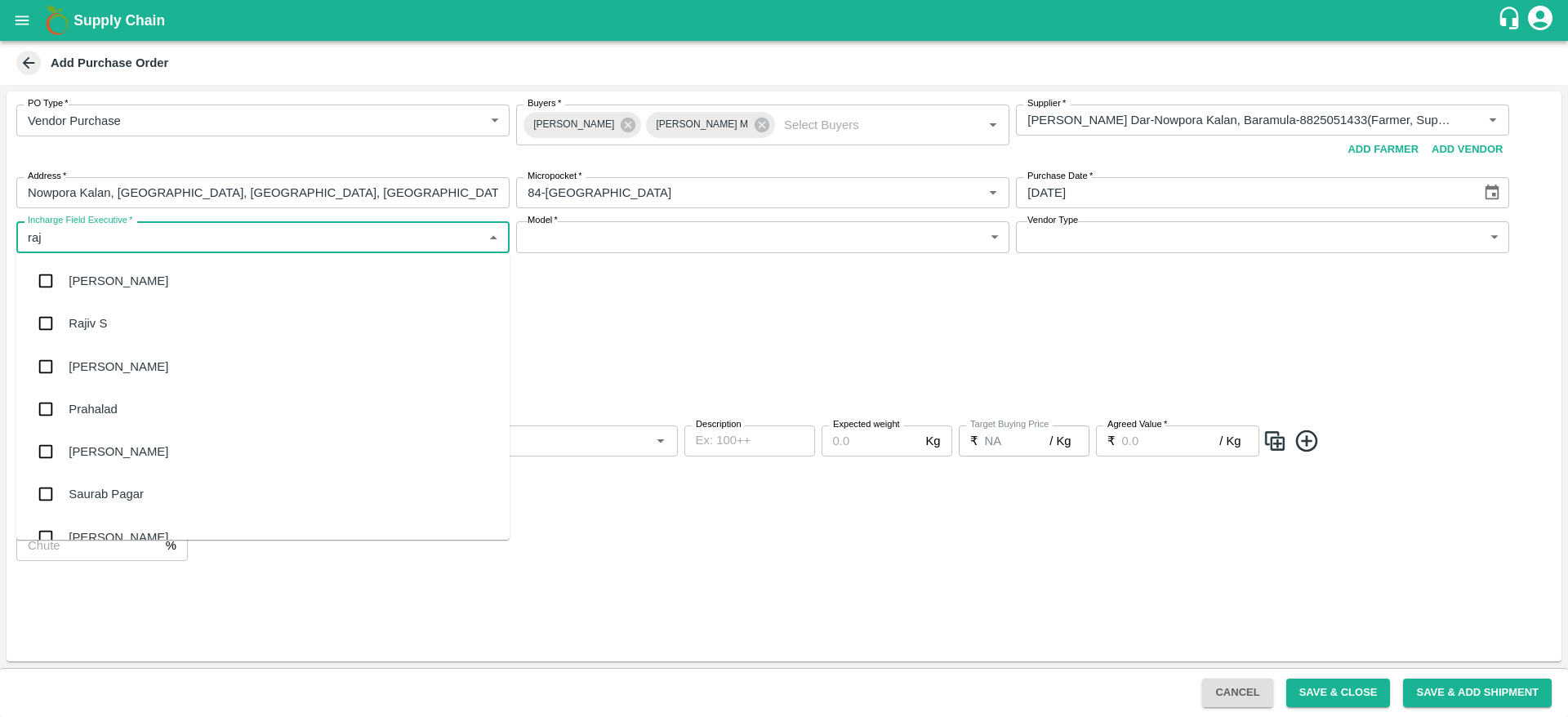
type input "raju"
click at [78, 311] on div "Raju KR" at bounding box center [263, 323] width 494 height 43
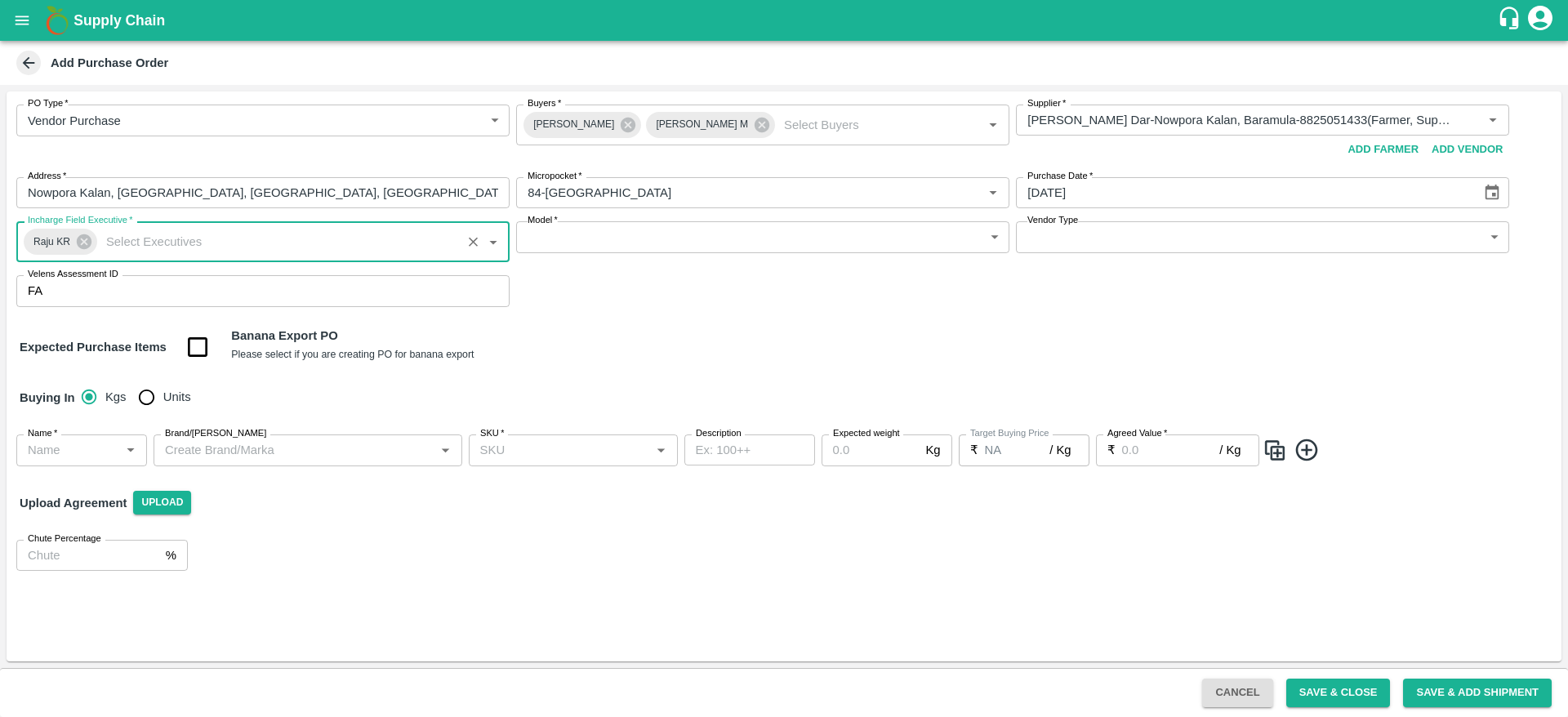
click at [691, 243] on body "Supply Chain Add Purchase Order PO Type   * Vendor Purchase 2 PO Type Buyers   …" at bounding box center [784, 358] width 1568 height 717
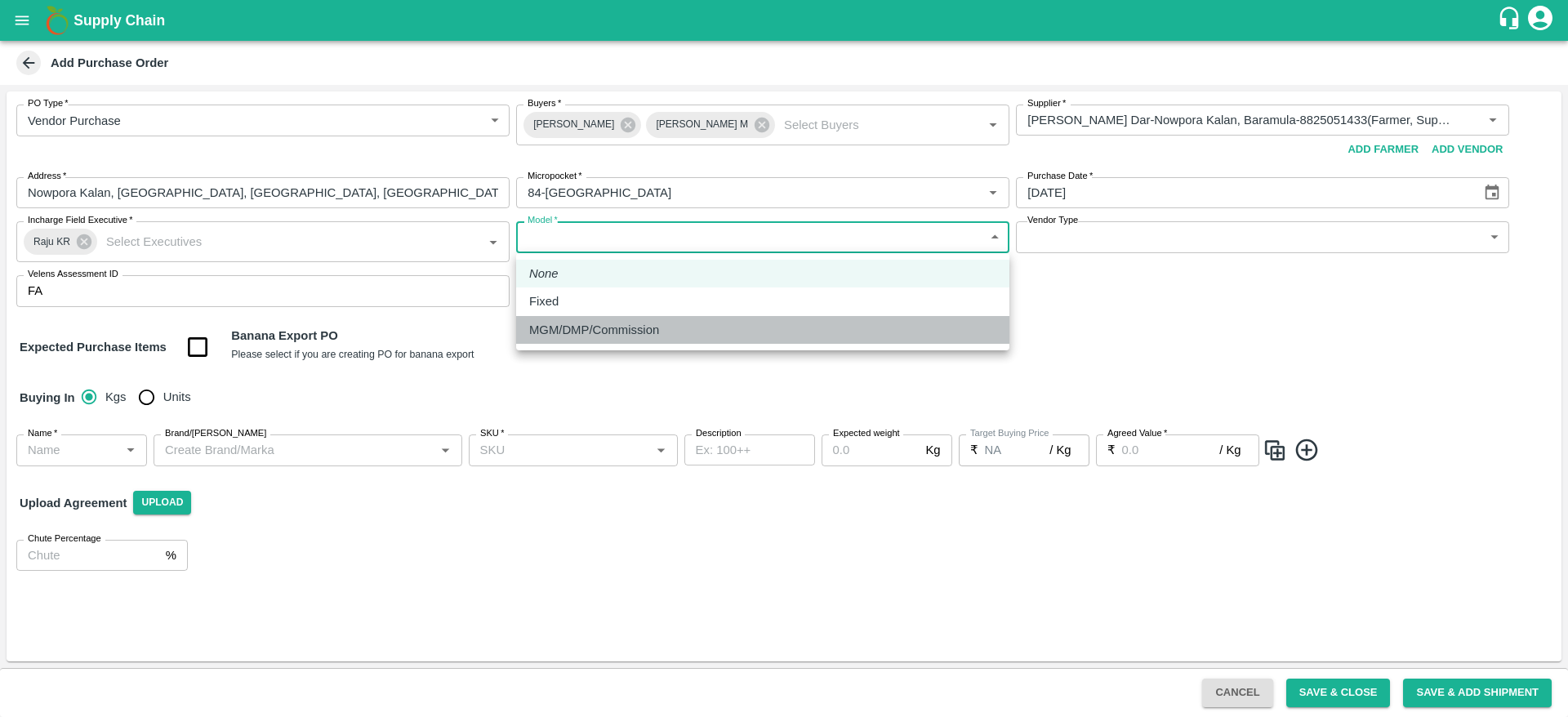
click at [640, 324] on p "MGM/DMP/Commission" at bounding box center [594, 330] width 130 height 18
type input "Commision"
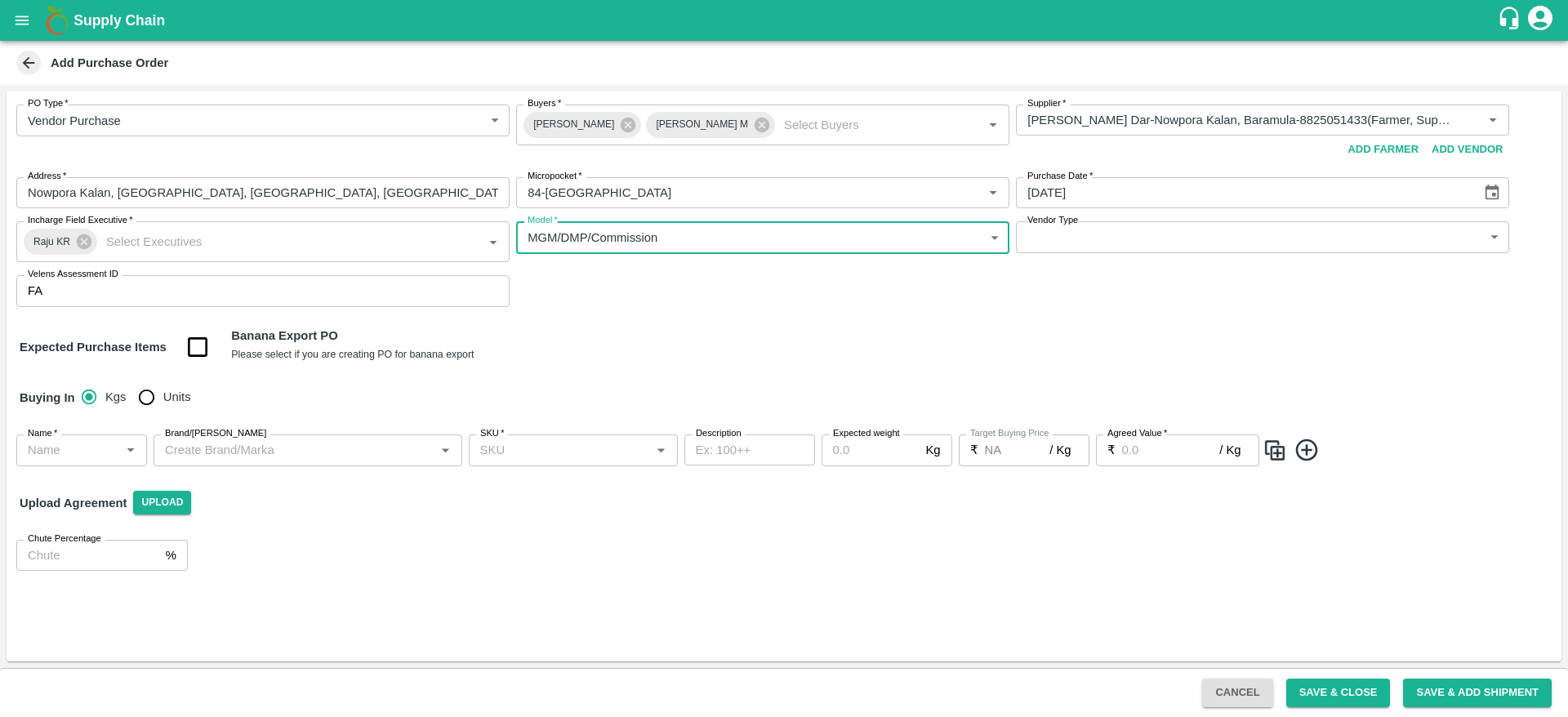
click at [1236, 239] on body "Supply Chain Add Purchase Order PO Type   * Vendor Purchase 2 PO Type Buyers   …" at bounding box center [784, 358] width 1568 height 717
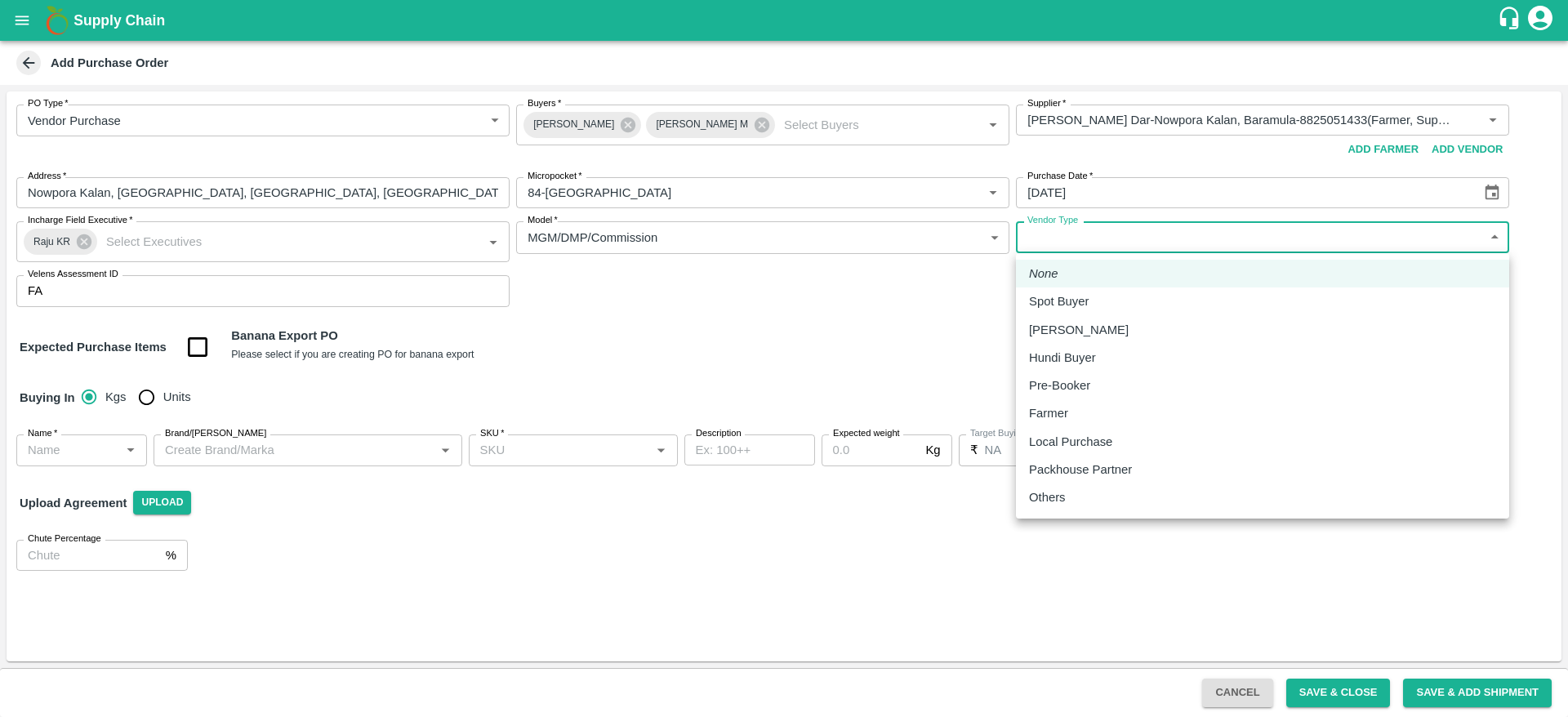
click at [1085, 441] on p "Local Purchase" at bounding box center [1070, 442] width 83 height 18
type input "LOCAL_PURCHASE"
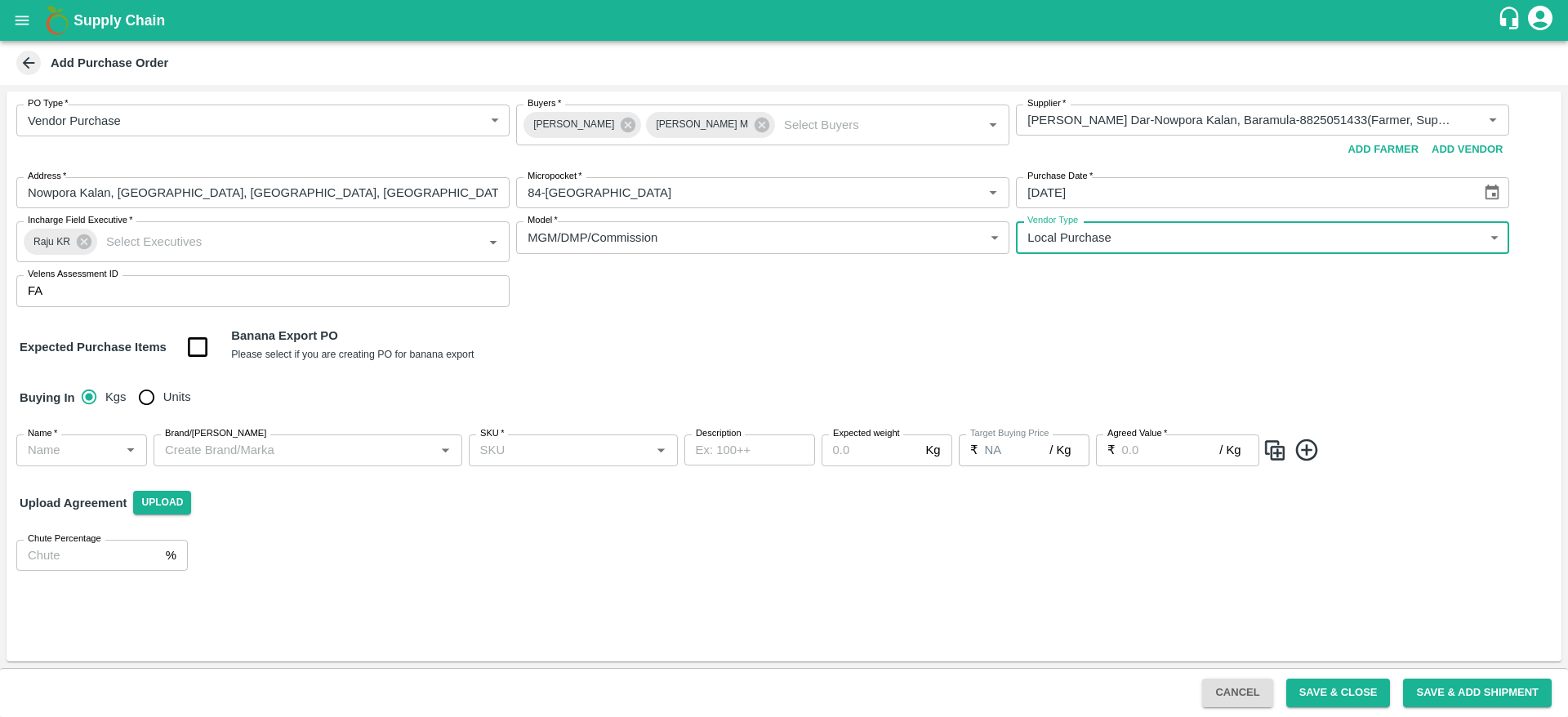
click at [148, 399] on input "Units" at bounding box center [145, 397] width 33 height 33
radio input "true"
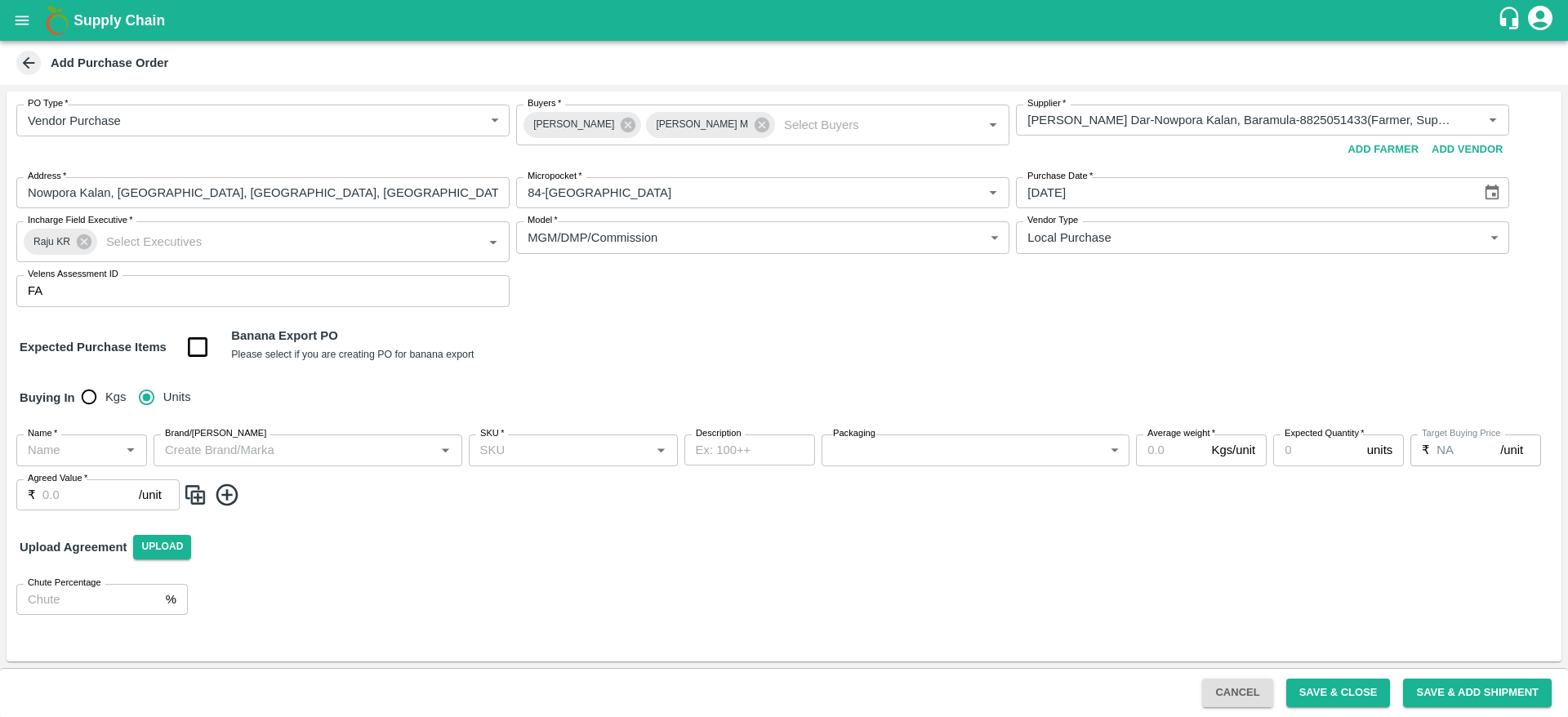
click at [43, 457] on input "Name   *" at bounding box center [67, 449] width 94 height 21
click at [99, 518] on div "Apple- Kullu Delicious" at bounding box center [82, 523] width 105 height 37
type input "Apple- Kullu Delicious"
click at [297, 445] on input "Brand/[PERSON_NAME]" at bounding box center [294, 449] width 272 height 21
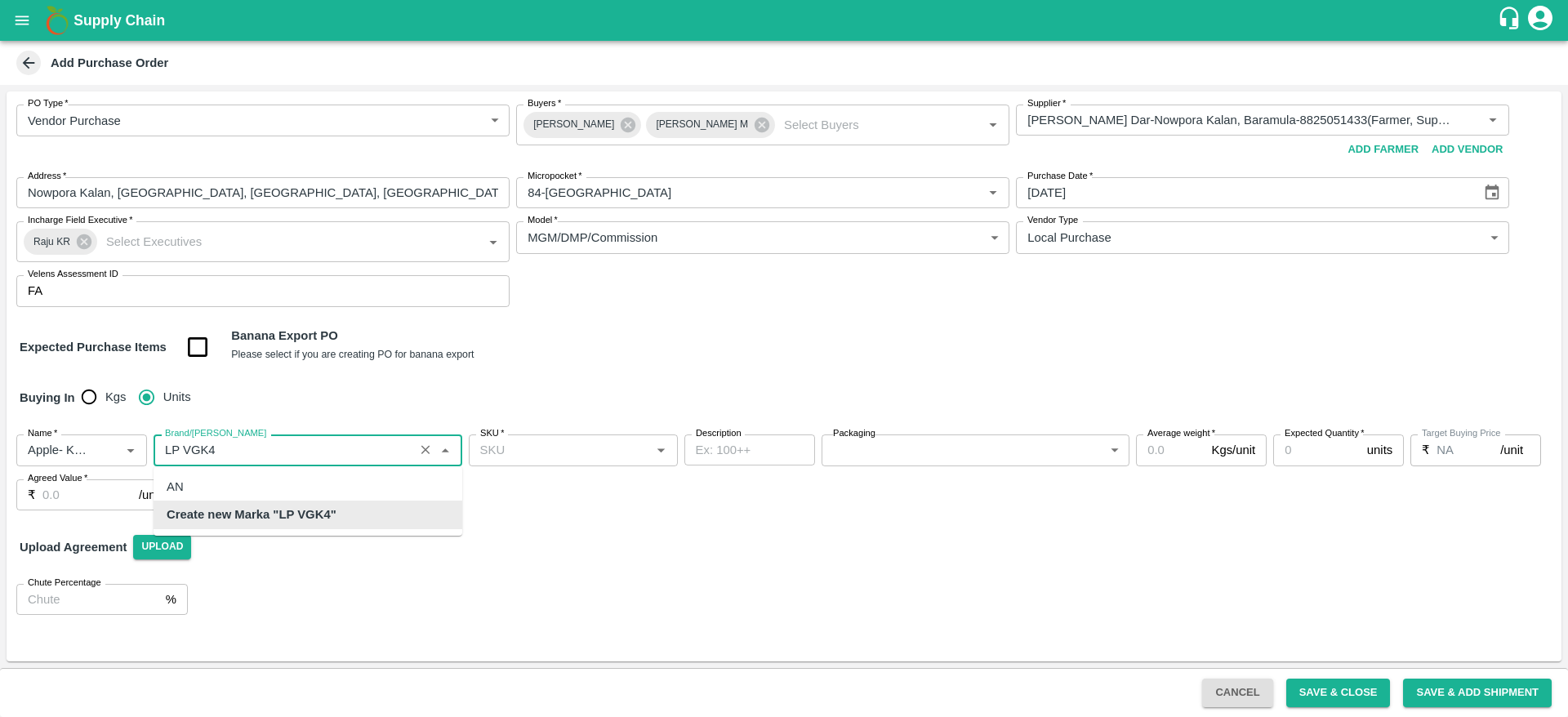
click at [270, 513] on b "Create new Marka "LP VGK4"" at bounding box center [251, 514] width 170 height 18
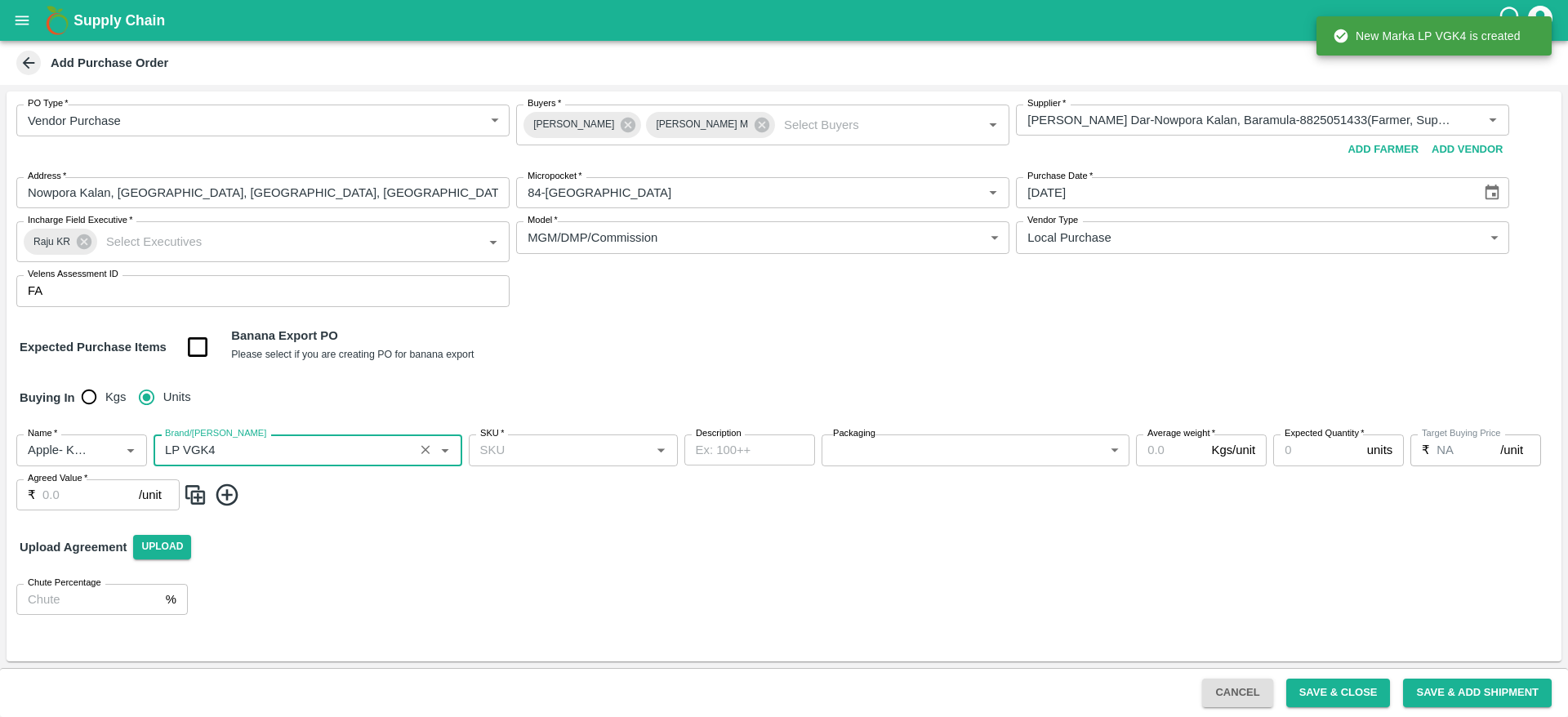
type input "LP VGK4"
click at [561, 452] on input "SKU   *" at bounding box center [560, 449] width 172 height 21
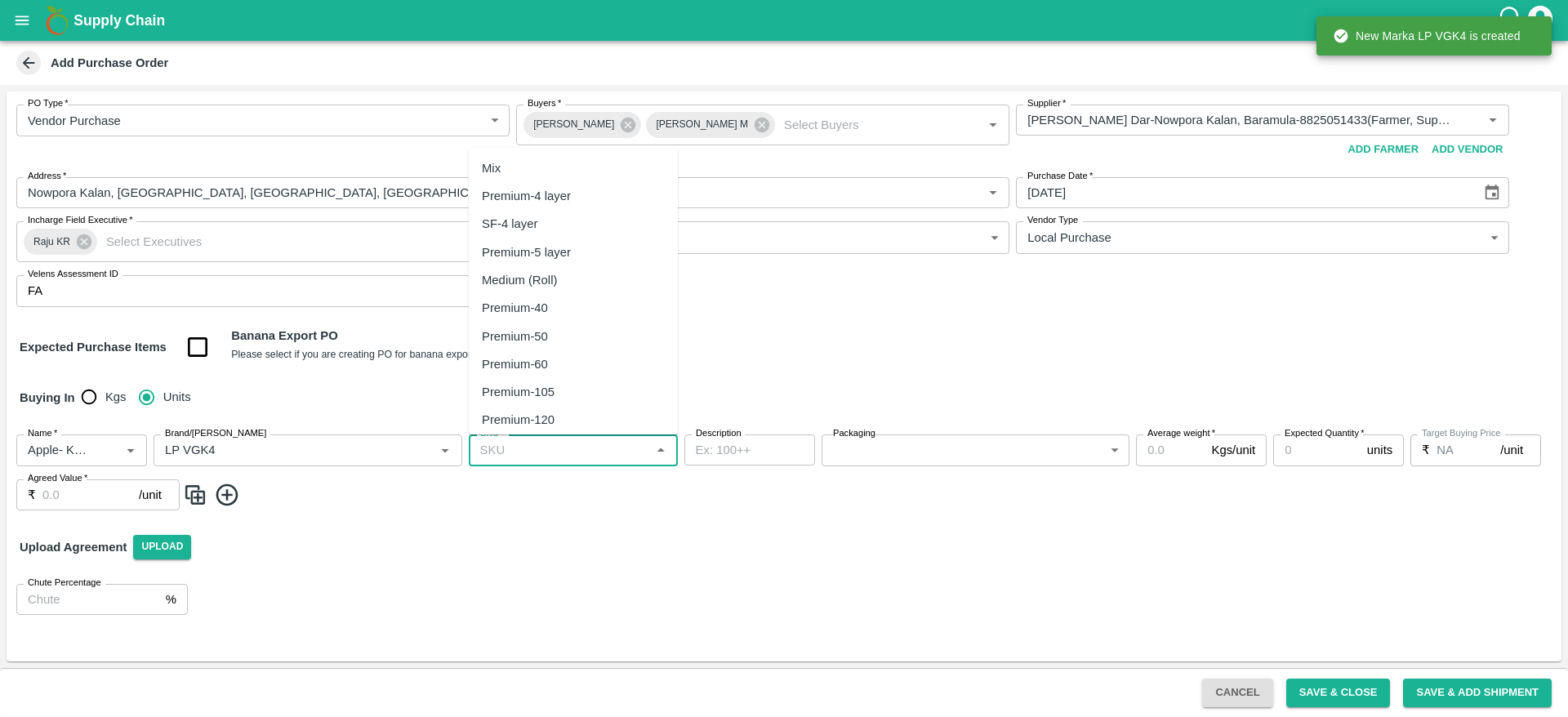
click at [548, 199] on div "Premium-4 layer" at bounding box center [526, 196] width 89 height 18
type input "Premium-4 layer"
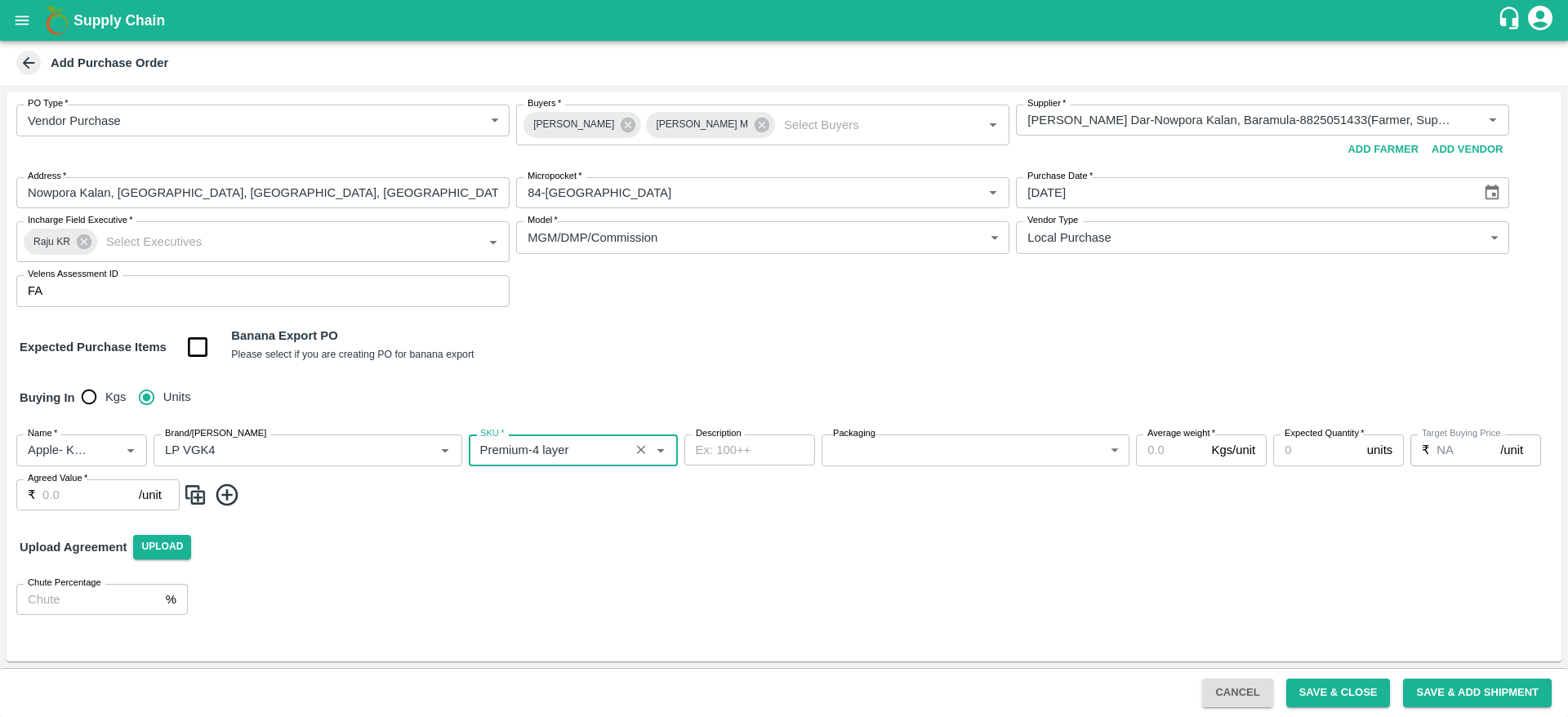
click at [870, 461] on body "Supply Chain Add Purchase Order PO Type   * Vendor Purchase 2 PO Type Buyers   …" at bounding box center [784, 358] width 1568 height 717
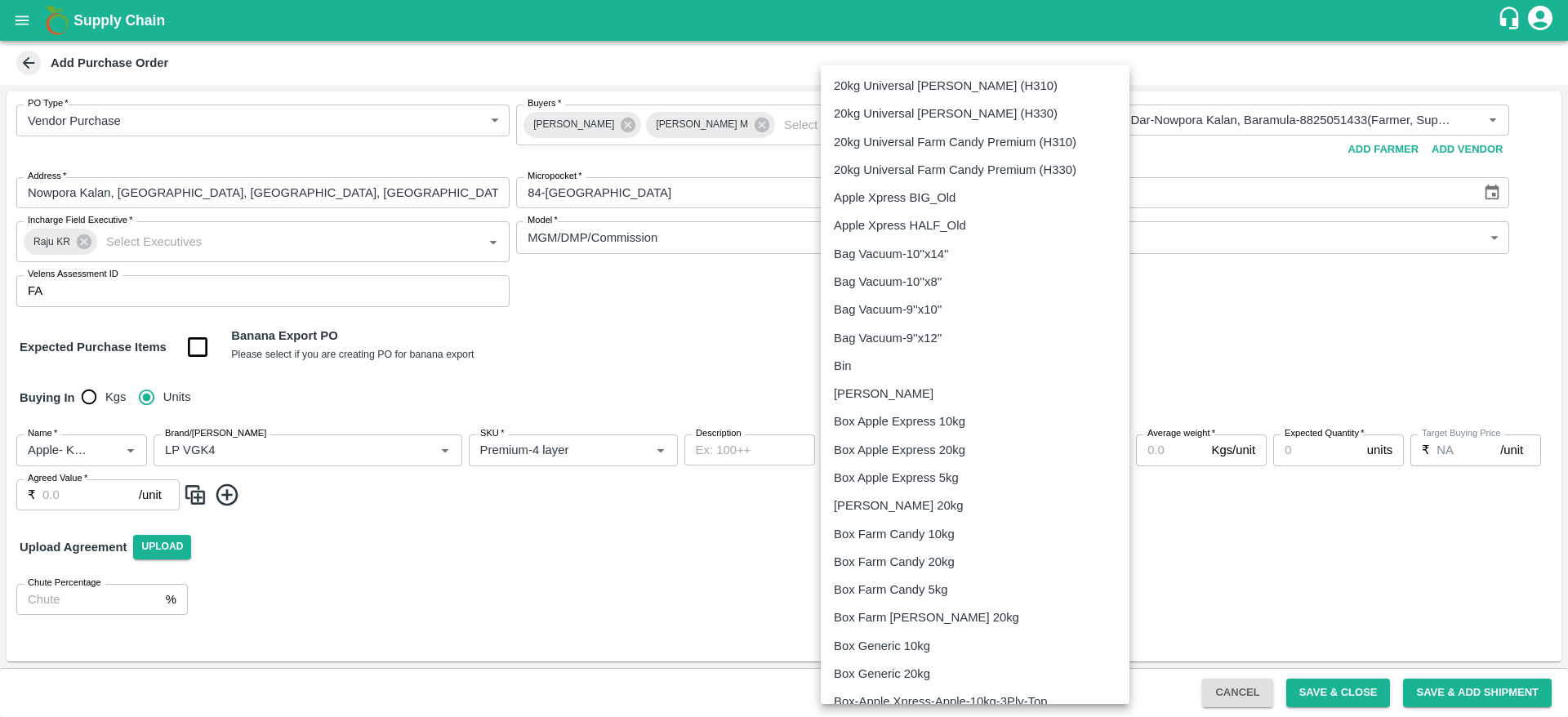
scroll to position [831, 0]
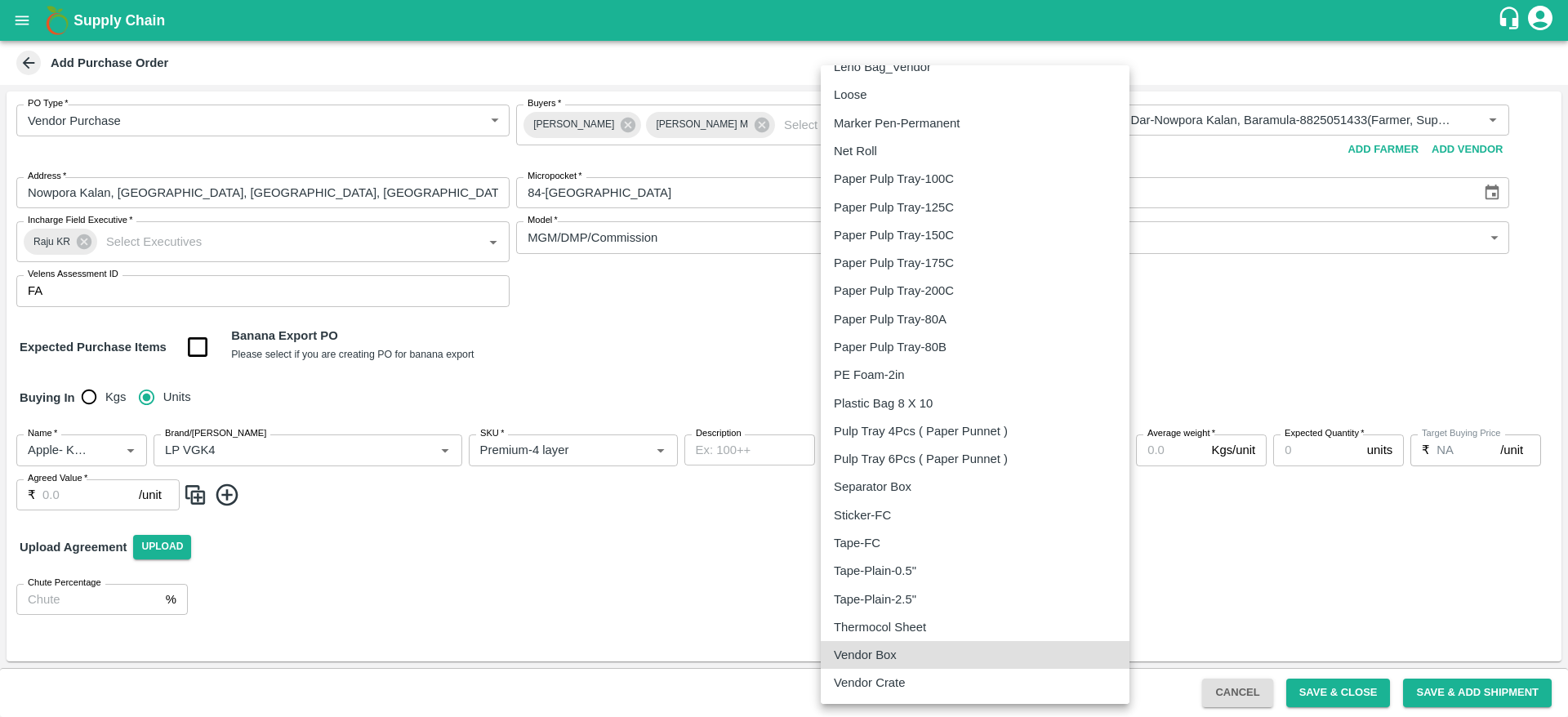
click at [906, 655] on div "Vendor Box" at bounding box center [975, 655] width 283 height 18
type input "276"
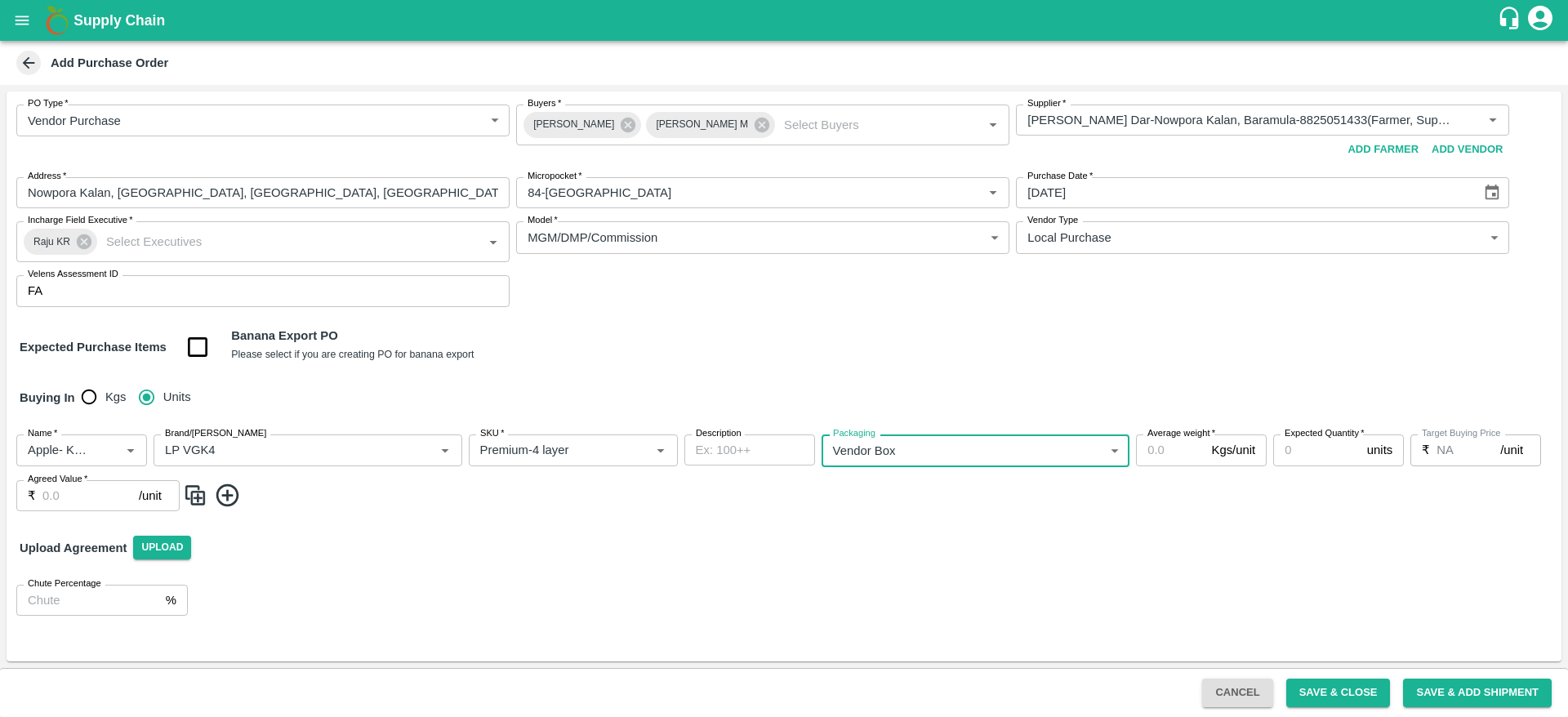
click at [1169, 453] on input "Average weight   *" at bounding box center [1170, 449] width 68 height 31
type input "16"
click at [1310, 462] on input "Expected Quantity   *" at bounding box center [1317, 449] width 87 height 31
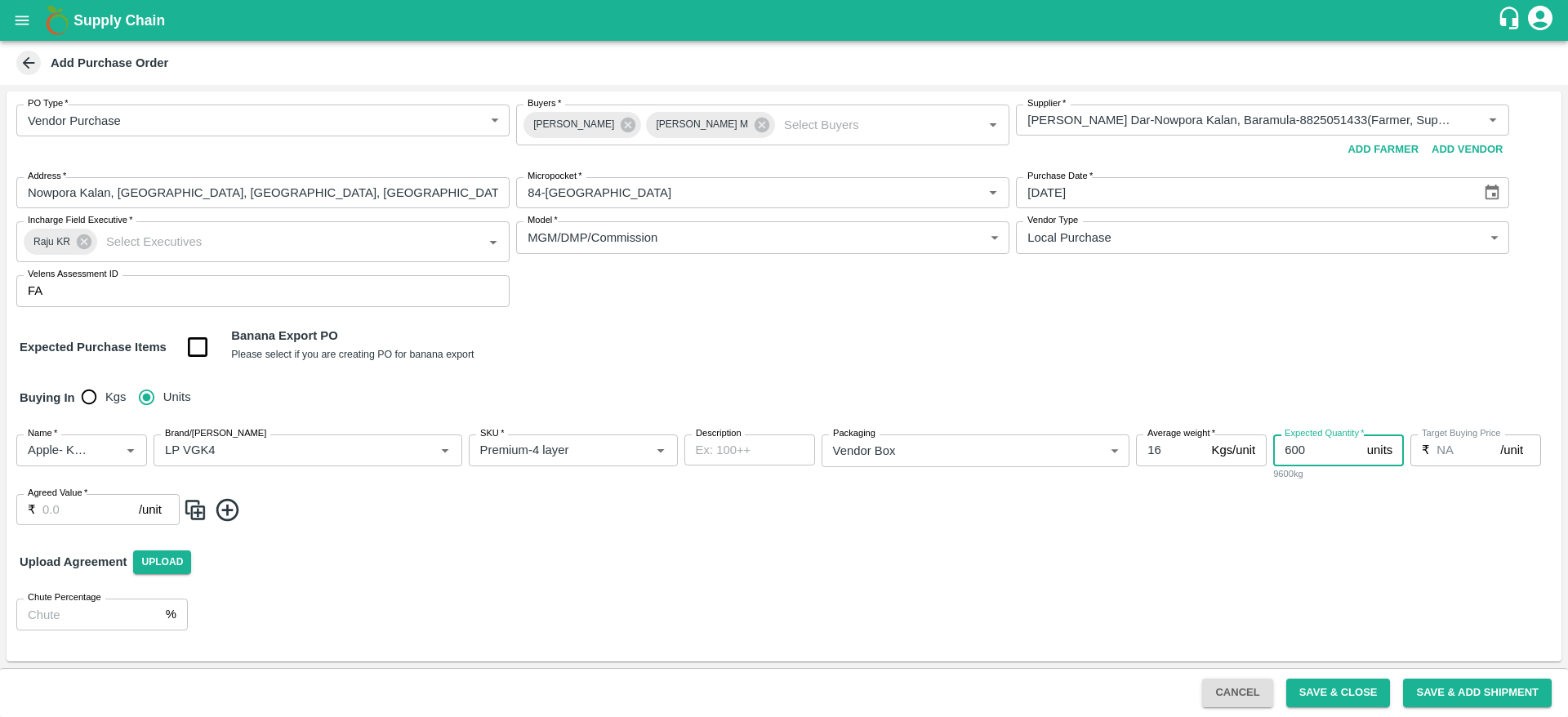
type input "600"
click at [74, 508] on input "Agreed Value   *" at bounding box center [90, 509] width 96 height 31
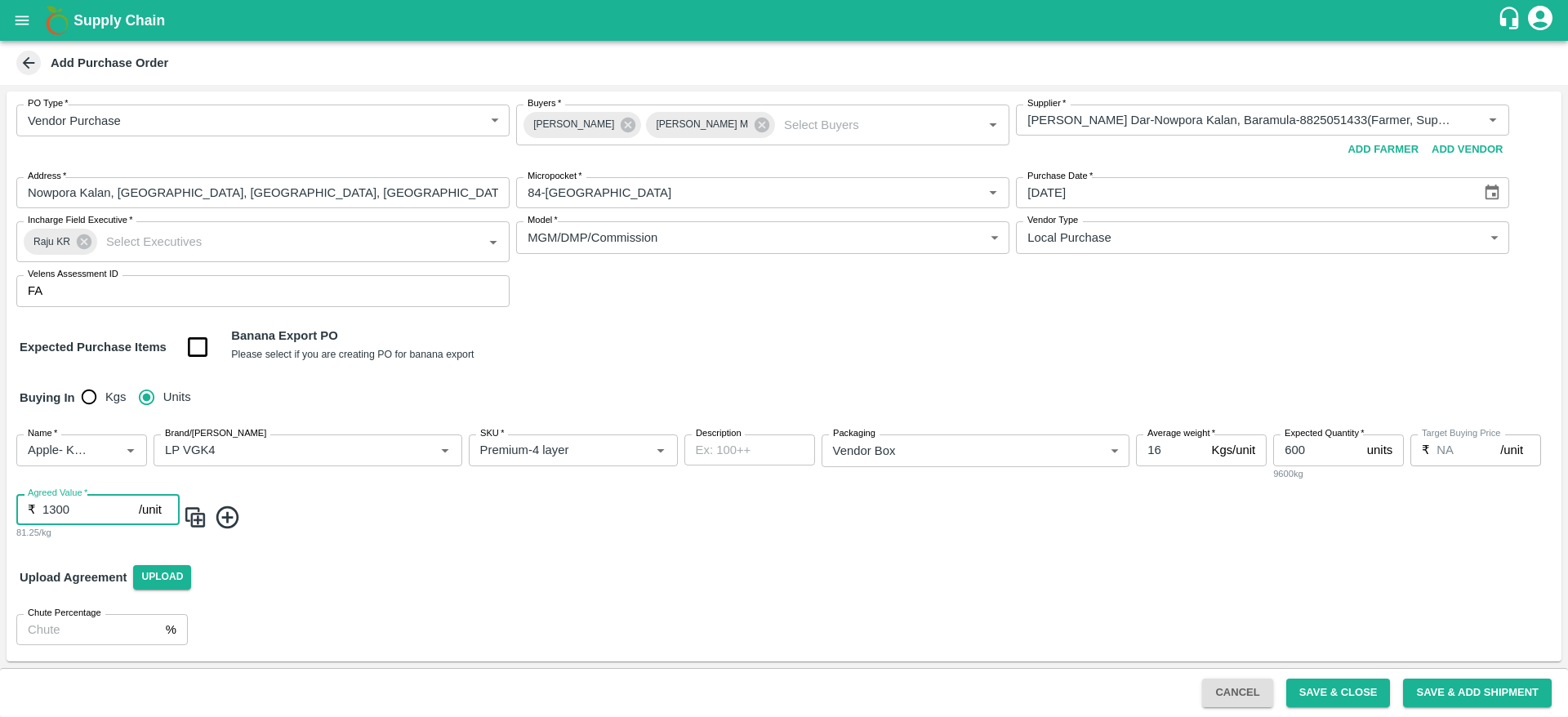
type input "1300"
click at [197, 512] on img at bounding box center [195, 516] width 25 height 27
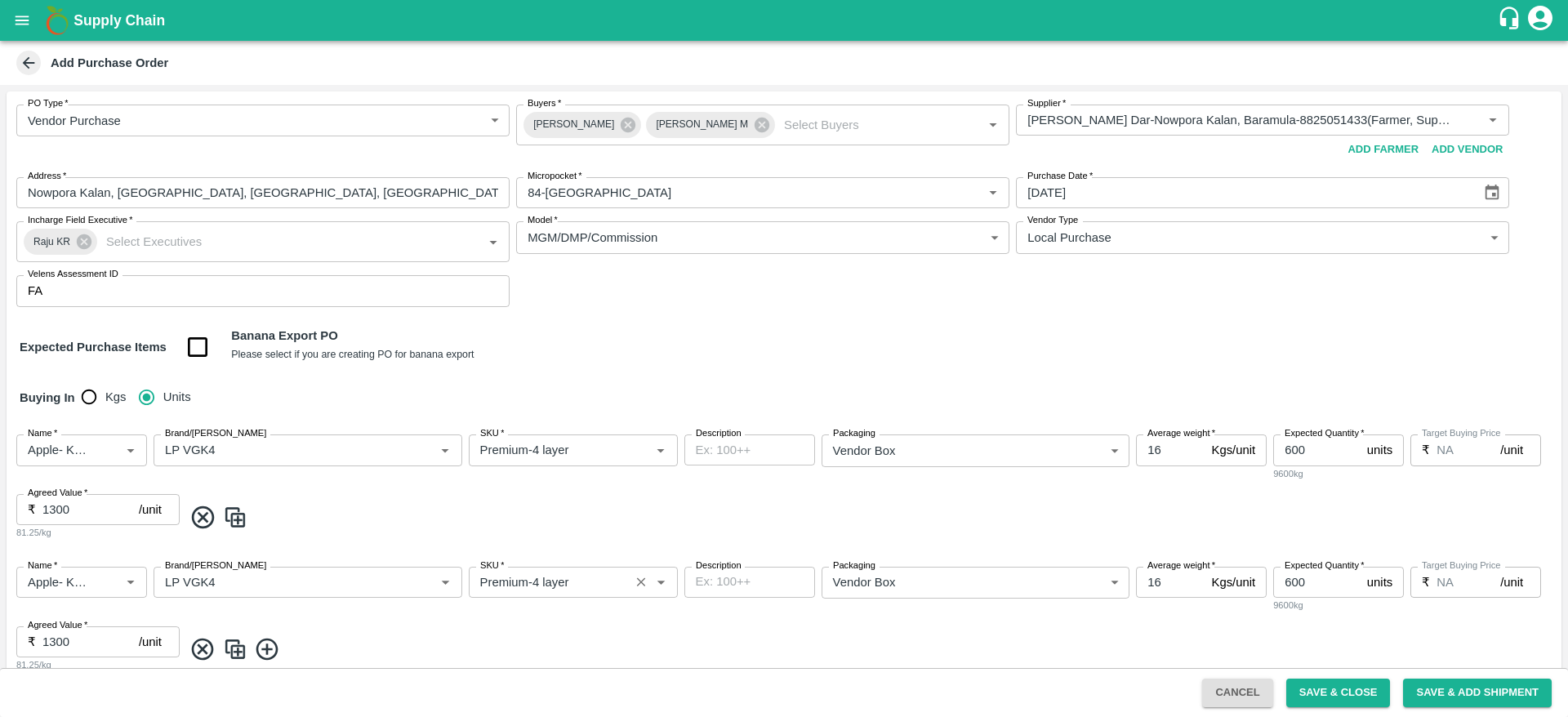
click at [538, 584] on input "SKU   *" at bounding box center [549, 582] width 151 height 21
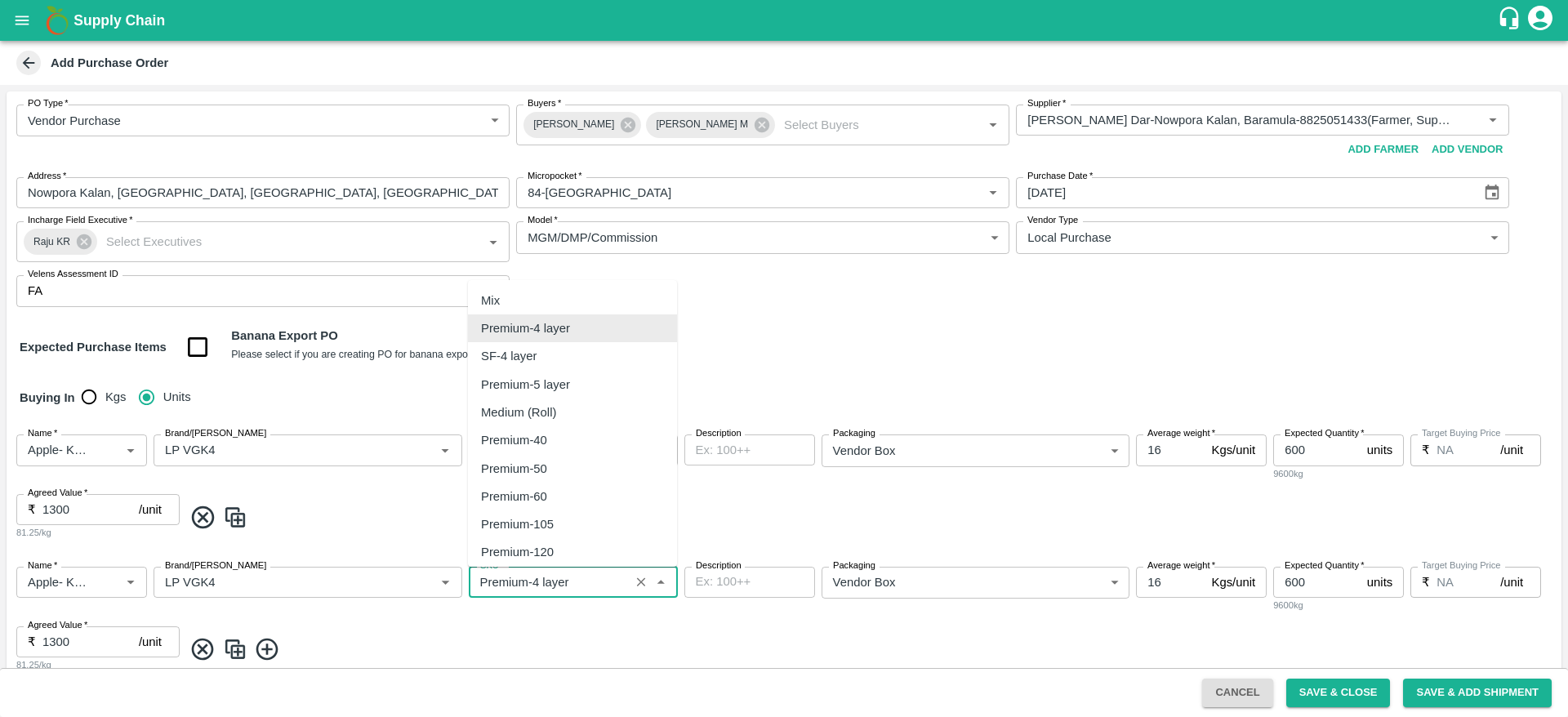
click at [538, 584] on input "SKU   *" at bounding box center [549, 582] width 151 height 21
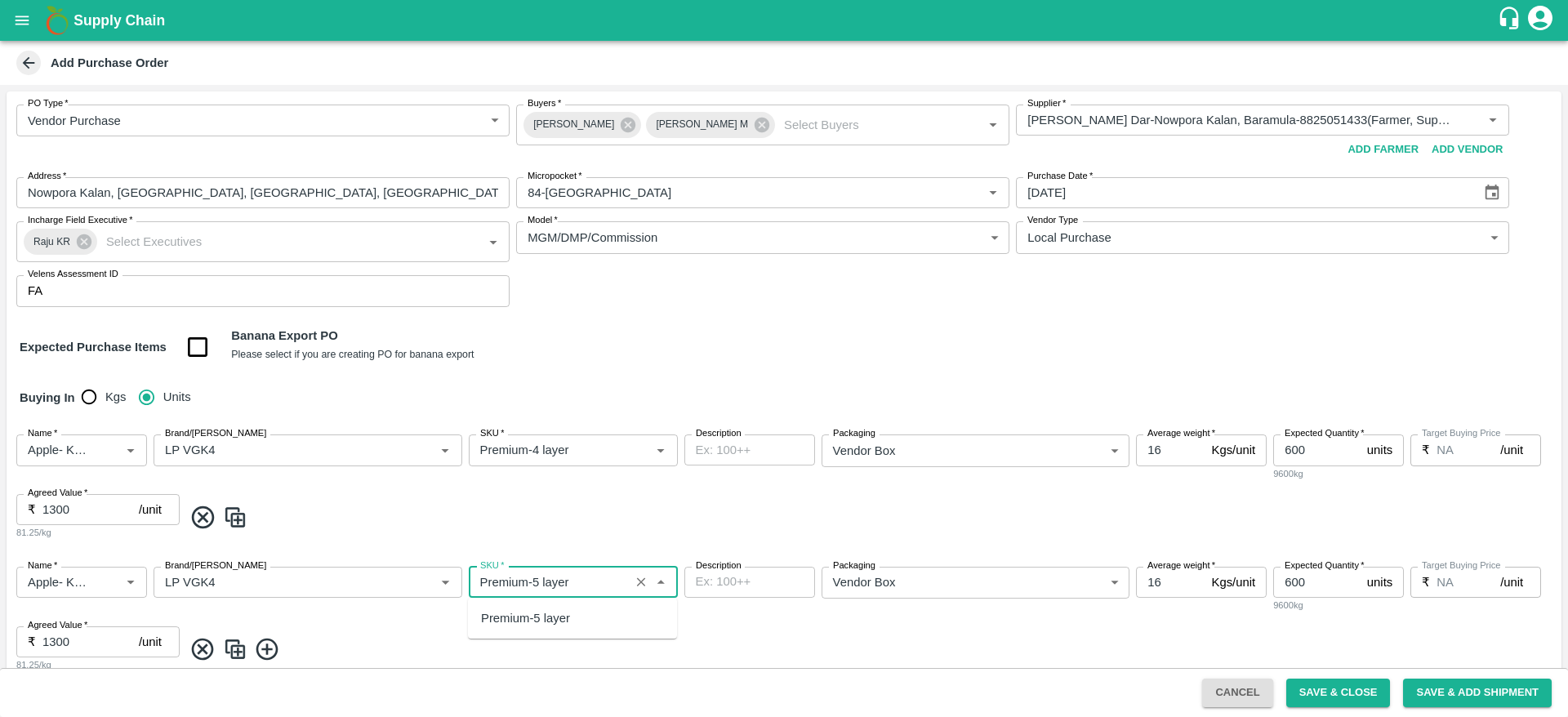
click at [555, 611] on div "Premium-5 layer" at bounding box center [525, 618] width 89 height 18
type input "Premium-5 layer"
click at [232, 655] on img at bounding box center [234, 649] width 25 height 27
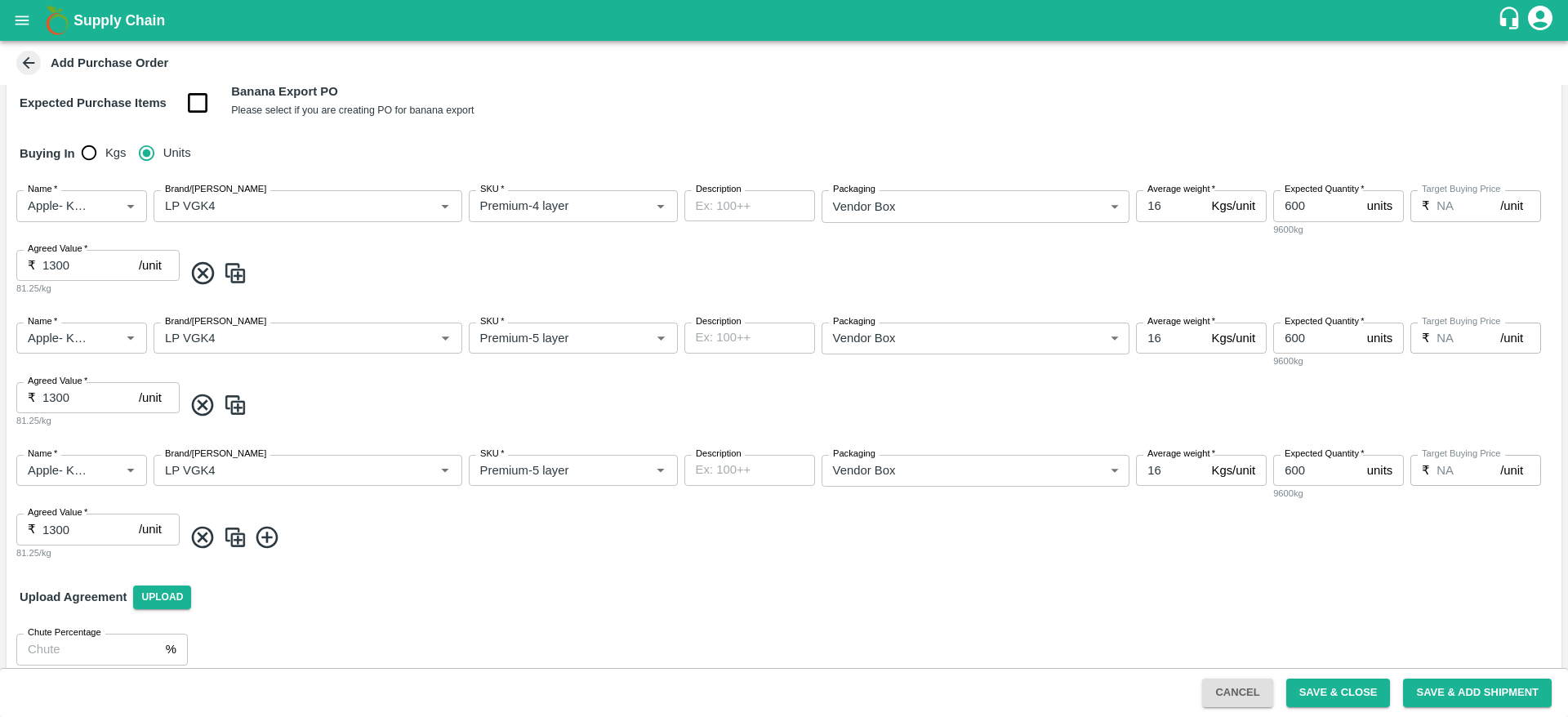
scroll to position [249, 0]
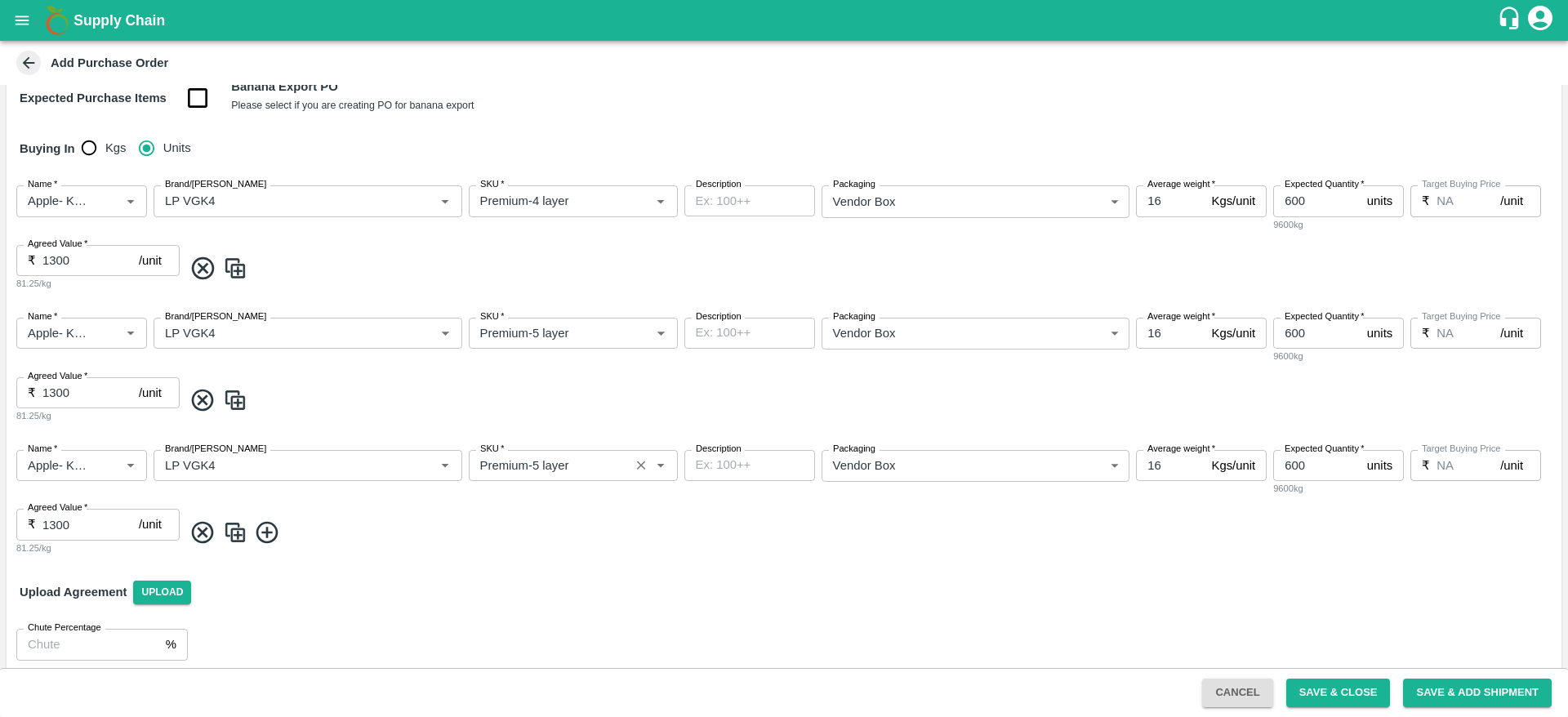
click at [549, 462] on input "SKU   *" at bounding box center [549, 465] width 151 height 21
click at [537, 513] on div "Medium (Roll)" at bounding box center [572, 501] width 209 height 28
type input "Medium (Roll)"
click at [1357, 694] on button "Save & Close" at bounding box center [1339, 692] width 105 height 29
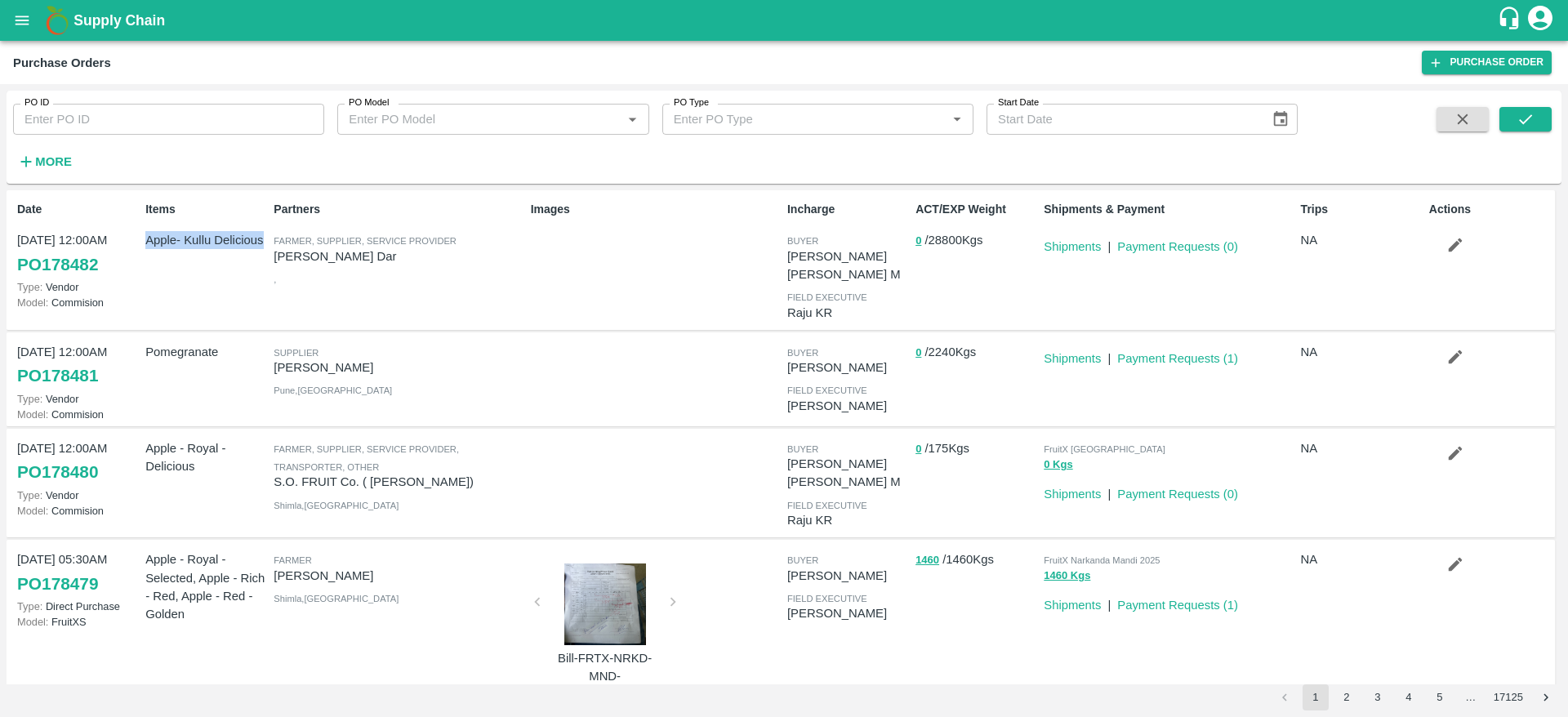
drag, startPoint x: 143, startPoint y: 244, endPoint x: 264, endPoint y: 252, distance: 121.3
click at [264, 252] on div "Items Apple- Kullu Delicious" at bounding box center [203, 260] width 129 height 131
copy p "Apple- Kullu Delicious"
click at [1077, 240] on link "Shipments" at bounding box center [1072, 246] width 57 height 13
click at [1440, 249] on button "button" at bounding box center [1455, 245] width 52 height 28
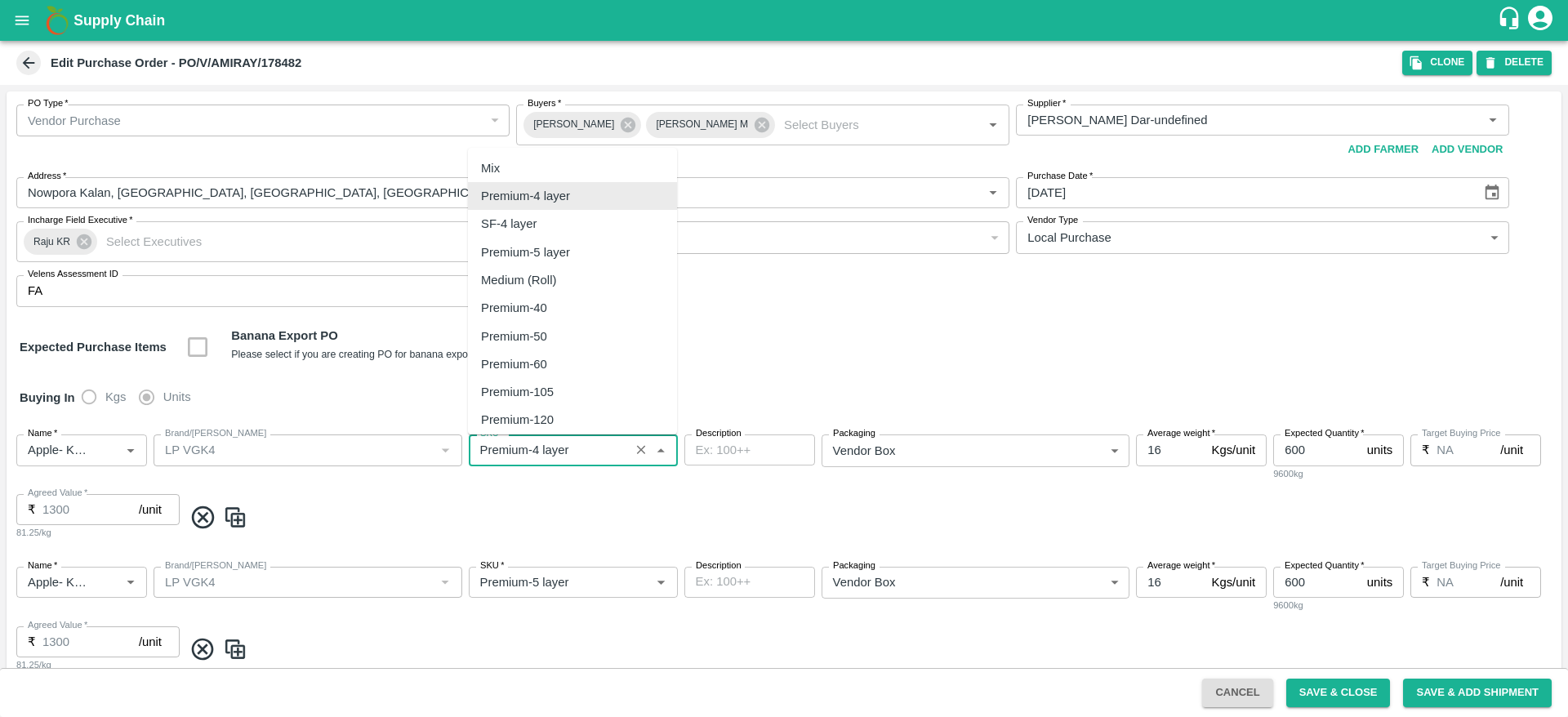
drag, startPoint x: 583, startPoint y: 460, endPoint x: 474, endPoint y: 457, distance: 109.0
click at [474, 457] on input "SKU   *" at bounding box center [549, 449] width 151 height 21
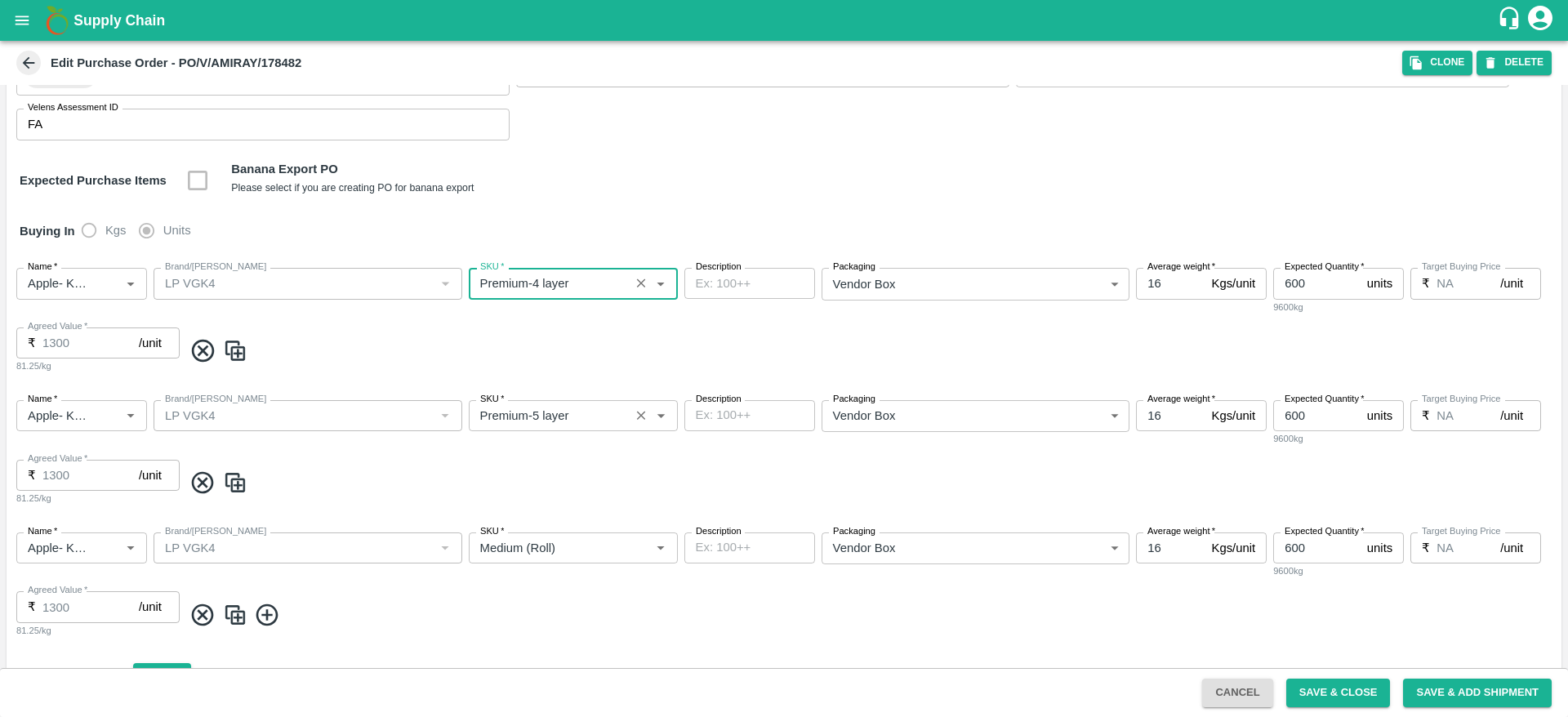
scroll to position [168, 0]
click at [532, 543] on input "SKU   *" at bounding box center [549, 546] width 151 height 21
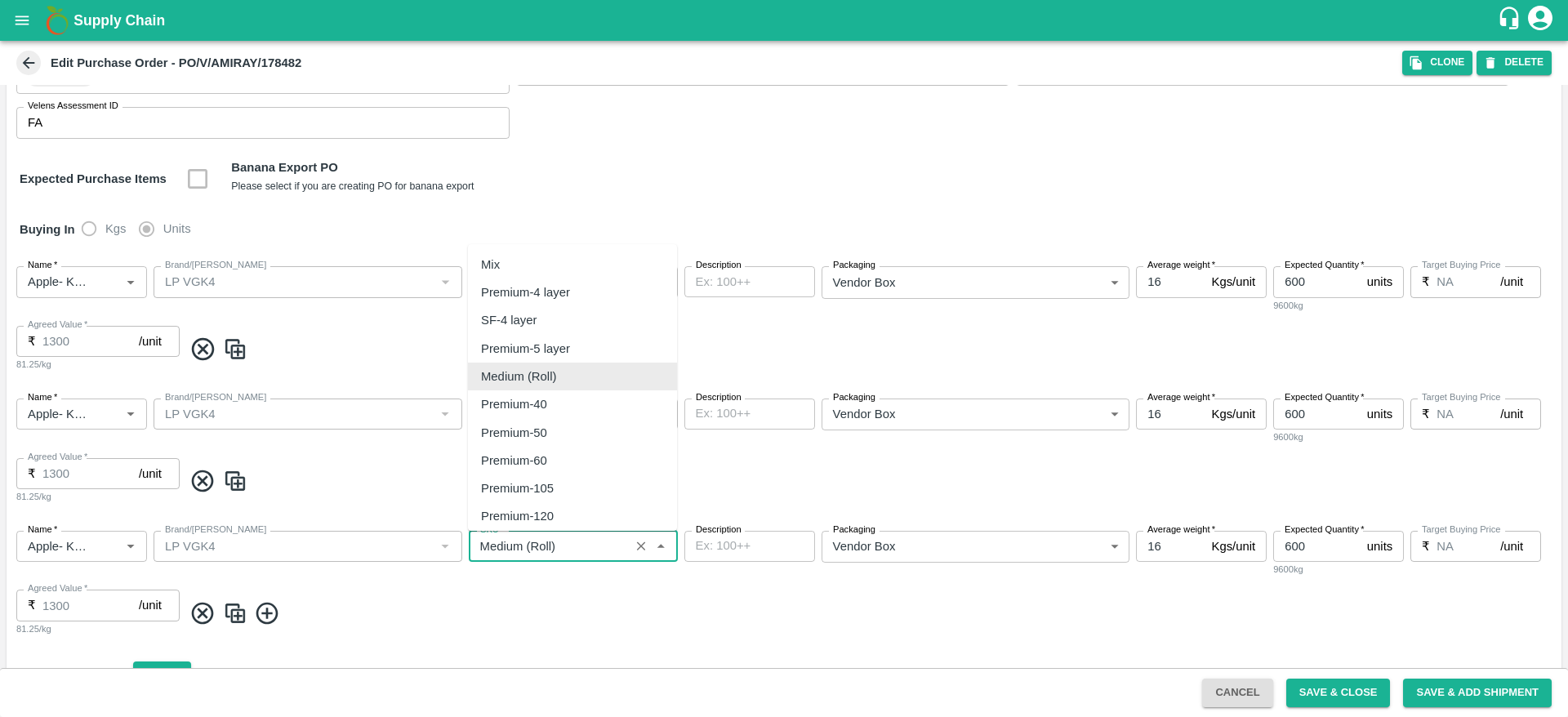
click at [532, 543] on input "SKU   *" at bounding box center [549, 546] width 151 height 21
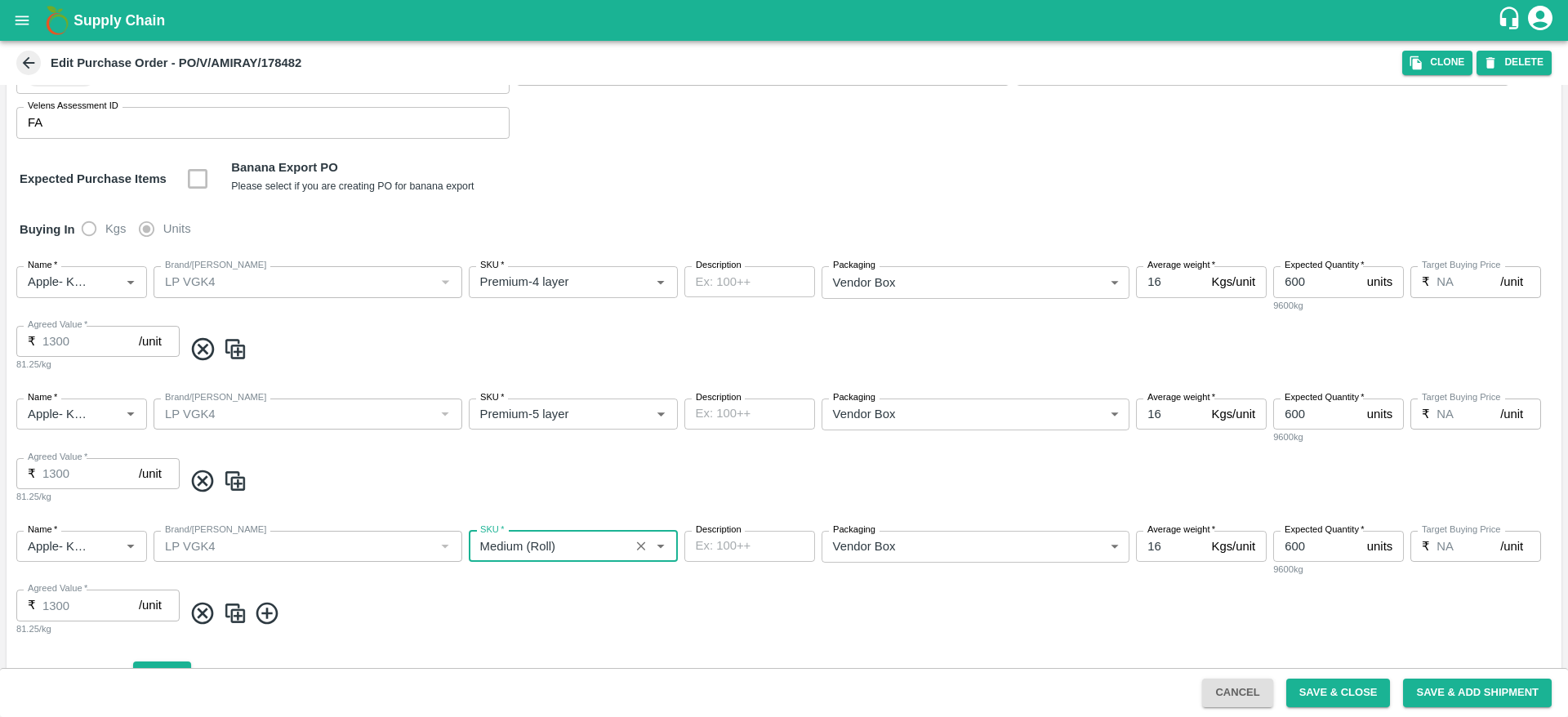
click at [16, 26] on icon "open drawer" at bounding box center [22, 21] width 18 height 18
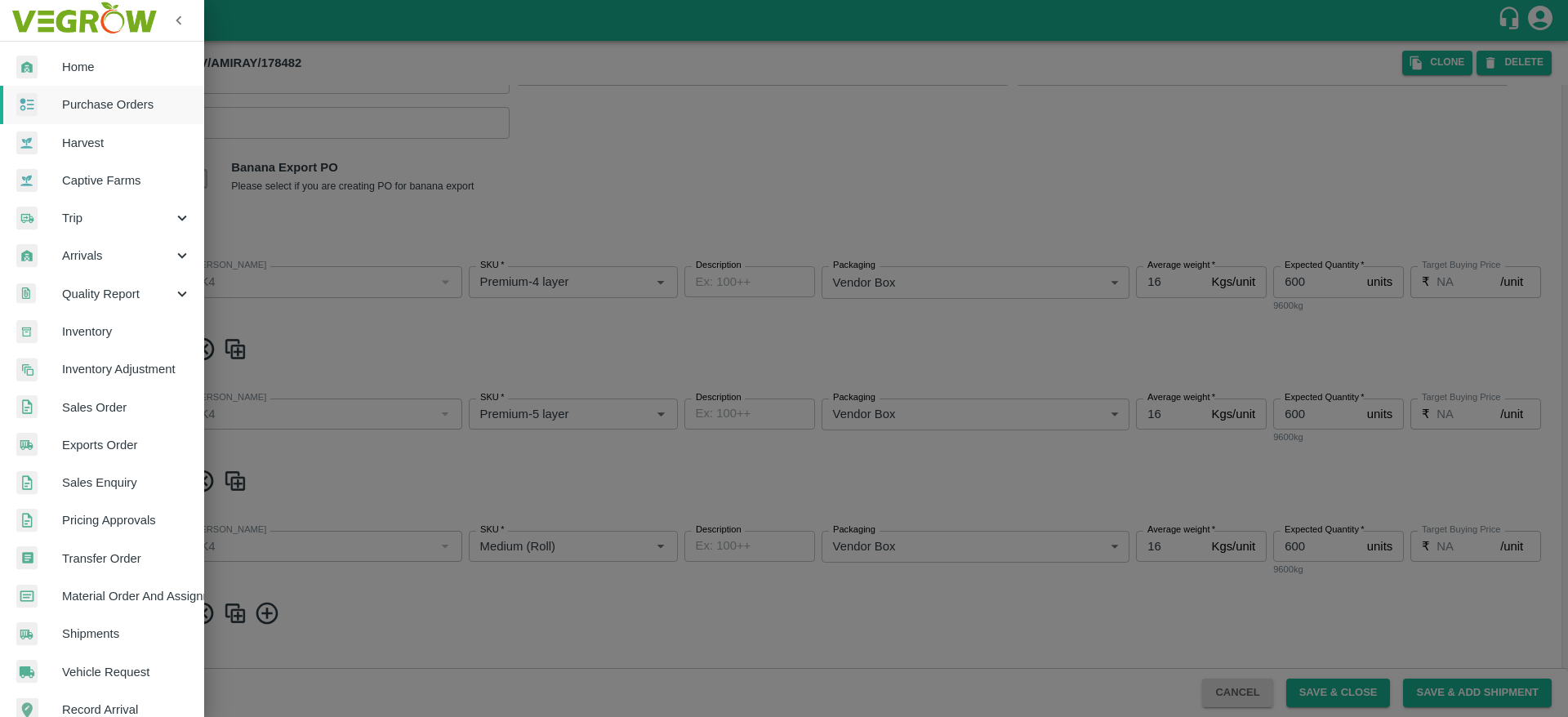
click at [114, 93] on link "Purchase Orders" at bounding box center [102, 105] width 204 height 38
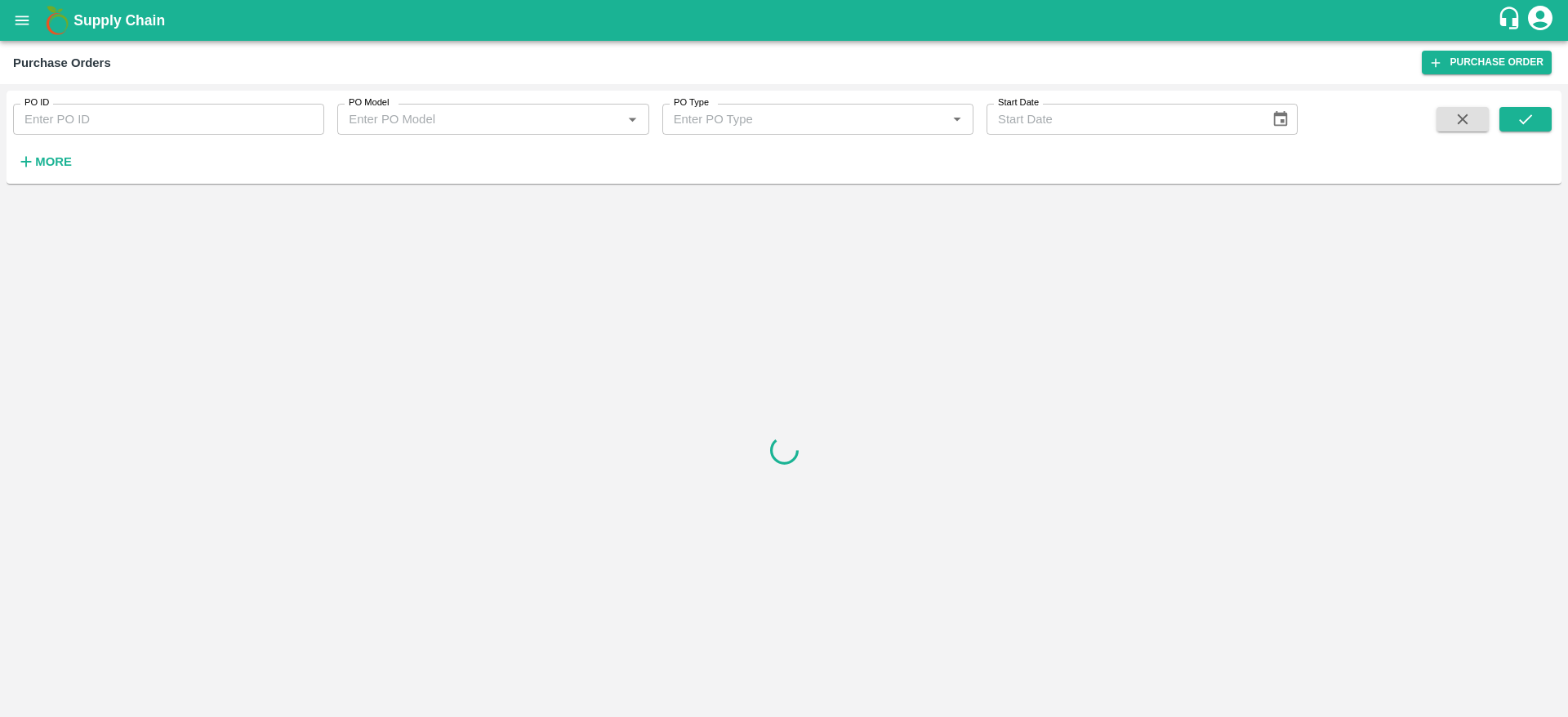
click at [49, 164] on strong "More" at bounding box center [53, 161] width 37 height 13
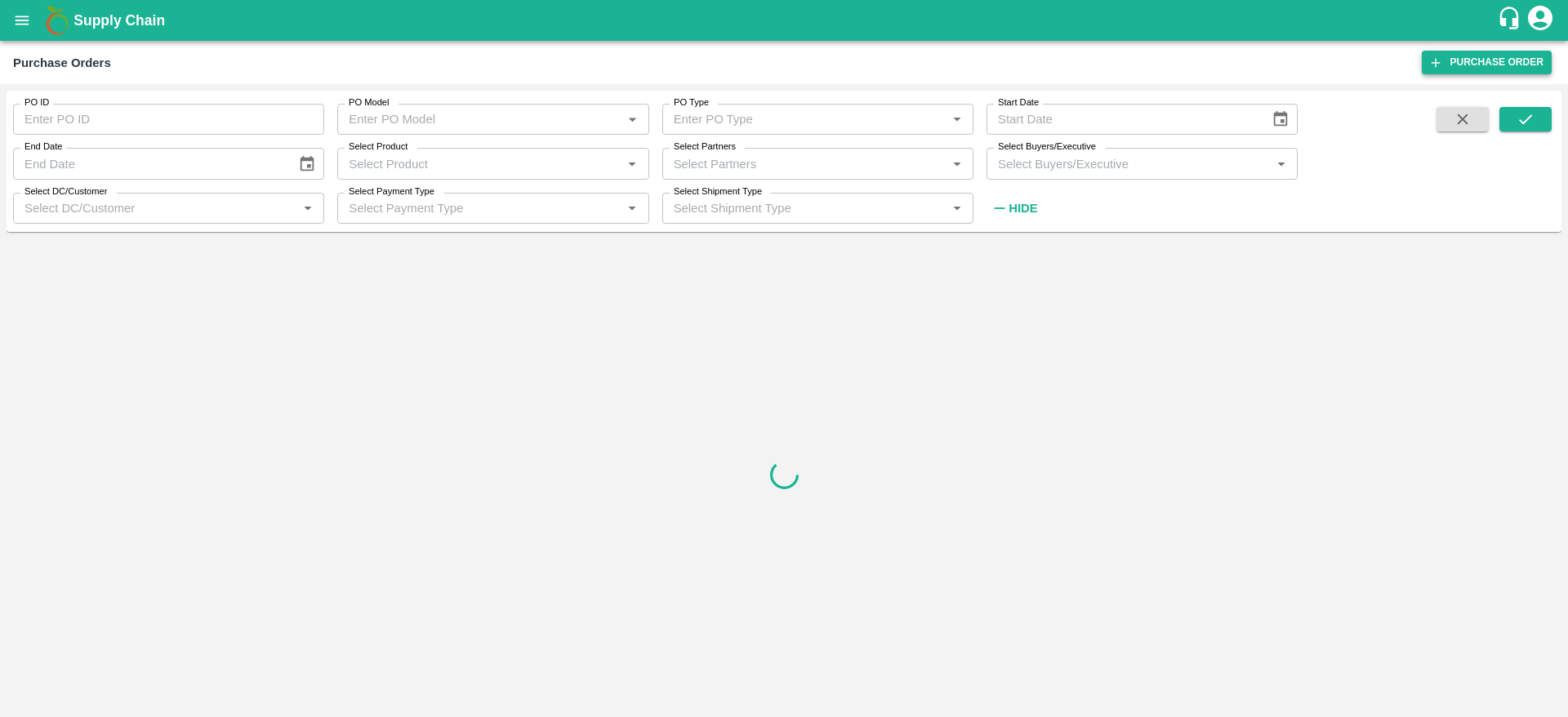
click at [1460, 69] on link "Purchase Order" at bounding box center [1487, 62] width 130 height 24
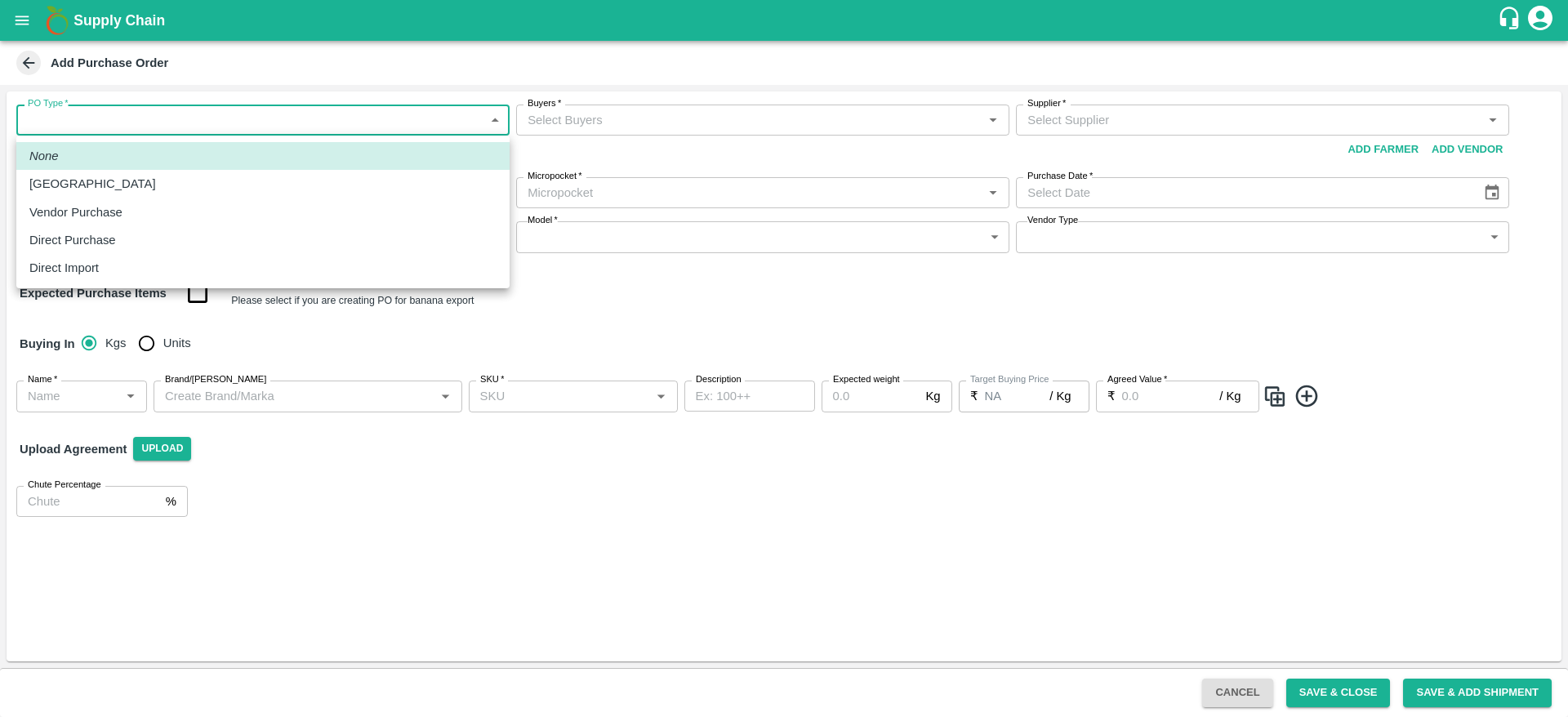
click at [165, 118] on body "Supply Chain Add Purchase Order PO Type   * ​ PO Type Buyers   * Buyers   * Sup…" at bounding box center [784, 358] width 1568 height 717
click at [143, 236] on div "Direct Purchase" at bounding box center [263, 240] width 467 height 18
type input "3"
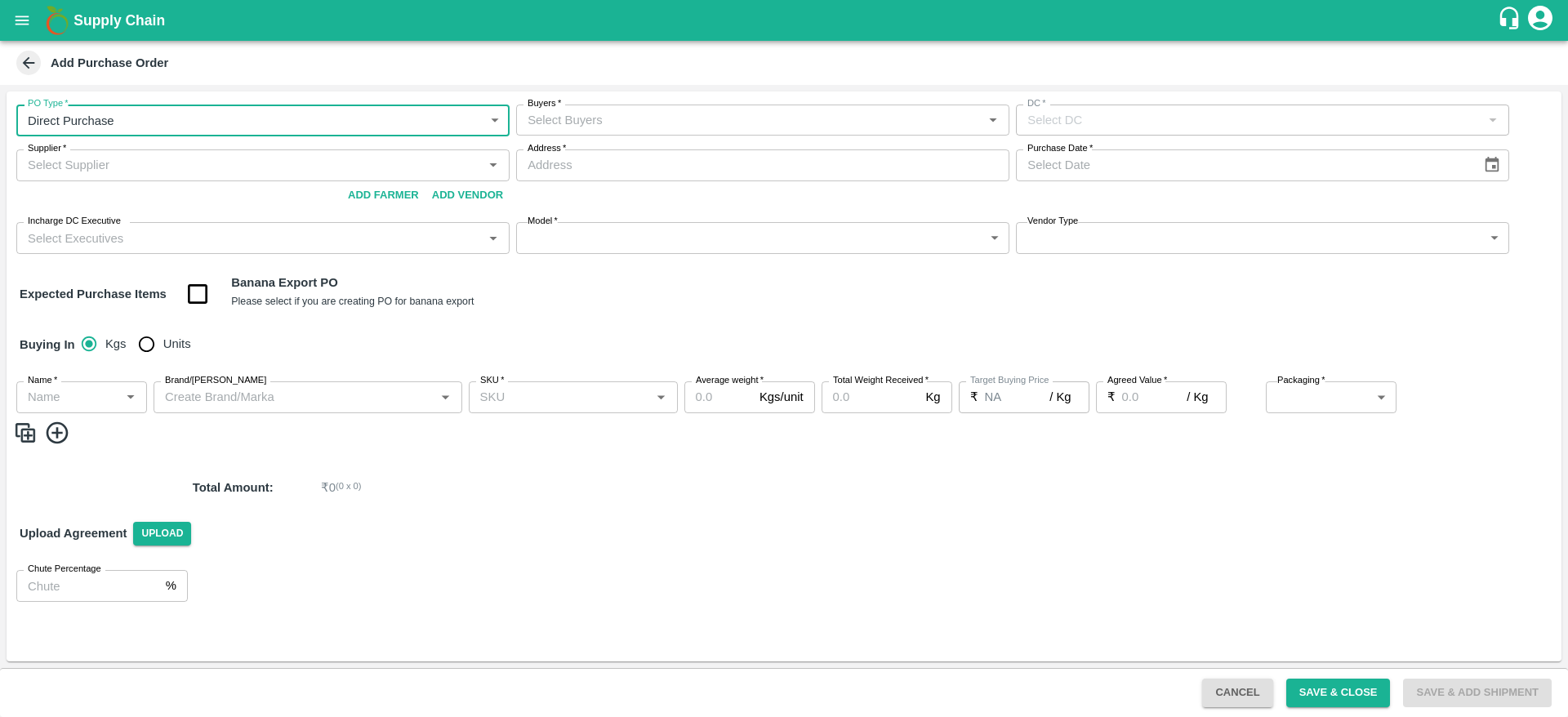
click at [612, 124] on input "Buyers   *" at bounding box center [750, 120] width 457 height 21
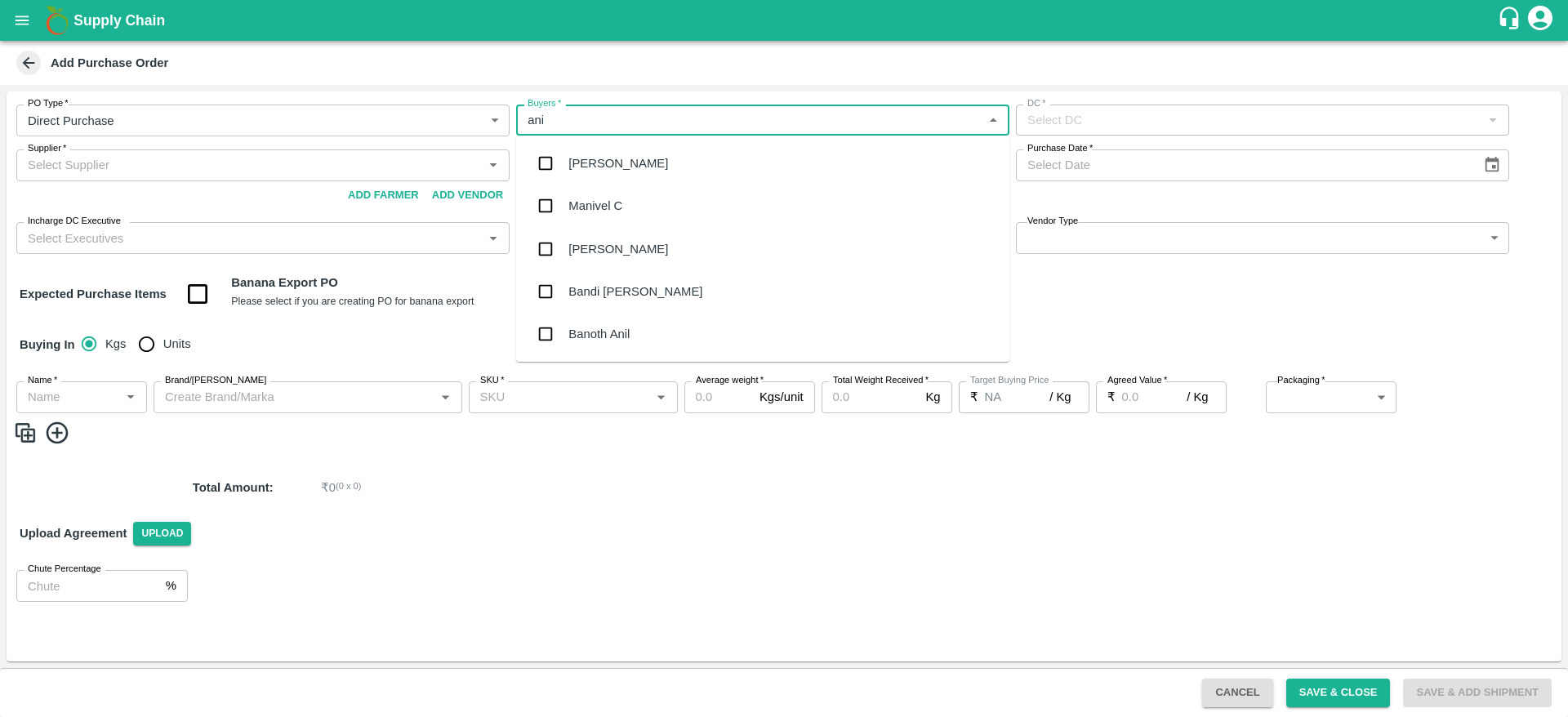
type input "anil"
click at [630, 166] on div "[PERSON_NAME]" at bounding box center [763, 163] width 494 height 43
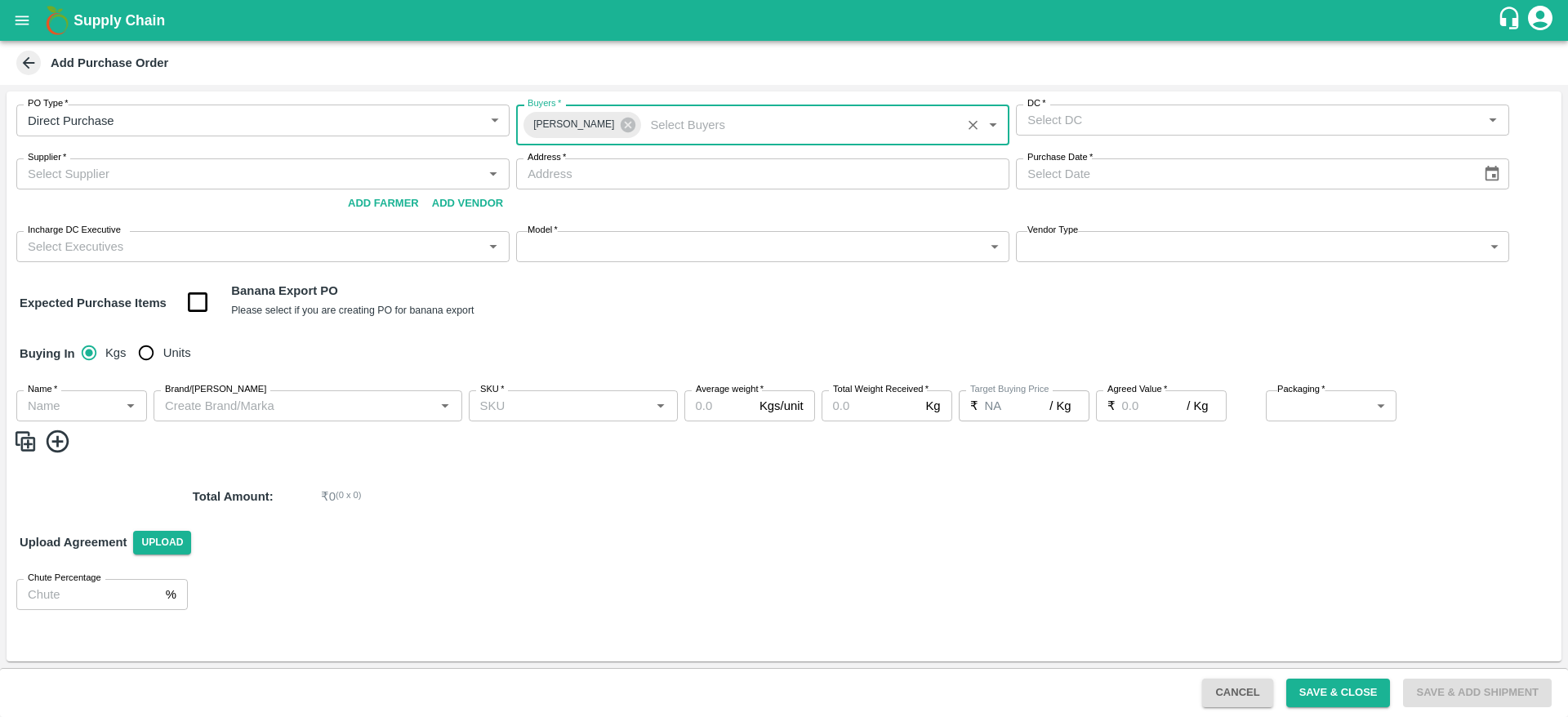
click at [1153, 130] on input "DC   *" at bounding box center [1249, 120] width 457 height 21
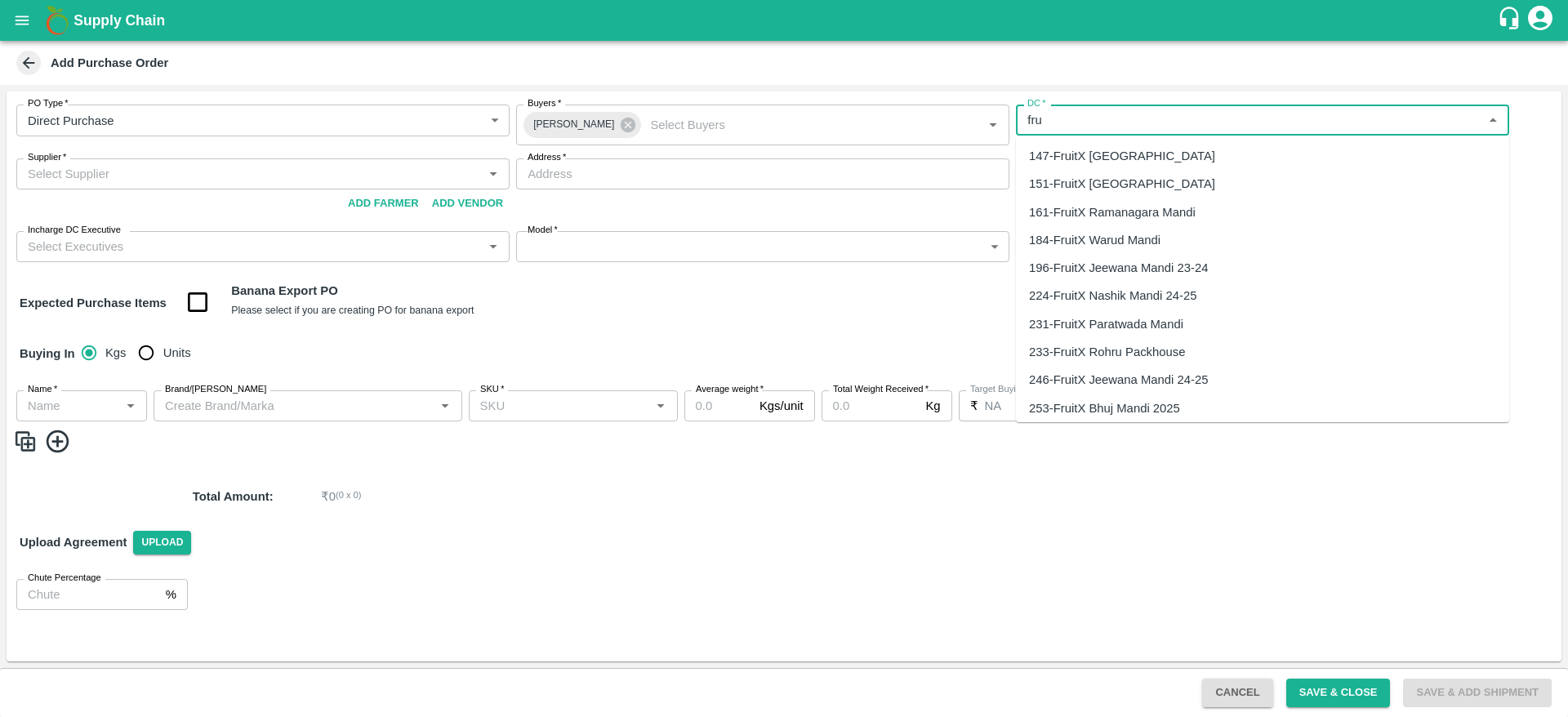
click at [1115, 157] on div "147-FruitX [GEOGRAPHIC_DATA]" at bounding box center [1122, 156] width 186 height 18
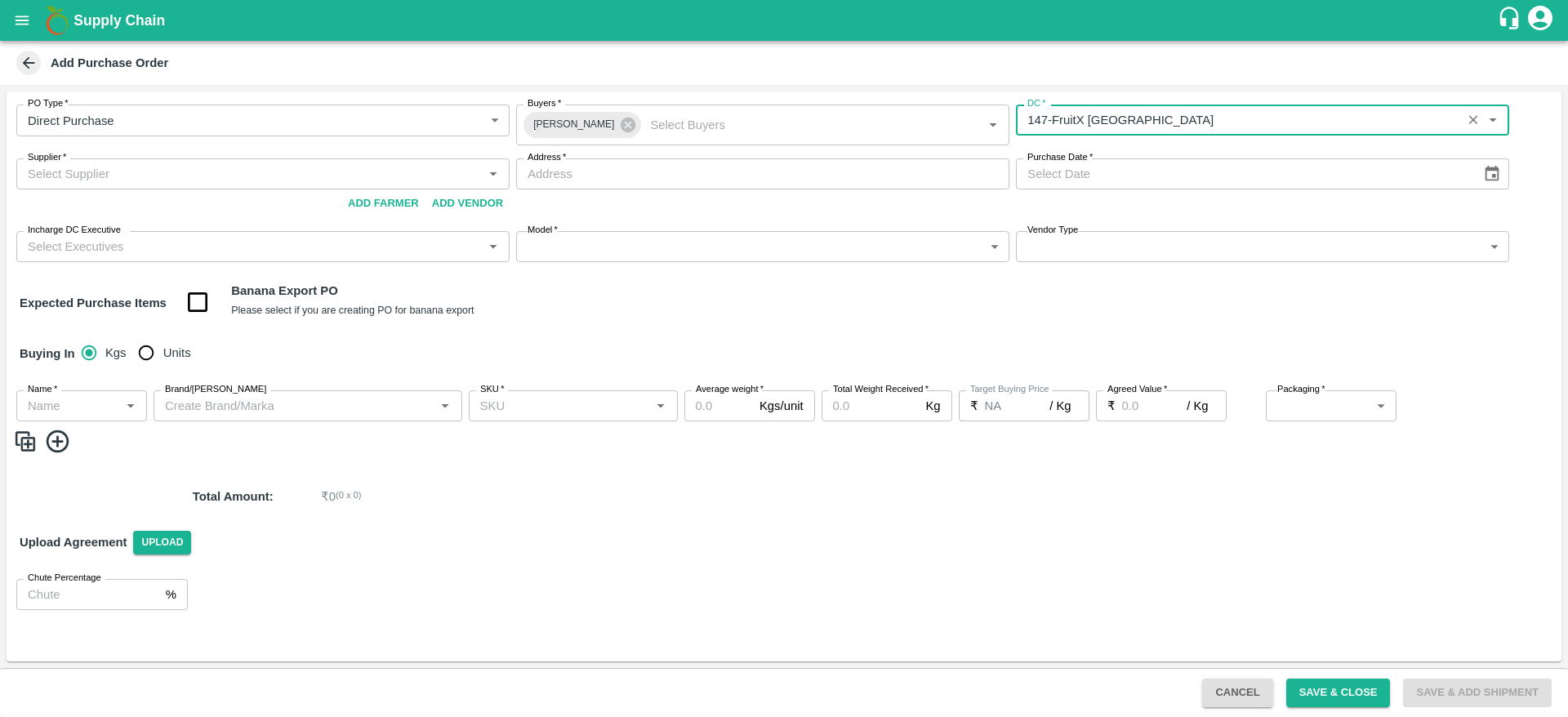
type input "147-FruitX [GEOGRAPHIC_DATA]"
click at [172, 173] on input "Supplier   *" at bounding box center [249, 173] width 457 height 21
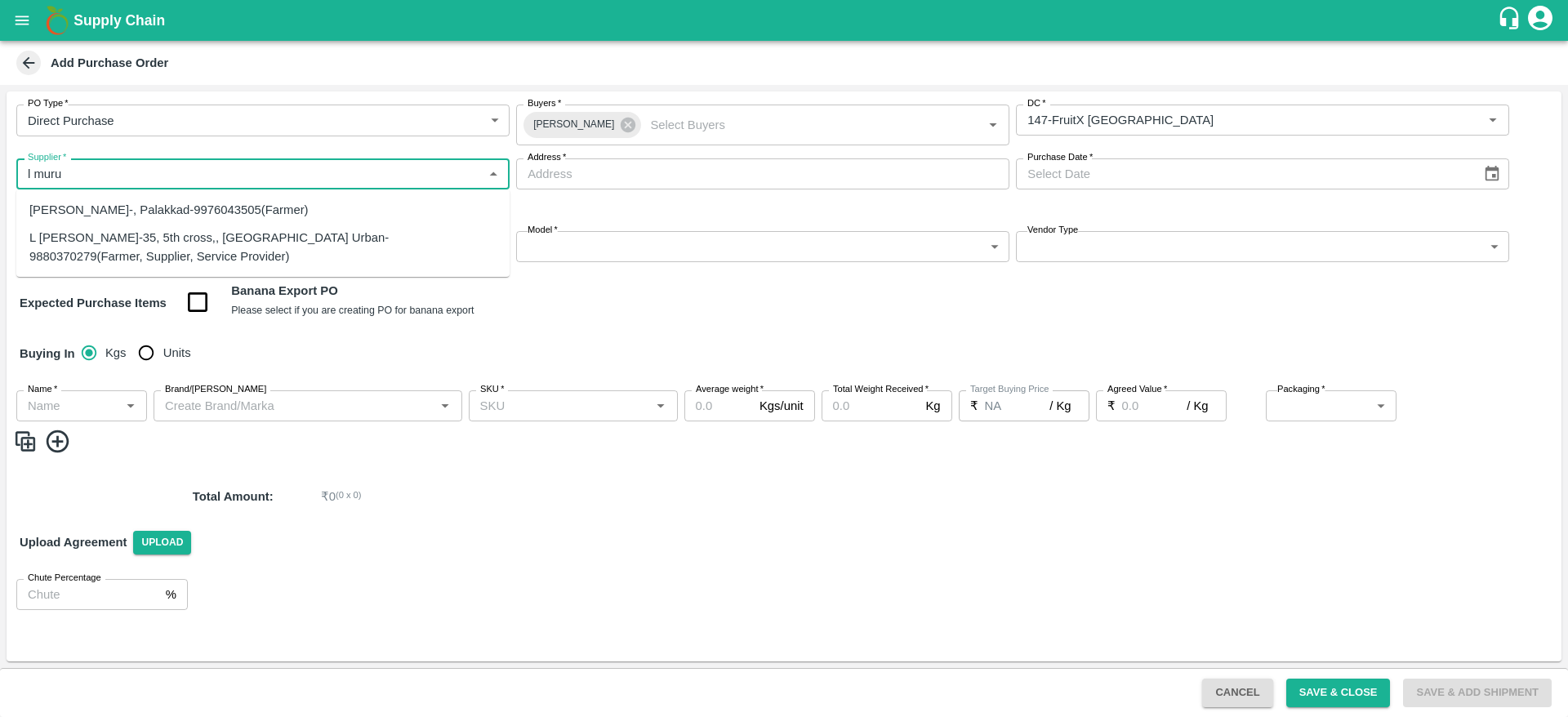
click at [127, 244] on div "L [PERSON_NAME]-35, 5th cross,, [GEOGRAPHIC_DATA] Urban-9880370279(Farmer, Supp…" at bounding box center [263, 246] width 467 height 37
type input "L [PERSON_NAME]-35, 5th cross,, [GEOGRAPHIC_DATA] Urban-9880370279(Farmer, Supp…"
type input "[STREET_ADDRESS]"
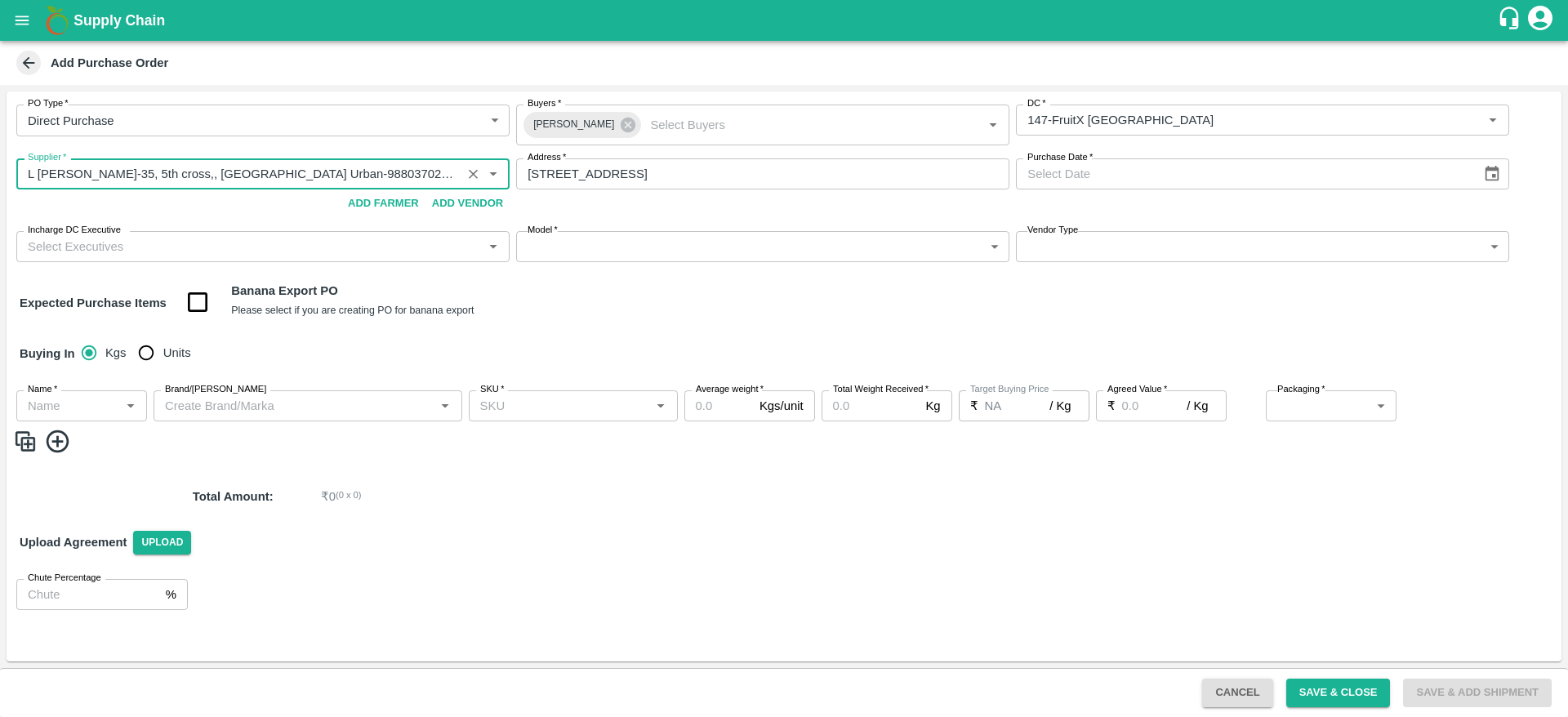
type input "L [PERSON_NAME]-35, 5th cross,, [GEOGRAPHIC_DATA] Urban-9880370279(Farmer, Supp…"
click at [1494, 176] on icon "Choose date" at bounding box center [1493, 174] width 14 height 16
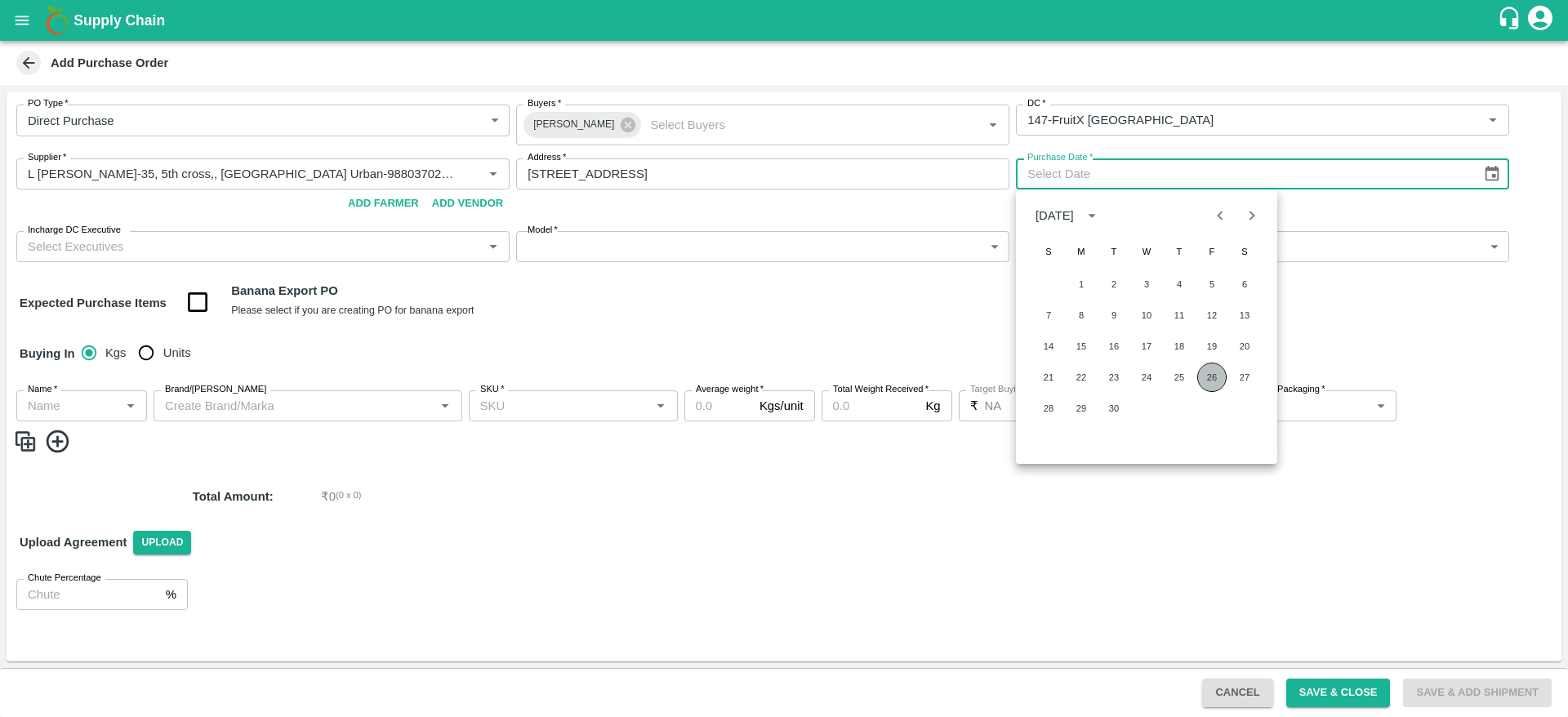
click at [1226, 382] on button "26" at bounding box center [1213, 378] width 30 height 30
type input "[DATE]"
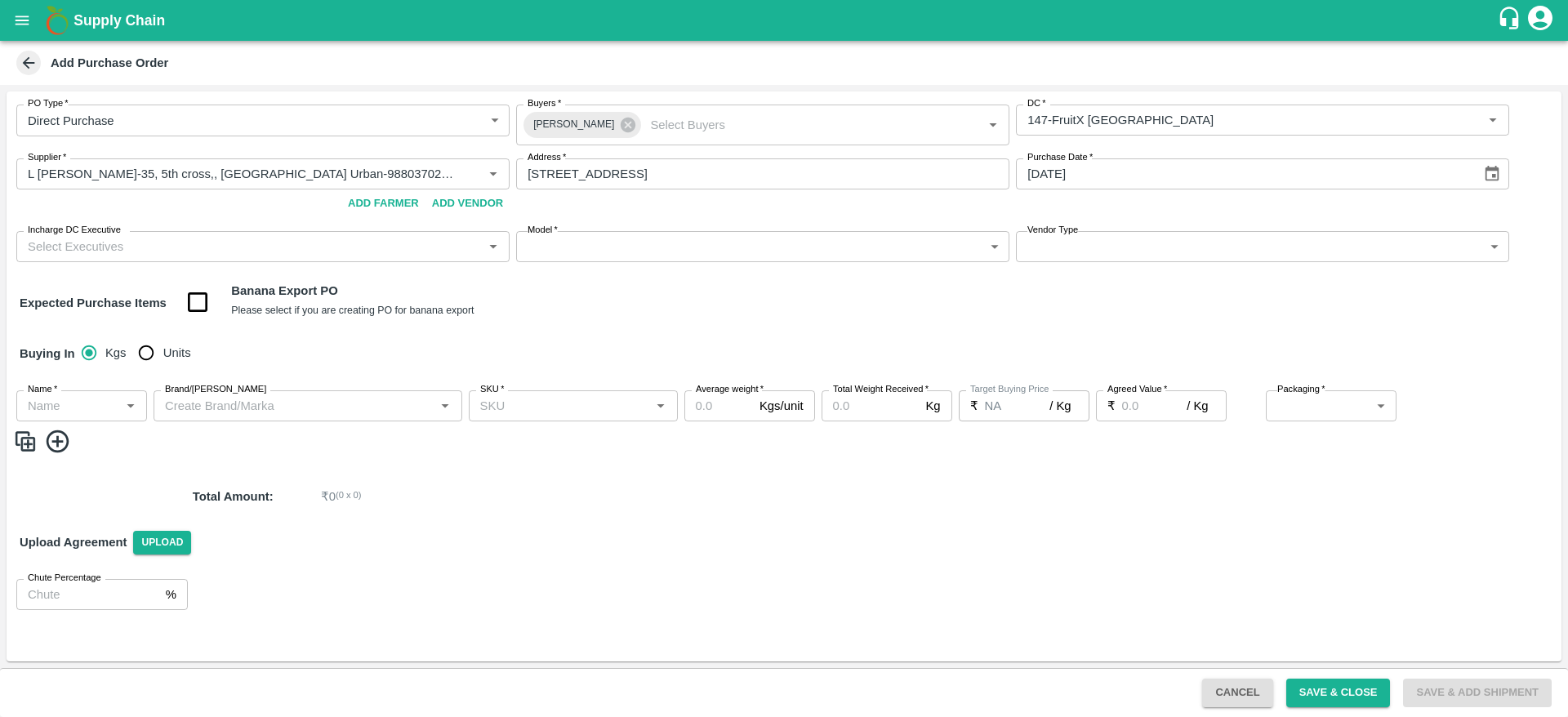
click at [745, 301] on div "Expected Purchase Items Banana Export PO Please select if you are creating PO f…" at bounding box center [784, 303] width 1529 height 42
click at [152, 245] on input "Incharge DC Executive" at bounding box center [249, 246] width 457 height 21
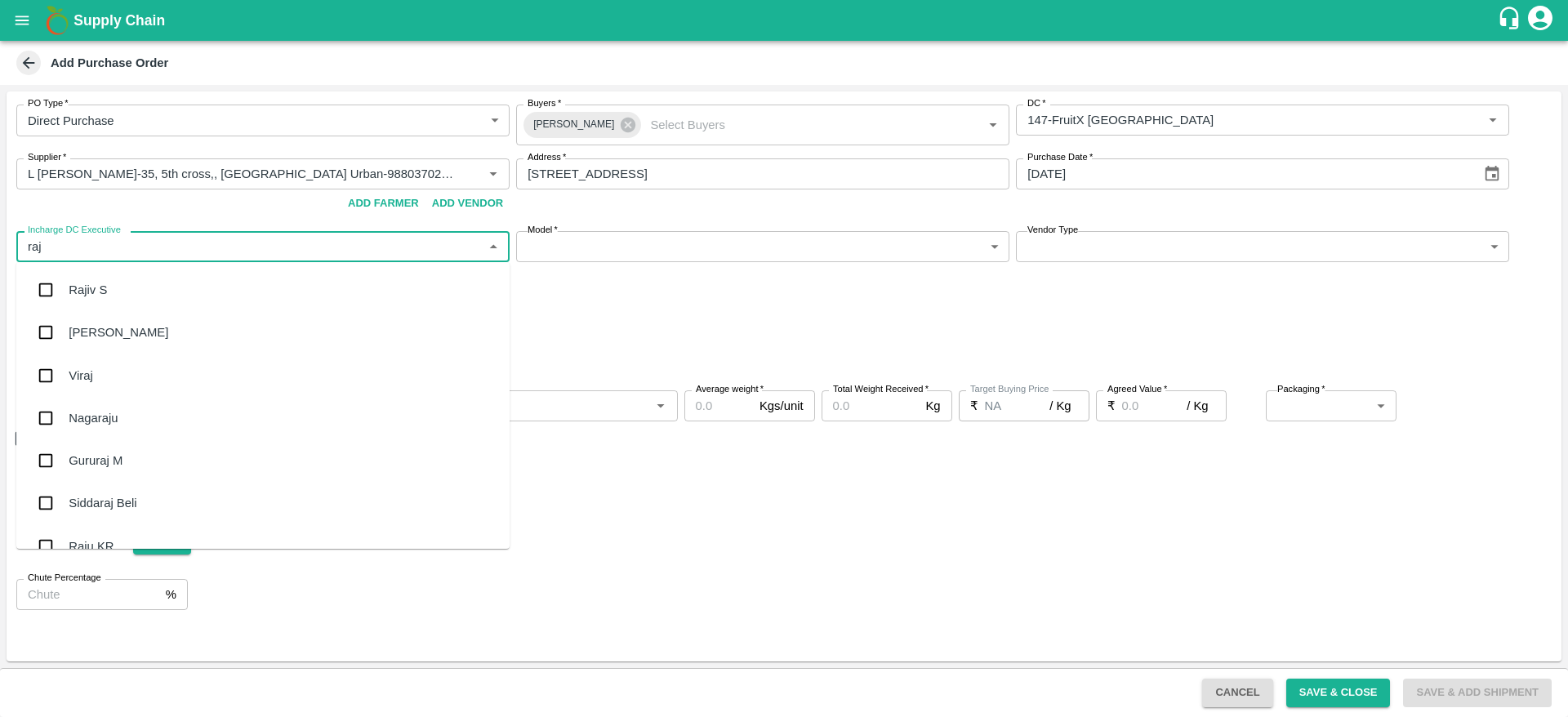
type input "raju"
click at [134, 332] on div "Raju KR" at bounding box center [263, 332] width 494 height 43
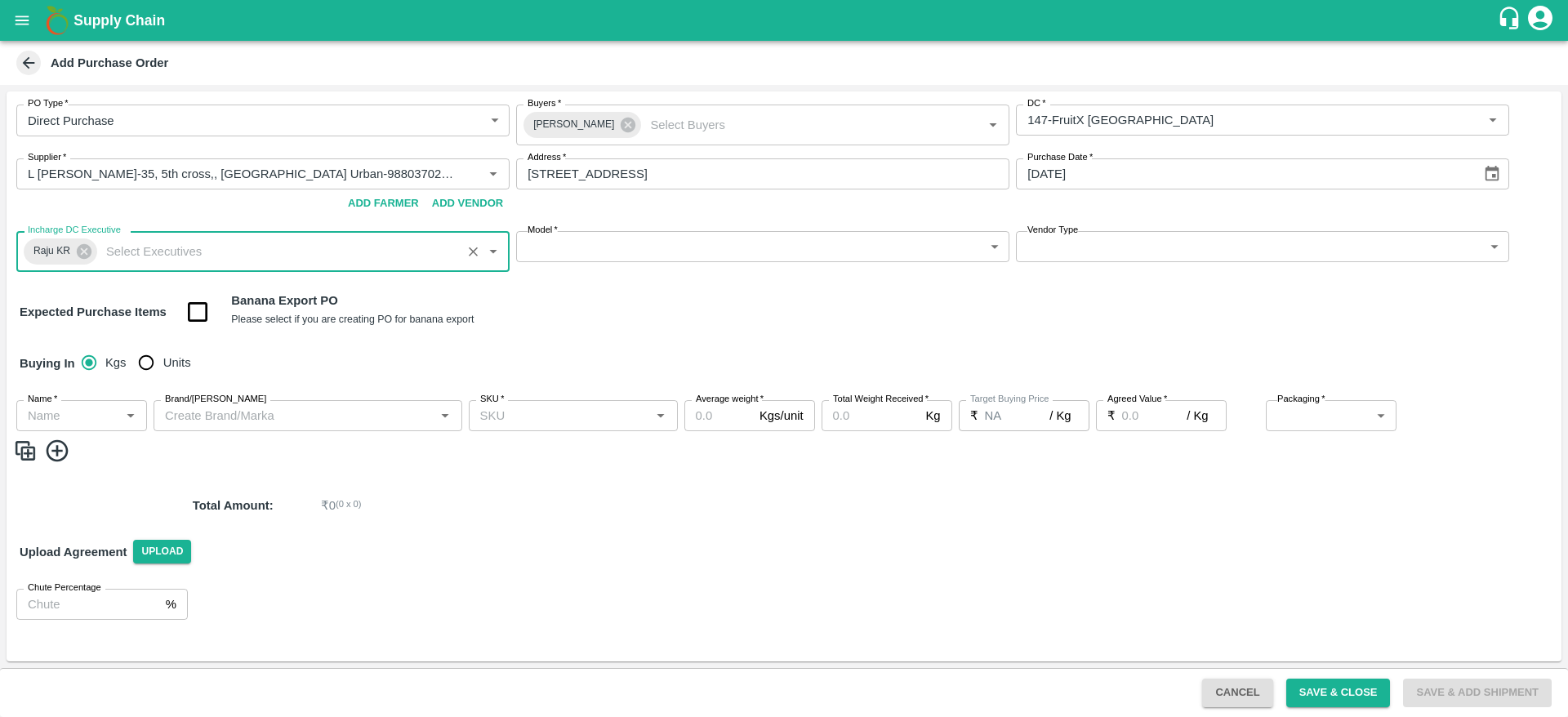
click at [810, 253] on body "Supply Chain Add Purchase Order PO Type   * Direct Purchase 3 PO Type Buyers   …" at bounding box center [784, 358] width 1568 height 717
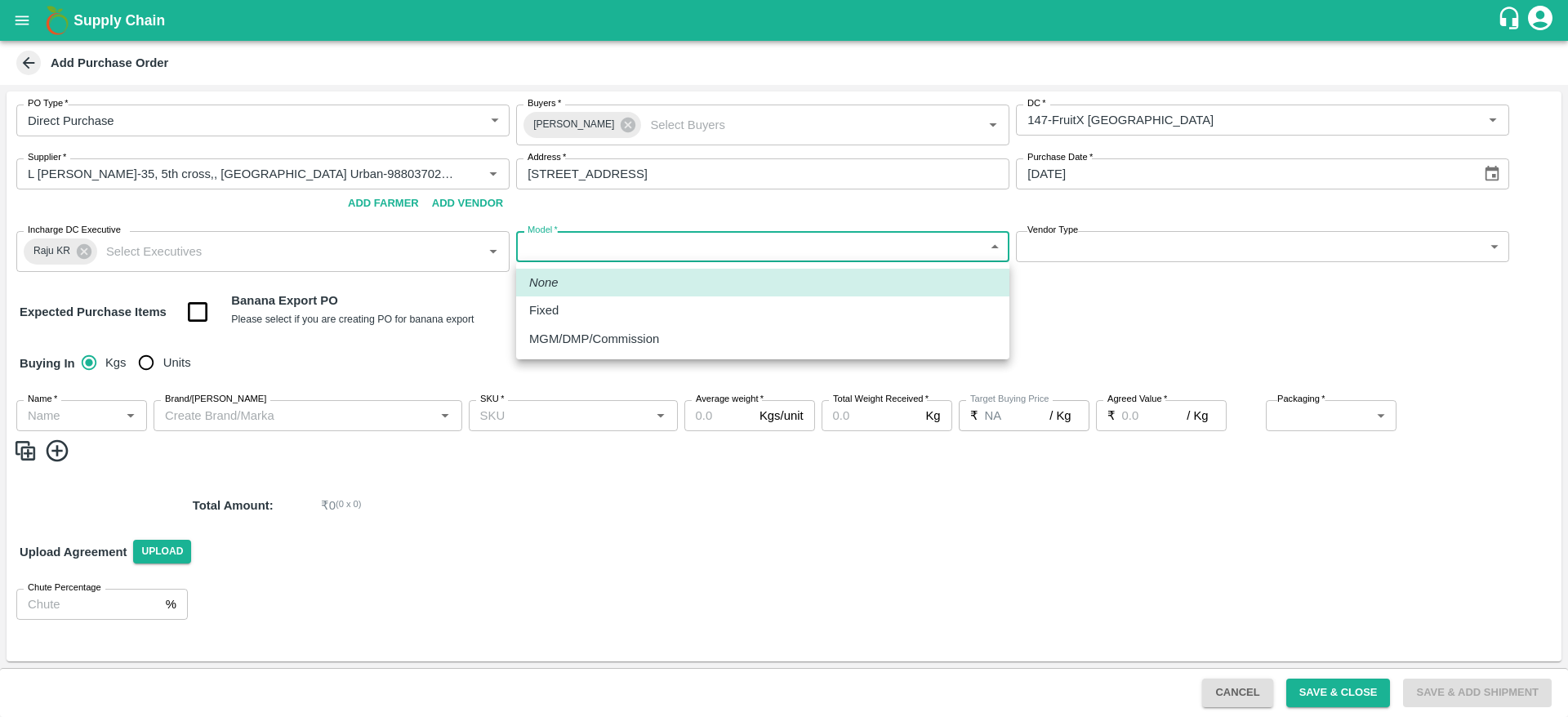
click at [669, 330] on div "MGM/DMP/Commission" at bounding box center [763, 339] width 467 height 18
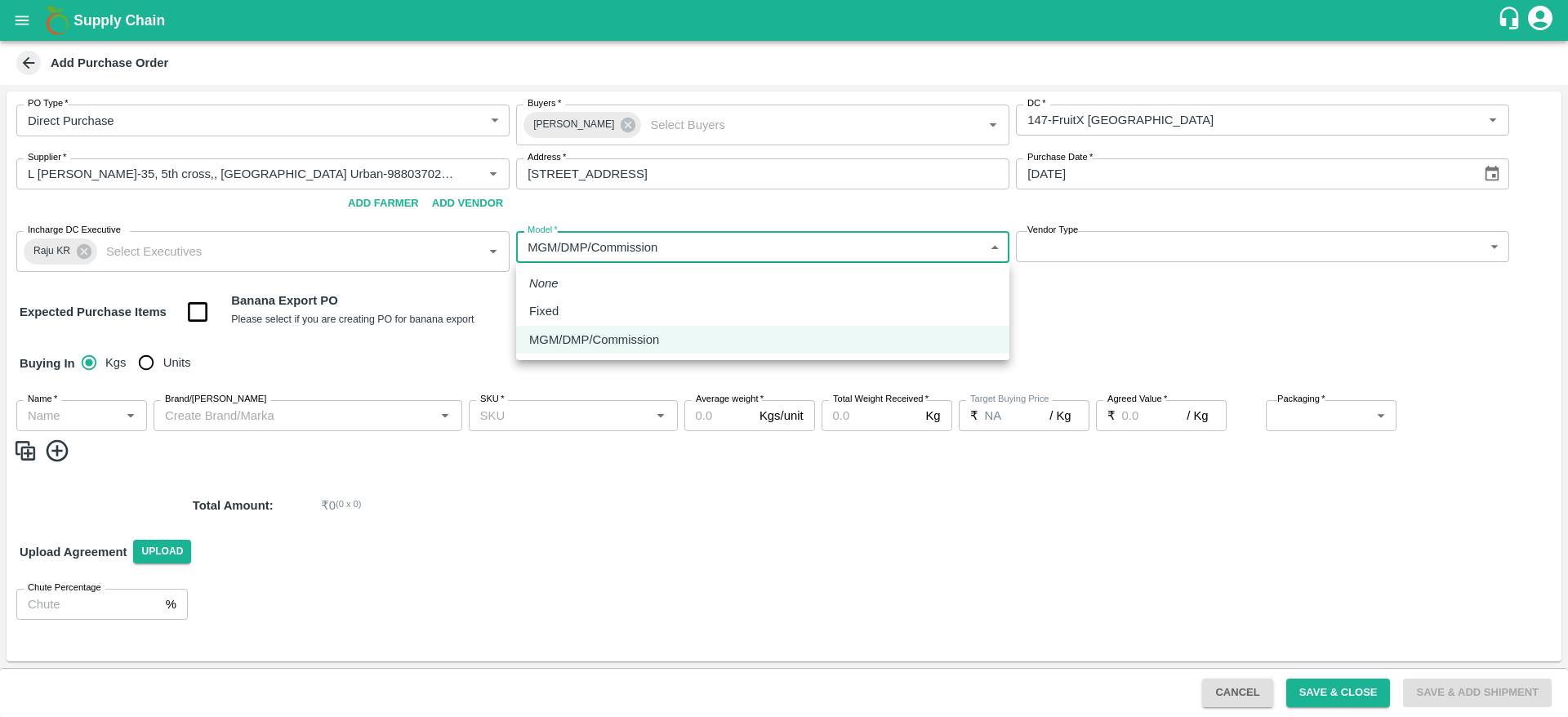
click at [731, 242] on body "Supply Chain Add Purchase Order PO Type   * Direct Purchase 3 PO Type Buyers   …" at bounding box center [784, 358] width 1568 height 717
click at [641, 307] on div "Fixed" at bounding box center [763, 312] width 467 height 18
type input "Fixed"
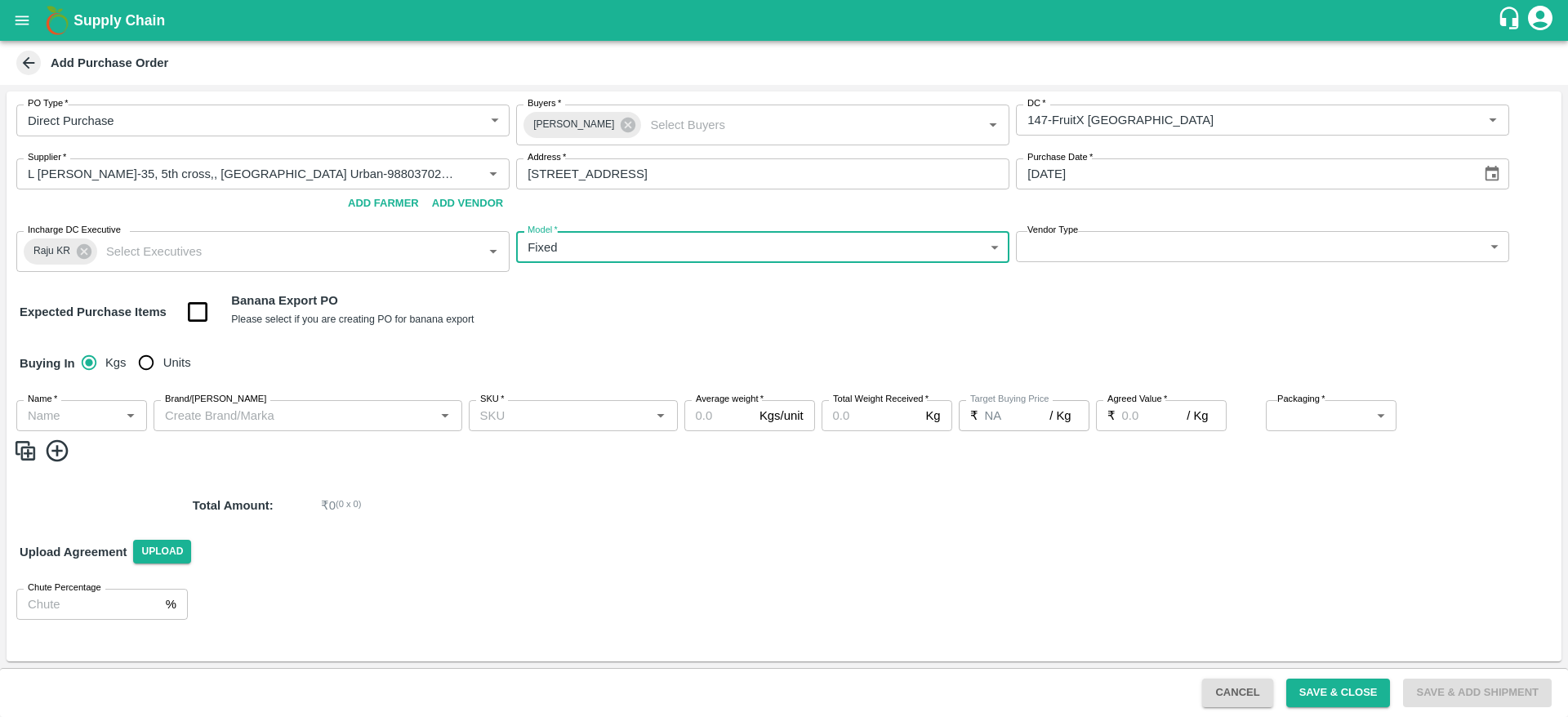
click at [1232, 241] on body "Supply Chain Add Purchase Order PO Type   * Direct Purchase 3 PO Type Buyers   …" at bounding box center [784, 358] width 1568 height 717
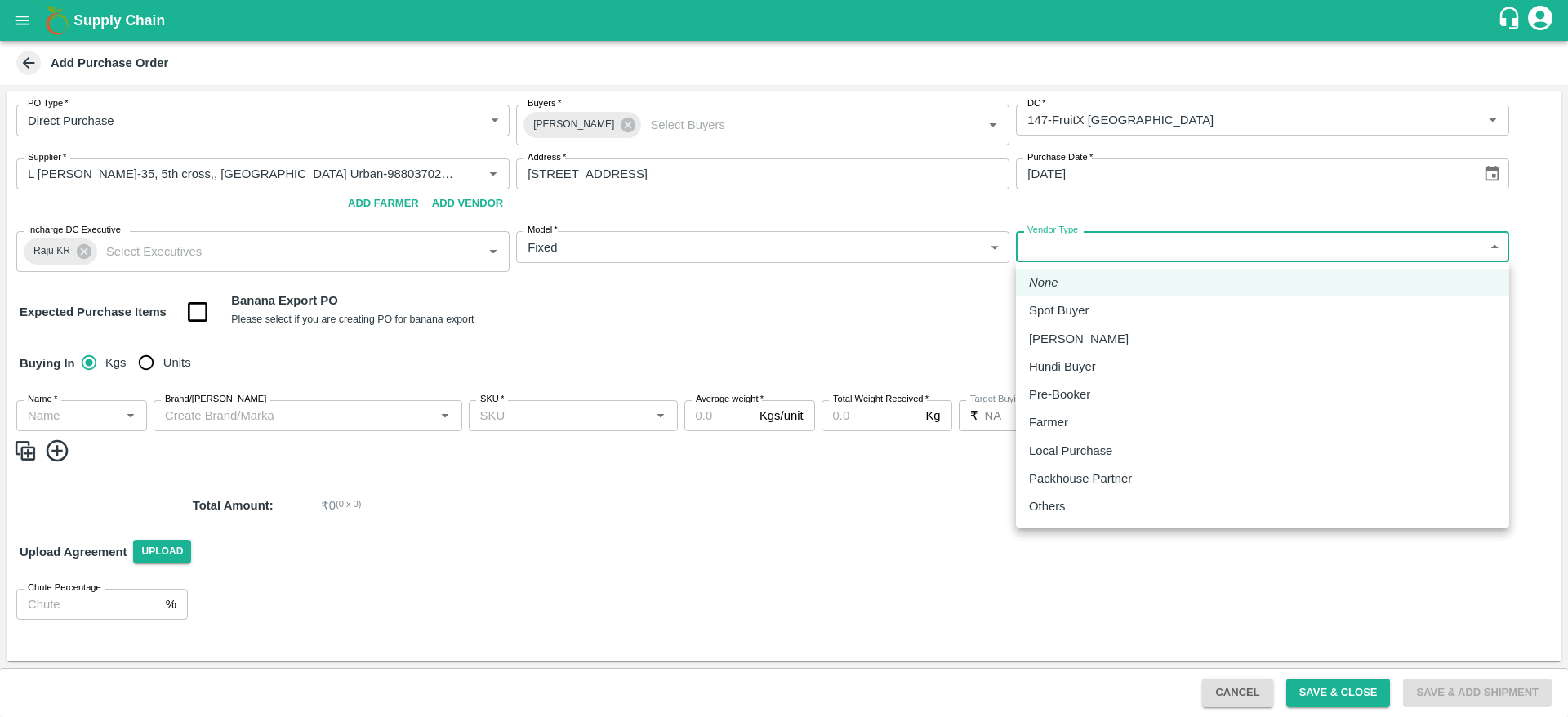
click at [1067, 453] on p "Local Purchase" at bounding box center [1070, 451] width 83 height 18
type input "LOCAL_PURCHASE"
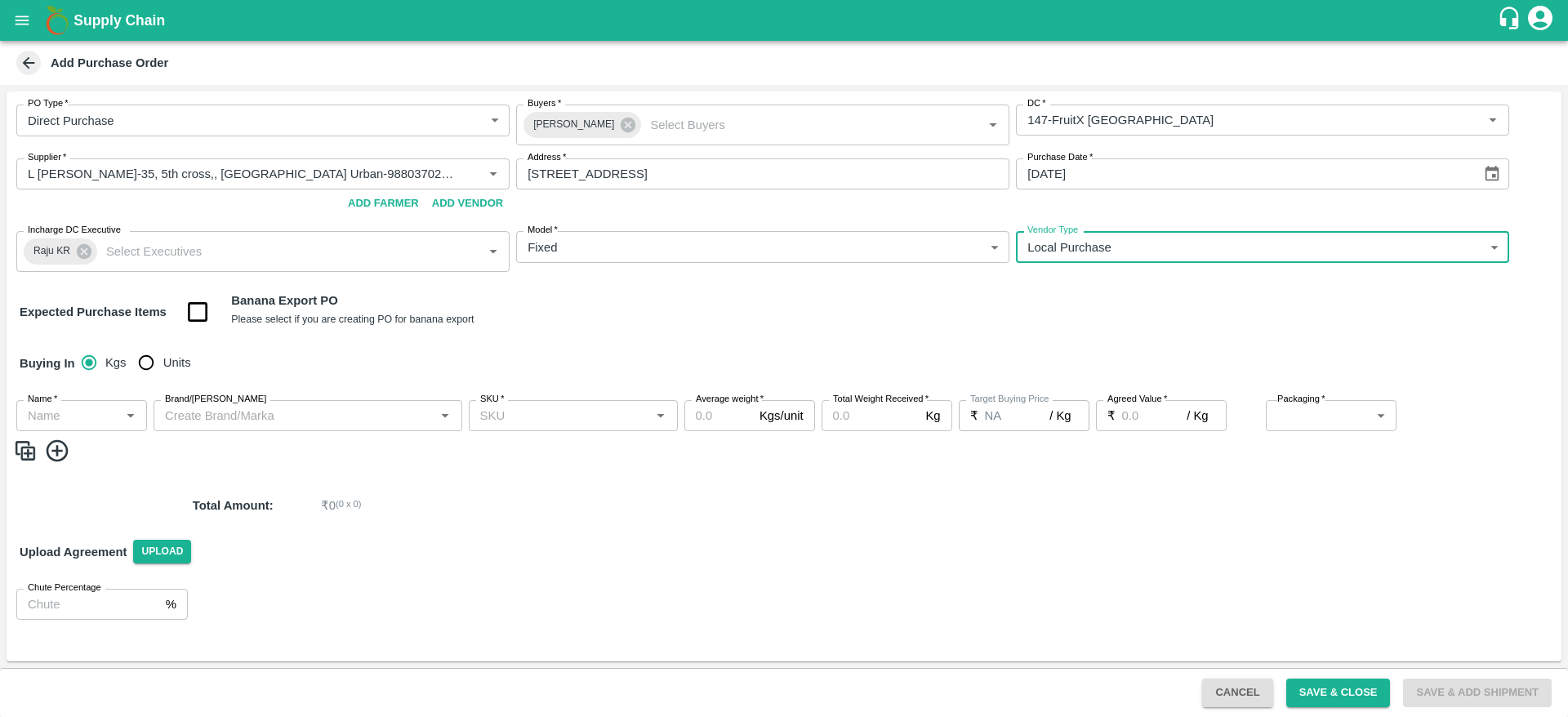
click at [146, 363] on input "Units" at bounding box center [145, 362] width 33 height 33
radio input "true"
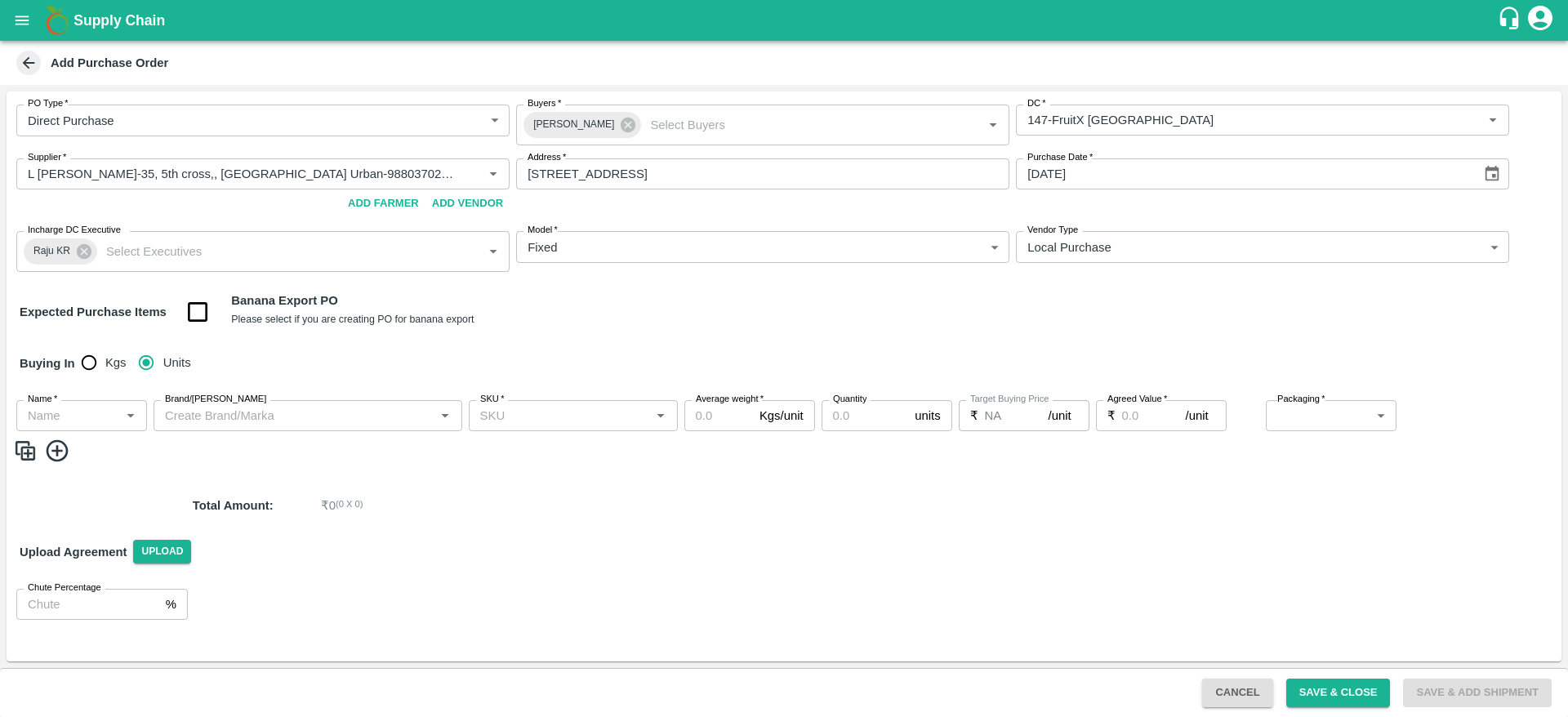
click at [82, 418] on input "Name   *" at bounding box center [67, 415] width 94 height 21
type input "s"
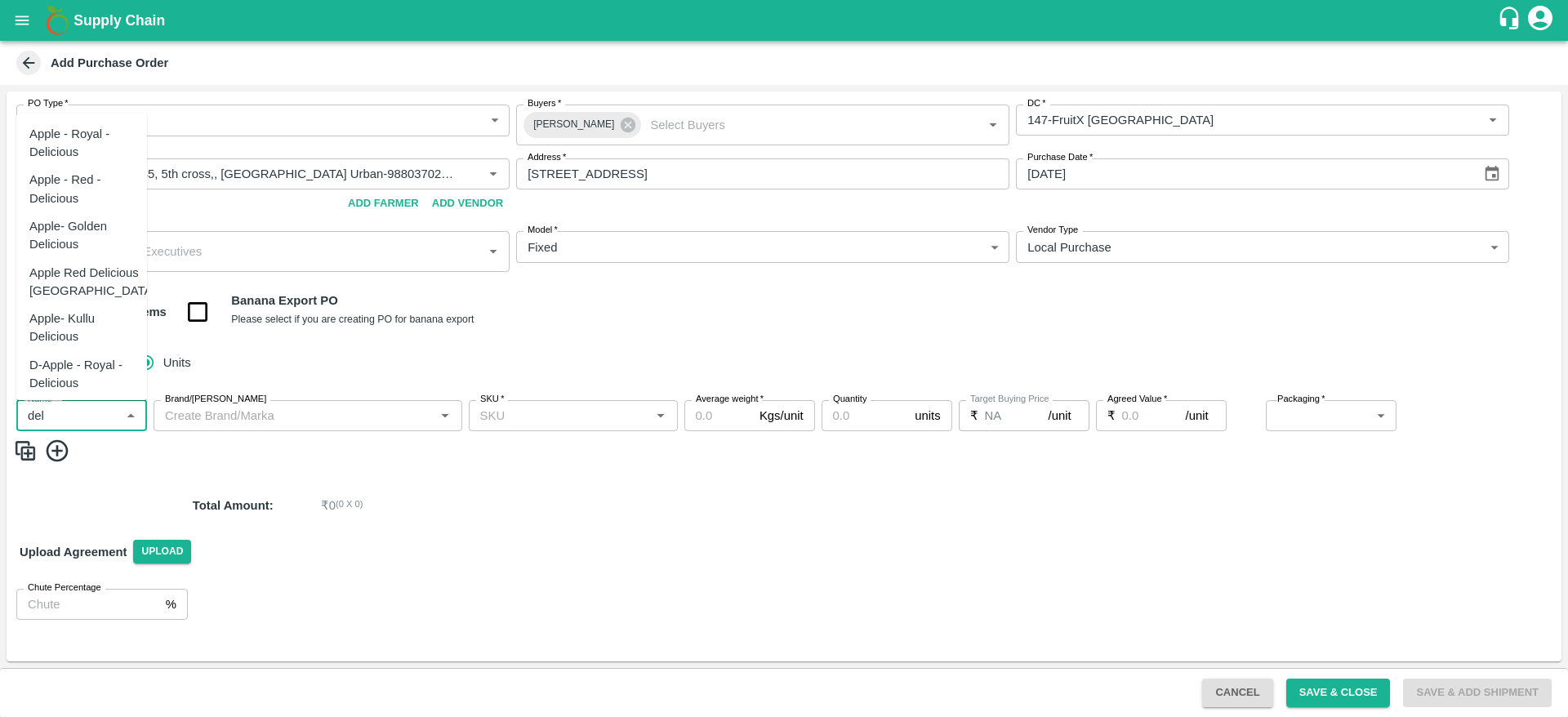
click at [68, 133] on div "Apple - Royal - Delicious" at bounding box center [82, 142] width 105 height 37
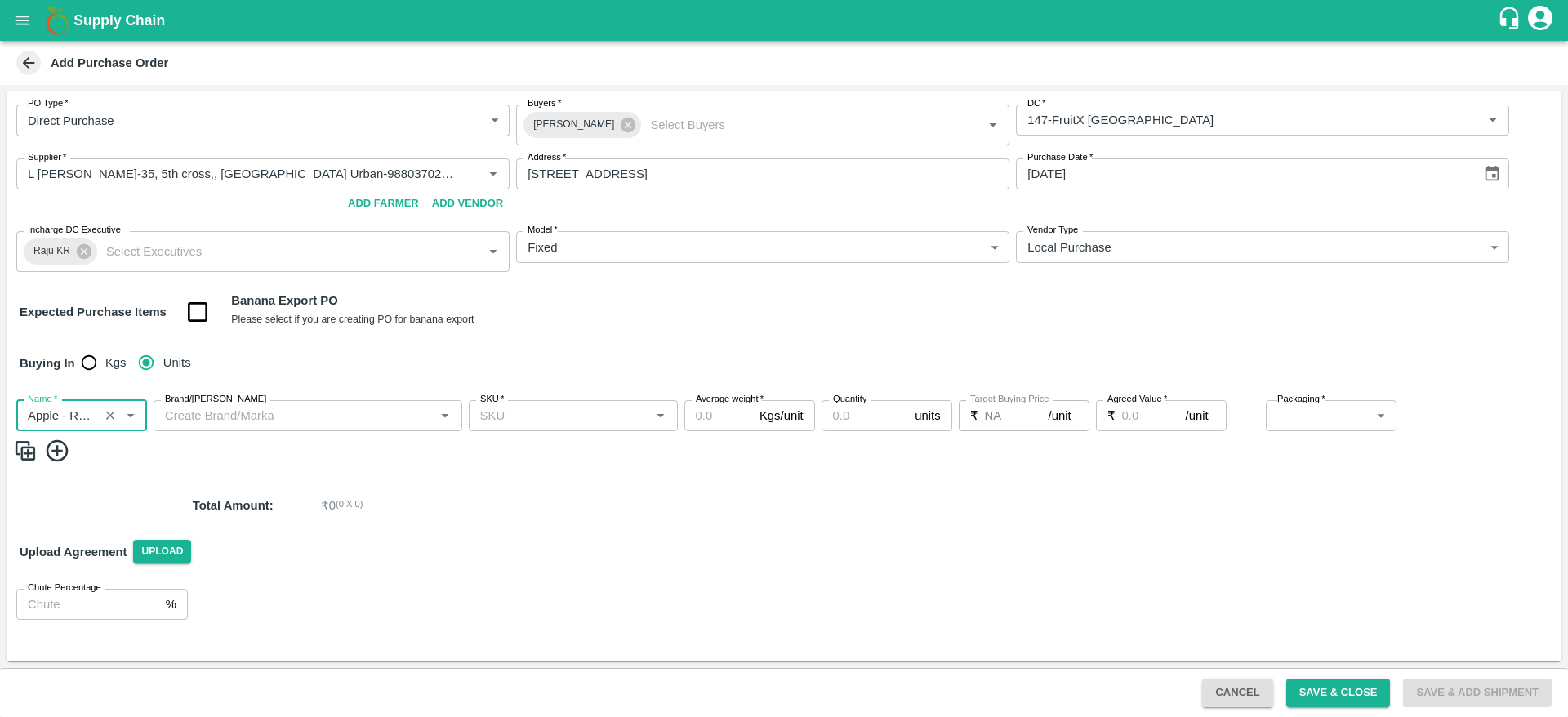
type input "Apple - Royal - Delicious"
click at [301, 419] on input "Brand/Marka" at bounding box center [294, 415] width 272 height 21
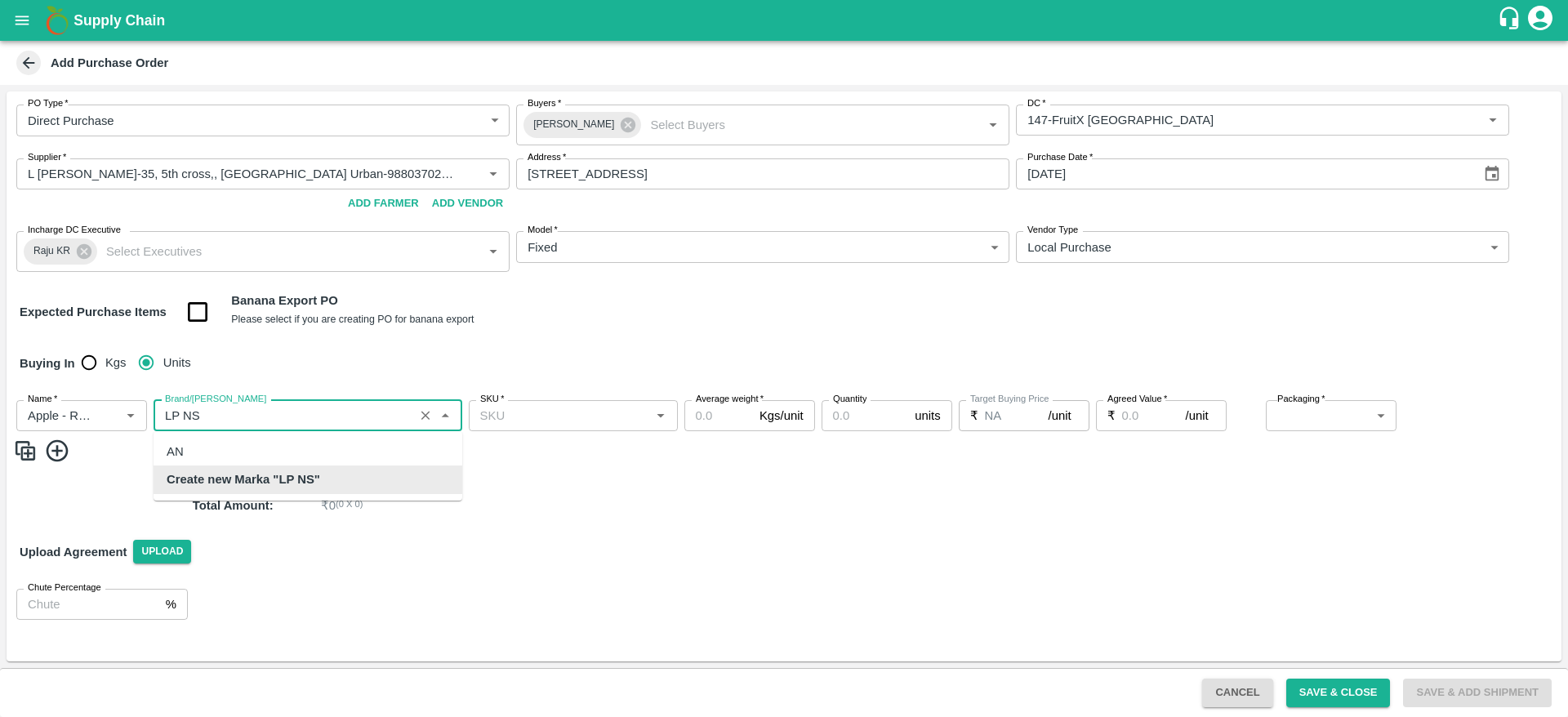
click at [340, 476] on div "Create new Marka "LP NS"" at bounding box center [308, 480] width 309 height 28
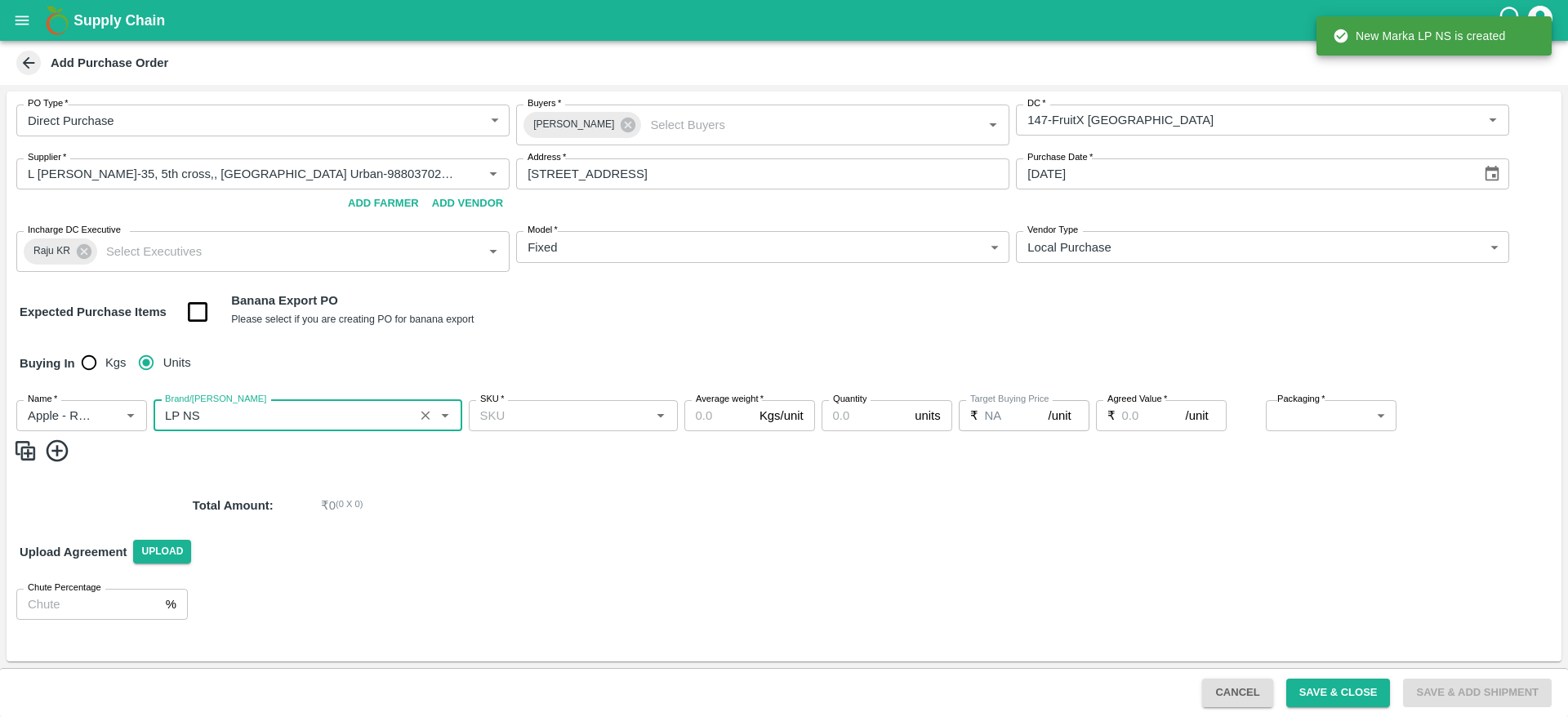
type input "LP NS"
click at [551, 422] on input "SKU   *" at bounding box center [560, 415] width 172 height 21
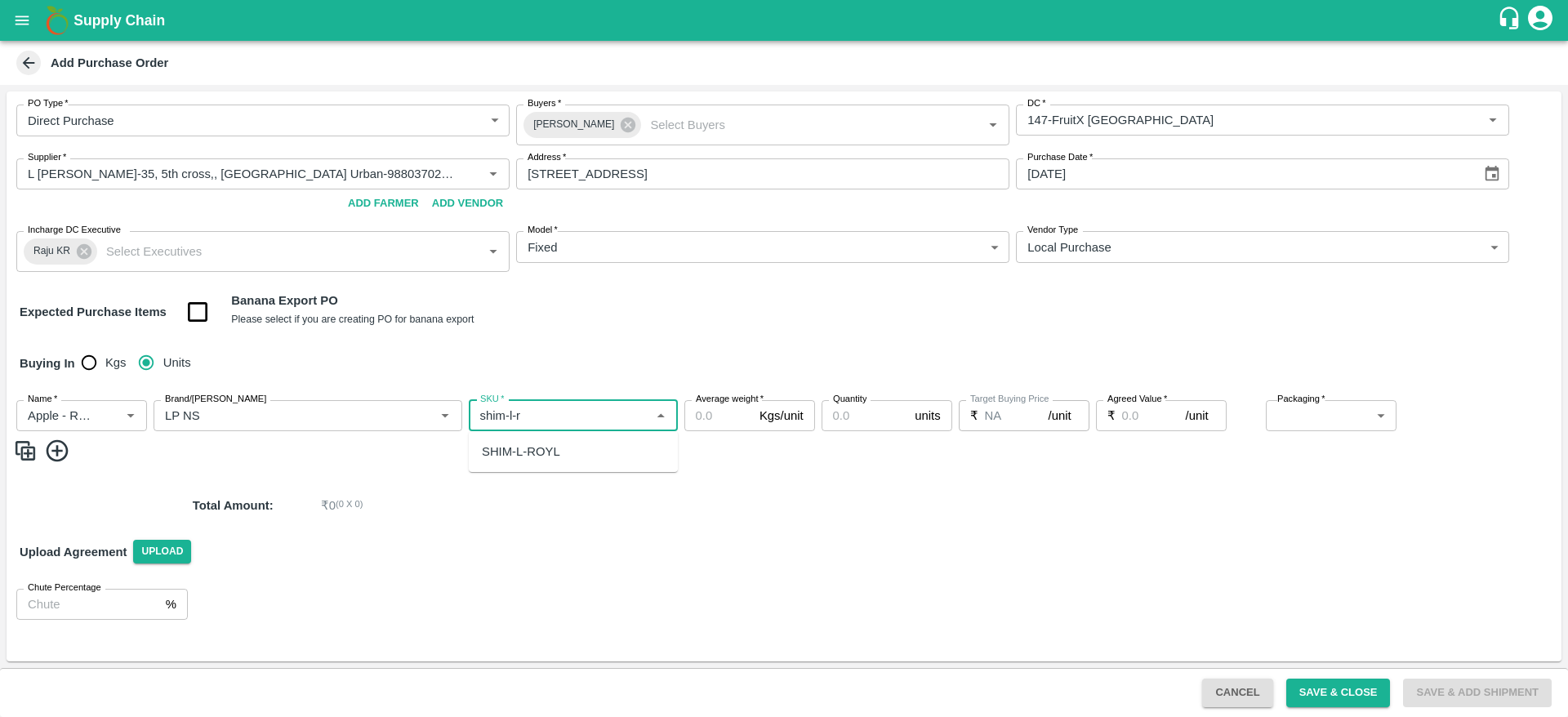
click at [560, 453] on div "SHIM-L-ROYL" at bounding box center [573, 452] width 209 height 28
type input "SHIM-L-ROYL"
click at [712, 419] on input "Average weight   *" at bounding box center [718, 415] width 68 height 31
type input "25"
click at [862, 431] on div "Name   * Name   * Brand/Marka Brand/Marka SKU   * SKU   * Average weight   * 25…" at bounding box center [784, 428] width 1555 height 84
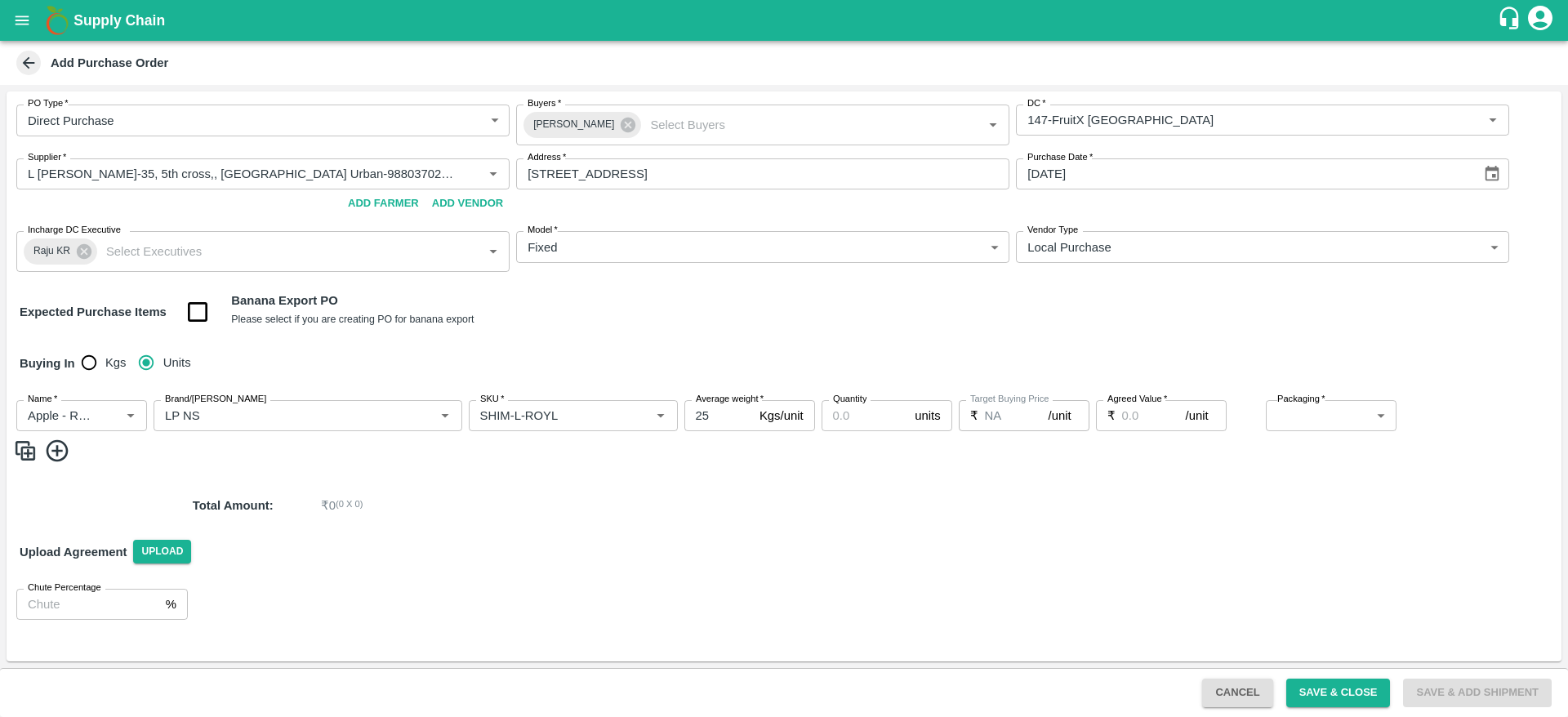
click at [856, 414] on input "Quantity" at bounding box center [866, 415] width 87 height 31
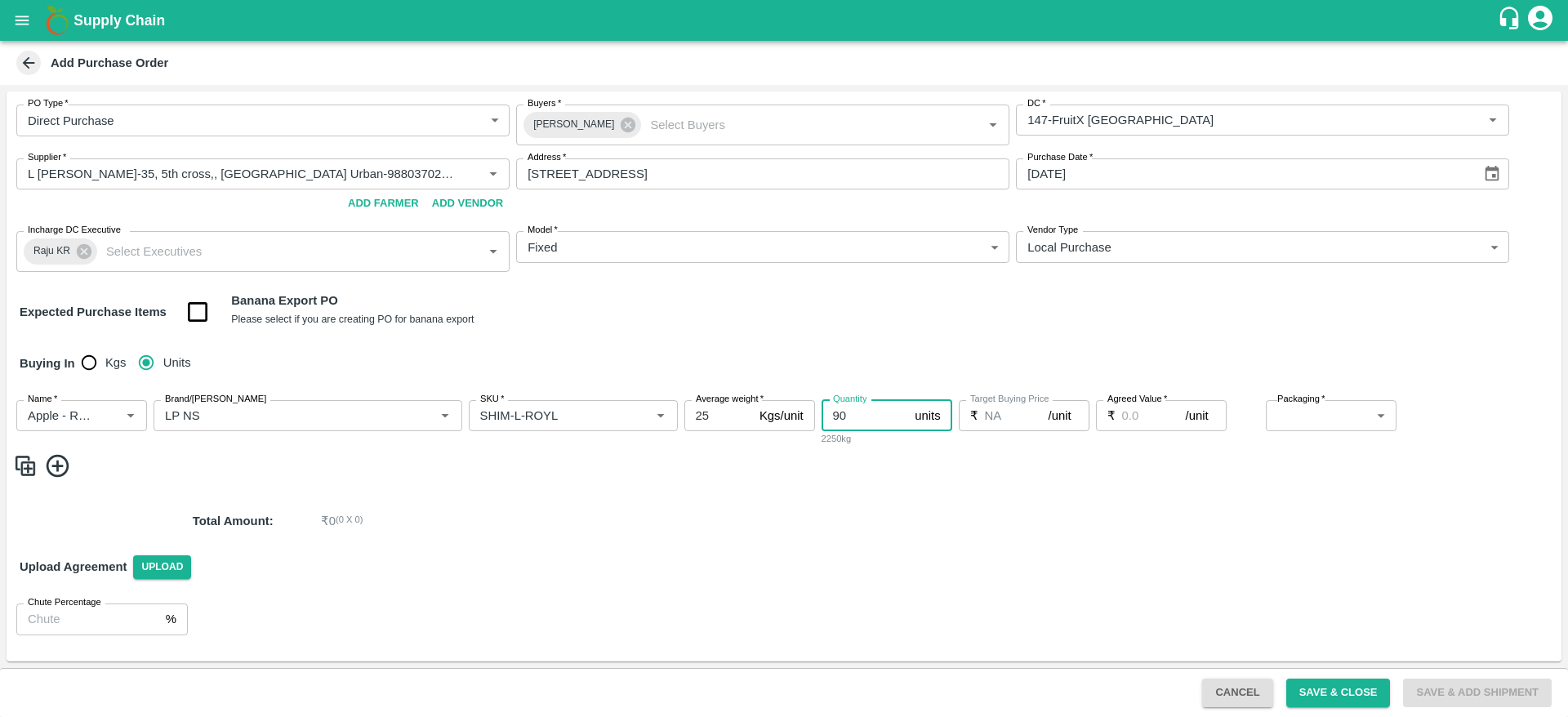
type input "90"
click at [1147, 420] on input "Agreed Value   *" at bounding box center [1154, 415] width 63 height 31
type input "2450"
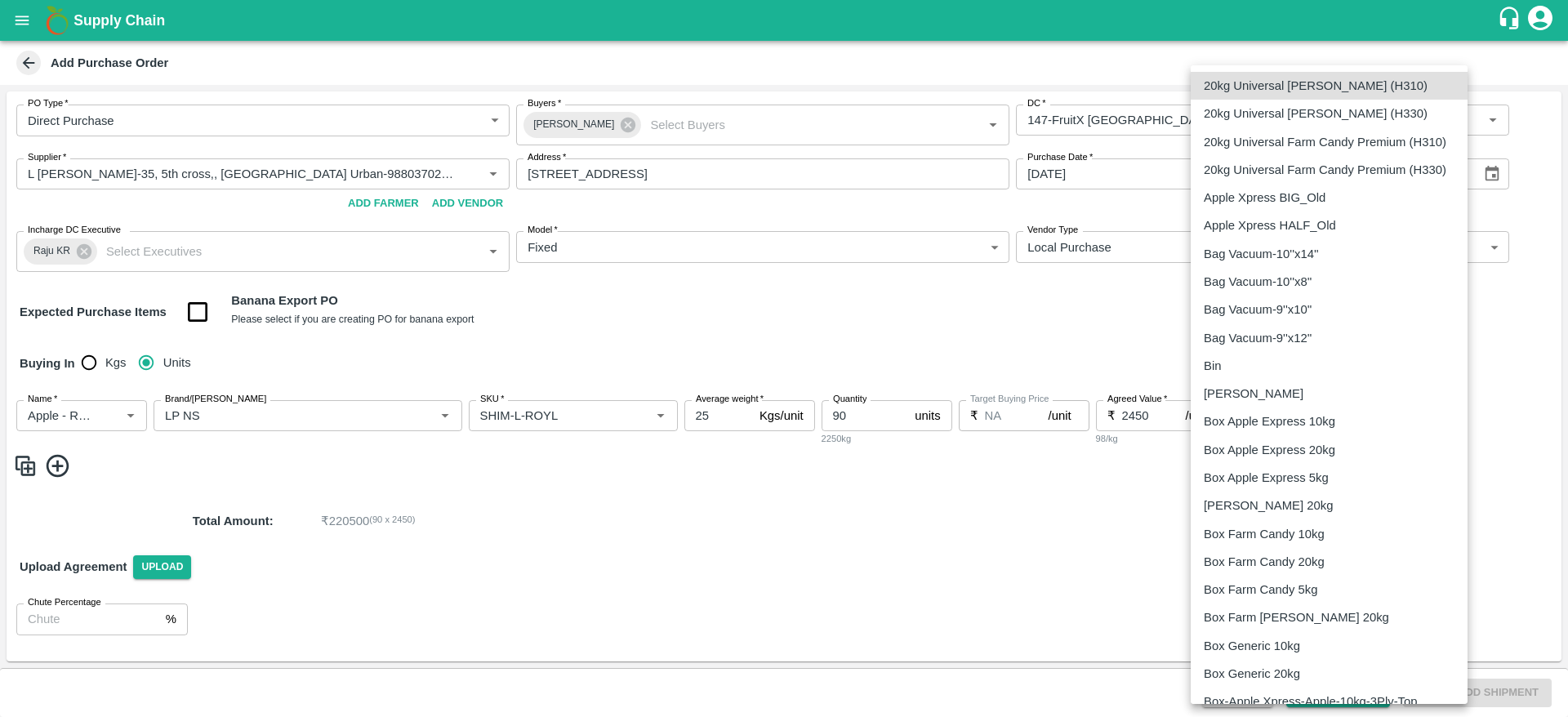
click at [1339, 420] on body "Supply Chain Add Purchase Order PO Type   * Direct Purchase 3 PO Type Buyers   …" at bounding box center [784, 358] width 1568 height 717
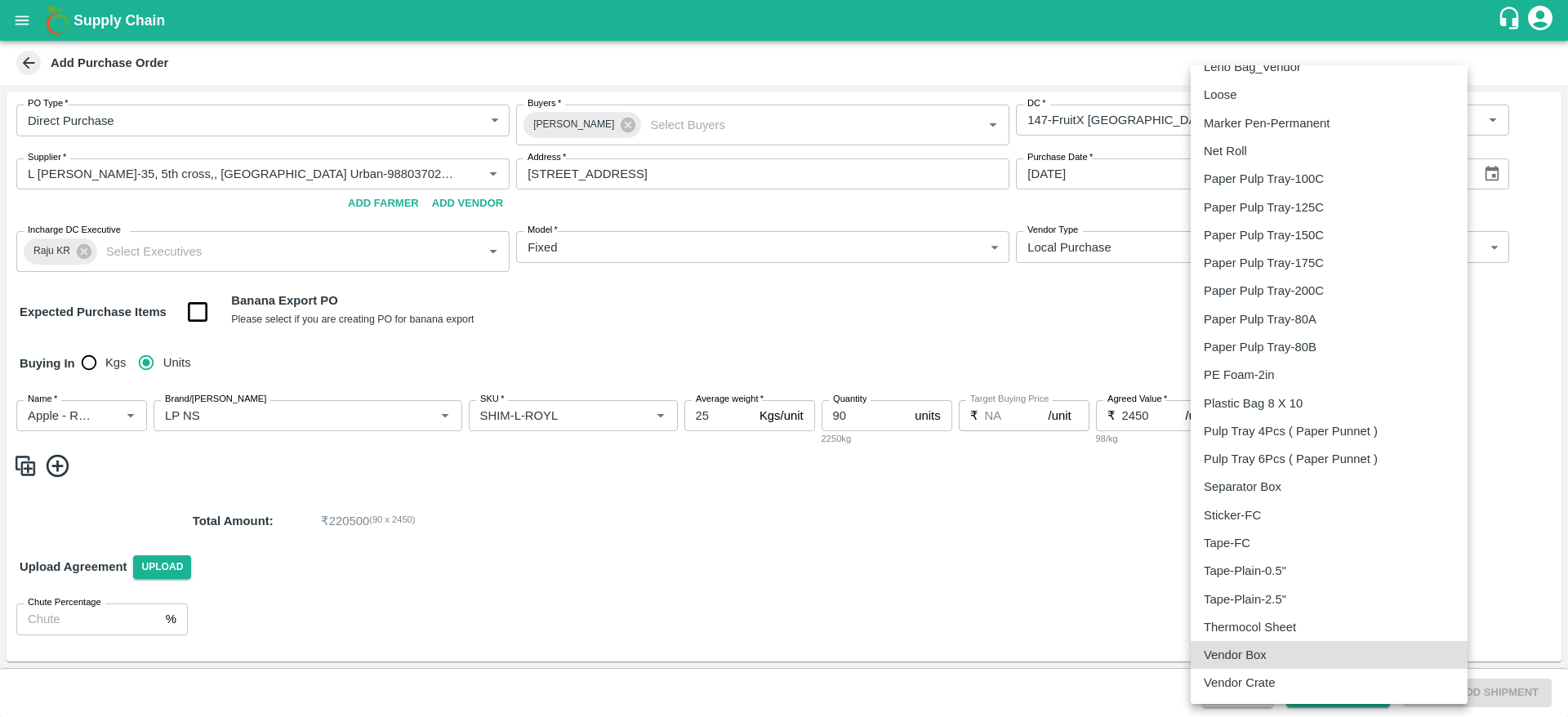
type input "276"
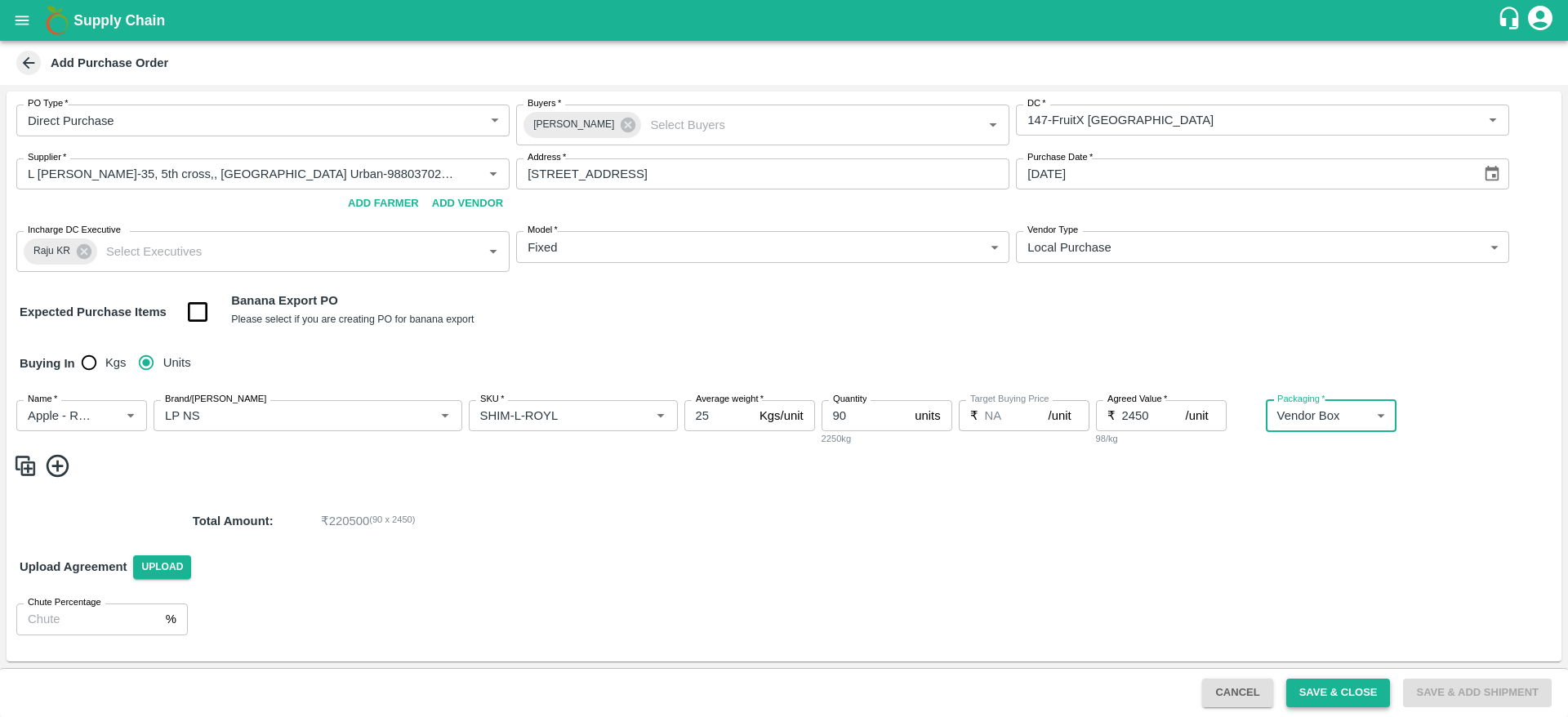
click at [1373, 691] on button "Save & Close" at bounding box center [1339, 692] width 105 height 29
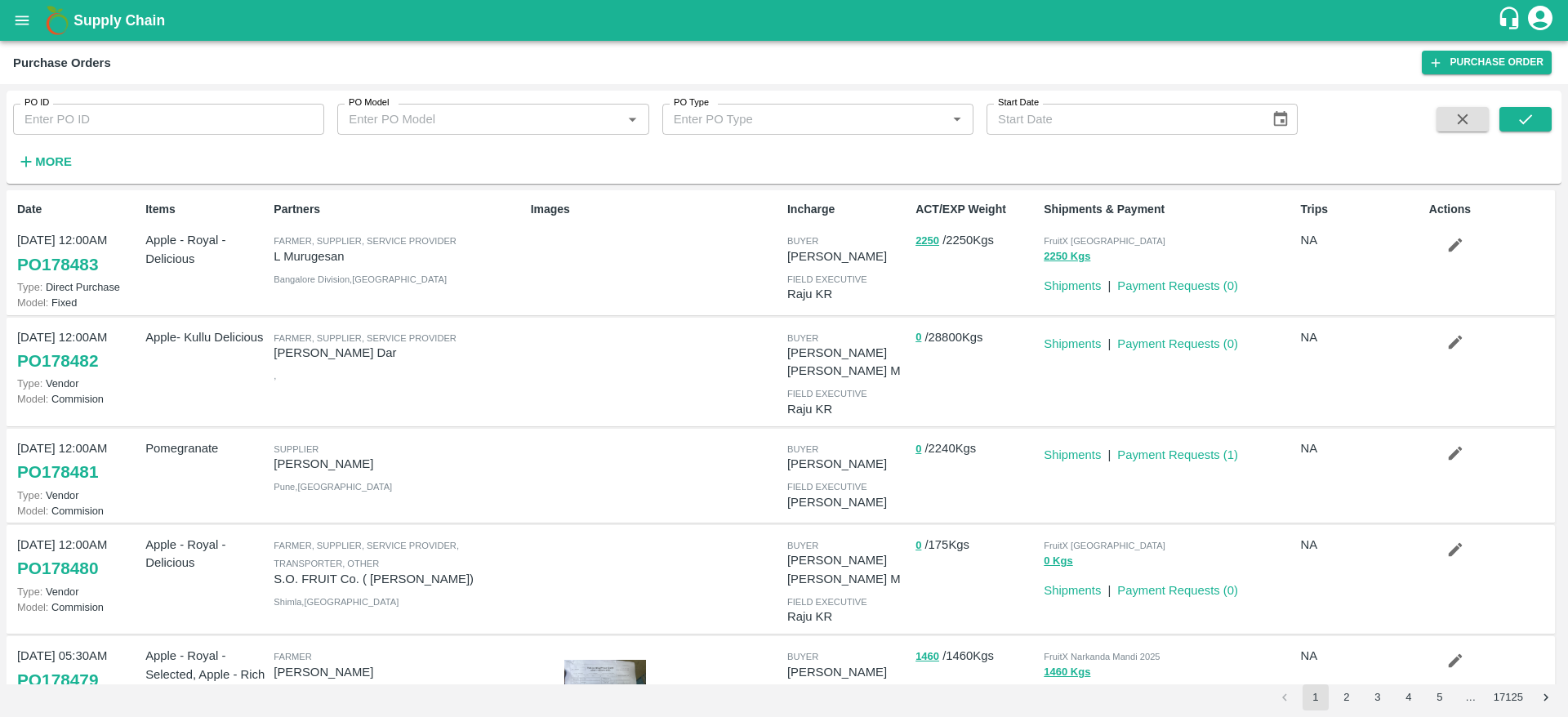
click at [1160, 279] on link "Payment Requests ( 0 )" at bounding box center [1178, 285] width 121 height 13
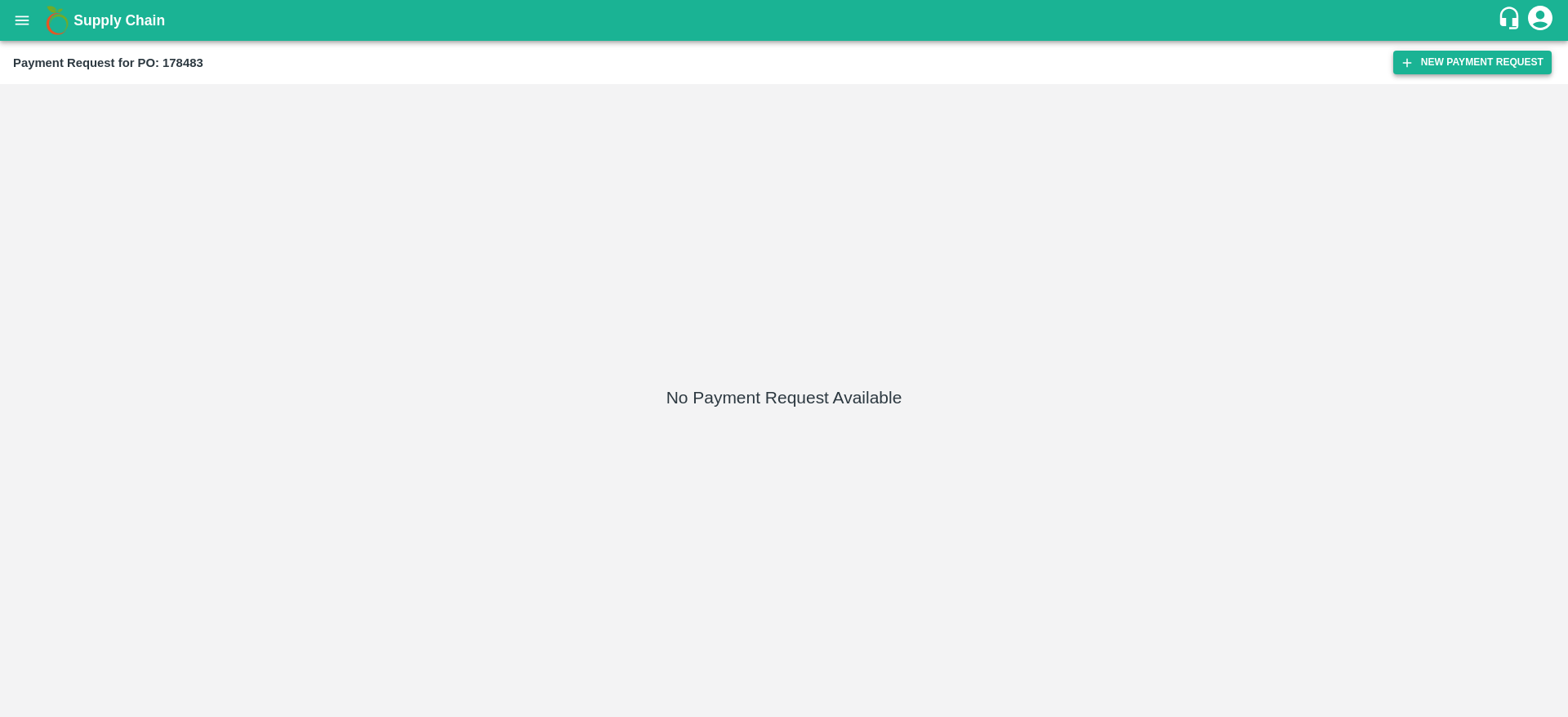
click at [1503, 63] on button "New Payment Request" at bounding box center [1473, 62] width 158 height 24
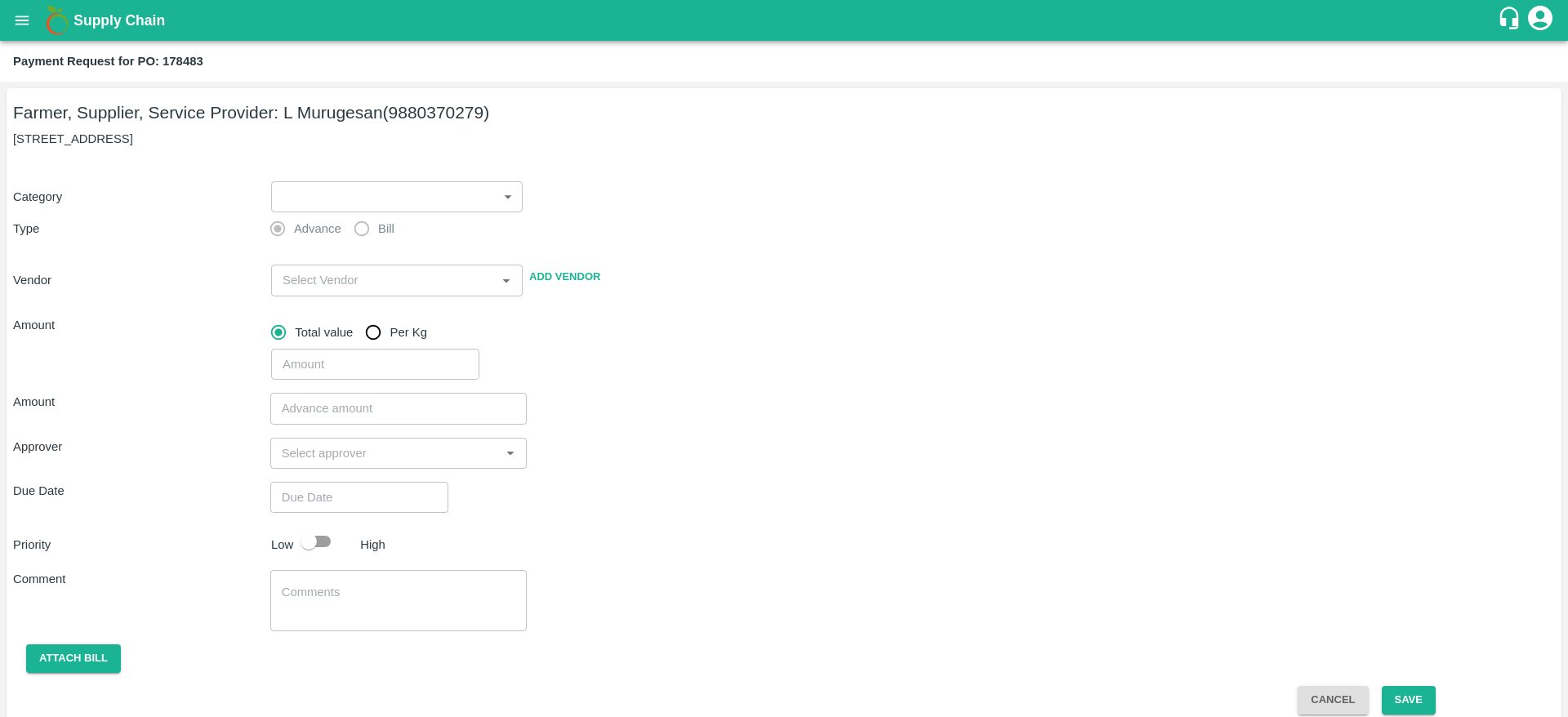
click at [322, 196] on body "Supply Chain Payment Request for PO: 178483 Farmer, Supplier, Service Provider:…" at bounding box center [784, 358] width 1568 height 717
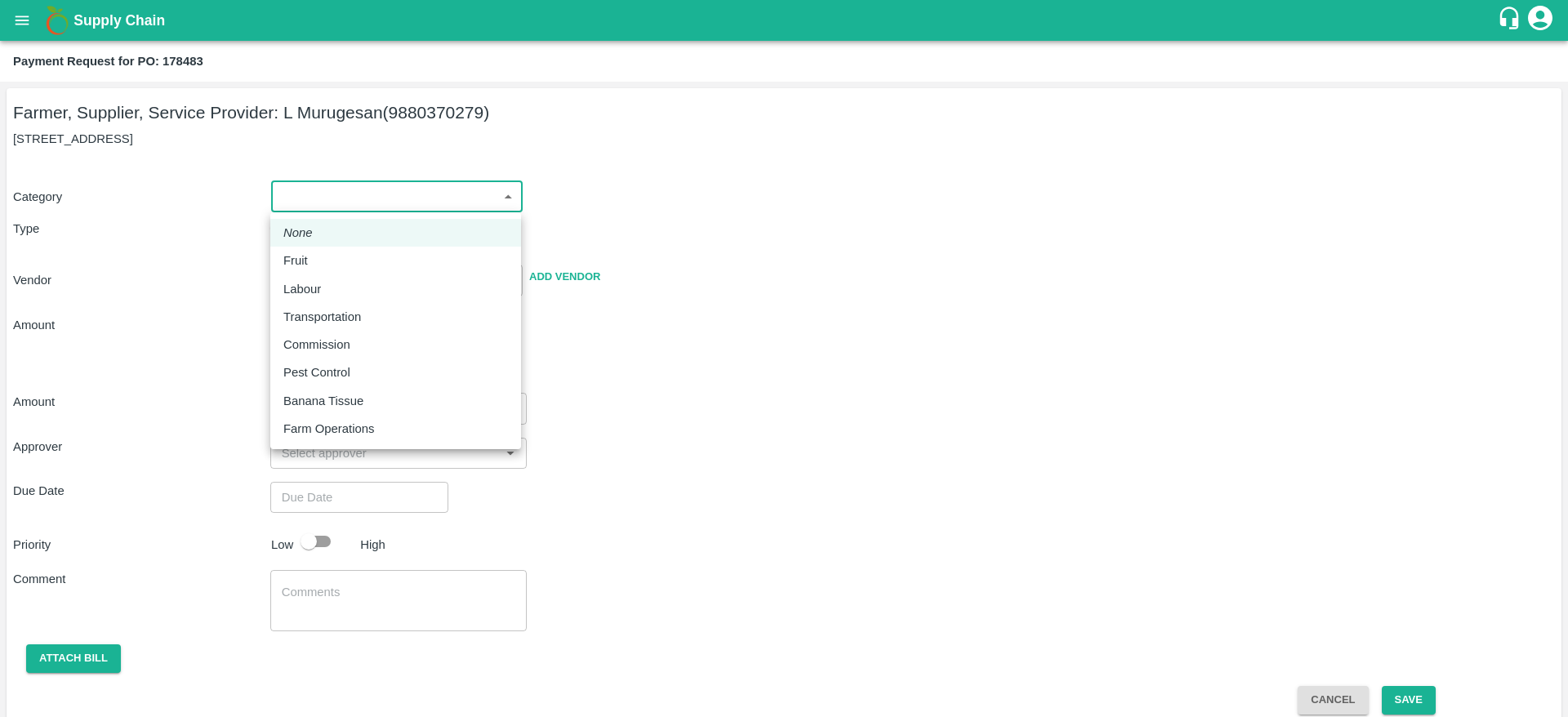
click at [330, 265] on div "Fruit" at bounding box center [396, 260] width 225 height 18
type input "1"
type input "L Murugesan - 9880370279(Farmer, Supplier, Service Provider)"
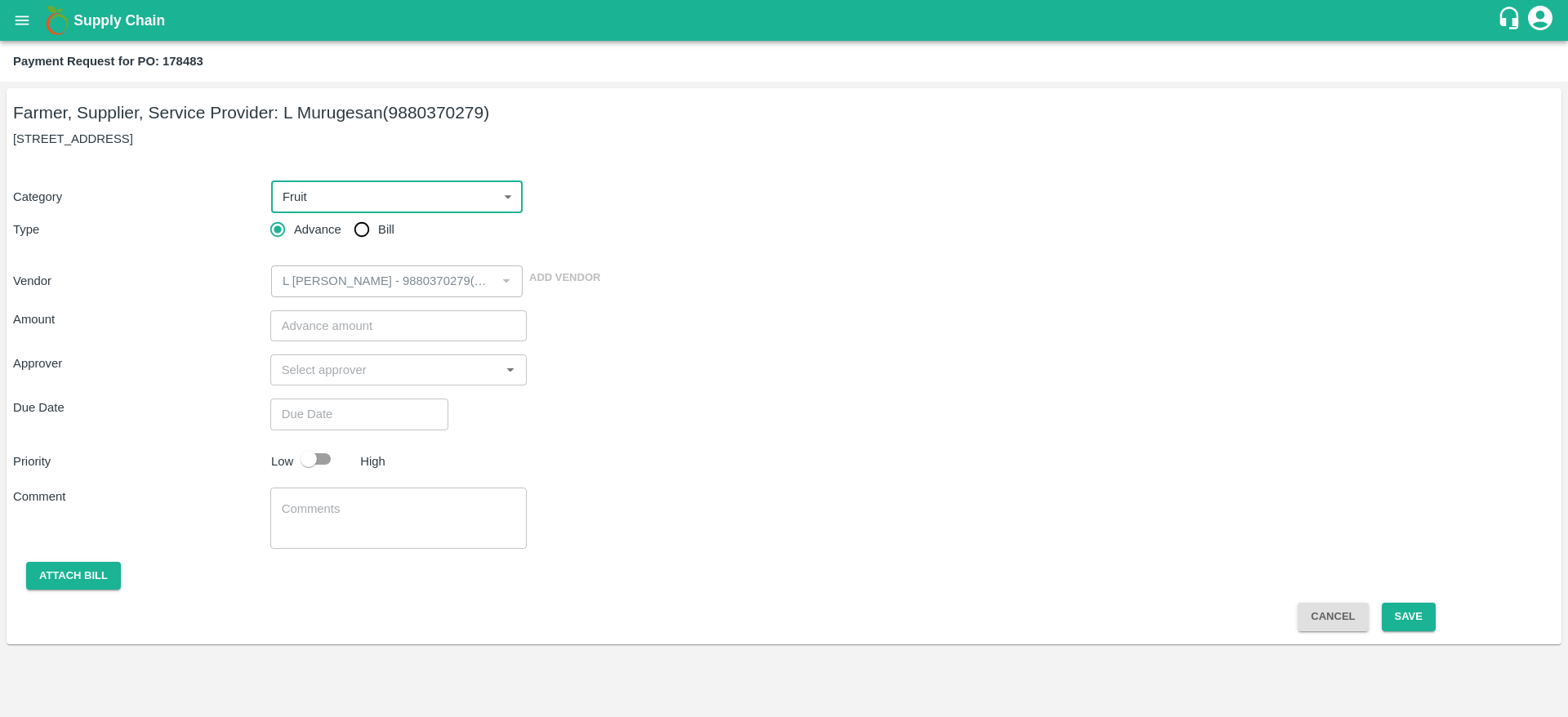
click at [381, 232] on span "Bill" at bounding box center [386, 229] width 17 height 18
click at [378, 232] on input "Bill" at bounding box center [361, 229] width 33 height 33
radio input "true"
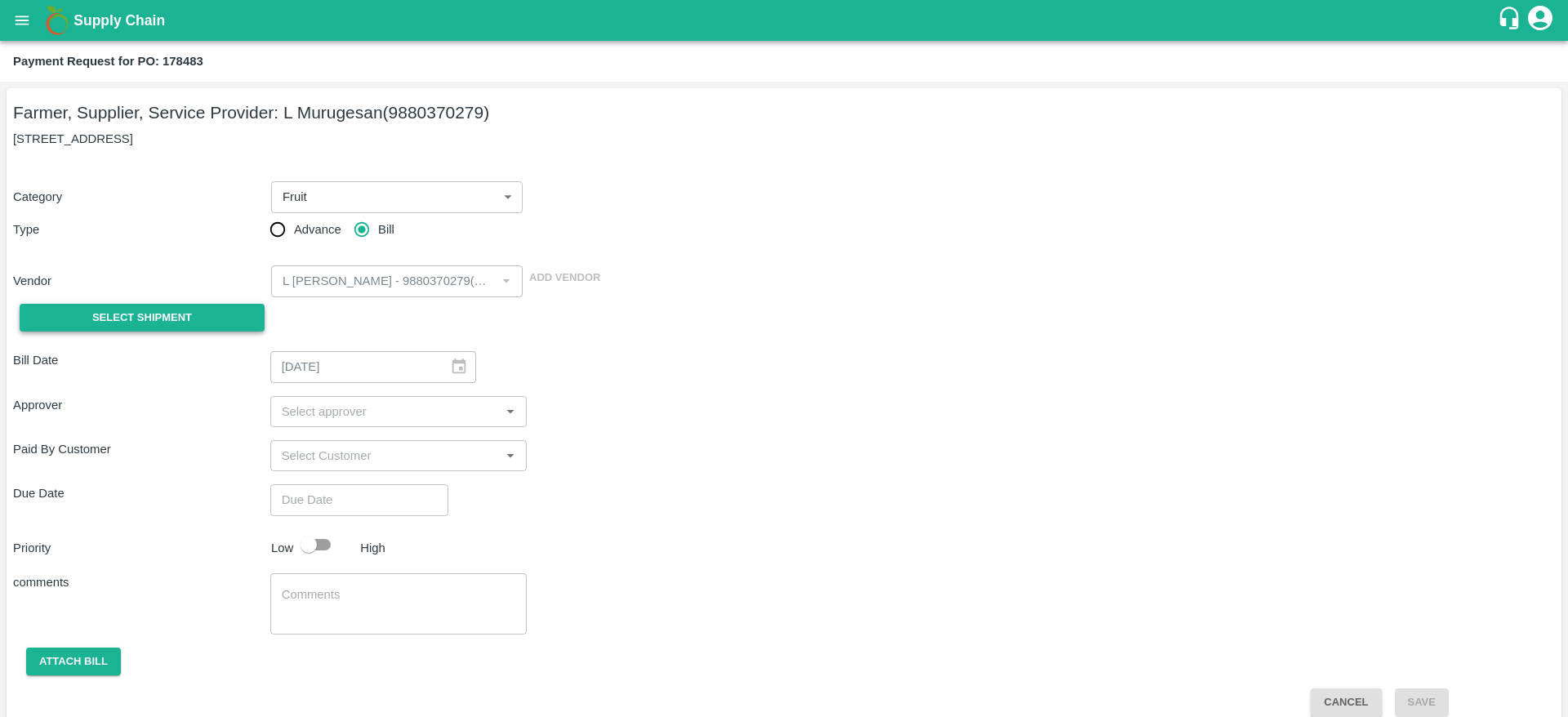
click at [199, 317] on button "Select Shipment" at bounding box center [142, 317] width 245 height 29
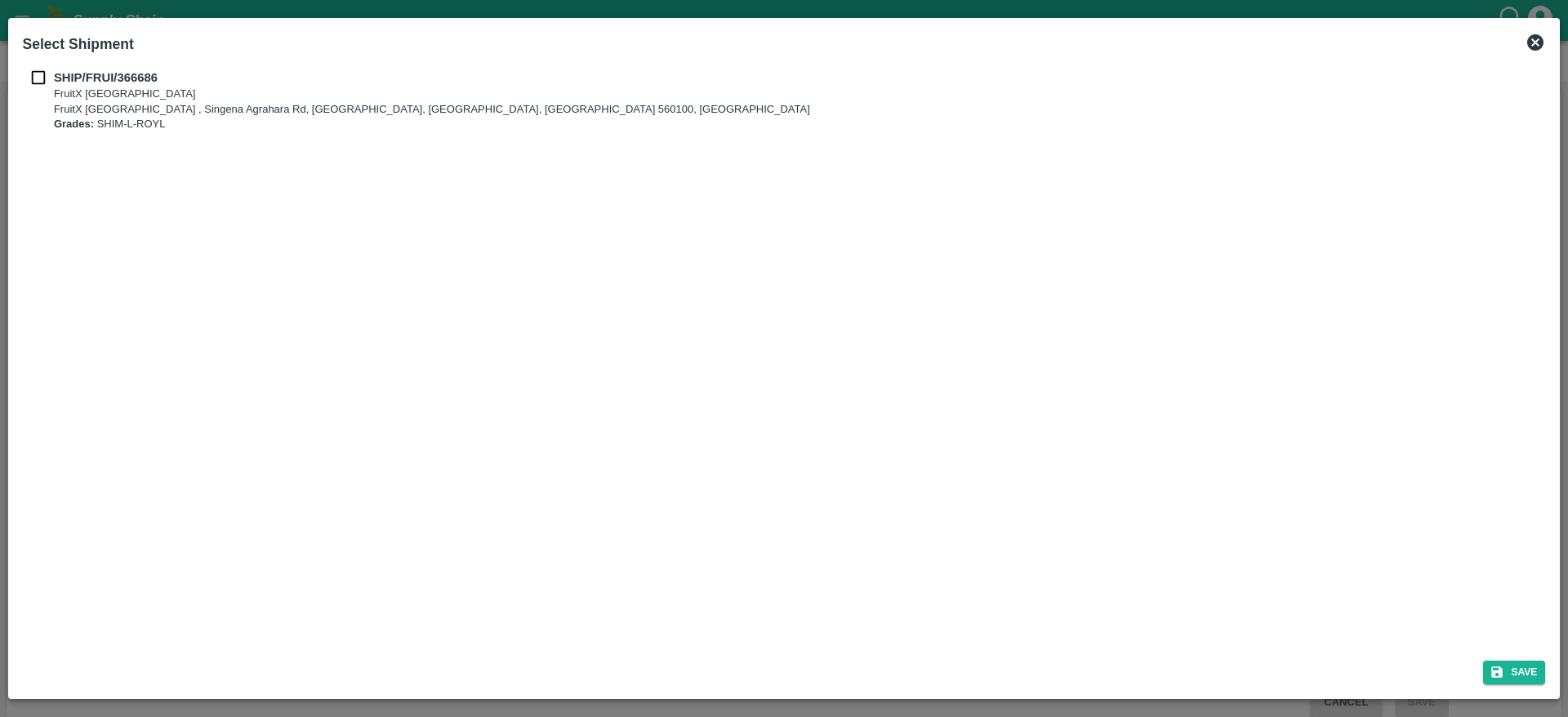
click at [45, 82] on input "checkbox" at bounding box center [38, 77] width 31 height 18
checkbox input "true"
click at [1516, 673] on button "Save" at bounding box center [1515, 672] width 62 height 24
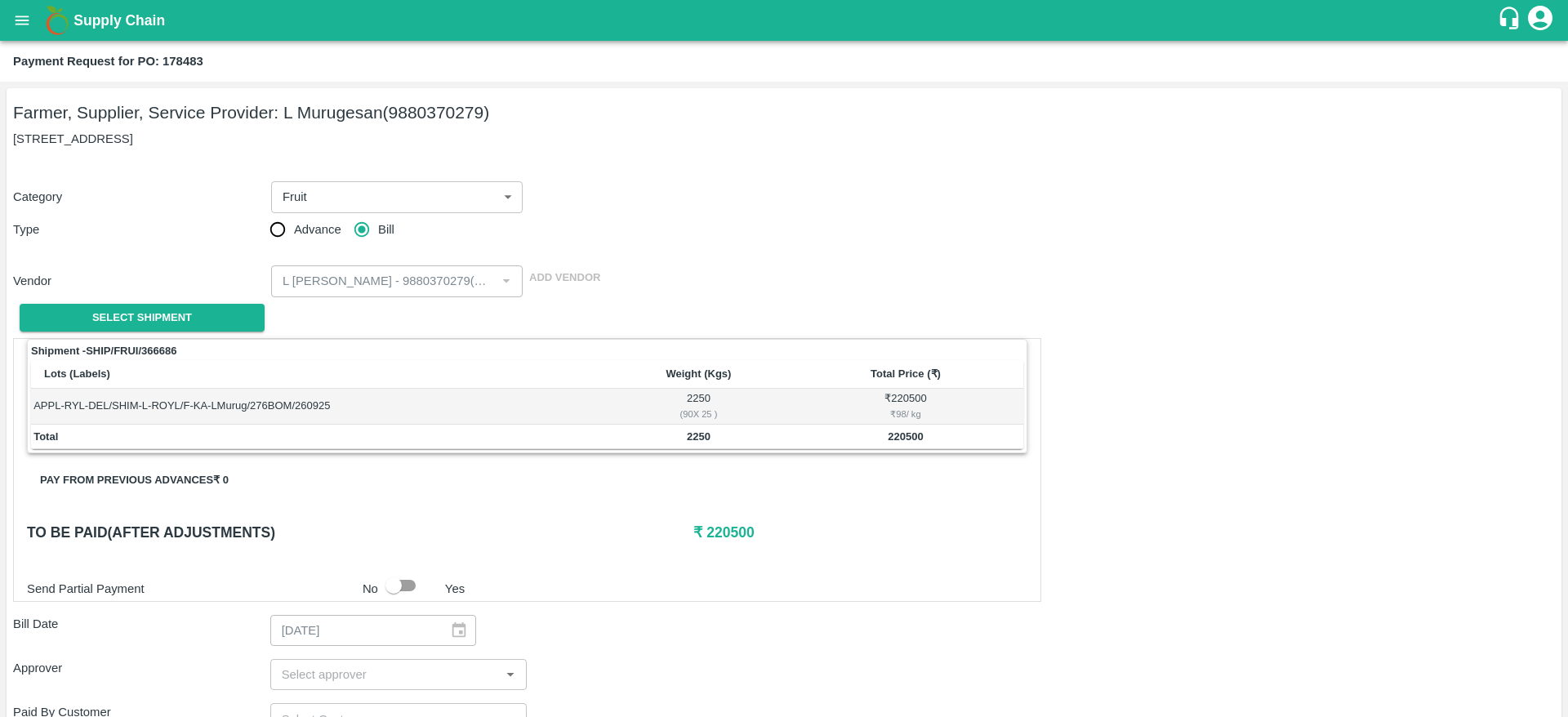
click at [836, 477] on div "Shipment - SHIP/FRUI/366686 Lots (Labels) Weight (Kgs) Total Price (₹) APPL-RYL…" at bounding box center [527, 470] width 1029 height 264
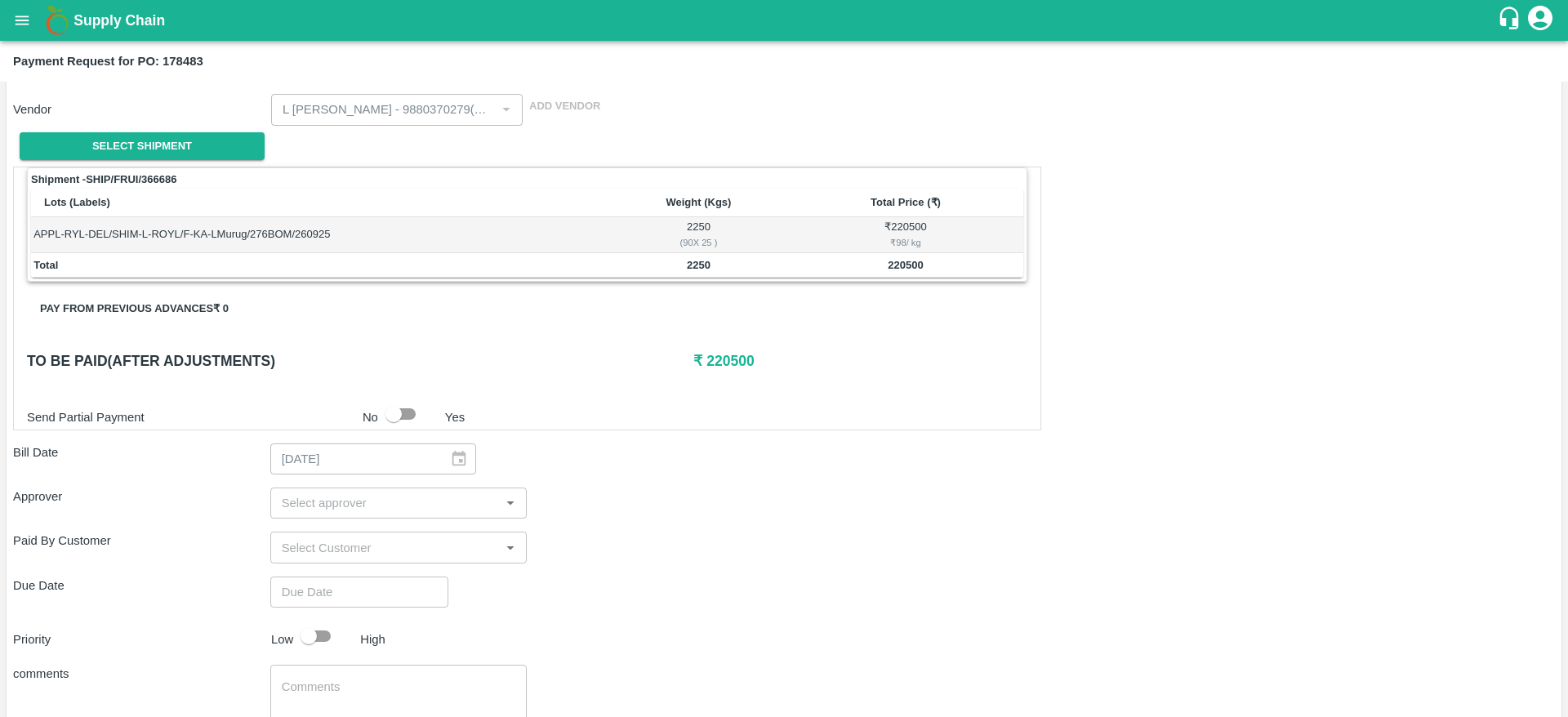
scroll to position [284, 0]
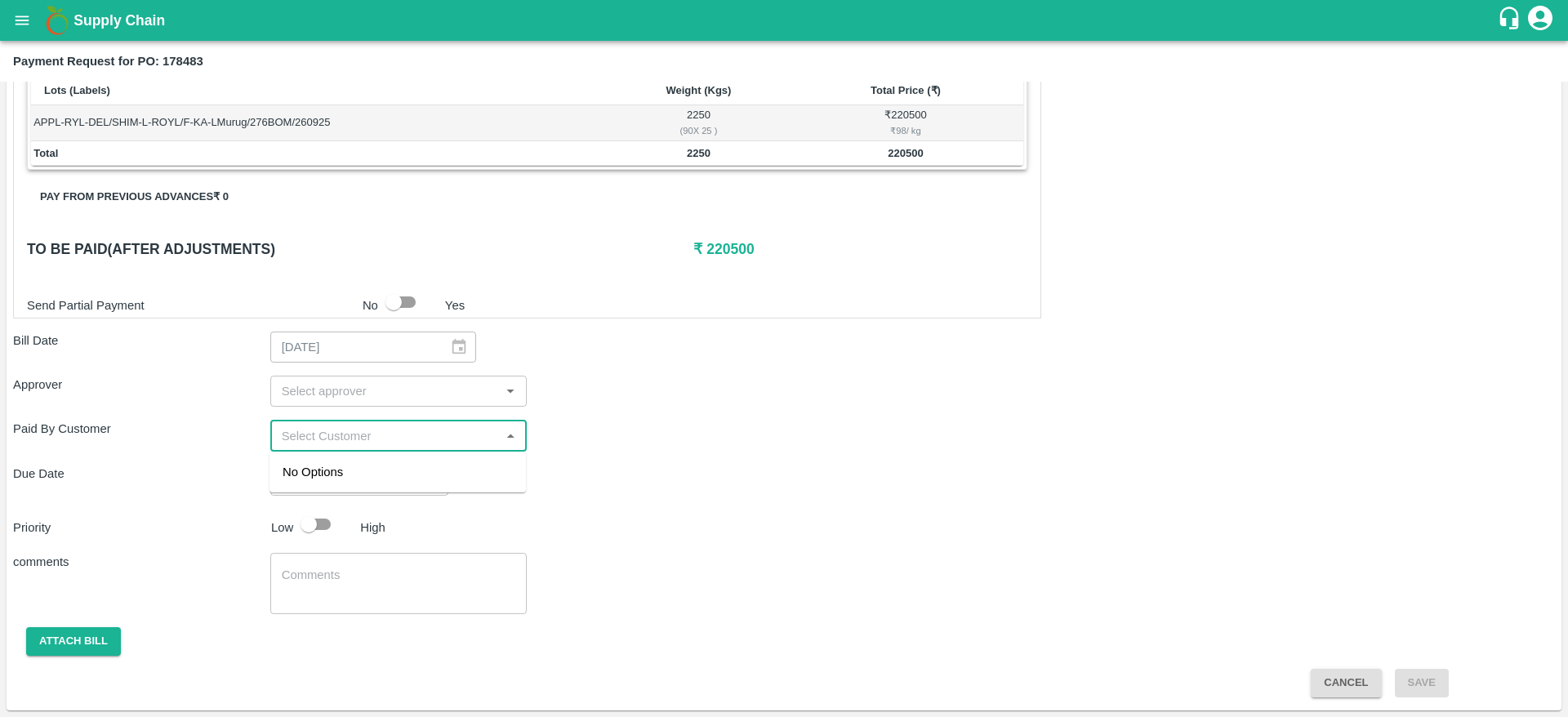
click at [351, 443] on input "input" at bounding box center [385, 434] width 221 height 21
click at [326, 480] on div "NS Fruits" at bounding box center [308, 472] width 50 height 18
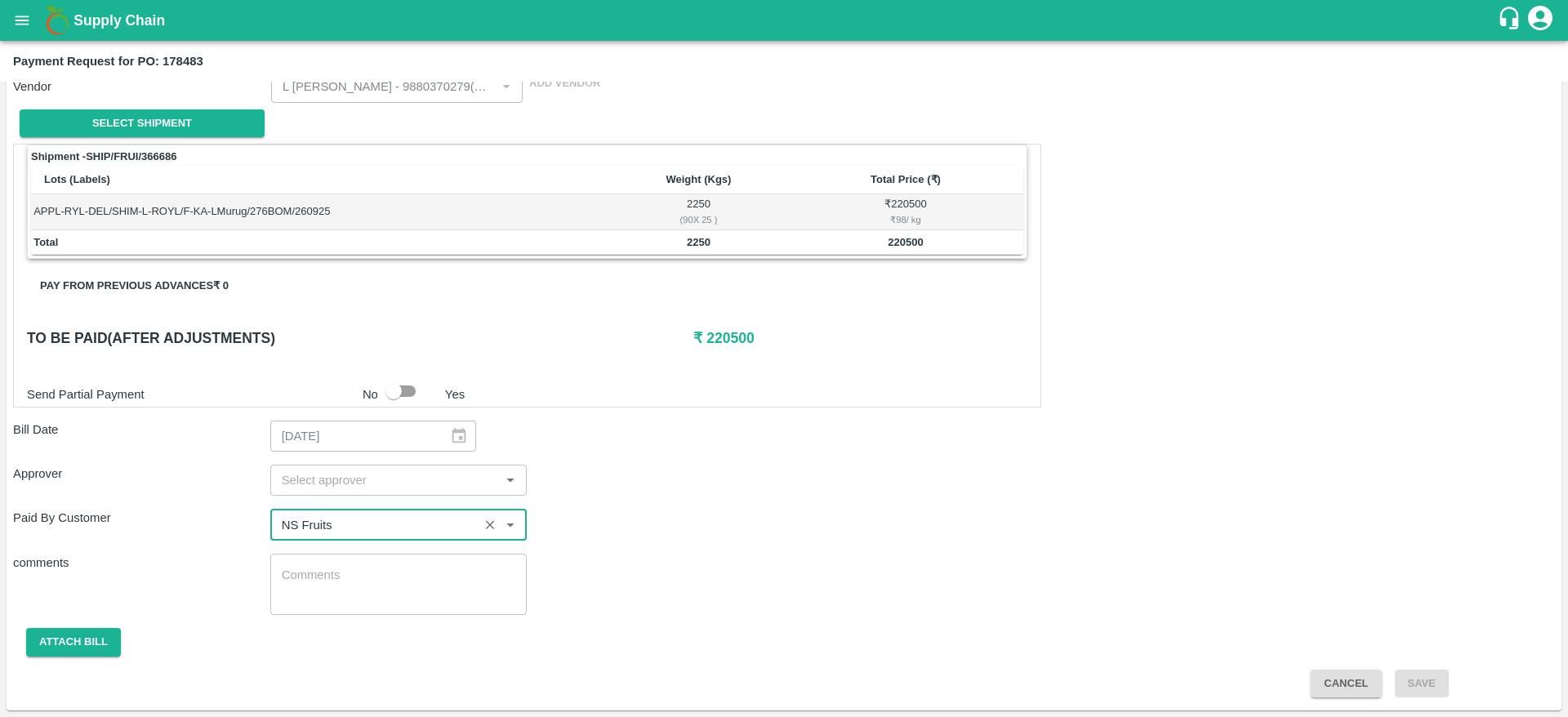
scroll to position [195, 0]
drag, startPoint x: 346, startPoint y: 520, endPoint x: 222, endPoint y: 532, distance: 124.6
click at [222, 532] on div "Paid By Customer ​" at bounding box center [784, 523] width 1542 height 31
type input "NS Fruits"
drag, startPoint x: 757, startPoint y: 481, endPoint x: 711, endPoint y: 480, distance: 46.0
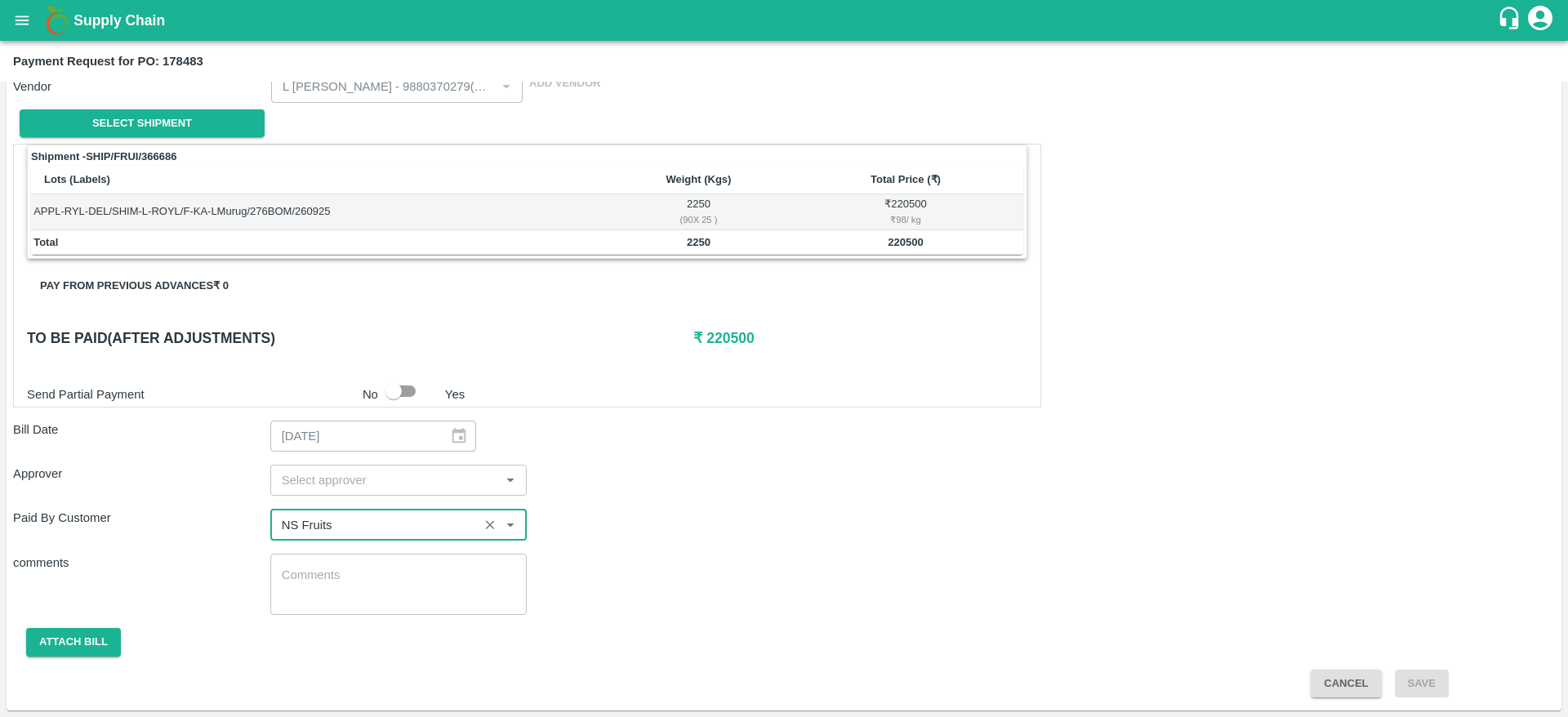
click at [757, 482] on div "Approver ​" at bounding box center [784, 480] width 1542 height 31
click at [378, 491] on div "​" at bounding box center [399, 480] width 257 height 31
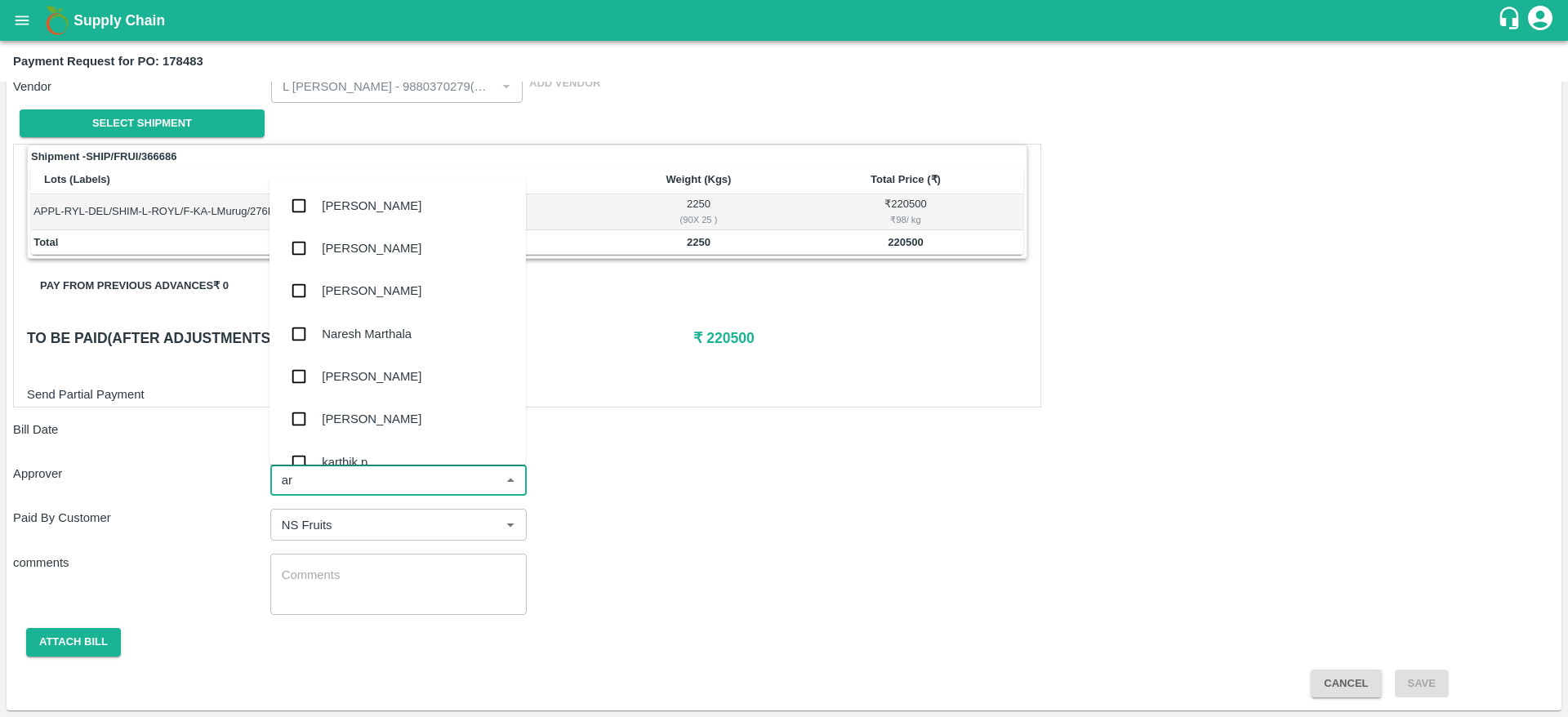
type input "ara"
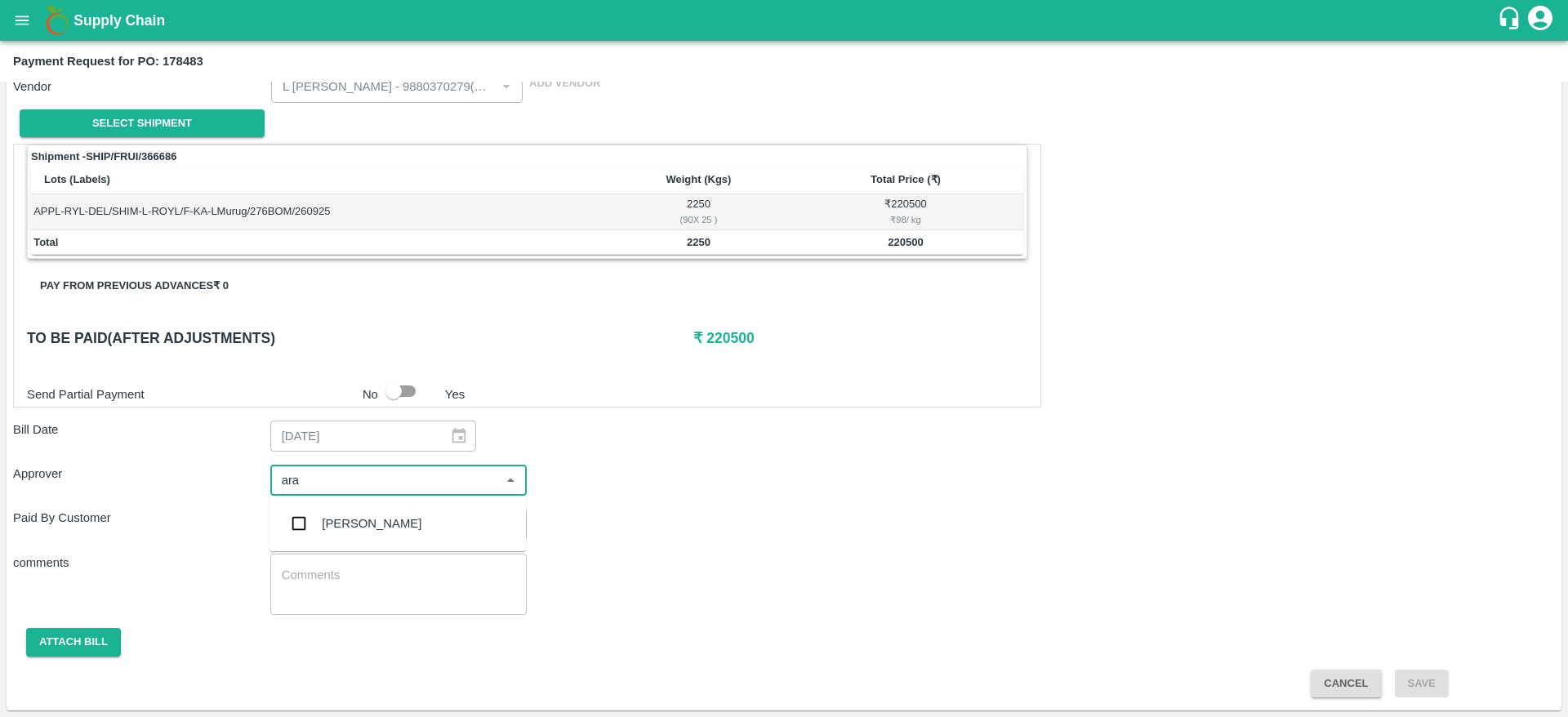
click at [388, 527] on div "[PERSON_NAME]" at bounding box center [371, 523] width 100 height 18
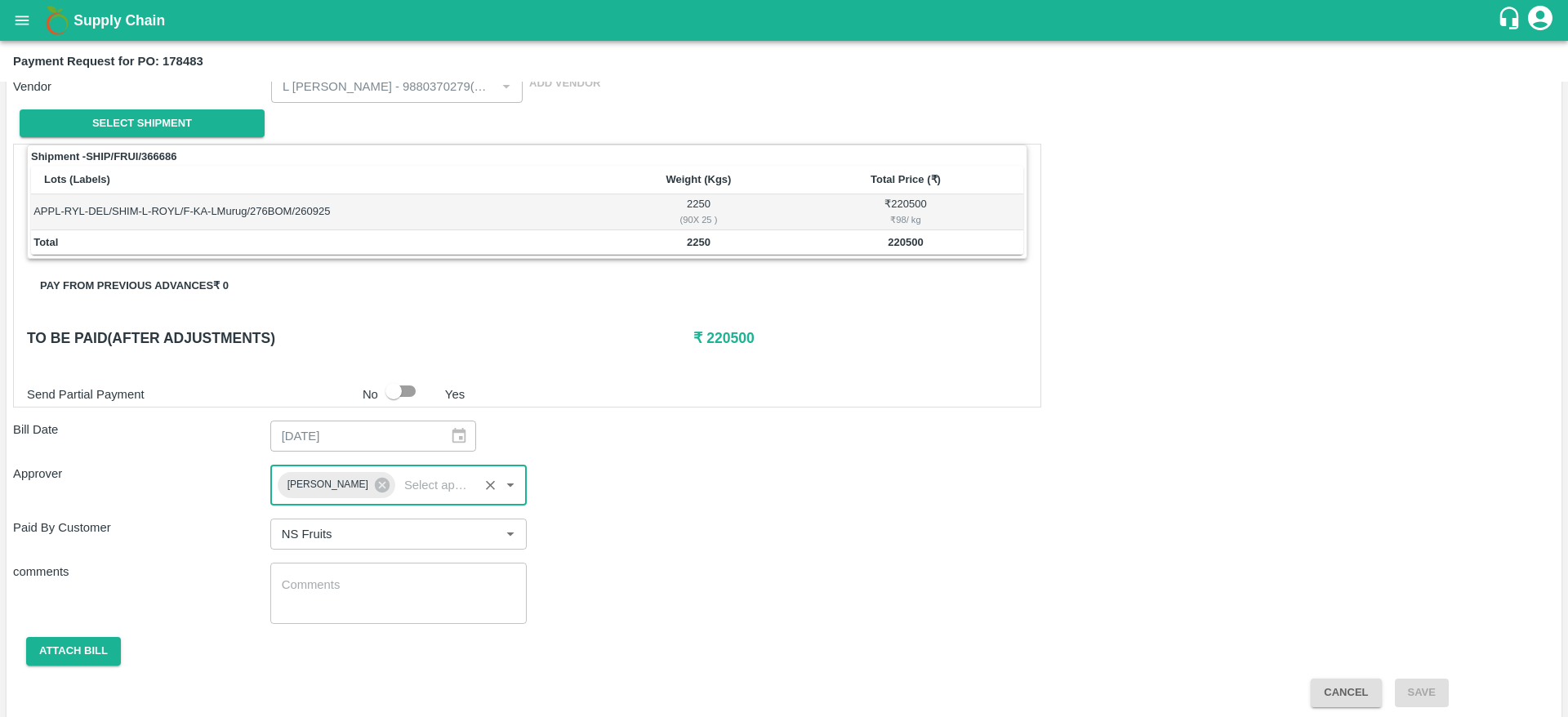
click at [716, 513] on div "Shipment - SHIP/FRUI/366686 Lots (Labels) Weight (Kgs) Total Price (₹) APPL-RYL…" at bounding box center [784, 425] width 1542 height 564
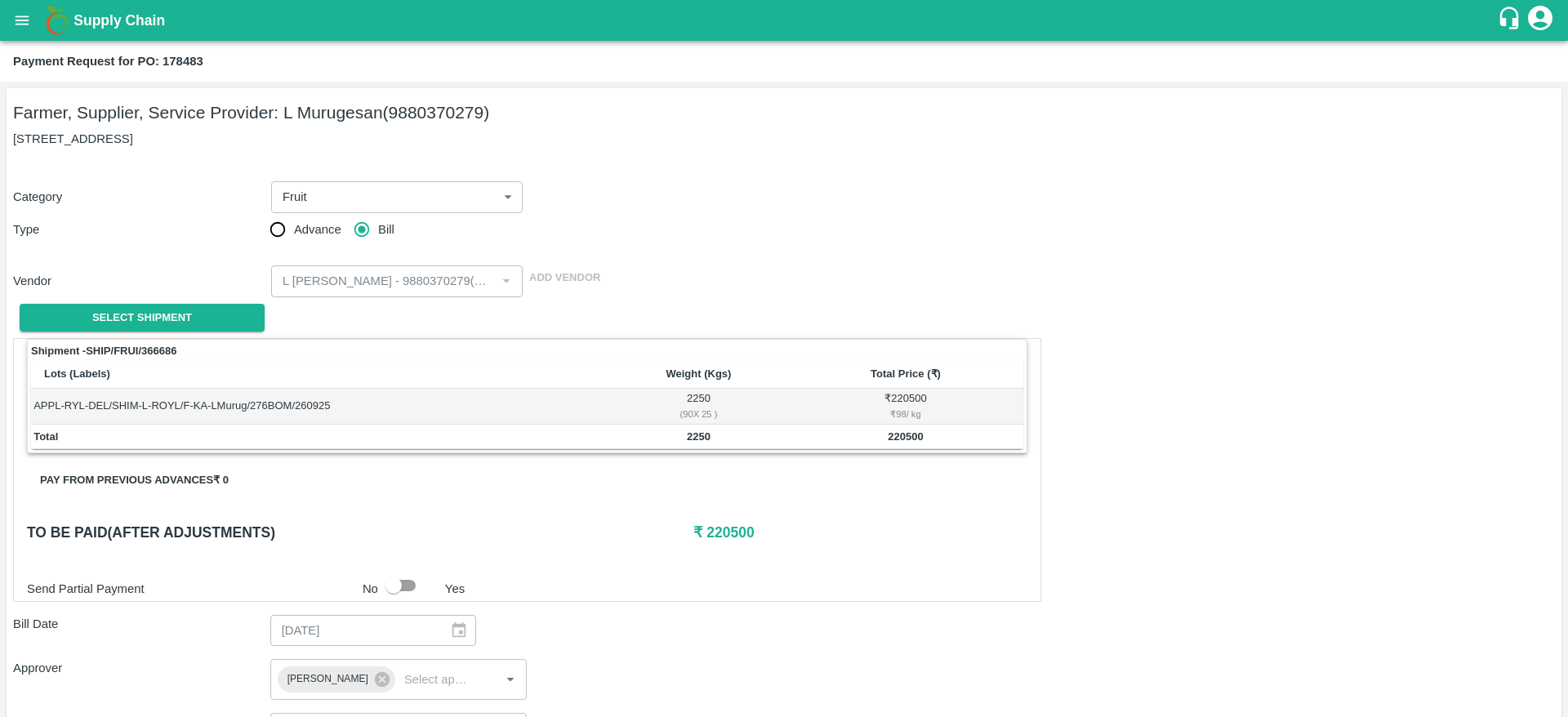
scroll to position [204, 0]
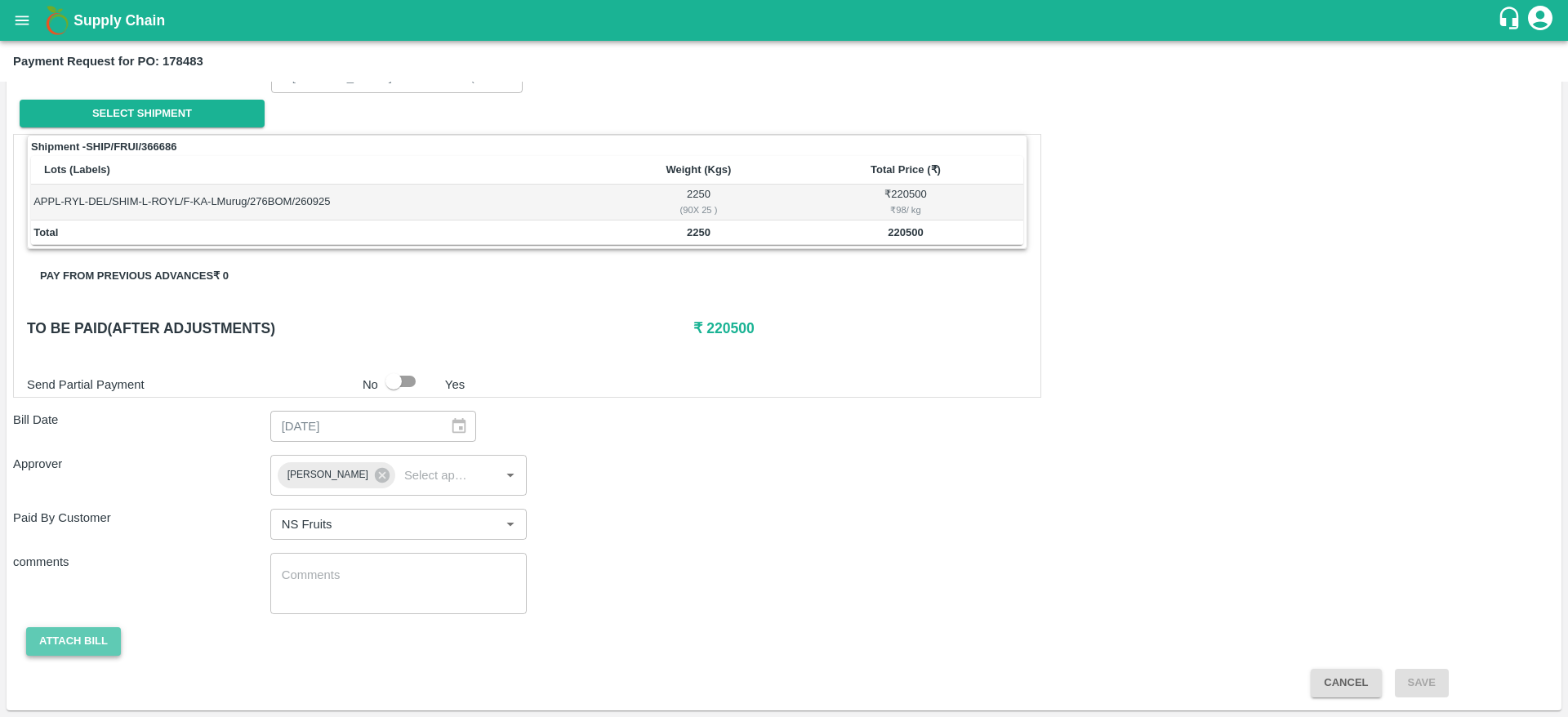
click at [57, 655] on button "Attach bill" at bounding box center [73, 641] width 95 height 29
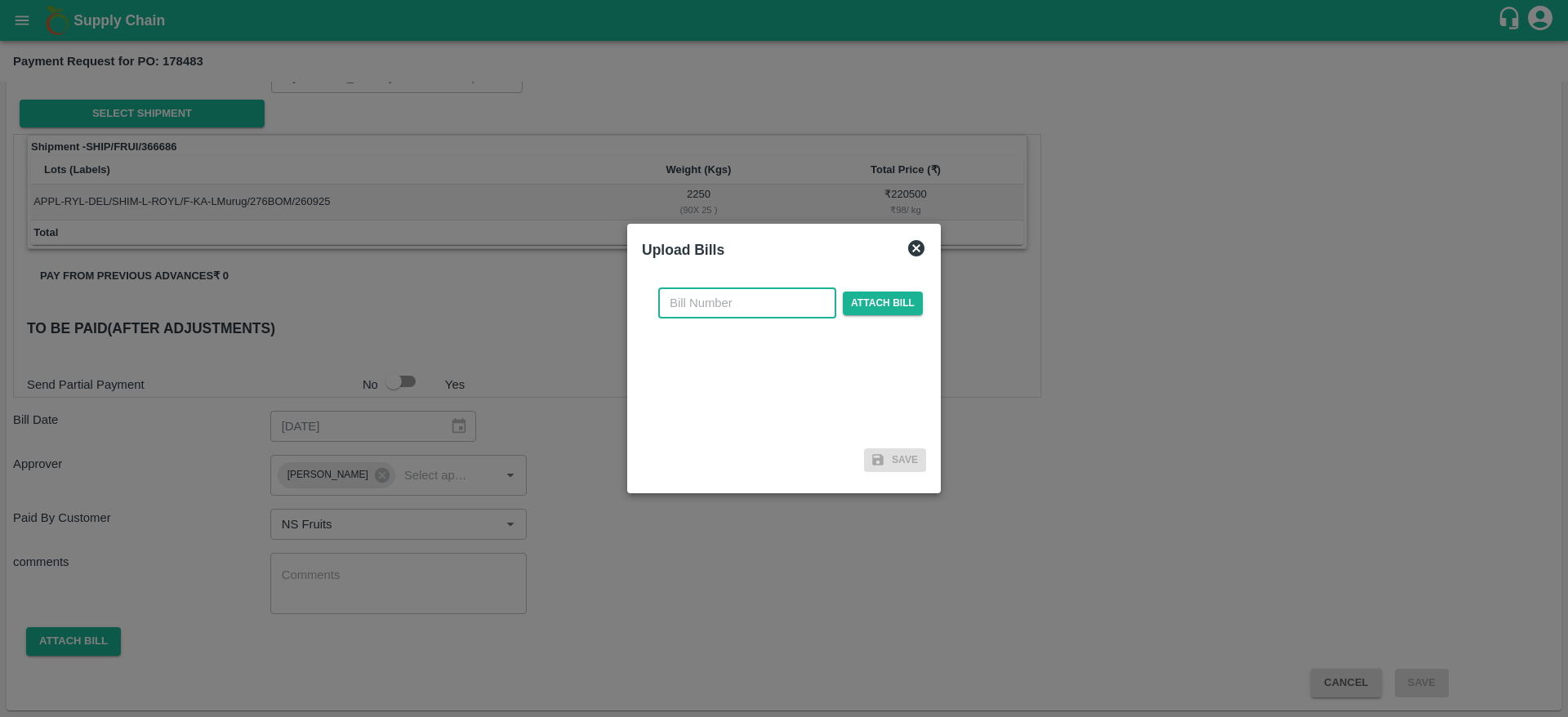
click at [699, 310] on input "text" at bounding box center [748, 303] width 178 height 31
type input "178483"
click at [875, 307] on span "Attach bill" at bounding box center [882, 304] width 80 height 24
click at [0, 0] on input "Attach bill" at bounding box center [0, 0] width 0 height 0
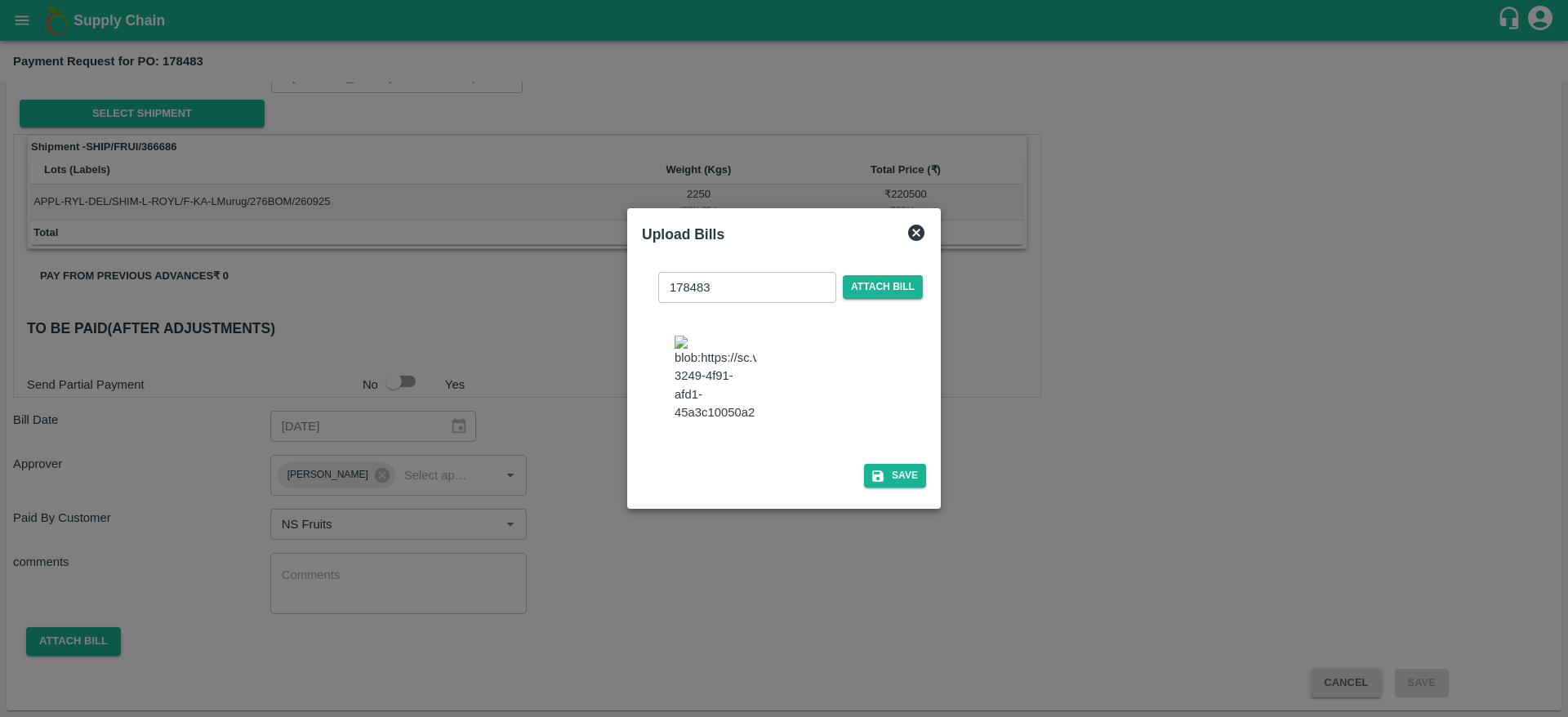
click at [863, 285] on span "Attach bill" at bounding box center [882, 287] width 80 height 24
click at [0, 0] on input "Attach bill" at bounding box center [0, 0] width 0 height 0
click at [884, 483] on button "Save" at bounding box center [895, 476] width 62 height 24
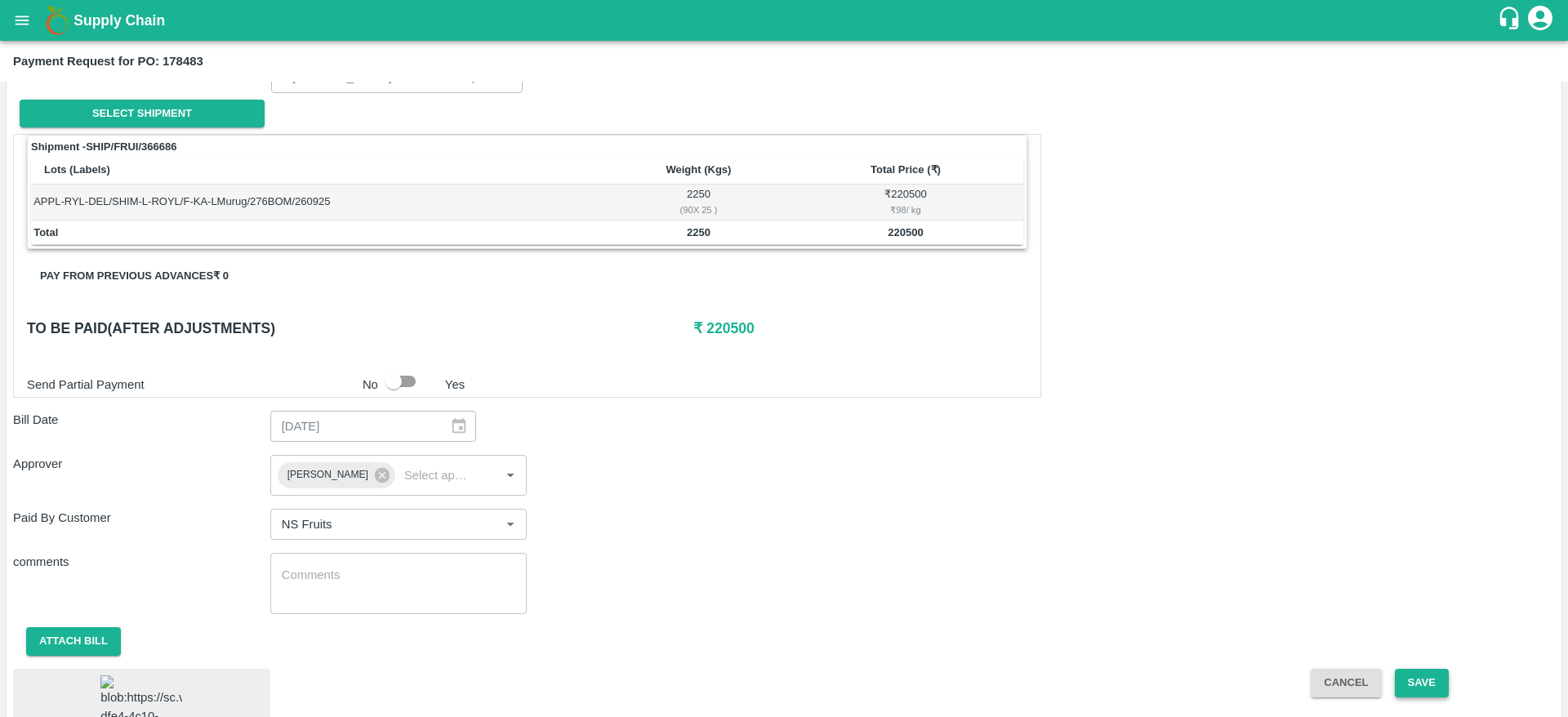
click at [1420, 684] on button "Save" at bounding box center [1422, 682] width 53 height 29
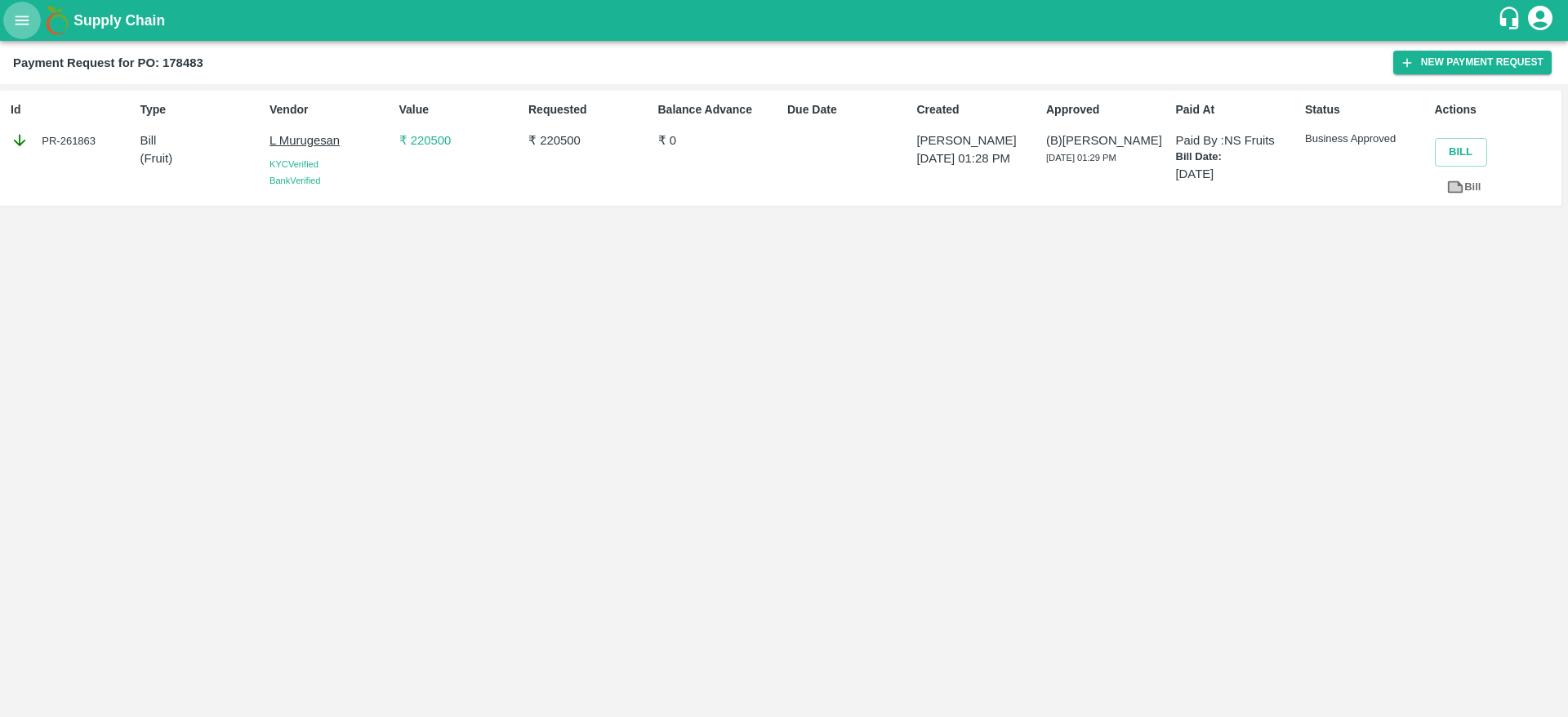
click at [15, 12] on icon "open drawer" at bounding box center [22, 21] width 18 height 18
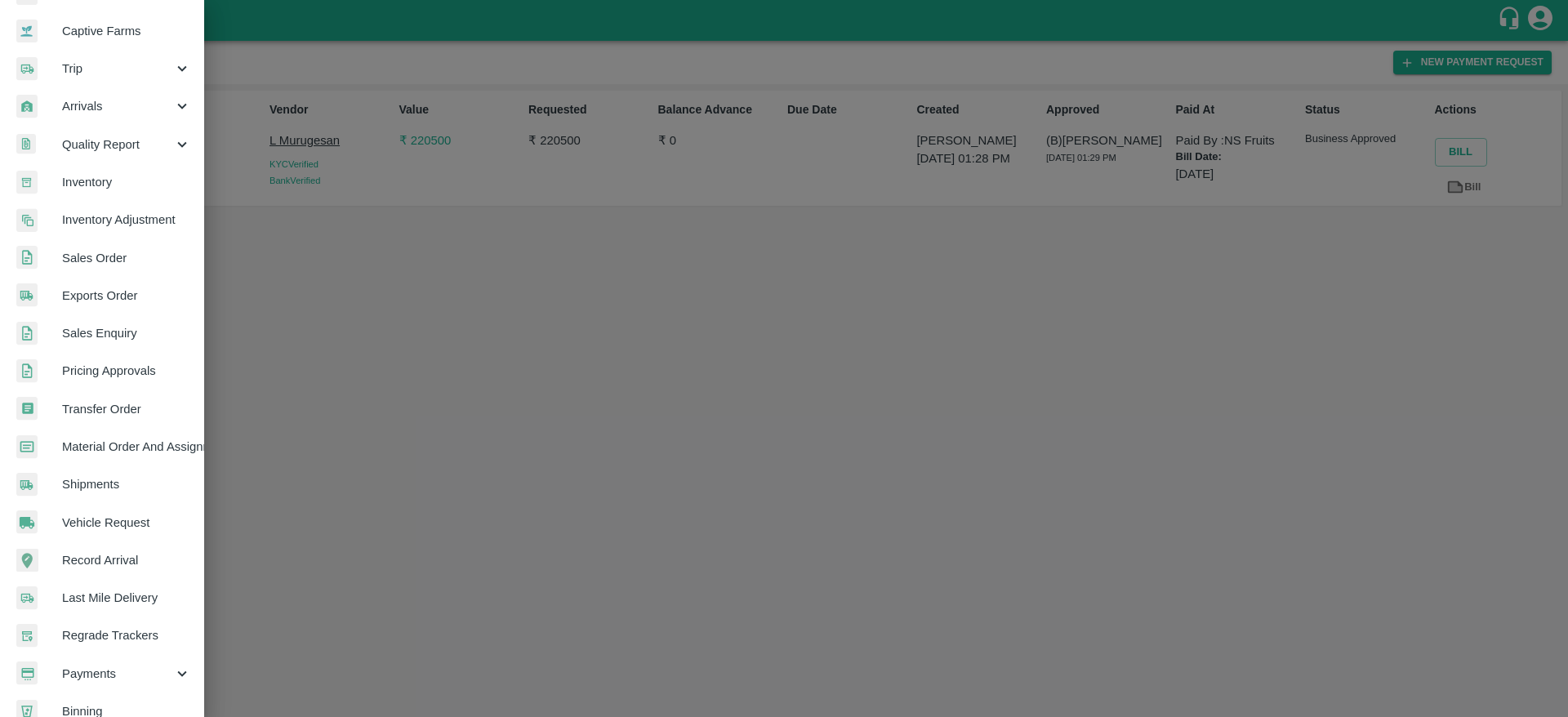
scroll to position [214, 0]
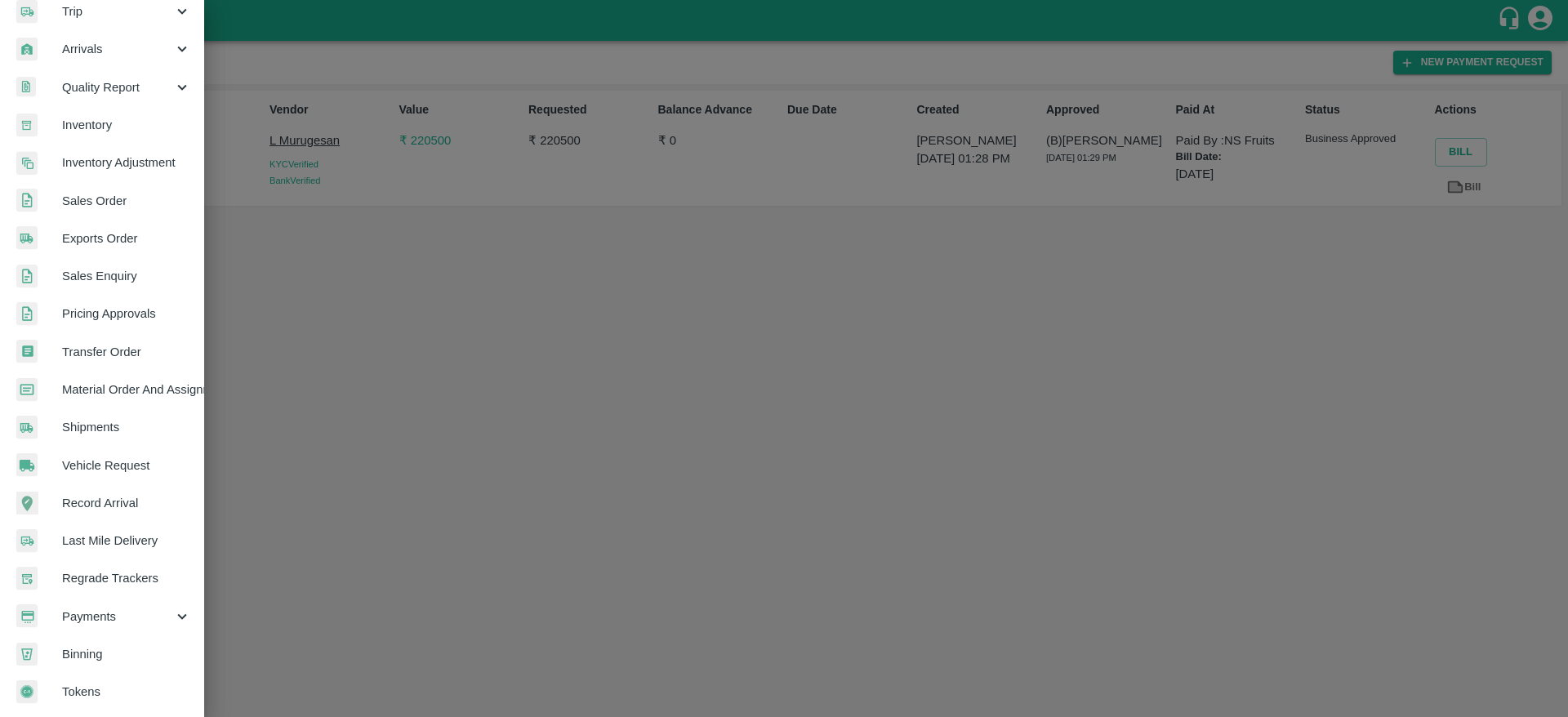
click at [134, 607] on span "Payments" at bounding box center [118, 616] width 111 height 18
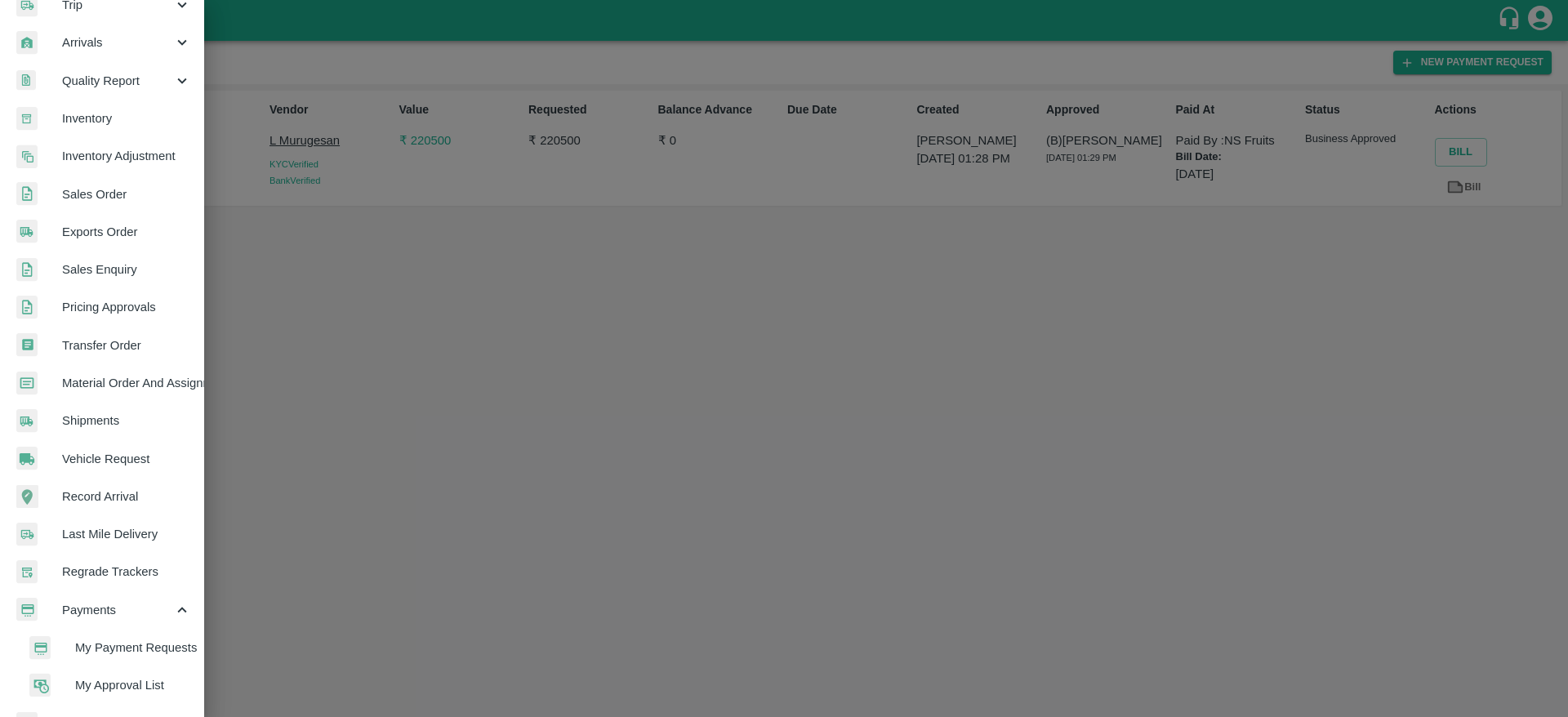
click at [147, 649] on span "My Payment Requests" at bounding box center [133, 648] width 116 height 18
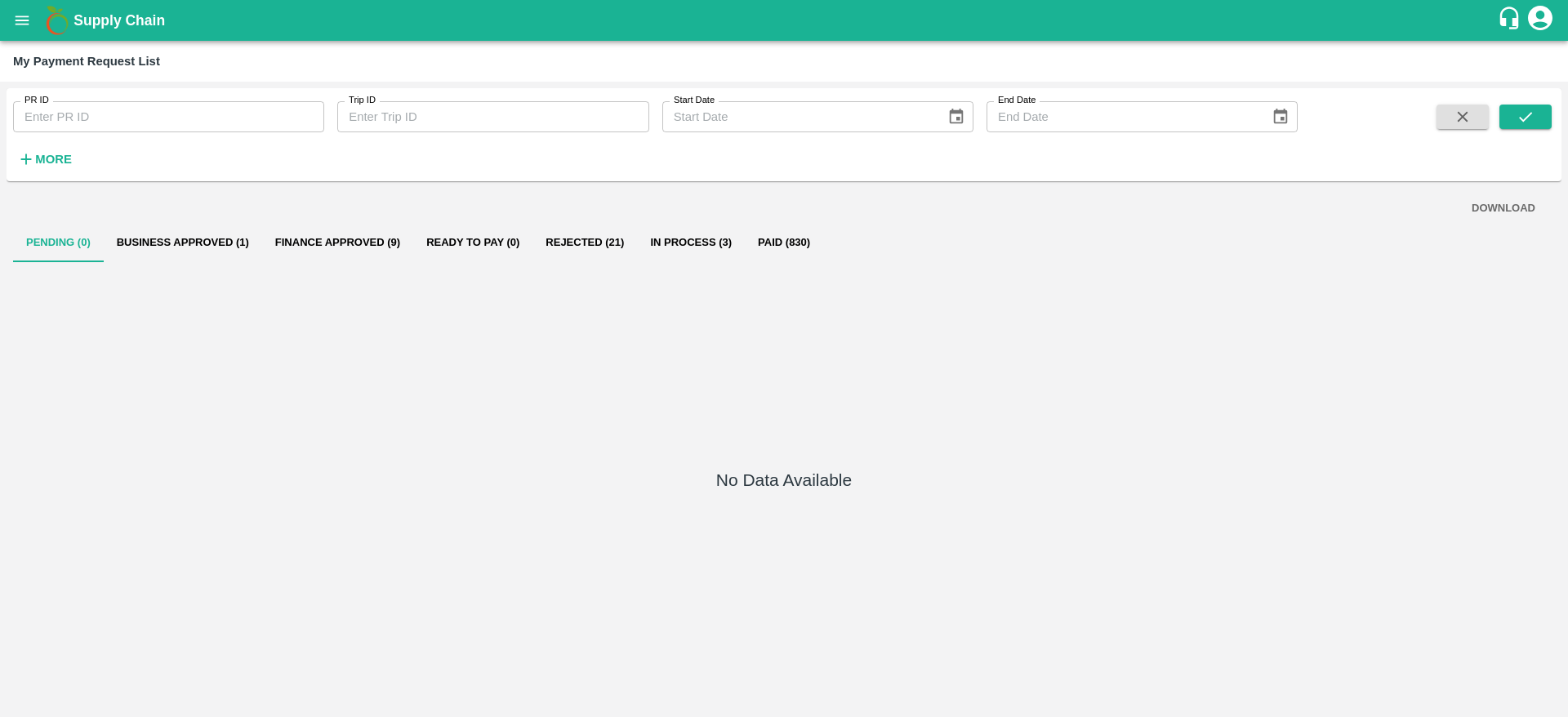
click at [212, 239] on button "Business Approved (1)" at bounding box center [183, 242] width 158 height 40
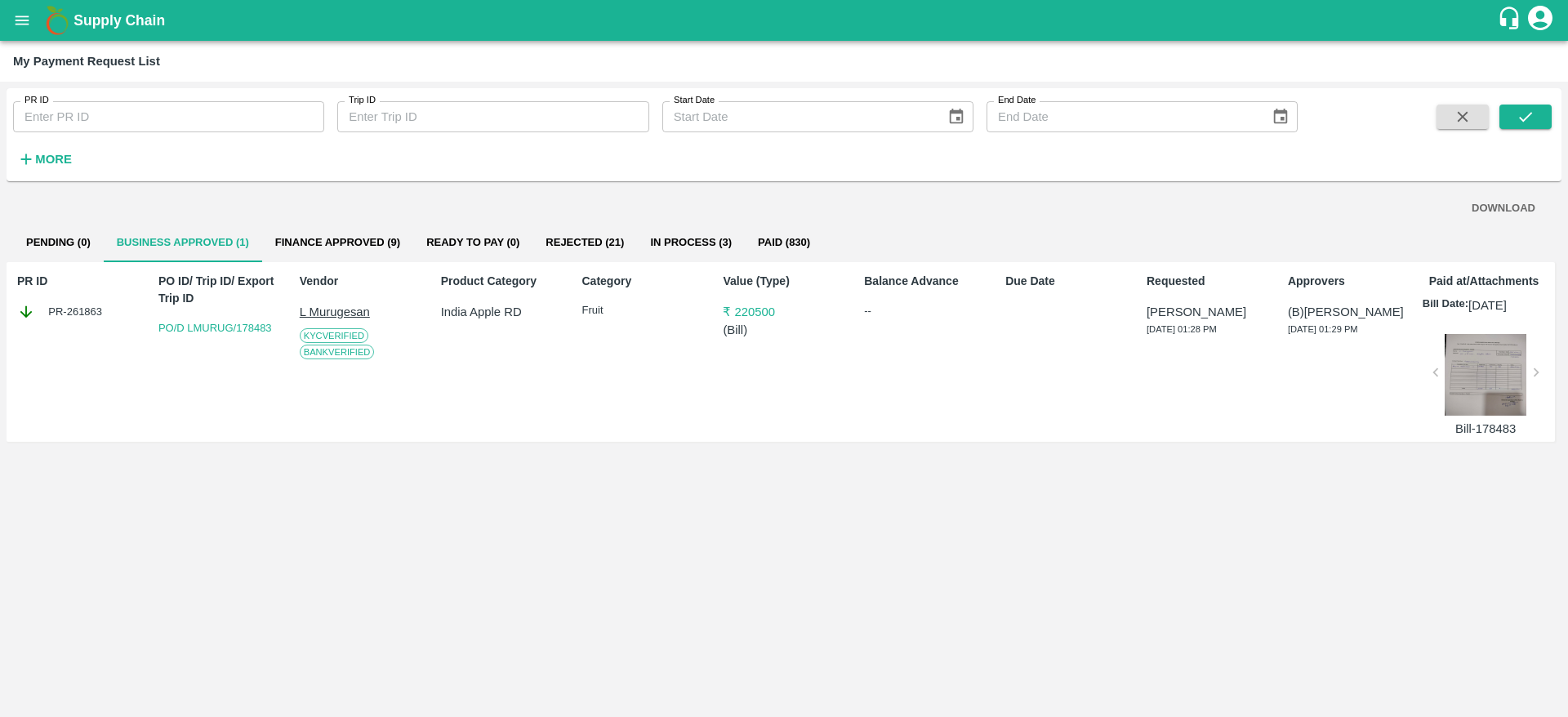
click at [361, 237] on button "Finance Approved (9)" at bounding box center [337, 242] width 151 height 40
